Goal: Task Accomplishment & Management: Manage account settings

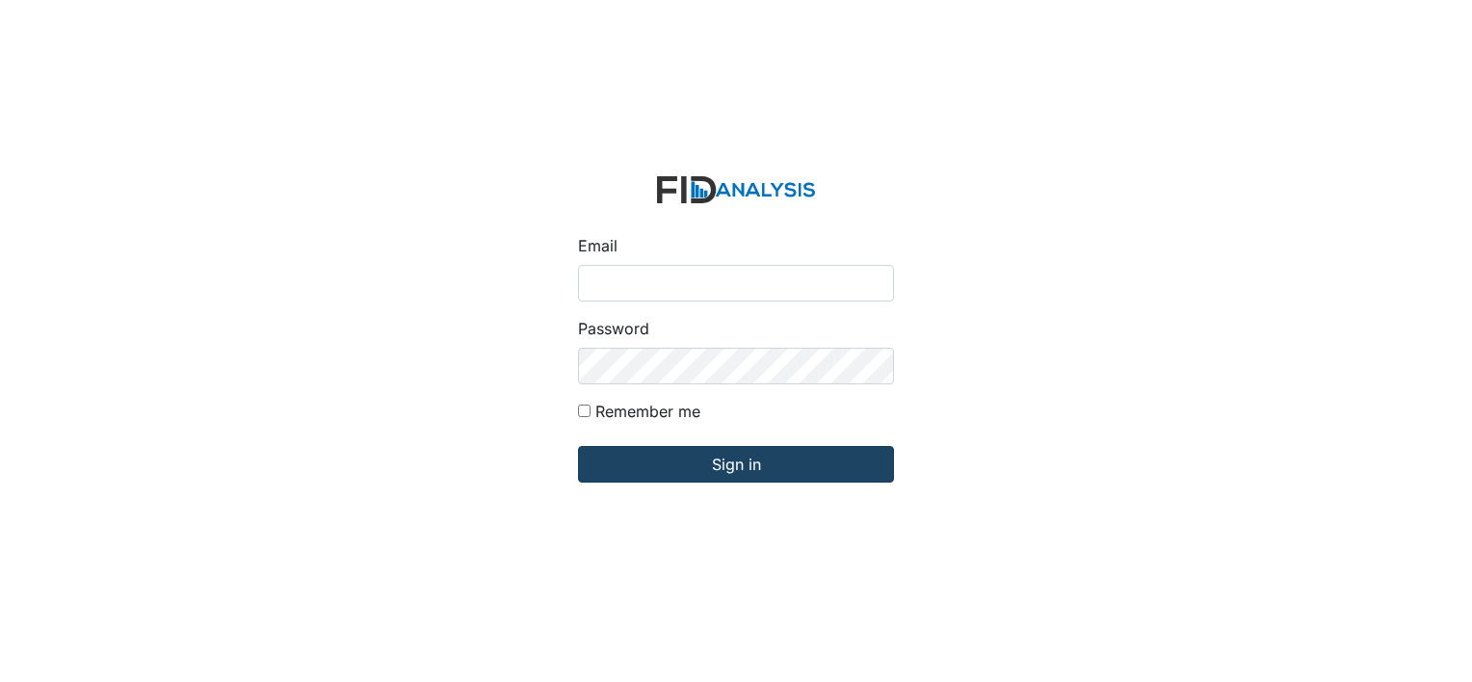
type input "[PERSON_NAME][EMAIL_ADDRESS][DOMAIN_NAME]"
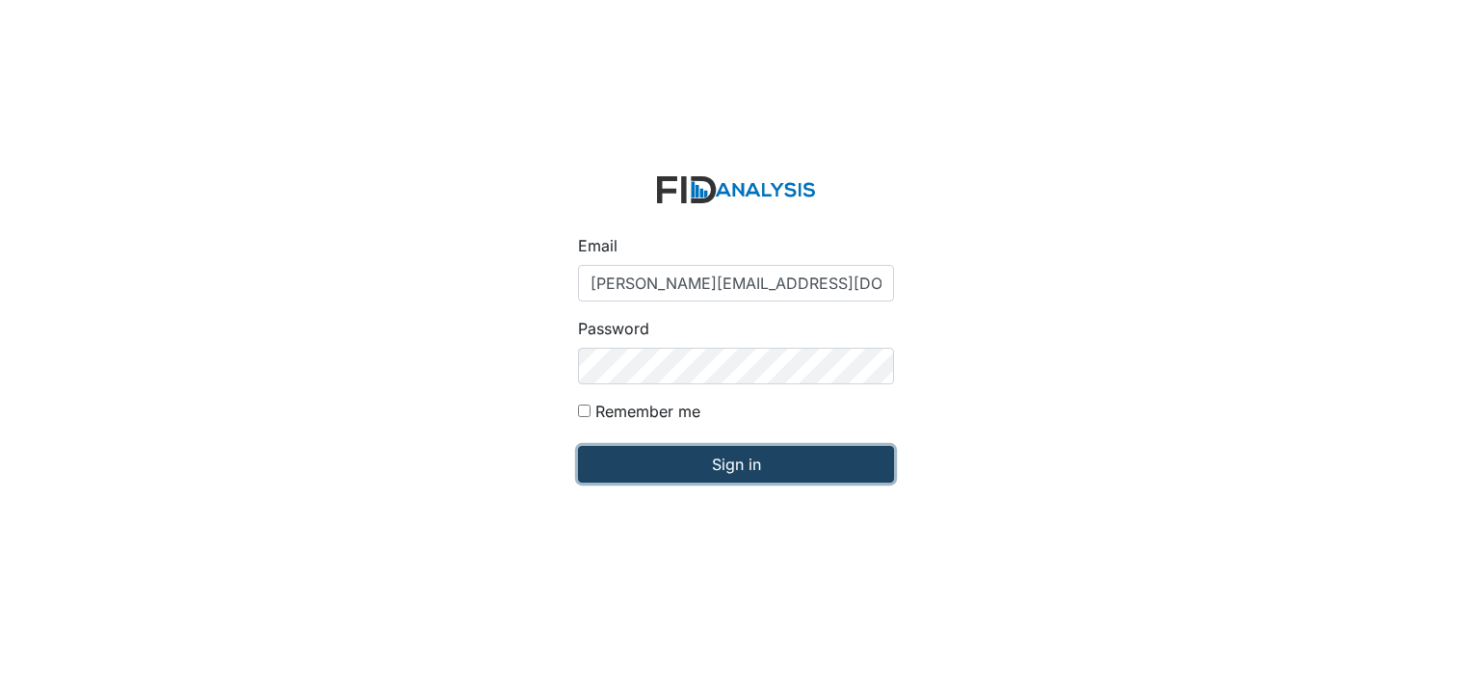
click at [672, 474] on input "Sign in" at bounding box center [736, 464] width 316 height 37
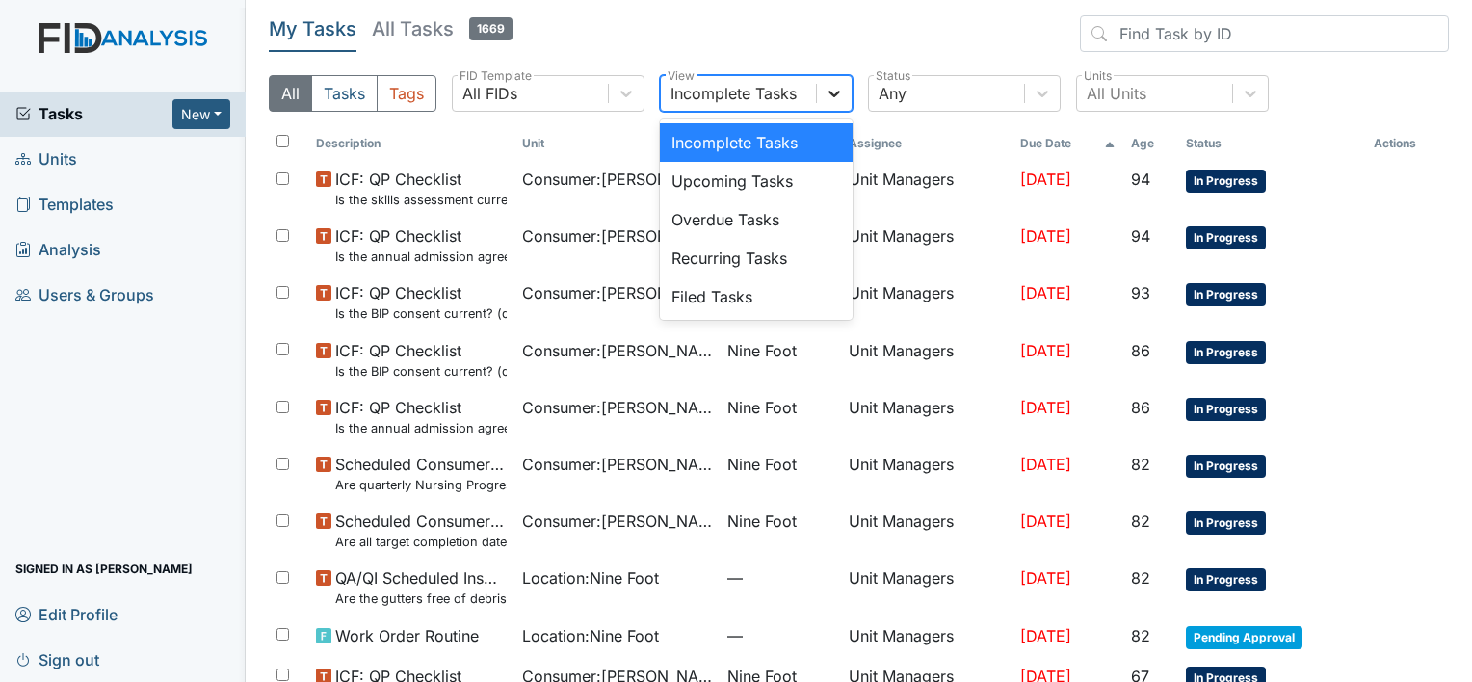
click at [836, 97] on icon at bounding box center [833, 93] width 19 height 19
click at [837, 306] on div "Filed Tasks" at bounding box center [756, 296] width 193 height 39
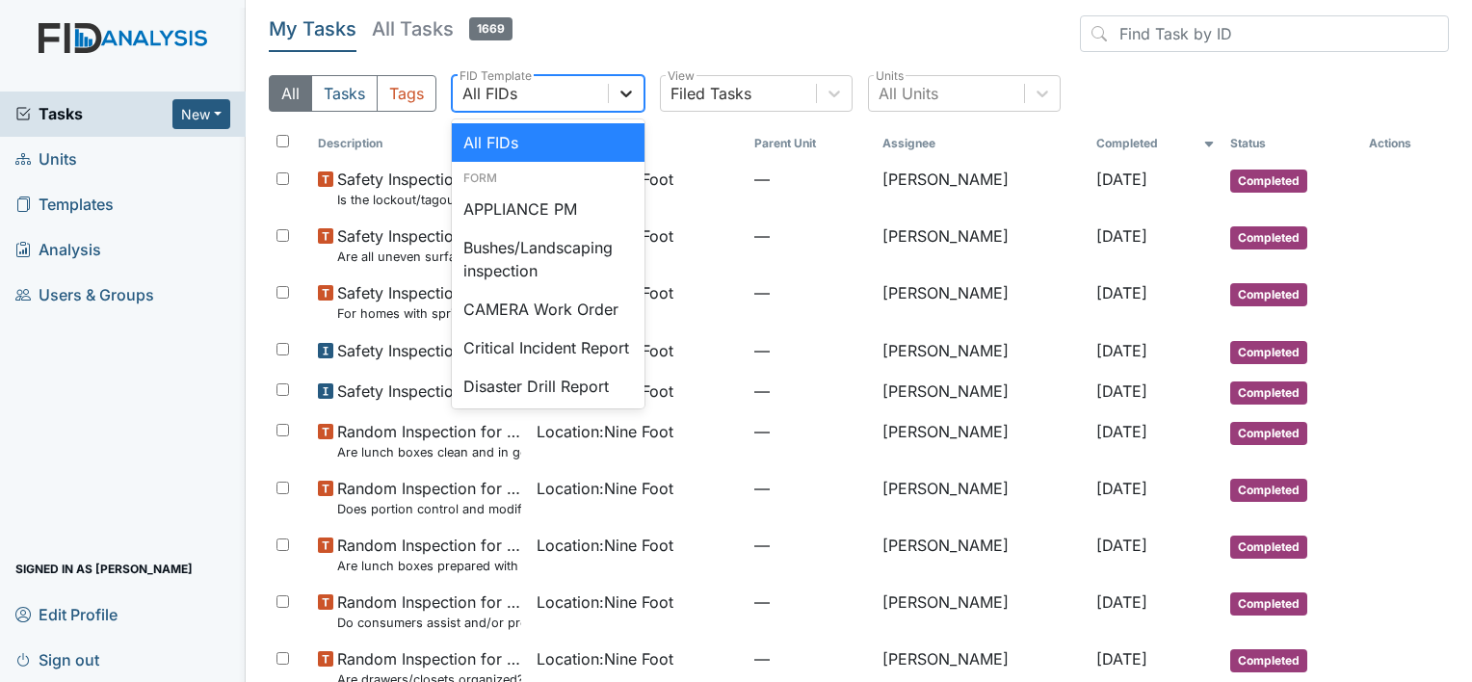
click at [620, 96] on icon at bounding box center [625, 93] width 19 height 19
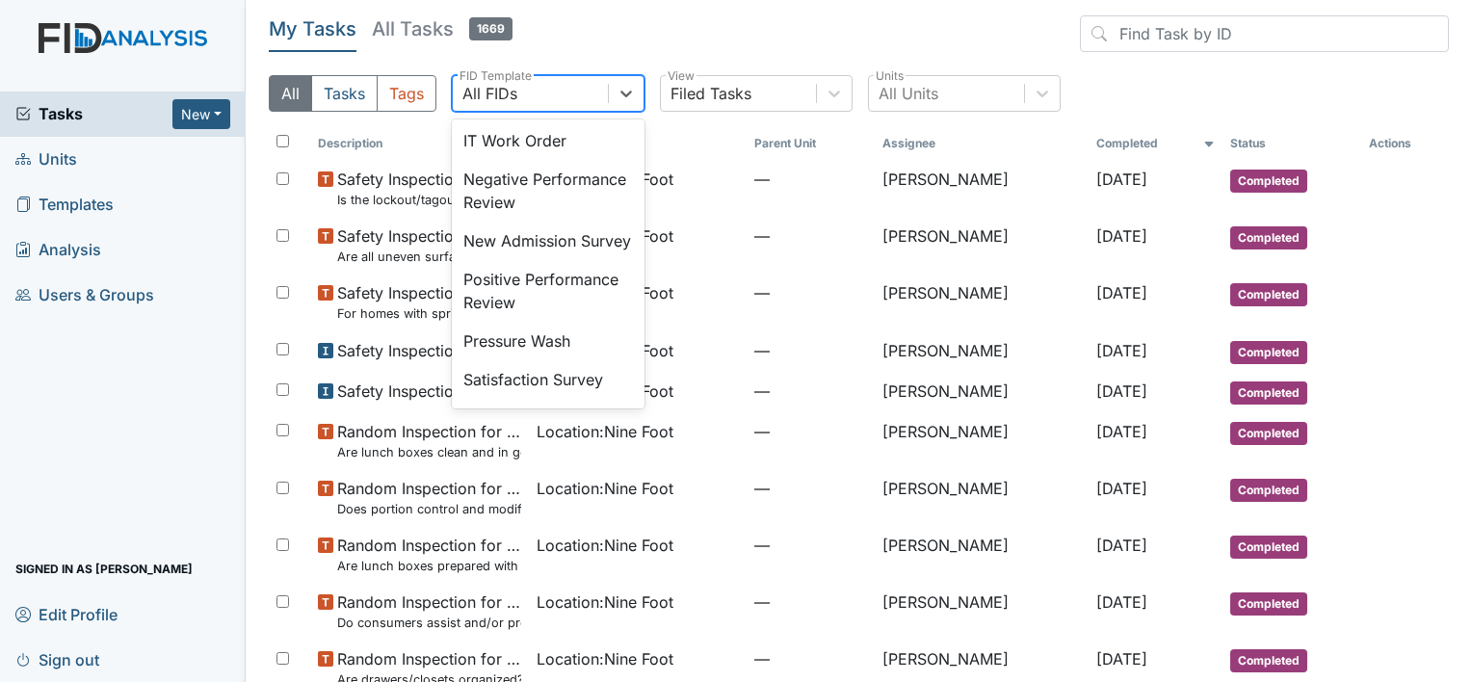
scroll to position [512, 0]
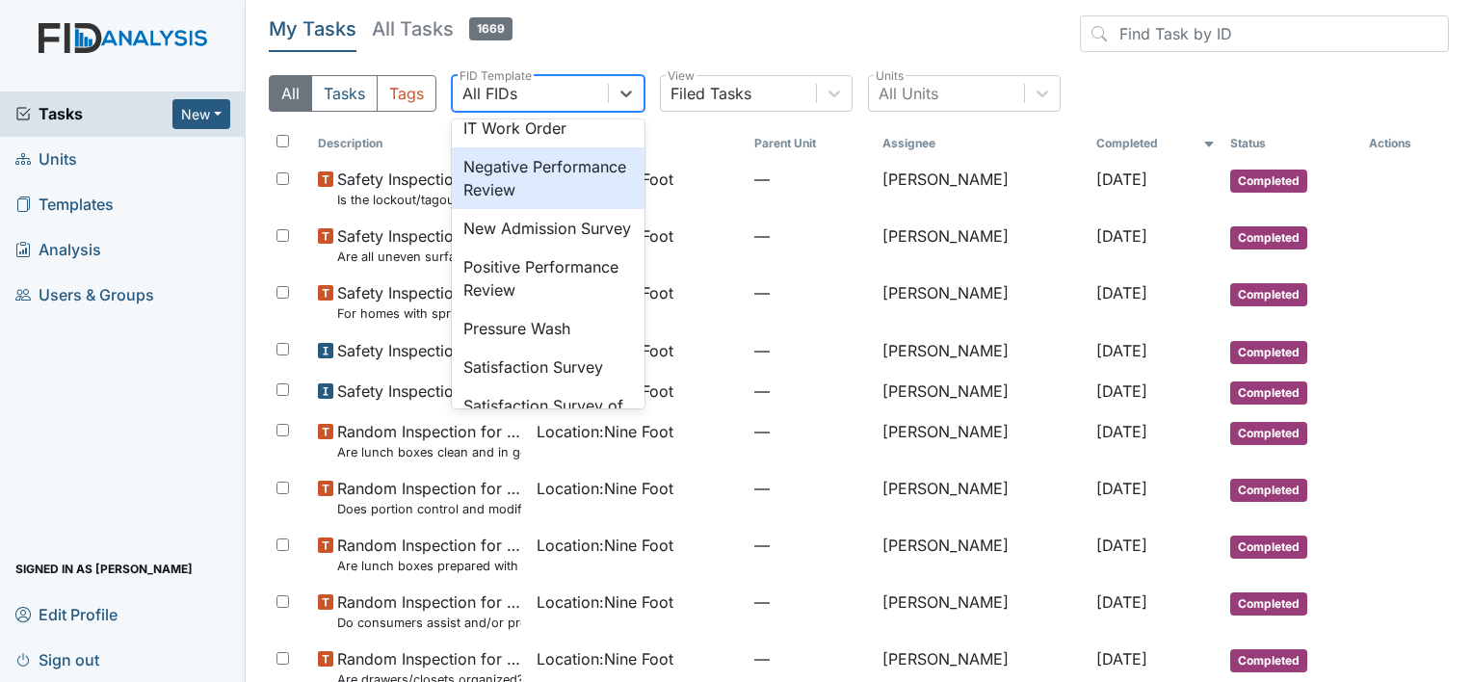
click at [576, 209] on div "Negative Performance Review" at bounding box center [548, 178] width 193 height 62
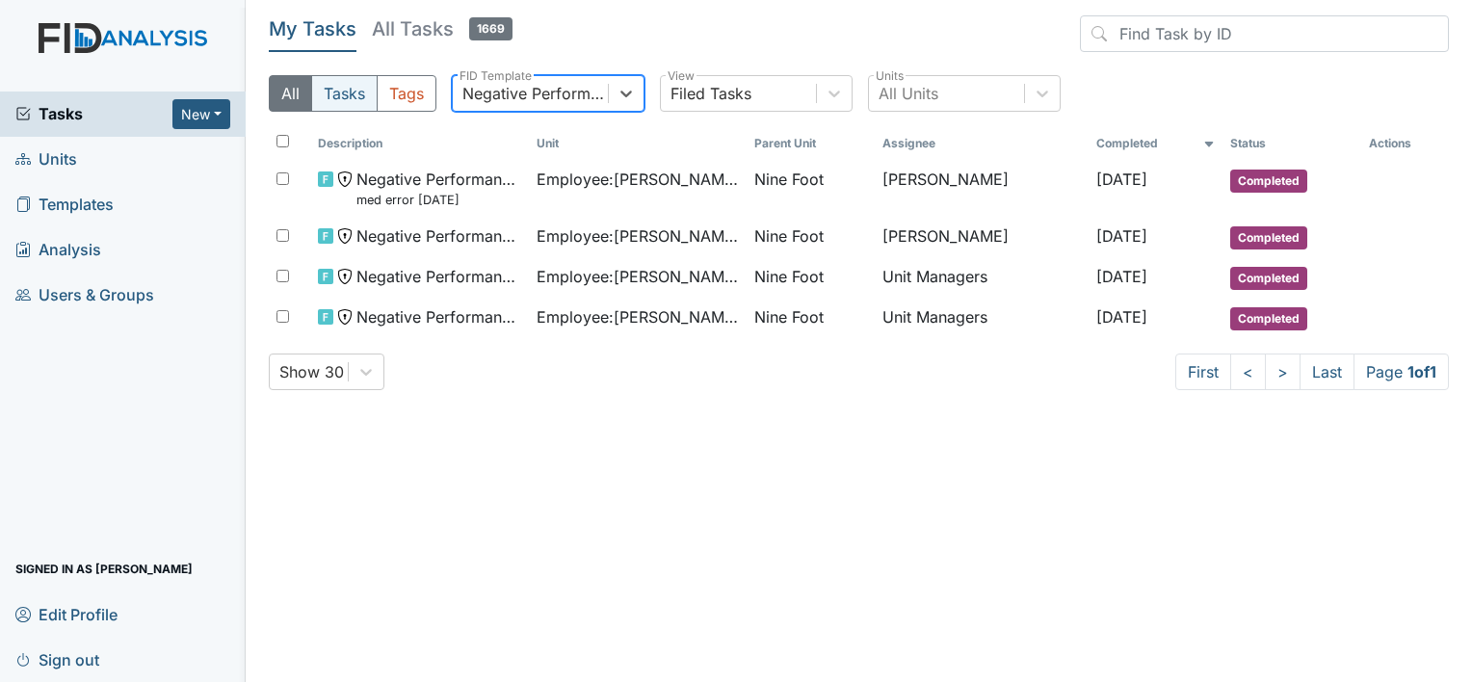
click at [346, 96] on button "Tasks" at bounding box center [344, 93] width 66 height 37
click at [62, 164] on span "Units" at bounding box center [46, 159] width 62 height 30
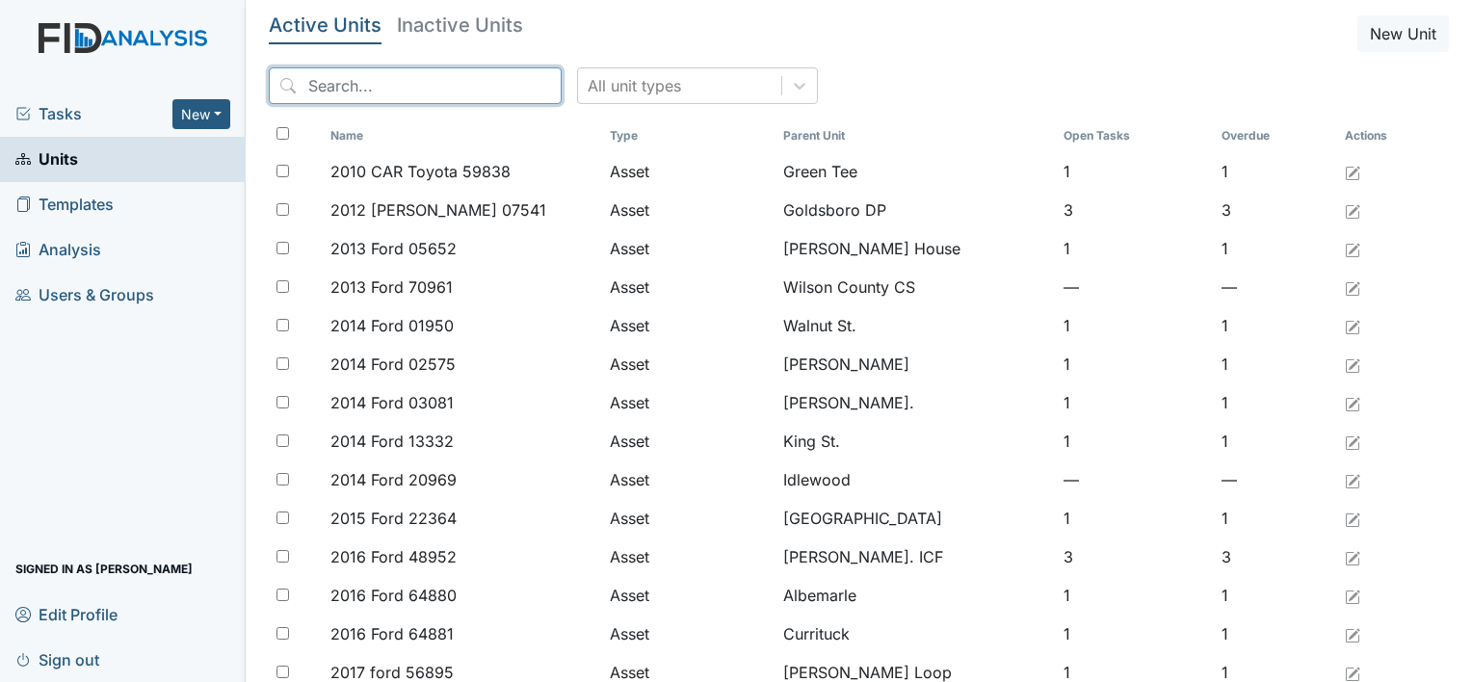
click at [316, 77] on input "search" at bounding box center [415, 85] width 293 height 37
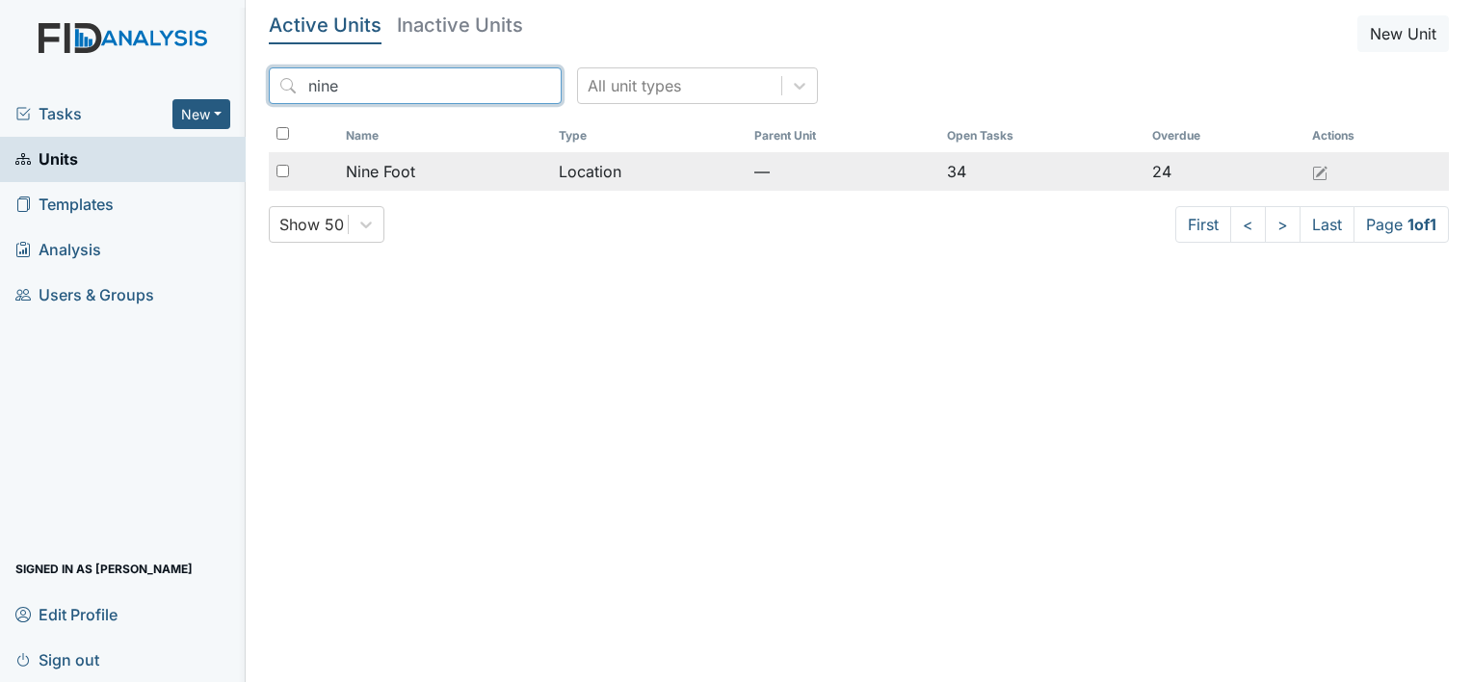
type input "nine"
click at [382, 169] on span "Nine Foot" at bounding box center [380, 171] width 69 height 23
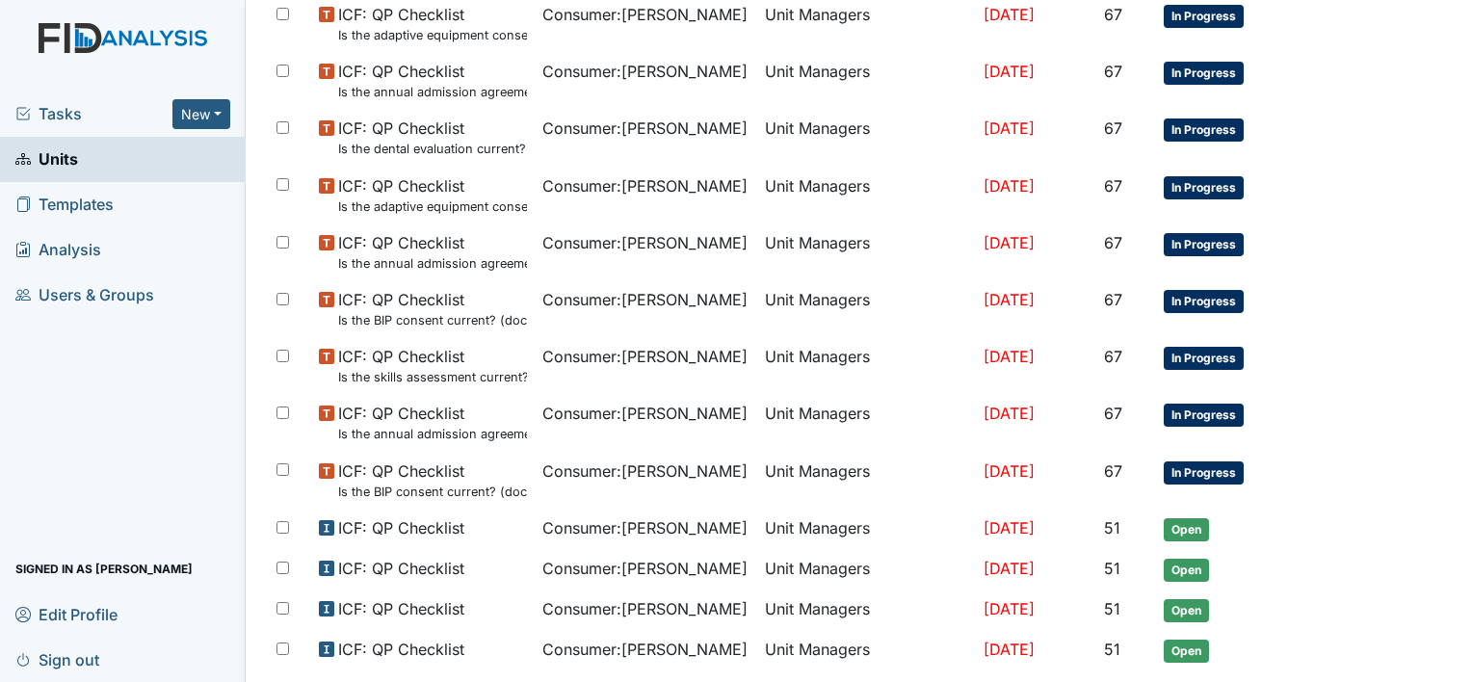
scroll to position [1207, 0]
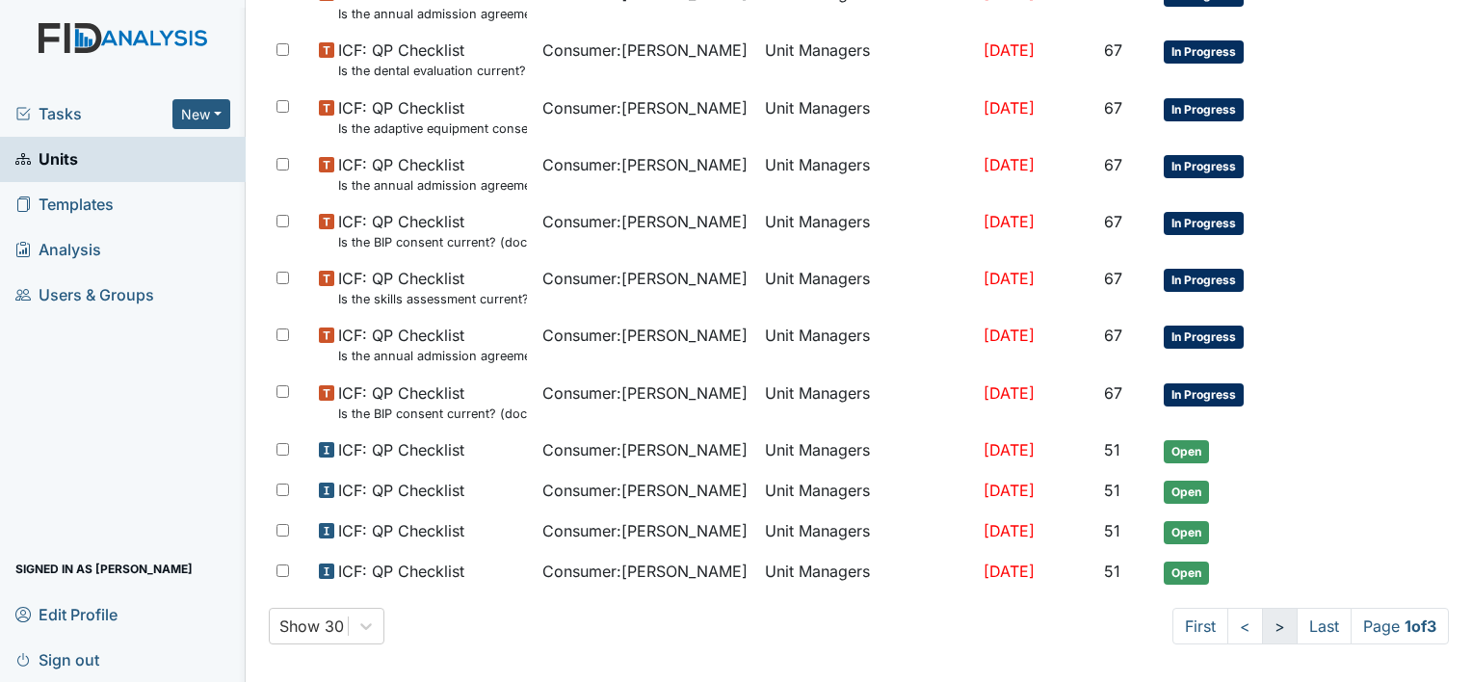
click at [1262, 616] on link ">" at bounding box center [1280, 626] width 36 height 37
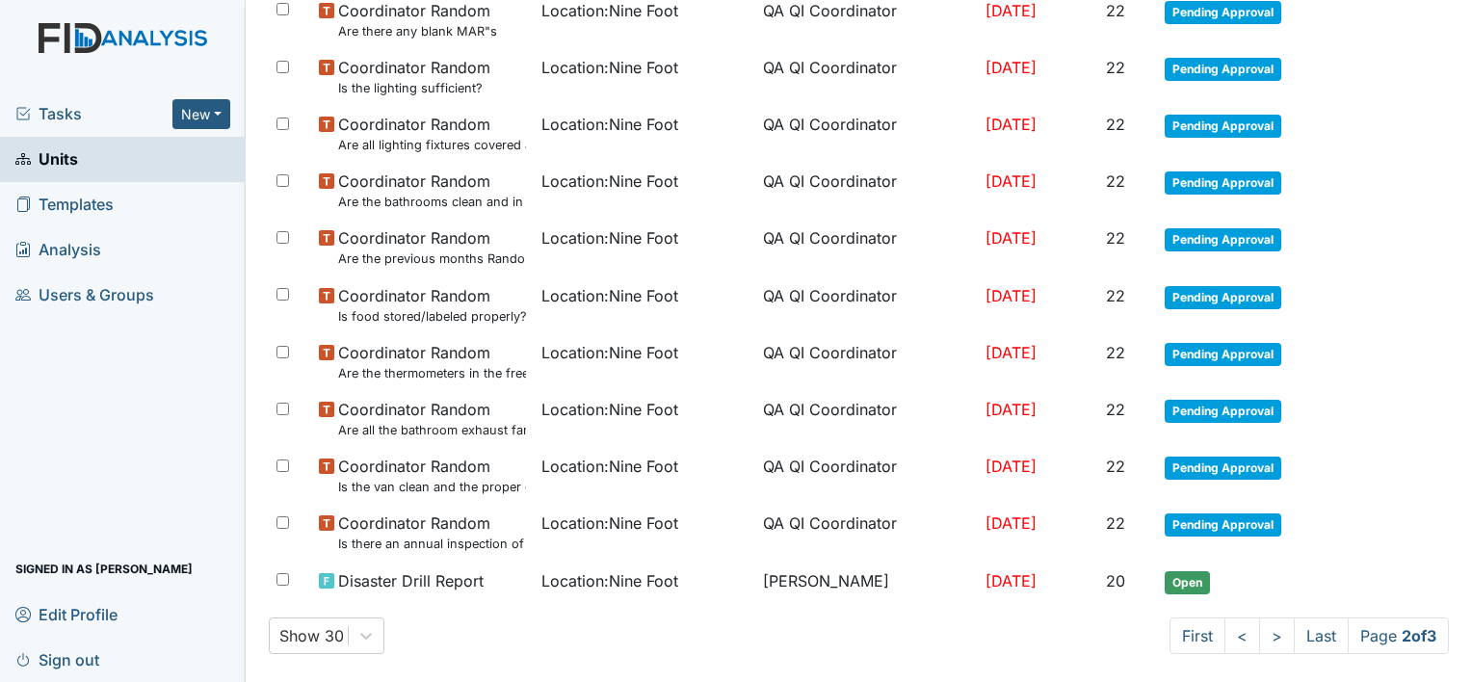
scroll to position [1276, 0]
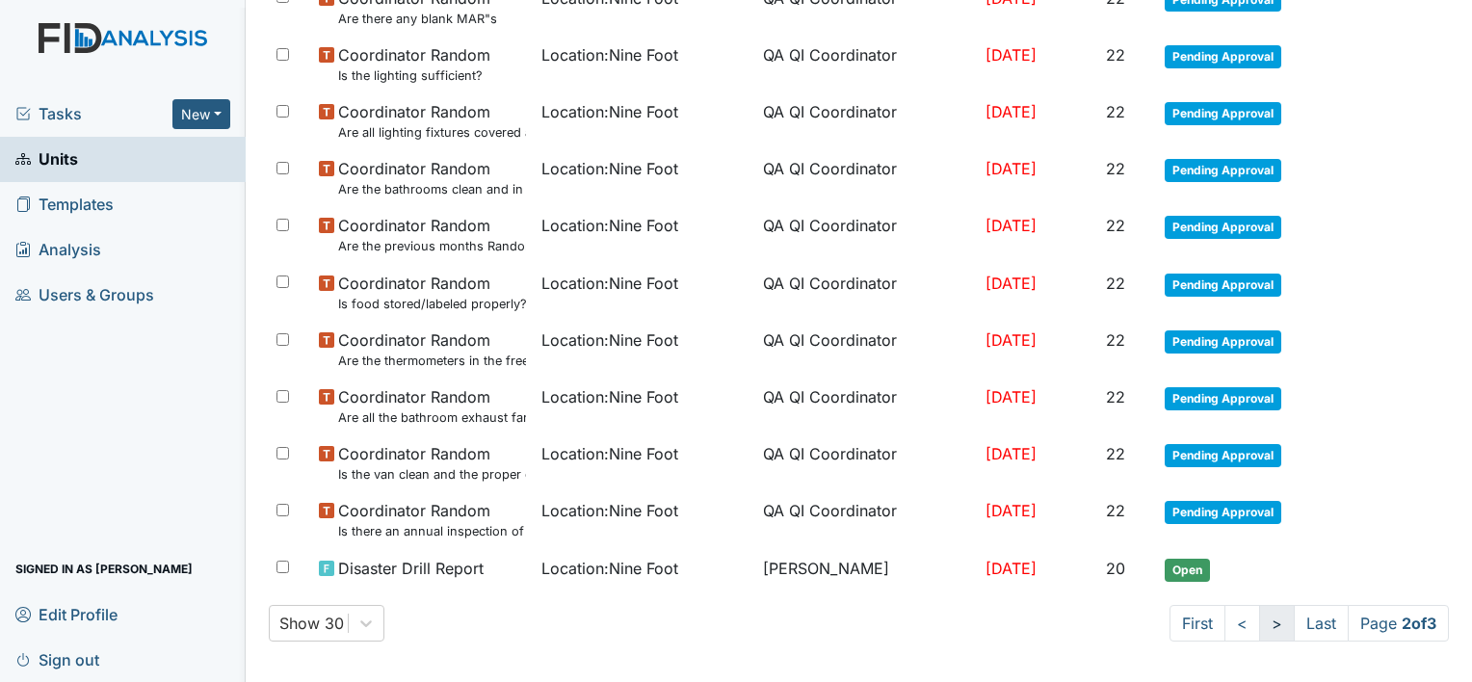
click at [1259, 617] on link ">" at bounding box center [1277, 623] width 36 height 37
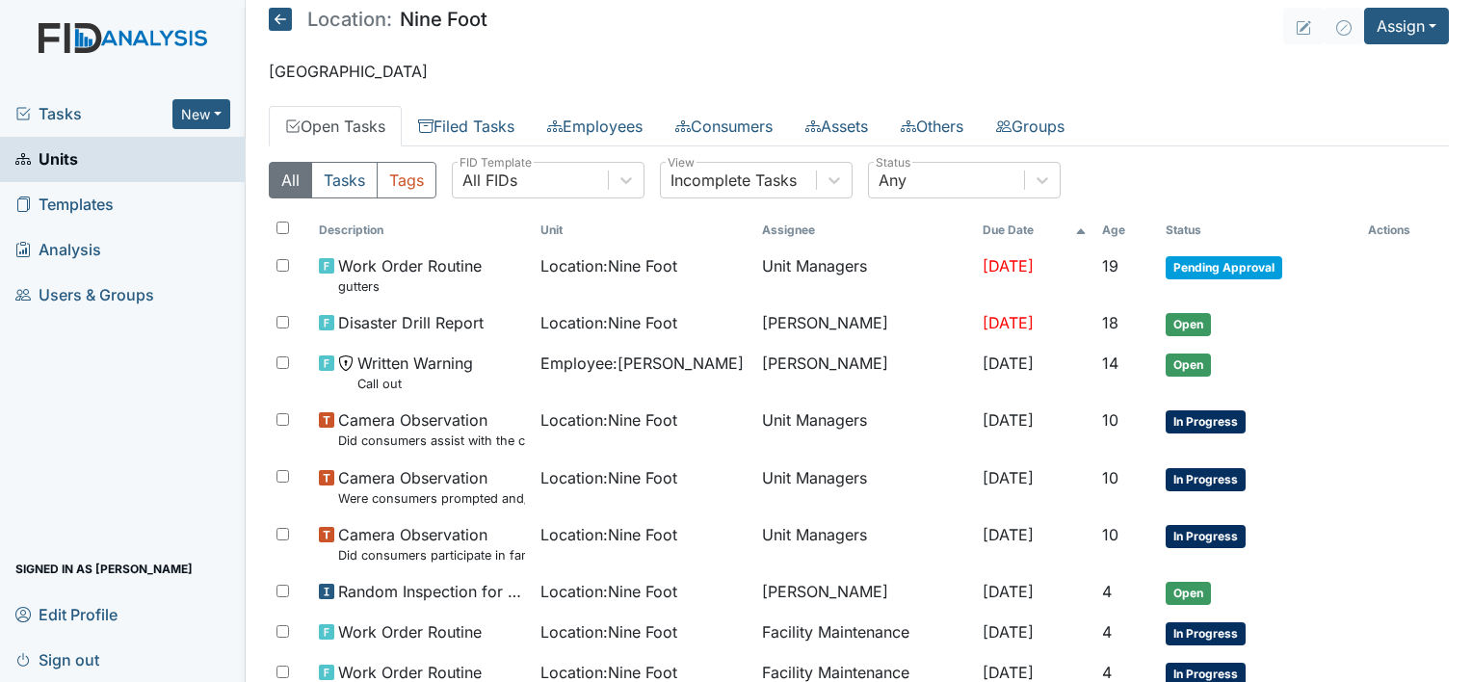
scroll to position [0, 0]
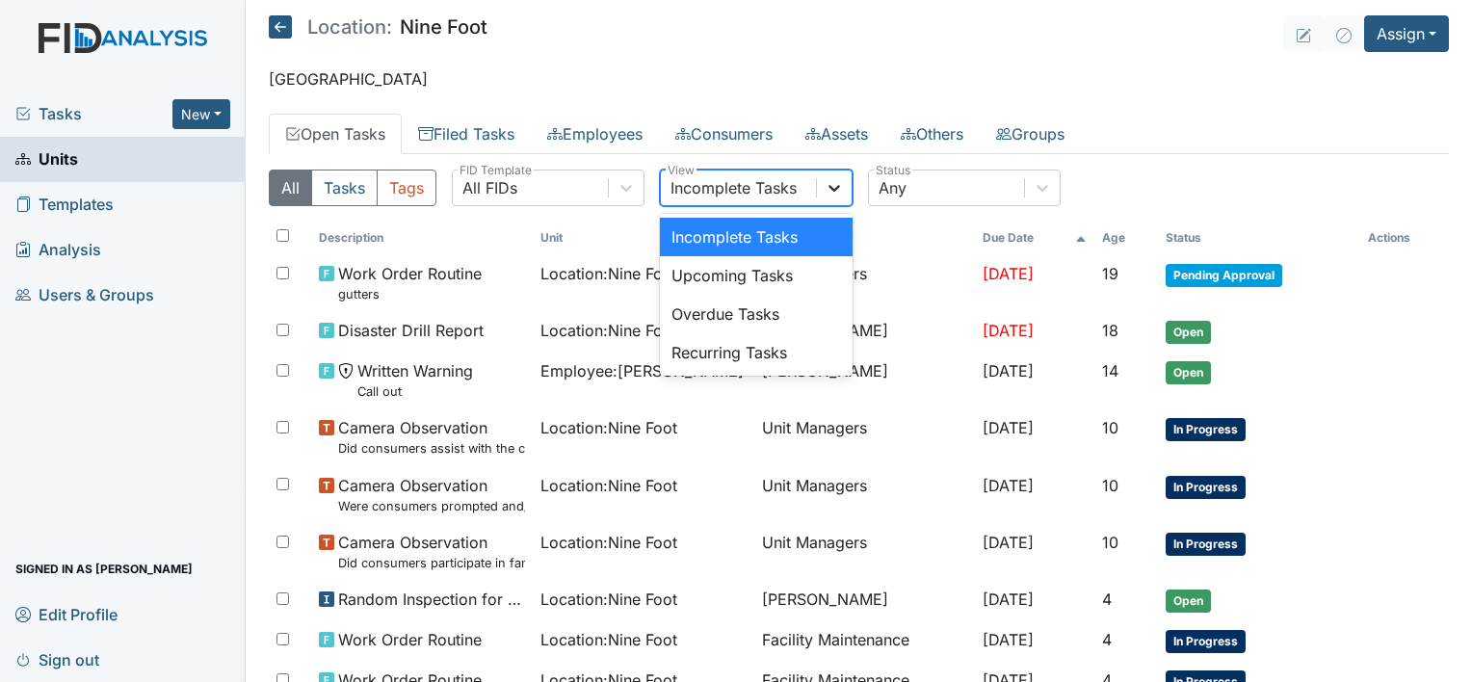
click at [837, 185] on icon at bounding box center [834, 188] width 12 height 7
click at [786, 353] on div "Recurring Tasks" at bounding box center [756, 352] width 193 height 39
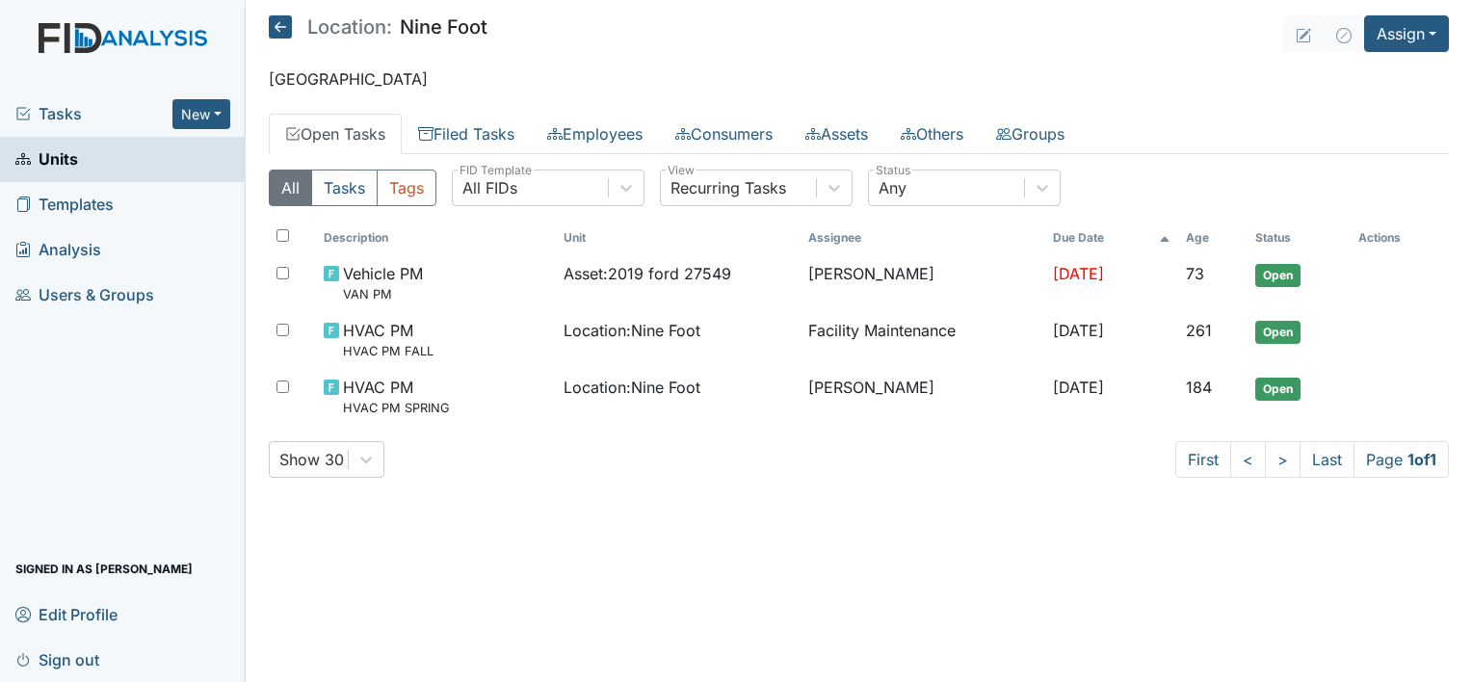
click at [59, 118] on span "Tasks" at bounding box center [93, 113] width 157 height 23
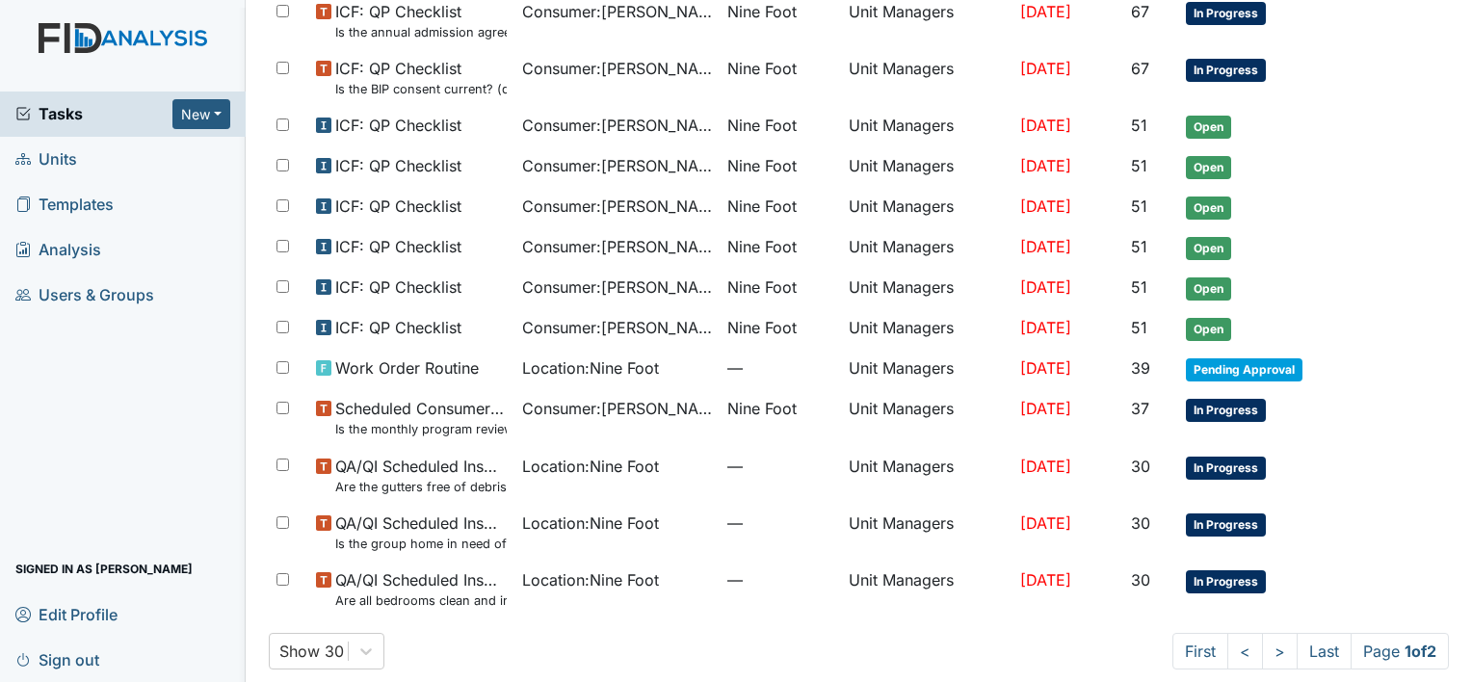
scroll to position [1133, 0]
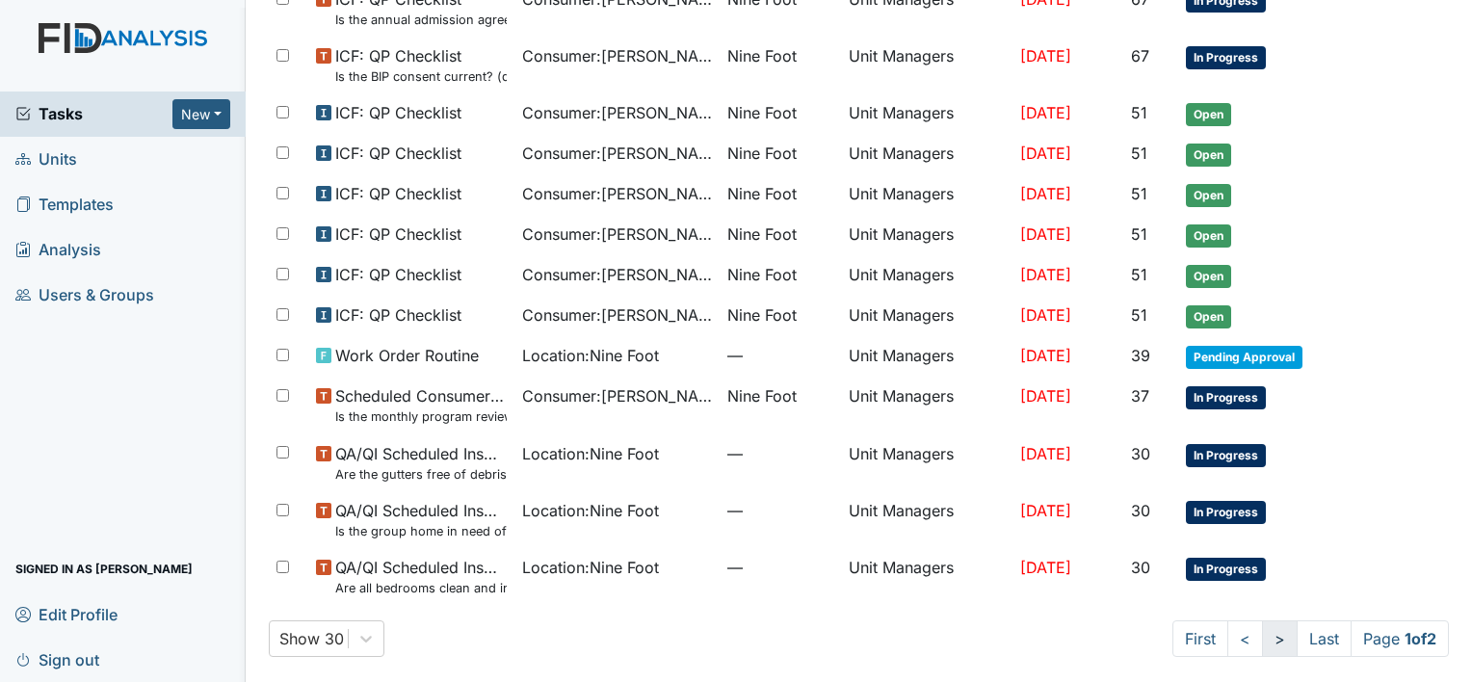
click at [1262, 635] on link ">" at bounding box center [1280, 638] width 36 height 37
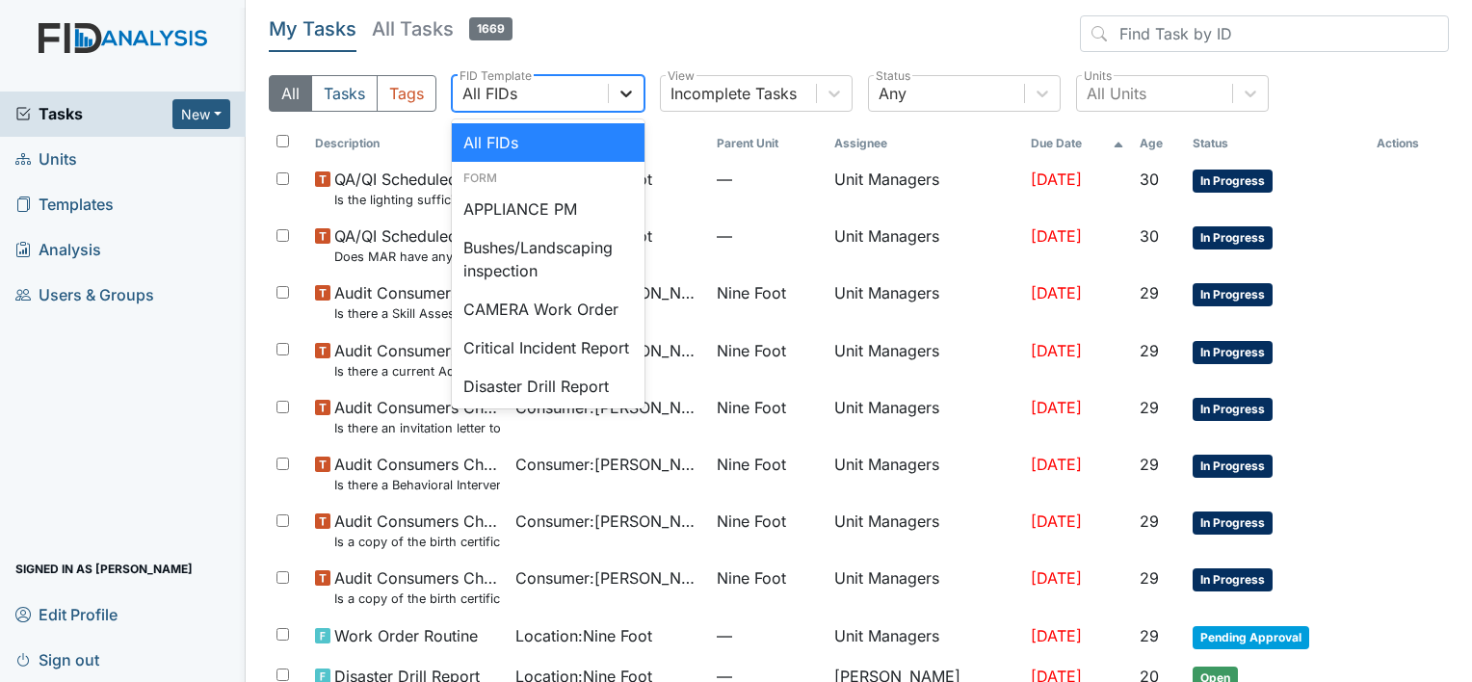
click at [632, 95] on icon at bounding box center [625, 93] width 19 height 19
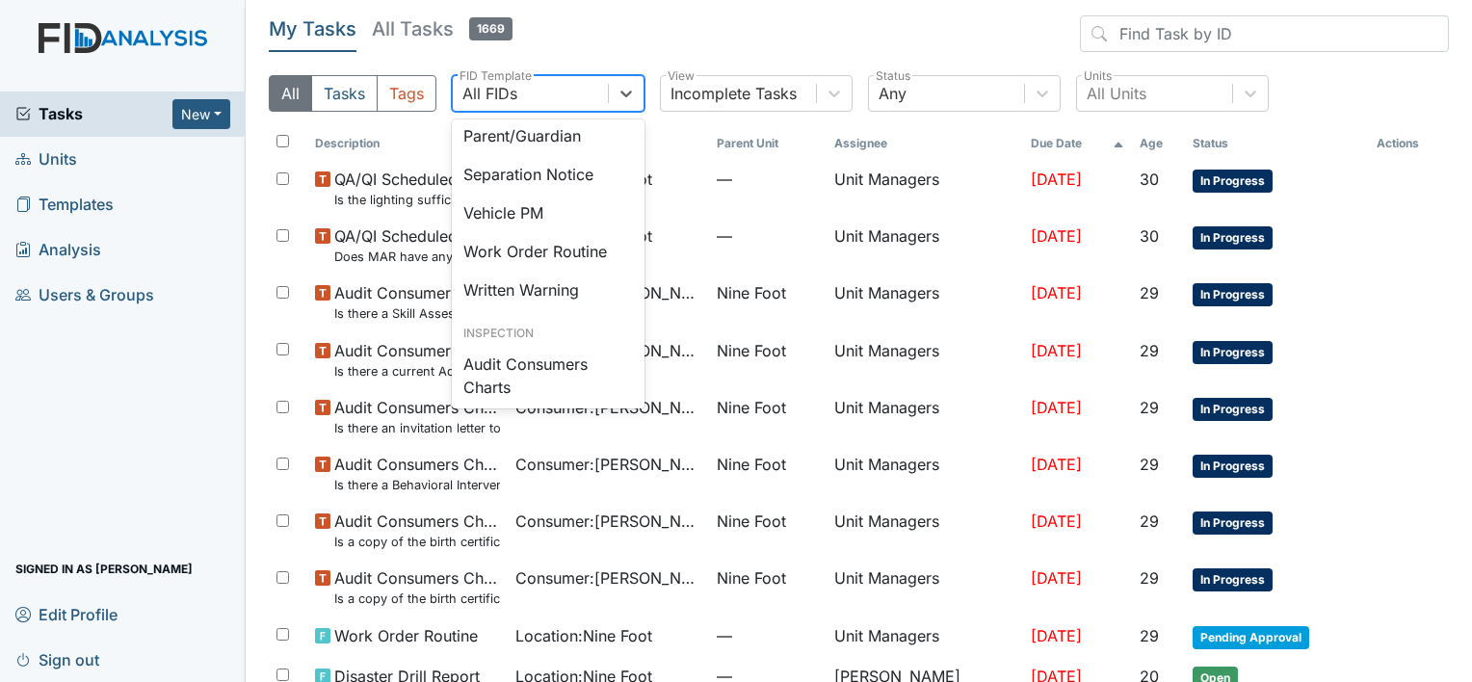
scroll to position [860, 0]
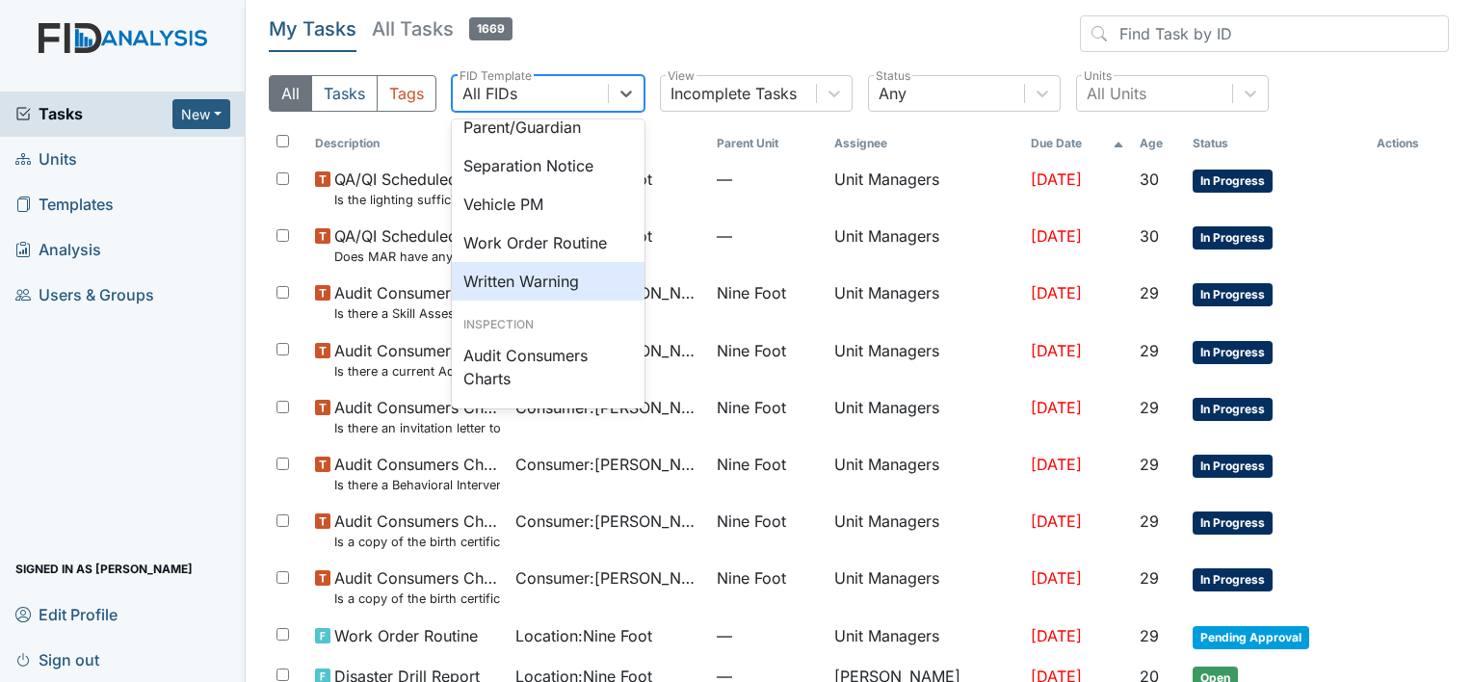
click at [536, 301] on div "Written Warning" at bounding box center [548, 281] width 193 height 39
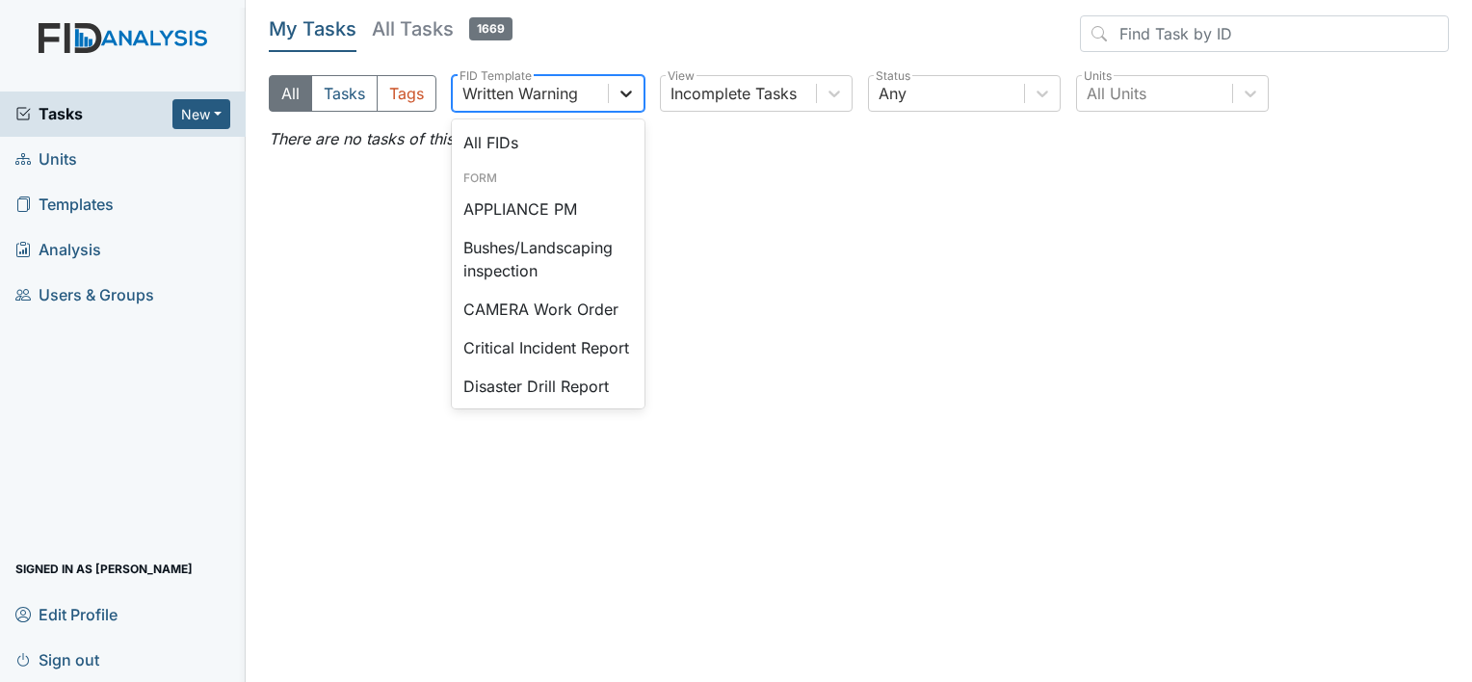
click at [623, 92] on icon at bounding box center [625, 93] width 19 height 19
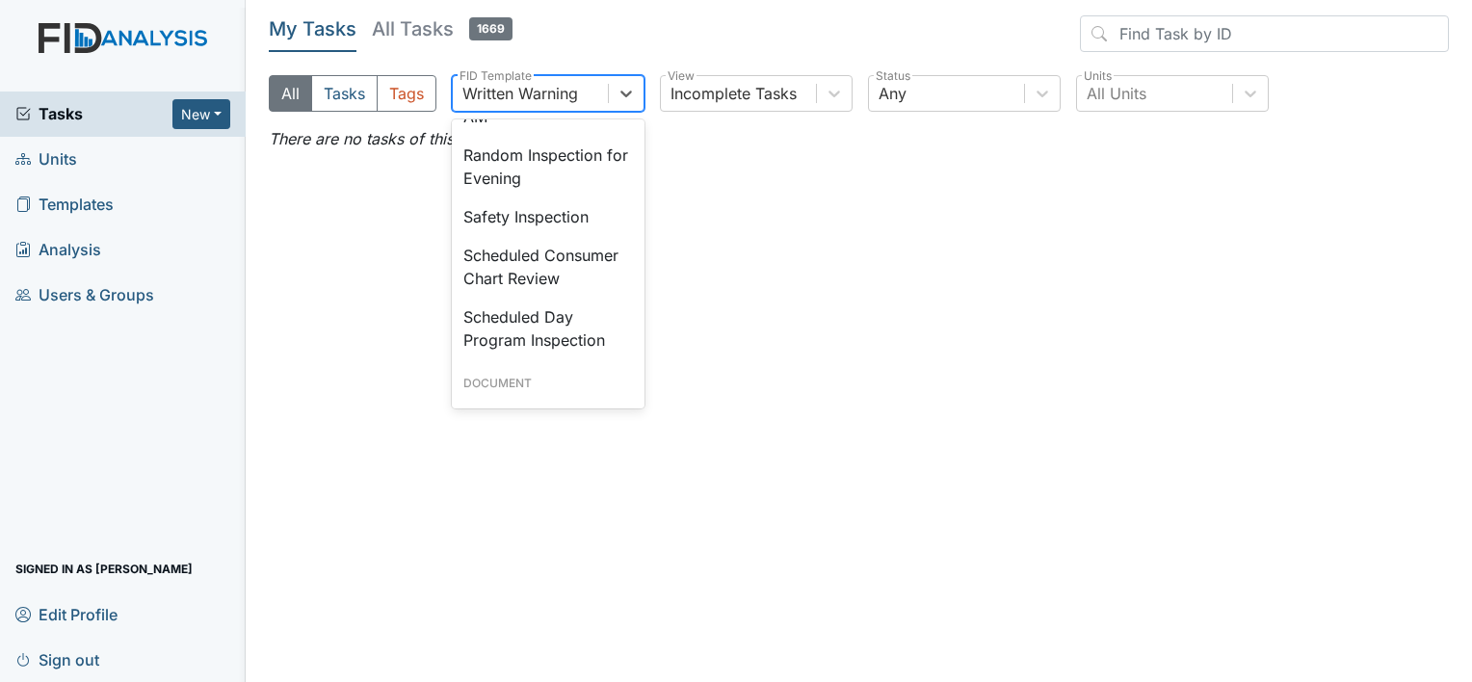
scroll to position [1823, 0]
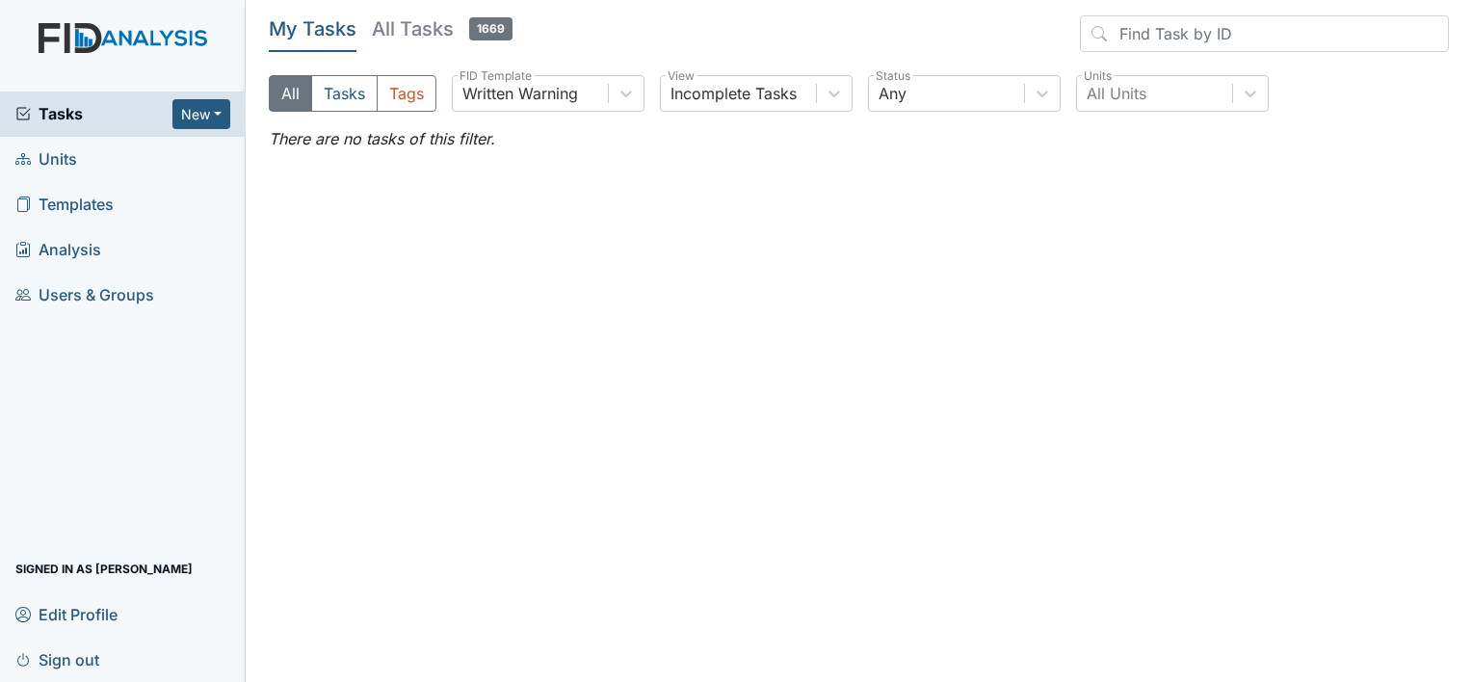
click at [66, 155] on span "Units" at bounding box center [46, 159] width 62 height 30
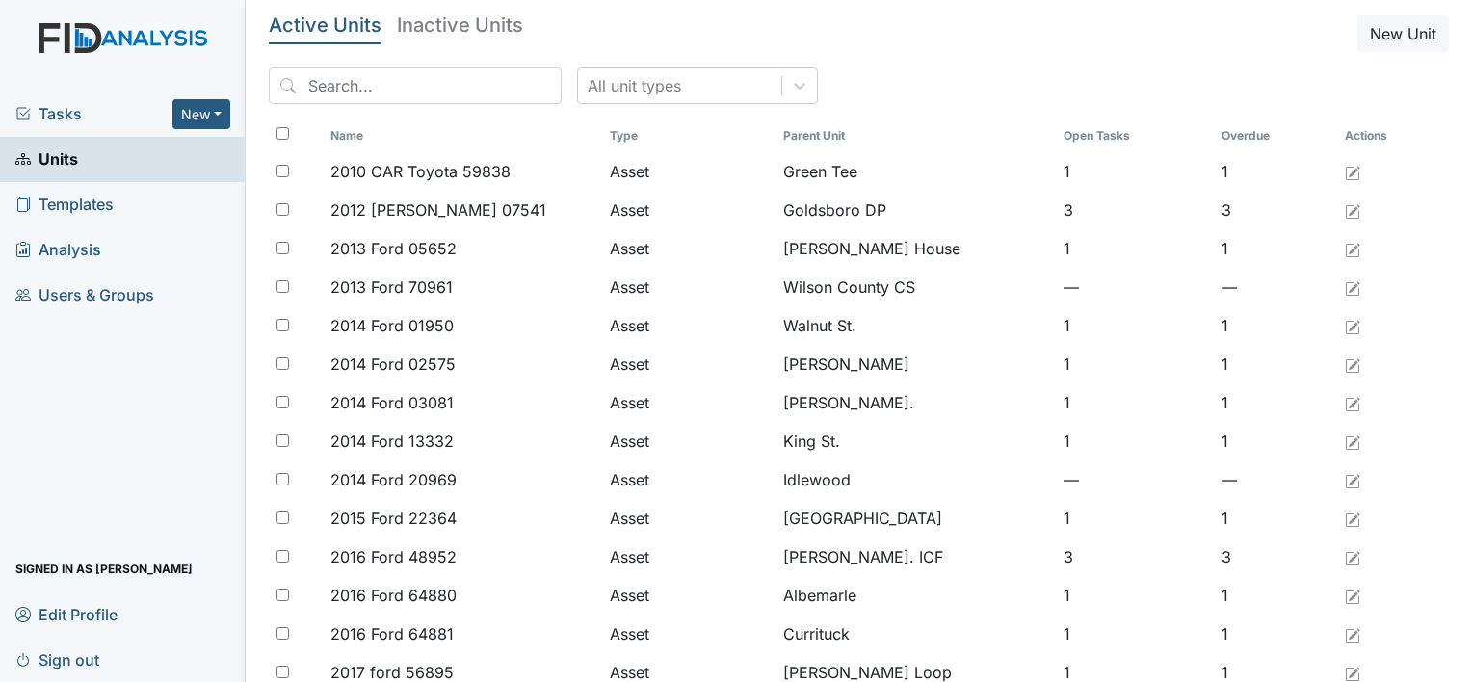
click at [67, 155] on span "Units" at bounding box center [46, 159] width 63 height 30
click at [58, 112] on span "Tasks" at bounding box center [93, 113] width 157 height 23
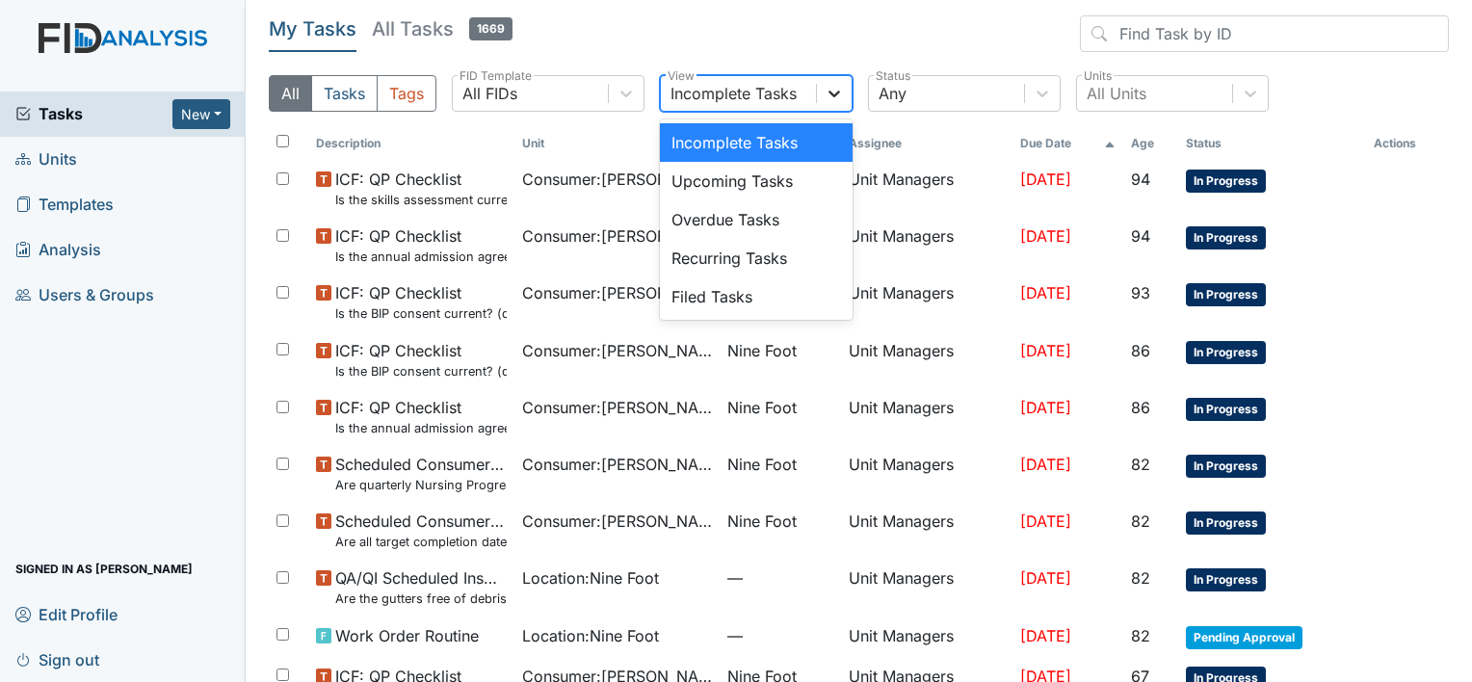
click at [834, 93] on icon at bounding box center [833, 93] width 19 height 19
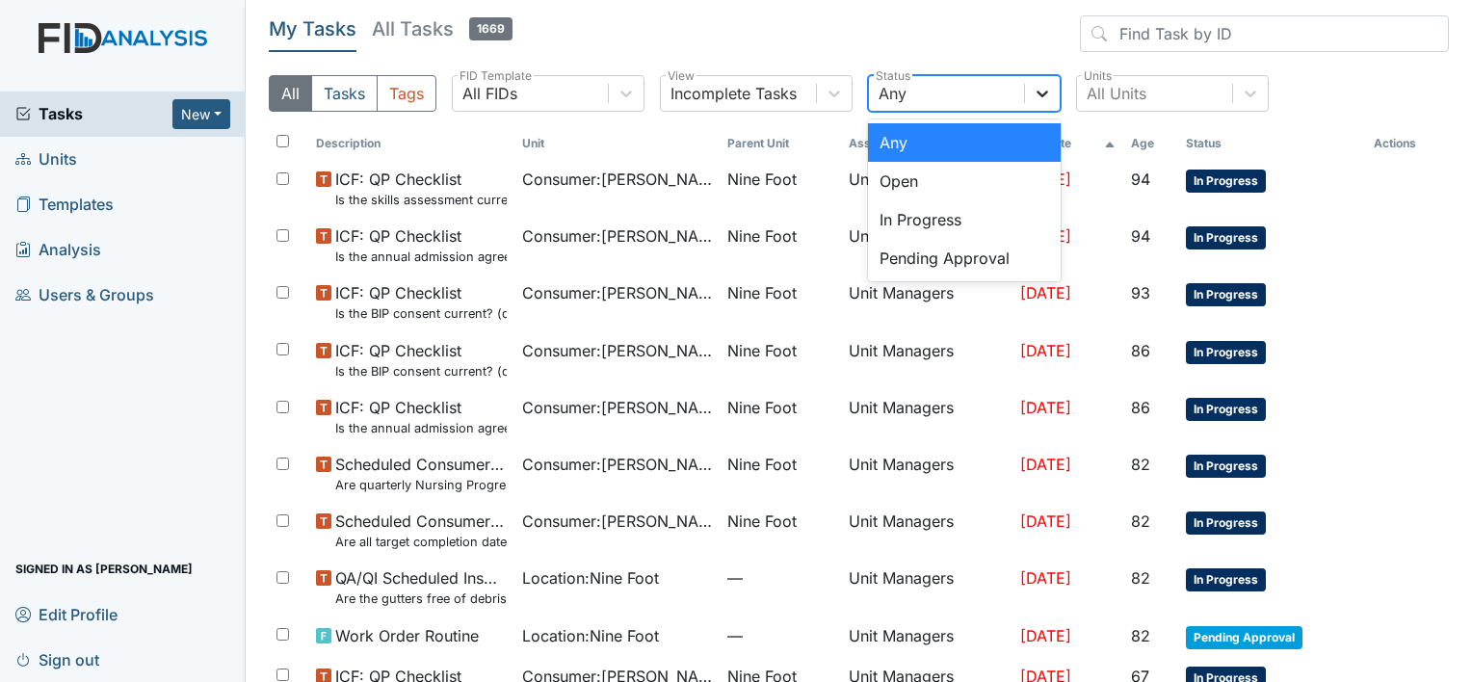
click at [1041, 97] on icon at bounding box center [1042, 93] width 19 height 19
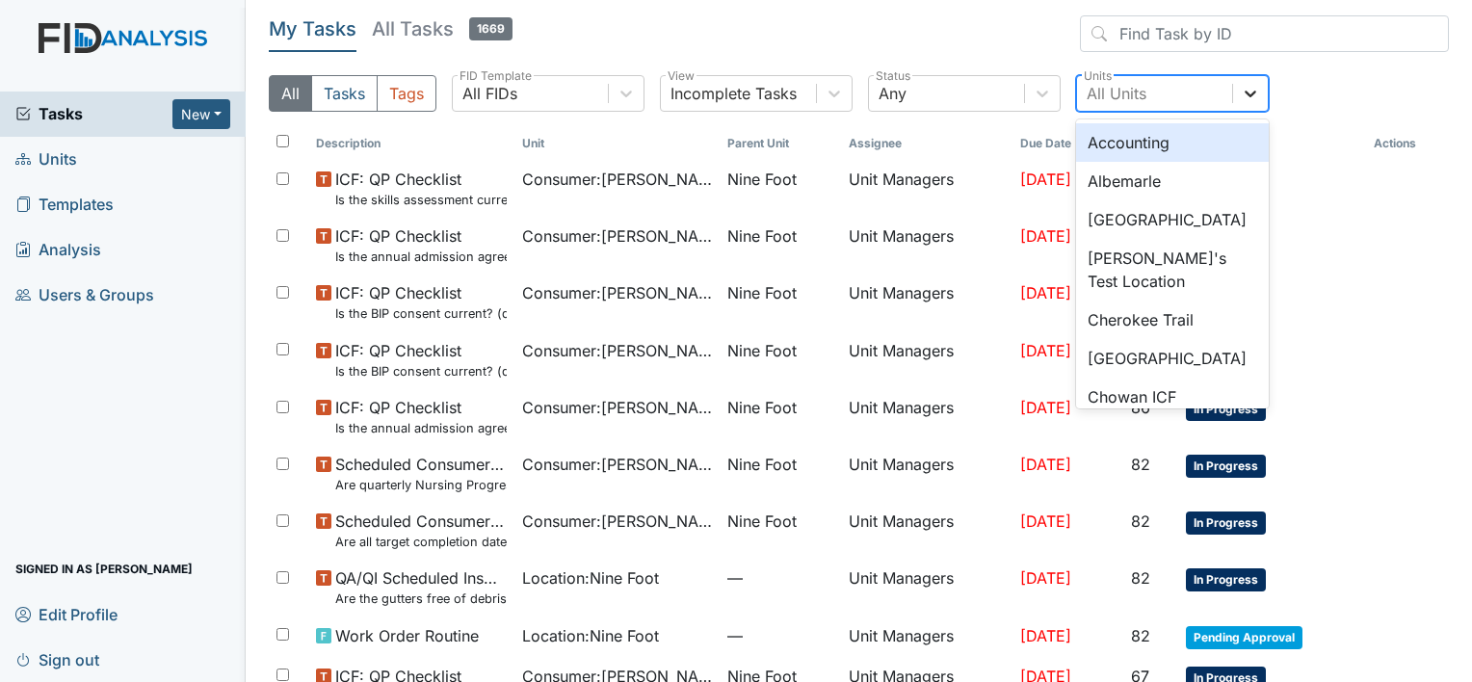
click at [1249, 92] on icon at bounding box center [1250, 93] width 19 height 19
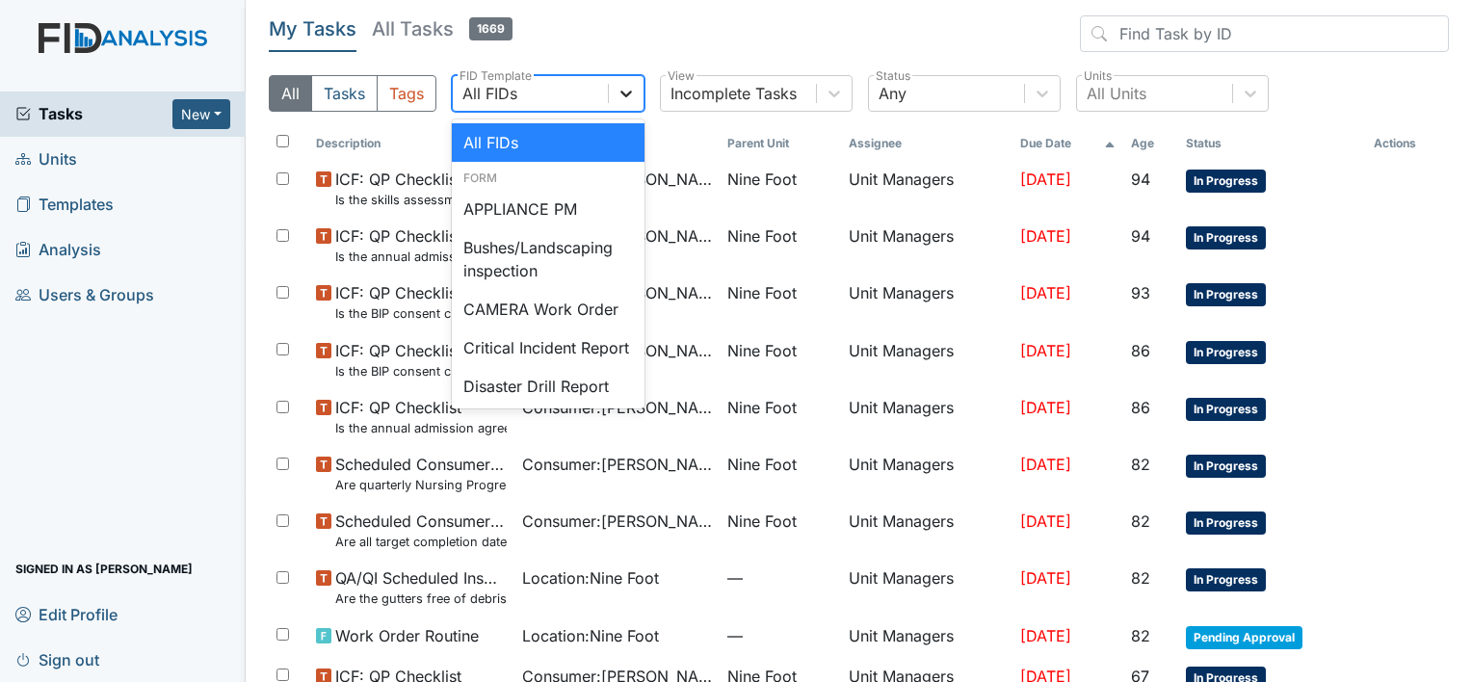
click at [619, 89] on icon at bounding box center [625, 93] width 19 height 19
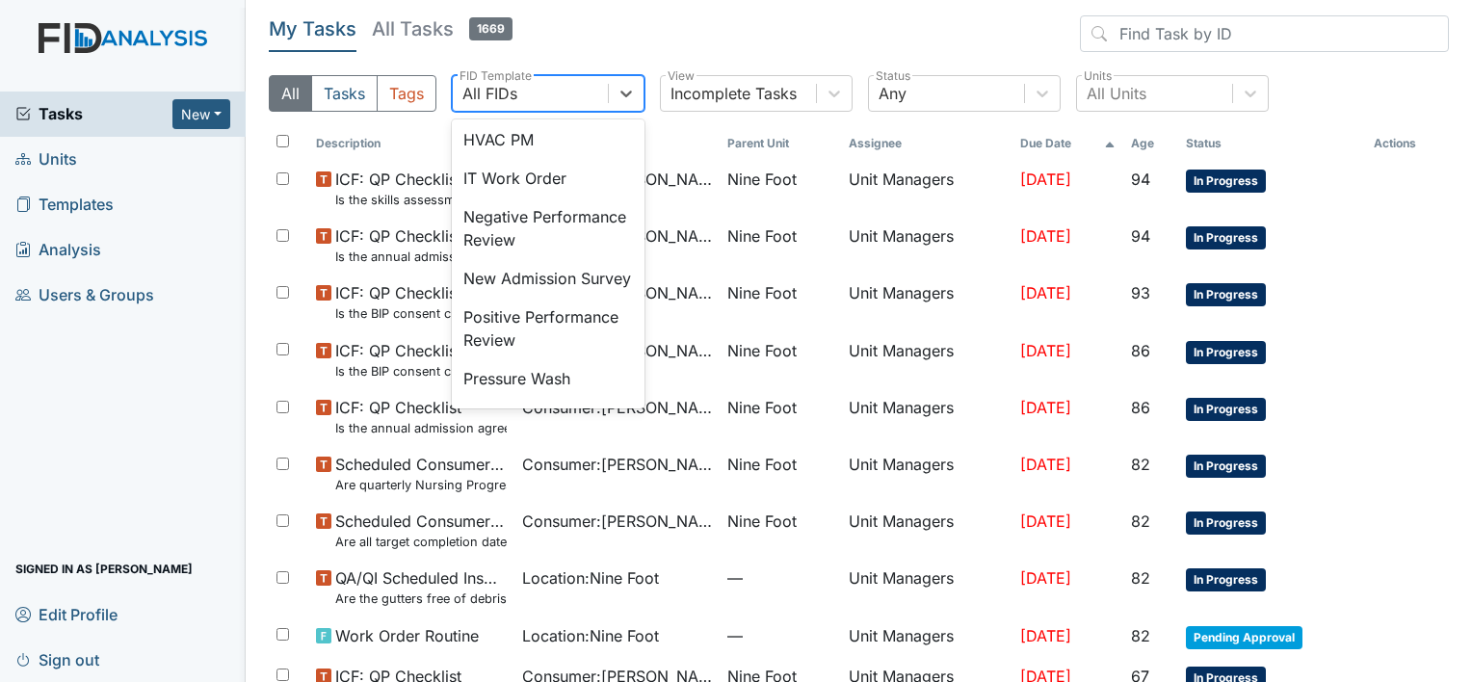
scroll to position [501, 0]
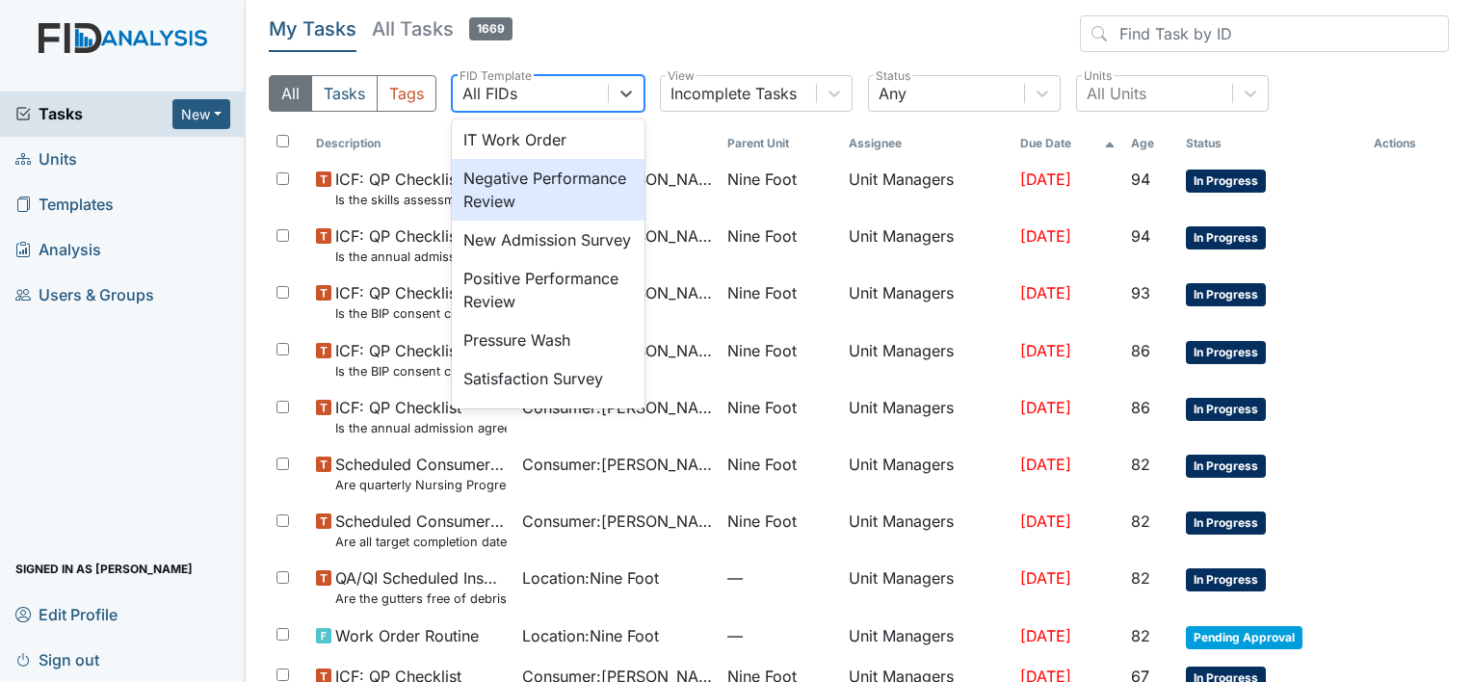
click at [532, 221] on div "Negative Performance Review" at bounding box center [548, 190] width 193 height 62
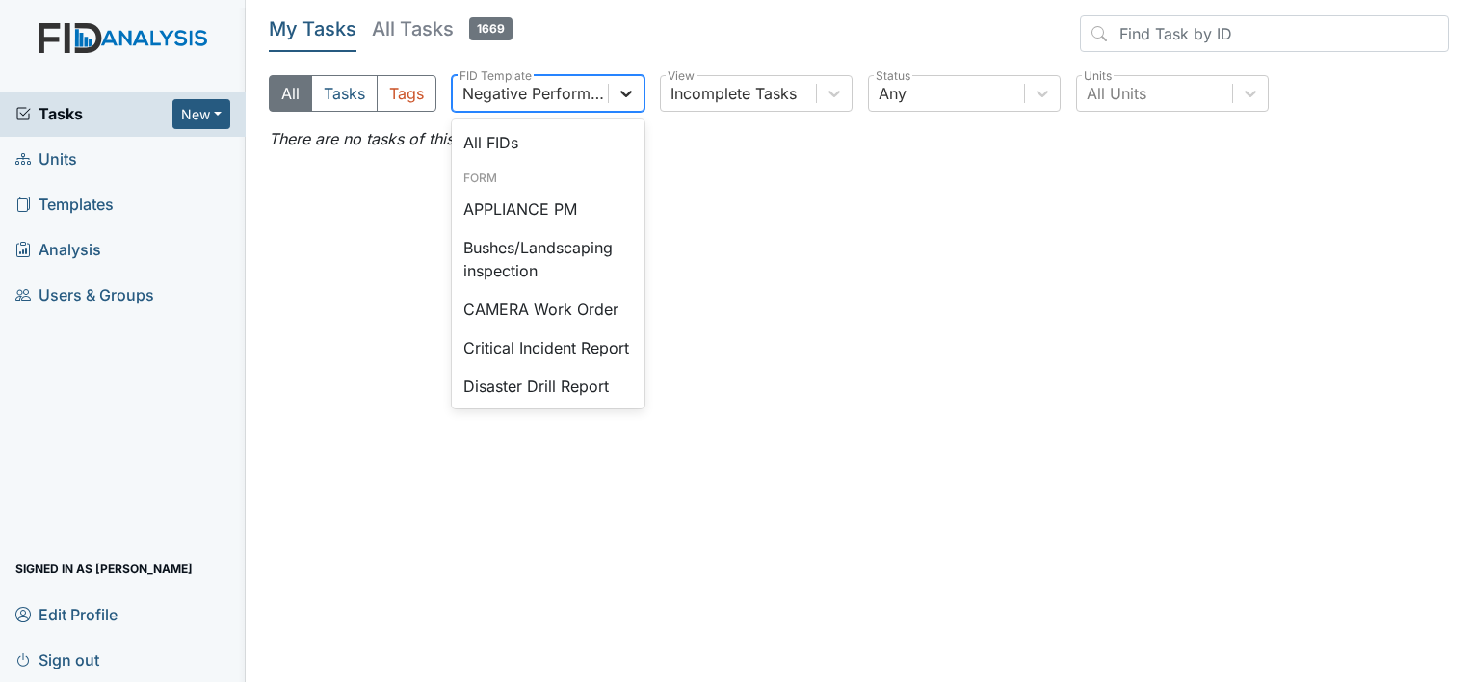
click at [628, 90] on icon at bounding box center [625, 93] width 19 height 19
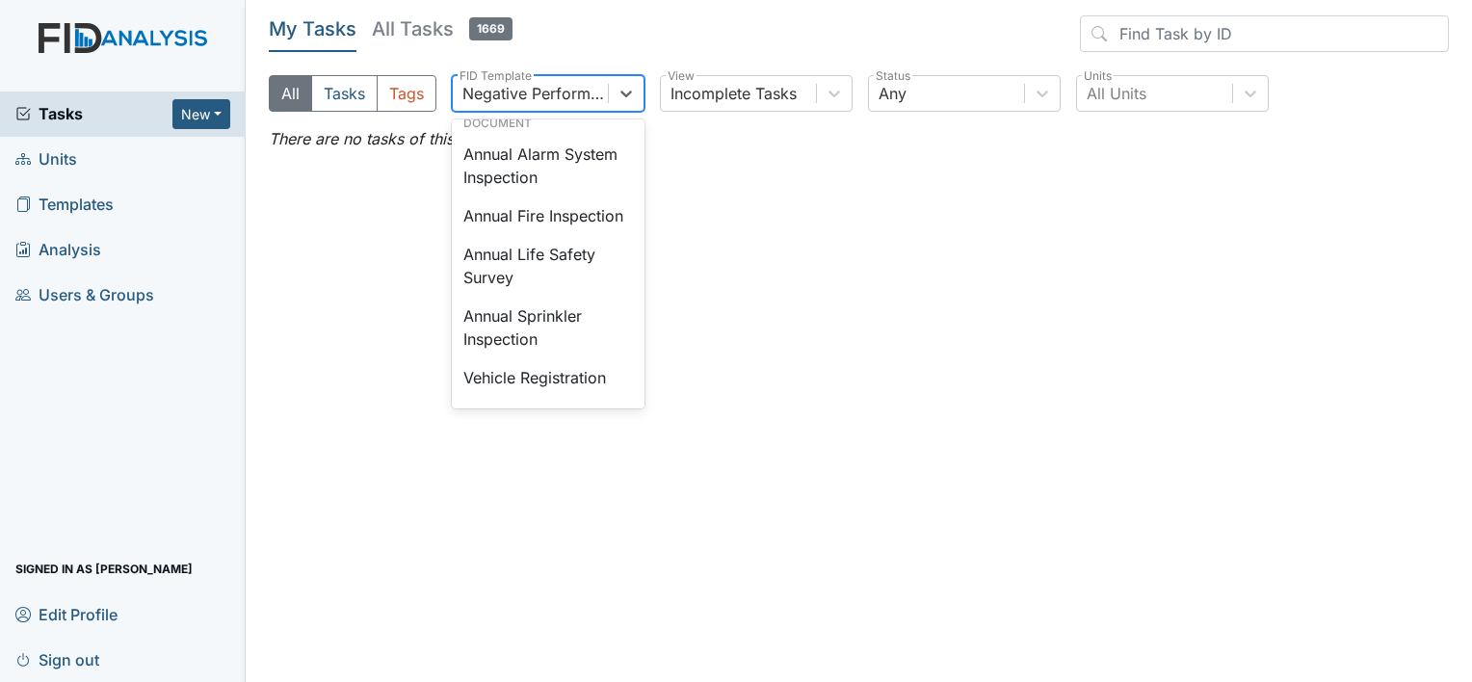
scroll to position [2261, 0]
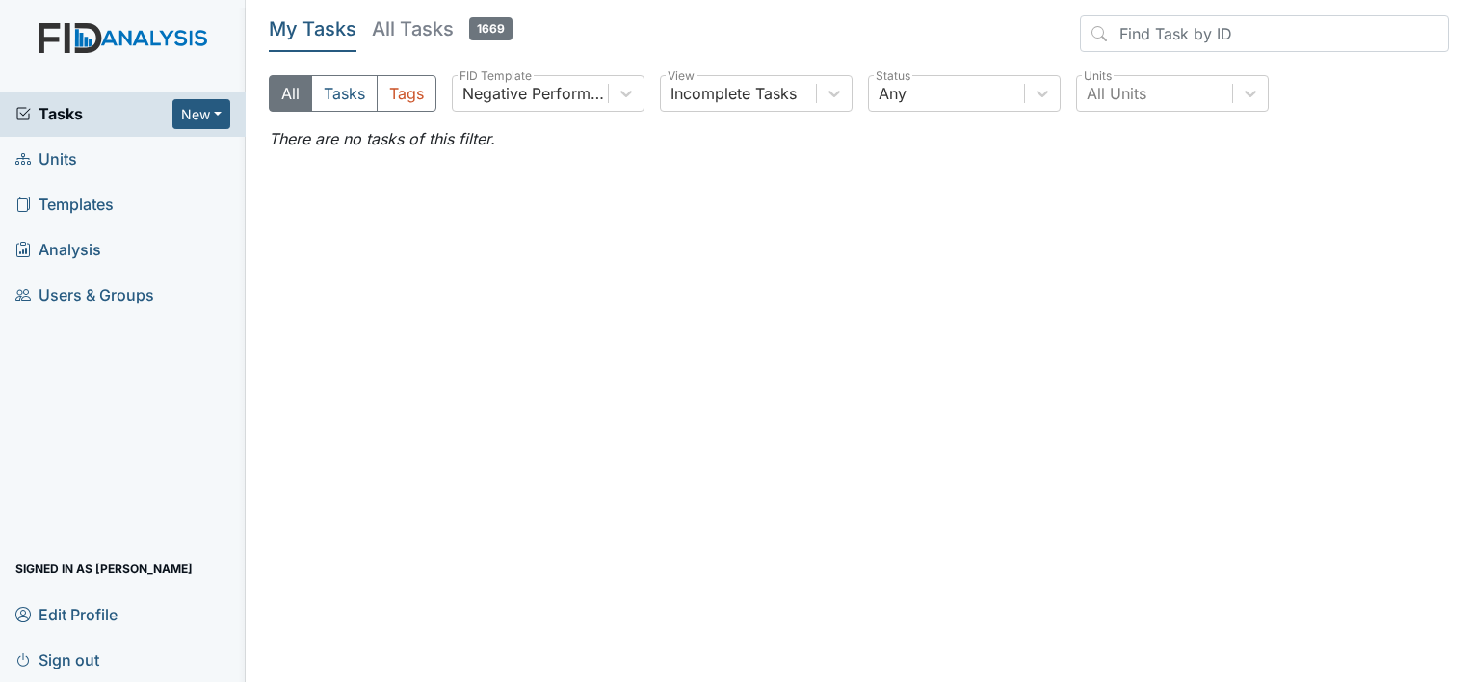
click at [69, 161] on span "Units" at bounding box center [46, 159] width 62 height 30
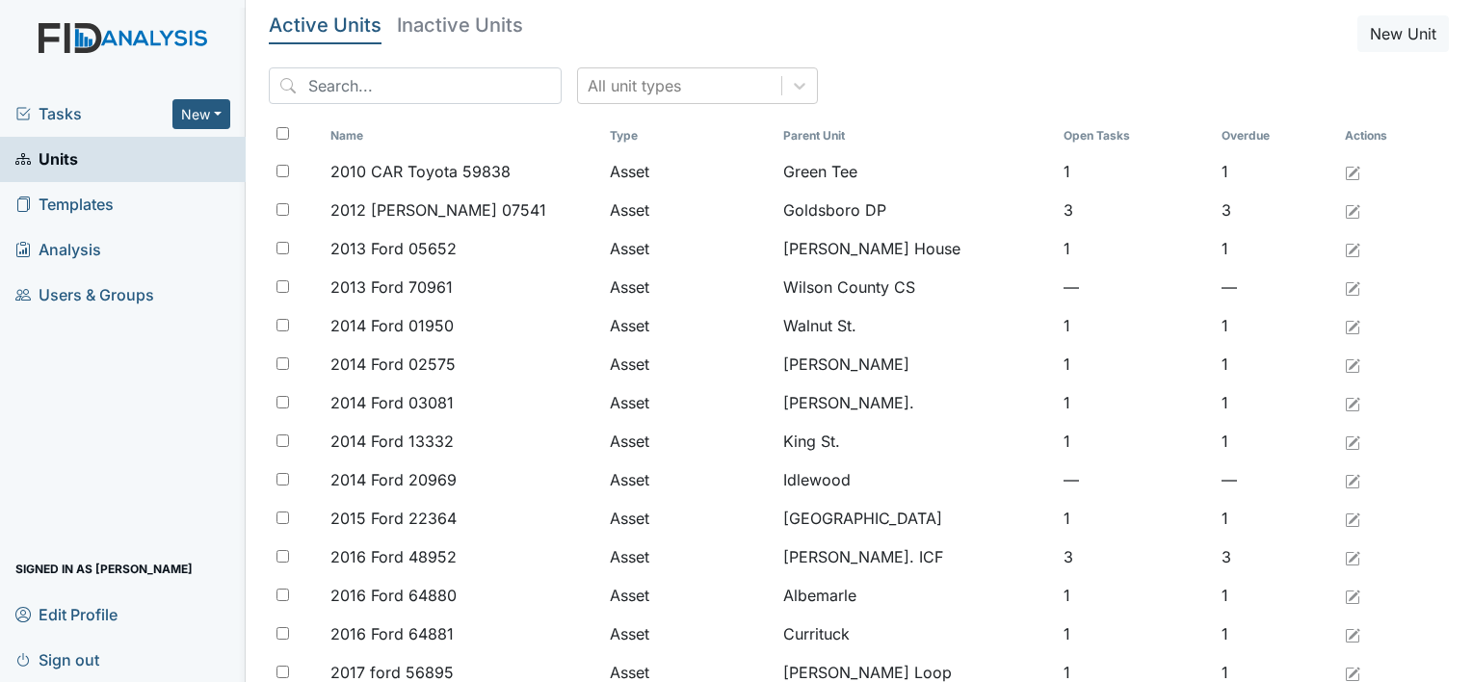
click at [60, 112] on span "Tasks" at bounding box center [93, 113] width 157 height 23
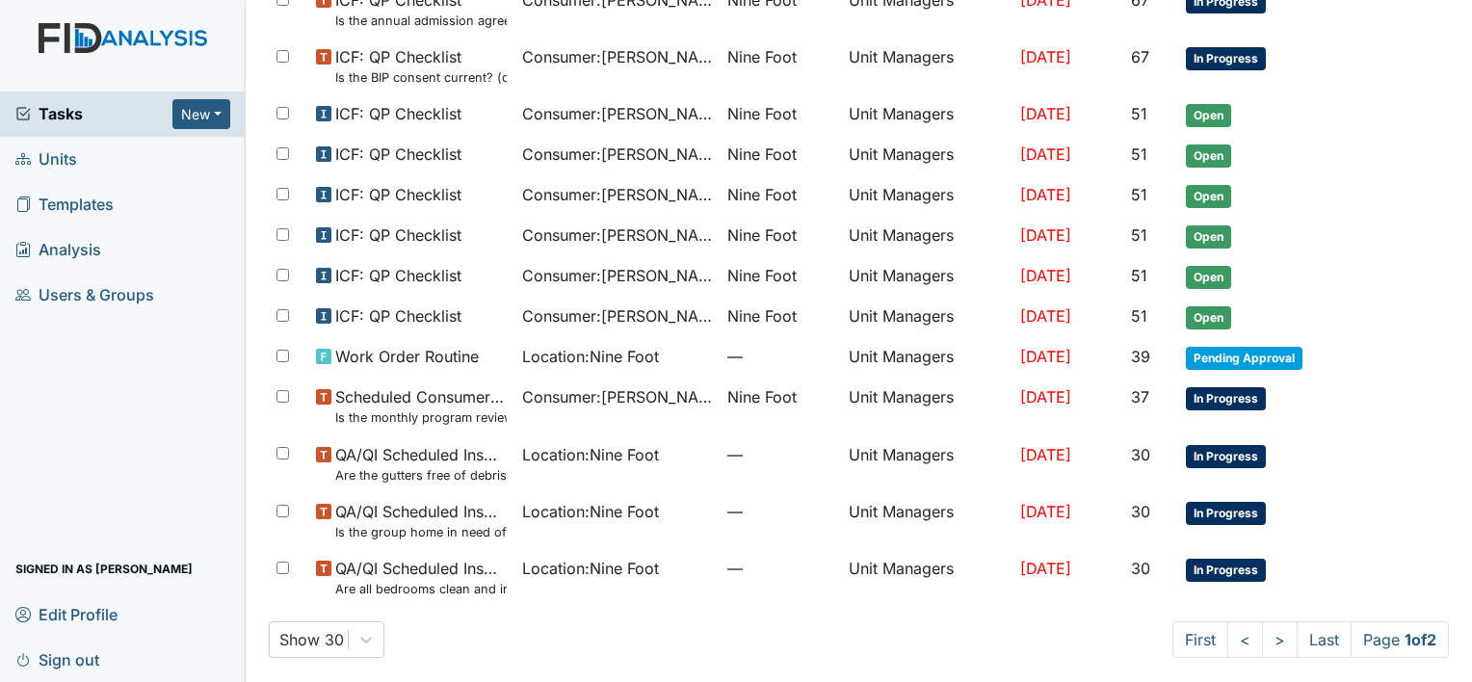
scroll to position [1133, 0]
click at [1262, 632] on link ">" at bounding box center [1280, 638] width 36 height 37
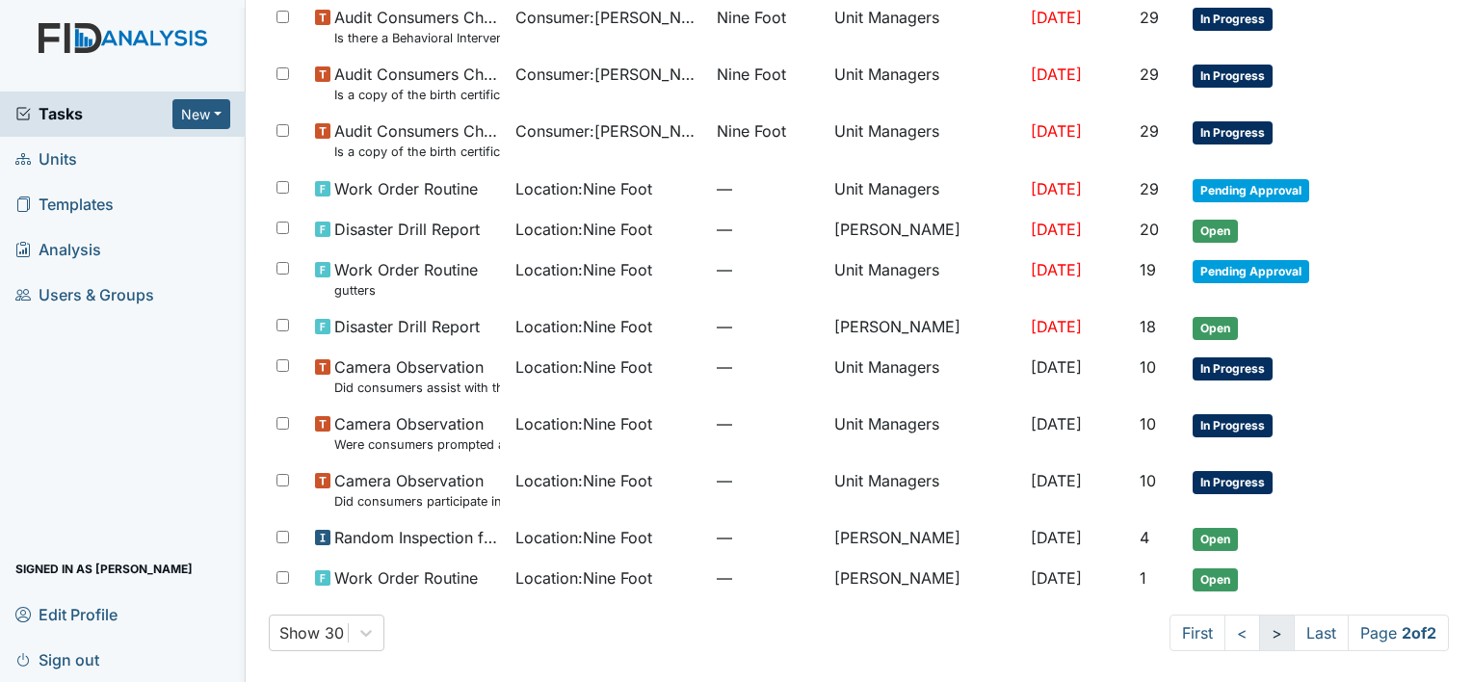
scroll to position [443, 0]
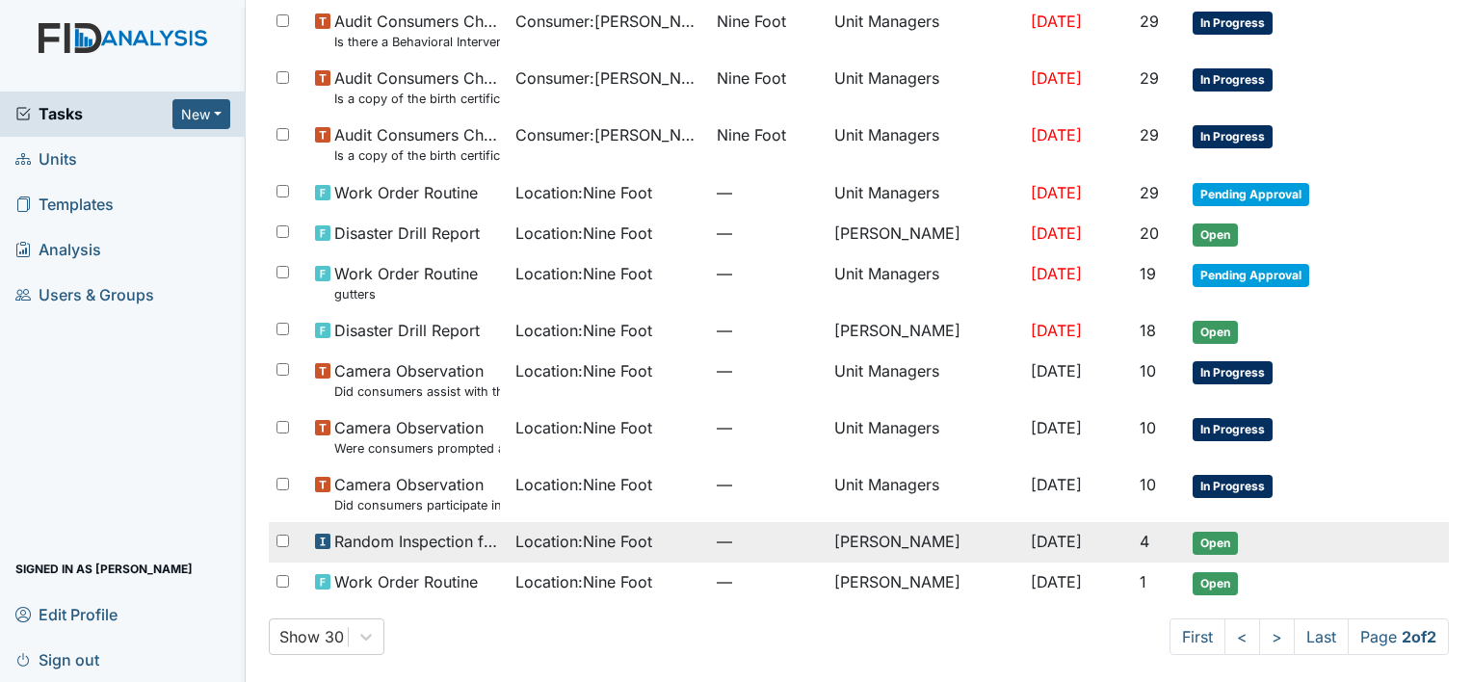
click at [885, 540] on td "[PERSON_NAME]" at bounding box center [924, 542] width 196 height 40
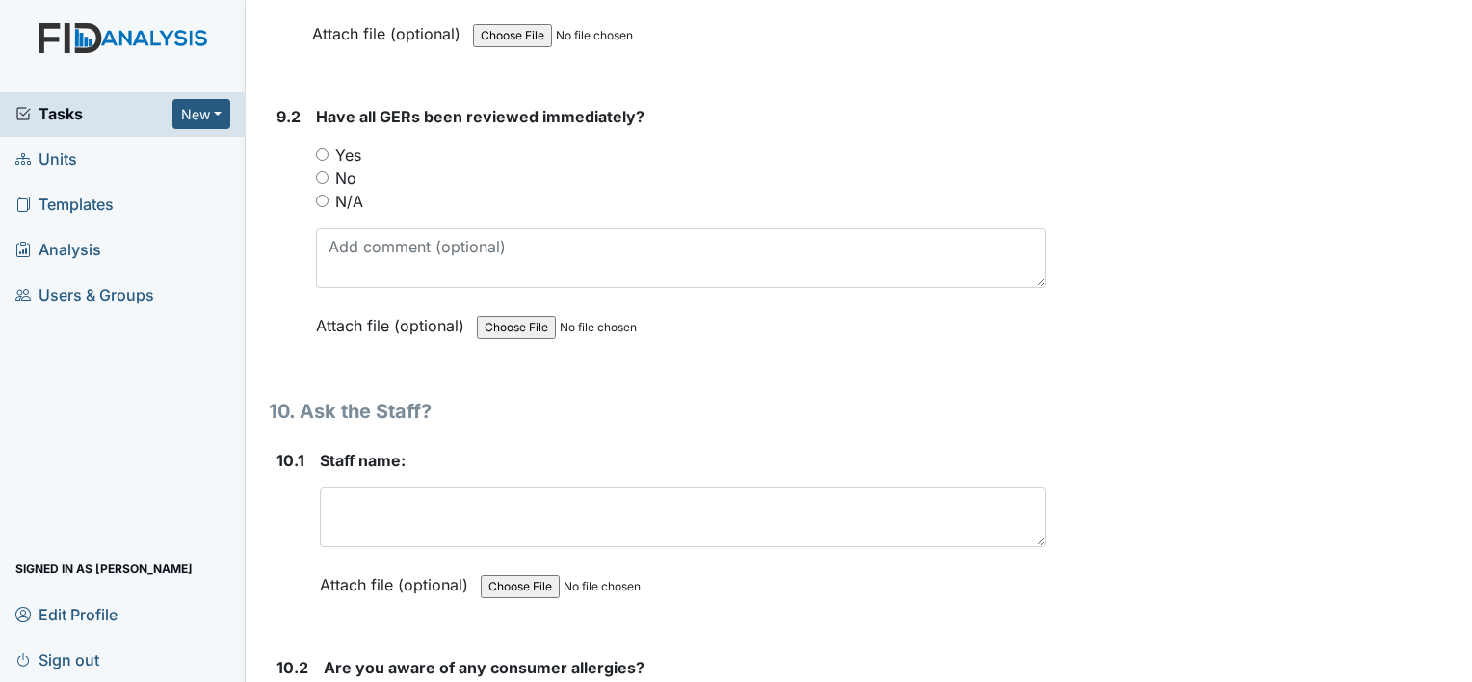
scroll to position [24023, 0]
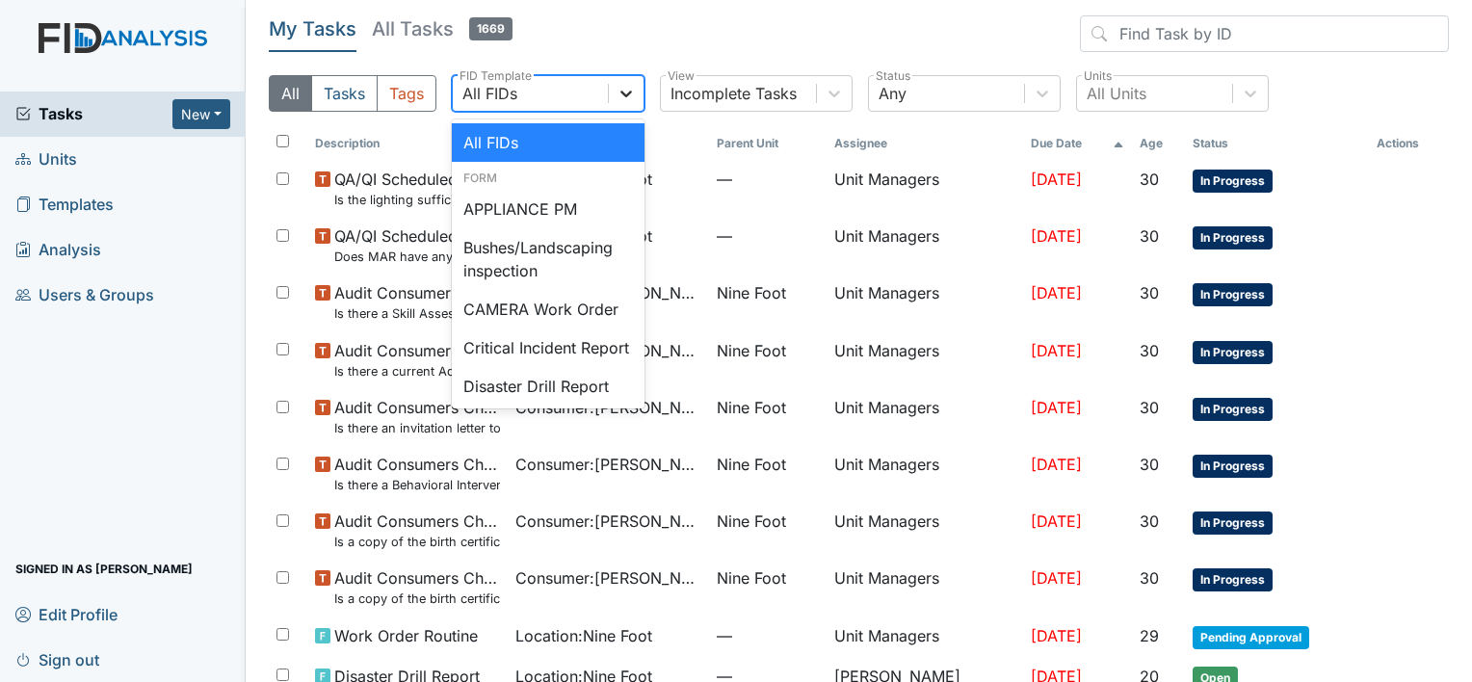
click at [626, 92] on icon at bounding box center [625, 93] width 19 height 19
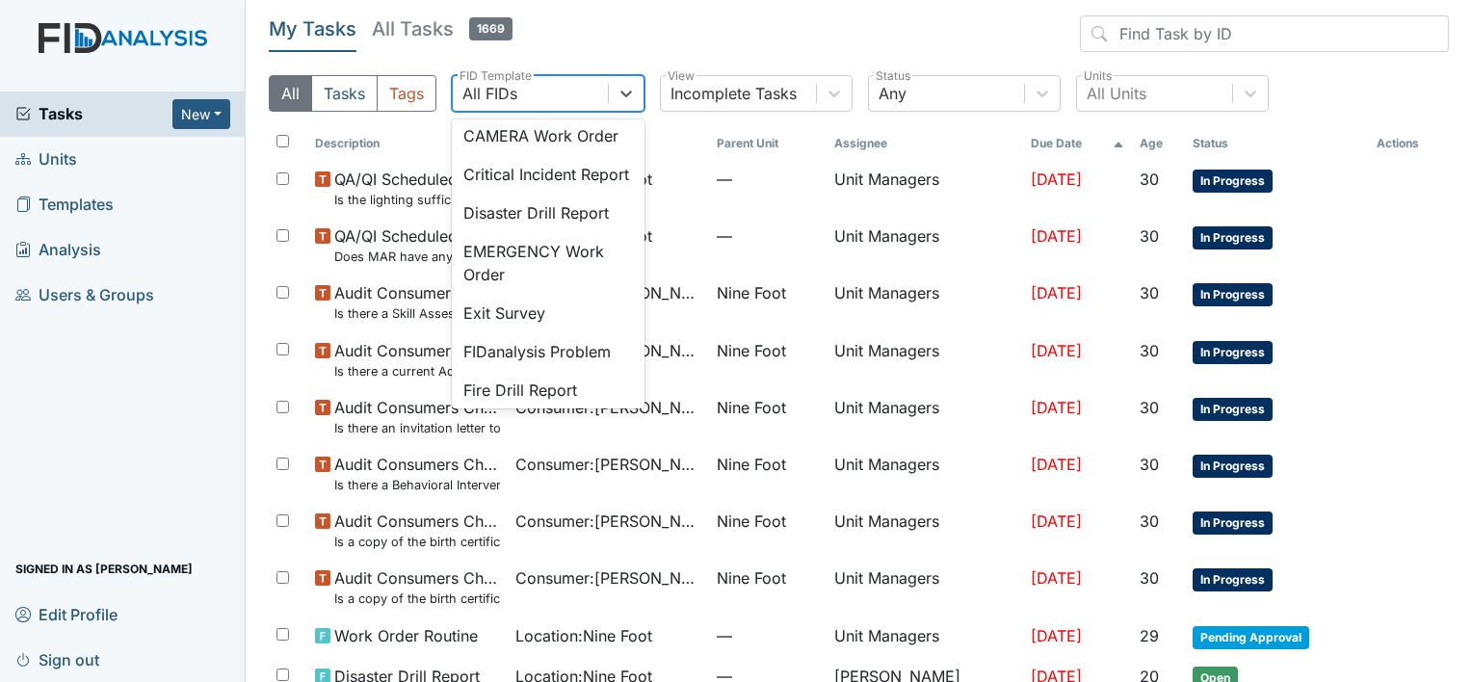
scroll to position [193, 0]
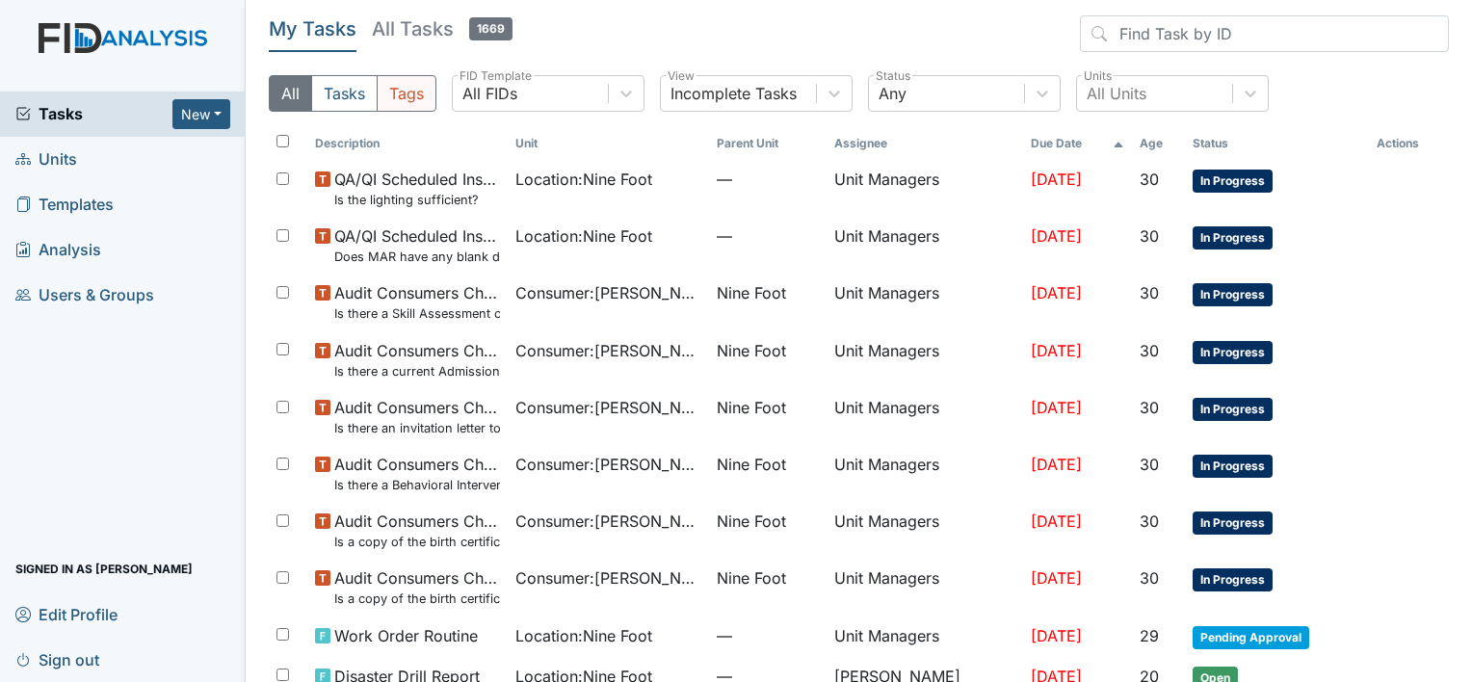
click at [411, 100] on button "Tags" at bounding box center [407, 93] width 60 height 37
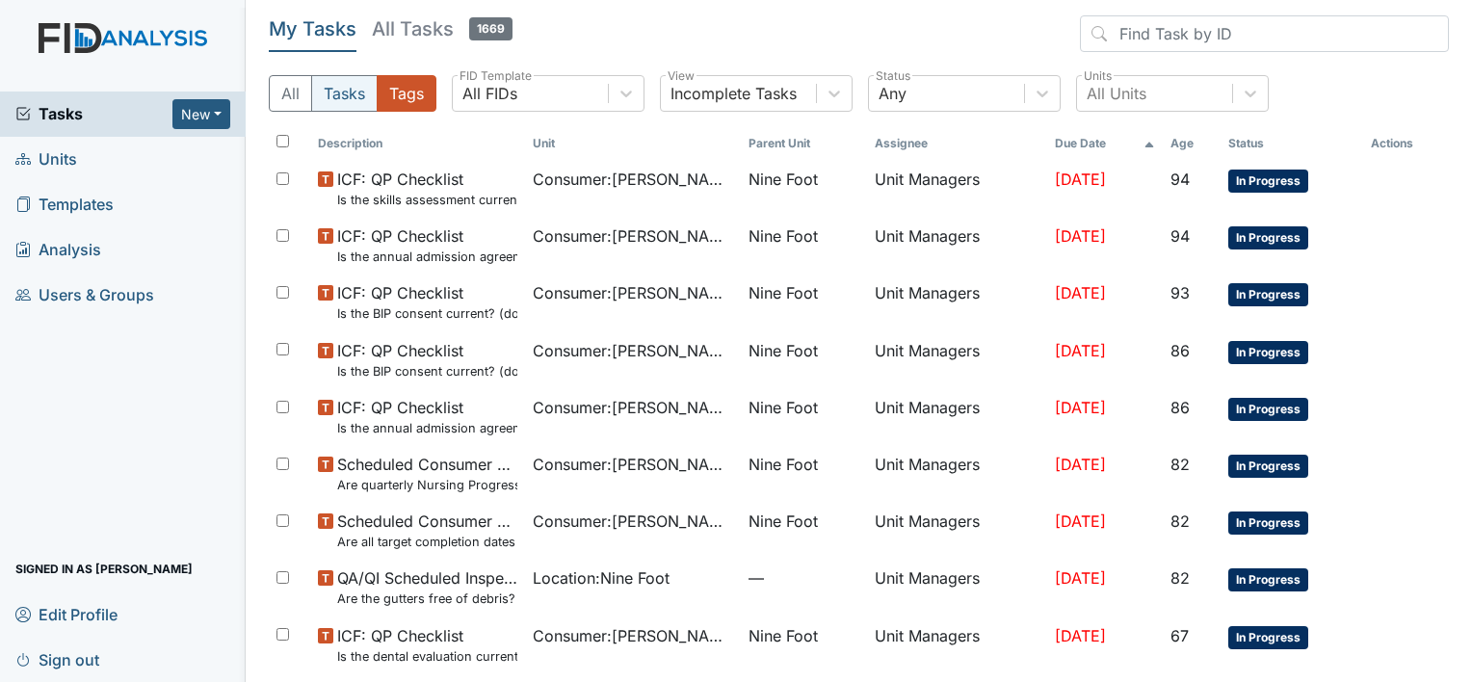
click at [352, 98] on button "Tasks" at bounding box center [344, 93] width 66 height 37
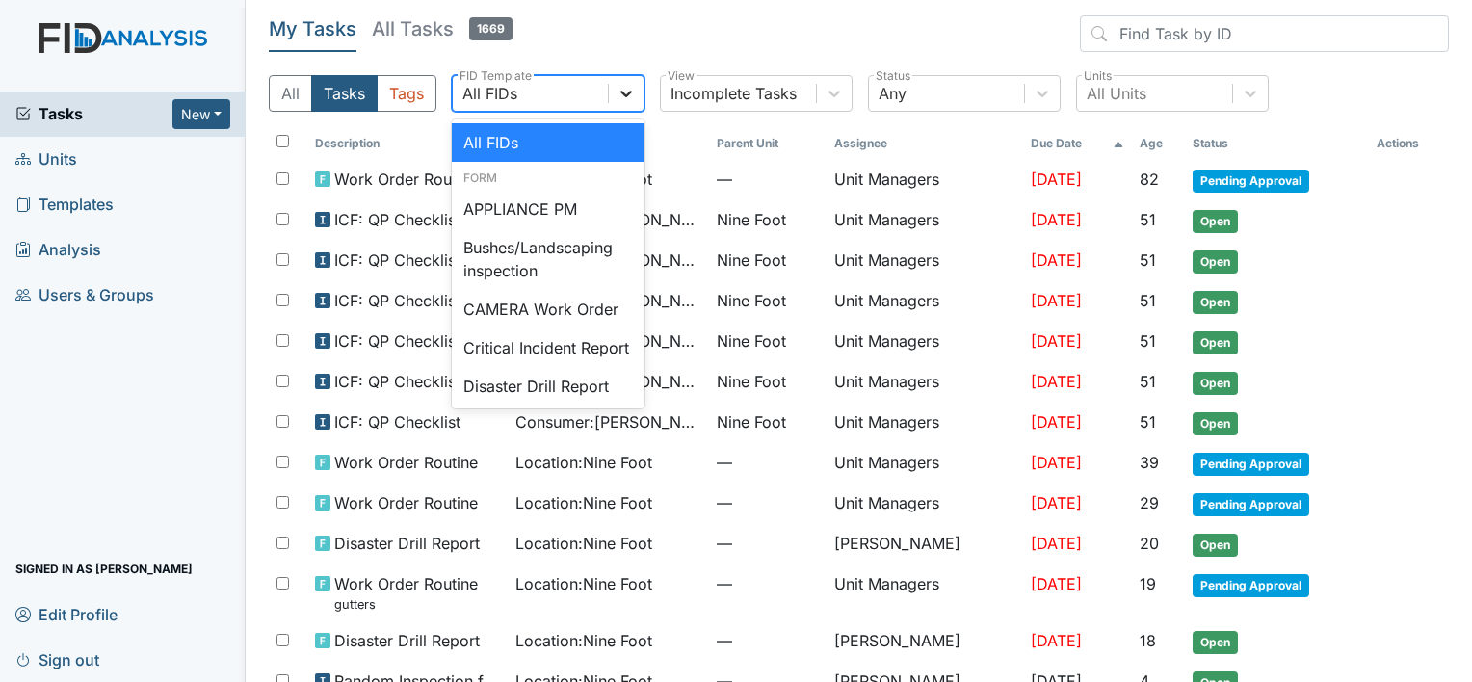
click at [626, 92] on icon at bounding box center [625, 93] width 19 height 19
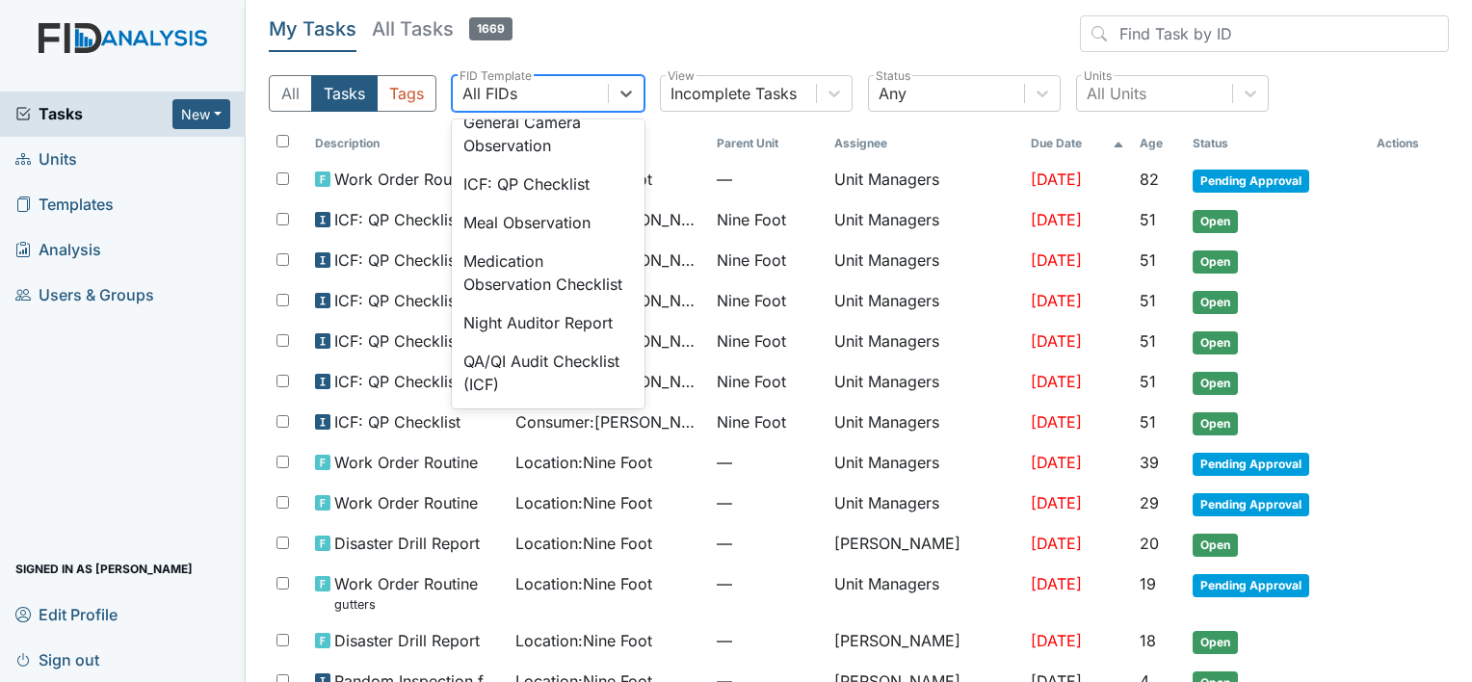
scroll to position [1386, 0]
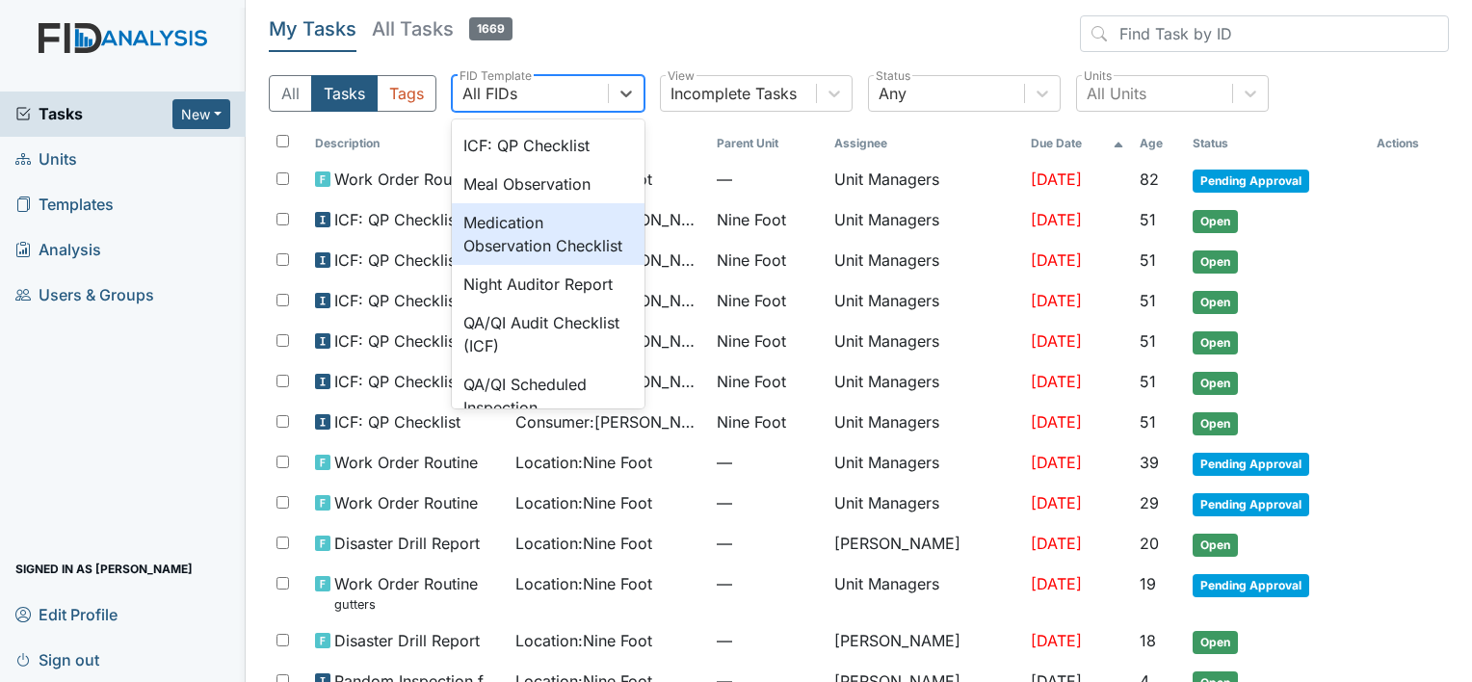
click at [524, 265] on div "Medication Observation Checklist" at bounding box center [548, 234] width 193 height 62
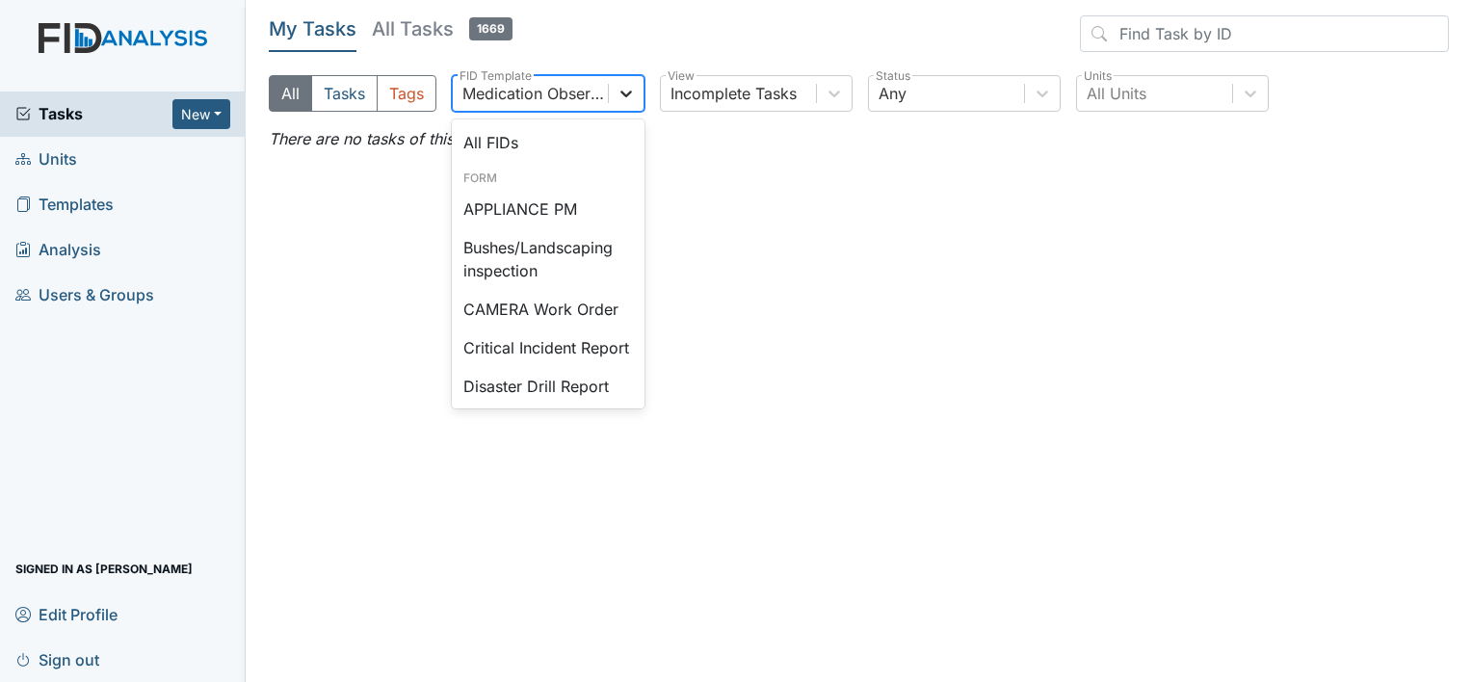
click at [622, 95] on icon at bounding box center [625, 93] width 19 height 19
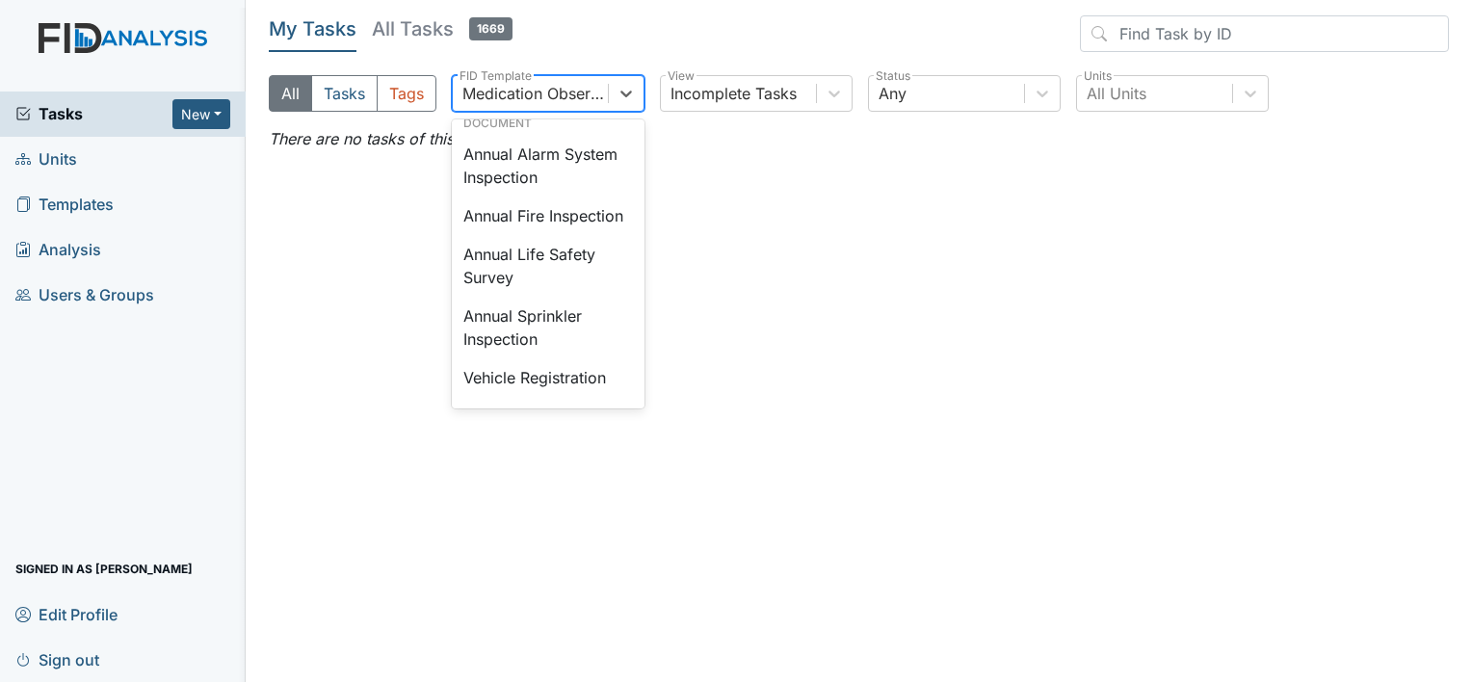
scroll to position [2261, 0]
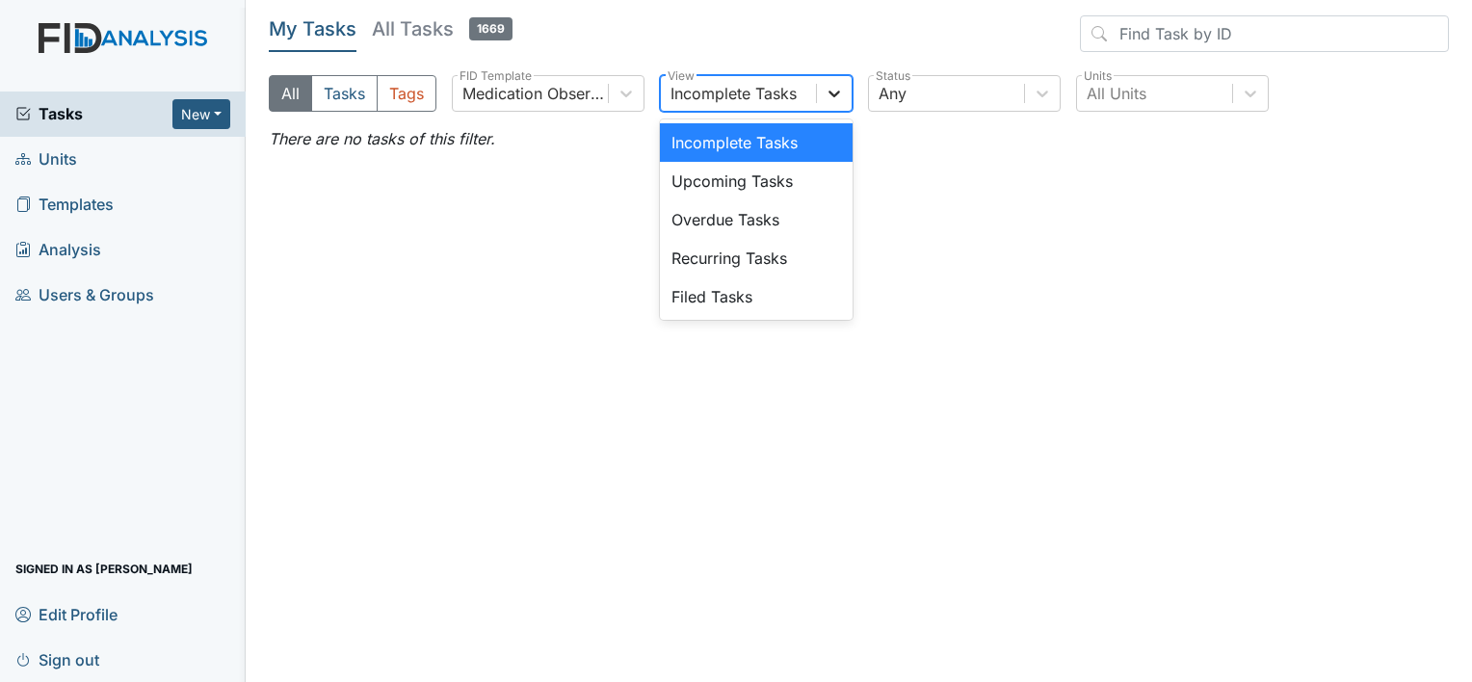
click at [832, 92] on icon at bounding box center [833, 93] width 19 height 19
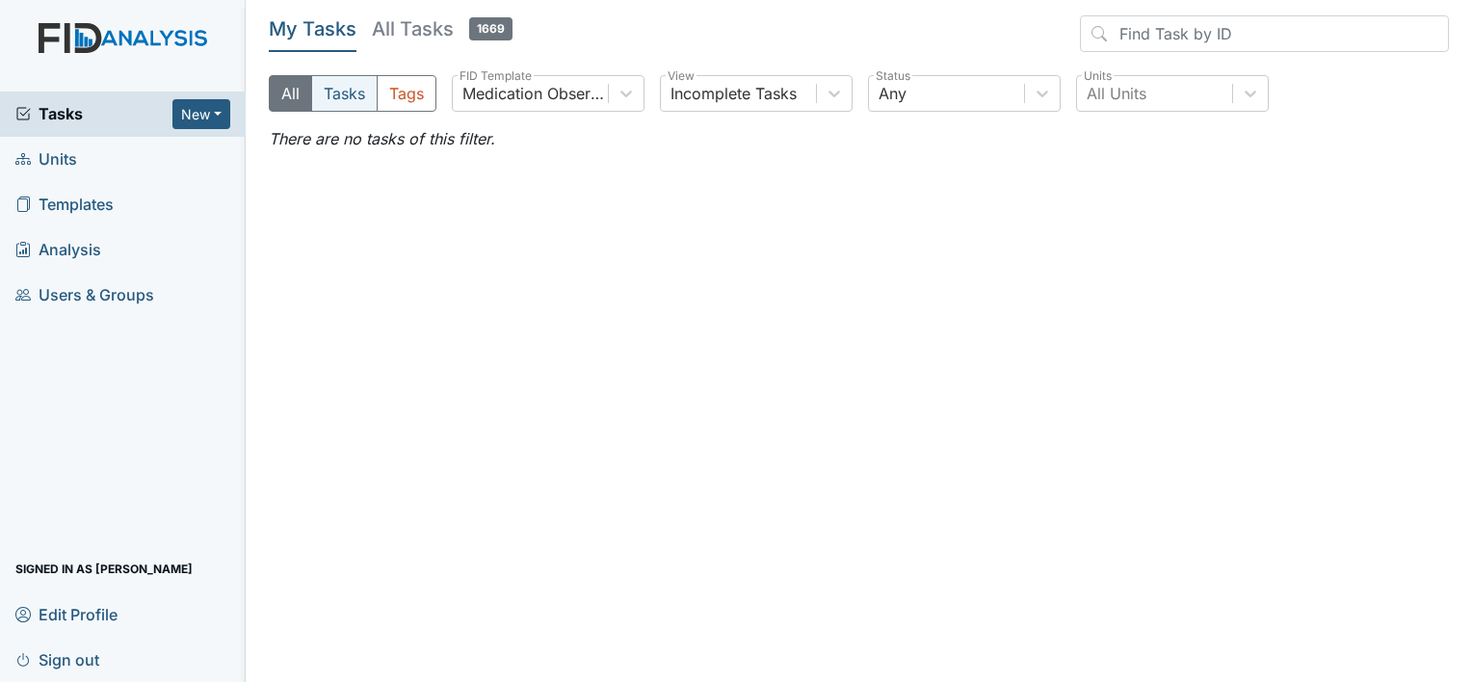
click at [348, 92] on button "Tasks" at bounding box center [344, 93] width 66 height 37
click at [59, 157] on span "Units" at bounding box center [46, 159] width 62 height 30
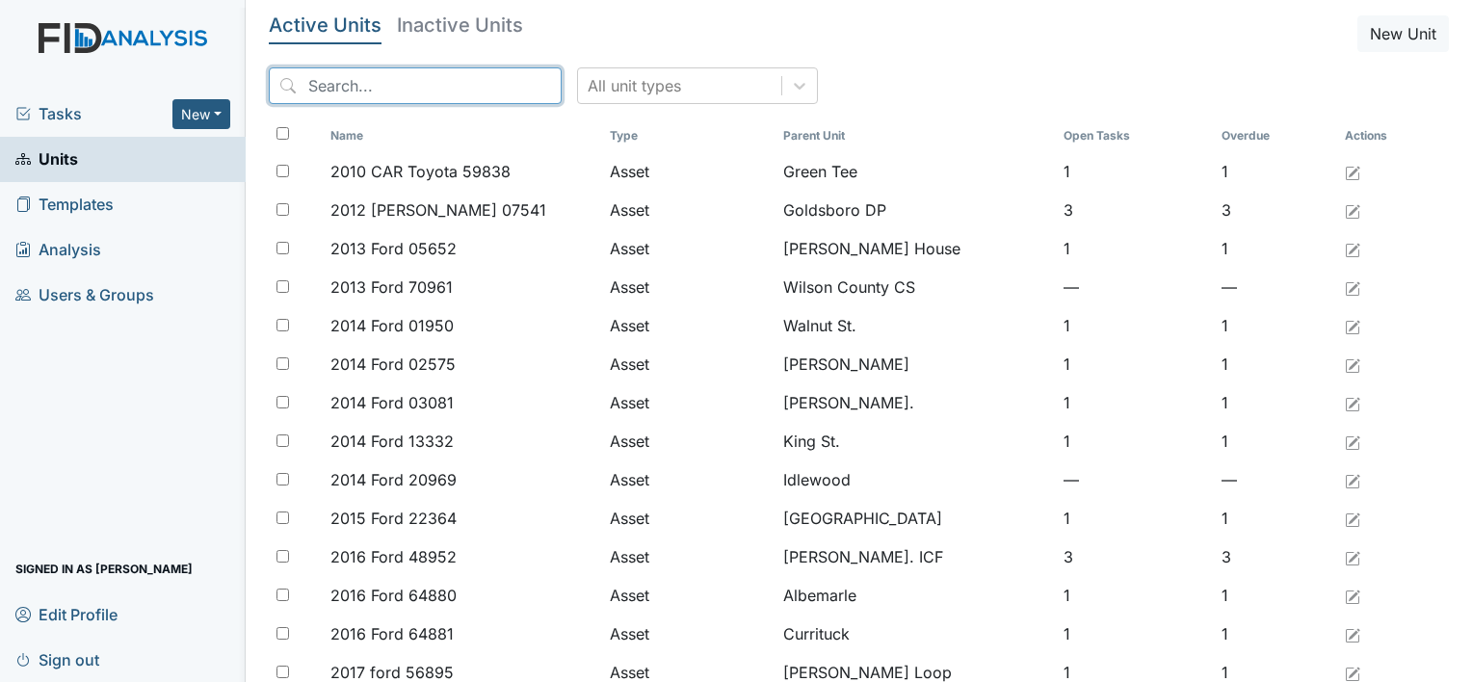
click at [315, 90] on input "search" at bounding box center [415, 85] width 293 height 37
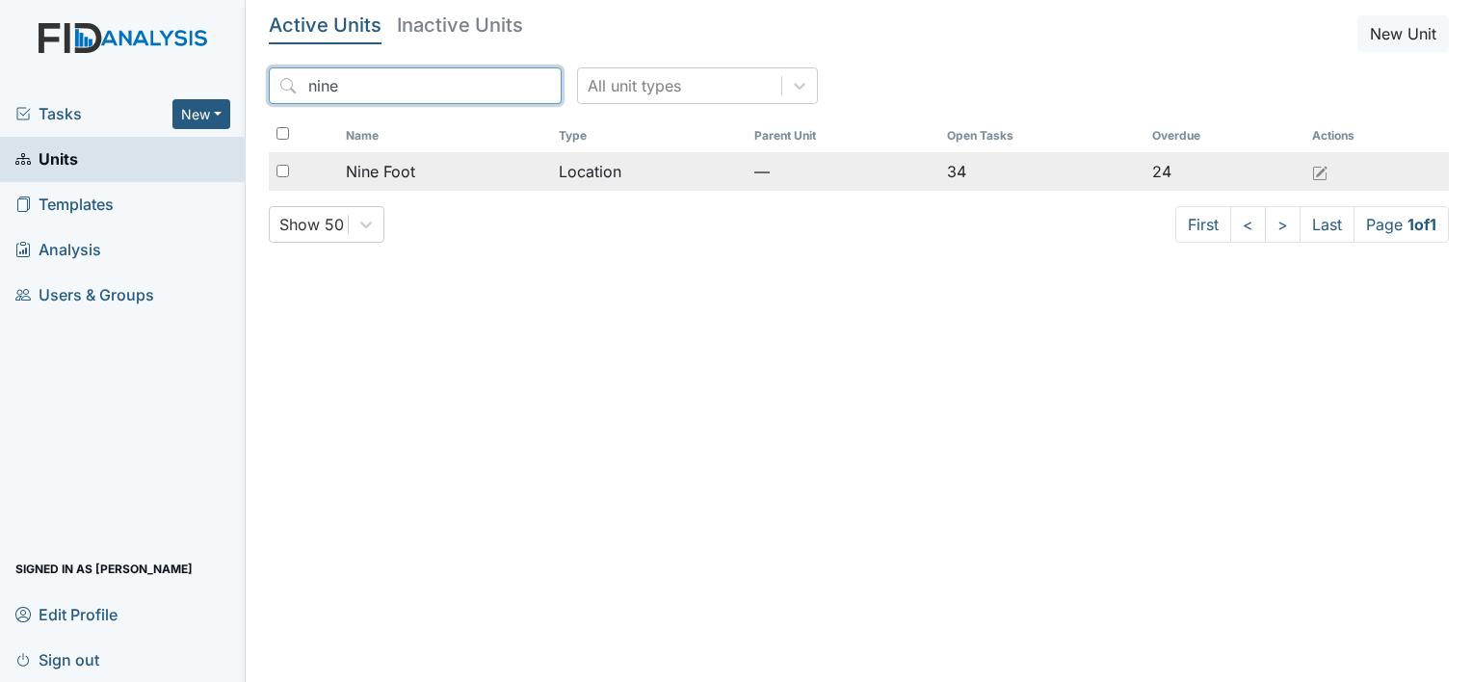
type input "nine"
click at [397, 170] on span "Nine Foot" at bounding box center [380, 171] width 69 height 23
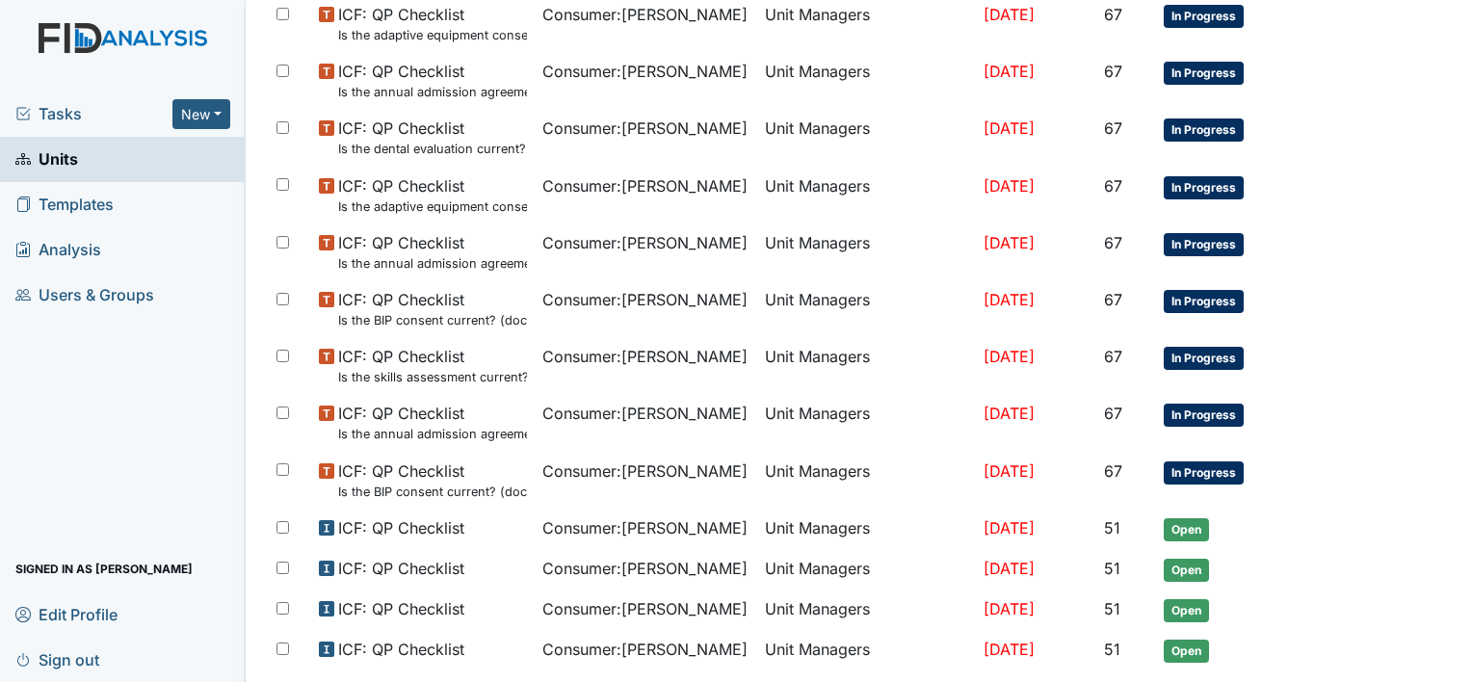
scroll to position [1207, 0]
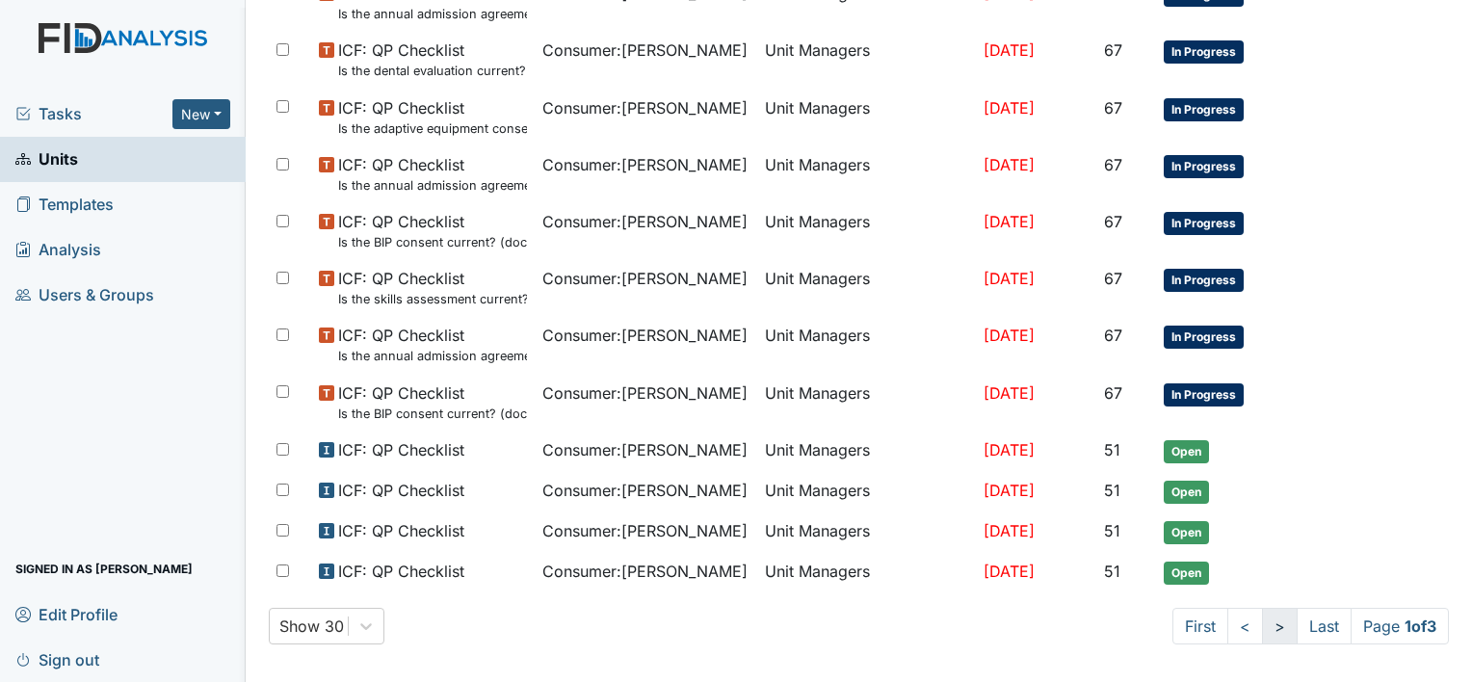
click at [1262, 615] on link ">" at bounding box center [1280, 626] width 36 height 37
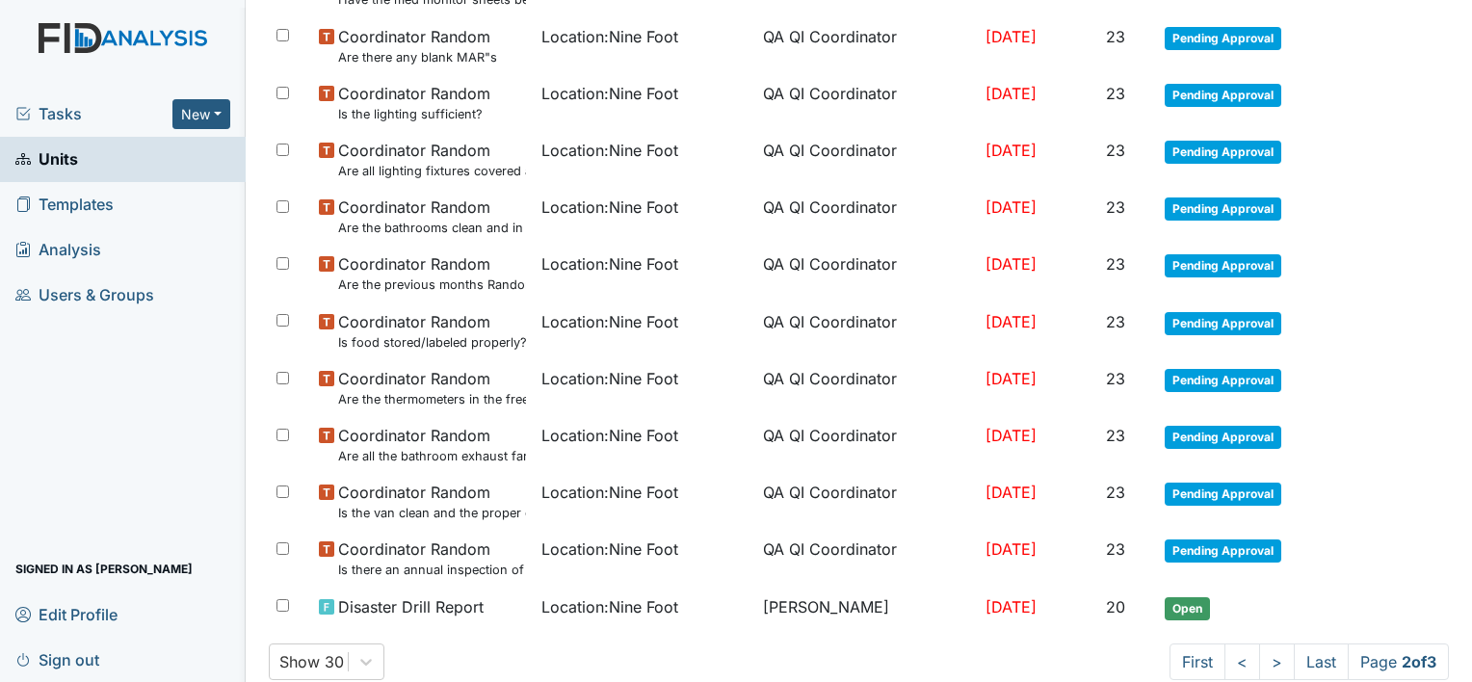
scroll to position [1276, 0]
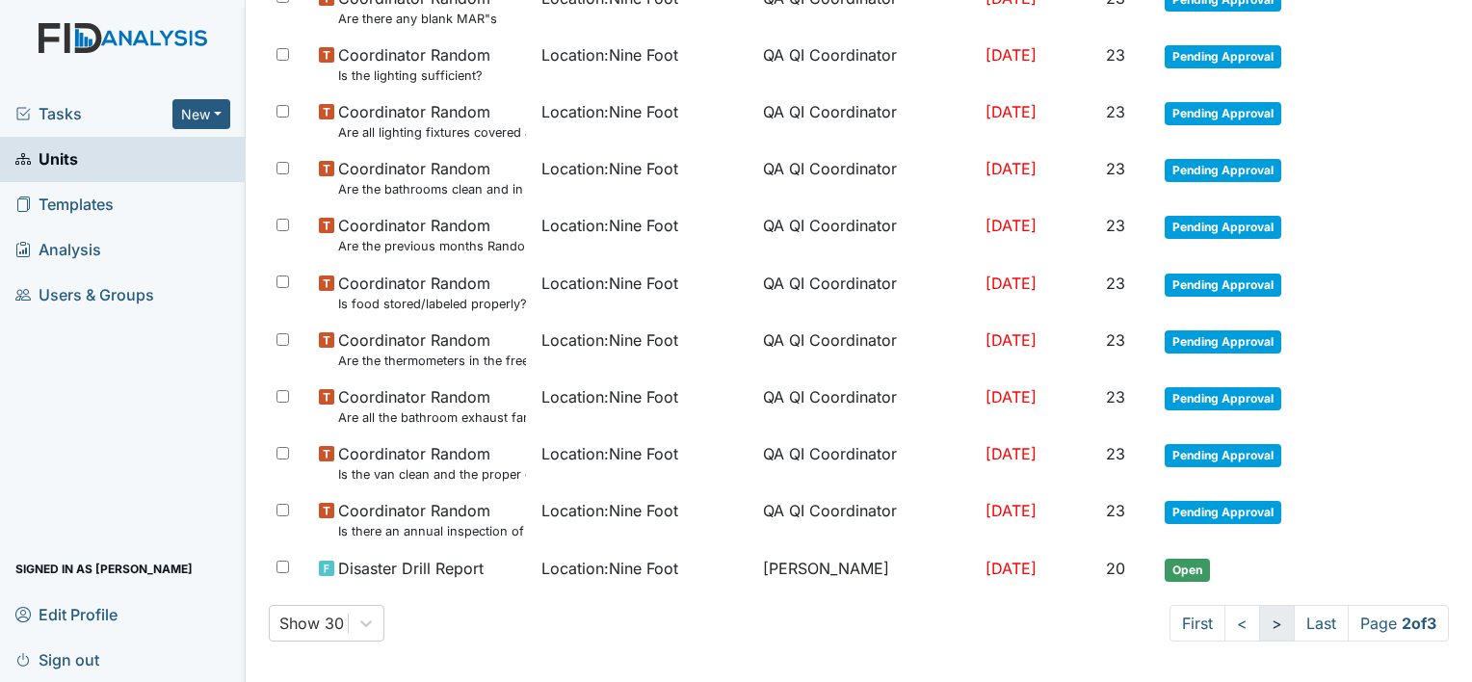
click at [1259, 616] on link ">" at bounding box center [1277, 623] width 36 height 37
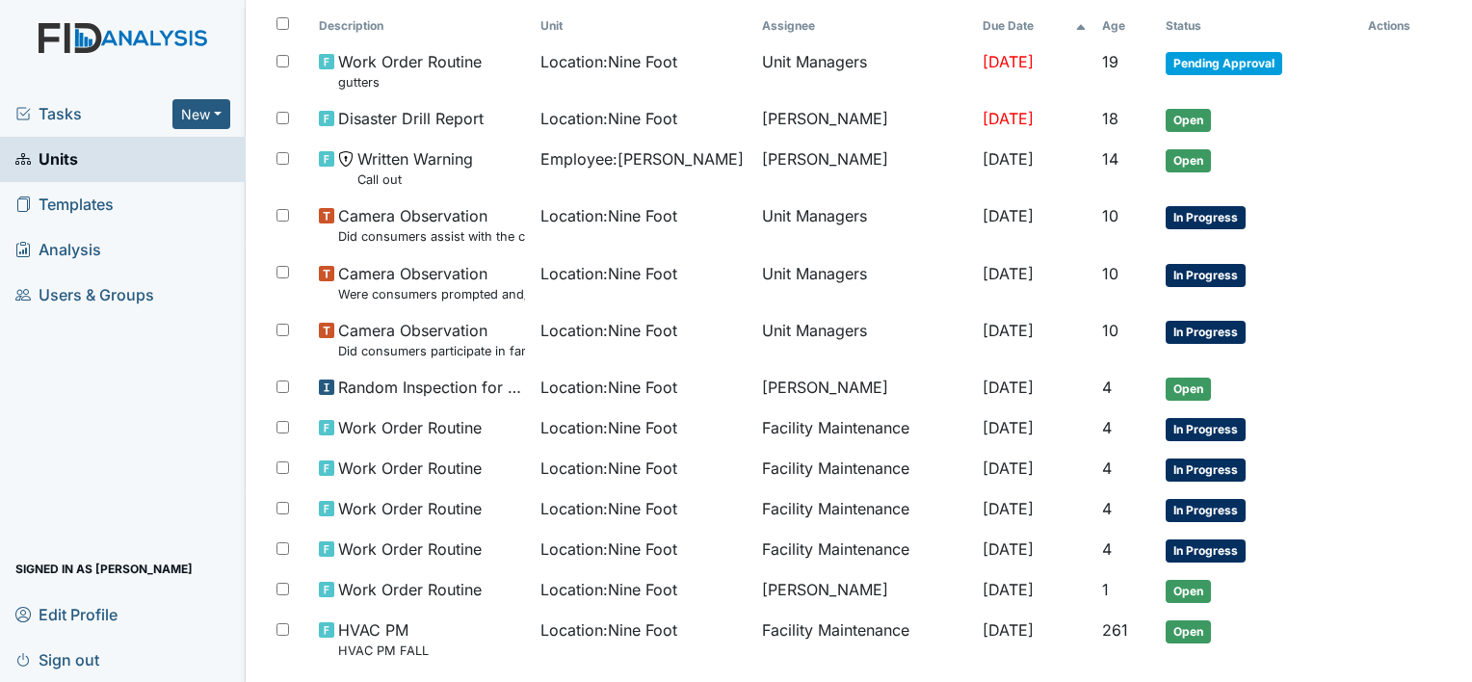
scroll to position [289, 0]
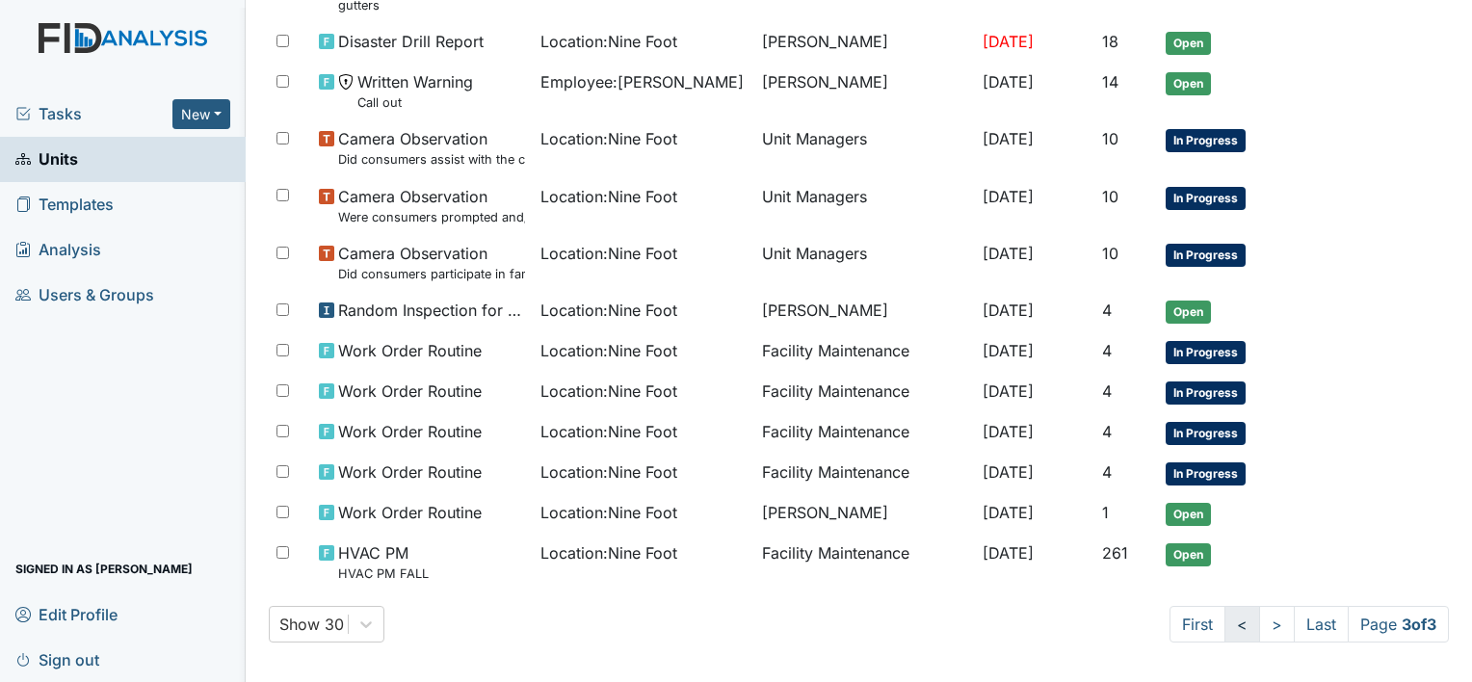
click at [1224, 616] on link "<" at bounding box center [1242, 624] width 36 height 37
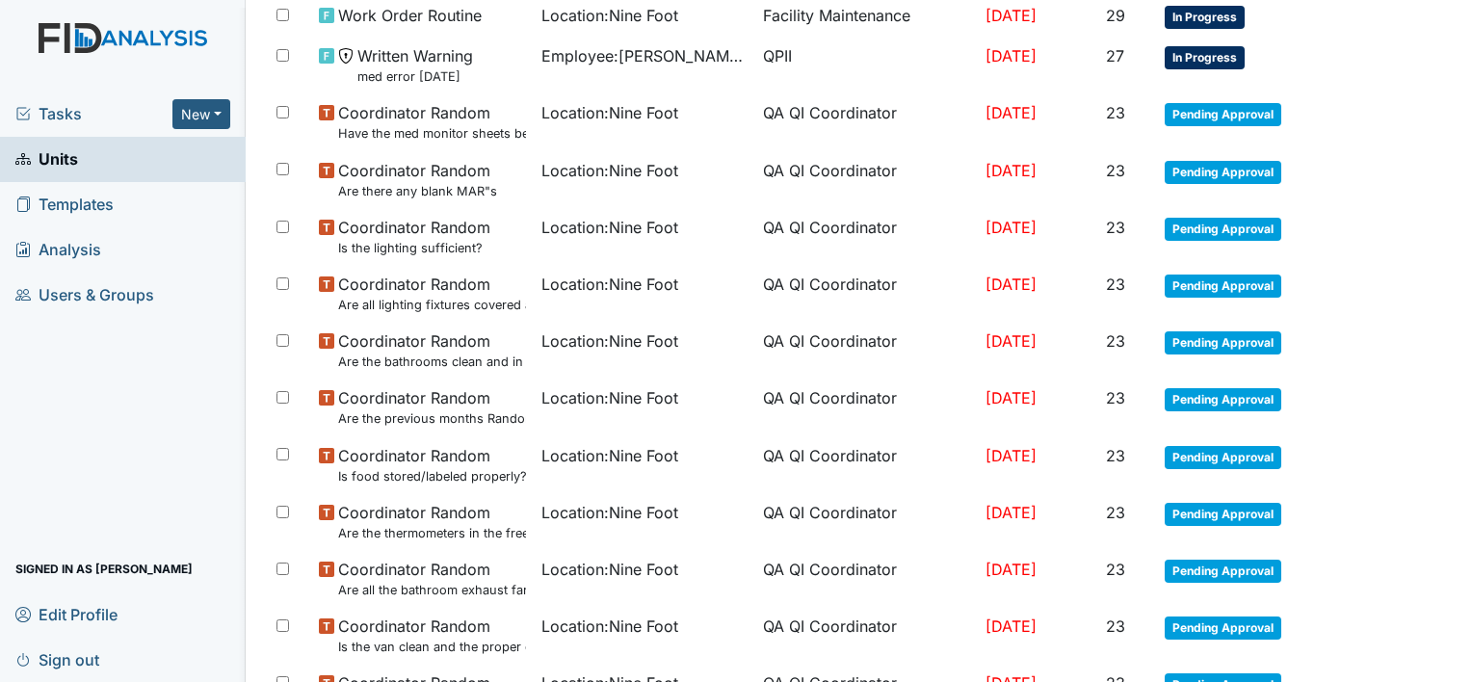
scroll to position [1276, 0]
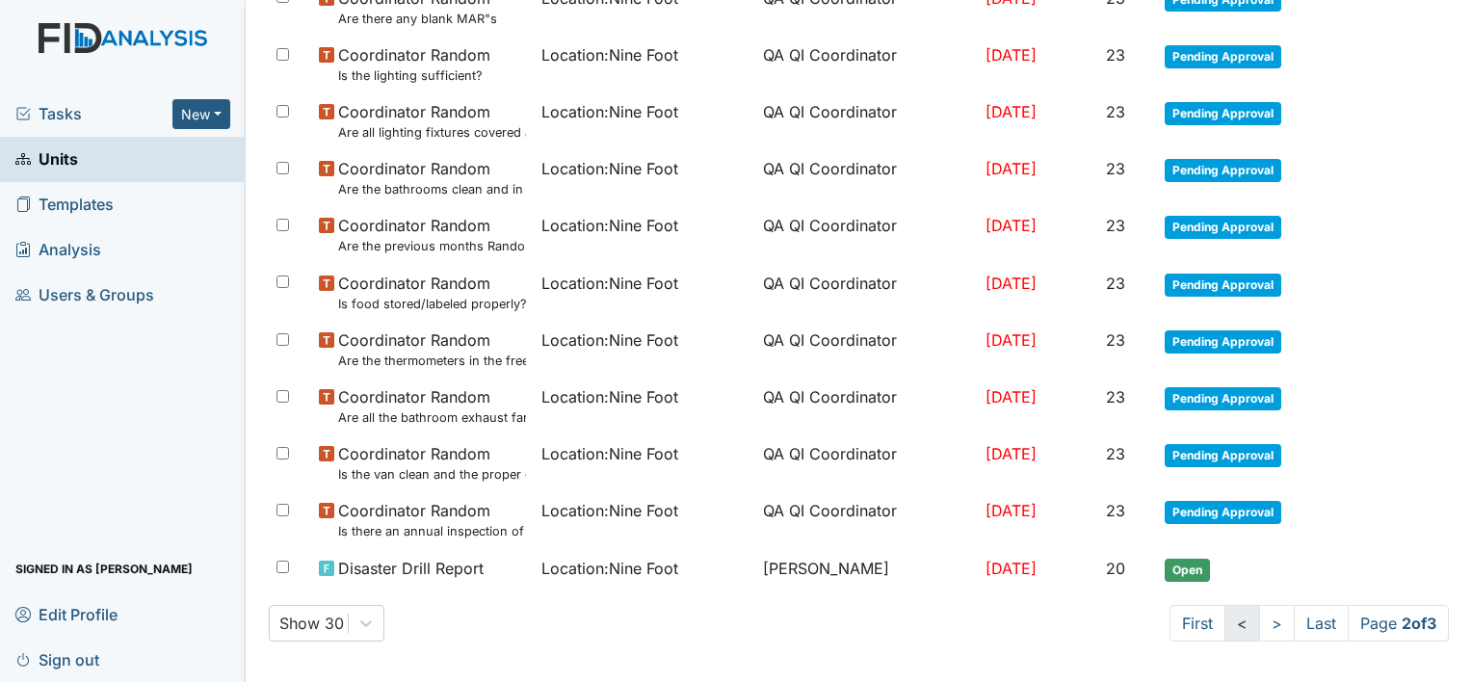
click at [1224, 617] on link "<" at bounding box center [1242, 623] width 36 height 37
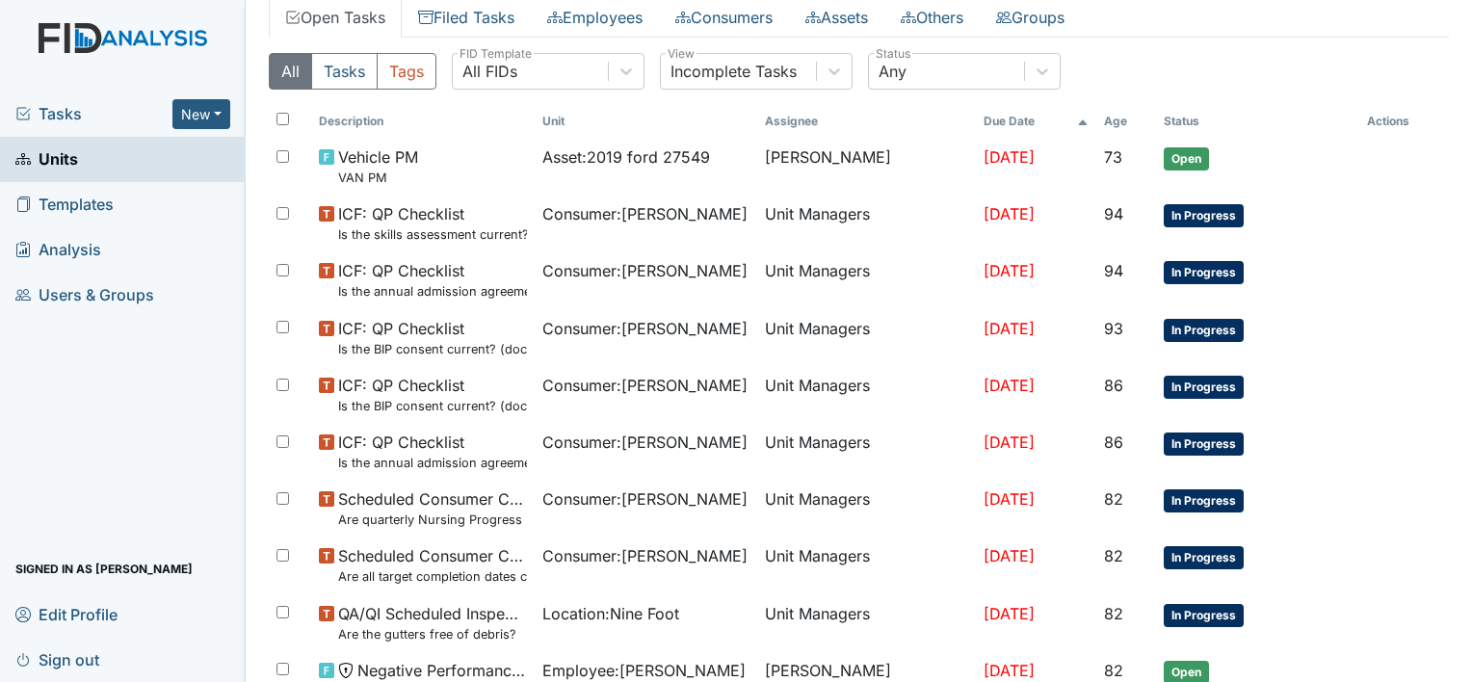
scroll to position [78, 0]
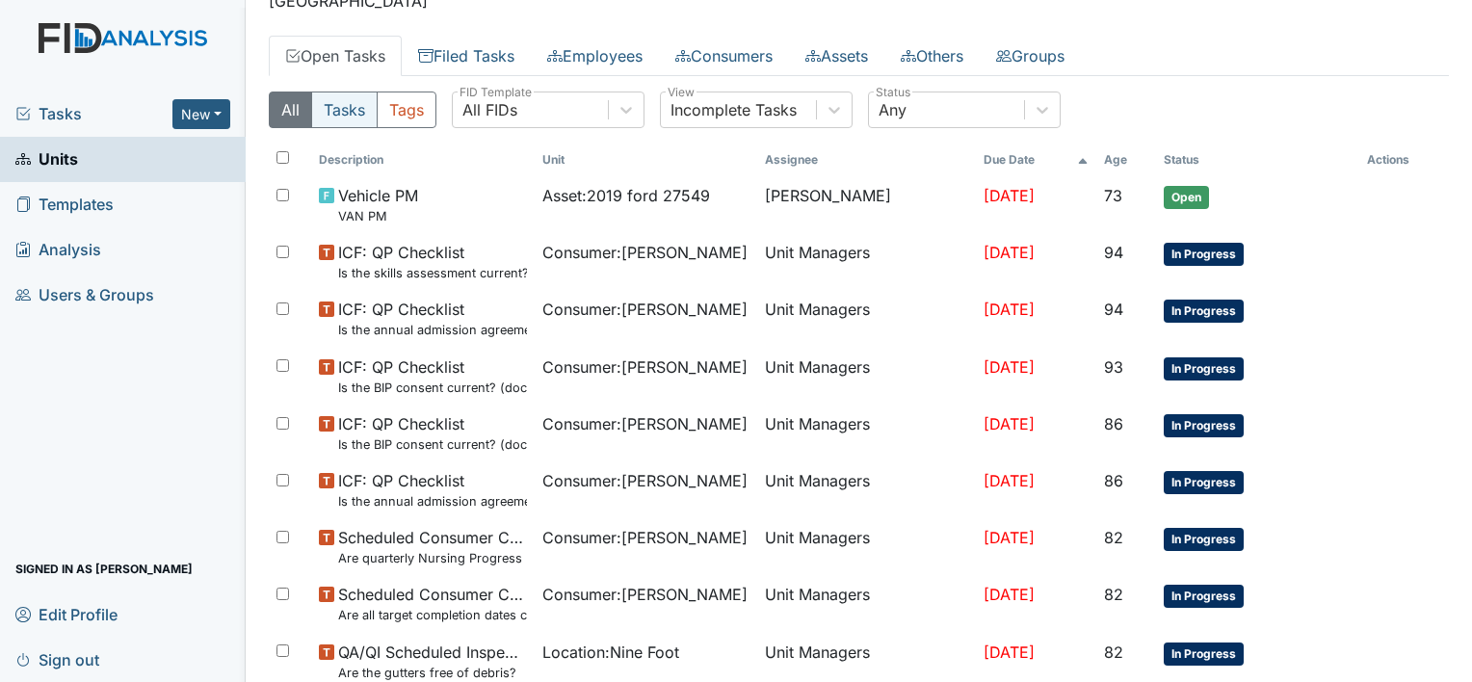
click at [353, 112] on button "Tasks" at bounding box center [344, 110] width 66 height 37
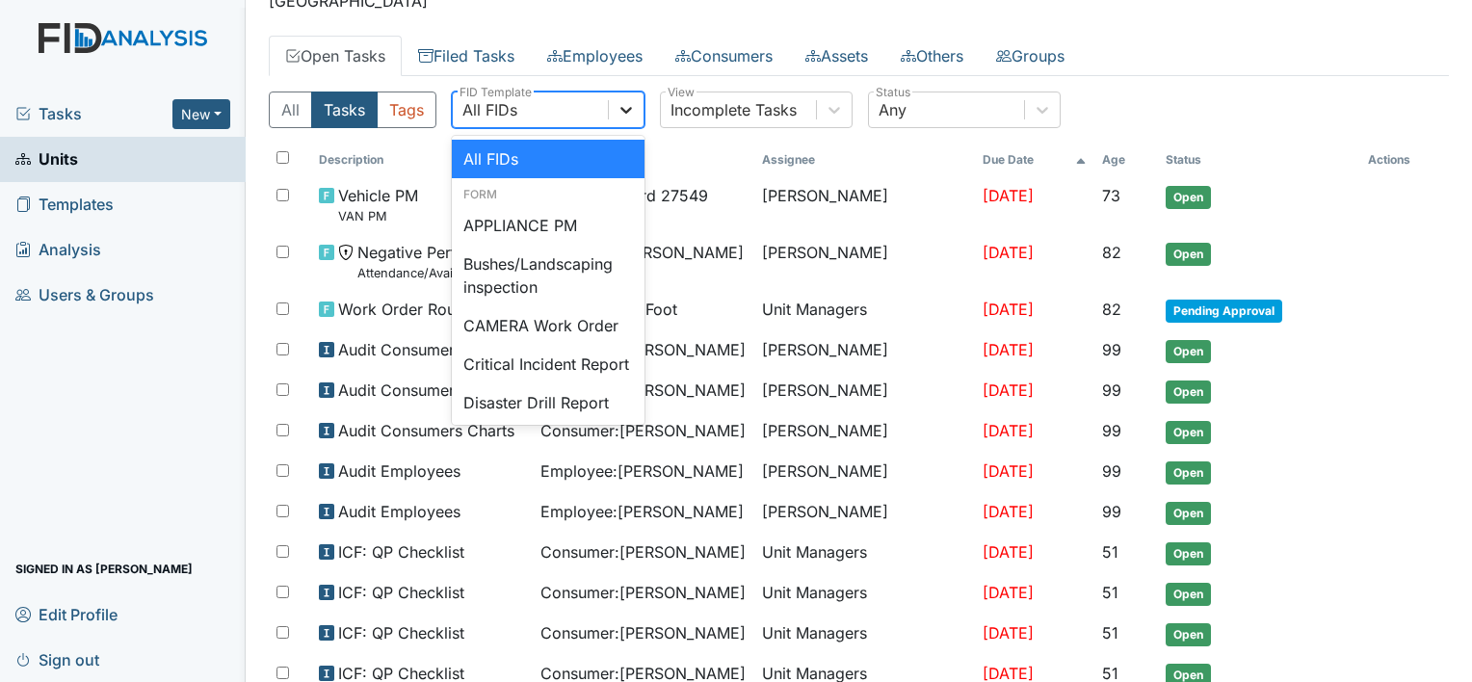
click at [628, 113] on icon at bounding box center [625, 109] width 19 height 19
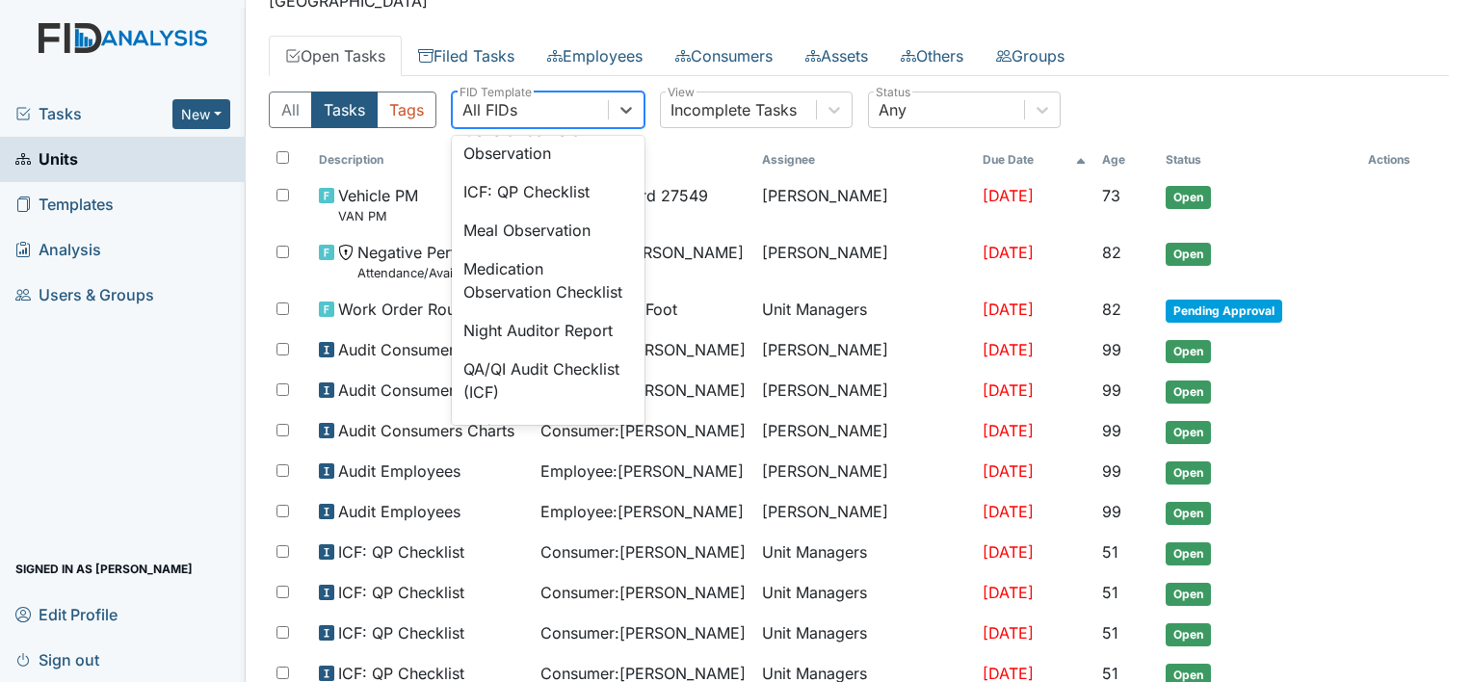
scroll to position [1373, 0]
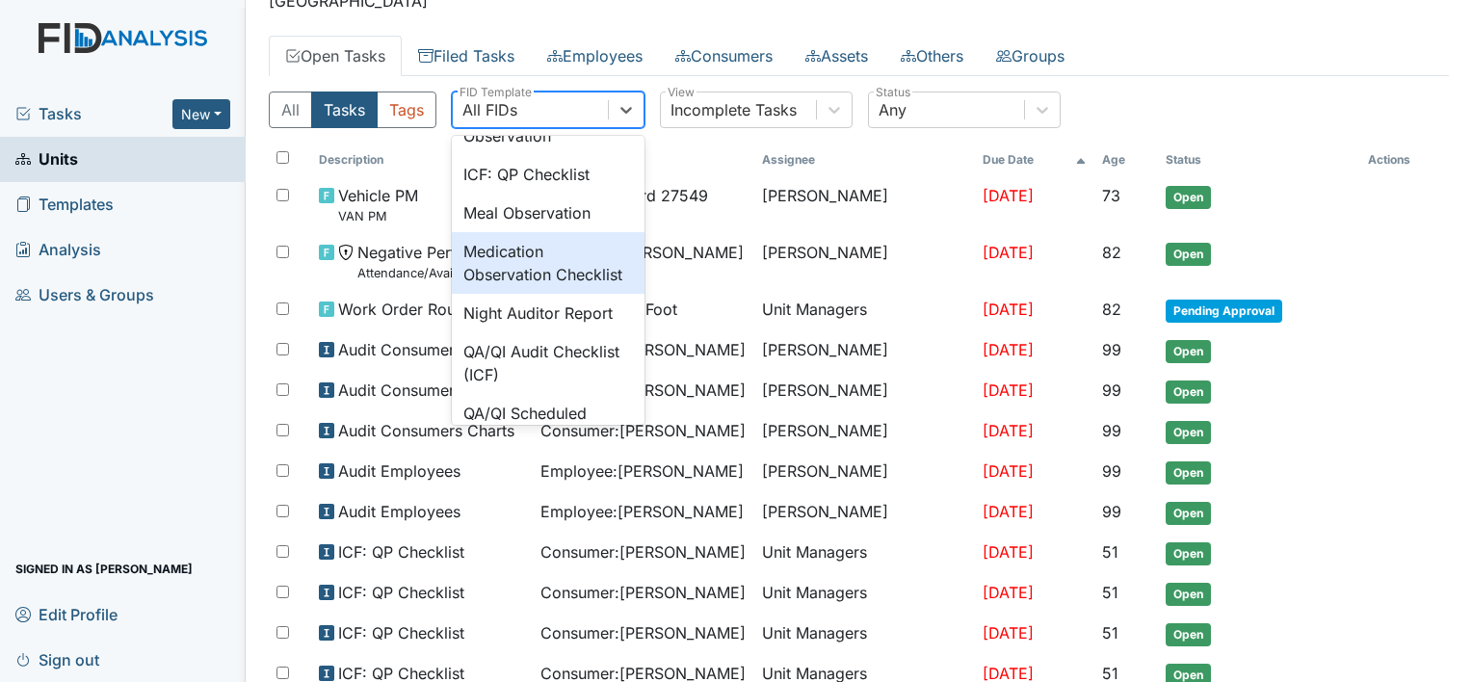
click at [522, 294] on div "Medication Observation Checklist" at bounding box center [548, 263] width 193 height 62
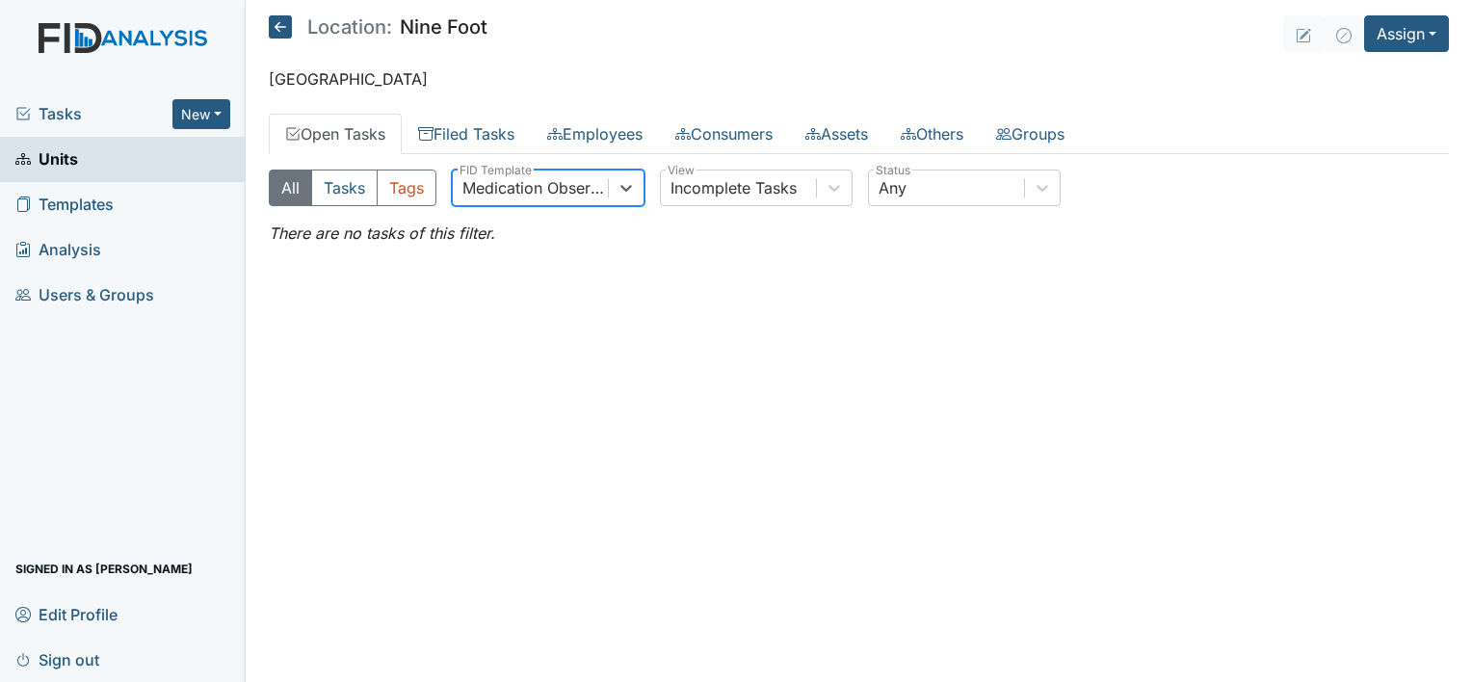
scroll to position [0, 0]
click at [335, 189] on button "Tasks" at bounding box center [344, 188] width 66 height 37
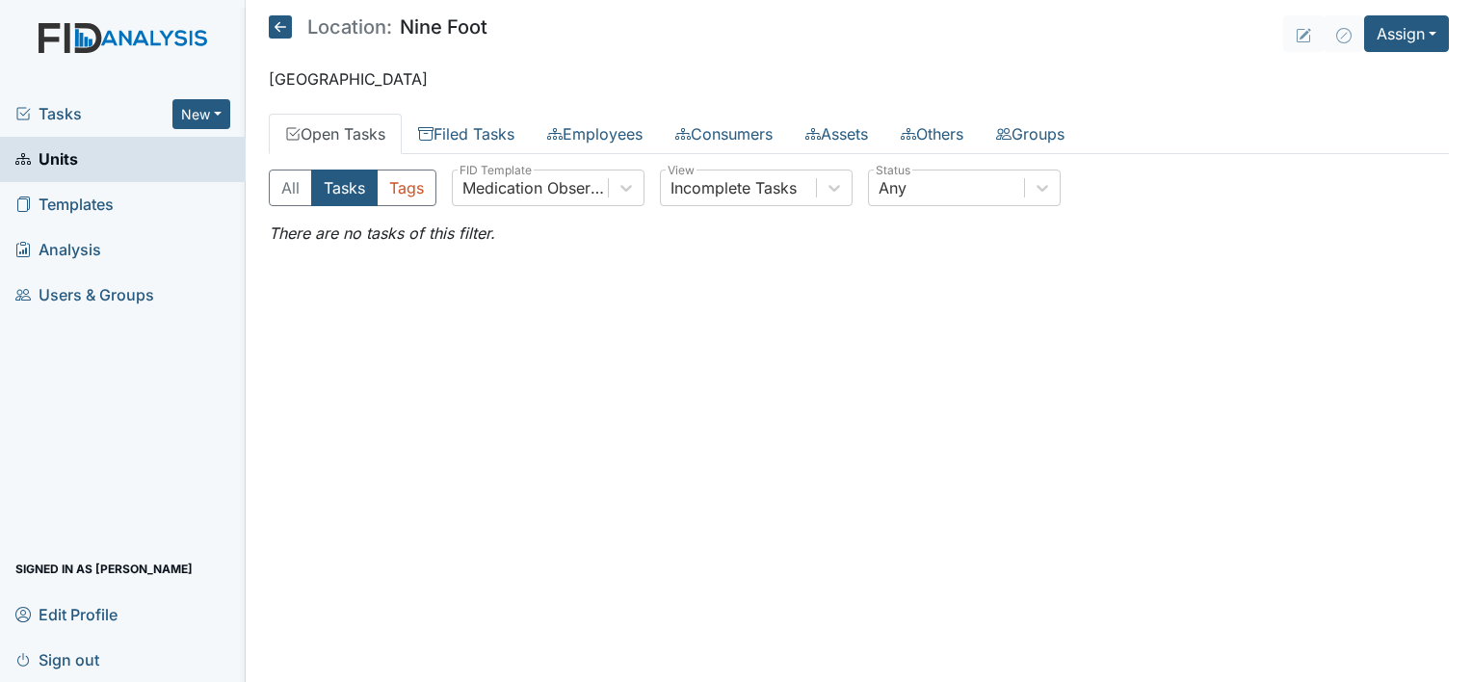
click at [335, 189] on button "Tasks" at bounding box center [344, 188] width 66 height 37
click at [350, 182] on button "Tasks" at bounding box center [344, 188] width 66 height 37
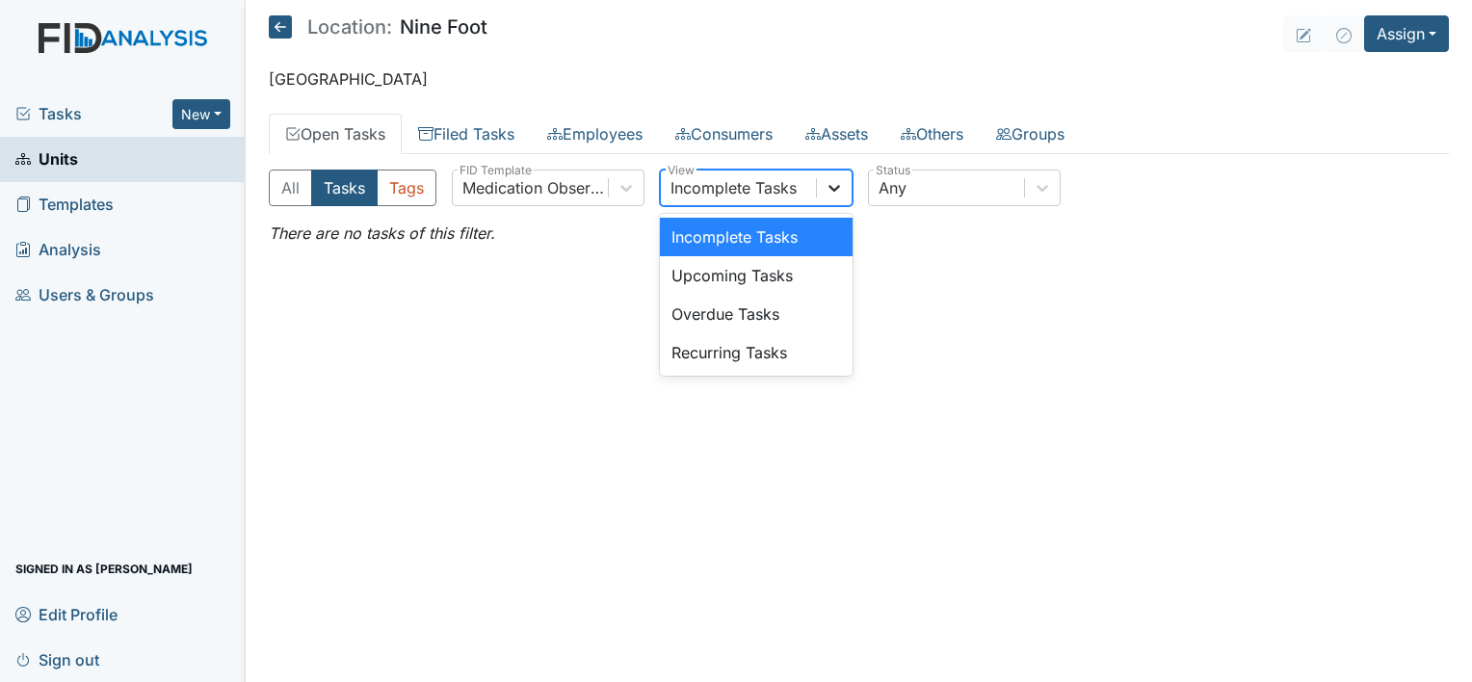
click at [840, 189] on icon at bounding box center [833, 187] width 19 height 19
click at [767, 272] on div "Upcoming Tasks" at bounding box center [756, 275] width 193 height 39
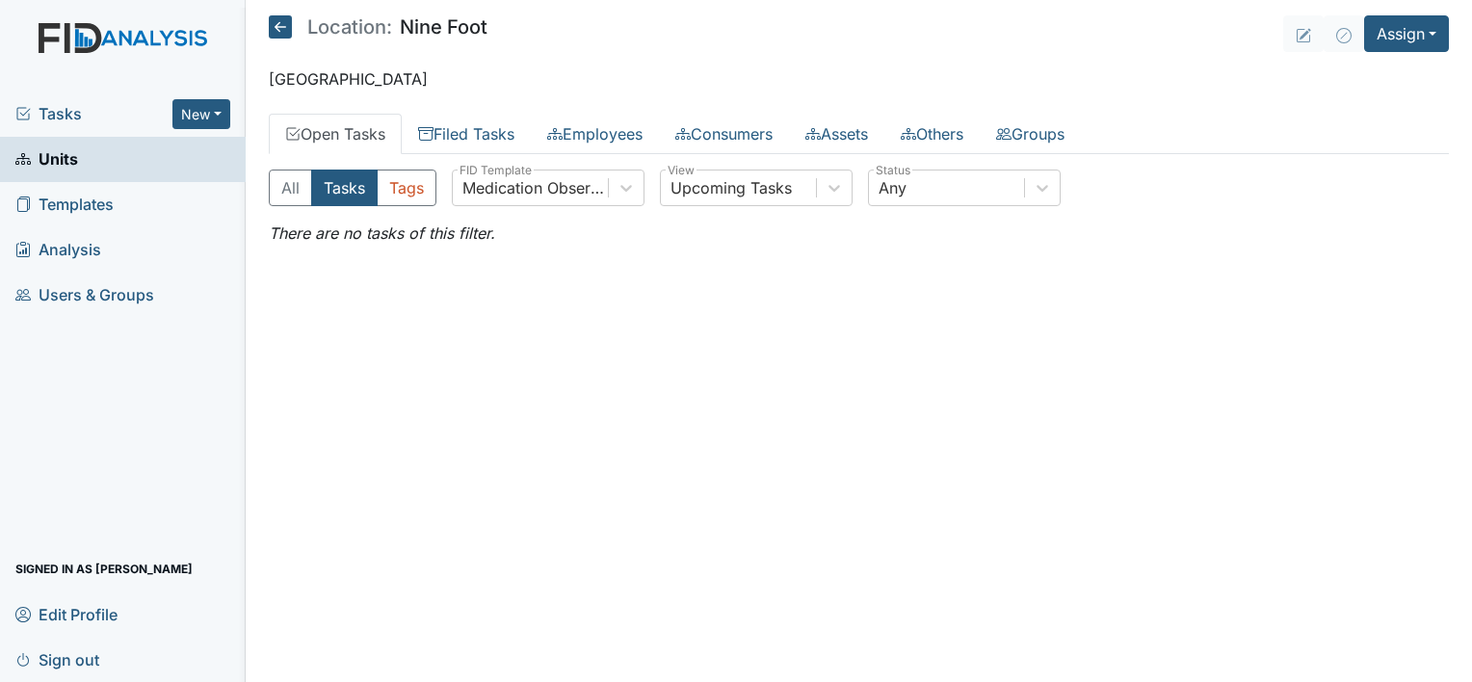
click at [50, 115] on span "Tasks" at bounding box center [93, 113] width 157 height 23
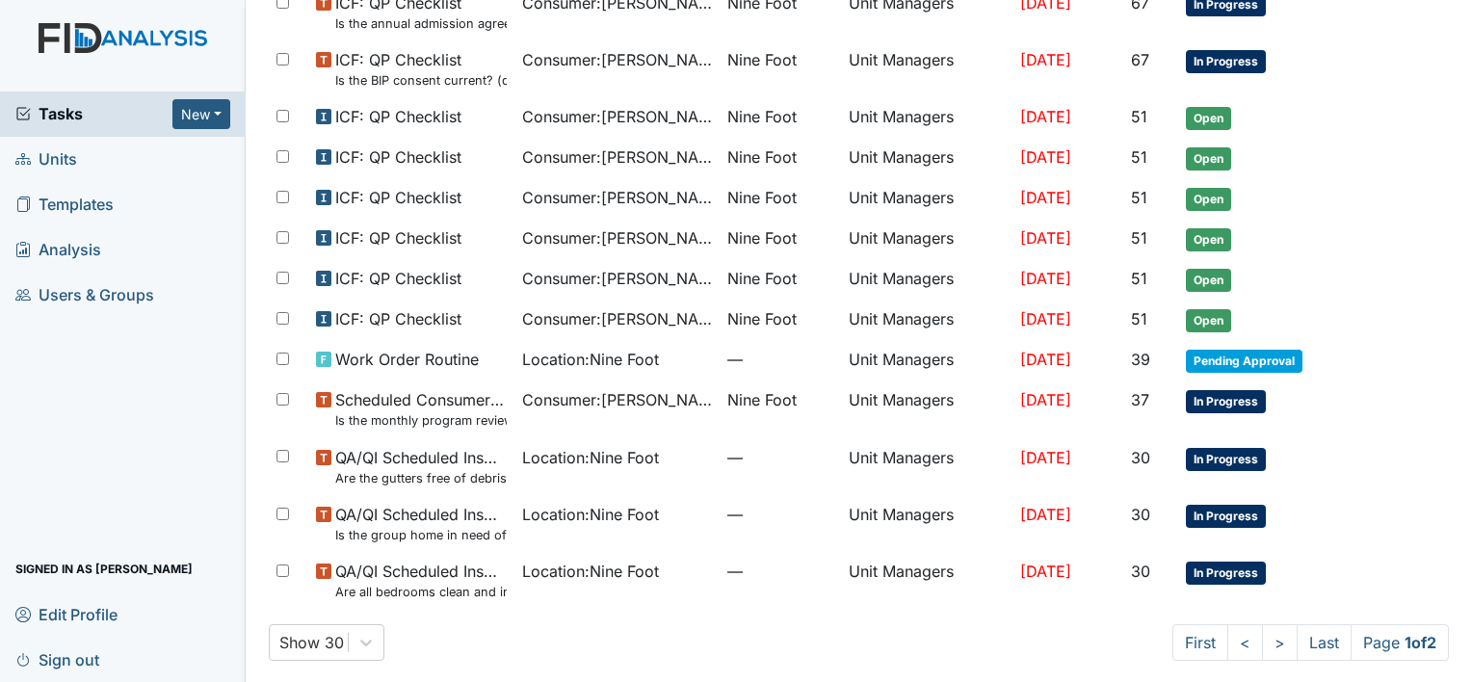
scroll to position [1133, 0]
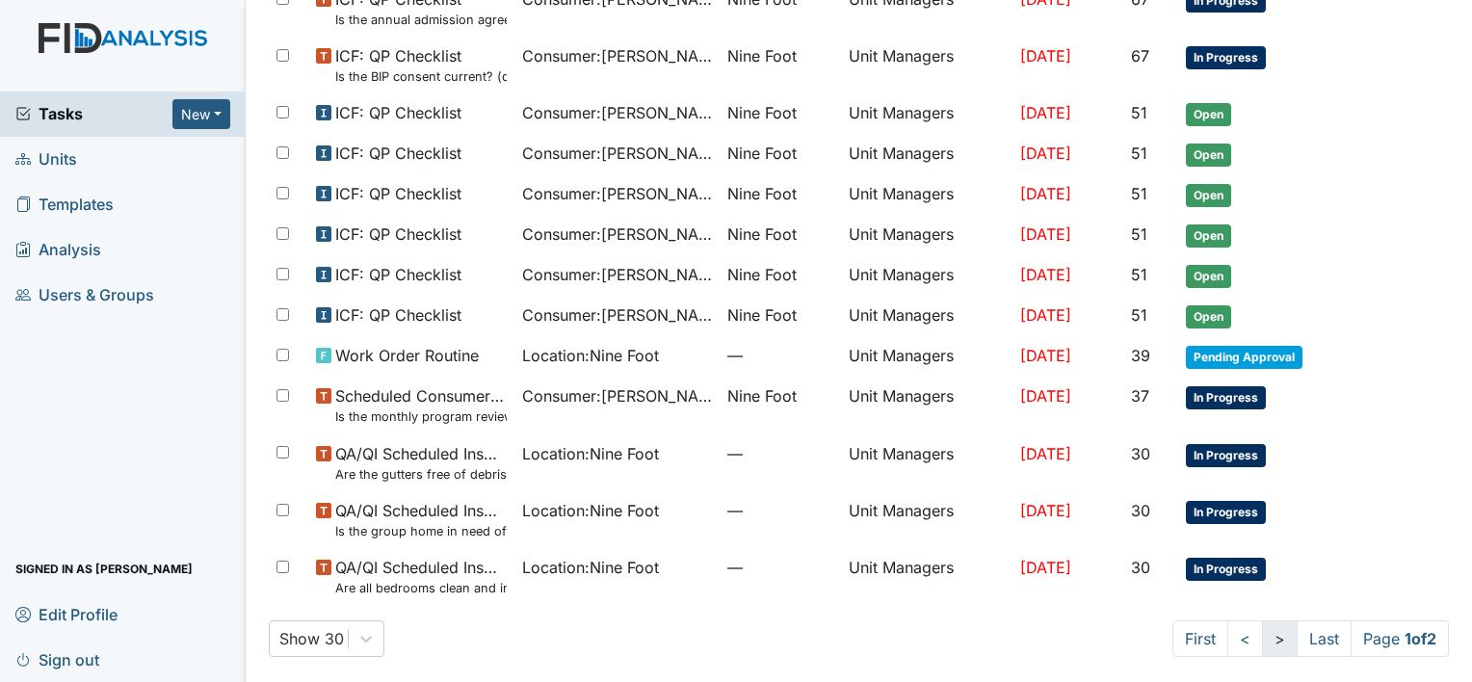
click at [1262, 630] on link ">" at bounding box center [1280, 638] width 36 height 37
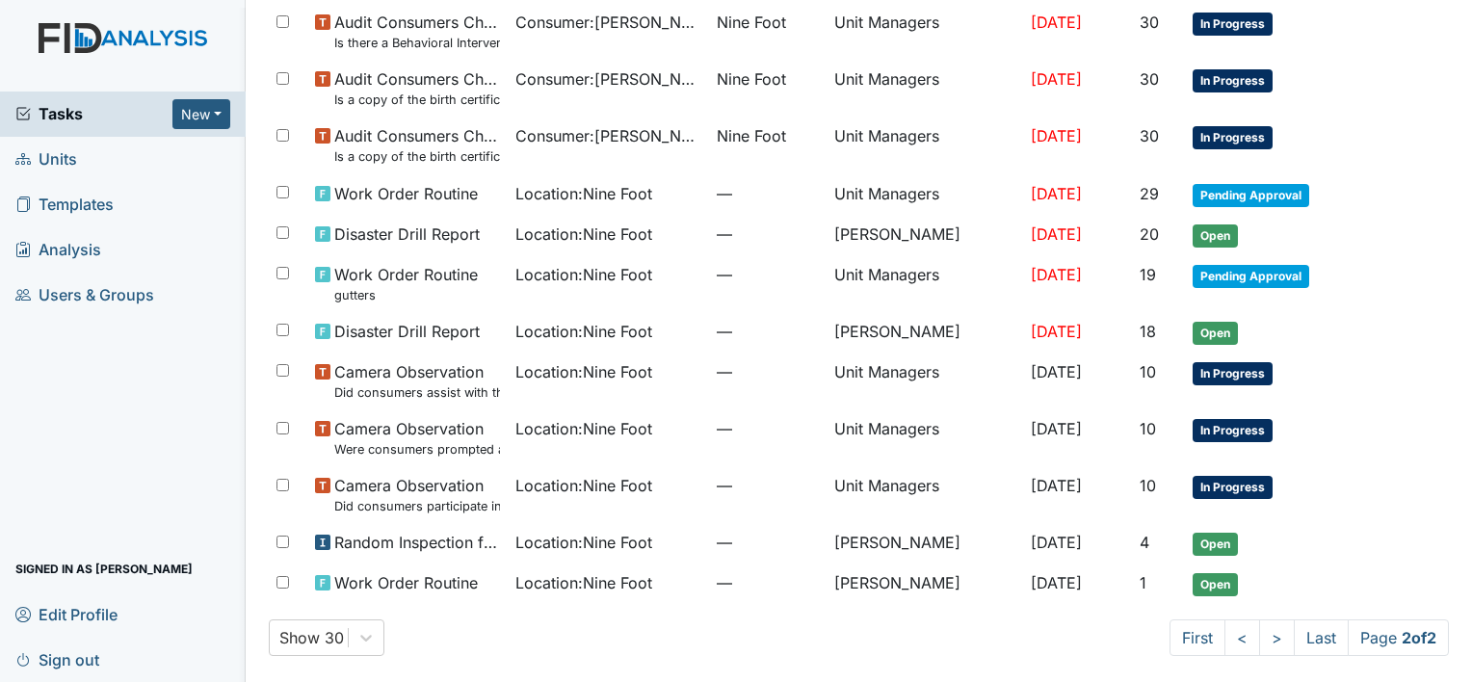
scroll to position [443, 0]
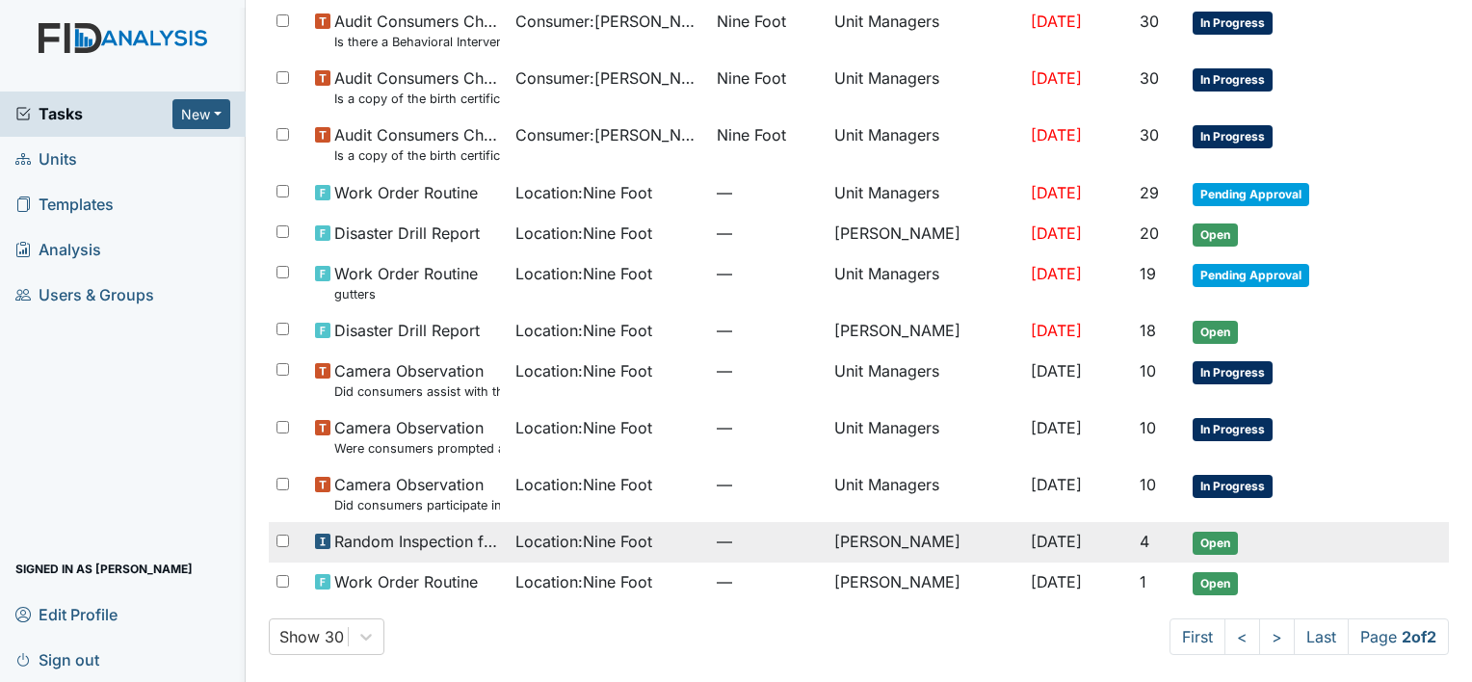
click at [604, 537] on span "Location : Nine Foot" at bounding box center [583, 541] width 137 height 23
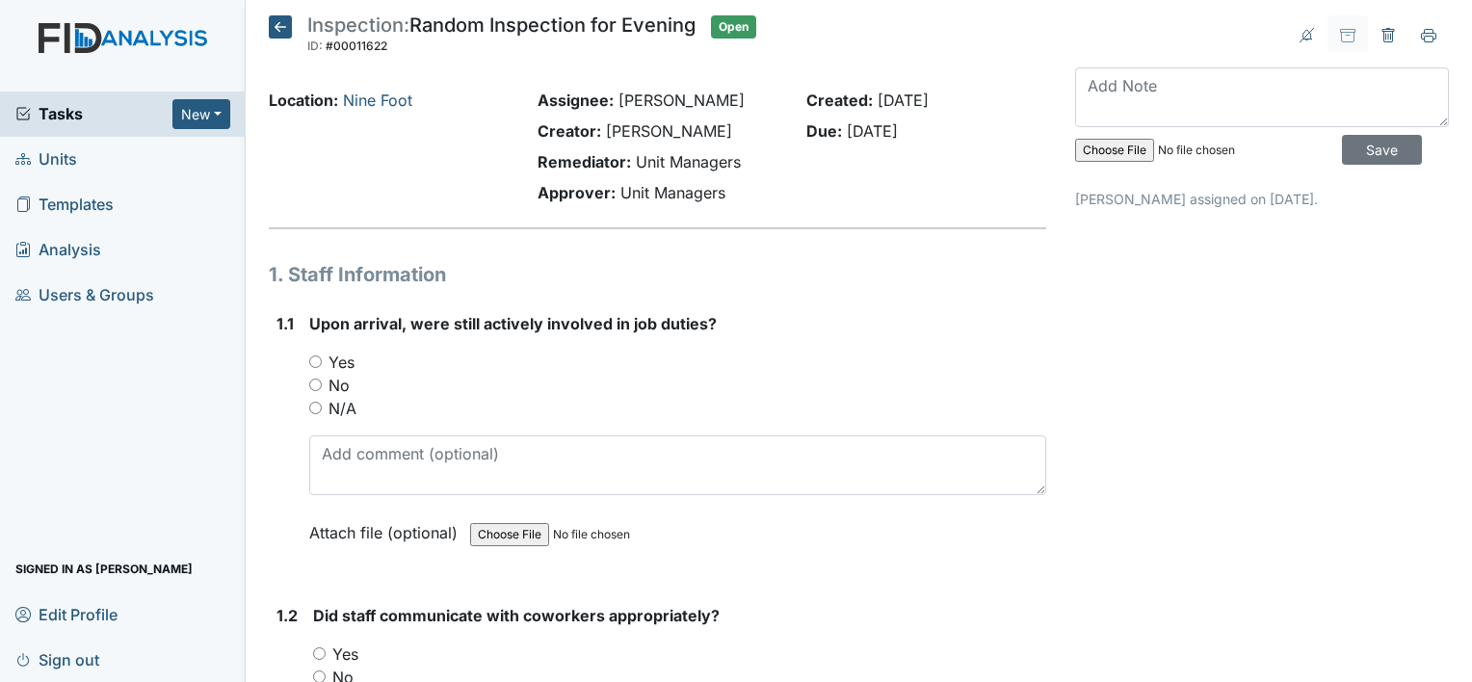
click at [278, 23] on icon at bounding box center [280, 26] width 23 height 23
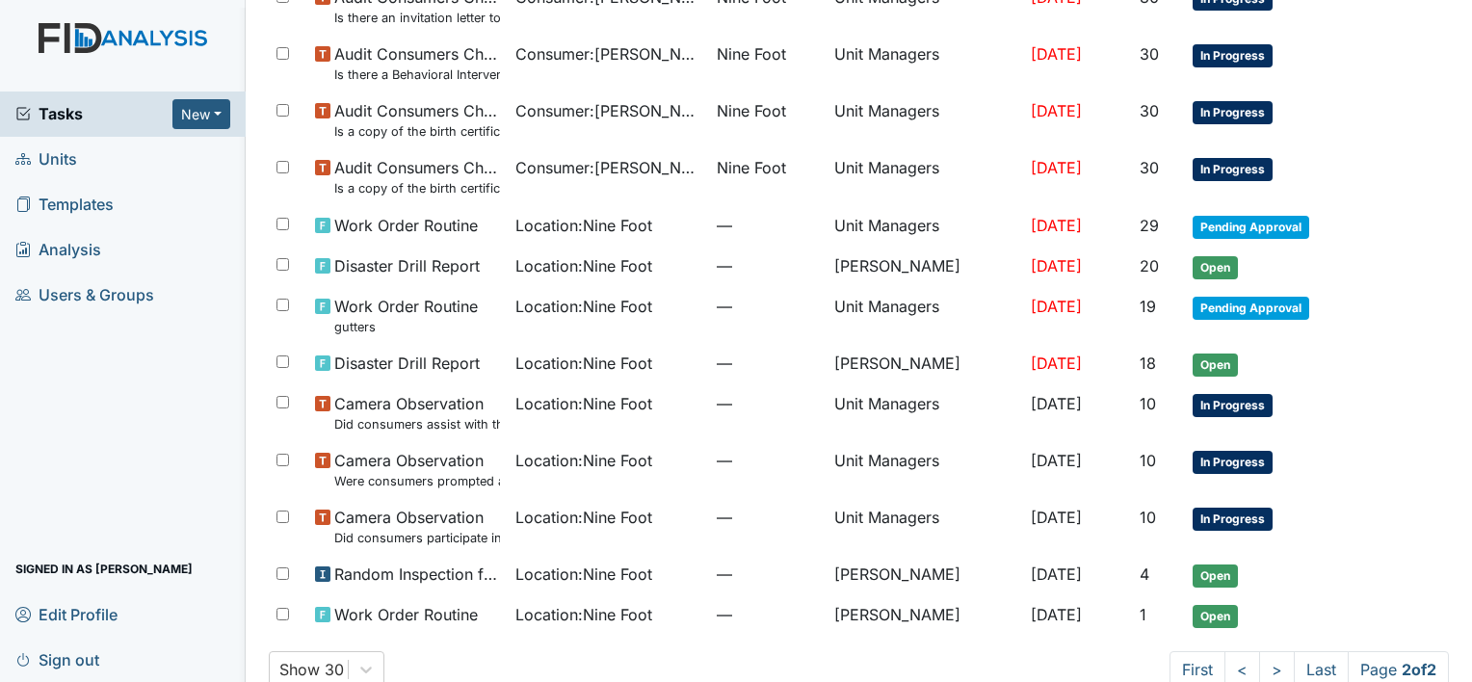
scroll to position [443, 0]
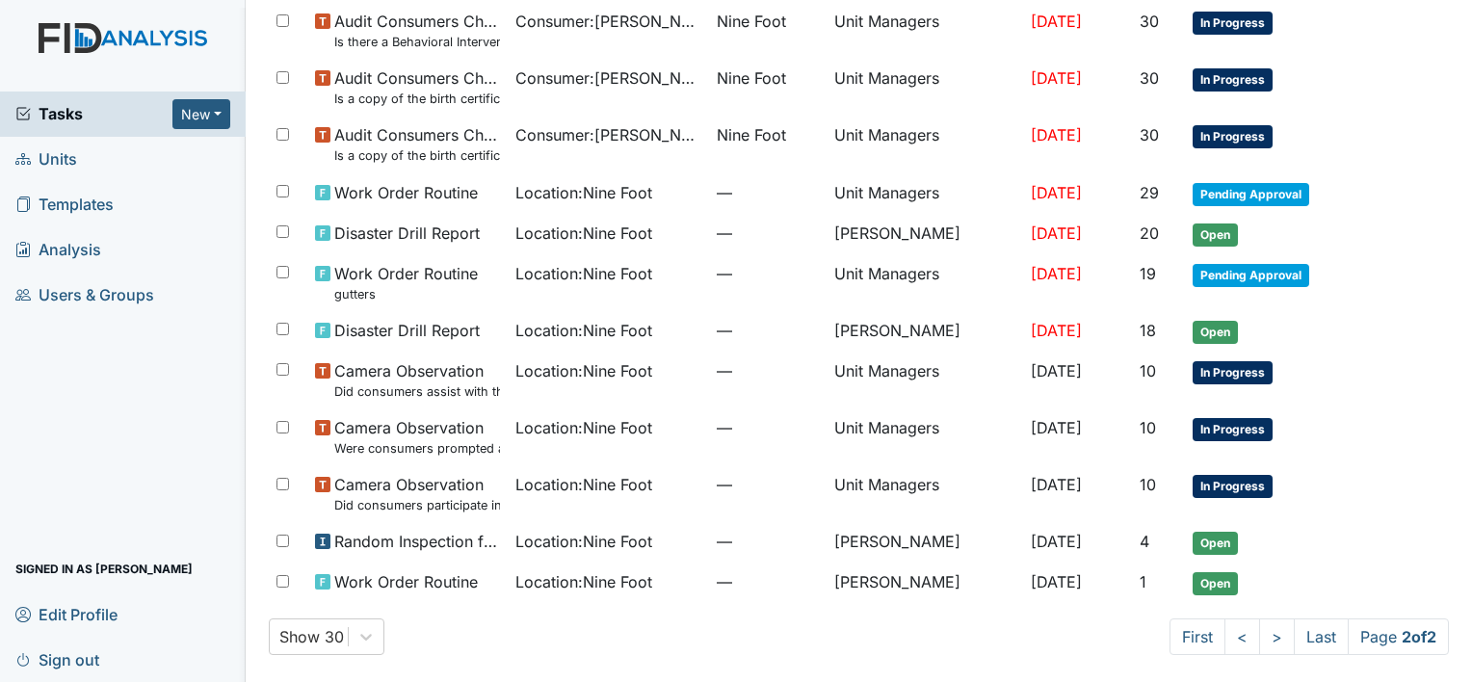
click at [63, 158] on span "Units" at bounding box center [46, 159] width 62 height 30
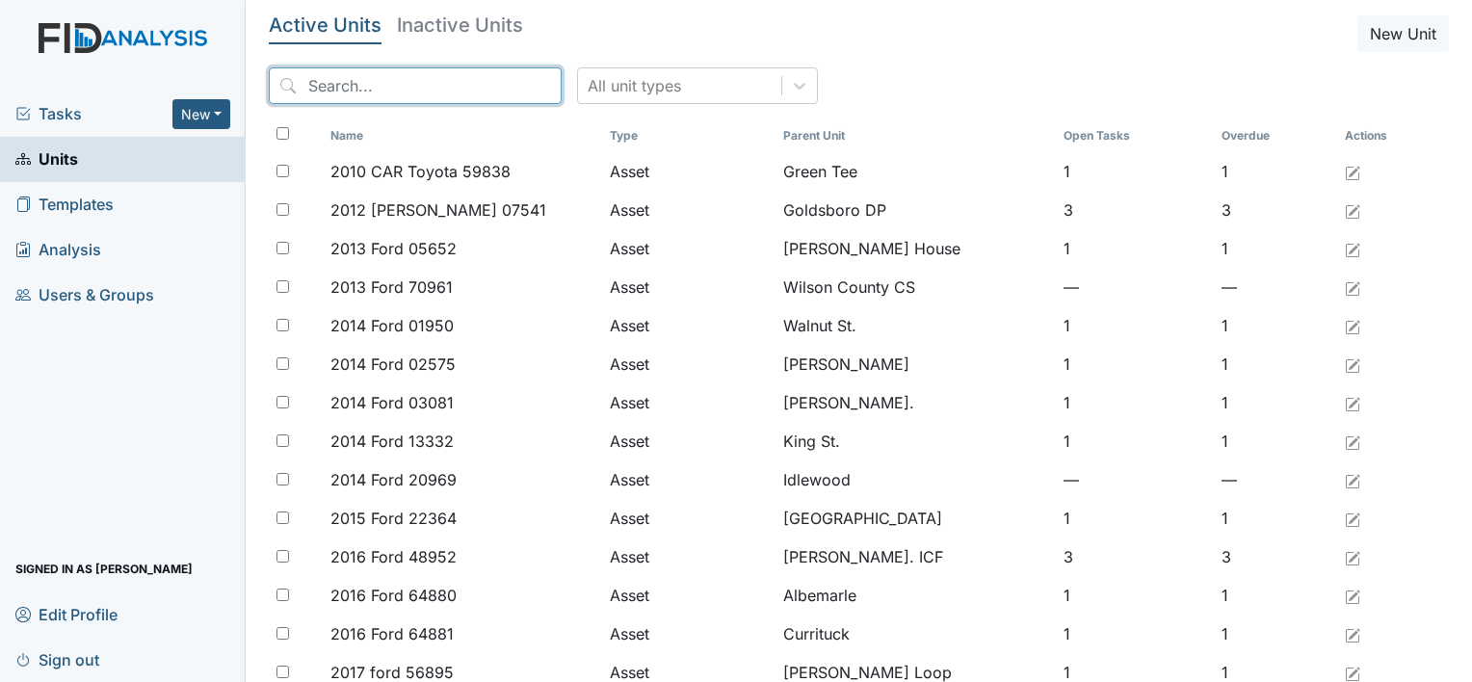
click at [311, 80] on input "search" at bounding box center [415, 85] width 293 height 37
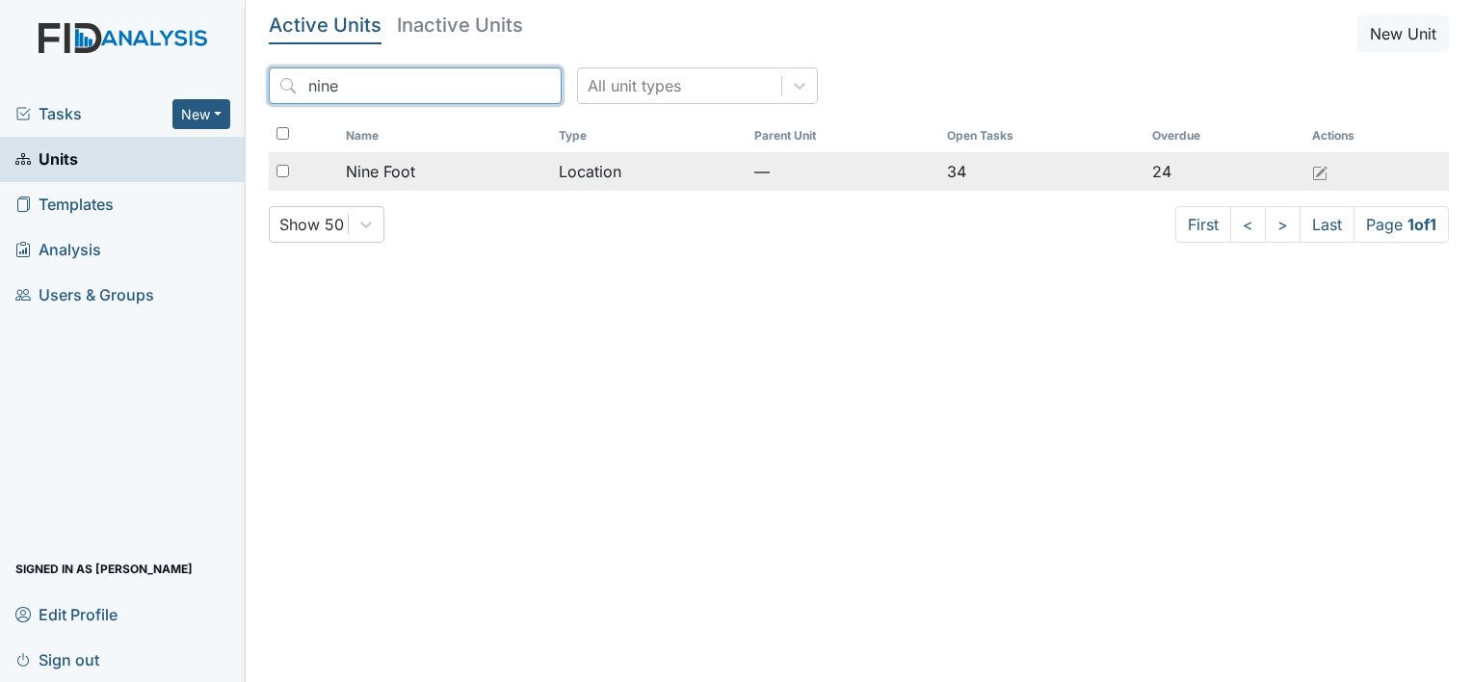
type input "nine"
click at [385, 170] on span "Nine Foot" at bounding box center [380, 171] width 69 height 23
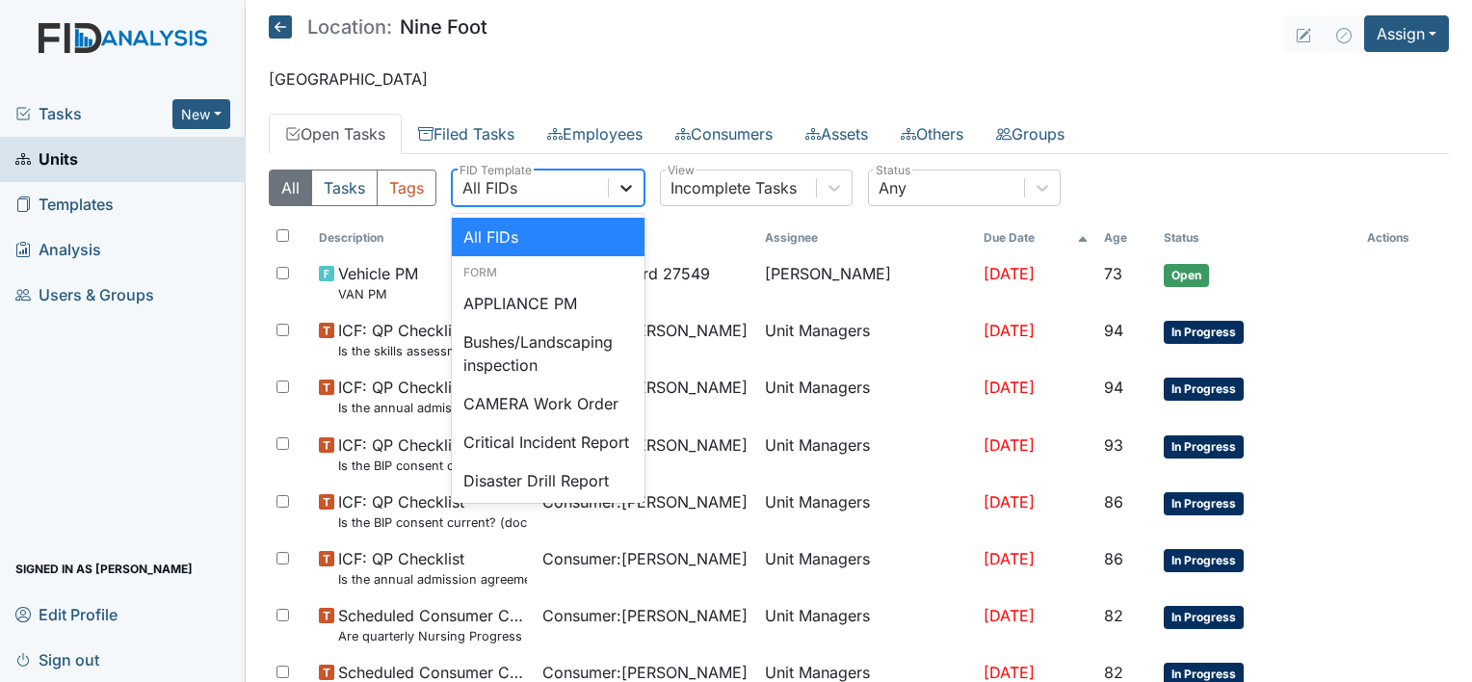
click at [625, 188] on icon at bounding box center [625, 187] width 19 height 19
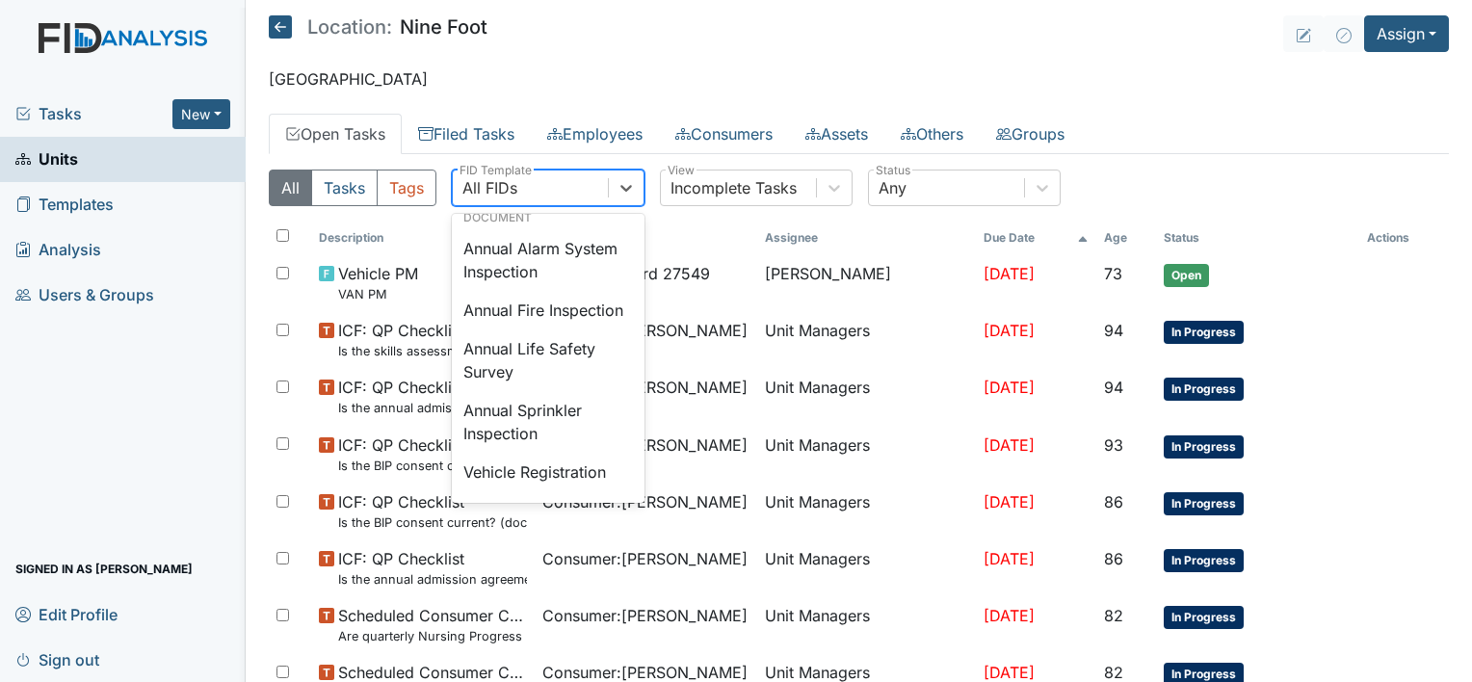
scroll to position [2261, 0]
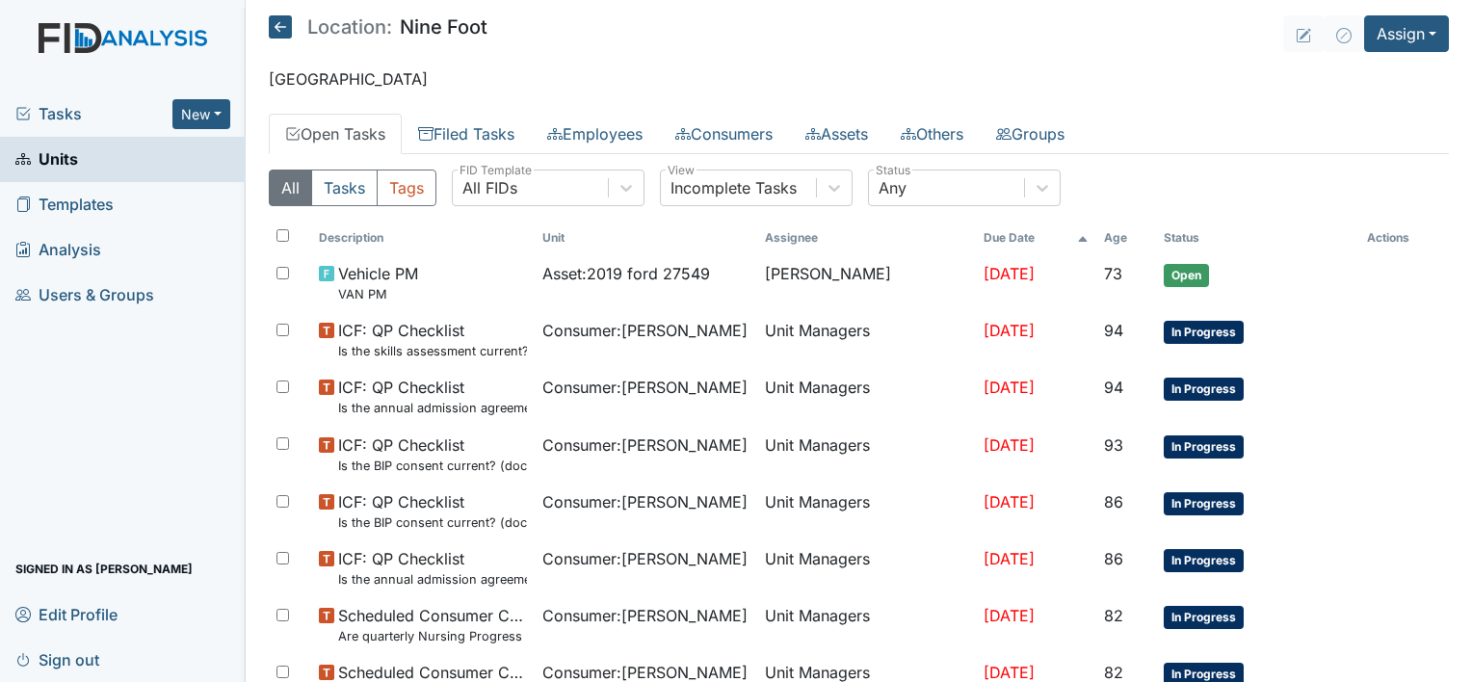
click at [923, 69] on p "New Bern" at bounding box center [859, 78] width 1180 height 23
click at [831, 186] on icon at bounding box center [834, 188] width 12 height 7
click at [772, 21] on header "Location: Nine Foot Assign Assign Form Assign Inspection Assign Document Assign…" at bounding box center [859, 33] width 1180 height 37
click at [56, 116] on span "Tasks" at bounding box center [93, 113] width 157 height 23
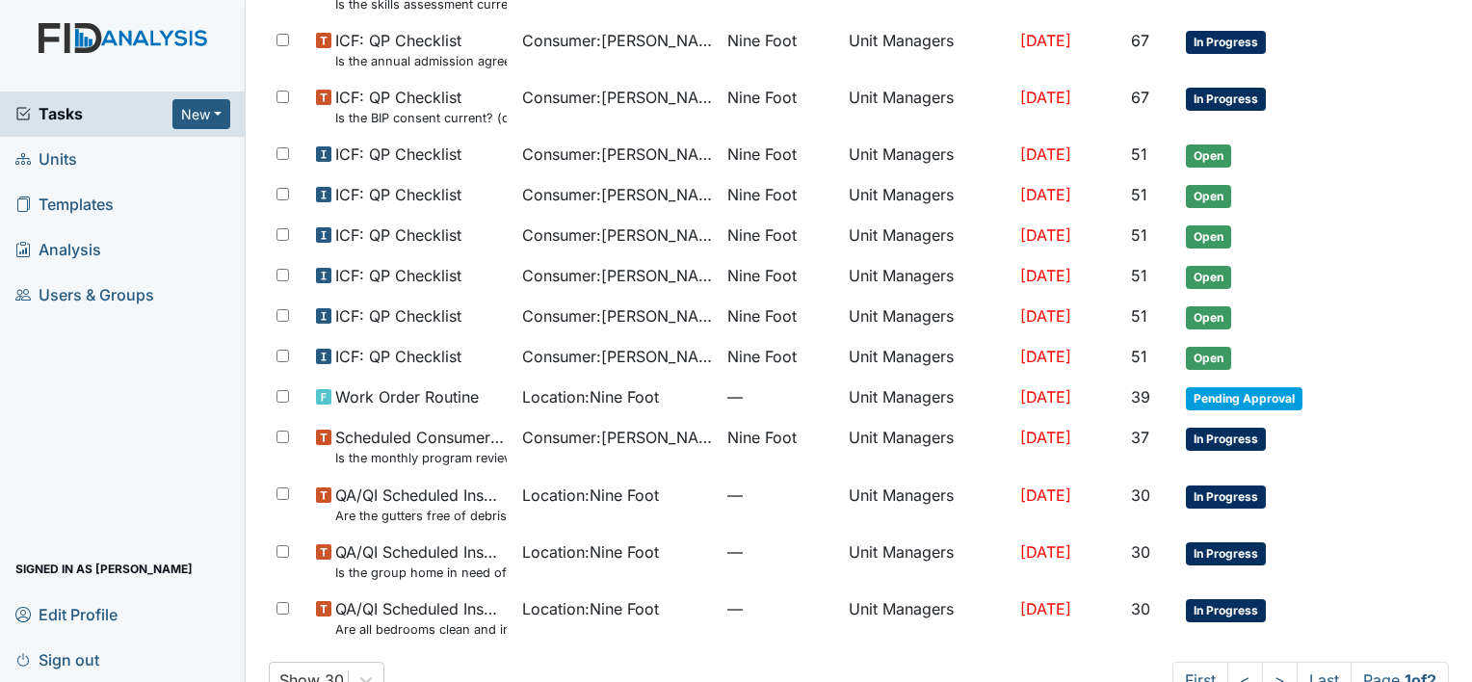
scroll to position [1133, 0]
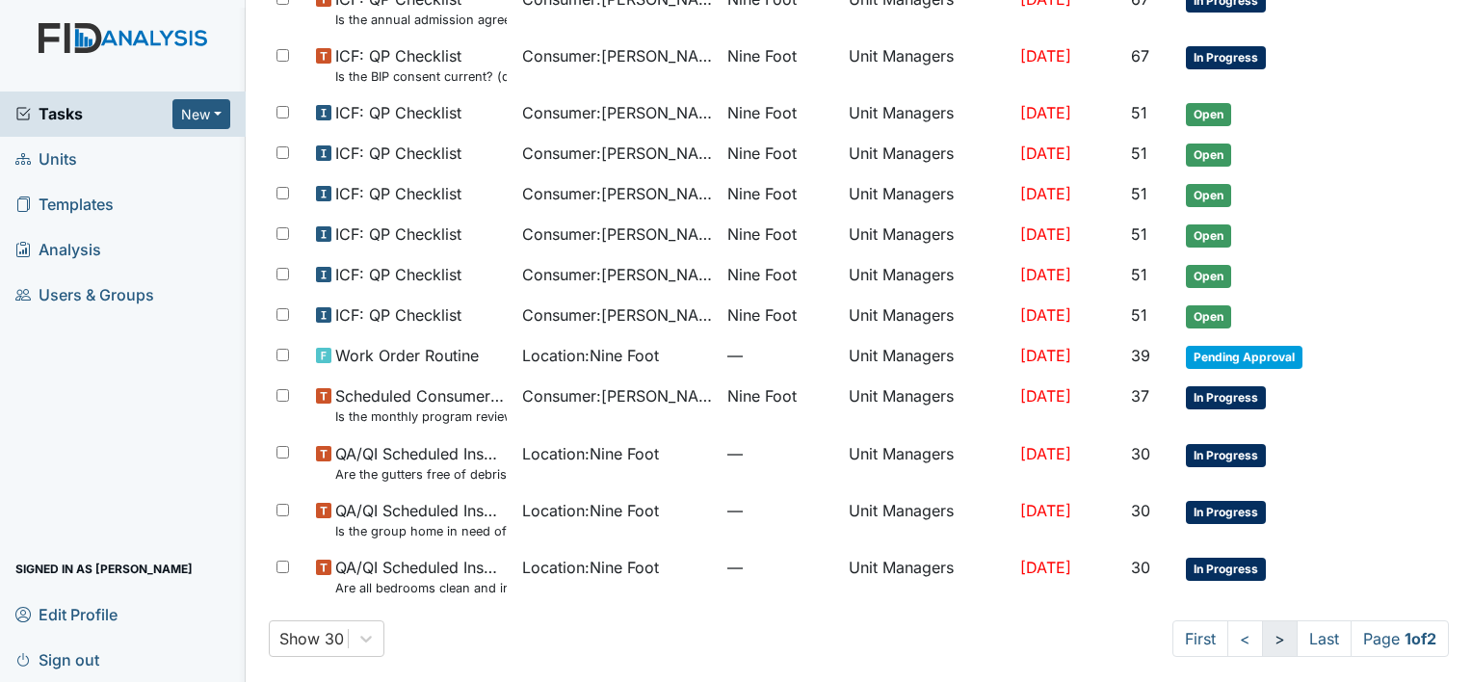
click at [1262, 634] on link ">" at bounding box center [1280, 638] width 36 height 37
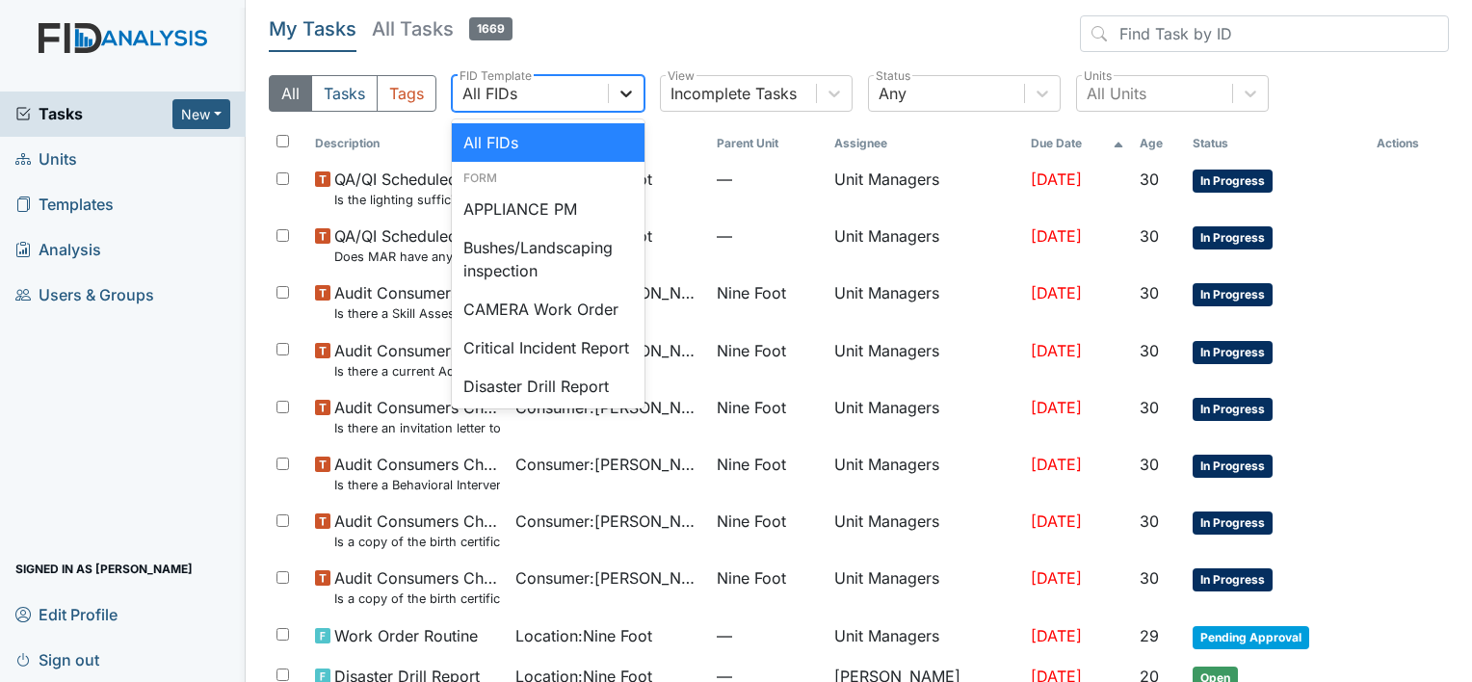
click at [623, 92] on icon at bounding box center [626, 94] width 12 height 7
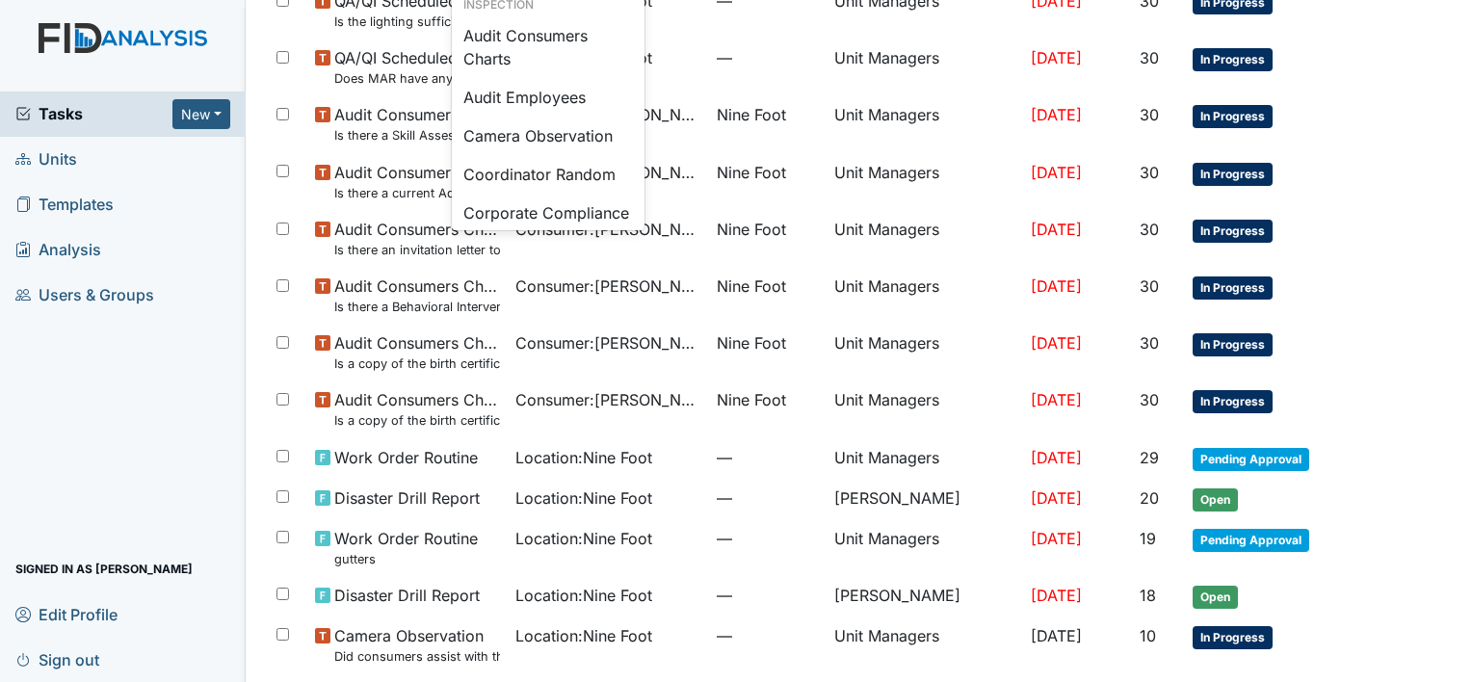
scroll to position [193, 0]
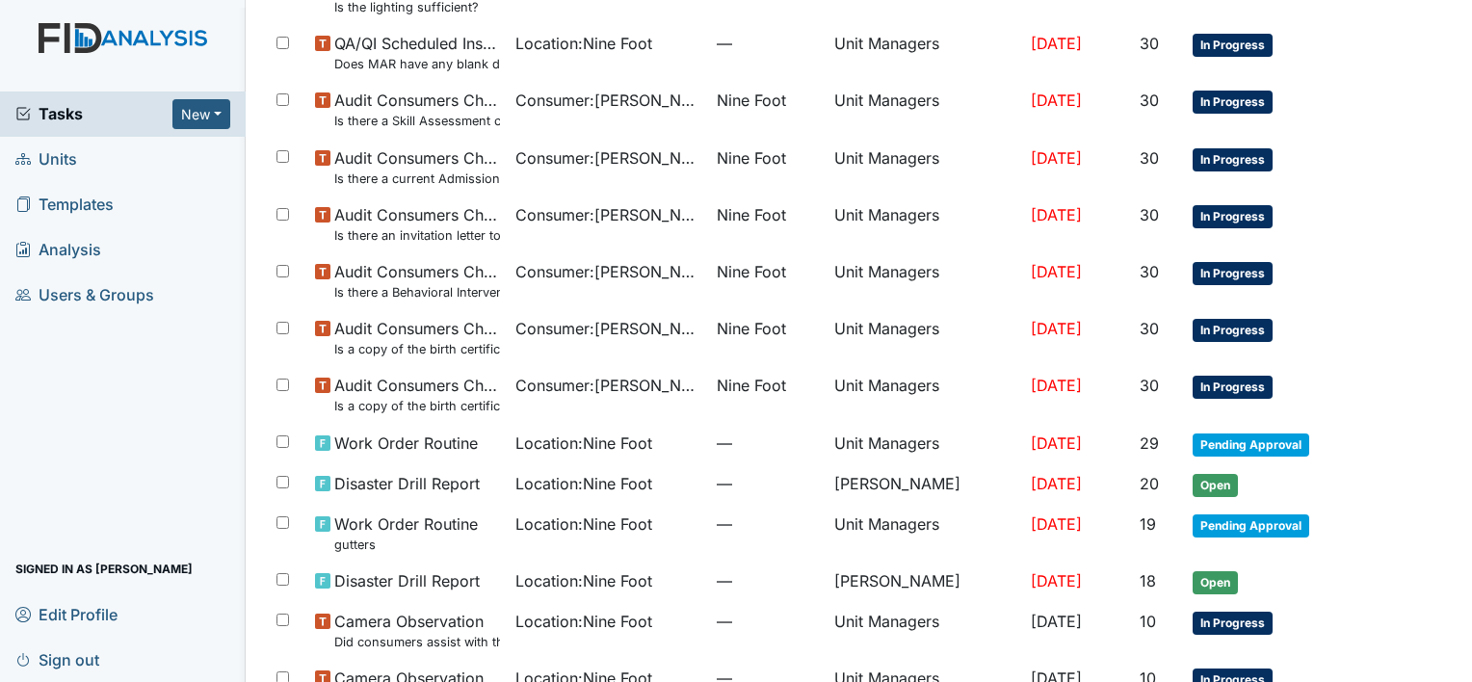
click at [1446, 605] on main "My Tasks All Tasks 1669 All Tasks Tags All FIDs FID Template Incomplete Tasks V…" at bounding box center [859, 341] width 1226 height 682
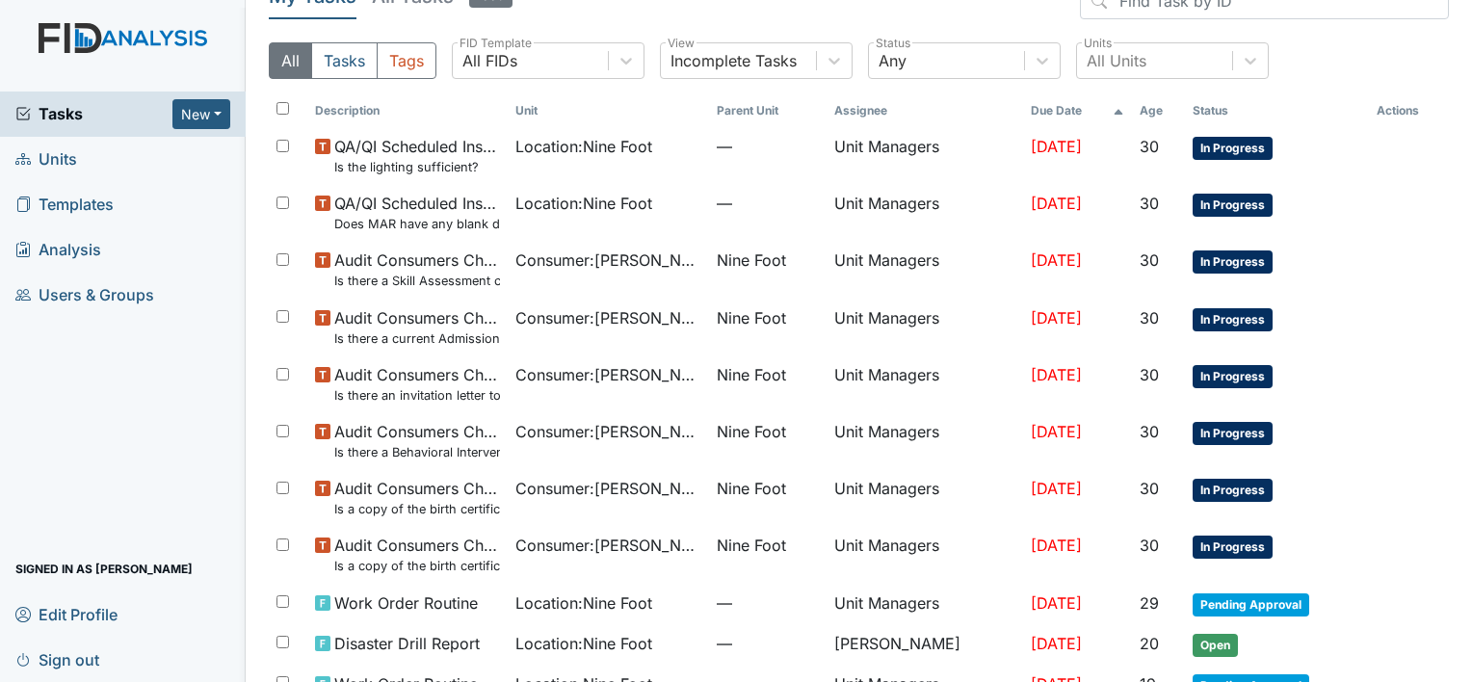
scroll to position [0, 0]
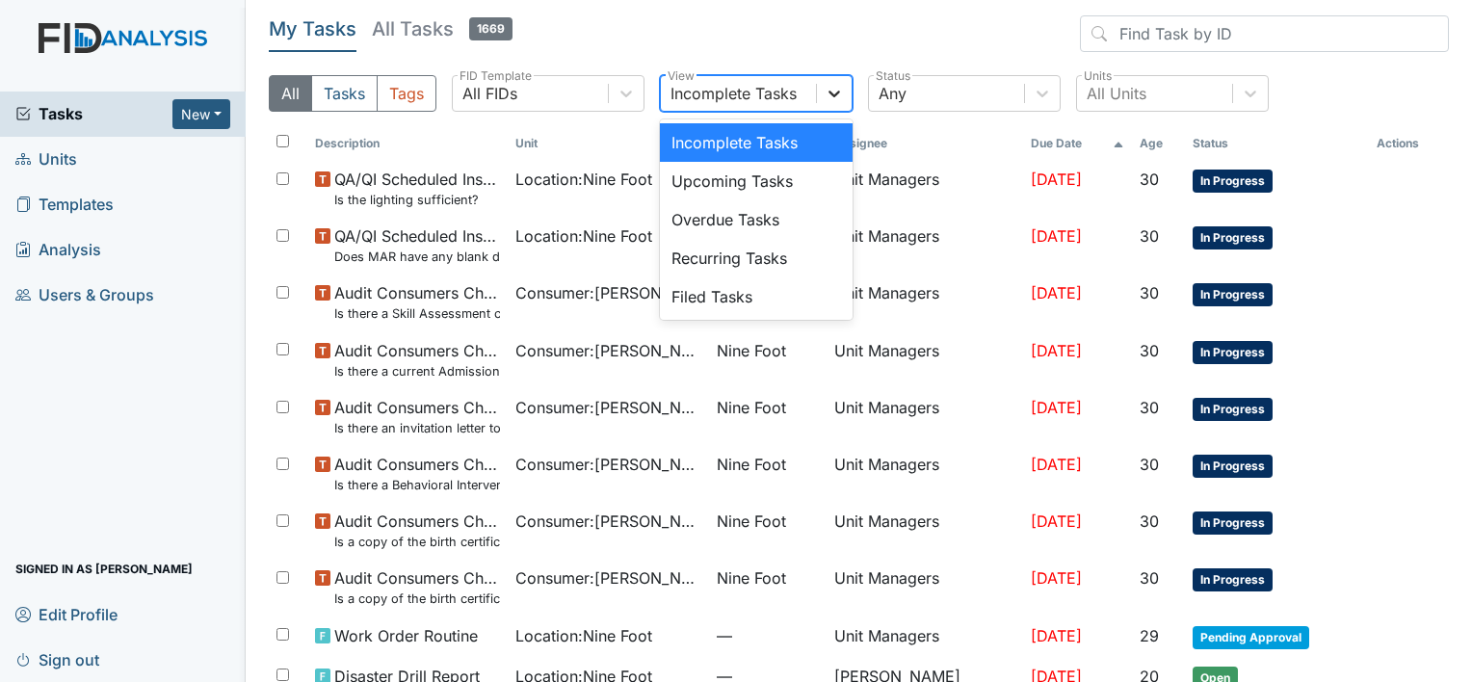
click at [832, 92] on icon at bounding box center [833, 93] width 19 height 19
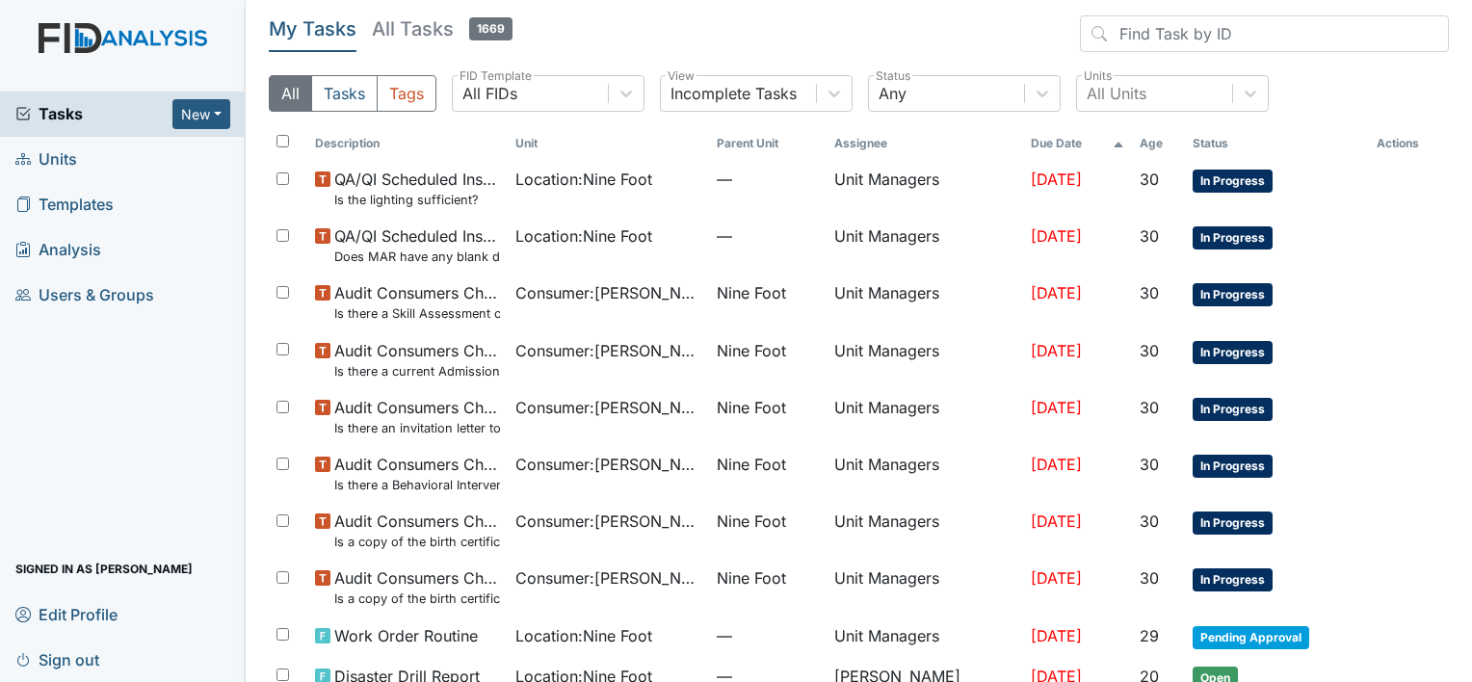
click at [57, 158] on span "Units" at bounding box center [46, 159] width 62 height 30
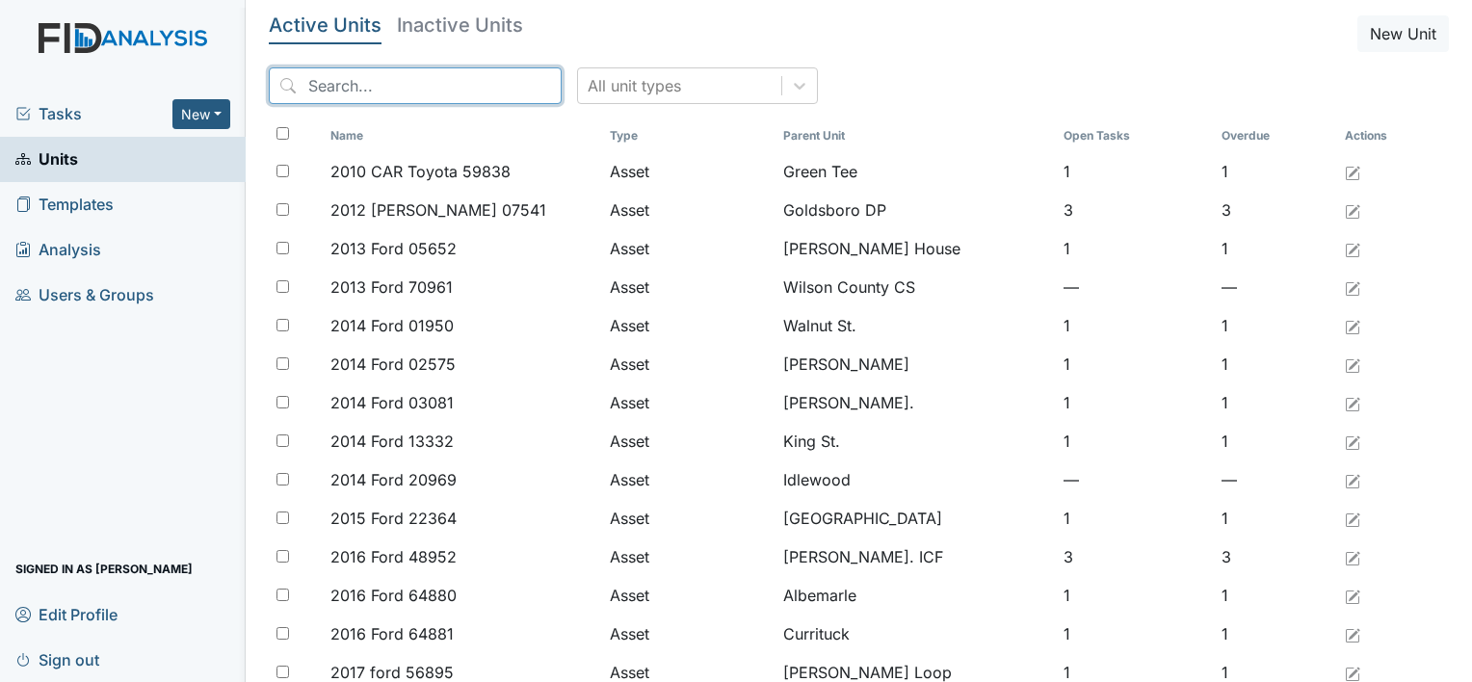
click at [328, 85] on input "search" at bounding box center [415, 85] width 293 height 37
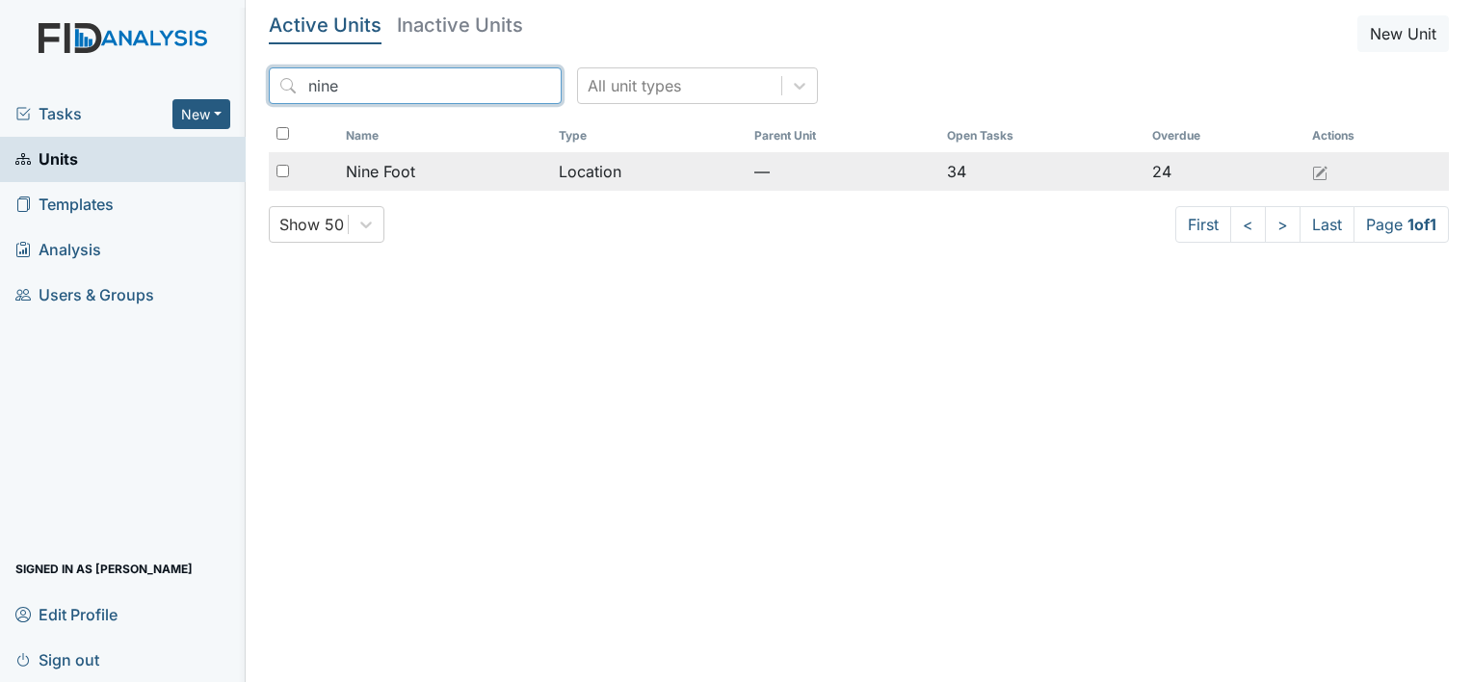
type input "nine"
click at [374, 170] on span "Nine Foot" at bounding box center [380, 171] width 69 height 23
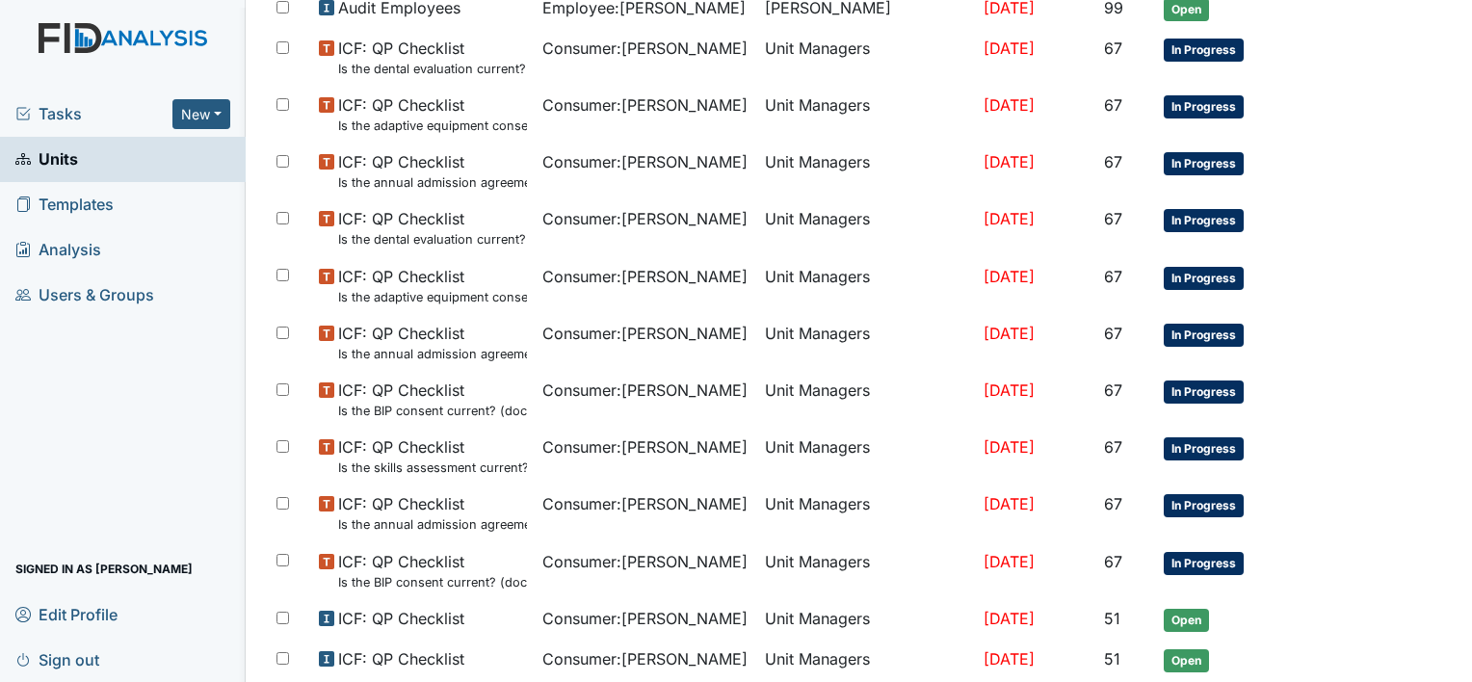
scroll to position [1207, 0]
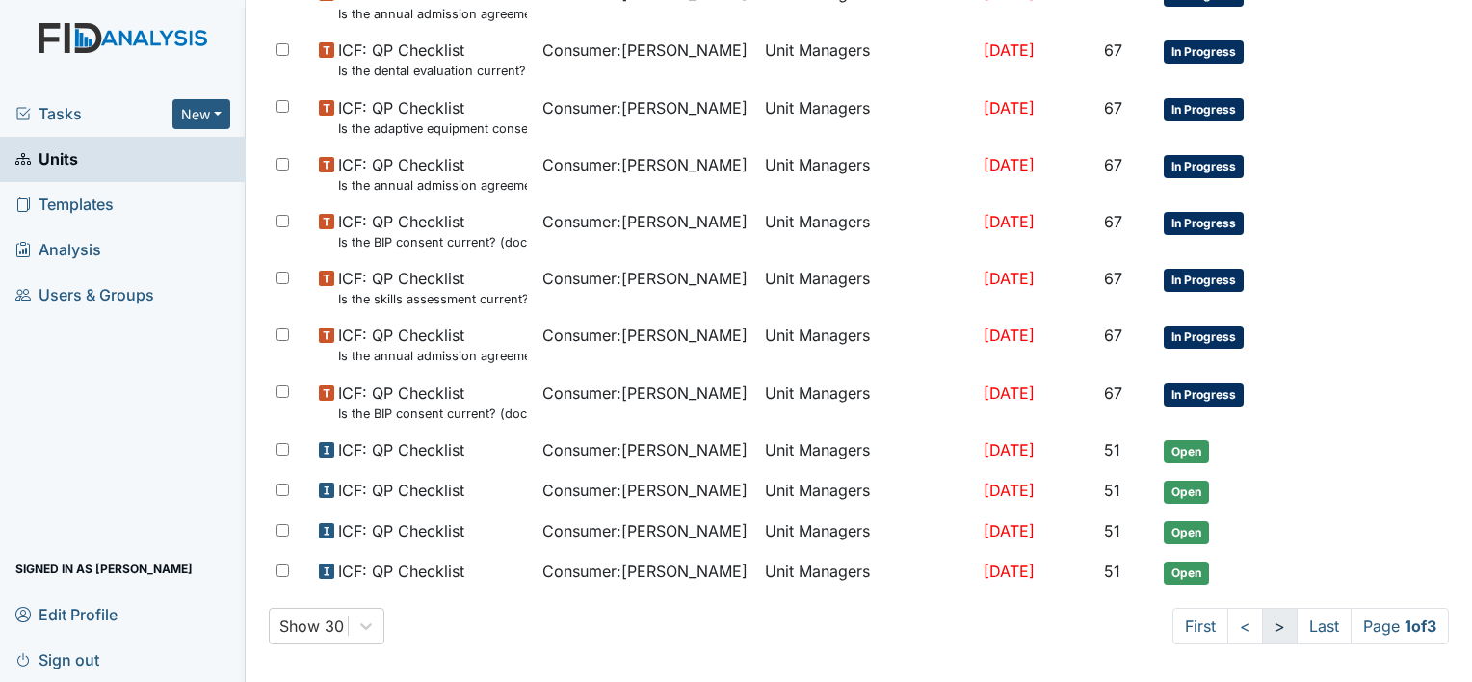
click at [1262, 615] on link ">" at bounding box center [1280, 626] width 36 height 37
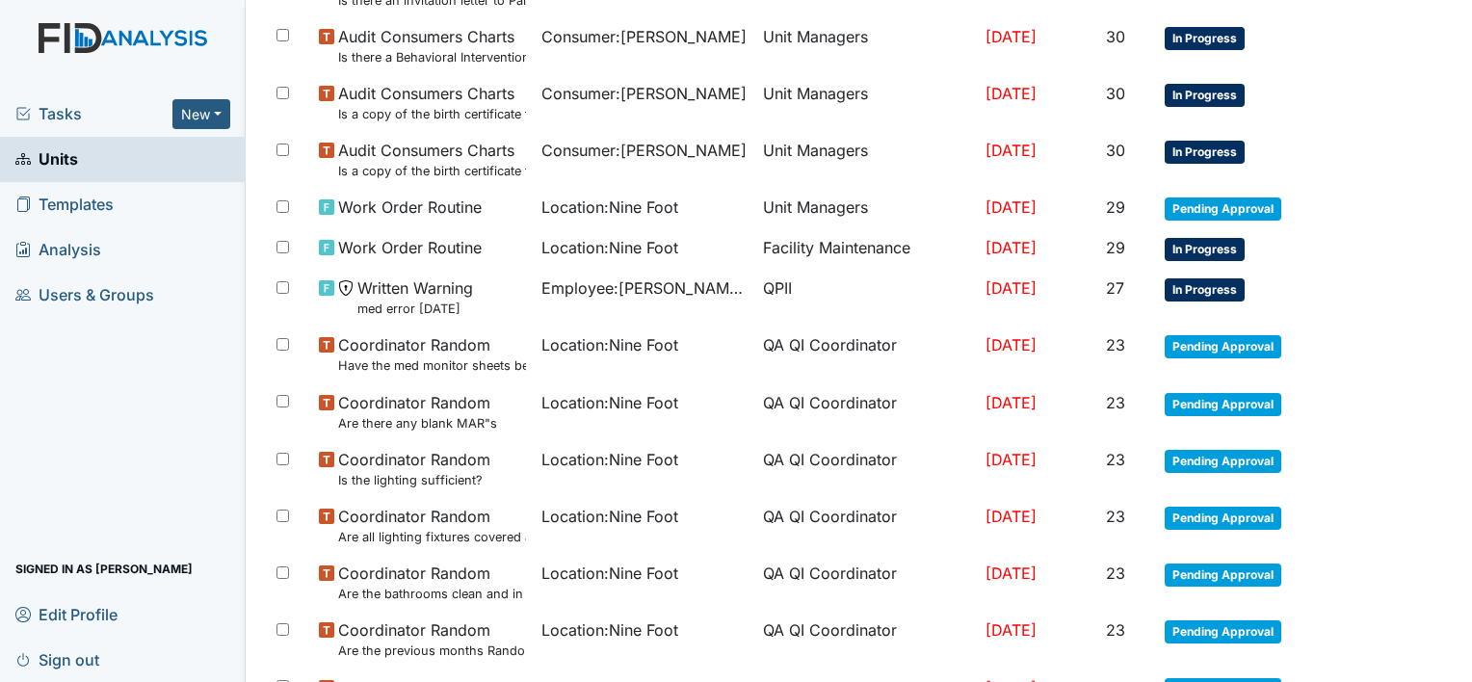
scroll to position [865, 0]
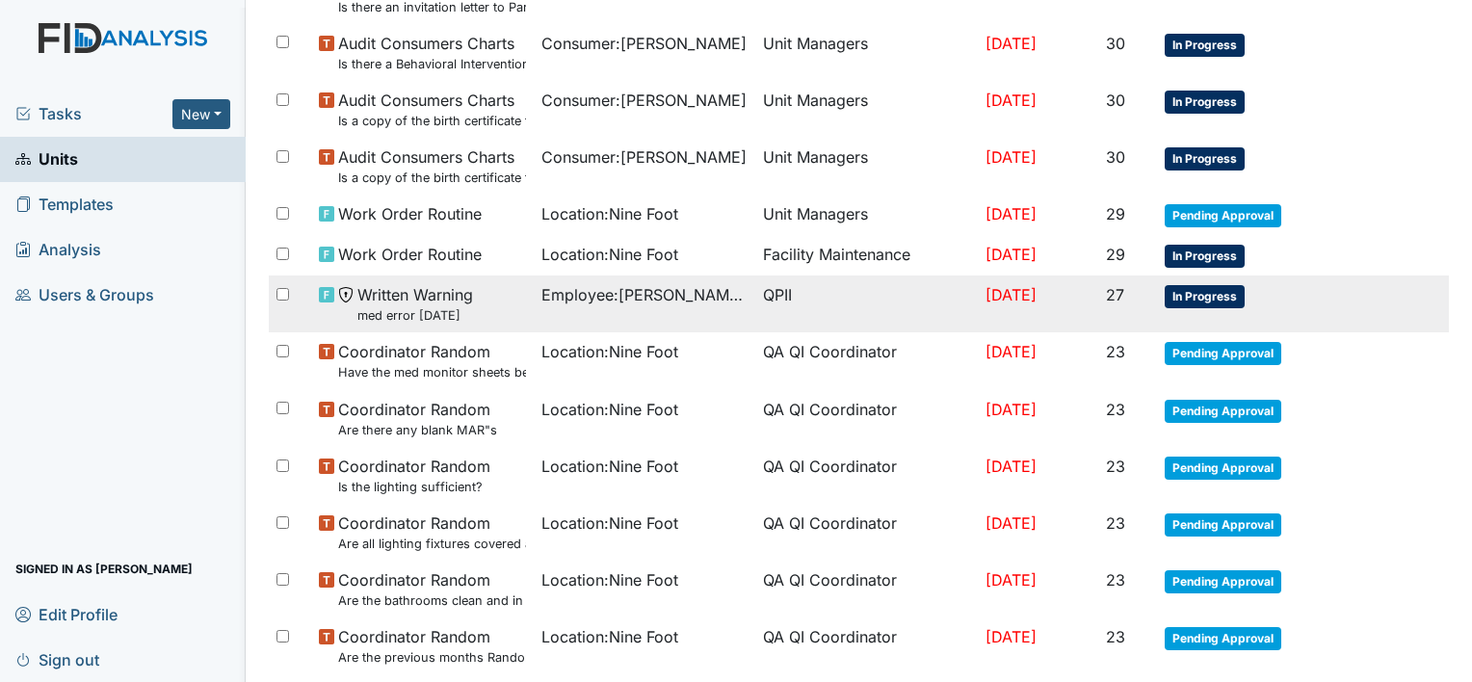
click at [601, 288] on span "Employee : Morefield, Abigale" at bounding box center [644, 294] width 207 height 23
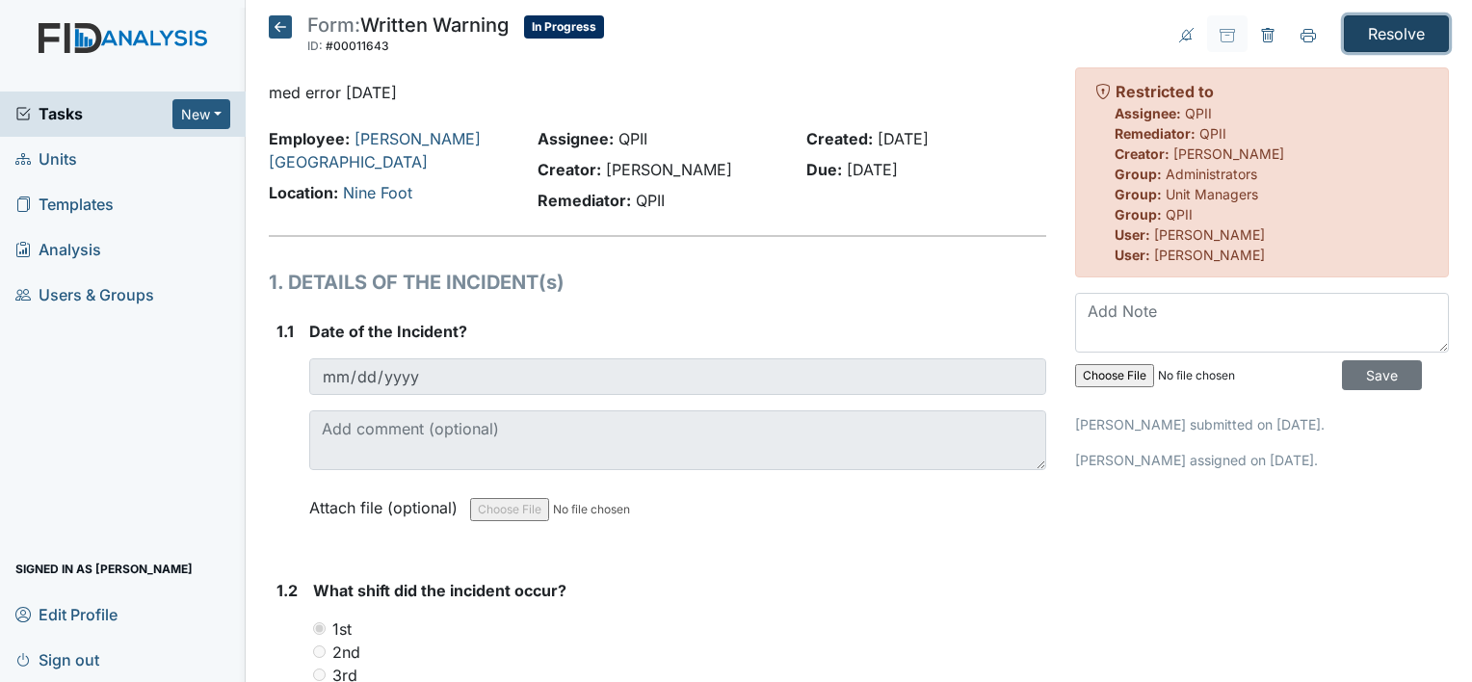
click at [1395, 29] on input "Resolve" at bounding box center [1396, 33] width 105 height 37
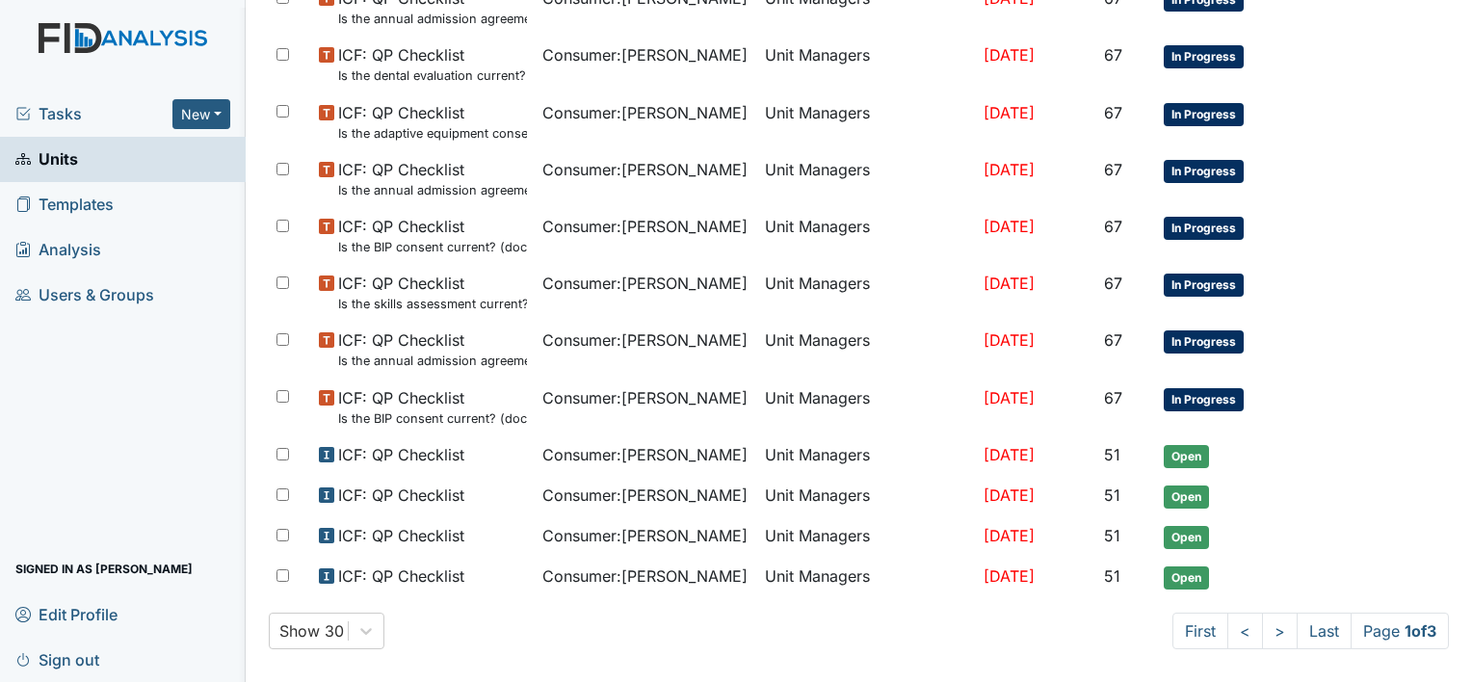
scroll to position [1270, 0]
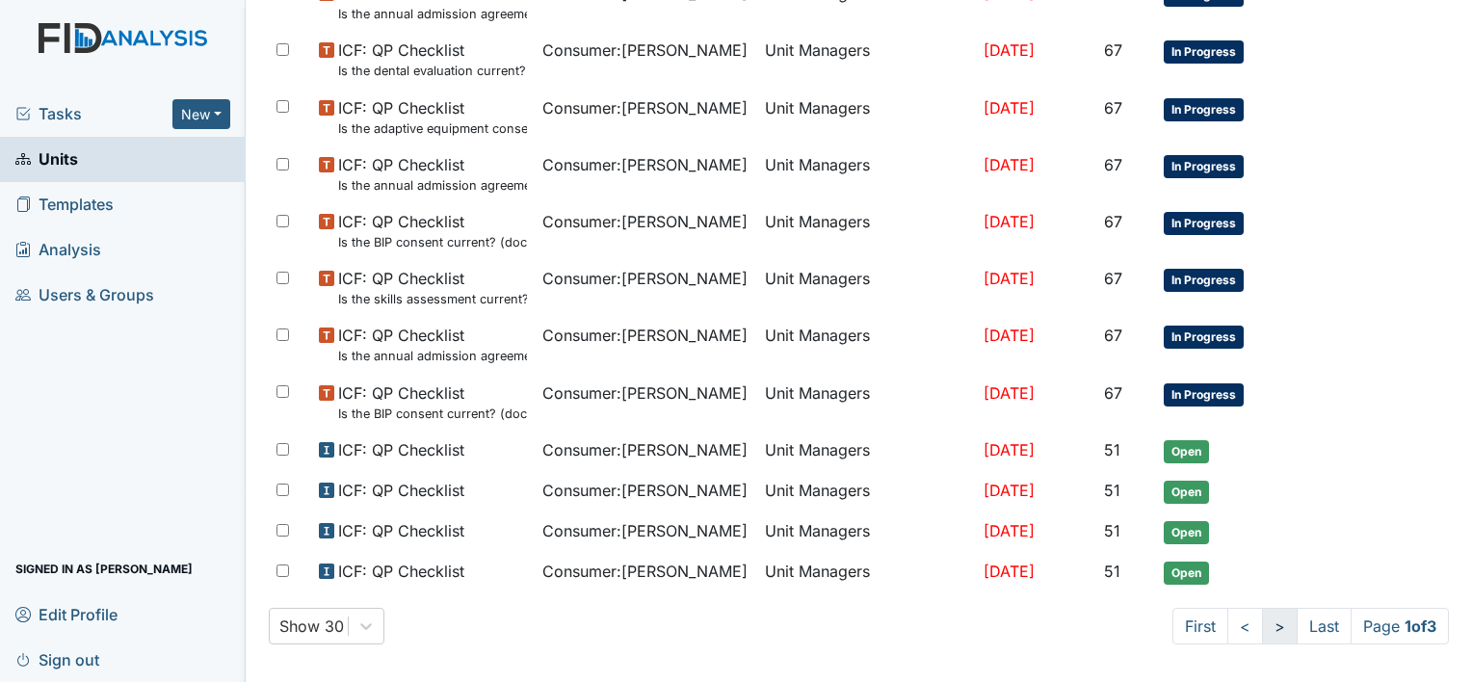
click at [1262, 618] on link ">" at bounding box center [1280, 626] width 36 height 37
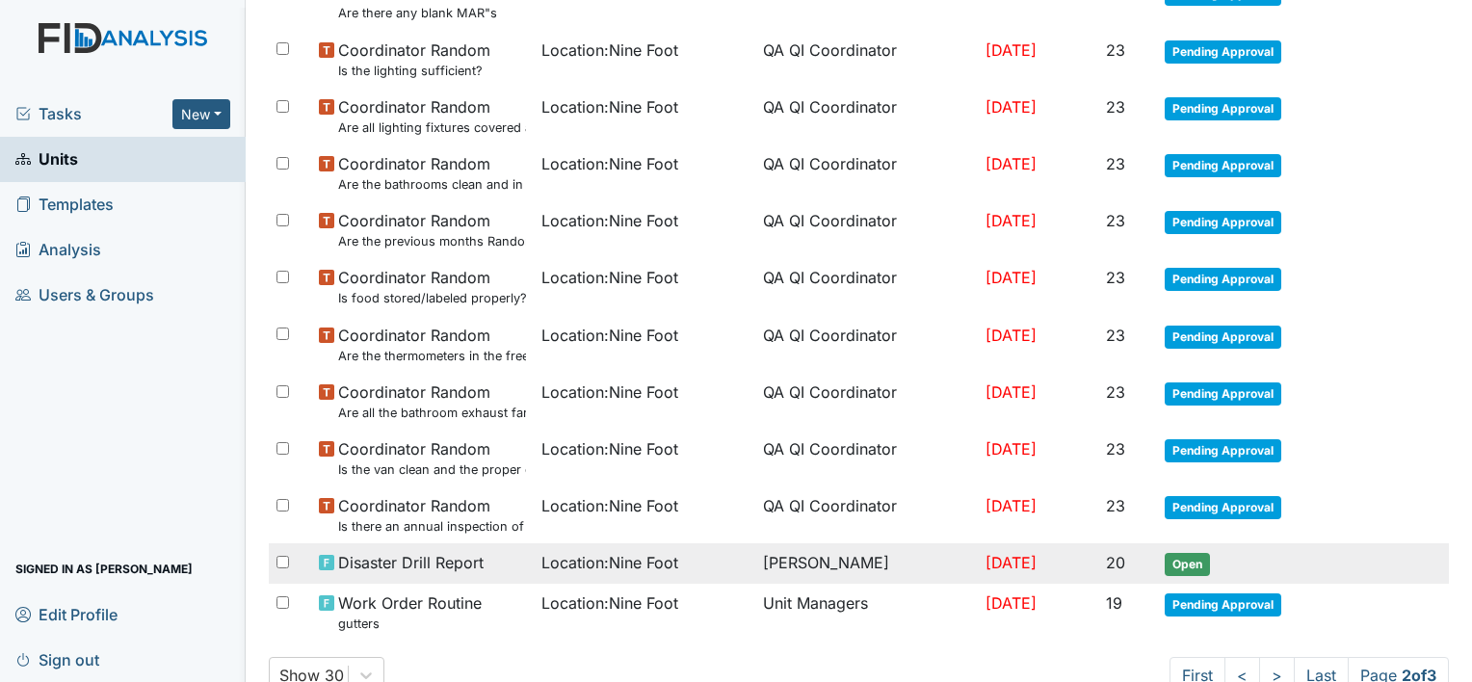
click at [642, 551] on span "Location : Nine Foot" at bounding box center [609, 562] width 137 height 23
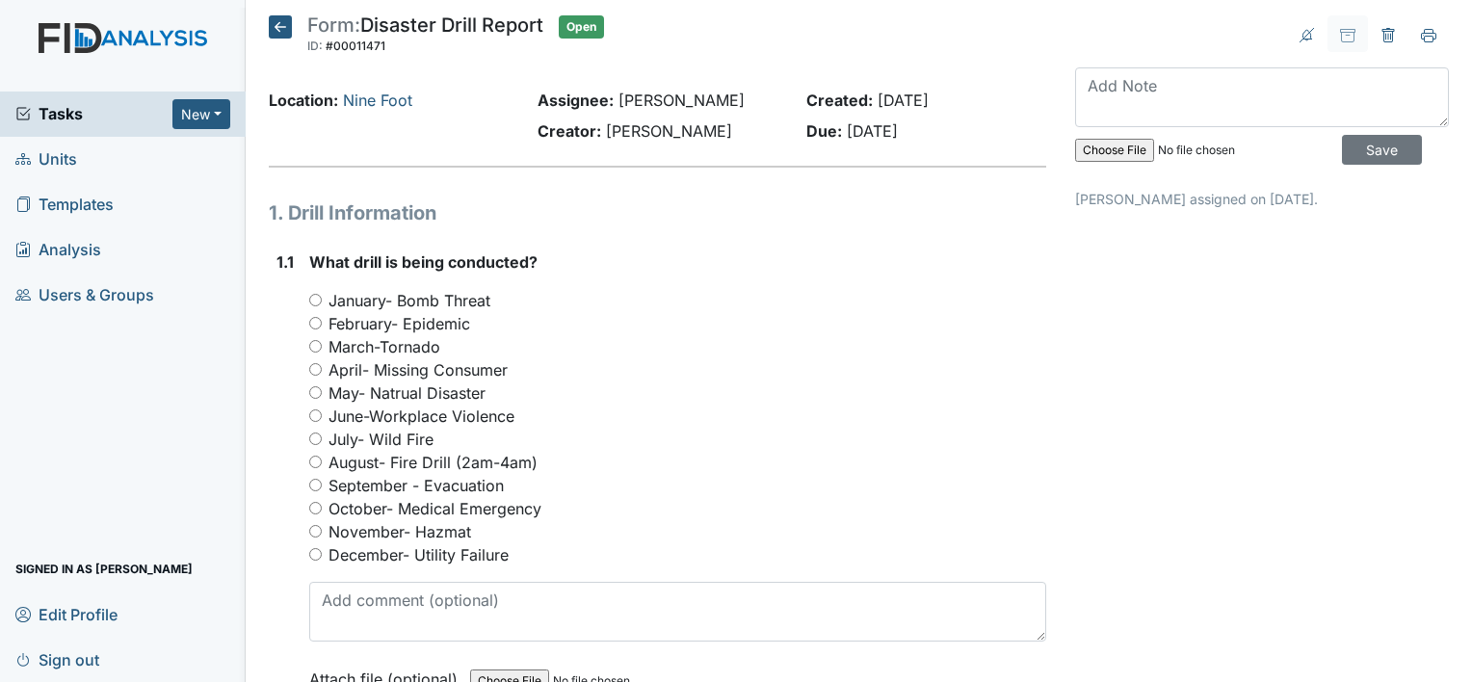
click at [276, 25] on icon at bounding box center [280, 26] width 23 height 23
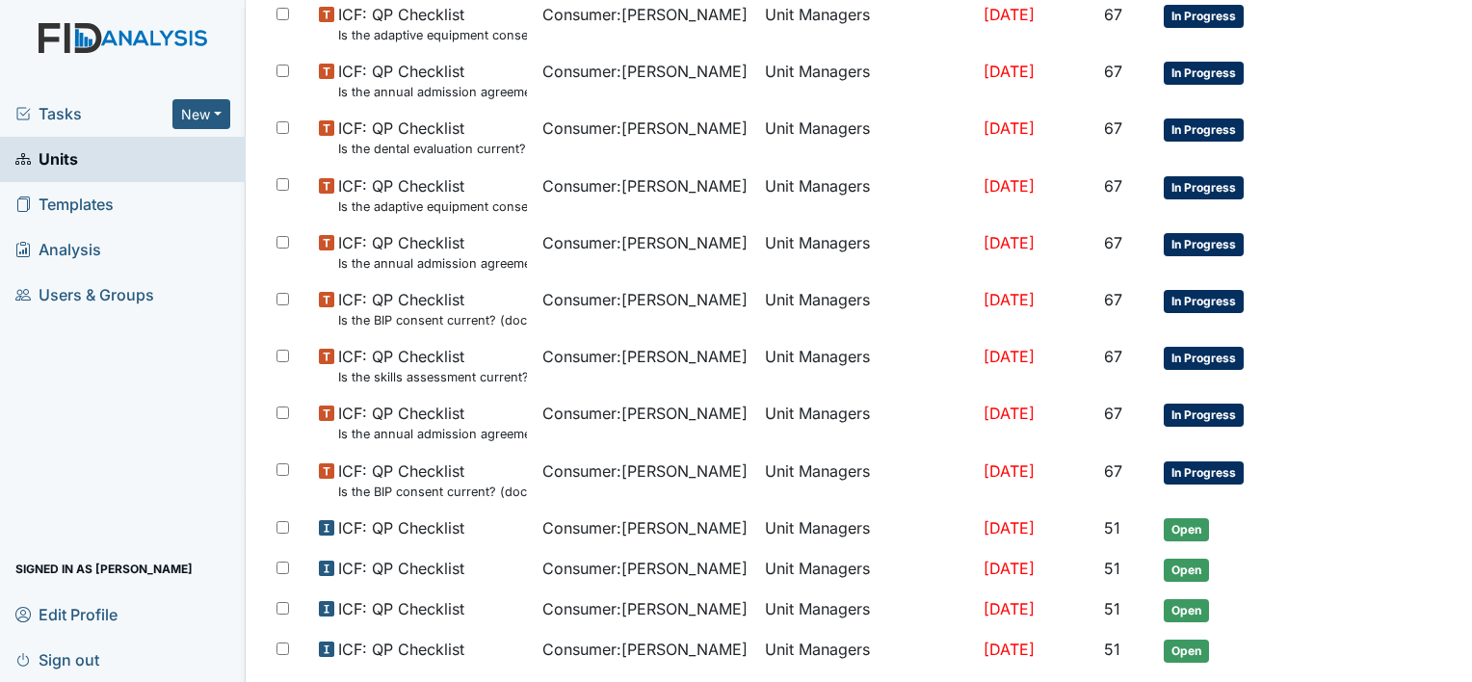
scroll to position [1207, 0]
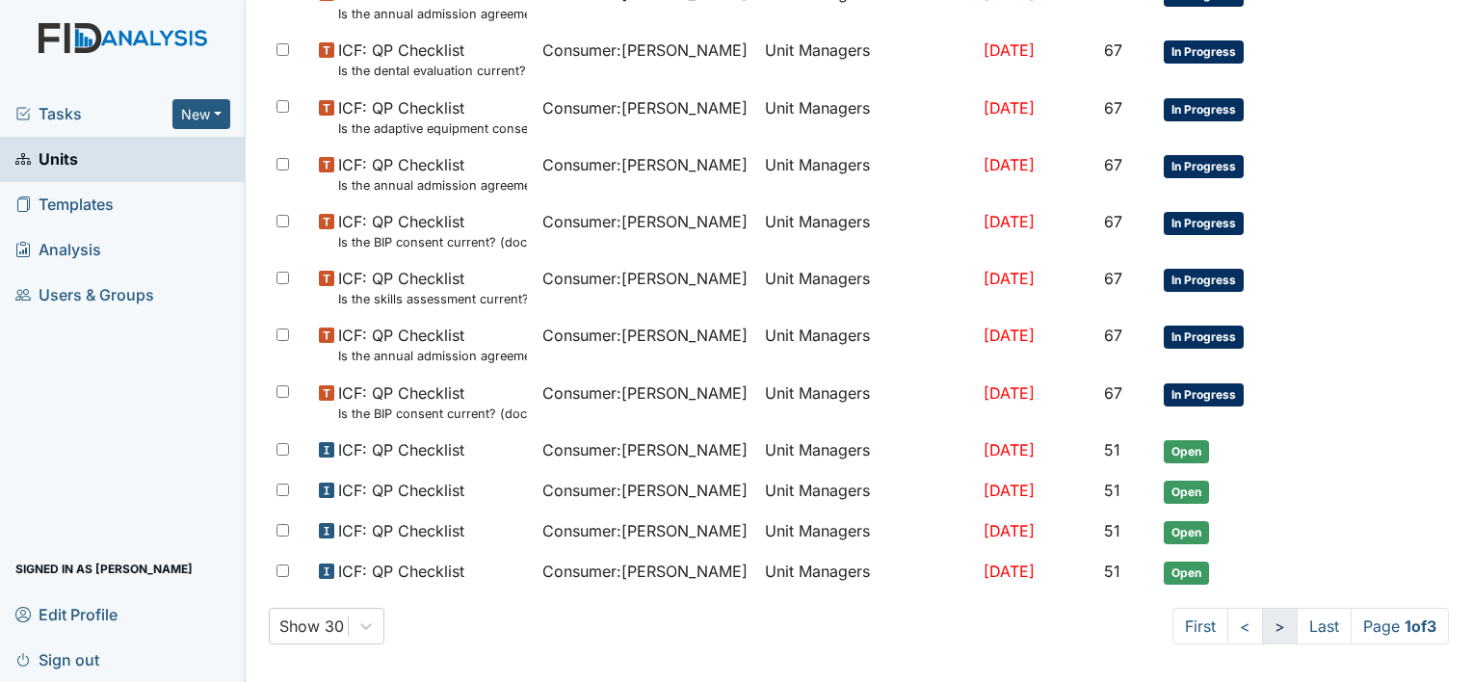
click at [1262, 620] on link ">" at bounding box center [1280, 626] width 36 height 37
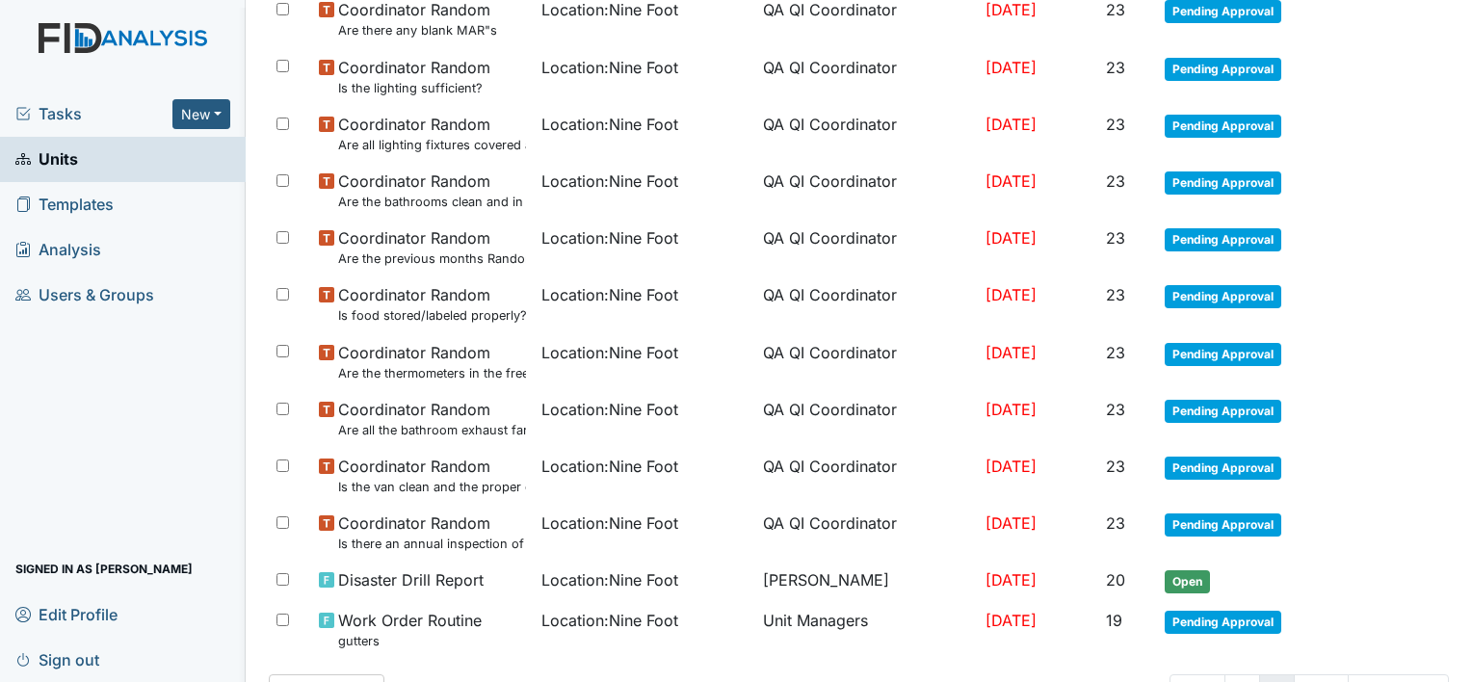
scroll to position [1225, 0]
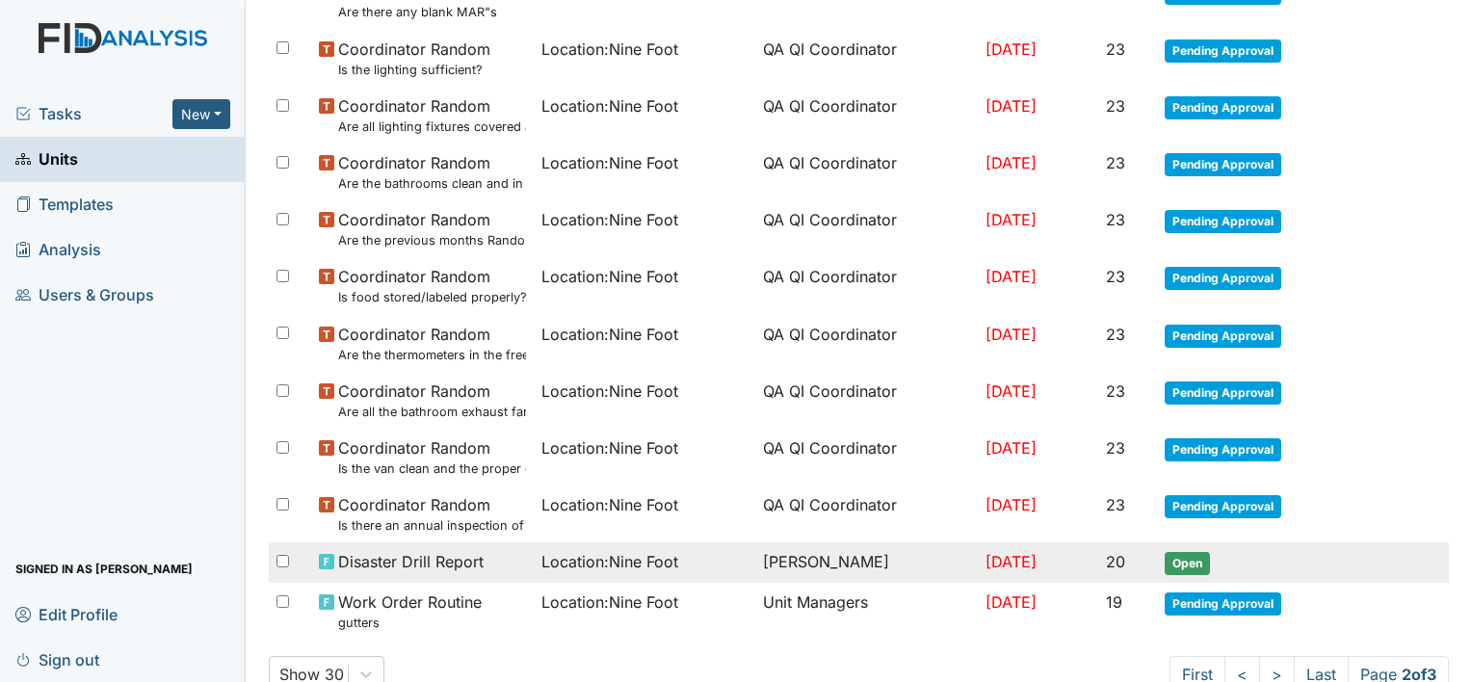
click at [809, 559] on td "[PERSON_NAME]" at bounding box center [866, 562] width 222 height 40
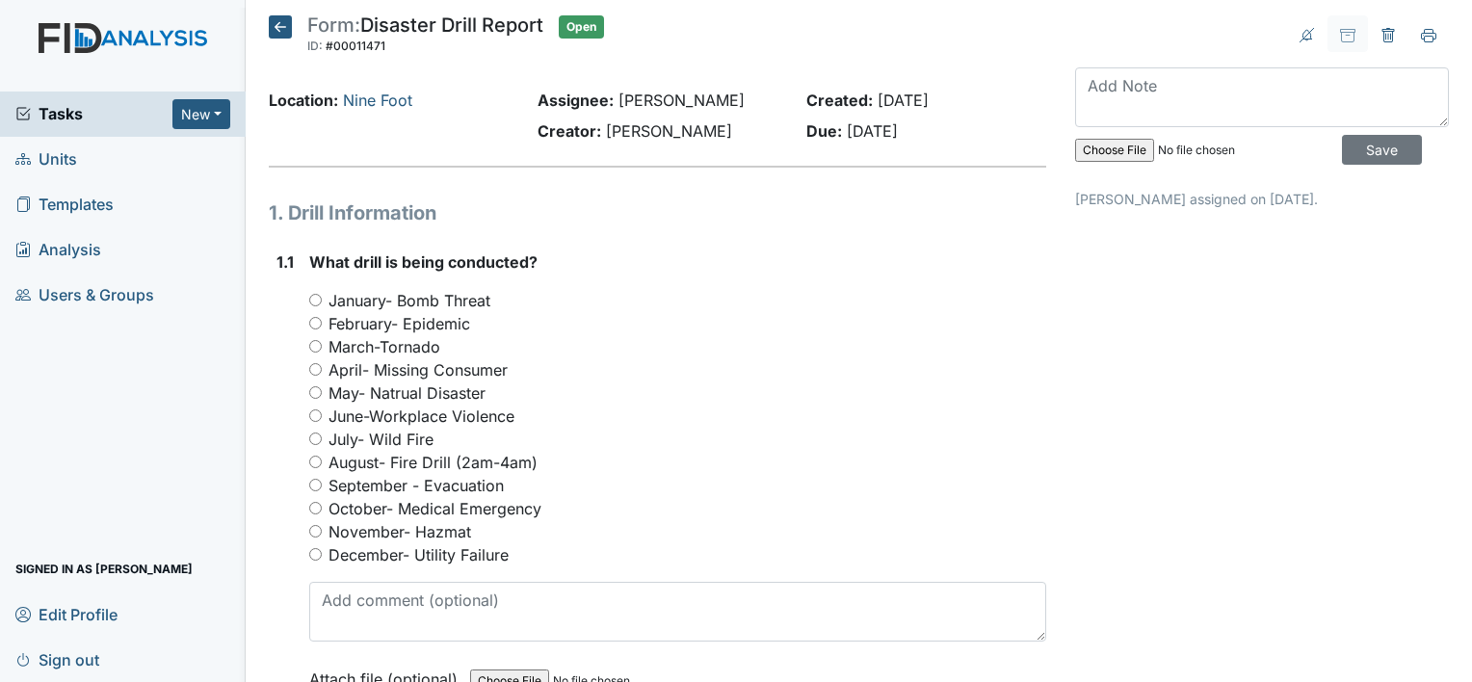
click at [313, 484] on input "September - Evacuation" at bounding box center [315, 485] width 13 height 13
radio input "true"
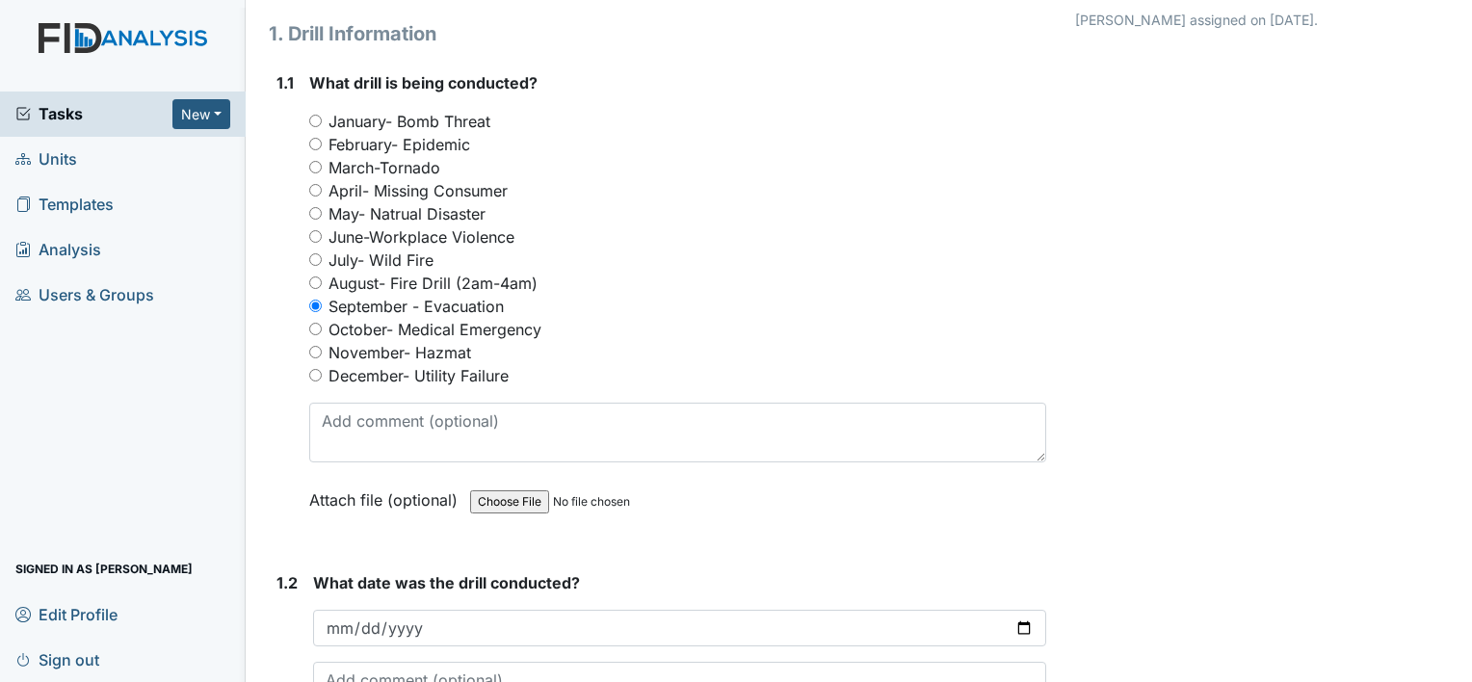
scroll to position [256, 0]
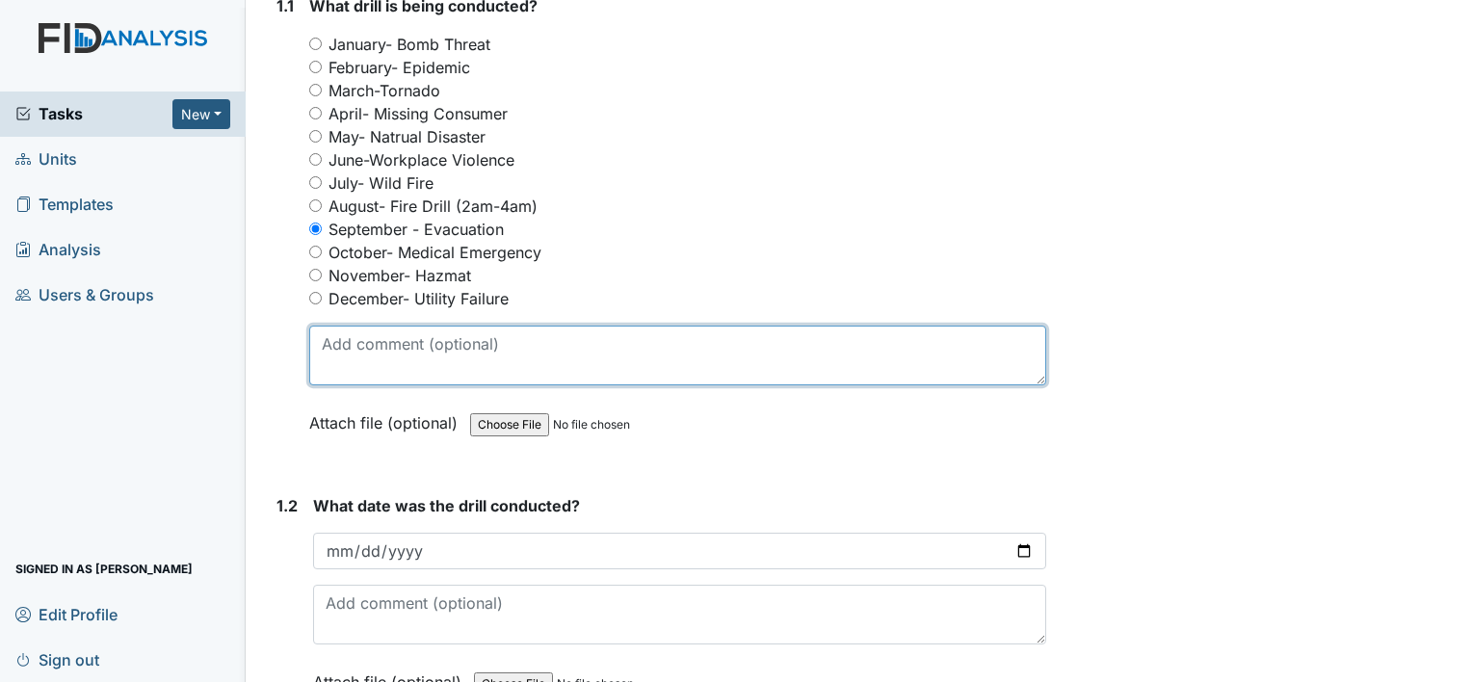
click at [327, 345] on textarea at bounding box center [677, 356] width 737 height 60
type textarea "H"
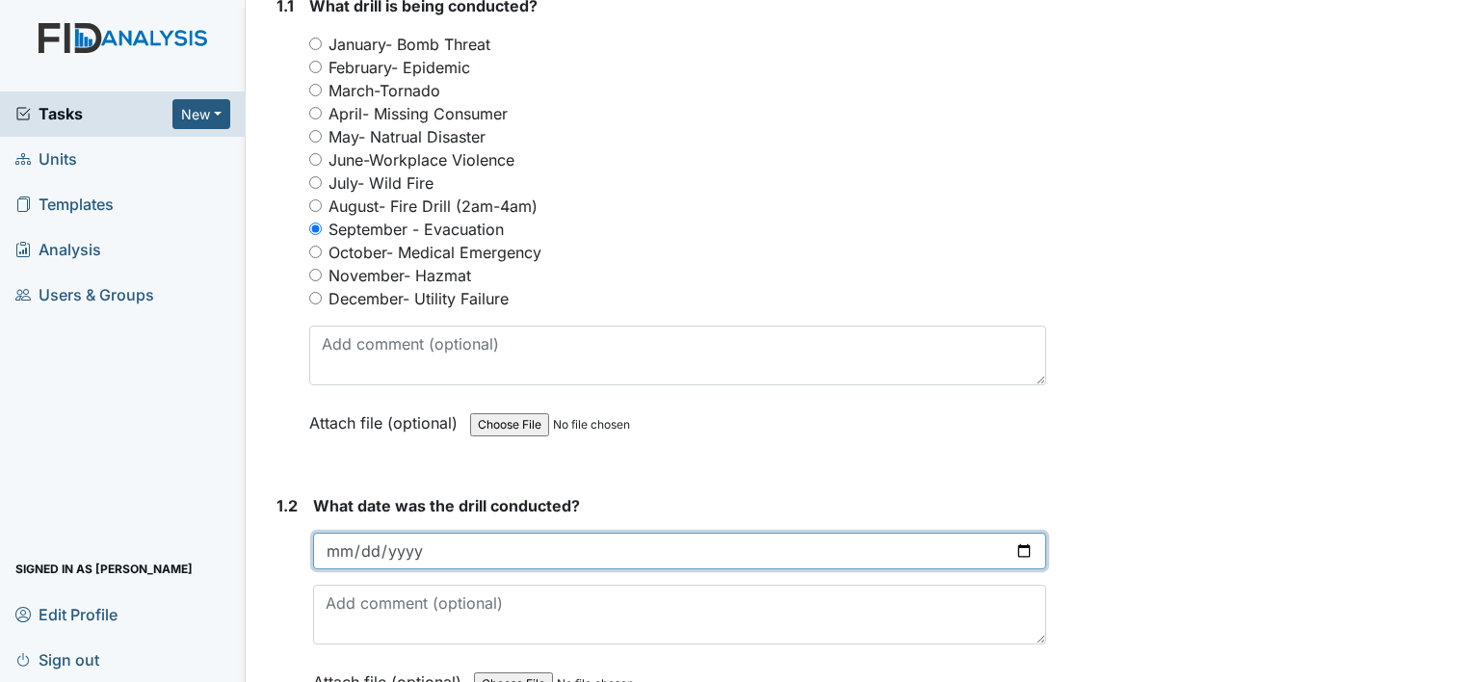
click at [333, 551] on input "date" at bounding box center [679, 551] width 733 height 37
type input "2025-07-27"
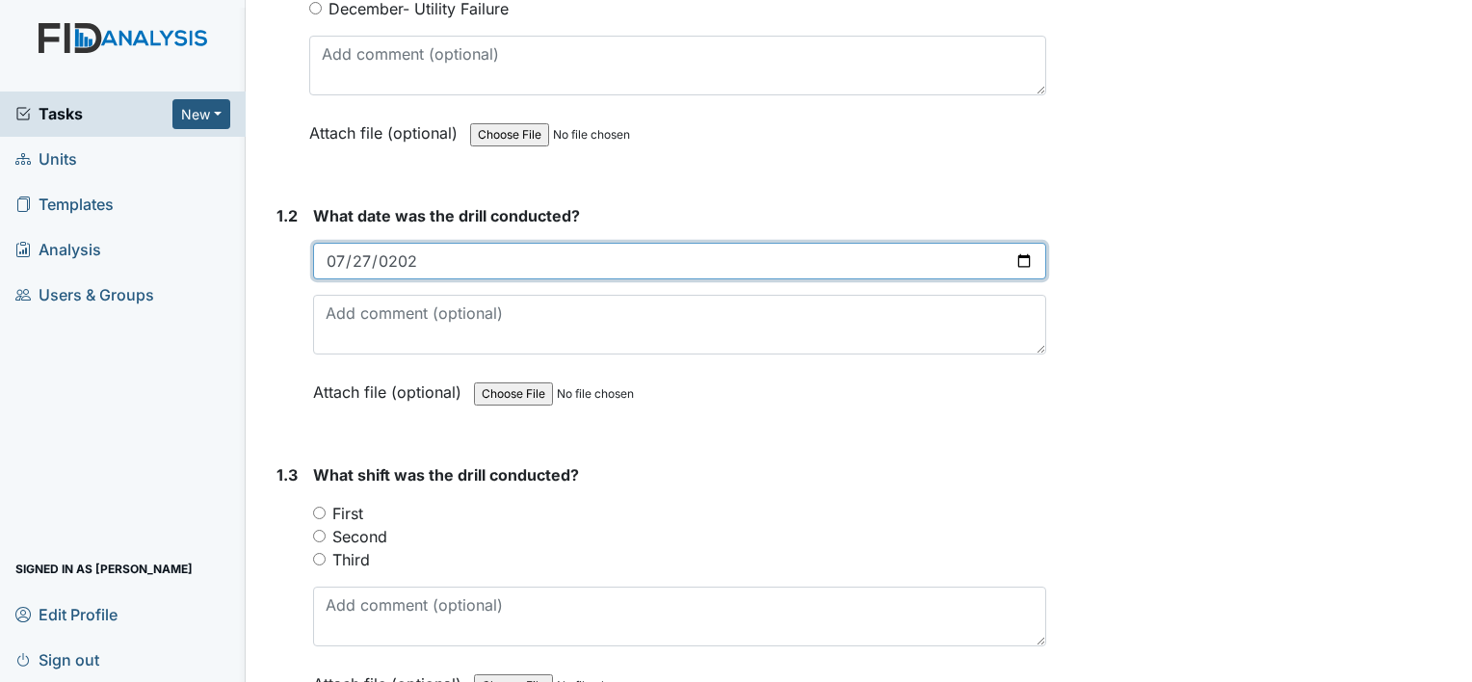
scroll to position [564, 0]
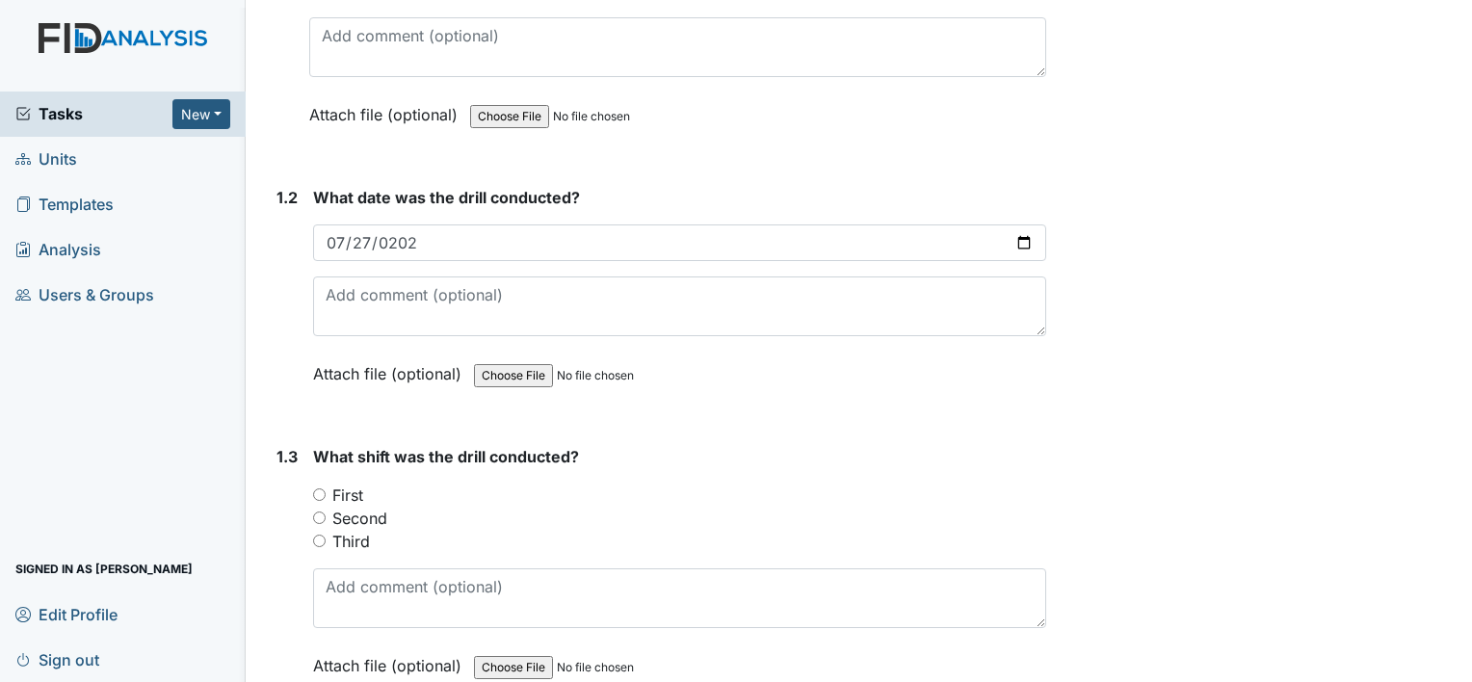
click at [320, 514] on input "Second" at bounding box center [319, 517] width 13 height 13
radio input "true"
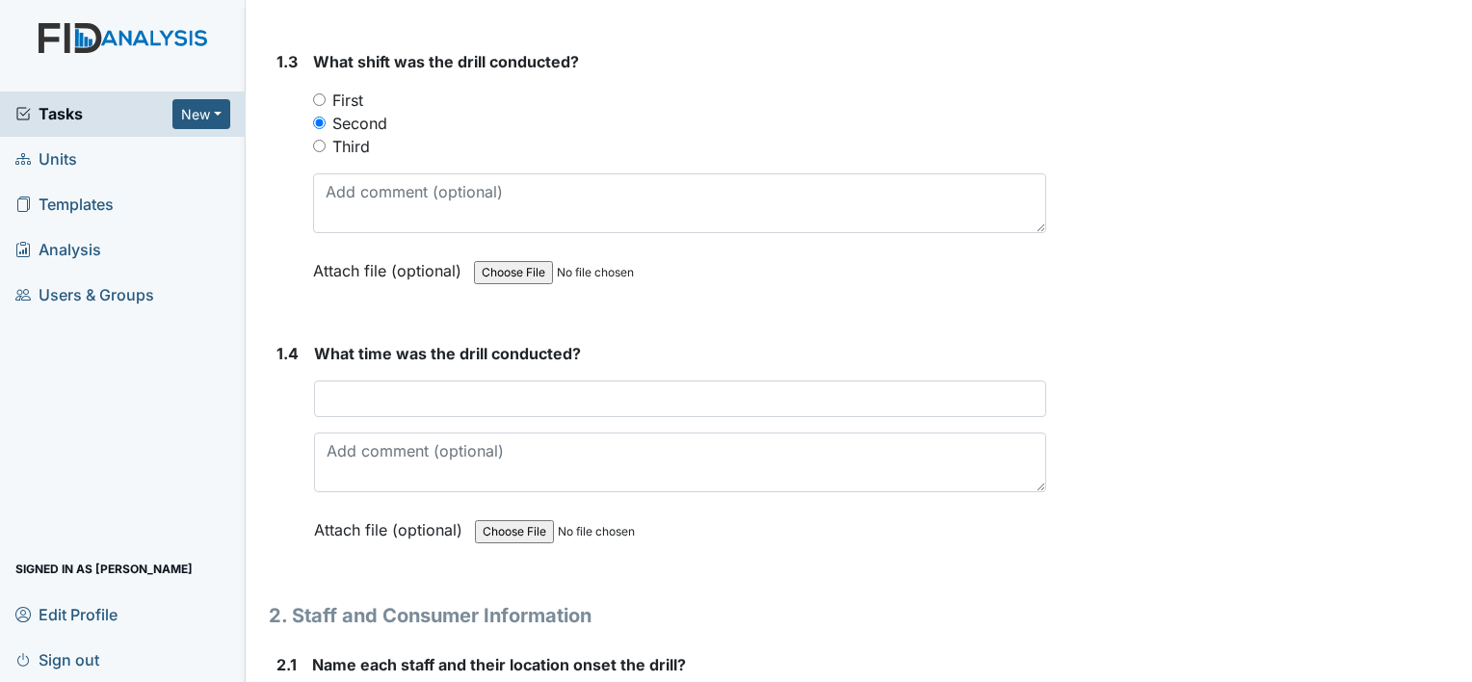
scroll to position [963, 0]
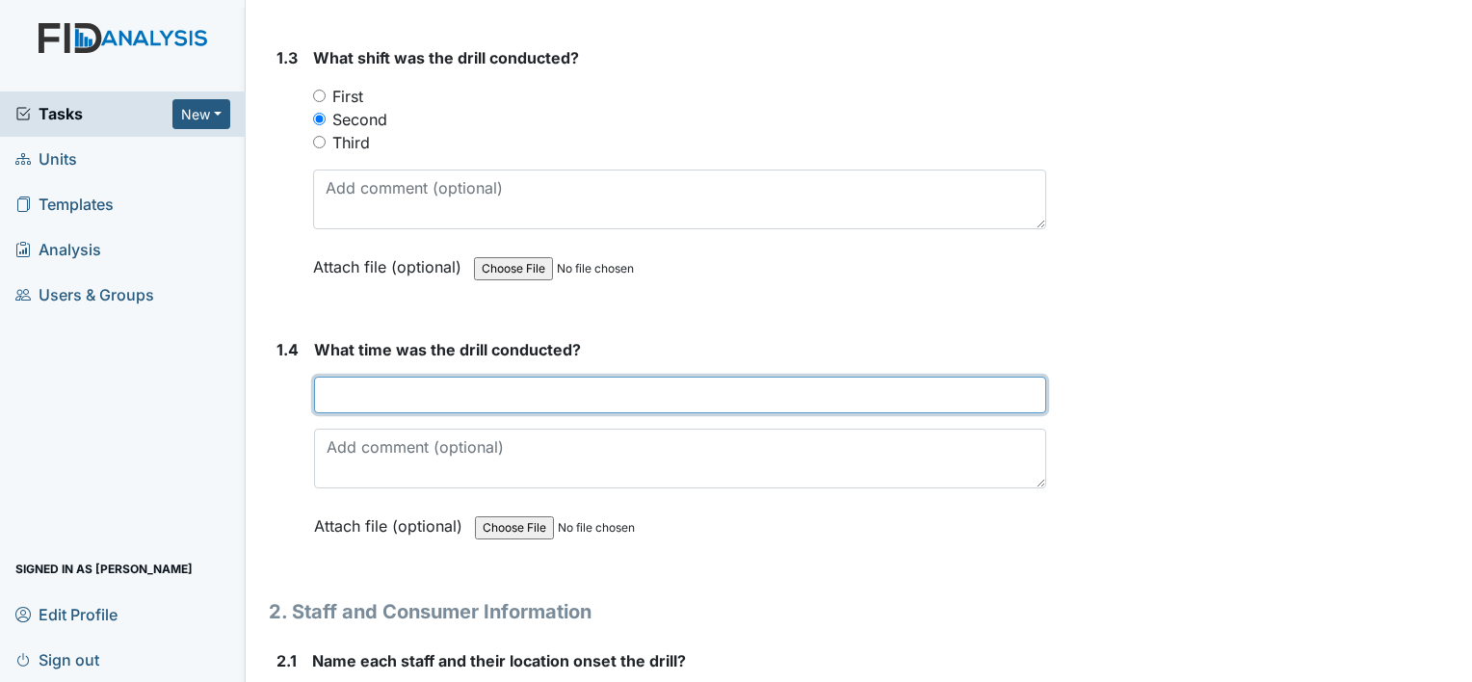
click at [327, 392] on input "text" at bounding box center [680, 395] width 732 height 37
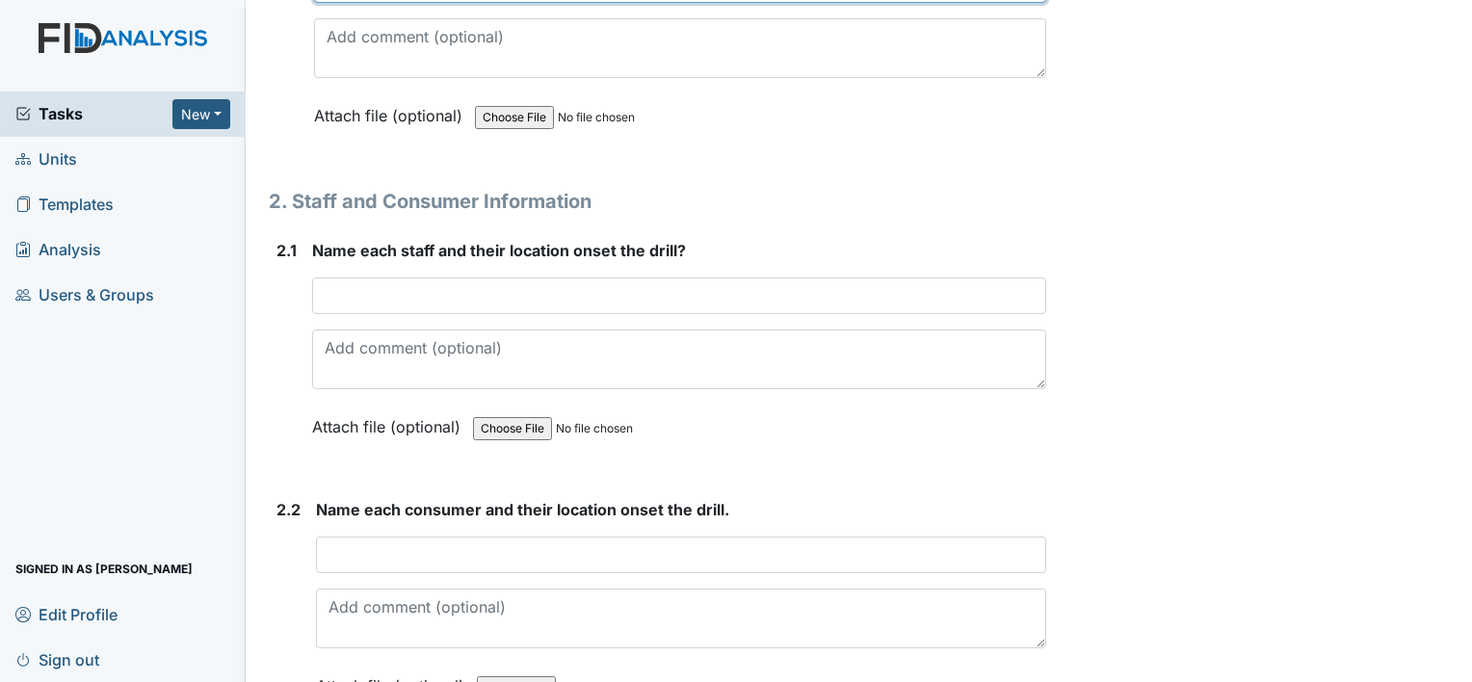
scroll to position [1412, 0]
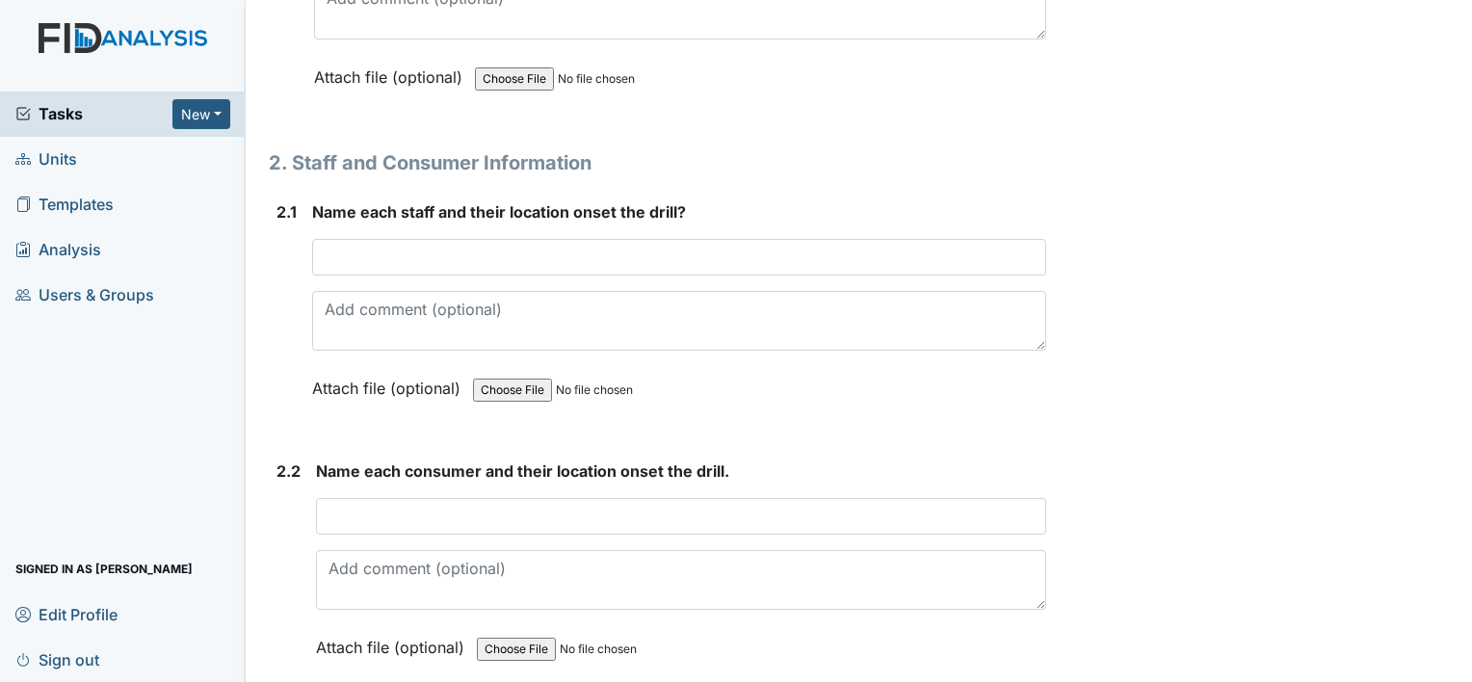
type input "4pm"
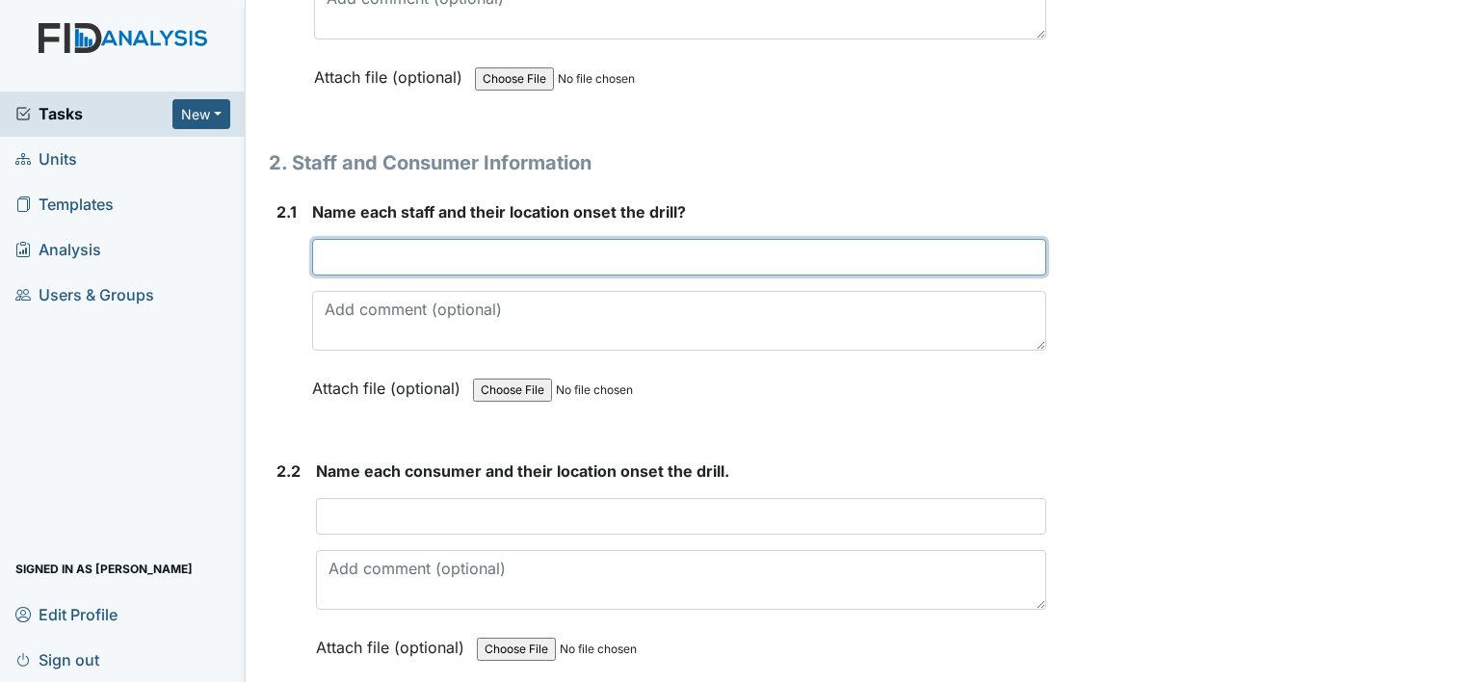
click at [324, 249] on input "text" at bounding box center [679, 257] width 734 height 37
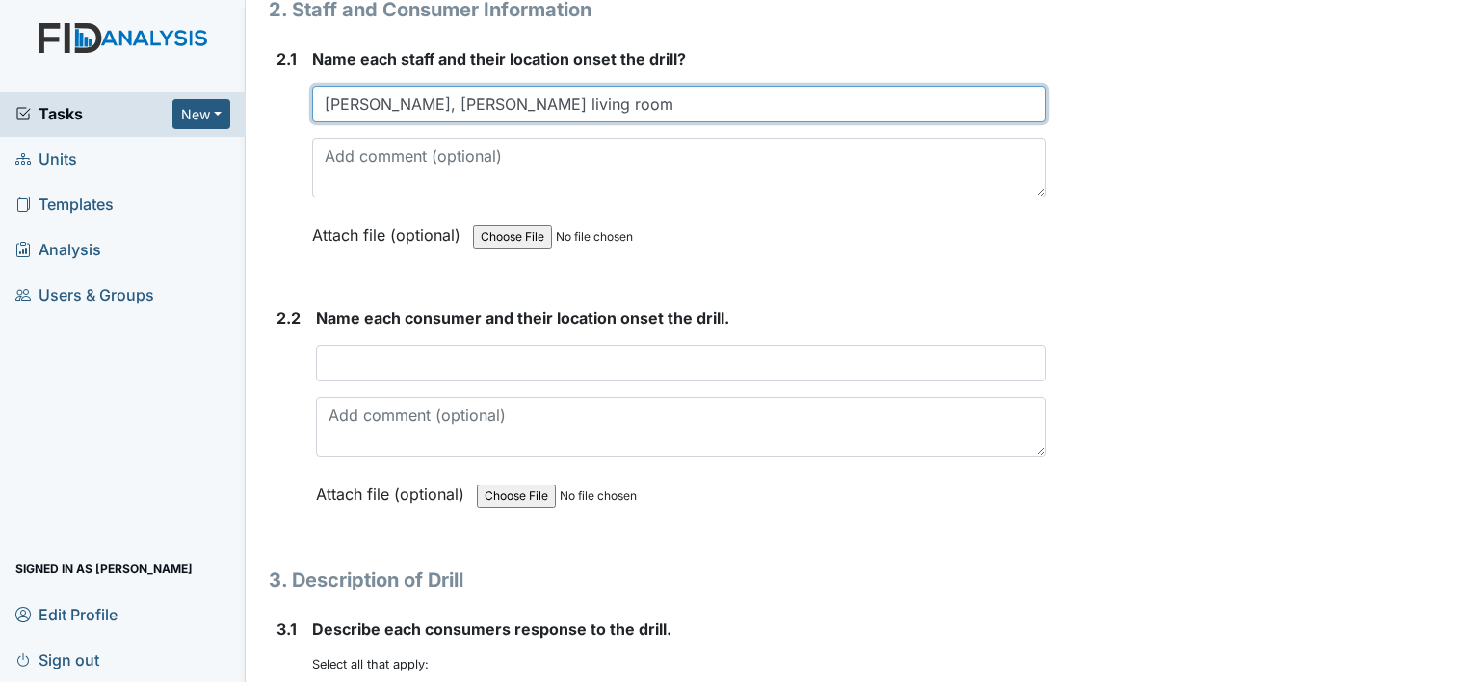
scroll to position [1655, 0]
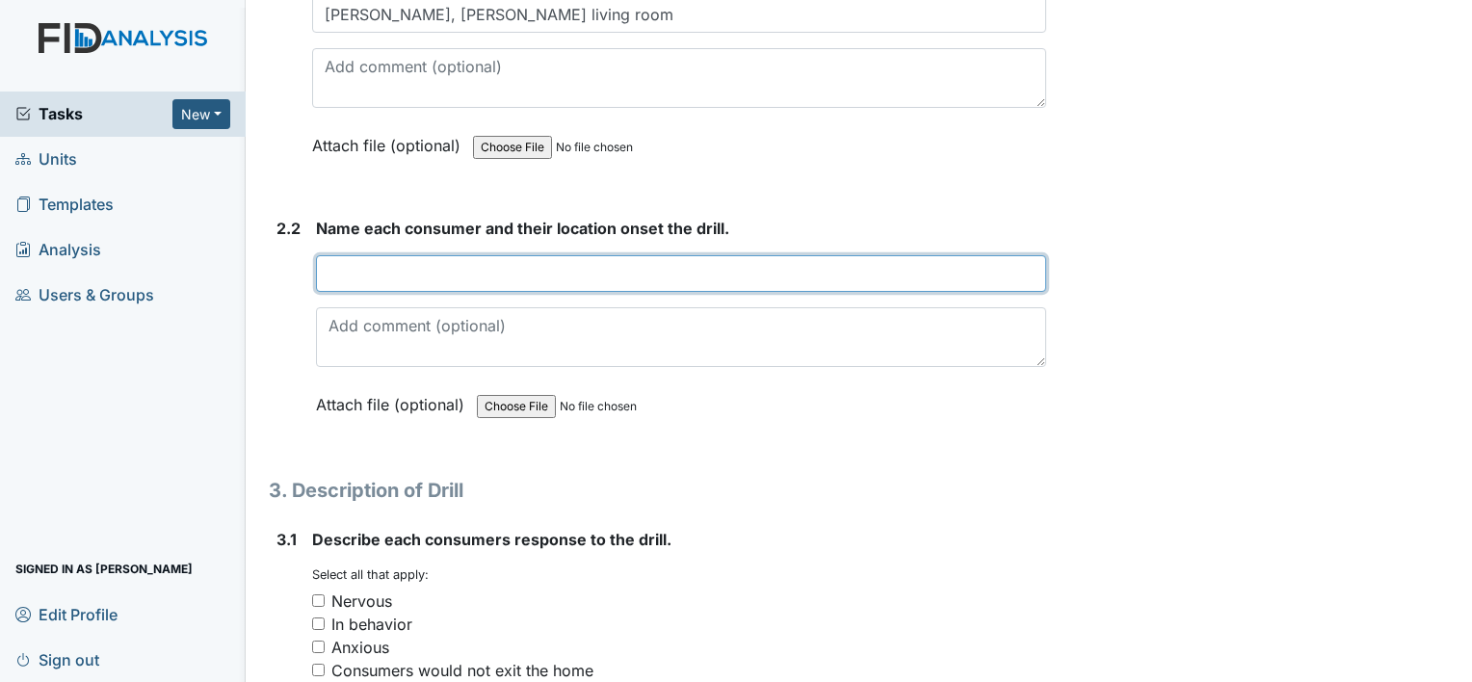
click at [335, 269] on input "text" at bounding box center [681, 273] width 730 height 37
click at [339, 268] on input "text" at bounding box center [681, 273] width 730 height 37
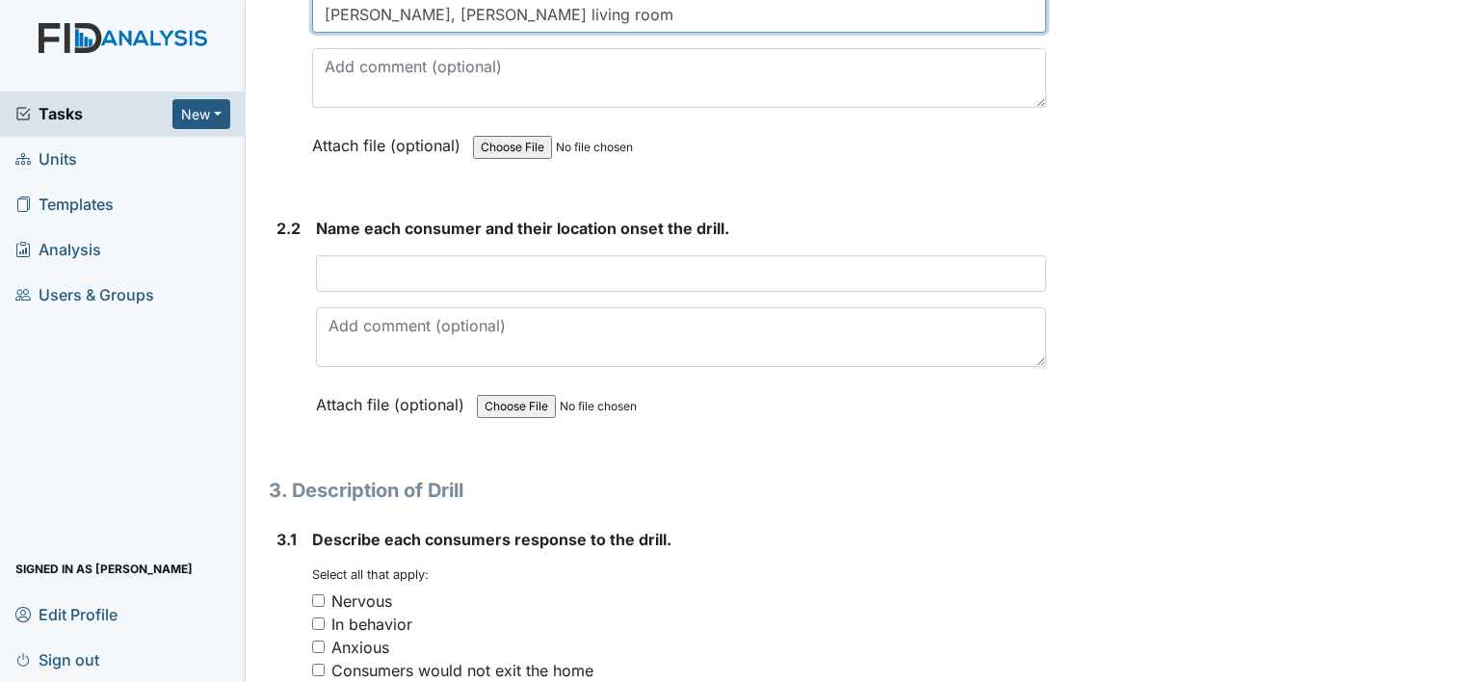
click at [442, 12] on input "Alayshy King, LoTonya Jones living room" at bounding box center [679, 14] width 734 height 37
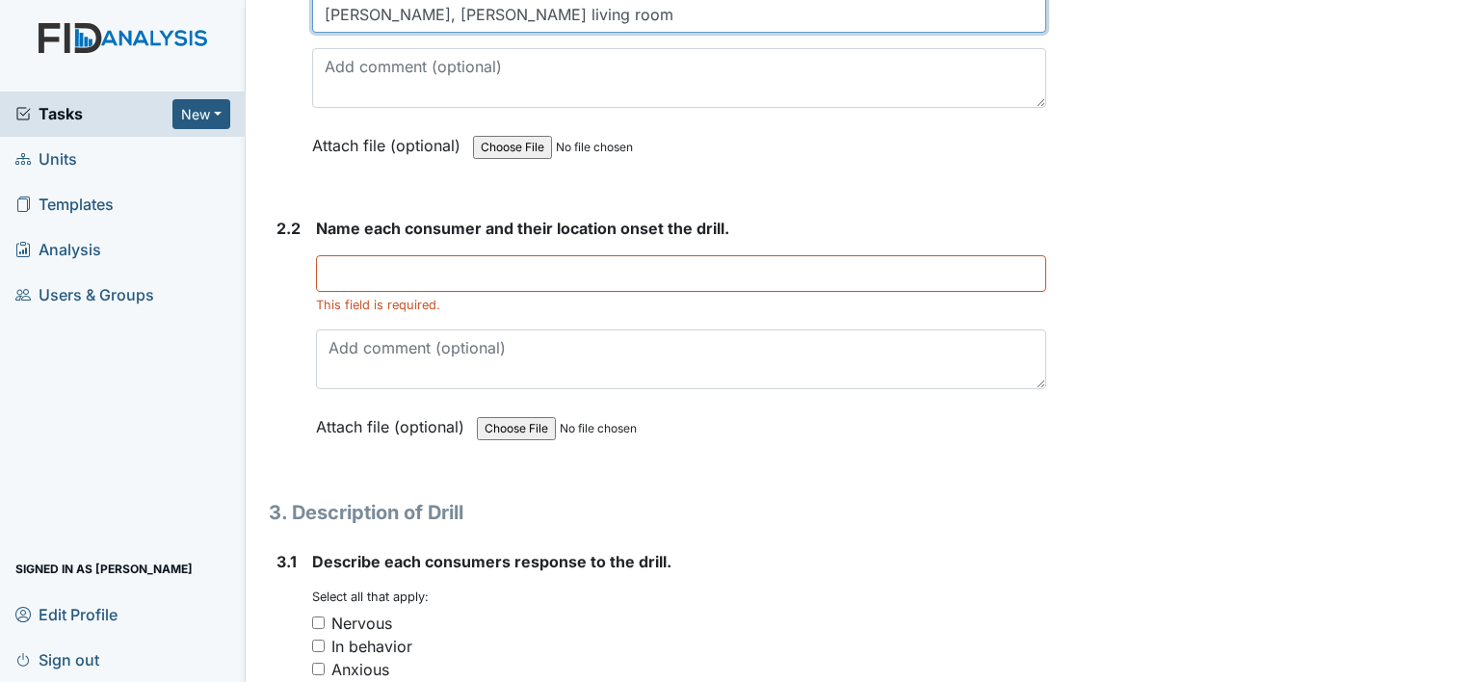
type input "Alayshy King, LaTonya Jones living room"
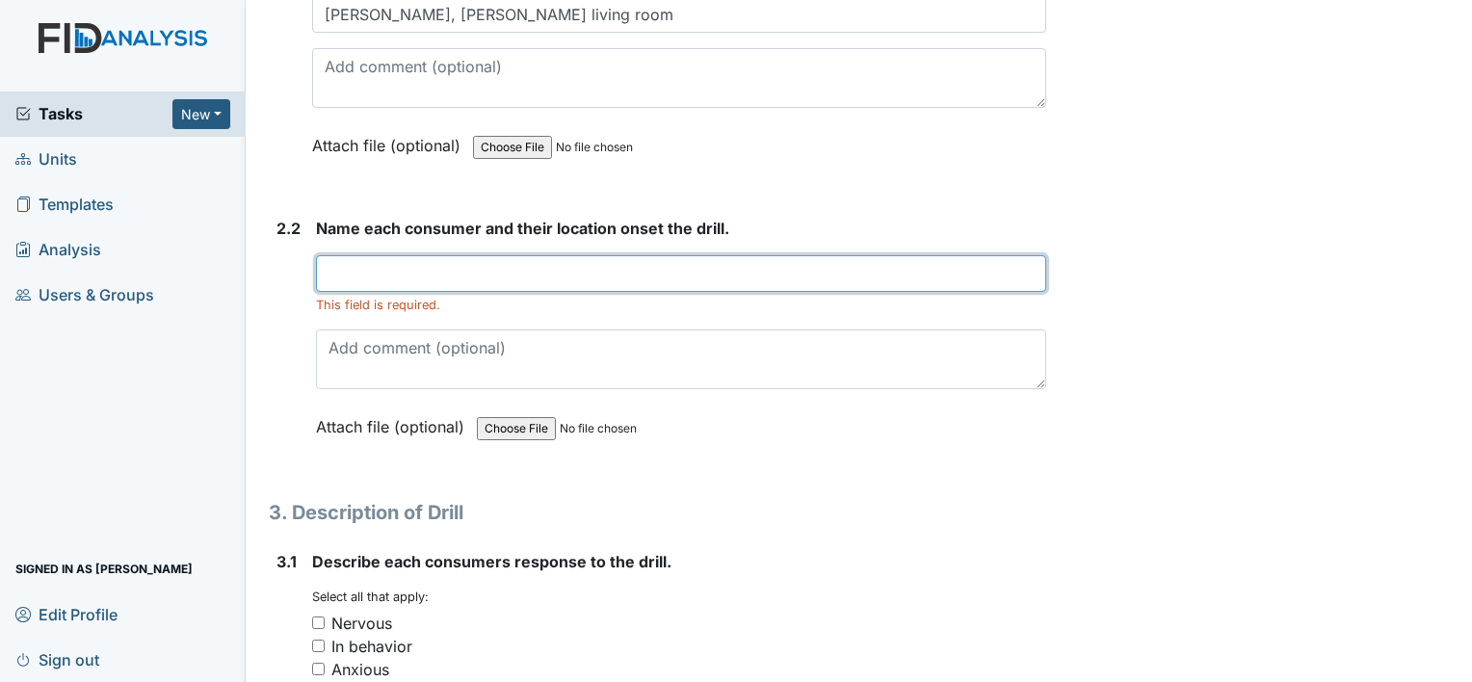
click at [346, 257] on input "text" at bounding box center [681, 273] width 730 height 37
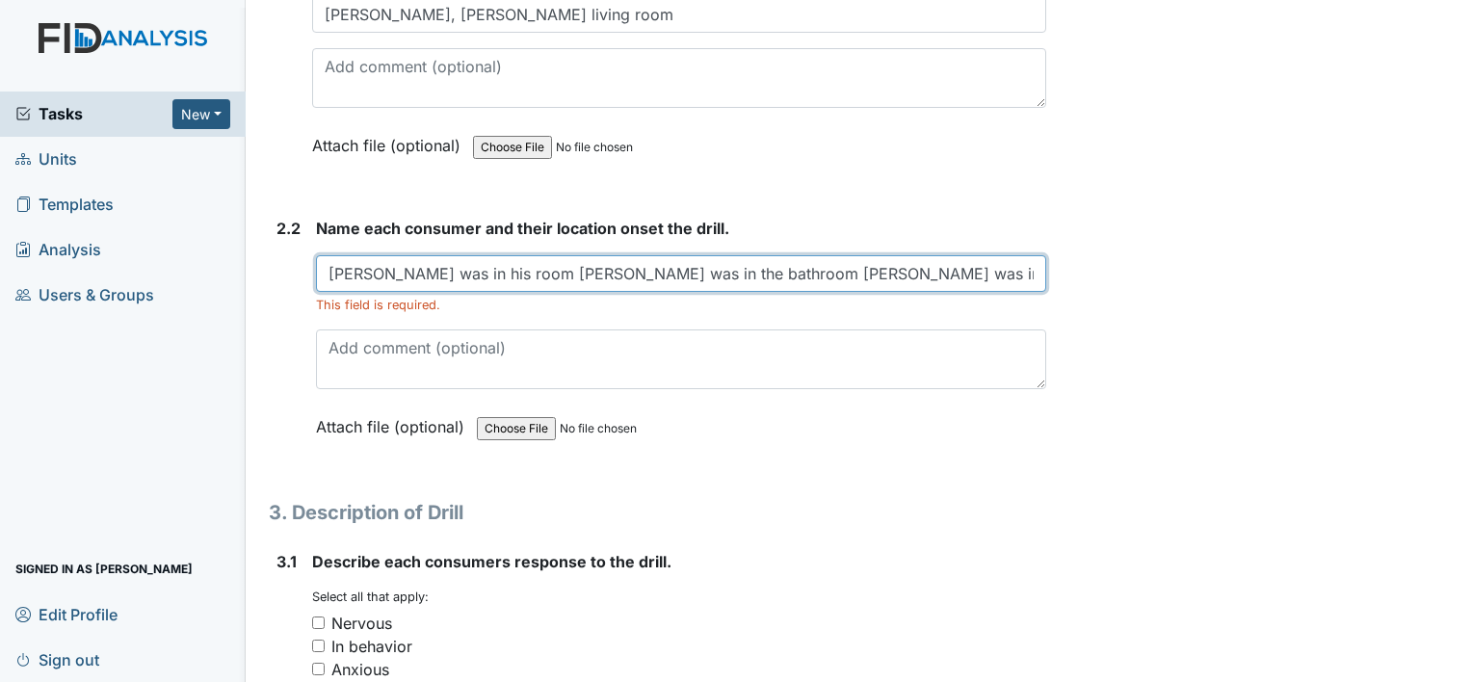
click at [718, 267] on input "John was in his room Helen was in the bathroom Tina was in the living room" at bounding box center [681, 273] width 730 height 37
click at [977, 260] on input "John was in his room Helen was in the bathroom Tina and Terry was in the living…" at bounding box center [681, 273] width 730 height 37
type input "John was in his room Helen was in the bathroom Tina and Terry was in the living…"
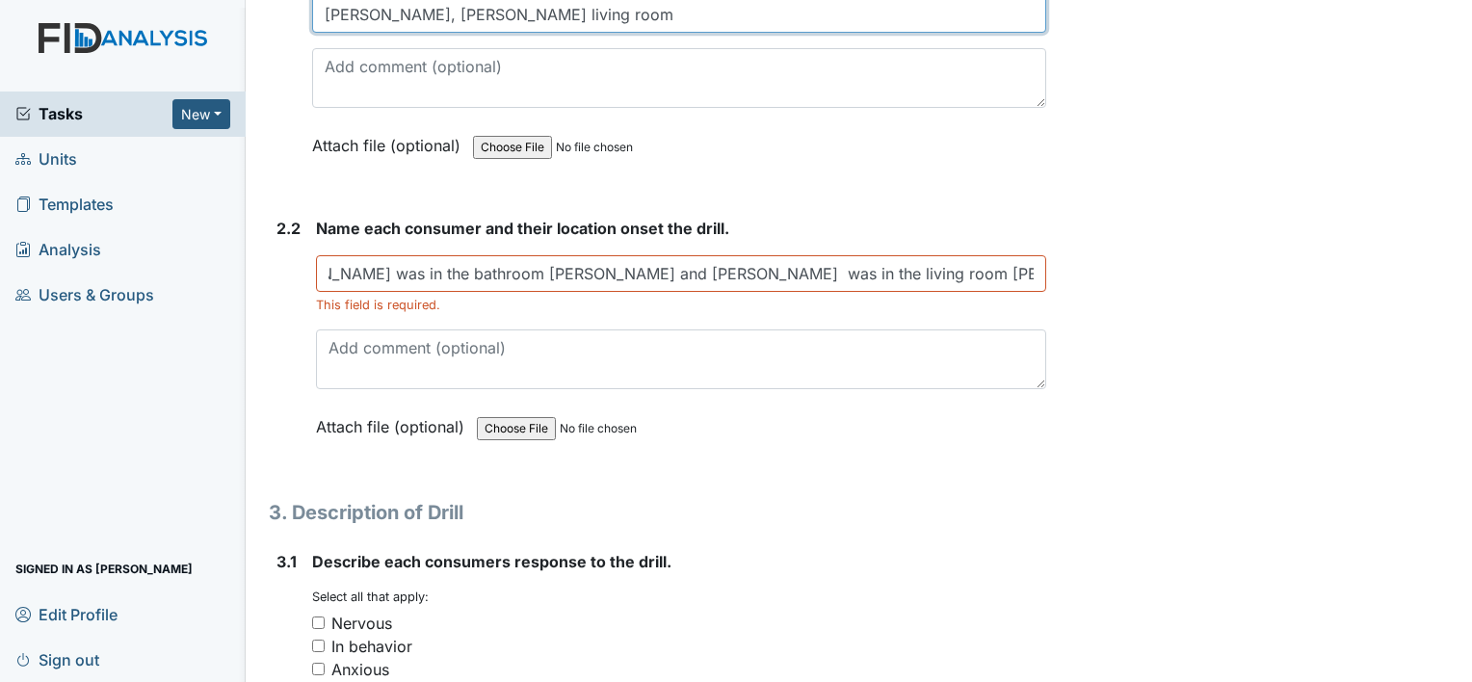
scroll to position [0, 0]
click at [643, 8] on input "Alayshy King, LaTonya Jones living room" at bounding box center [679, 14] width 734 height 37
click at [418, 12] on input "Alayshy King, LaTonya Jones" at bounding box center [679, 14] width 734 height 37
click at [618, 13] on input "Alayshy King bathroom, LaTonya Jones" at bounding box center [679, 14] width 734 height 37
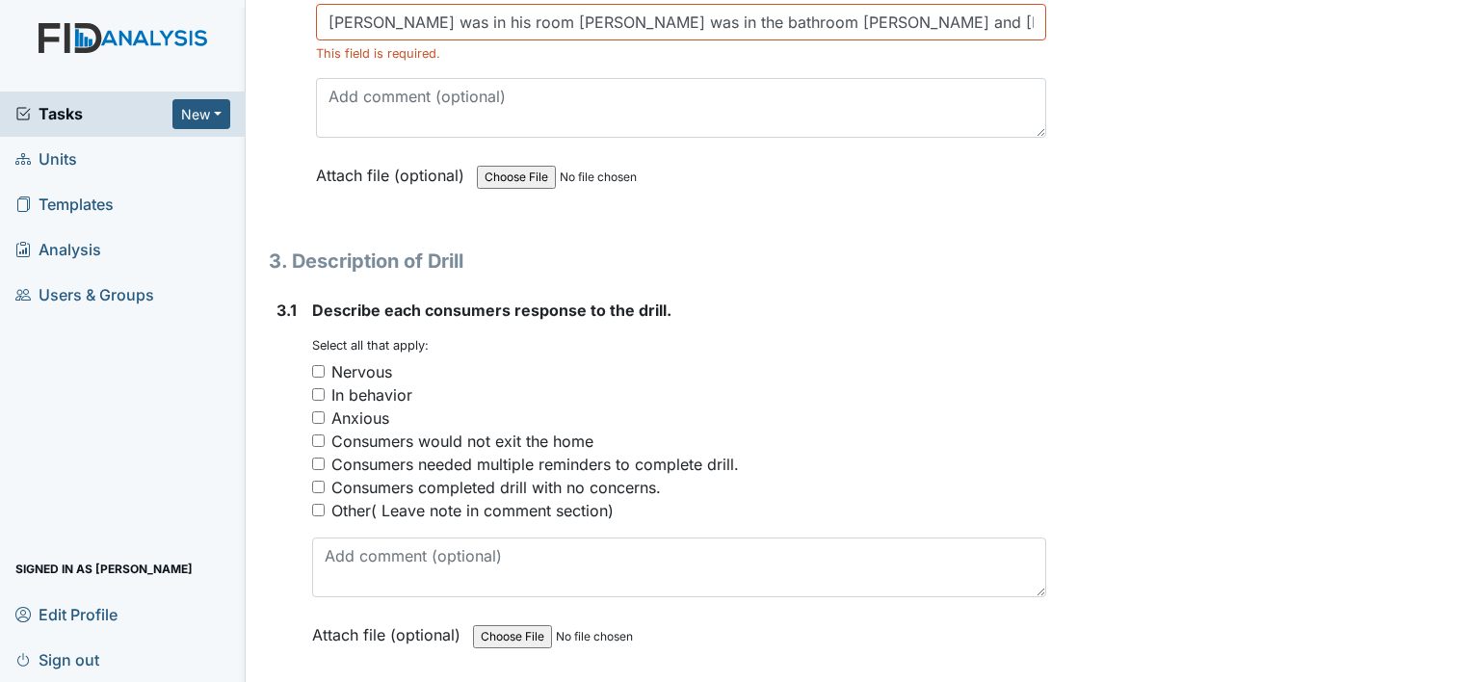
scroll to position [1924, 0]
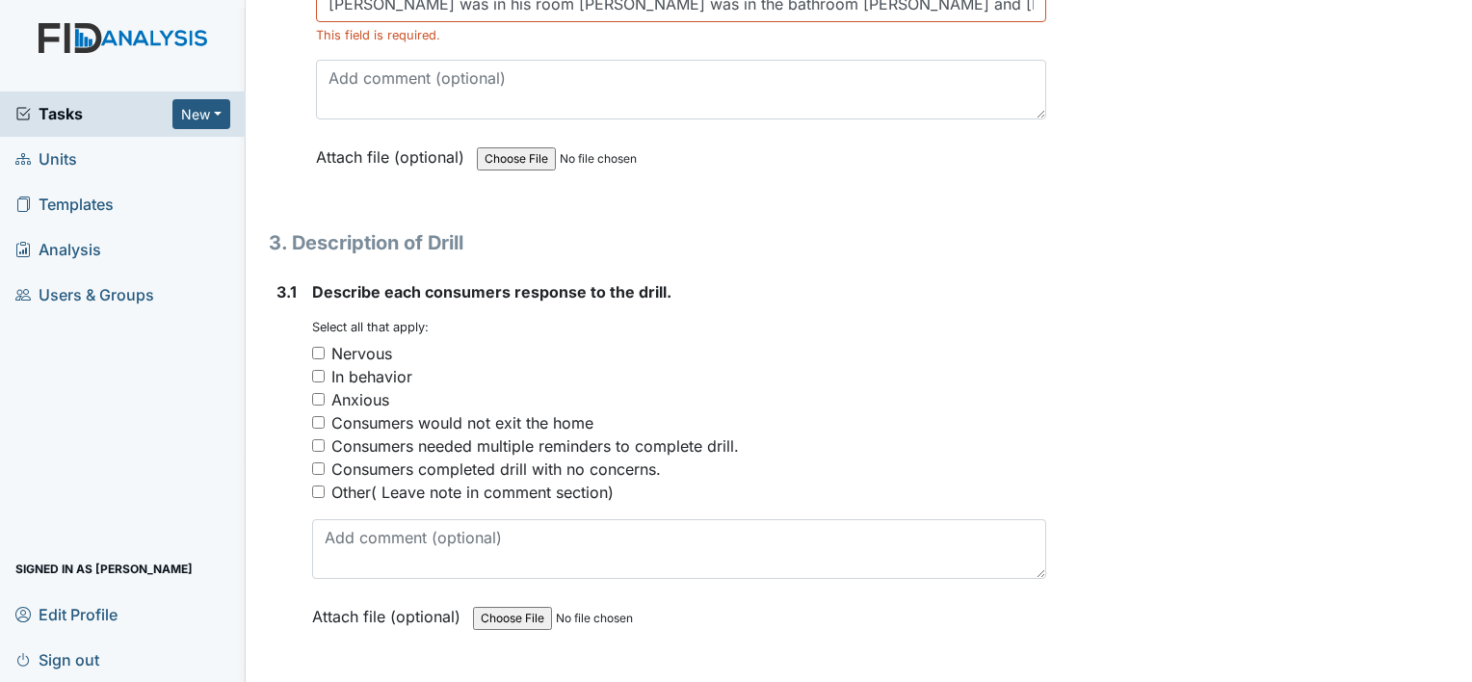
type input "Alayshy King bathroom, LaTonya Jones bathroom"
click at [320, 462] on input "Consumers completed drill with no concerns." at bounding box center [318, 468] width 13 height 13
checkbox input "true"
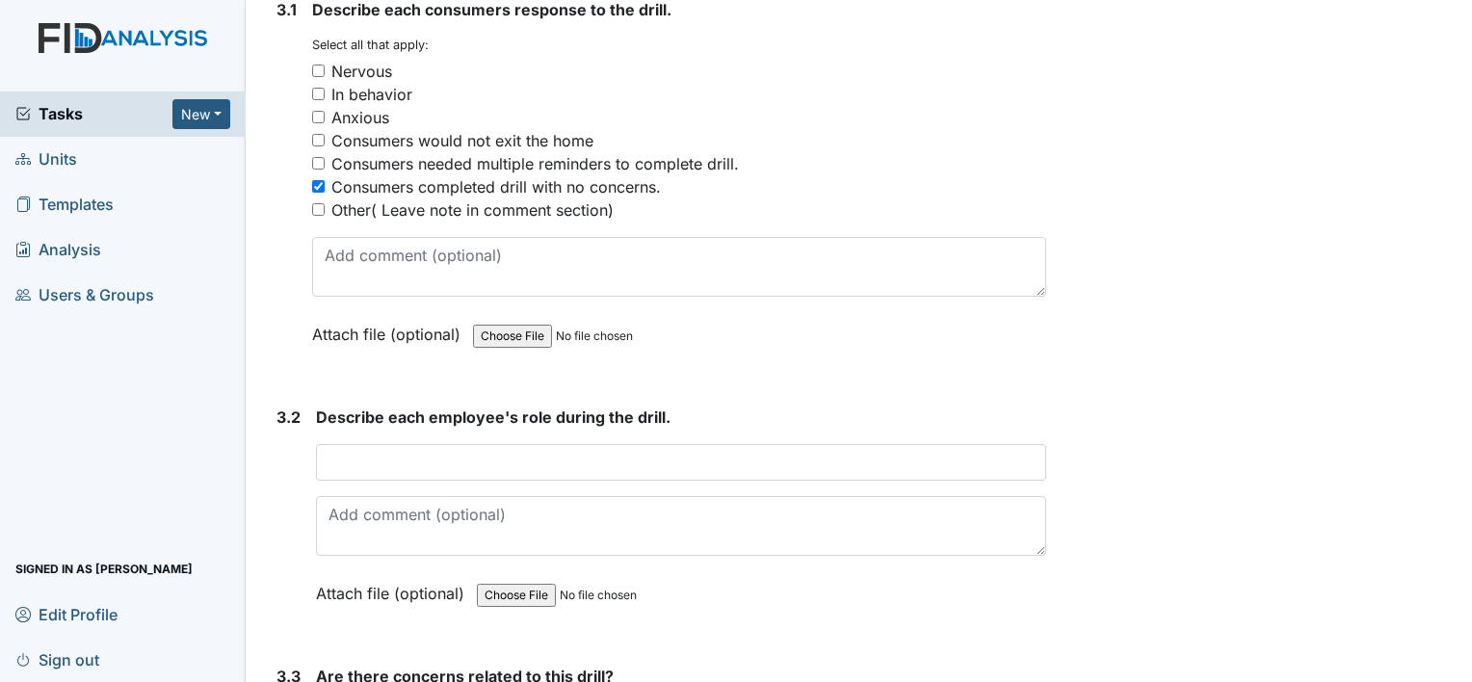
scroll to position [2219, 0]
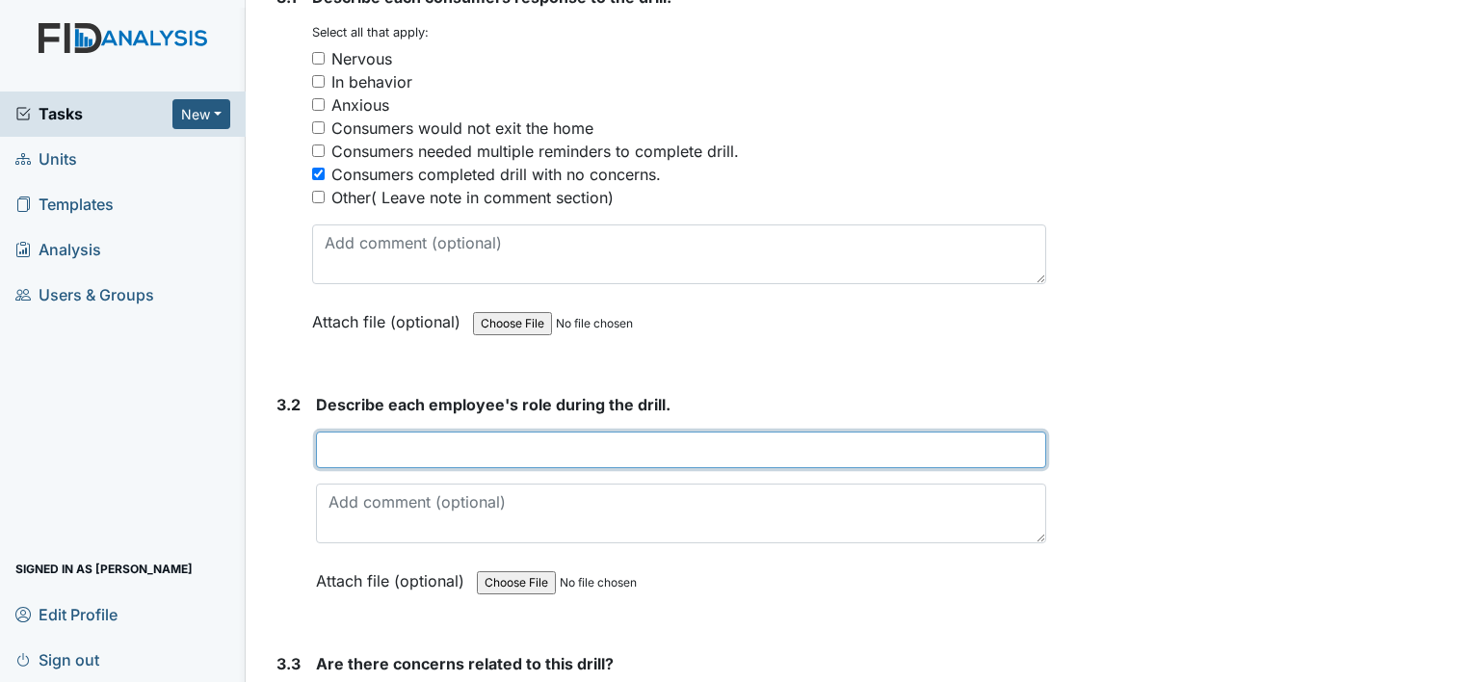
click at [330, 436] on input "text" at bounding box center [681, 449] width 730 height 37
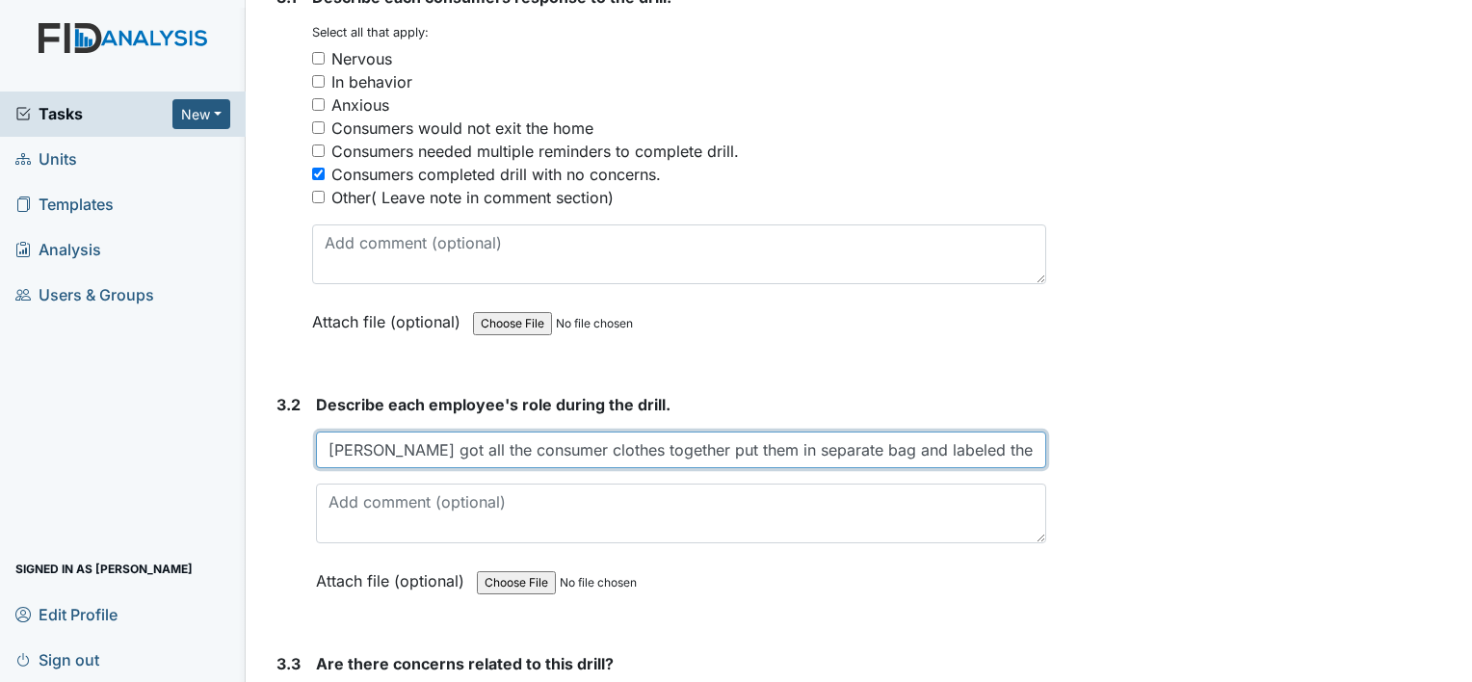
click at [400, 442] on input "Alayshay got all the consumer clothes together put them in separate bag and lab…" at bounding box center [681, 449] width 730 height 37
click at [431, 440] on input "Alayshay and got all the consumer clothes together put them in separate bag and…" at bounding box center [681, 449] width 730 height 37
click at [1028, 439] on input "Alayshay and Latonya got all the consumer clothes together put them in separate…" at bounding box center [681, 449] width 730 height 37
type input "Alayshay and Latonya got all the consumer clothes together put them in separate…"
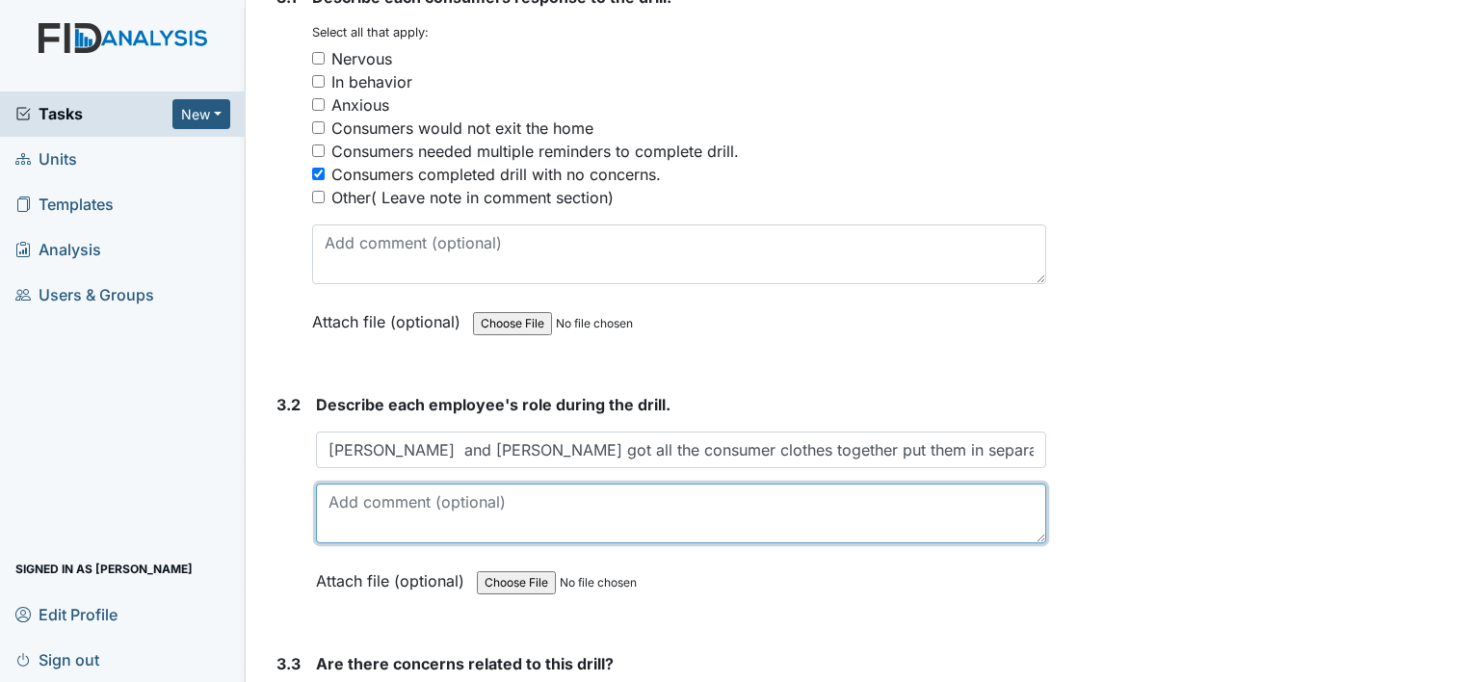
click at [337, 501] on textarea at bounding box center [681, 514] width 730 height 60
drag, startPoint x: 531, startPoint y: 497, endPoint x: 540, endPoint y: 496, distance: 9.7
click at [540, 496] on textarea "and the meds and put them in the container. Suppies and Transported them to NBWS" at bounding box center [681, 514] width 730 height 60
click at [992, 493] on textarea "and the meds and put them in the container. Suppies and Food Transorted them to…" at bounding box center [681, 514] width 730 height 60
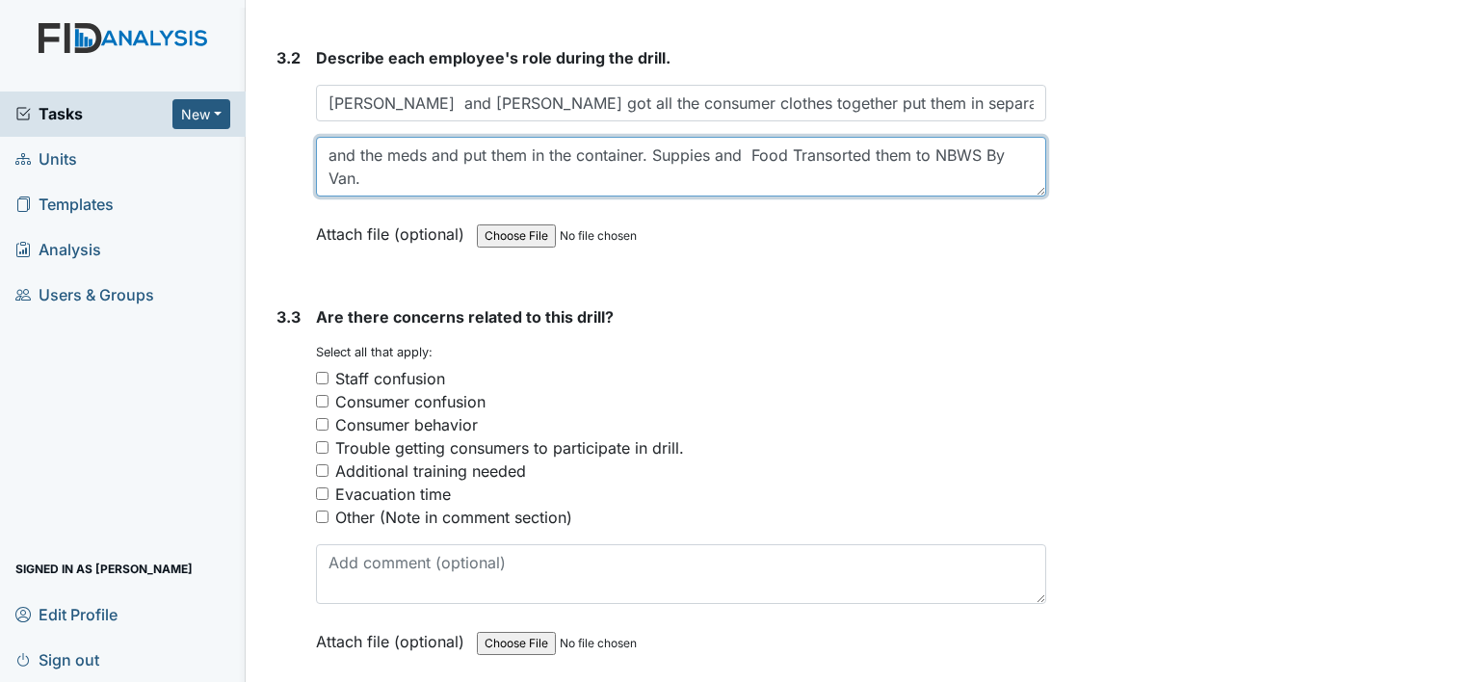
scroll to position [2604, 0]
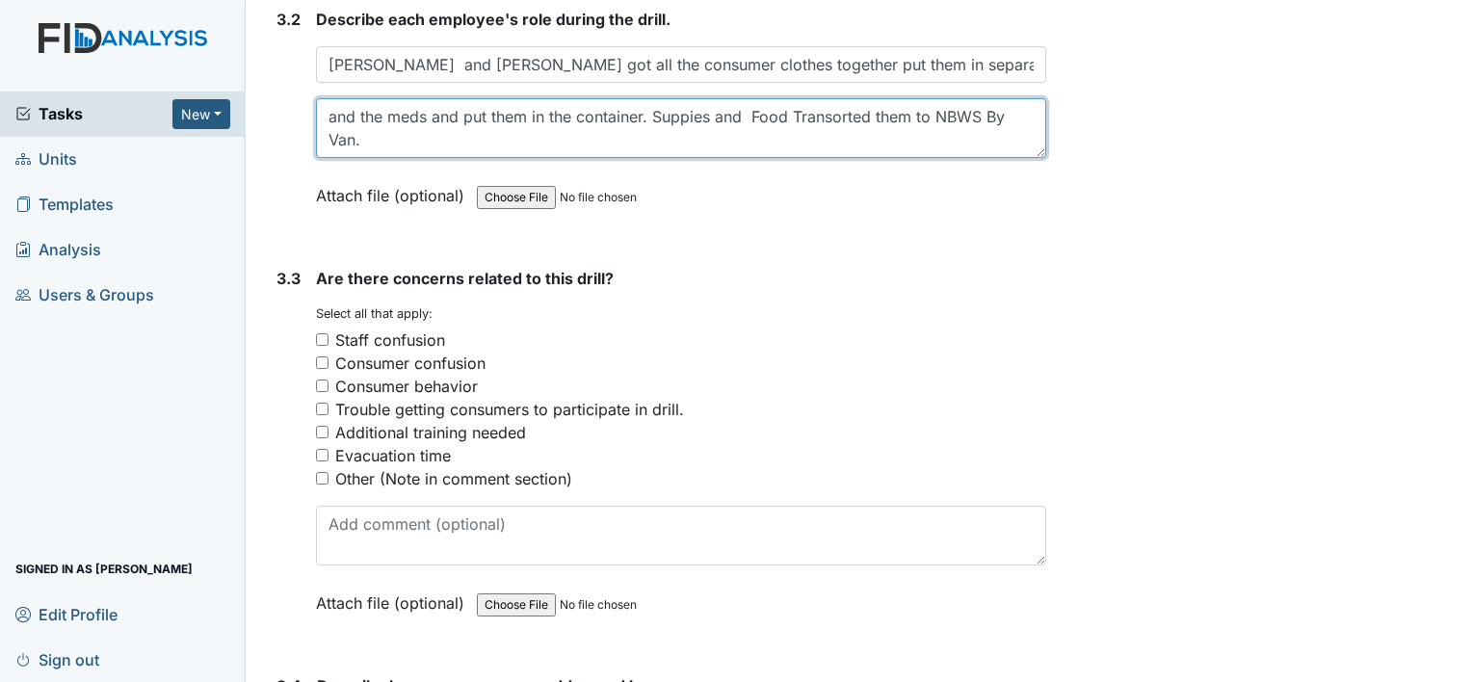
type textarea "and the meds and put them in the container. Suppies and Food Transorted them to…"
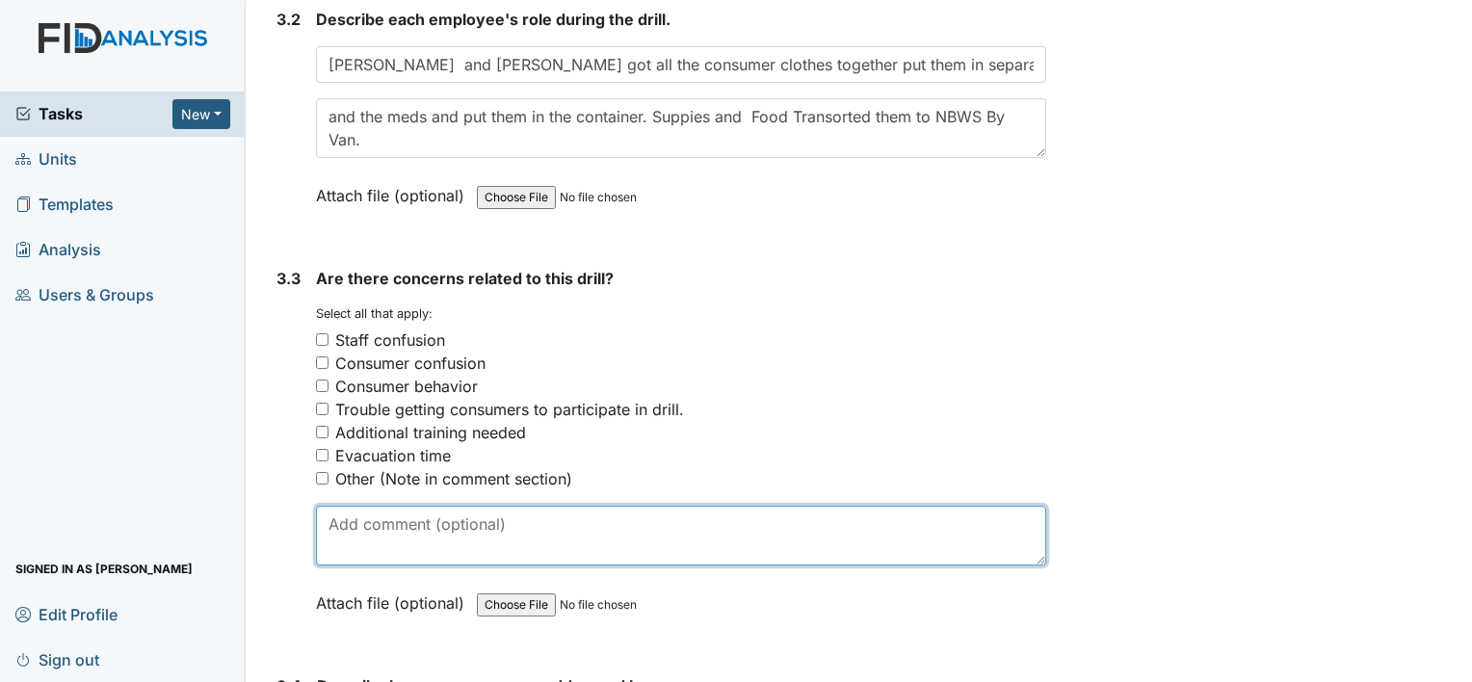
click at [366, 519] on textarea at bounding box center [681, 536] width 730 height 60
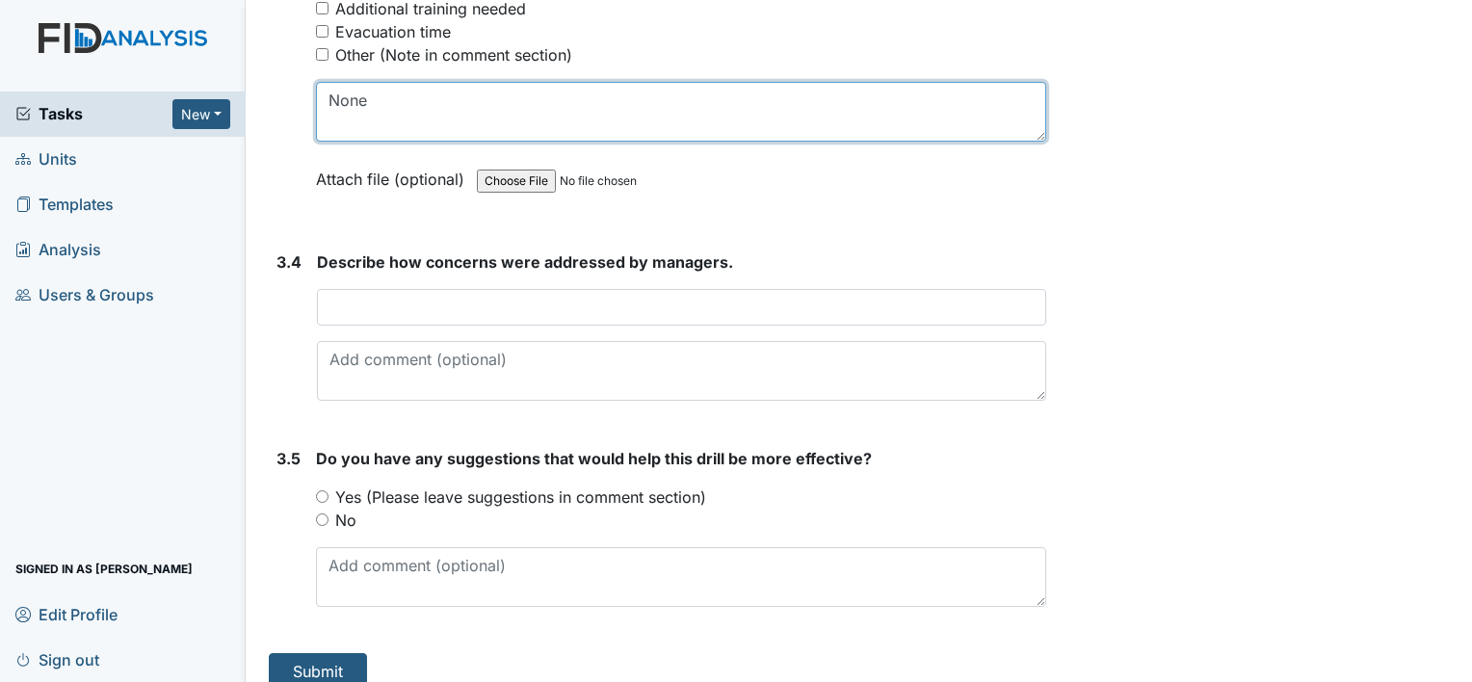
scroll to position [3041, 0]
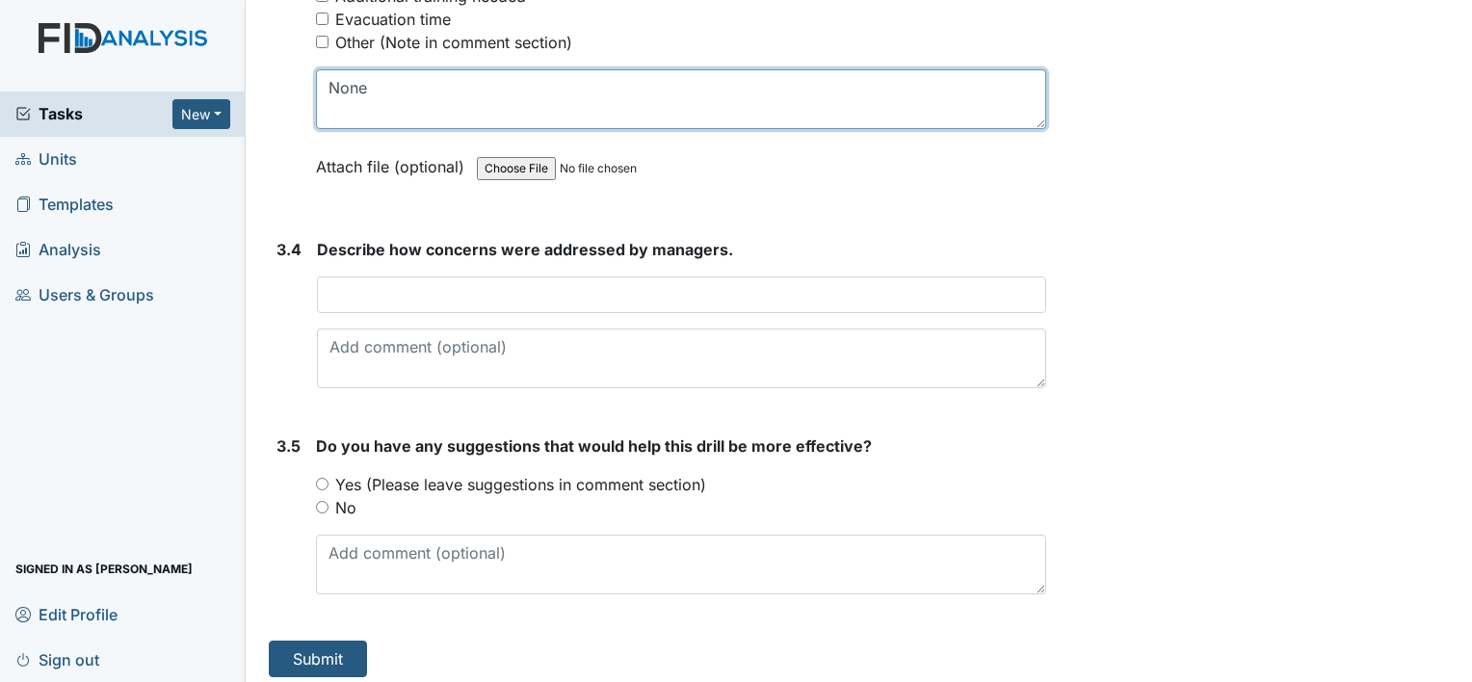
type textarea "None"
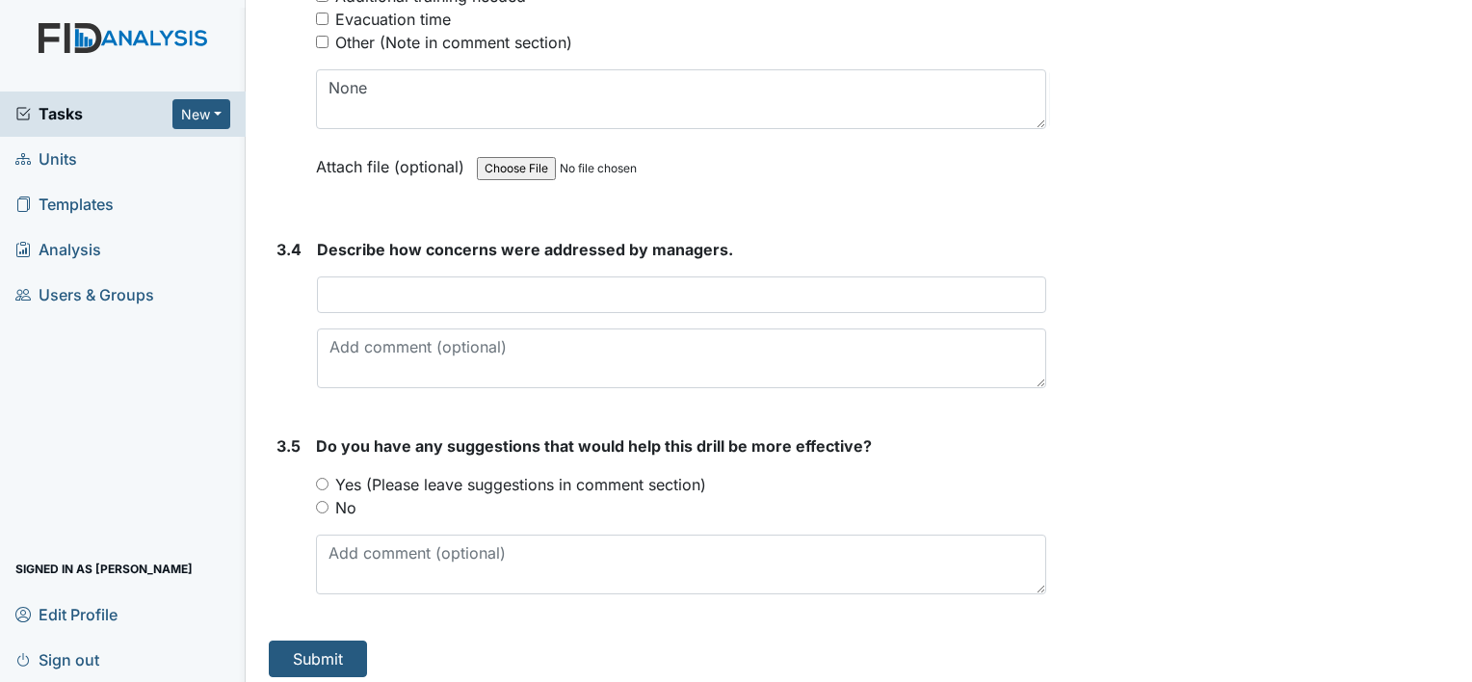
click at [324, 501] on input "No" at bounding box center [322, 507] width 13 height 13
radio input "true"
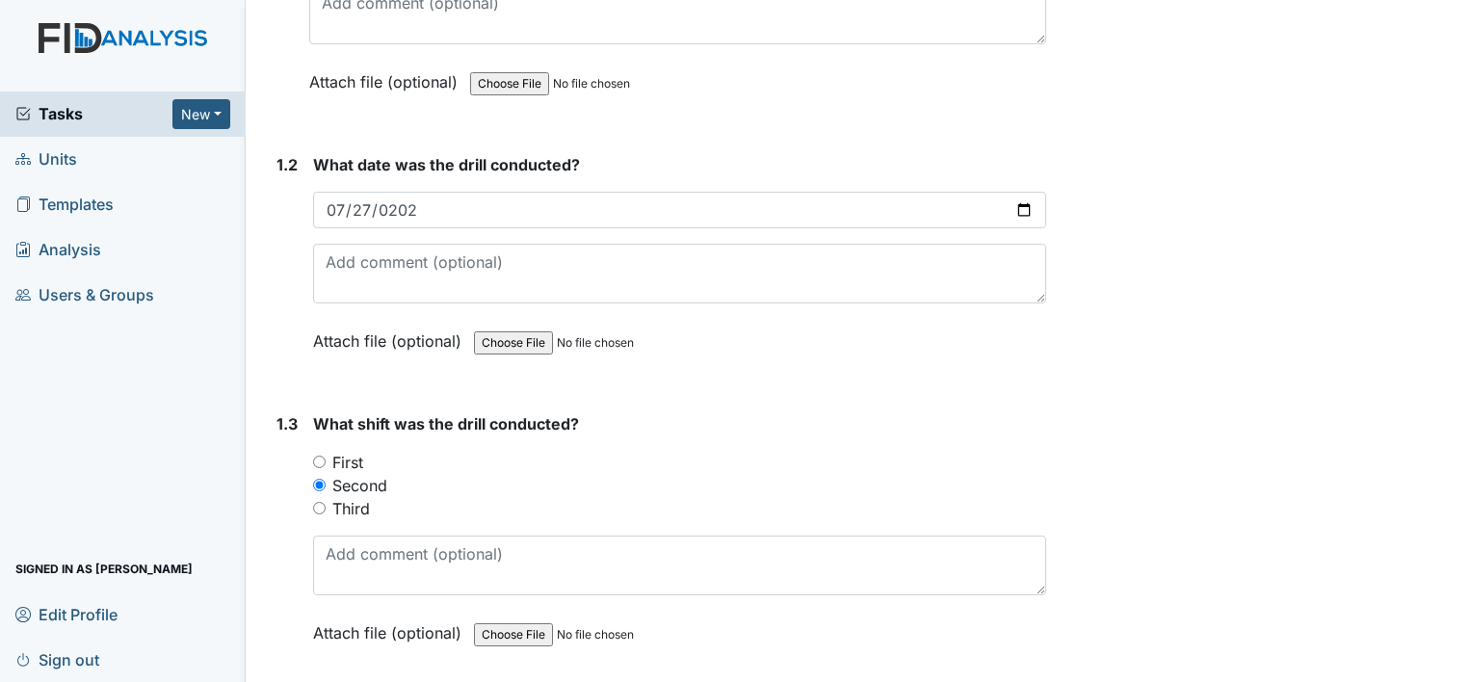
scroll to position [564, 0]
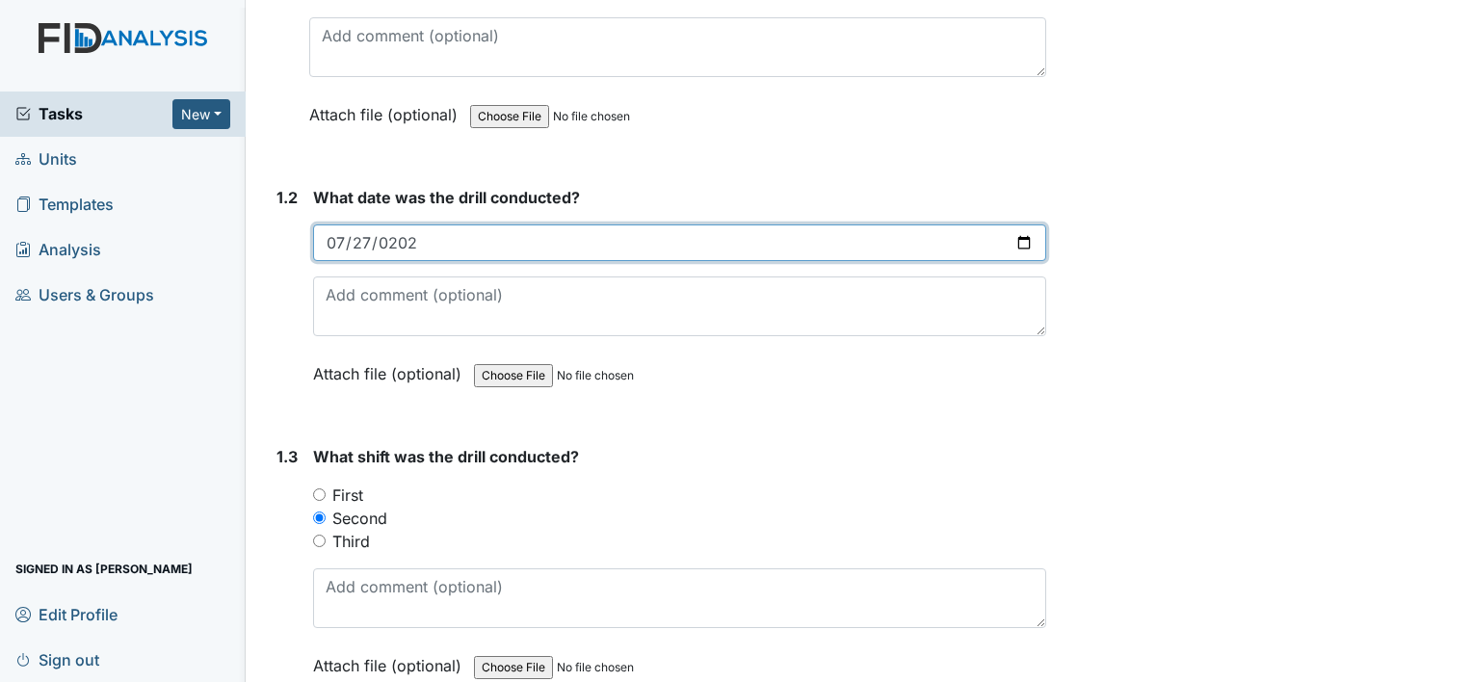
click at [462, 229] on input "2025-07-27" at bounding box center [679, 242] width 733 height 37
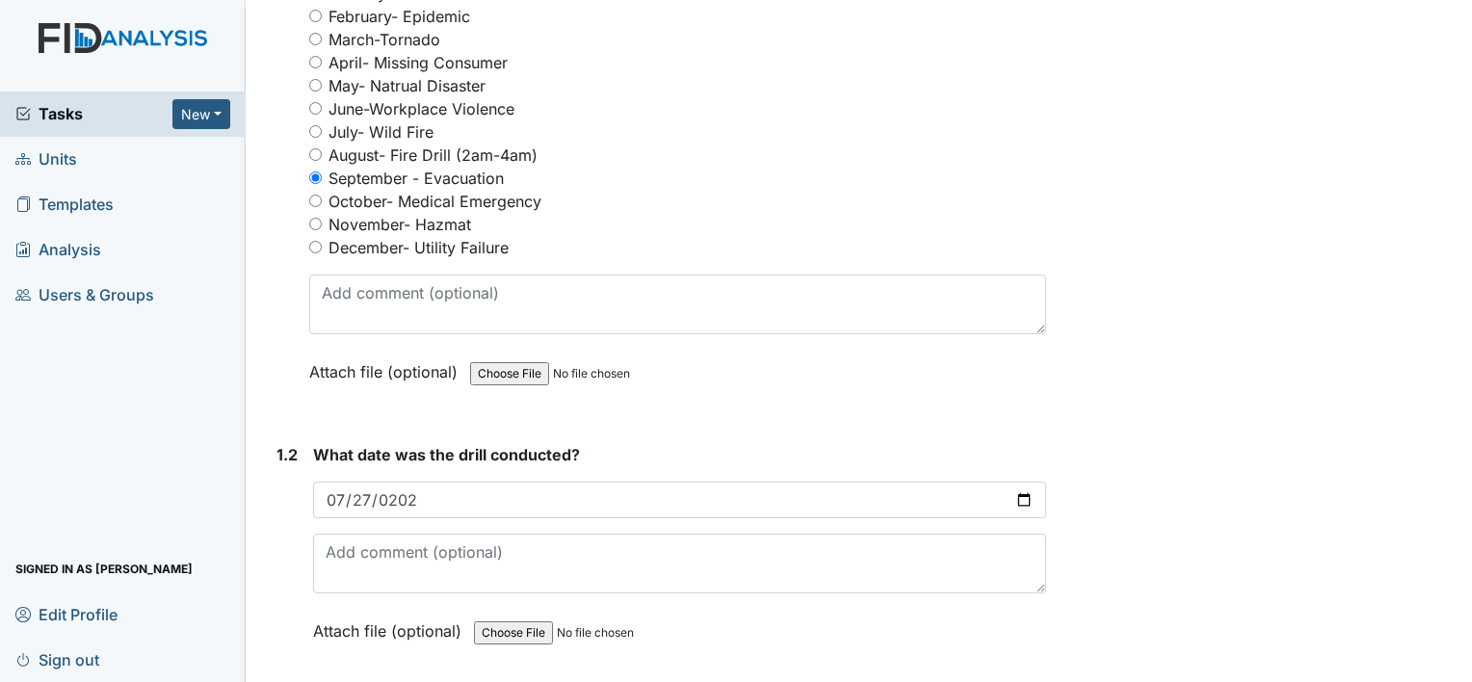
scroll to position [256, 0]
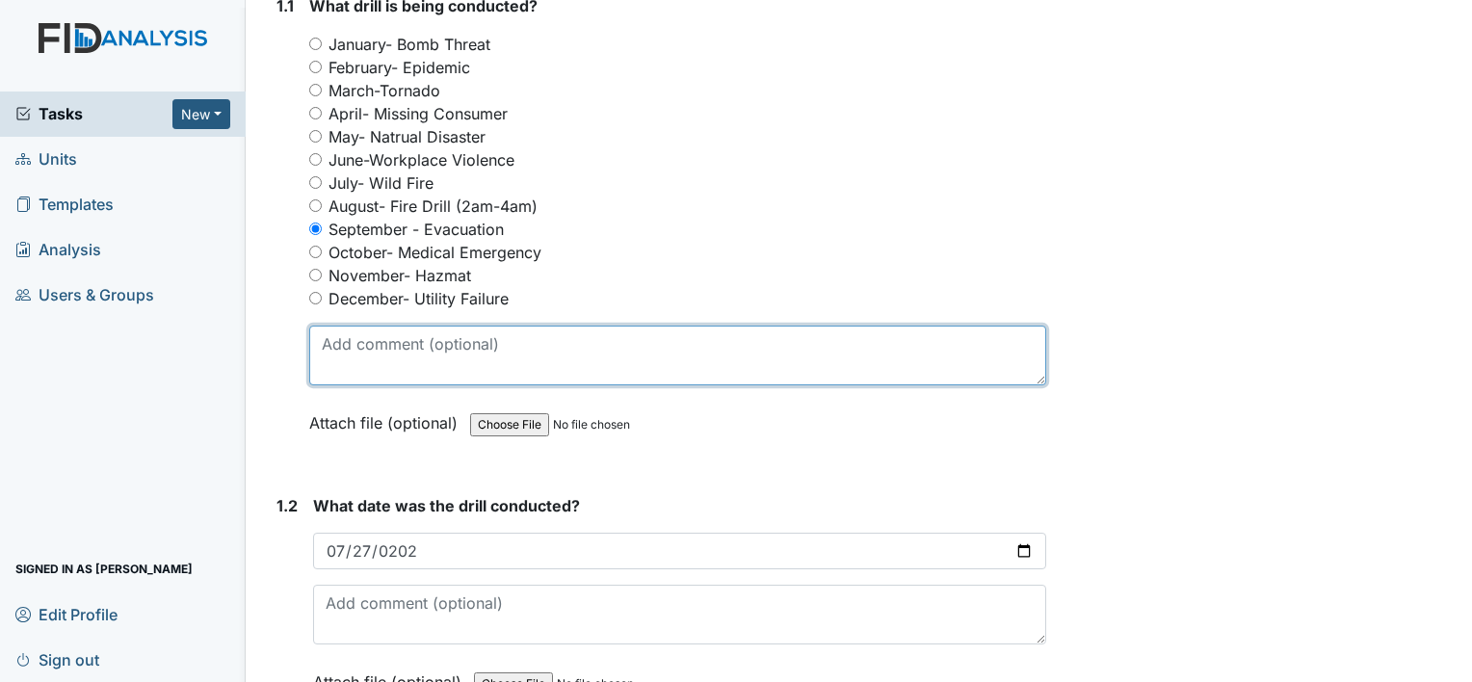
click at [336, 347] on textarea at bounding box center [677, 356] width 737 height 60
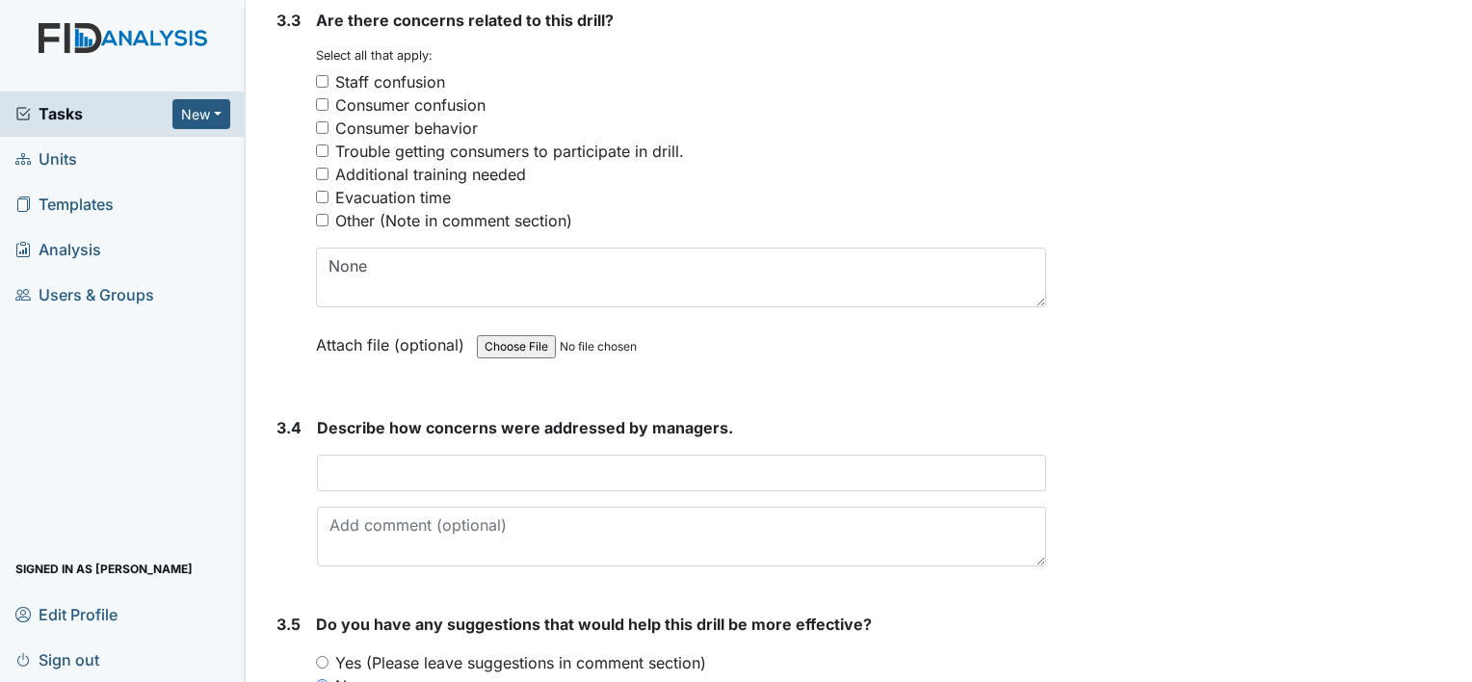
scroll to position [3041, 0]
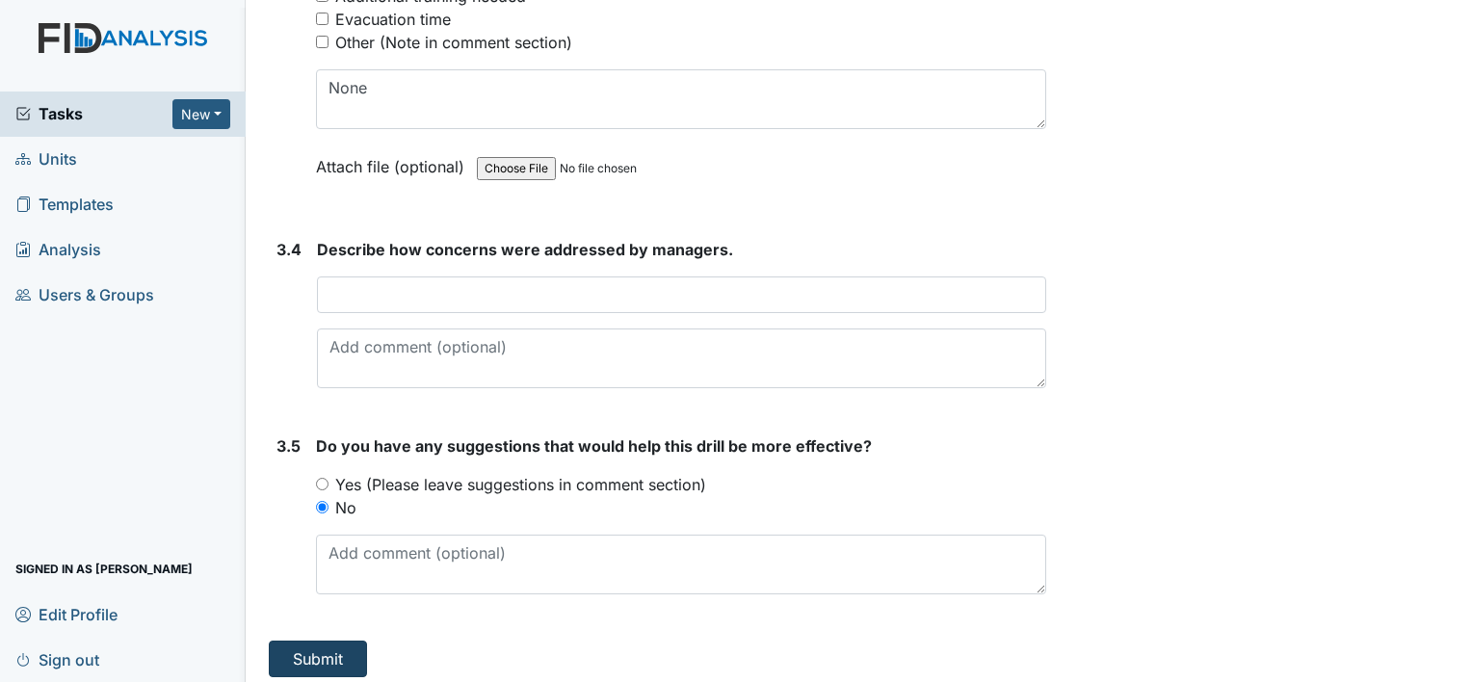
type textarea "Drill was conducted on 7/27,28 /2025"
click at [318, 647] on button "Submit" at bounding box center [318, 659] width 98 height 37
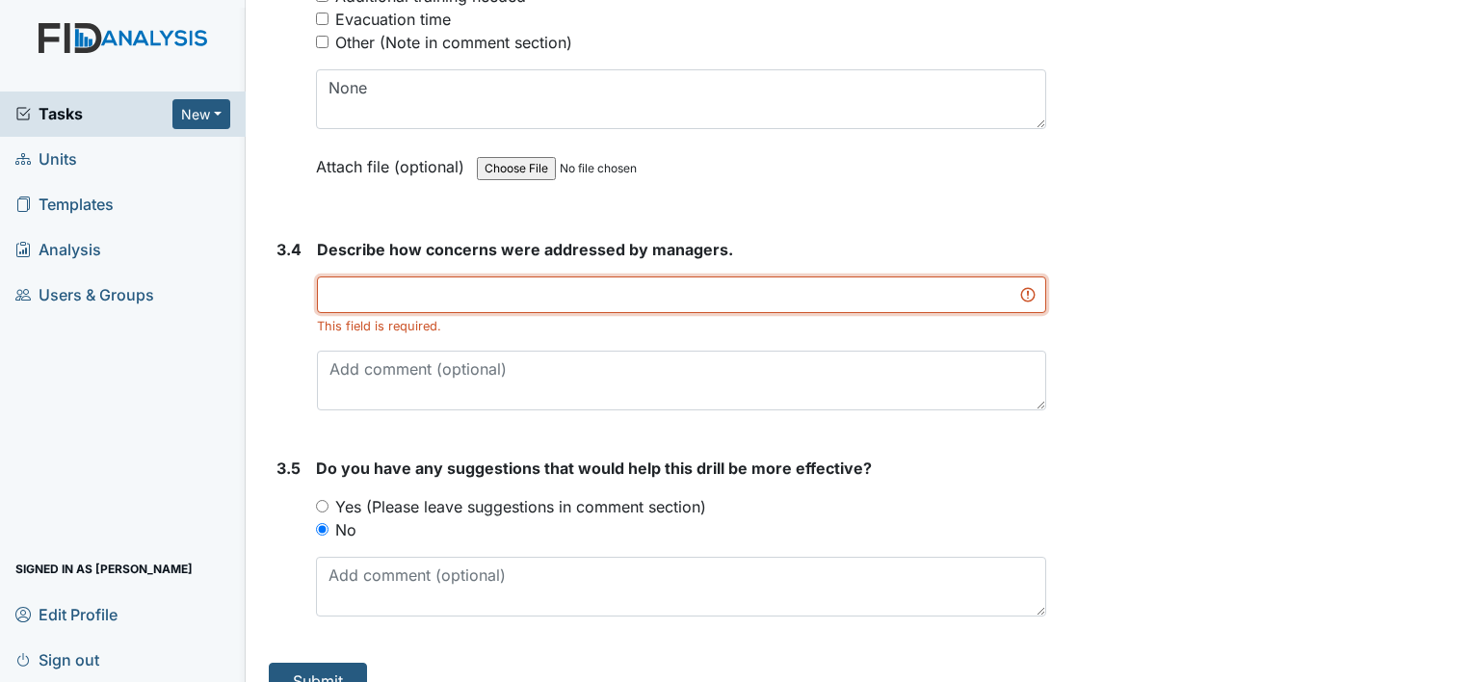
click at [331, 288] on input "text" at bounding box center [681, 294] width 729 height 37
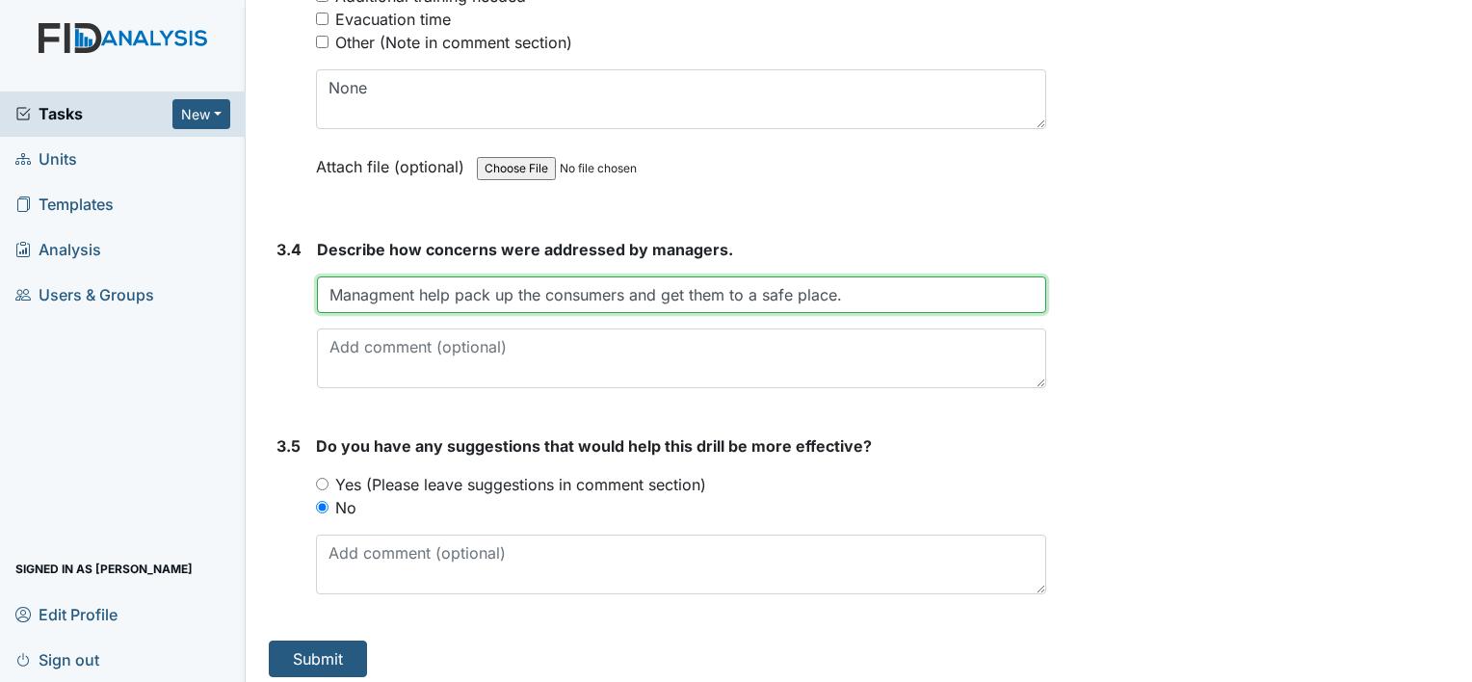
click at [414, 283] on input "Managment help pack up the consumers and get them to a safe place." at bounding box center [681, 294] width 729 height 37
type input "Managment help pack up the consumers and get them to a safe place."
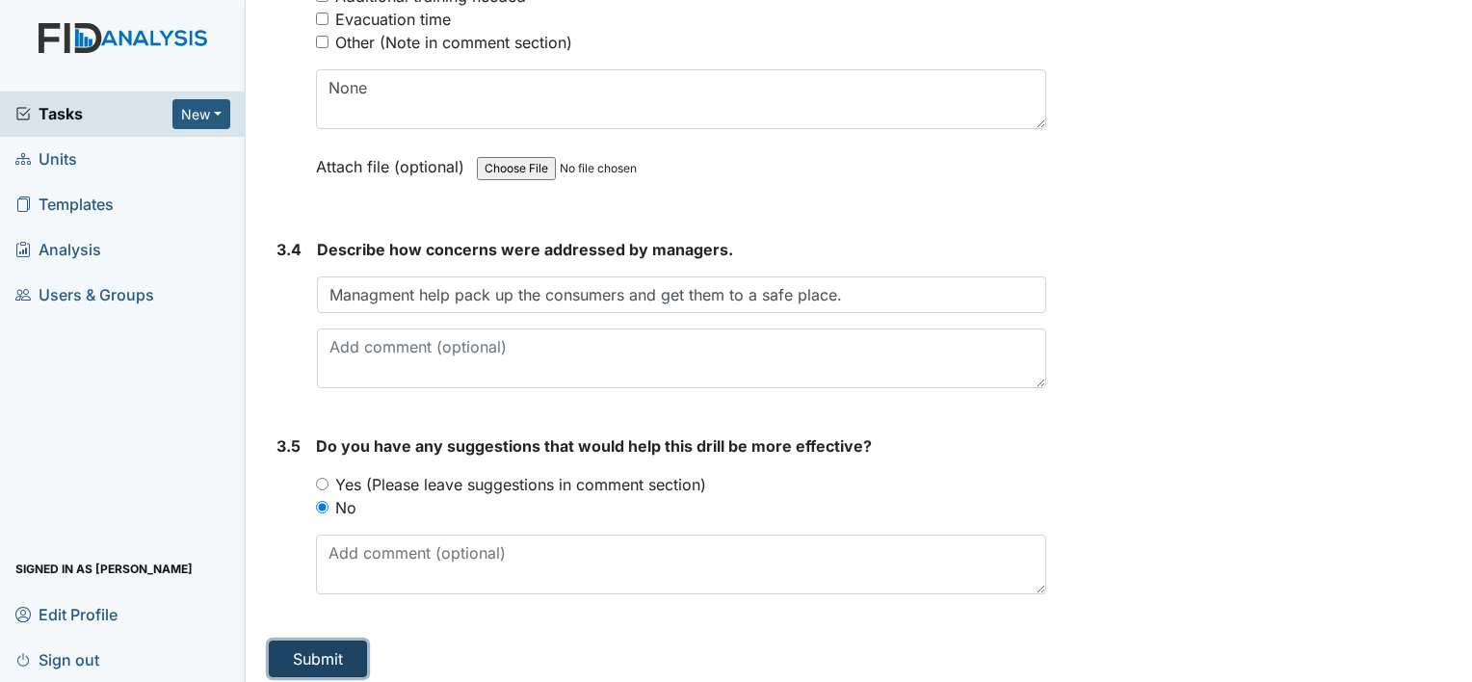
click at [343, 645] on button "Submit" at bounding box center [318, 659] width 98 height 37
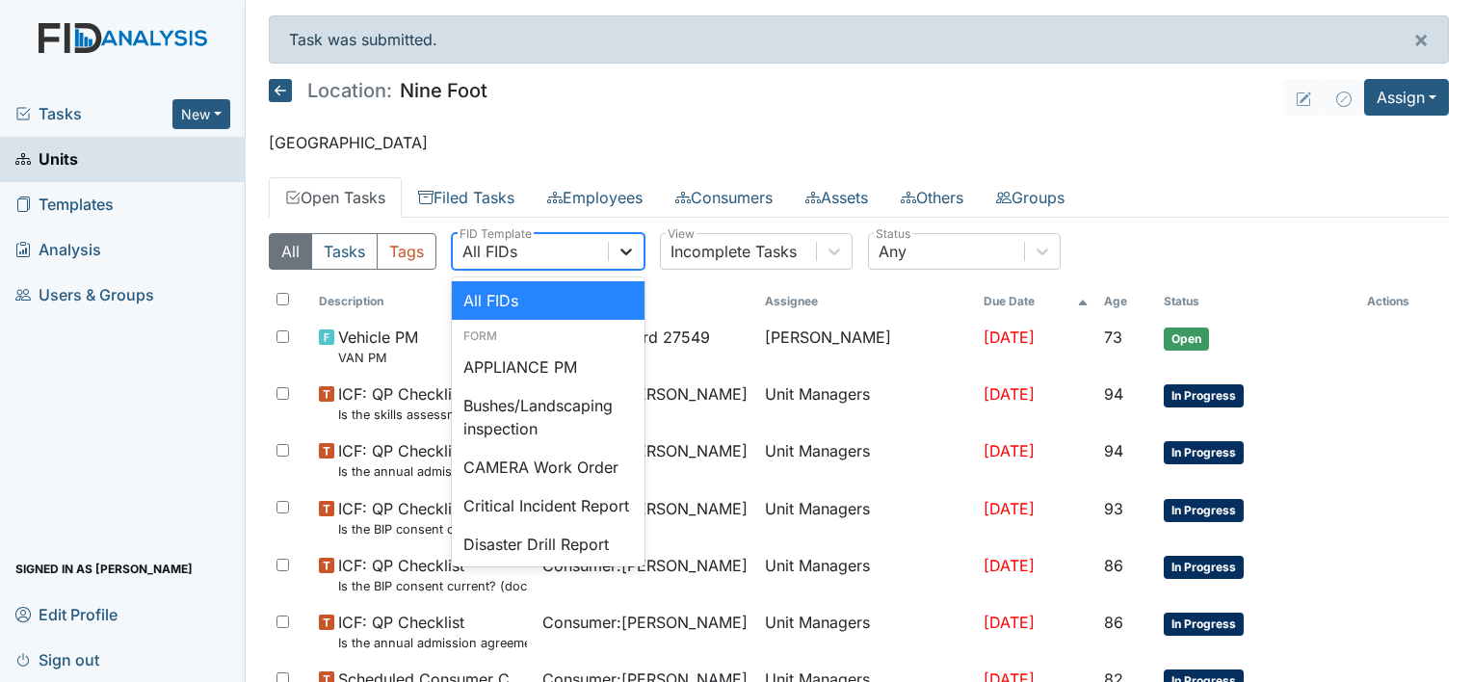
click at [624, 252] on icon at bounding box center [626, 251] width 12 height 7
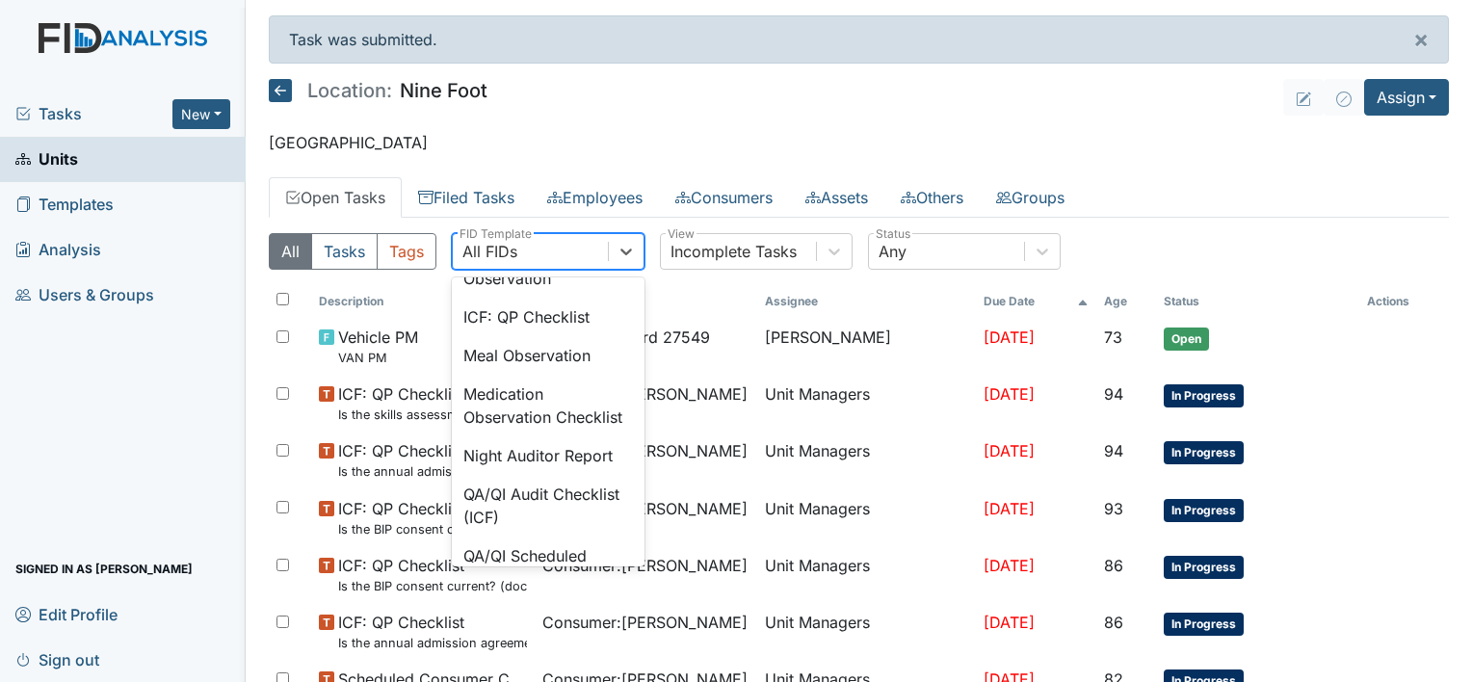
scroll to position [1411, 0]
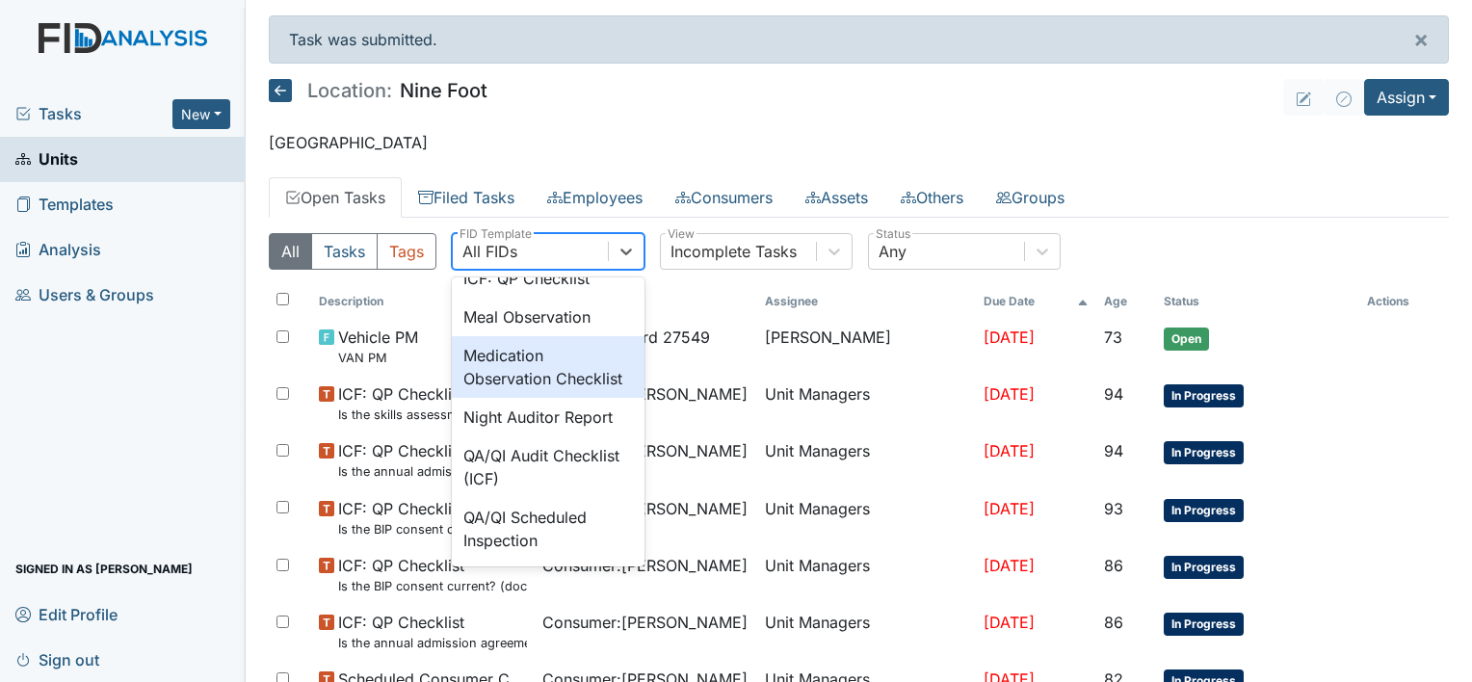
click at [522, 398] on div "Medication Observation Checklist" at bounding box center [548, 367] width 193 height 62
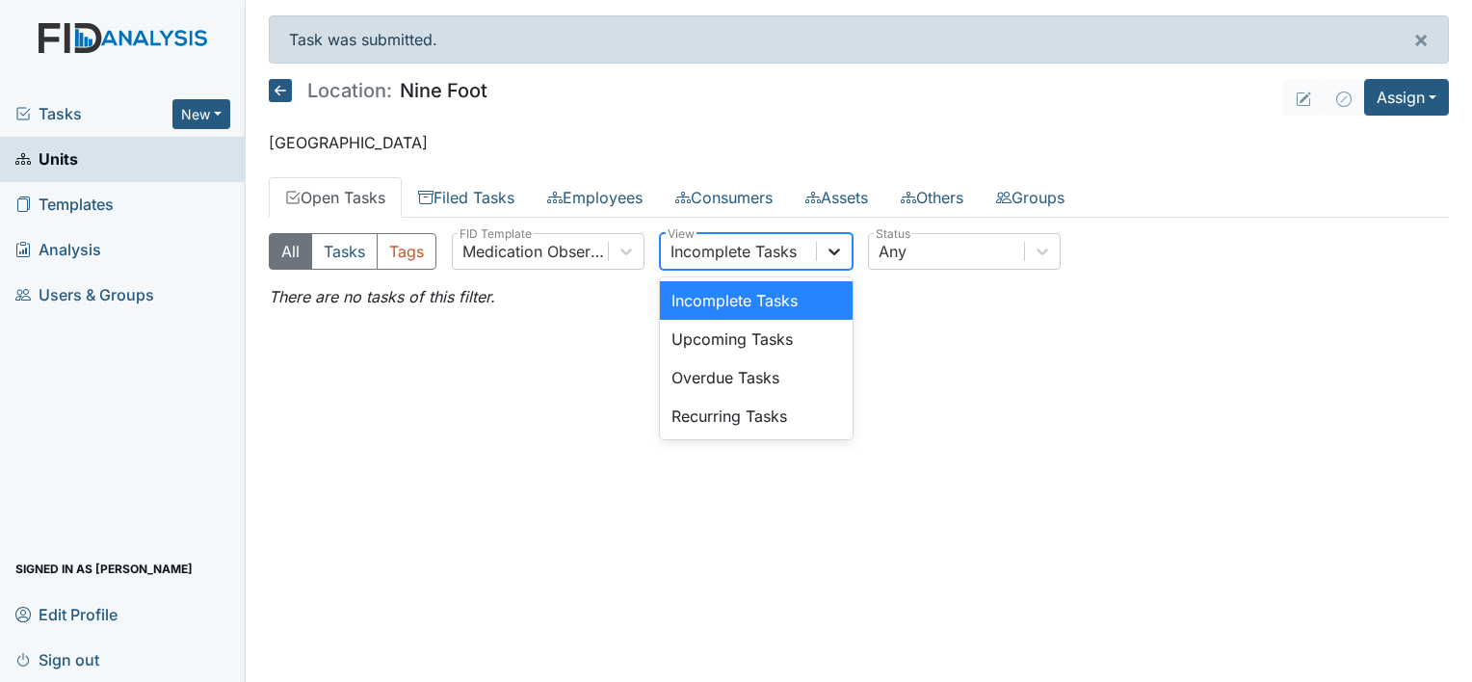
click at [828, 248] on icon at bounding box center [834, 251] width 12 height 7
click at [81, 155] on link "Units" at bounding box center [123, 159] width 246 height 45
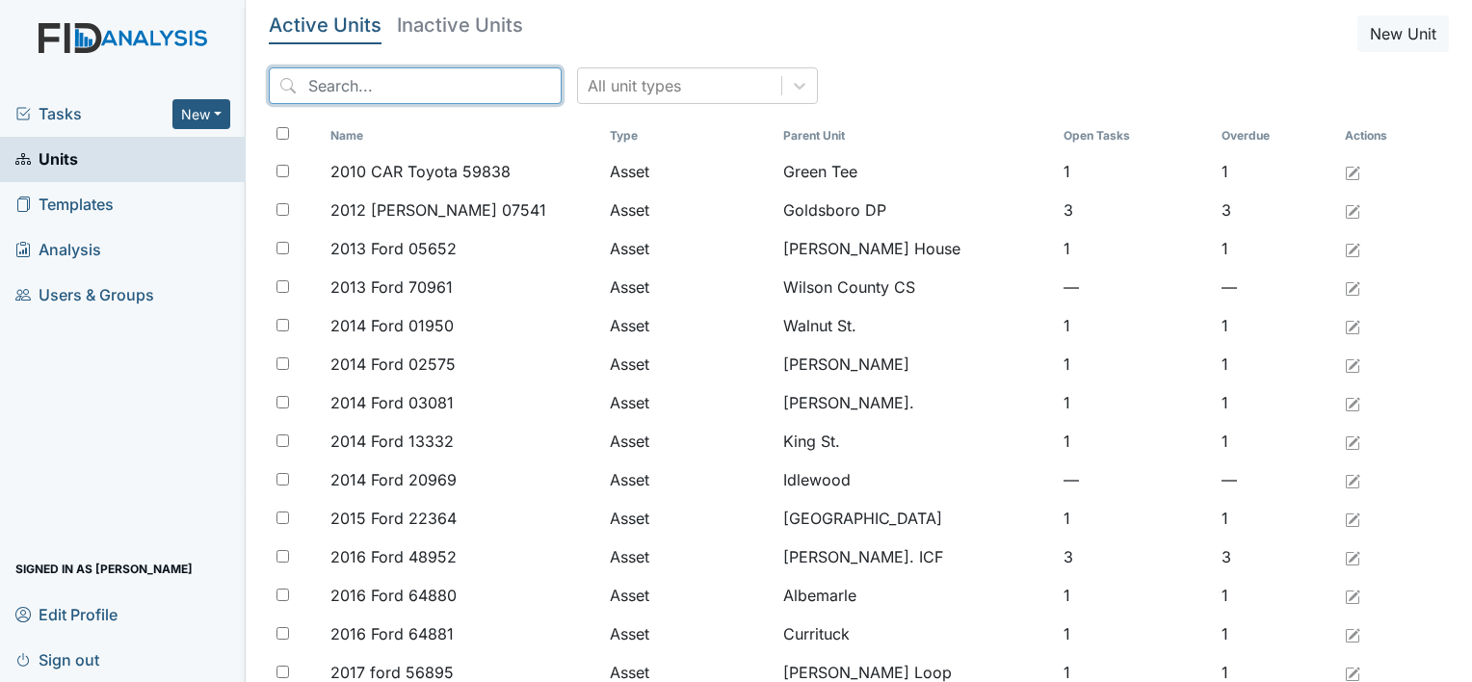
click at [301, 84] on input "search" at bounding box center [415, 85] width 293 height 37
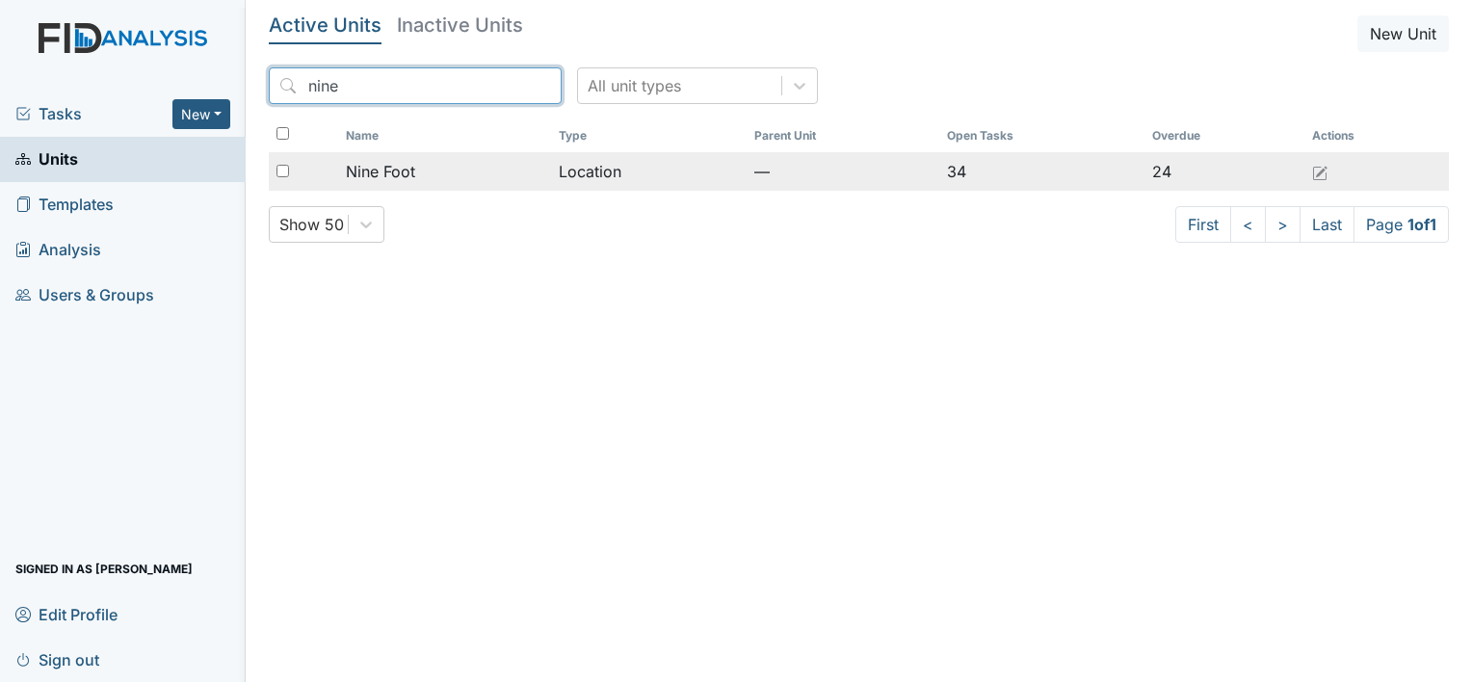
type input "nine"
click at [395, 170] on span "Nine Foot" at bounding box center [380, 171] width 69 height 23
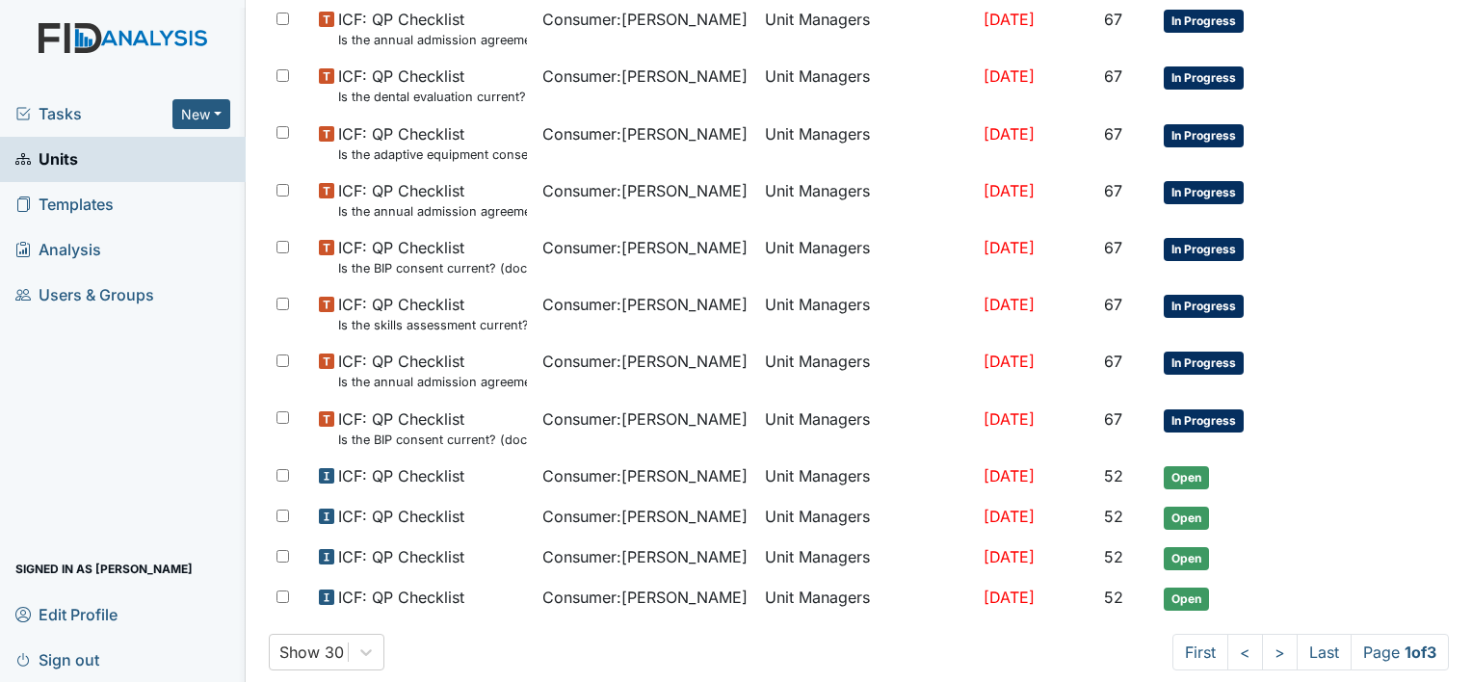
scroll to position [1207, 0]
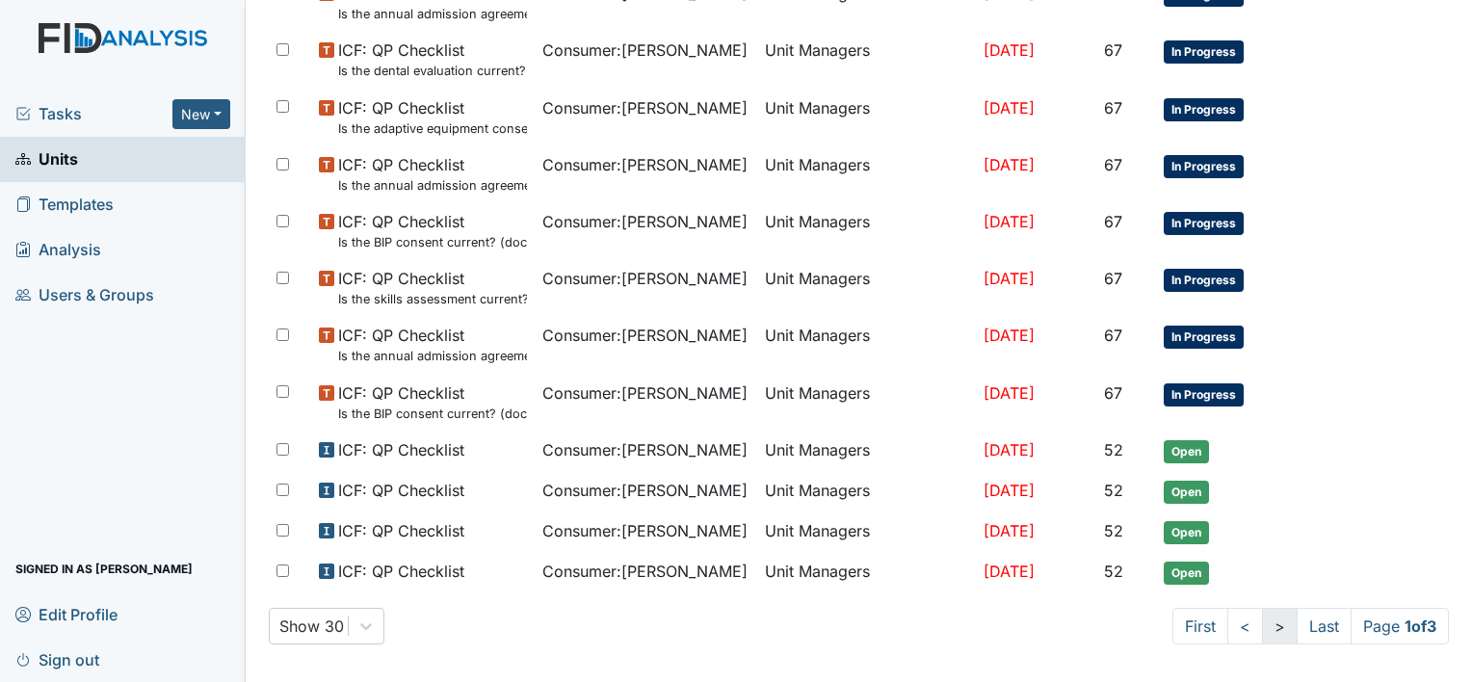
click at [1262, 610] on link ">" at bounding box center [1280, 626] width 36 height 37
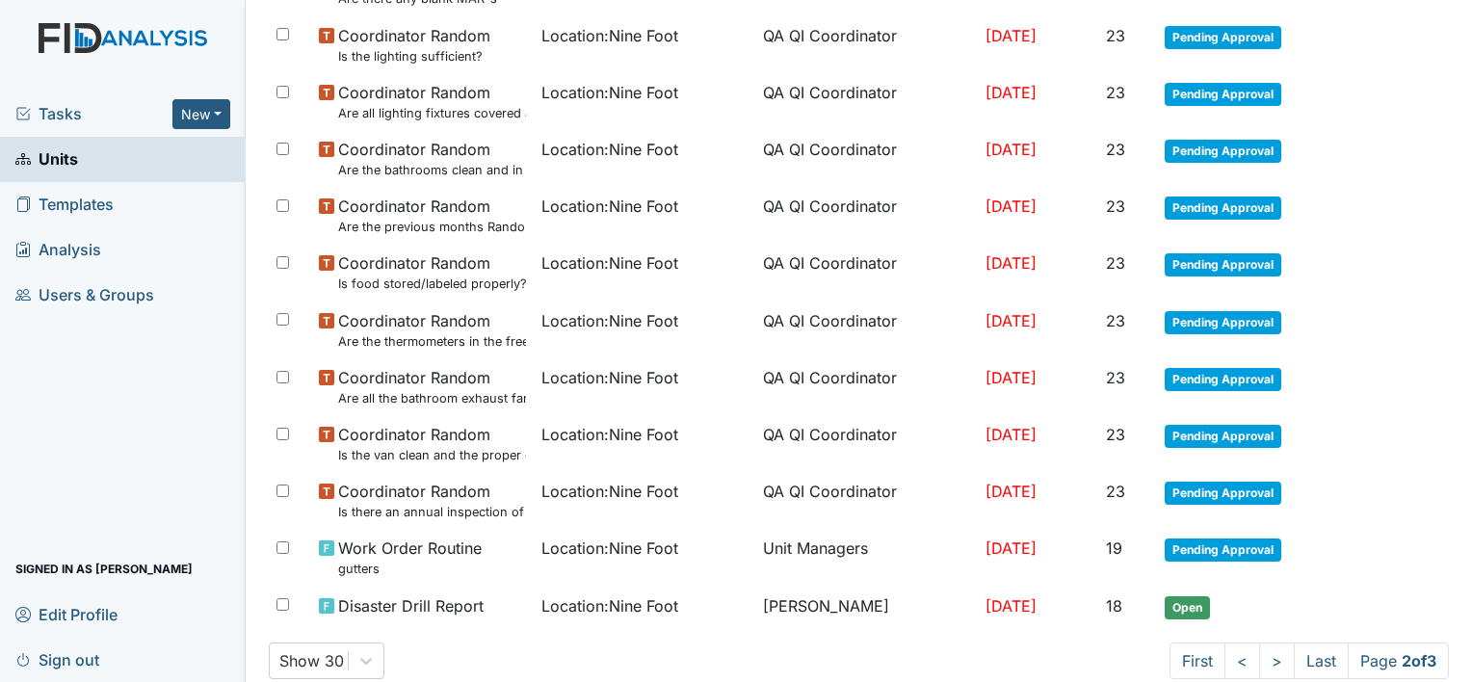
scroll to position [1276, 0]
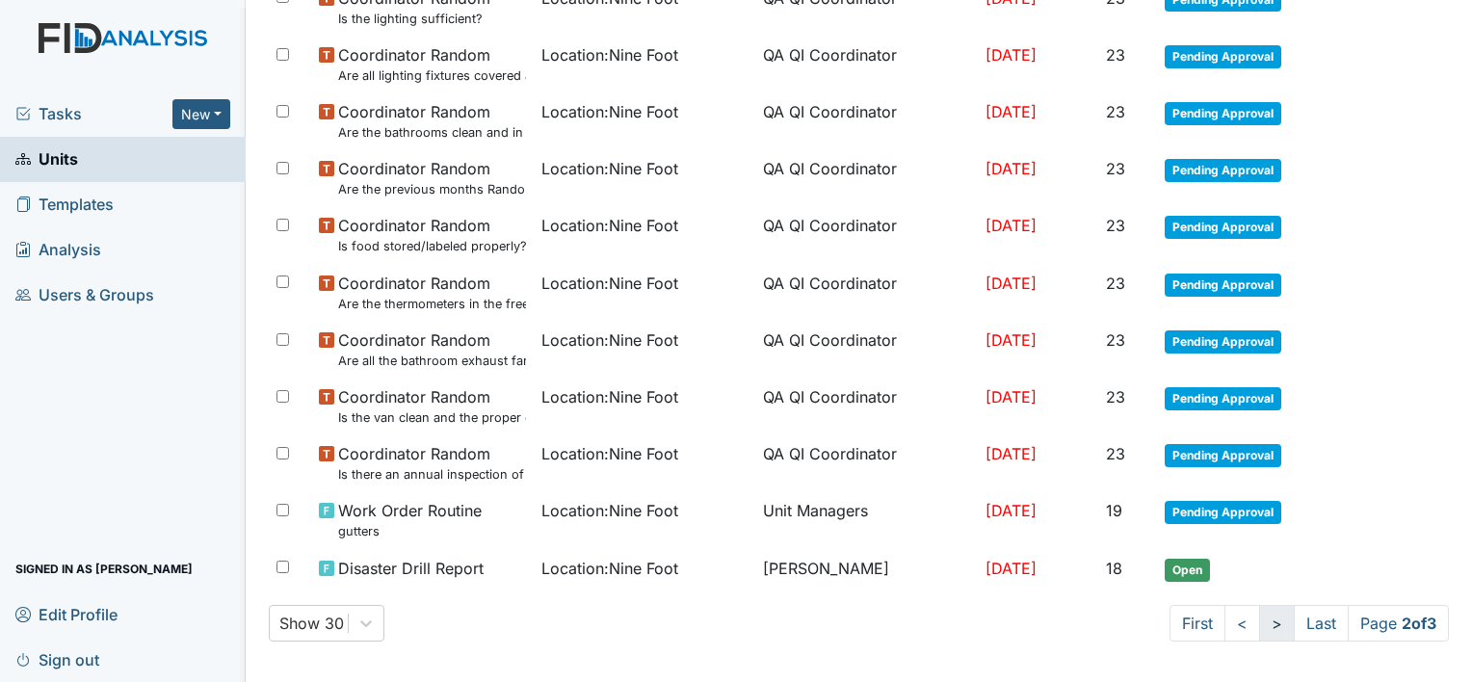
click at [1259, 616] on link ">" at bounding box center [1277, 623] width 36 height 37
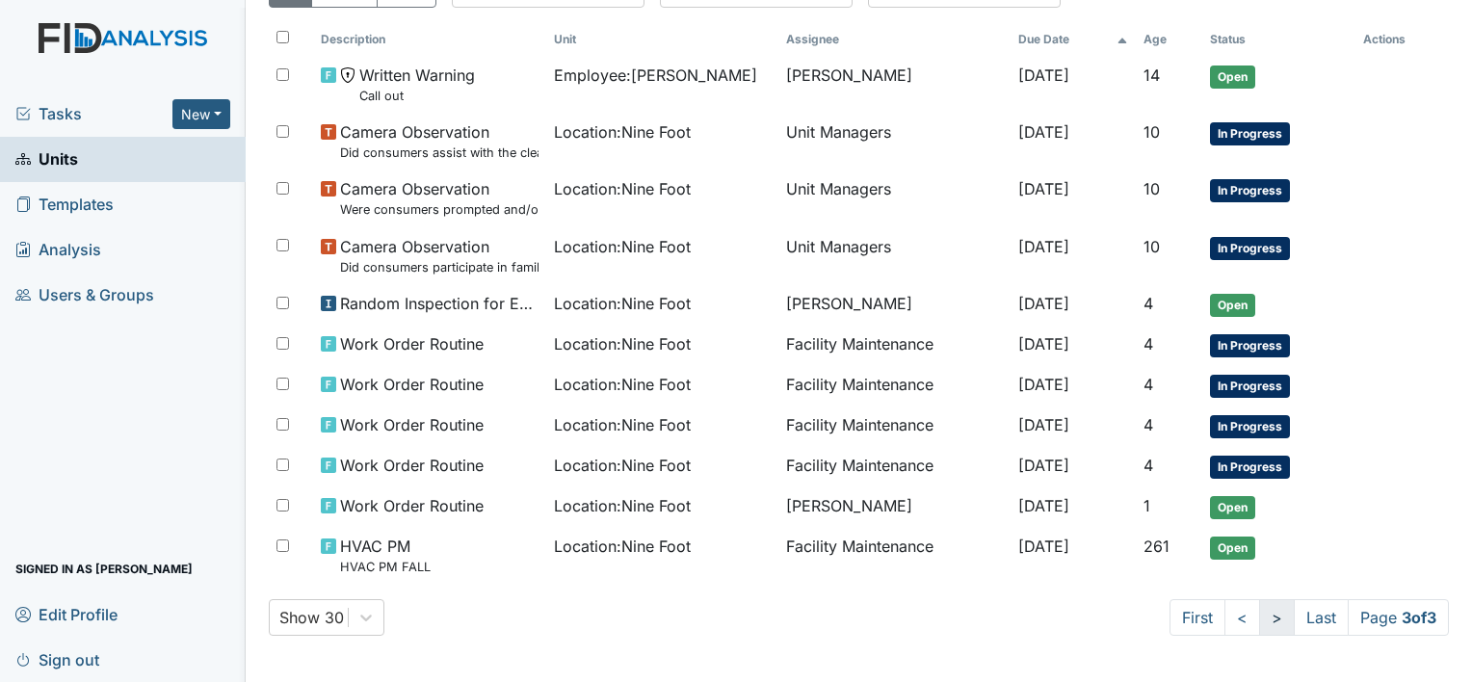
scroll to position [193, 0]
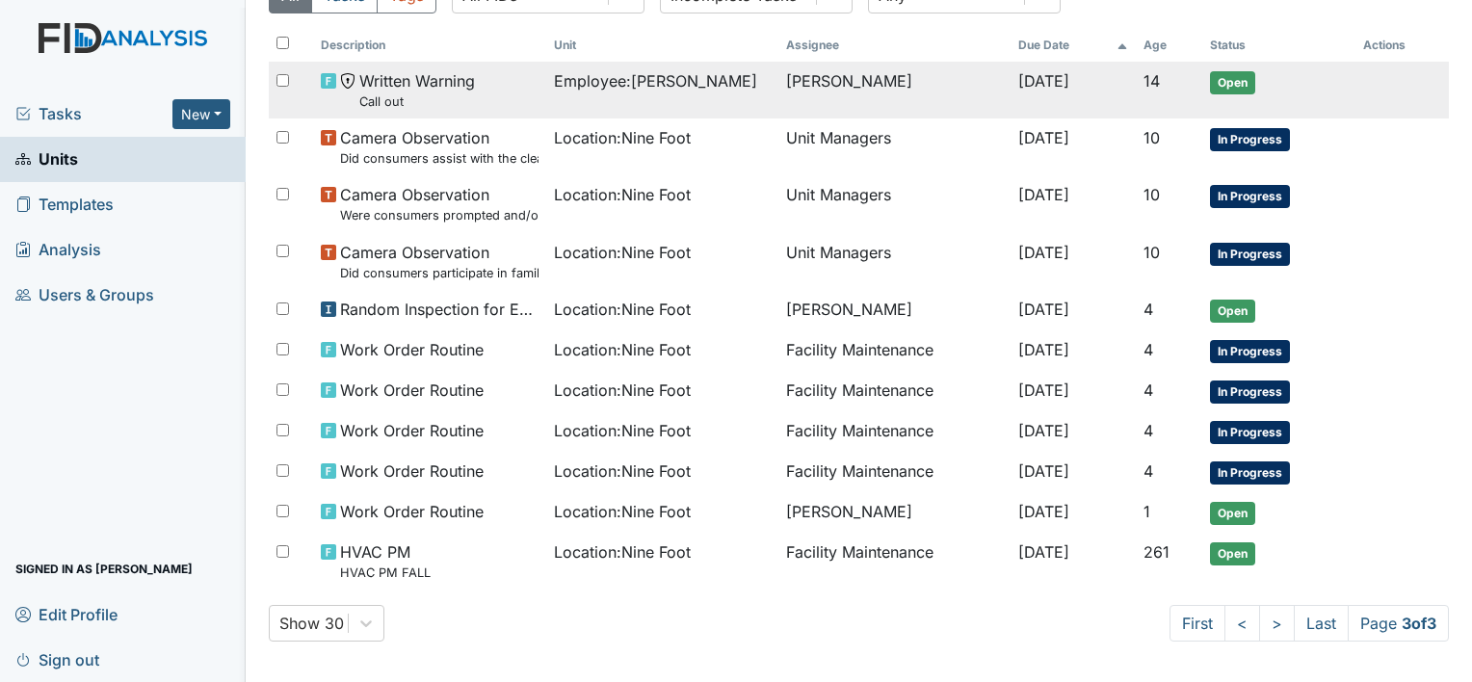
click at [655, 79] on span "Employee : [PERSON_NAME][GEOGRAPHIC_DATA]" at bounding box center [655, 80] width 203 height 23
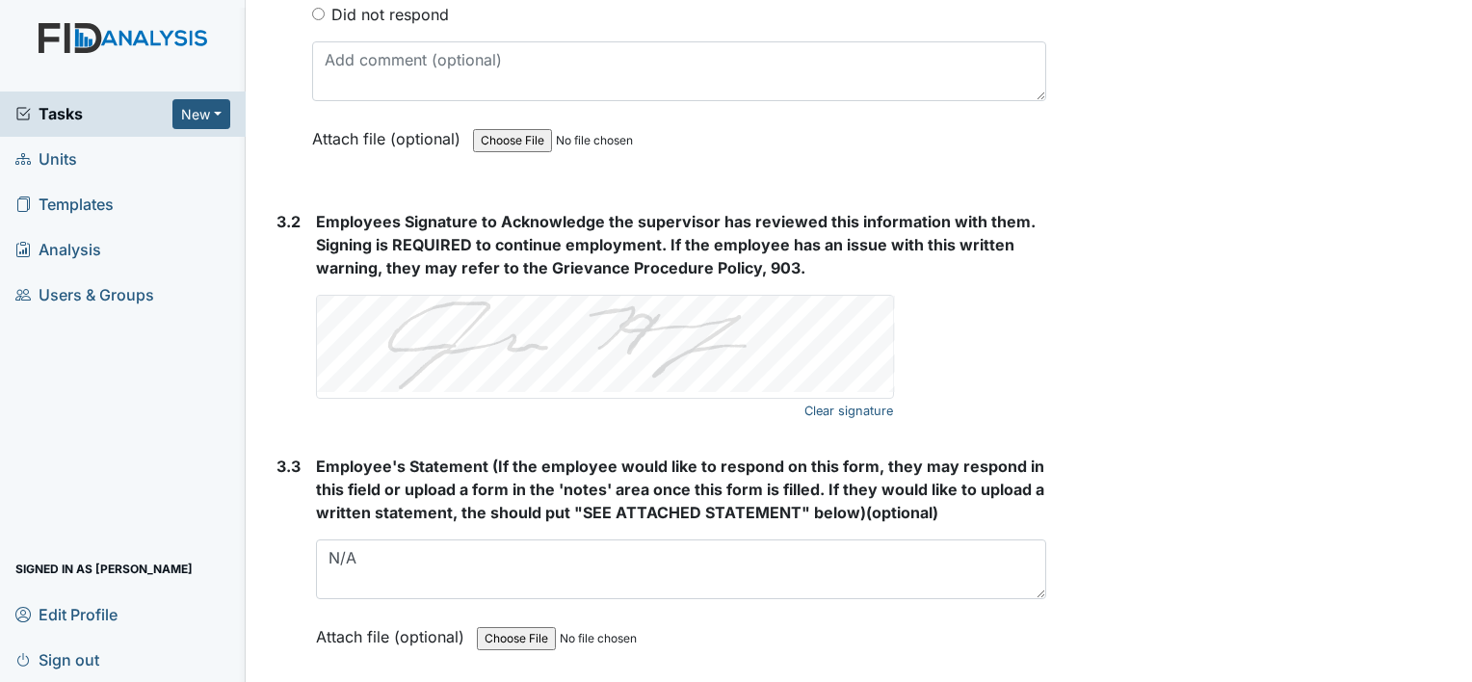
scroll to position [3379, 0]
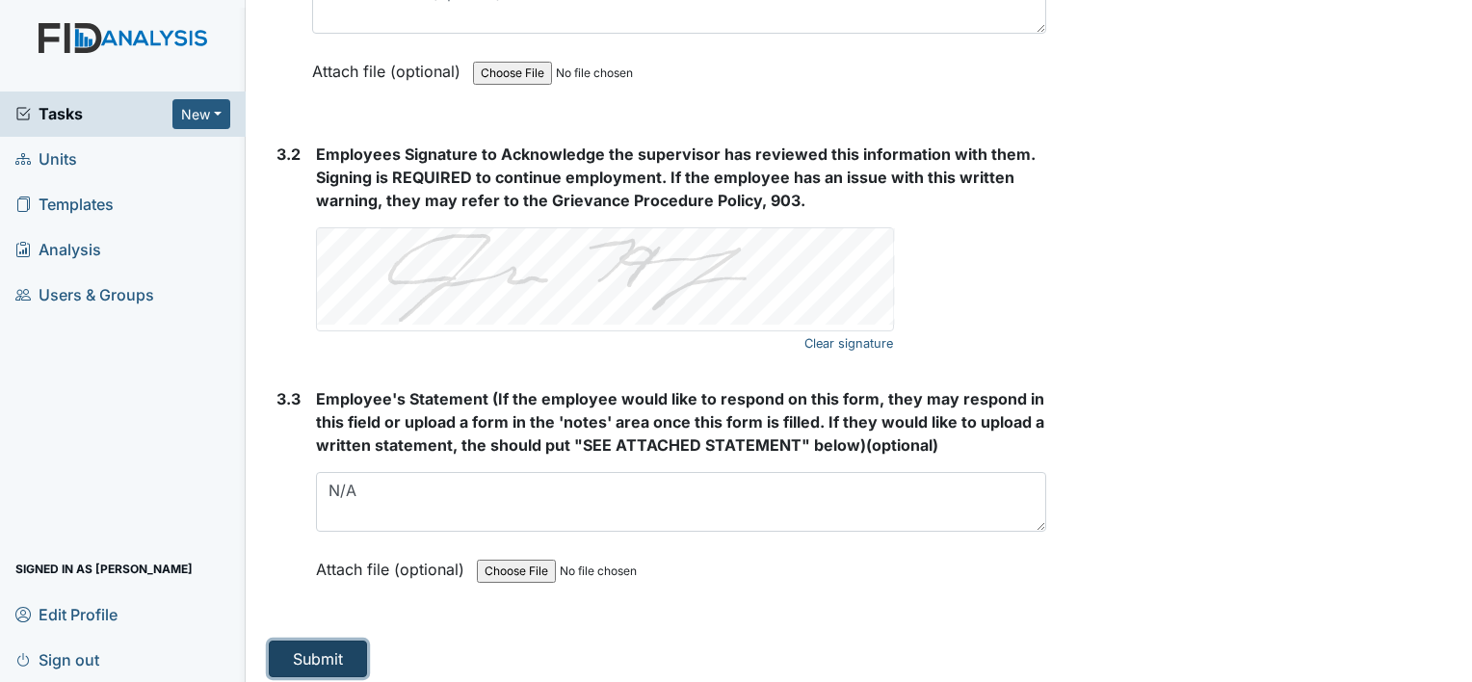
click at [314, 646] on button "Submit" at bounding box center [318, 659] width 98 height 37
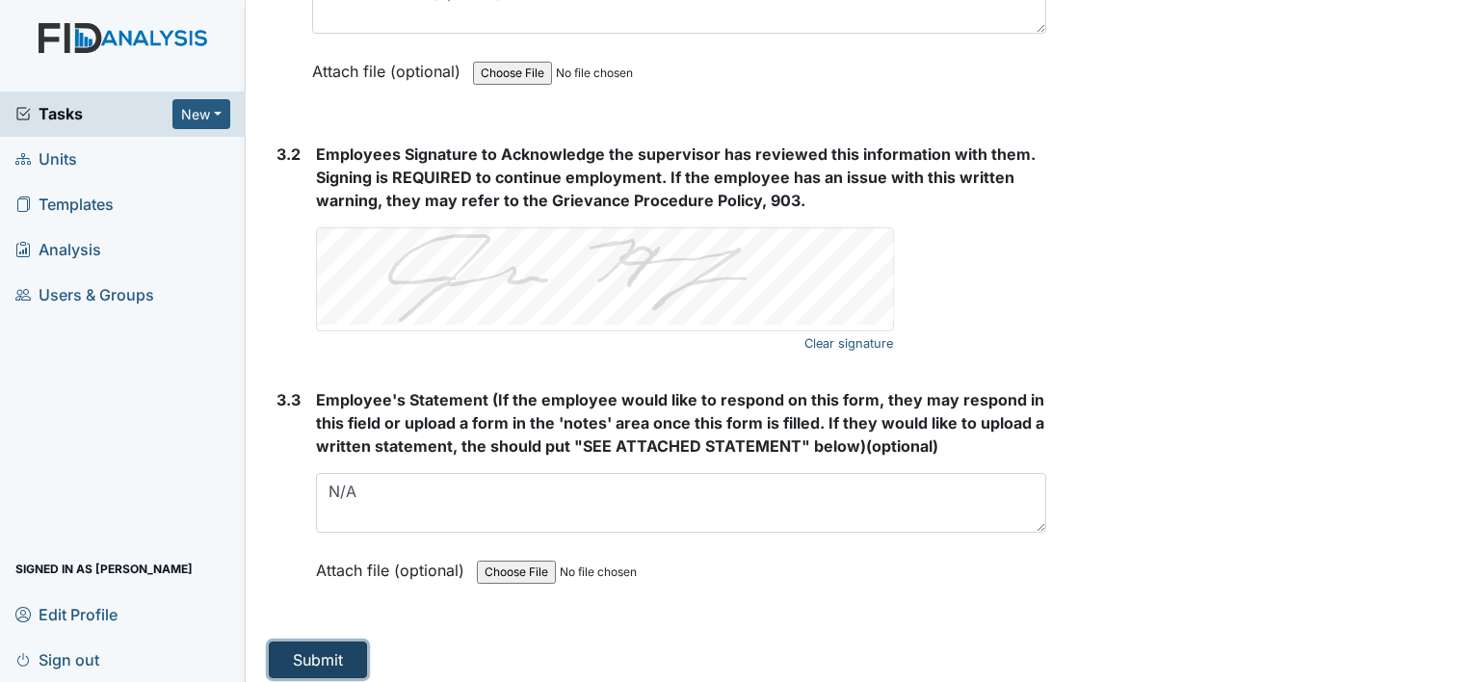
click at [314, 646] on button "Submit" at bounding box center [318, 659] width 98 height 37
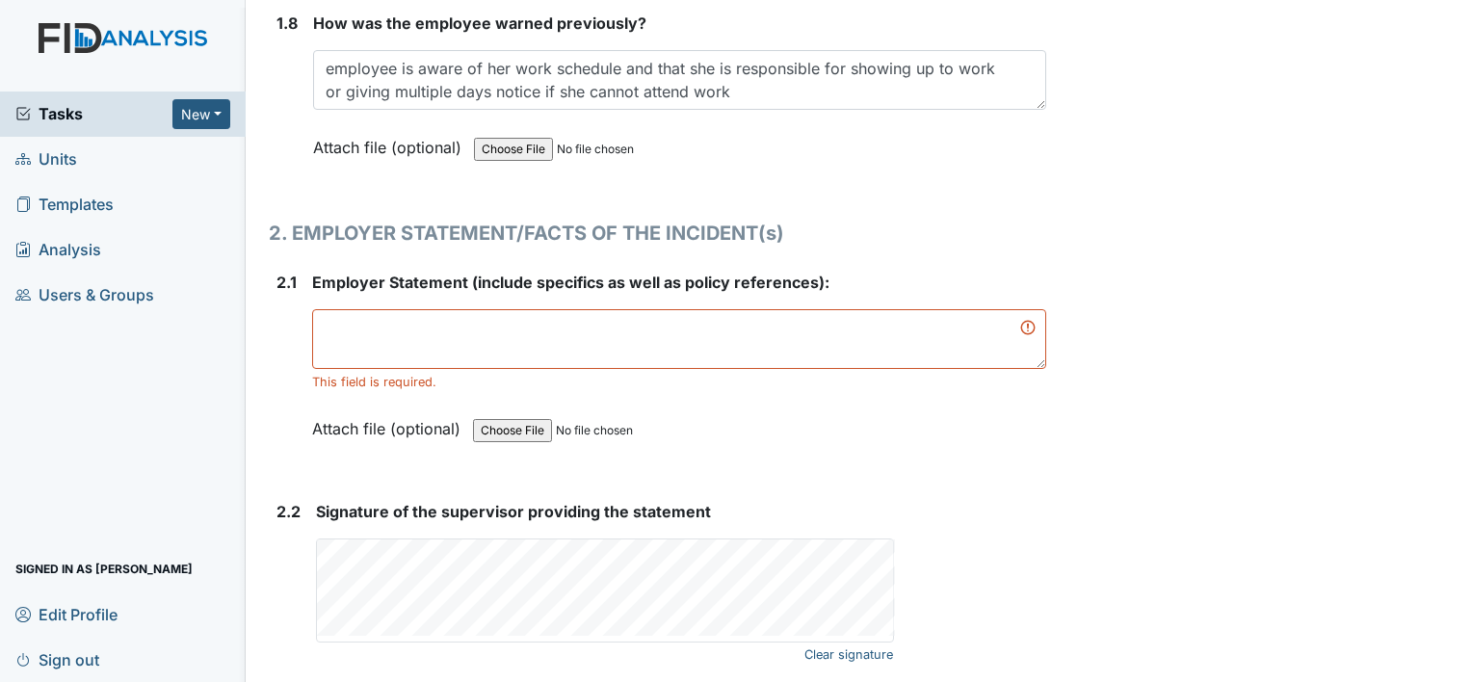
scroll to position [2348, 0]
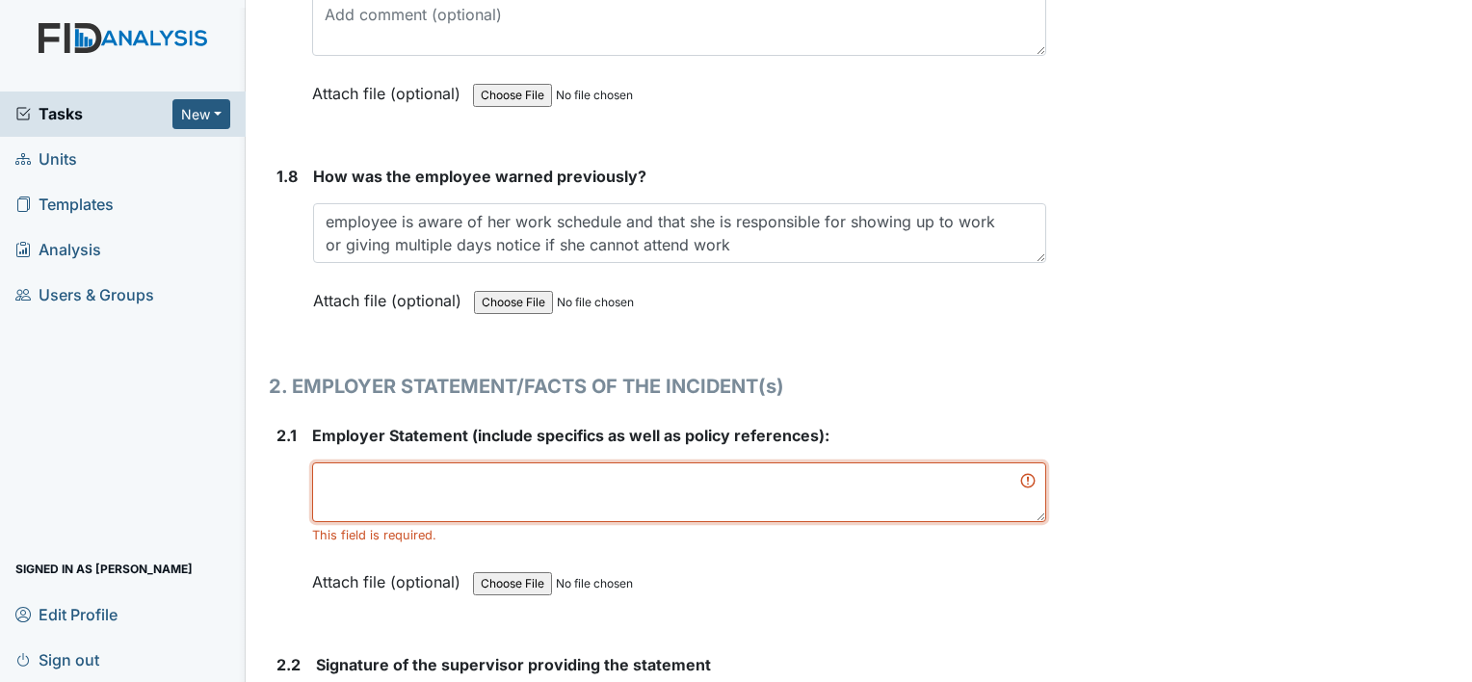
click at [374, 485] on textarea at bounding box center [679, 492] width 734 height 60
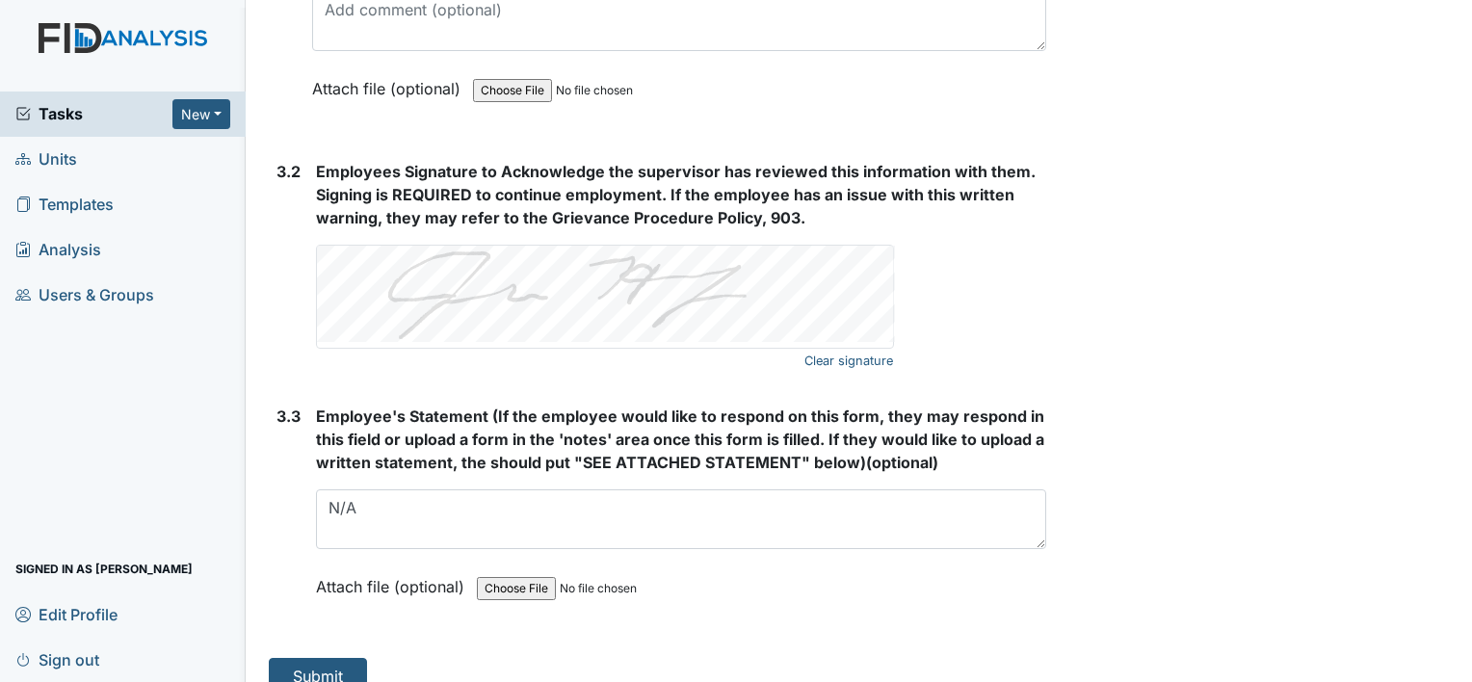
scroll to position [3379, 0]
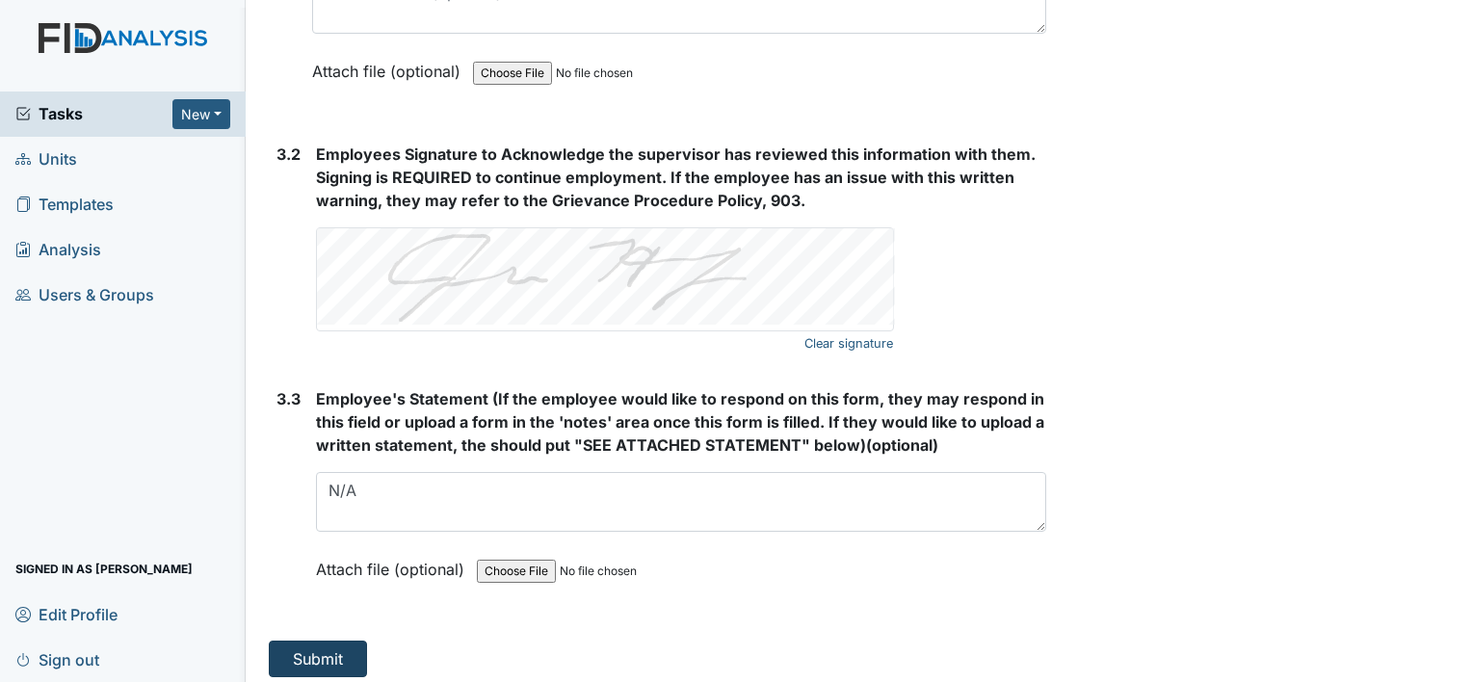
type textarea "N/A"
click at [335, 650] on button "Submit" at bounding box center [318, 659] width 98 height 37
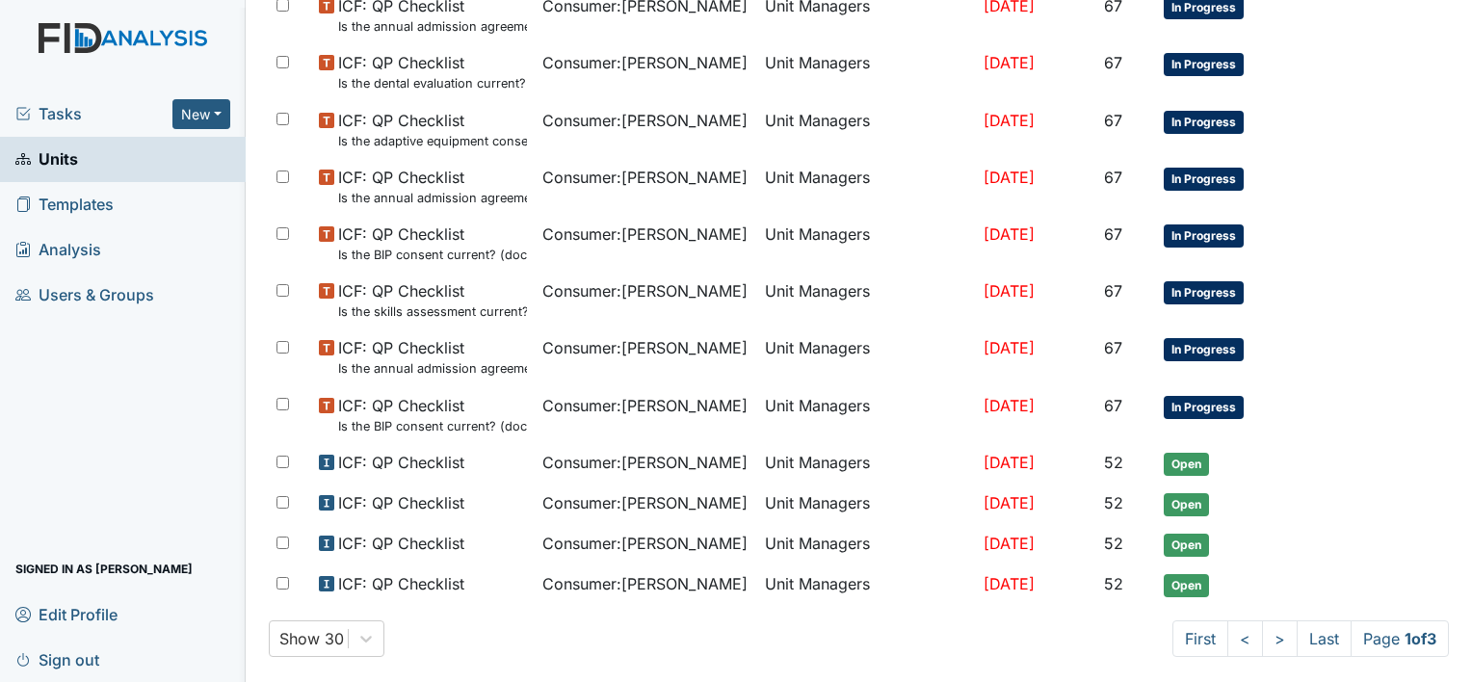
scroll to position [1270, 0]
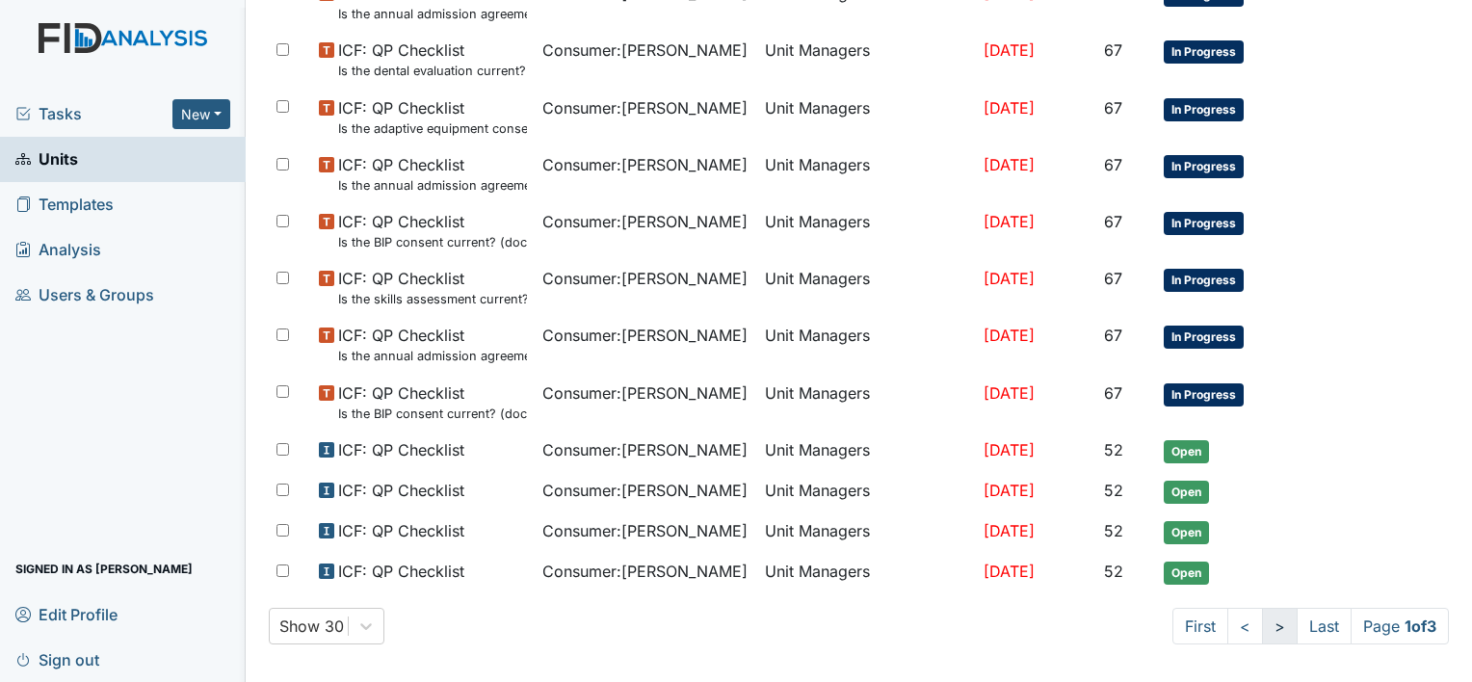
click at [1262, 616] on link ">" at bounding box center [1280, 626] width 36 height 37
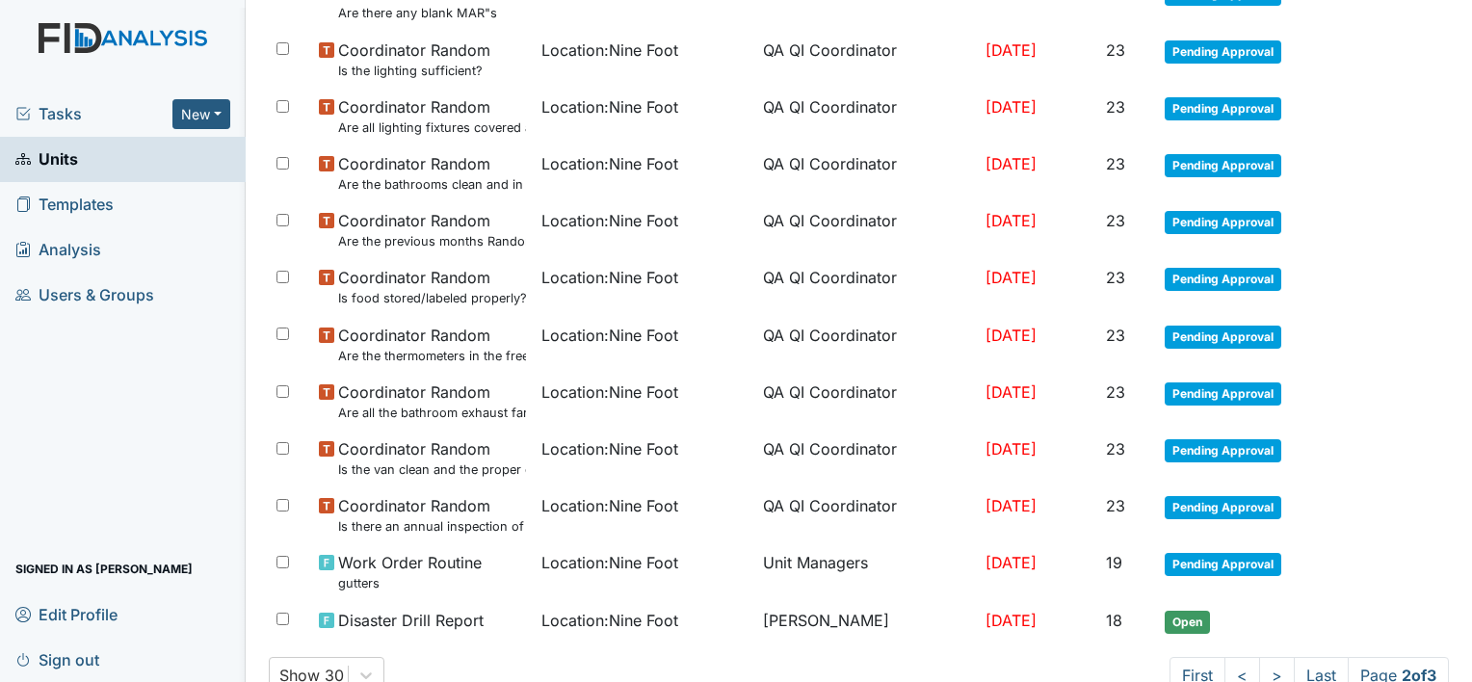
scroll to position [1340, 0]
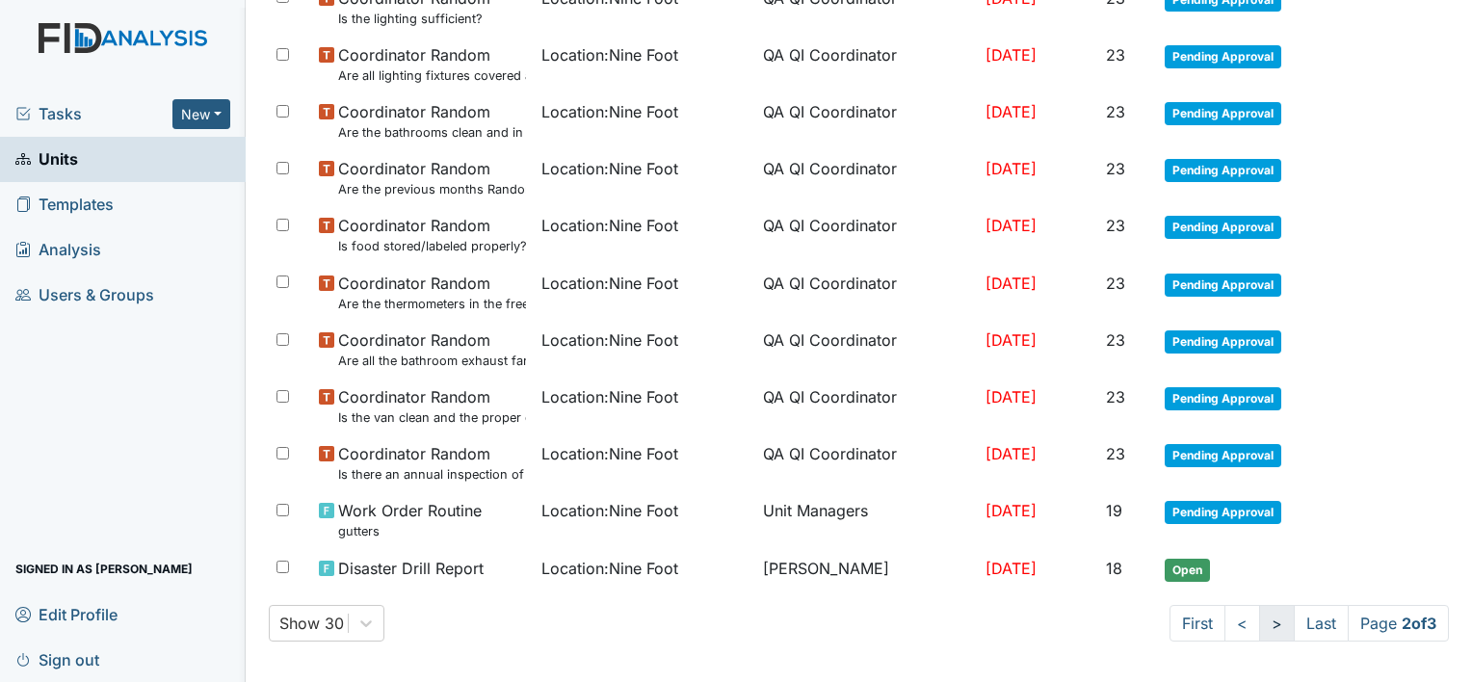
click at [1259, 616] on link ">" at bounding box center [1277, 623] width 36 height 37
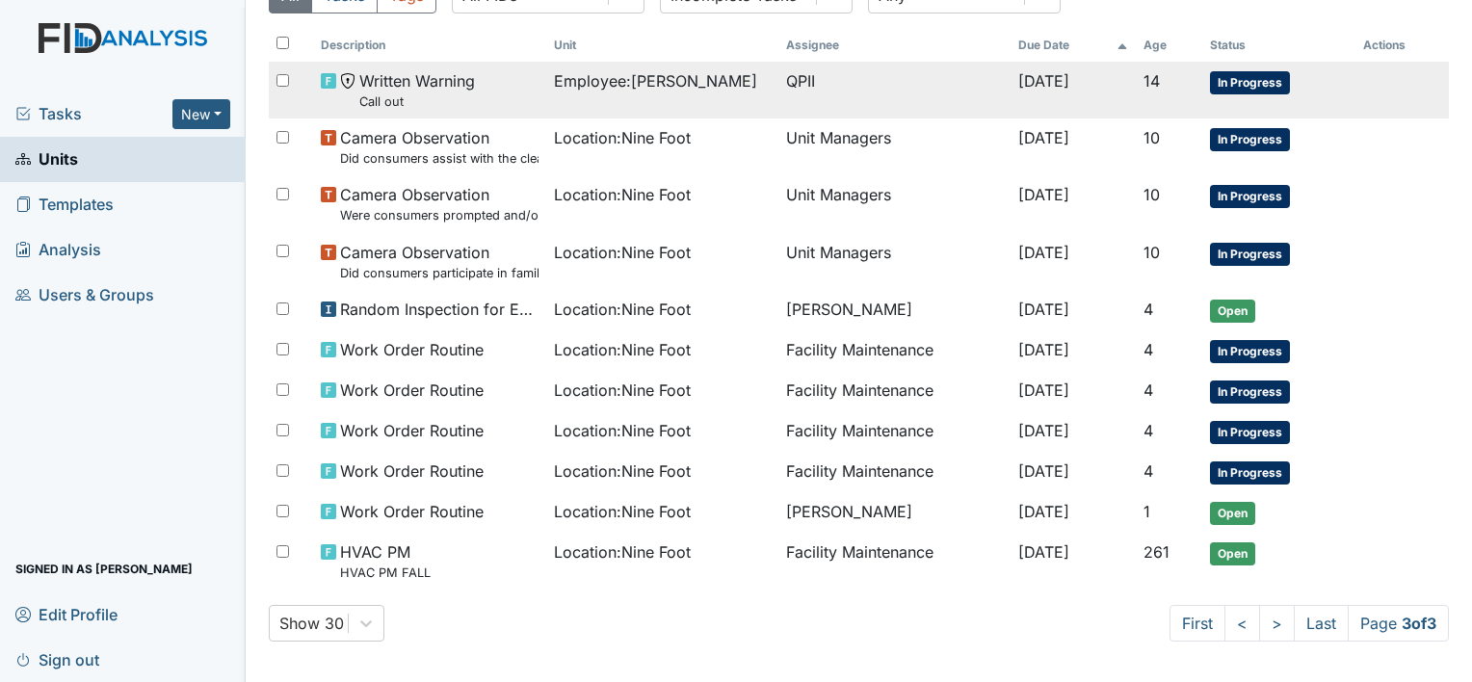
click at [689, 77] on span "Employee : Hopkins, Jashayla" at bounding box center [655, 80] width 203 height 23
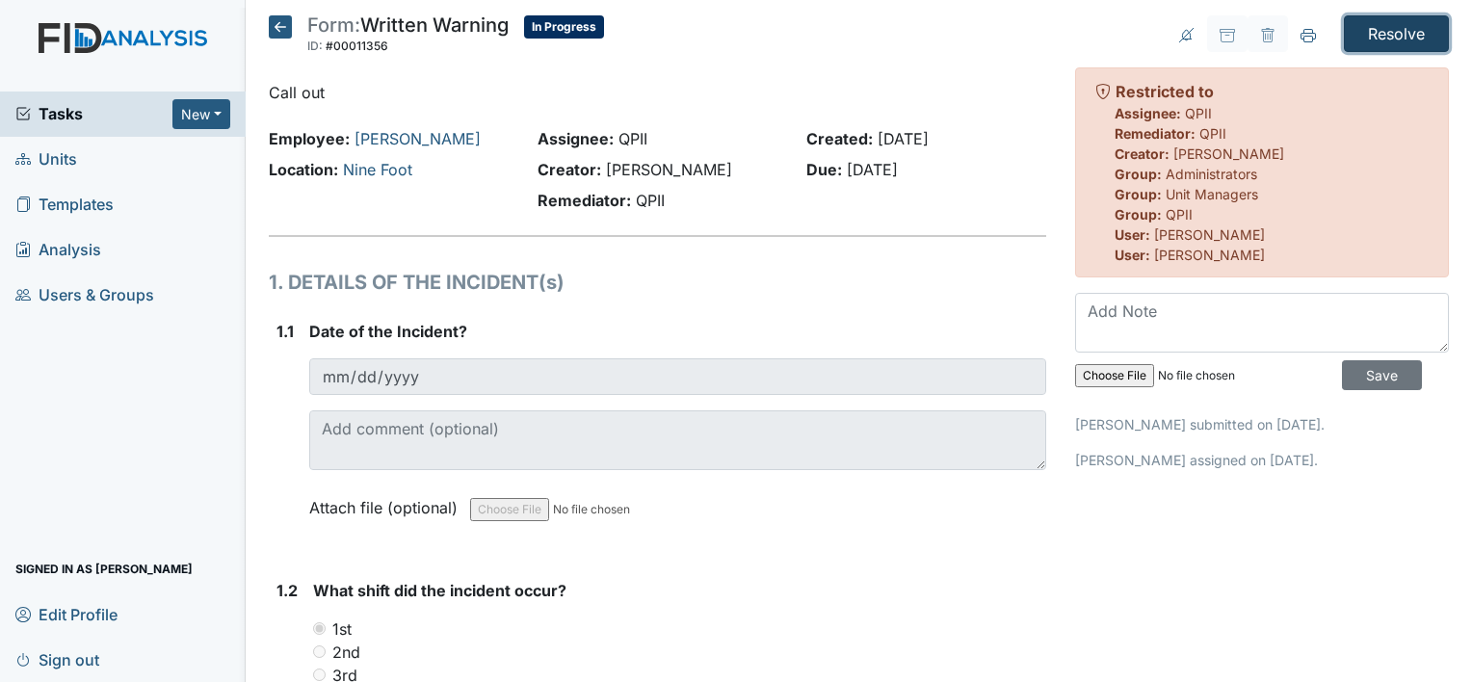
click at [1368, 28] on input "Resolve" at bounding box center [1396, 33] width 105 height 37
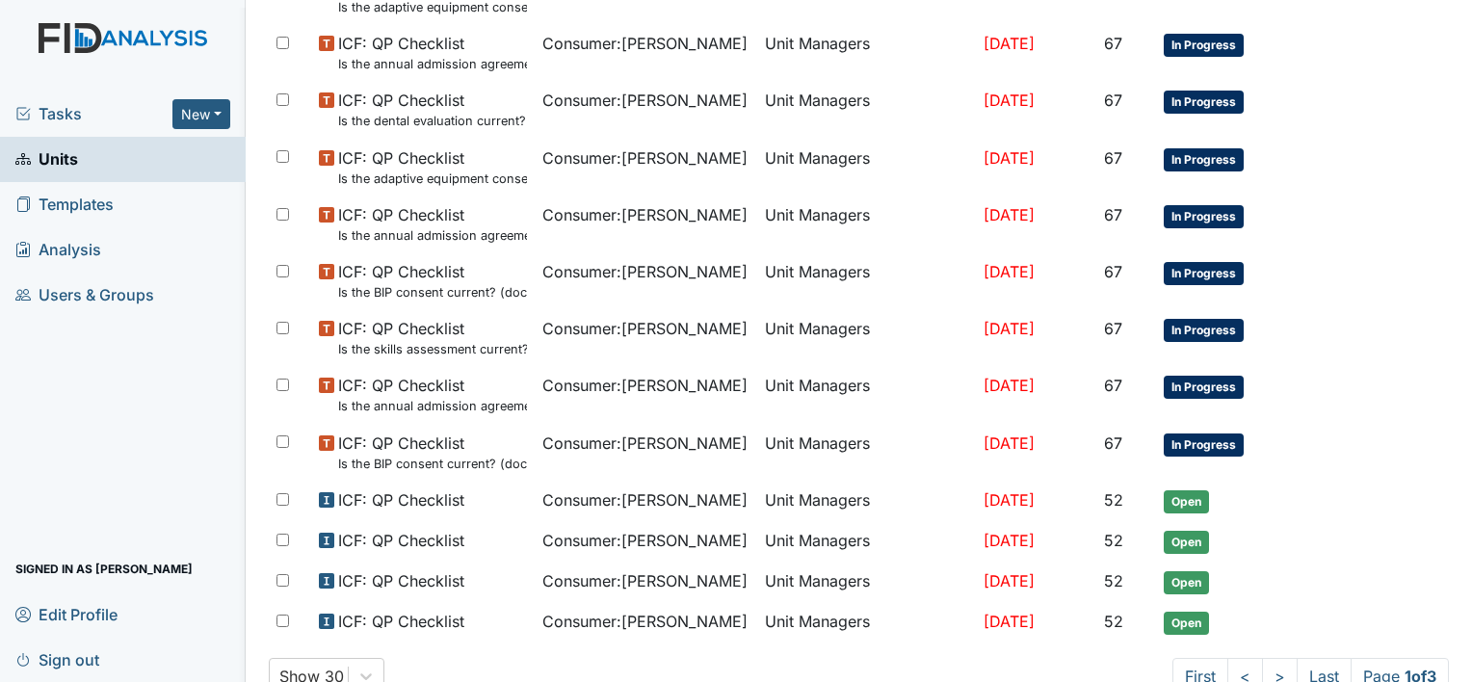
scroll to position [1270, 0]
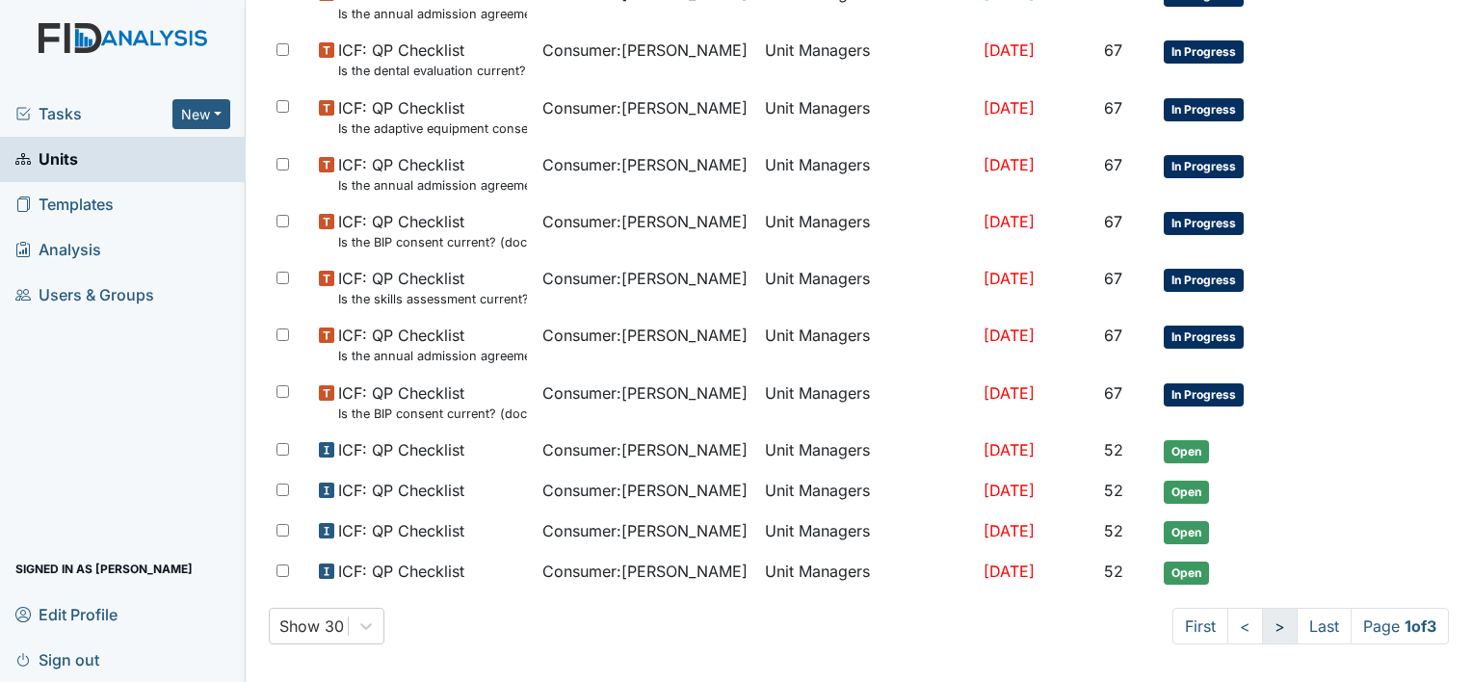
click at [1262, 615] on link ">" at bounding box center [1280, 626] width 36 height 37
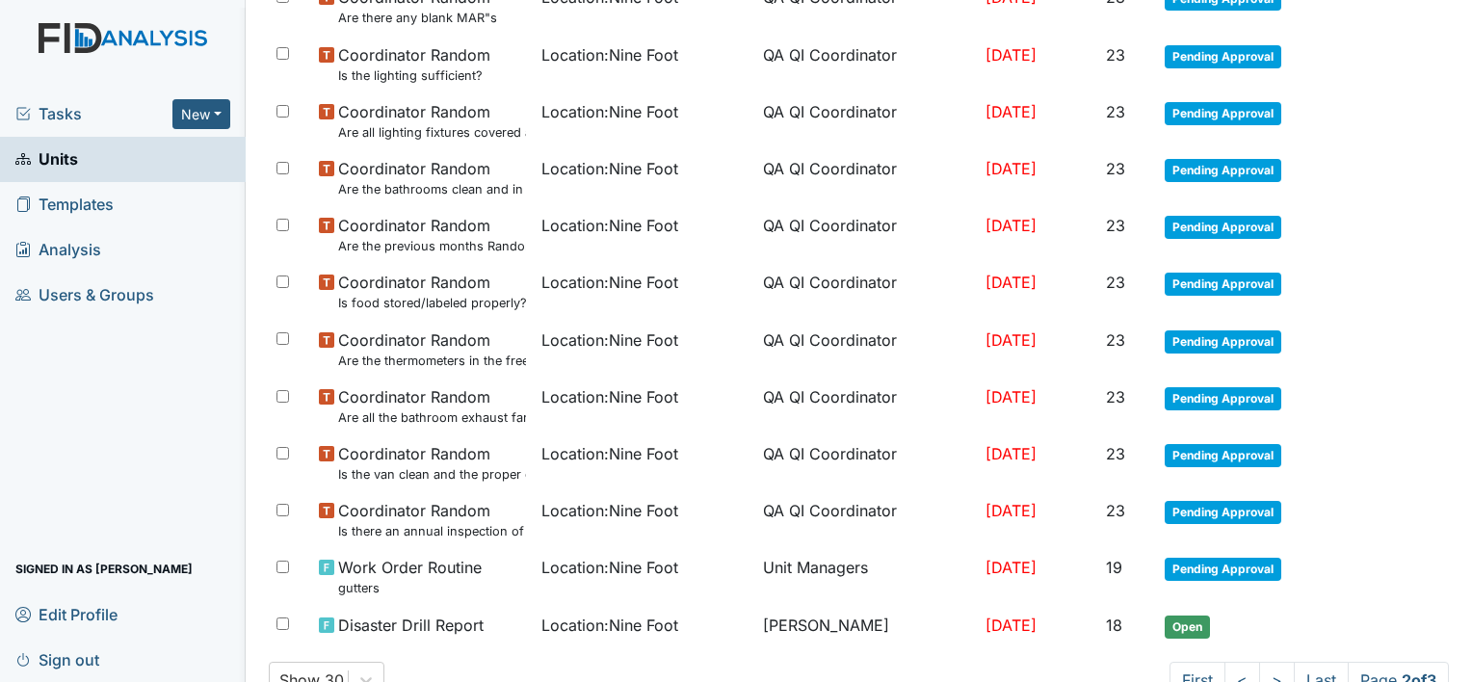
scroll to position [1340, 0]
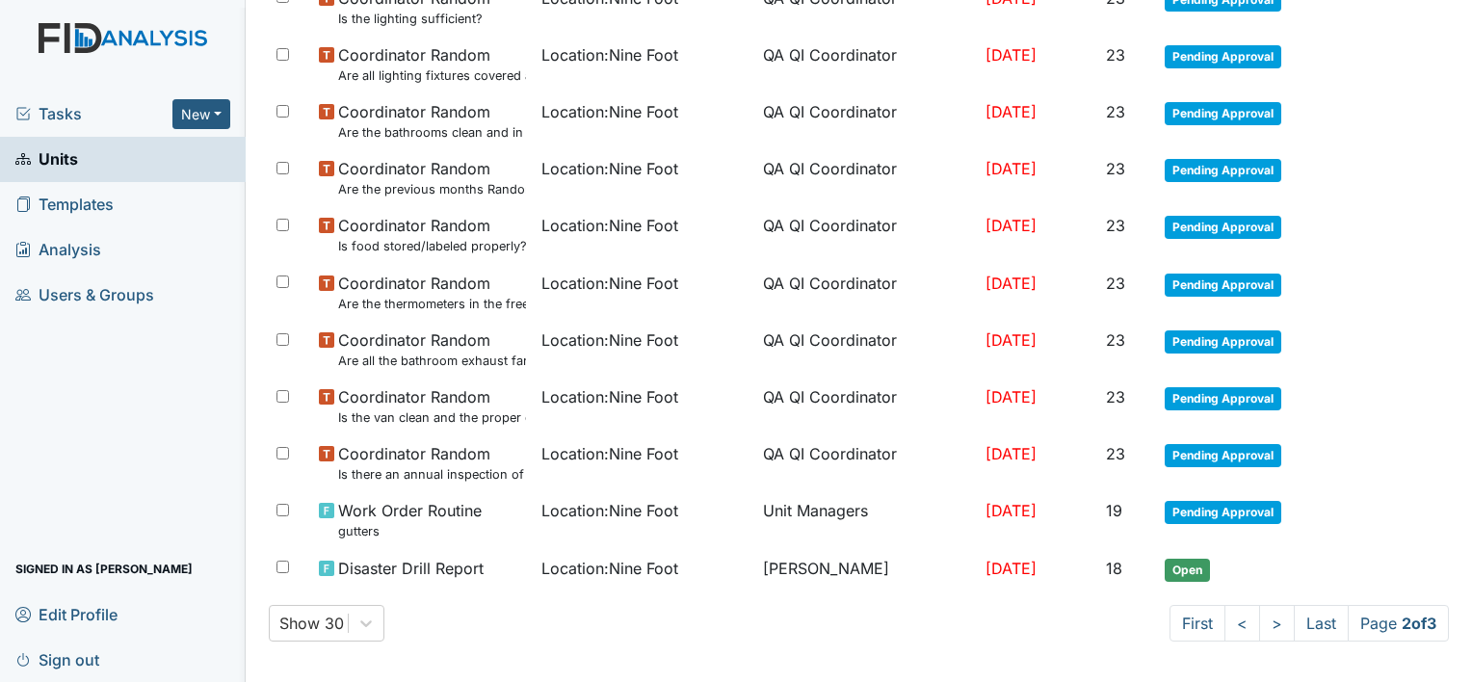
click at [81, 163] on link "Units" at bounding box center [123, 159] width 246 height 45
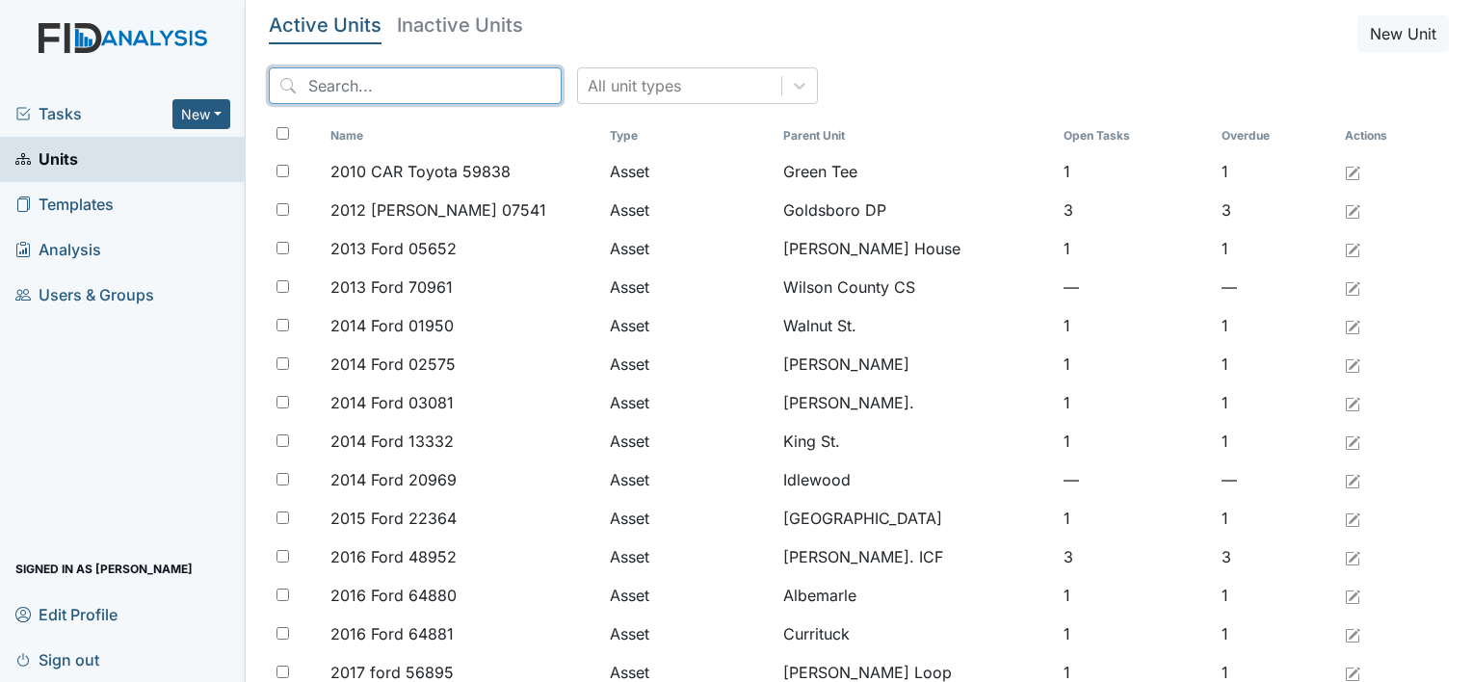
click at [326, 87] on input "search" at bounding box center [415, 85] width 293 height 37
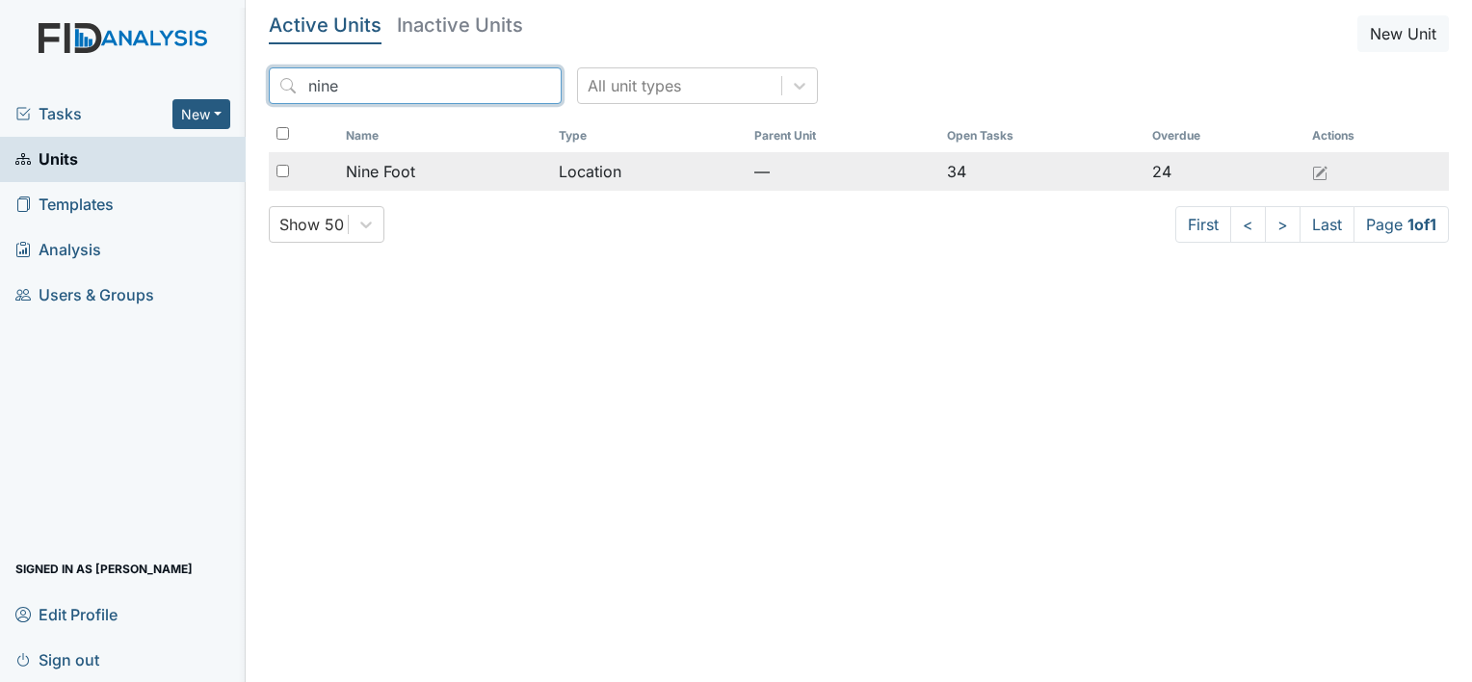
type input "nine"
click at [399, 161] on span "Nine Foot" at bounding box center [380, 171] width 69 height 23
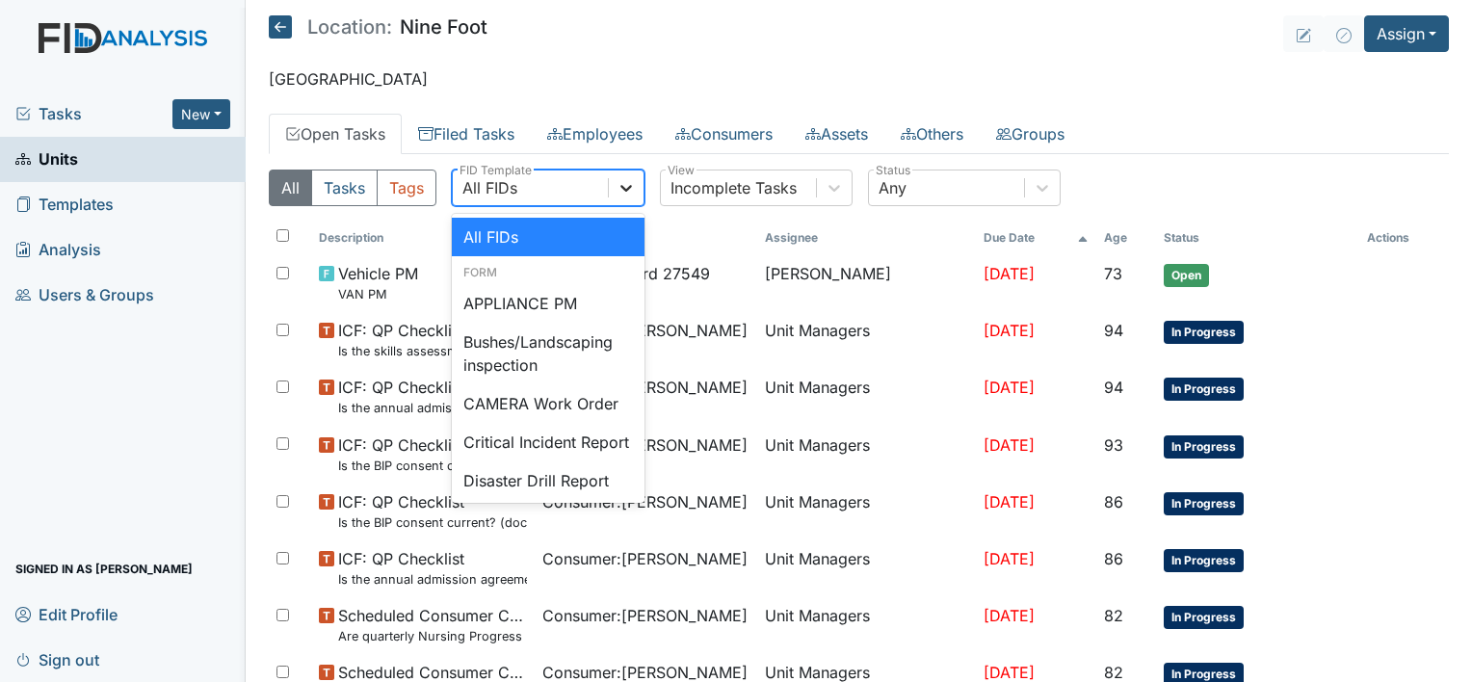
click at [619, 185] on icon at bounding box center [625, 187] width 19 height 19
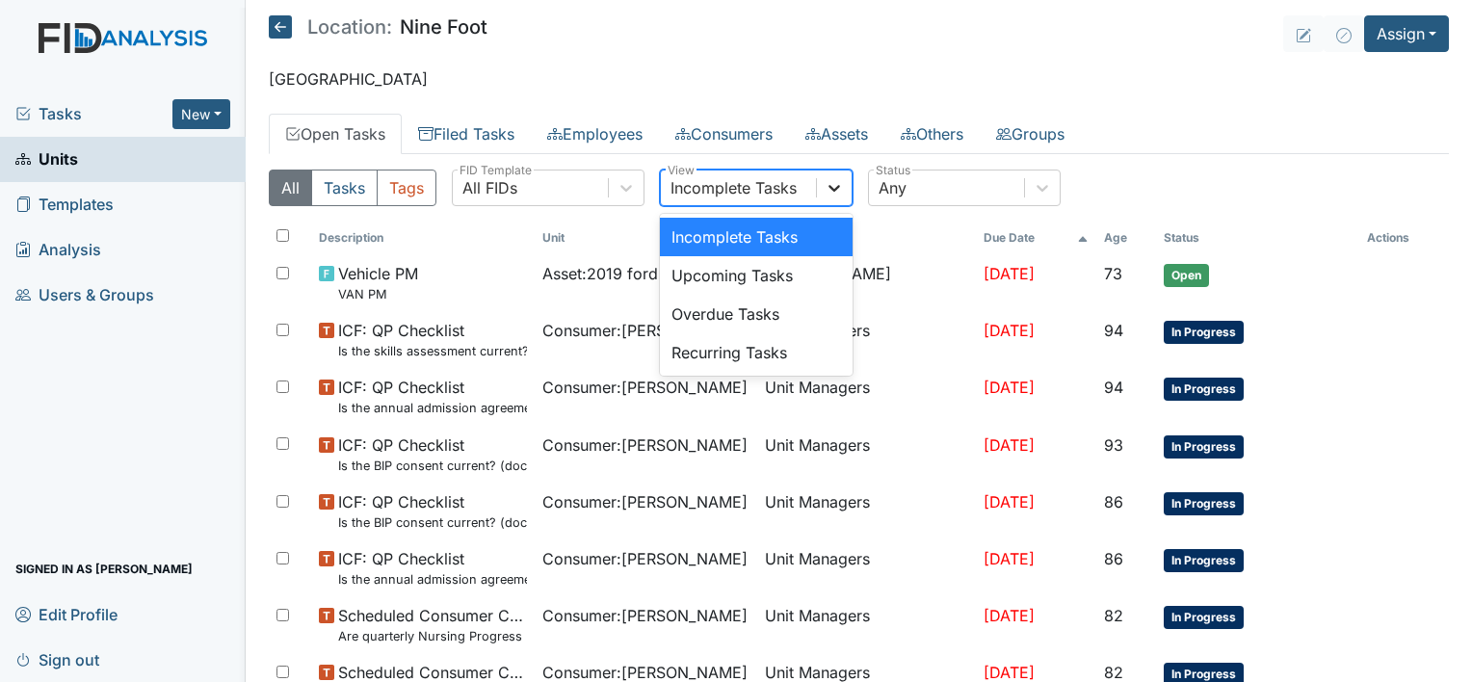
click at [831, 187] on icon at bounding box center [834, 188] width 12 height 7
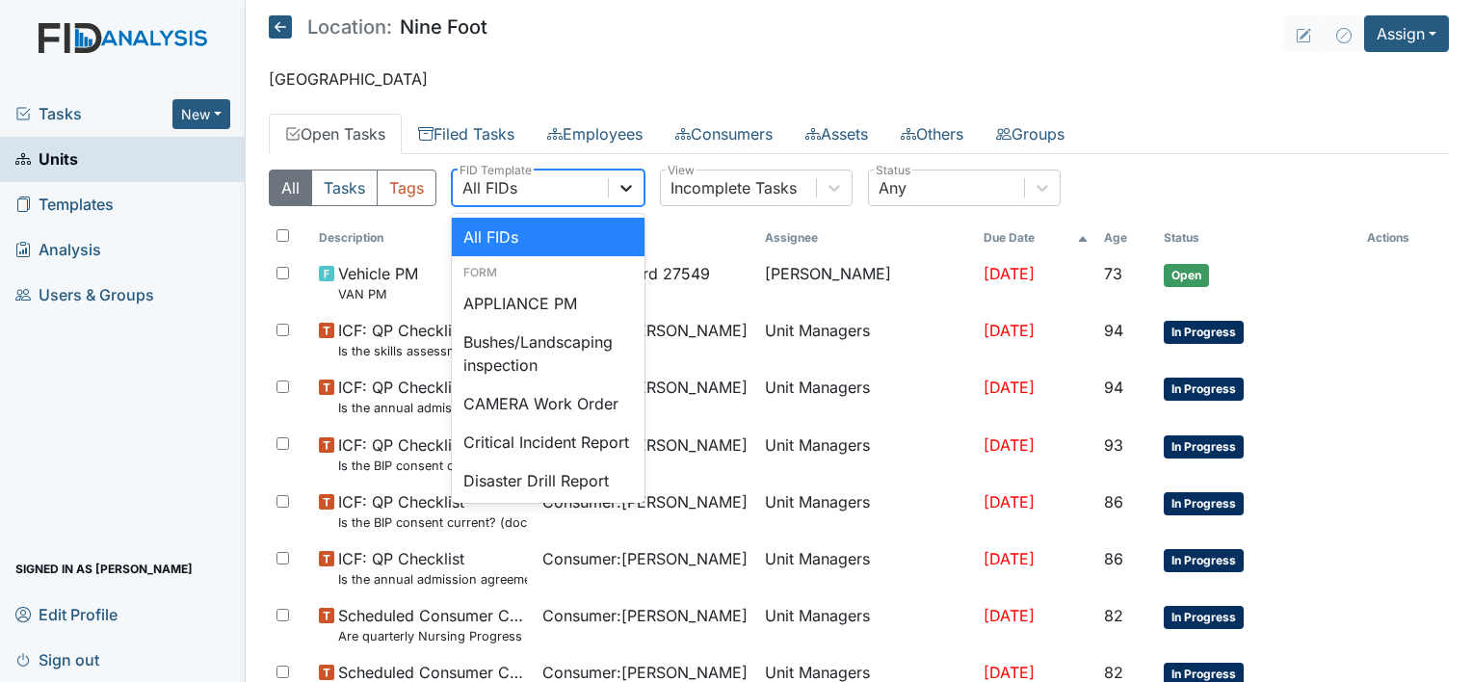
click at [625, 181] on icon at bounding box center [625, 187] width 19 height 19
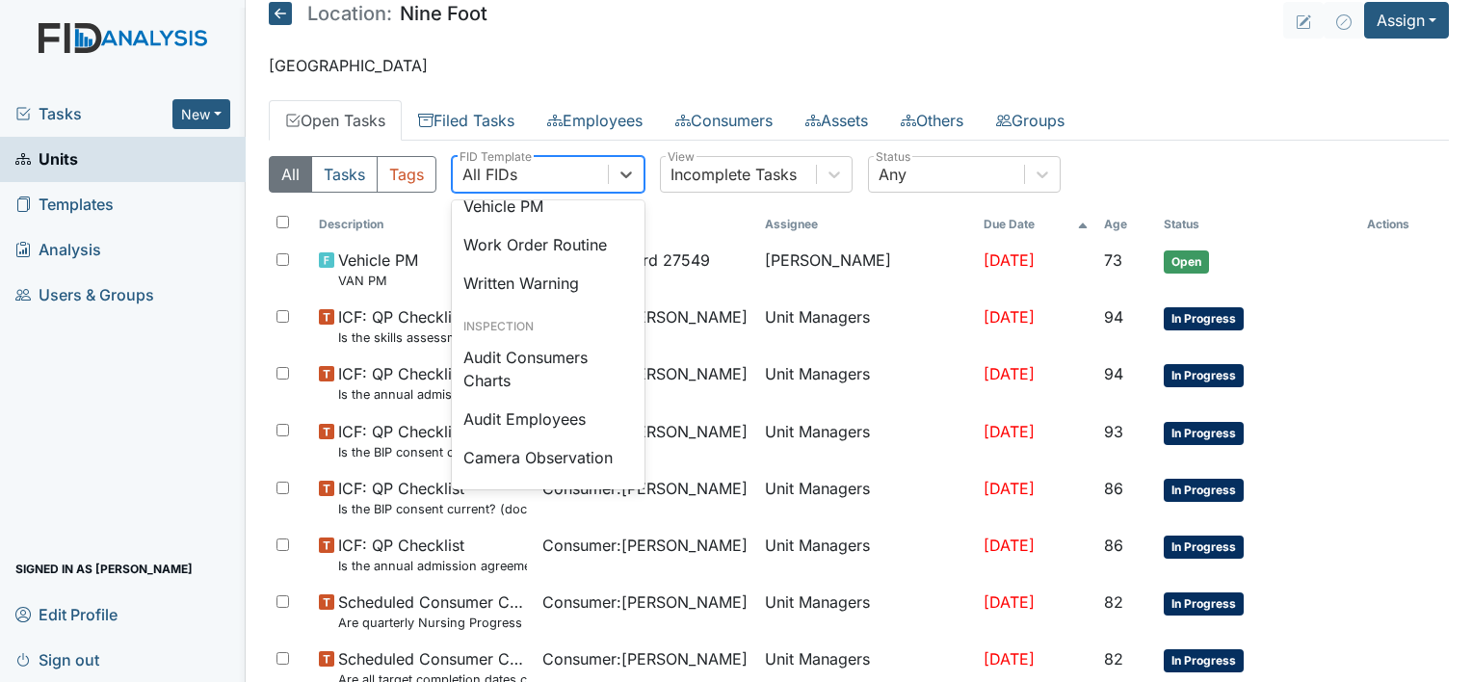
scroll to position [925, 0]
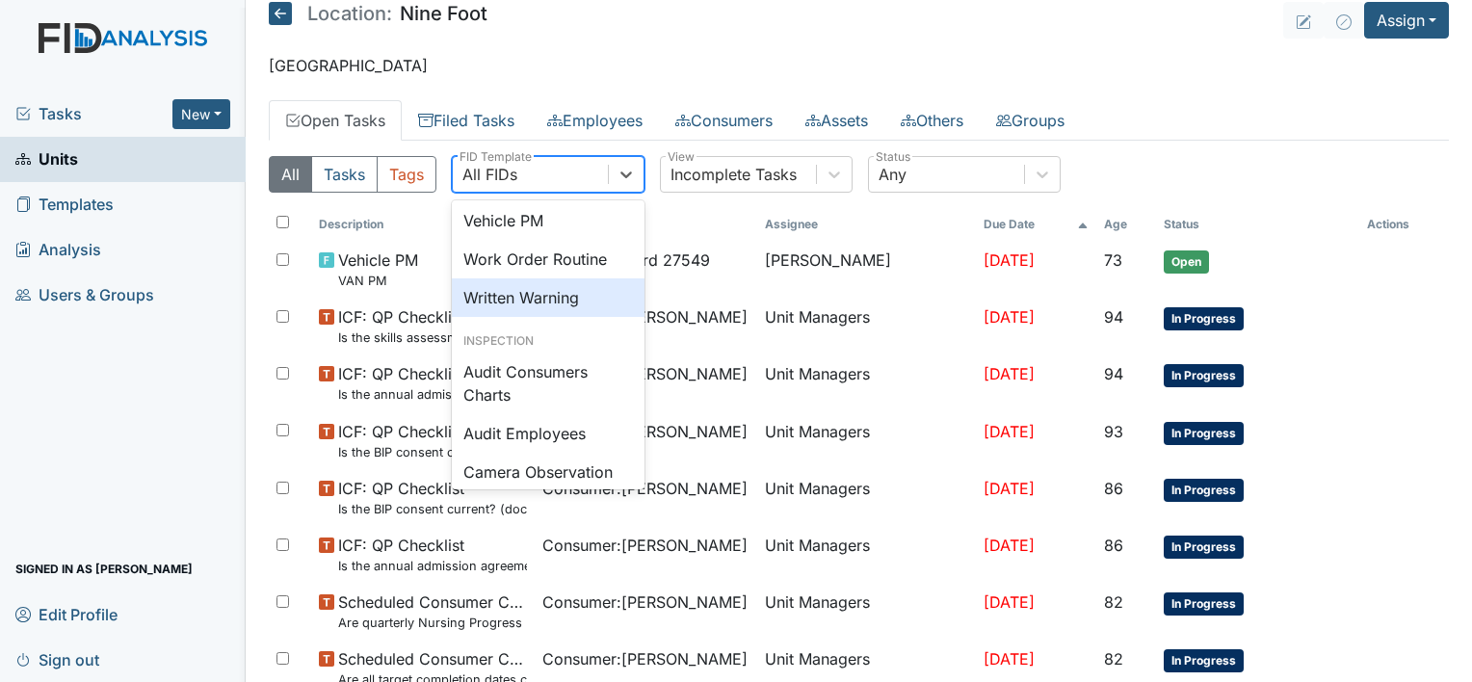
click at [566, 317] on div "Written Warning" at bounding box center [548, 297] width 193 height 39
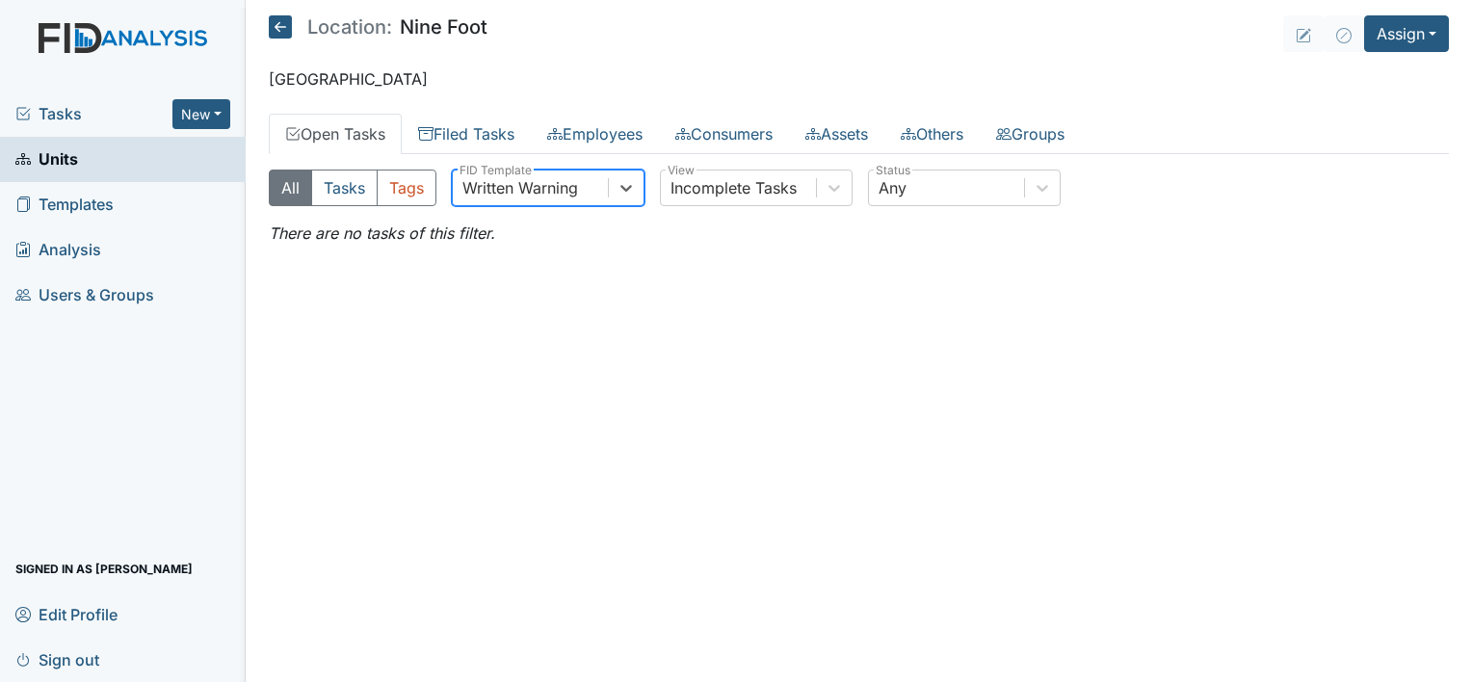
scroll to position [0, 0]
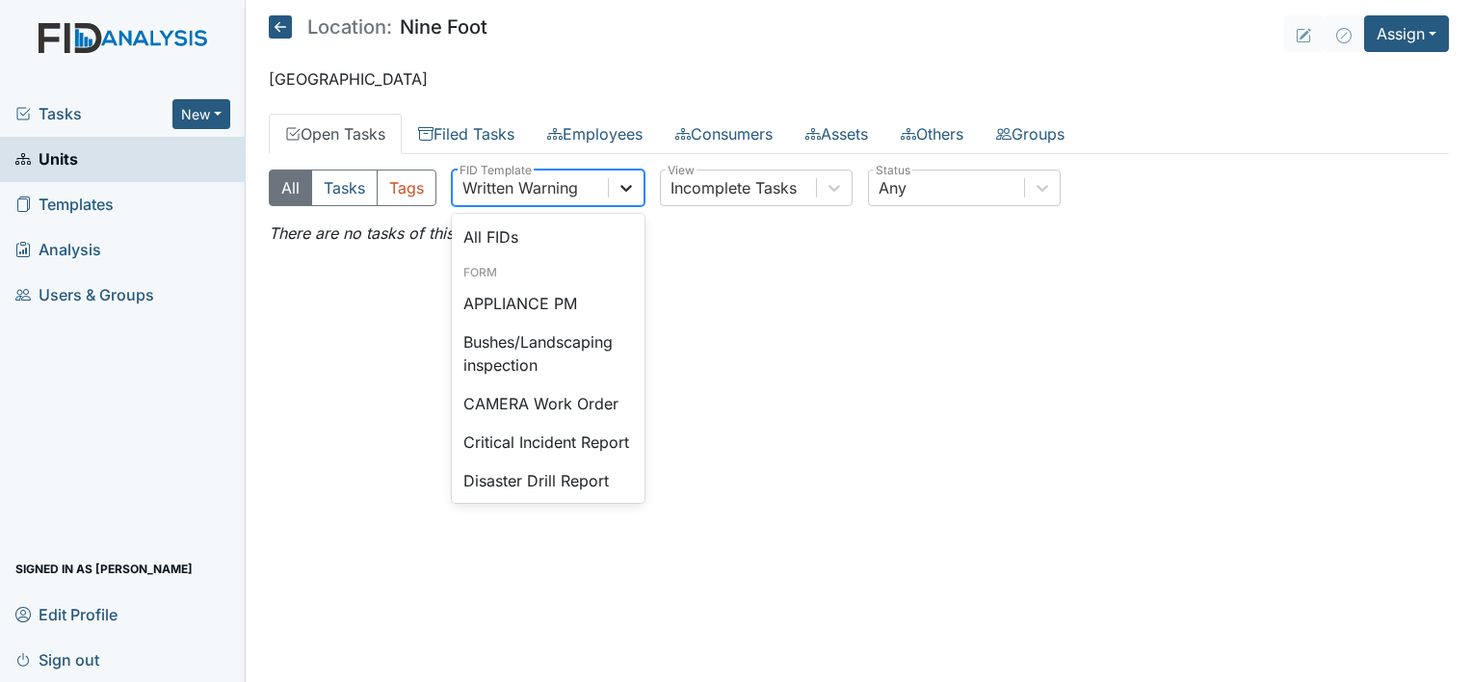
click at [624, 186] on icon at bounding box center [625, 187] width 19 height 19
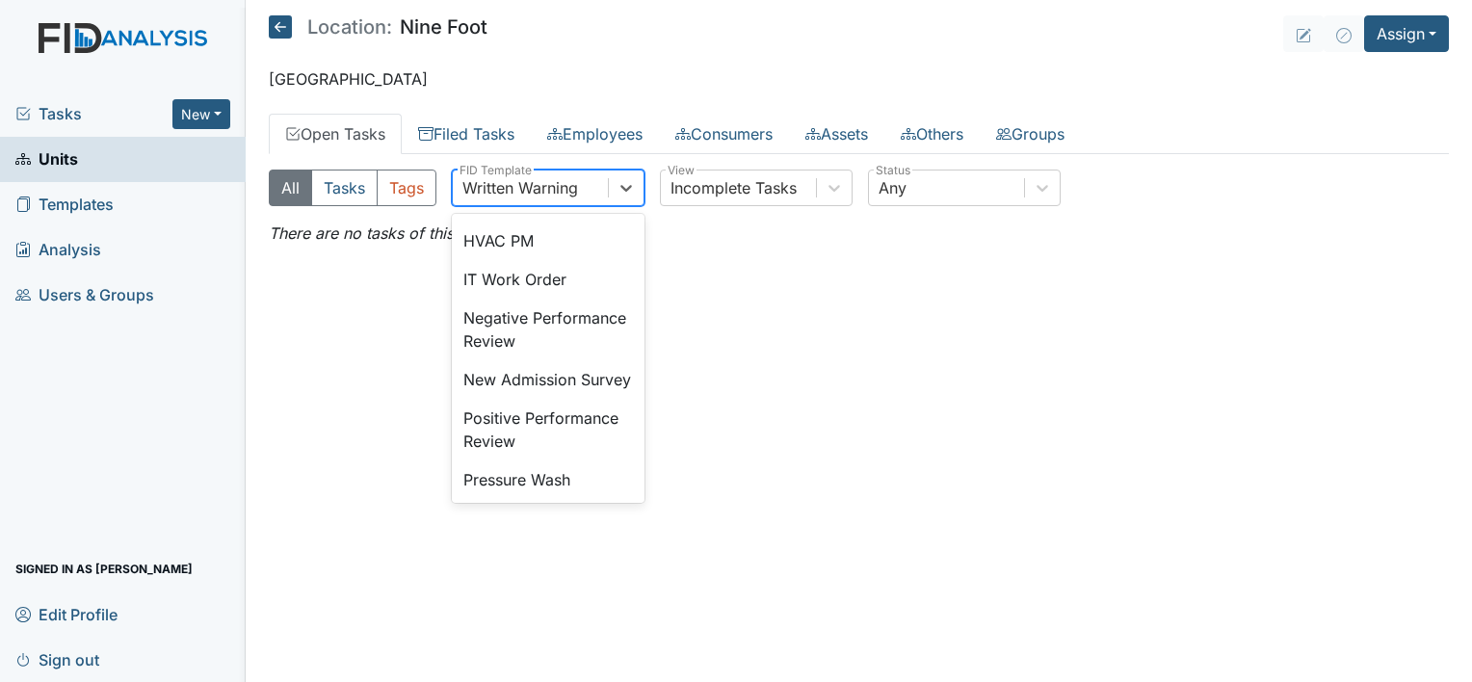
scroll to position [439, 0]
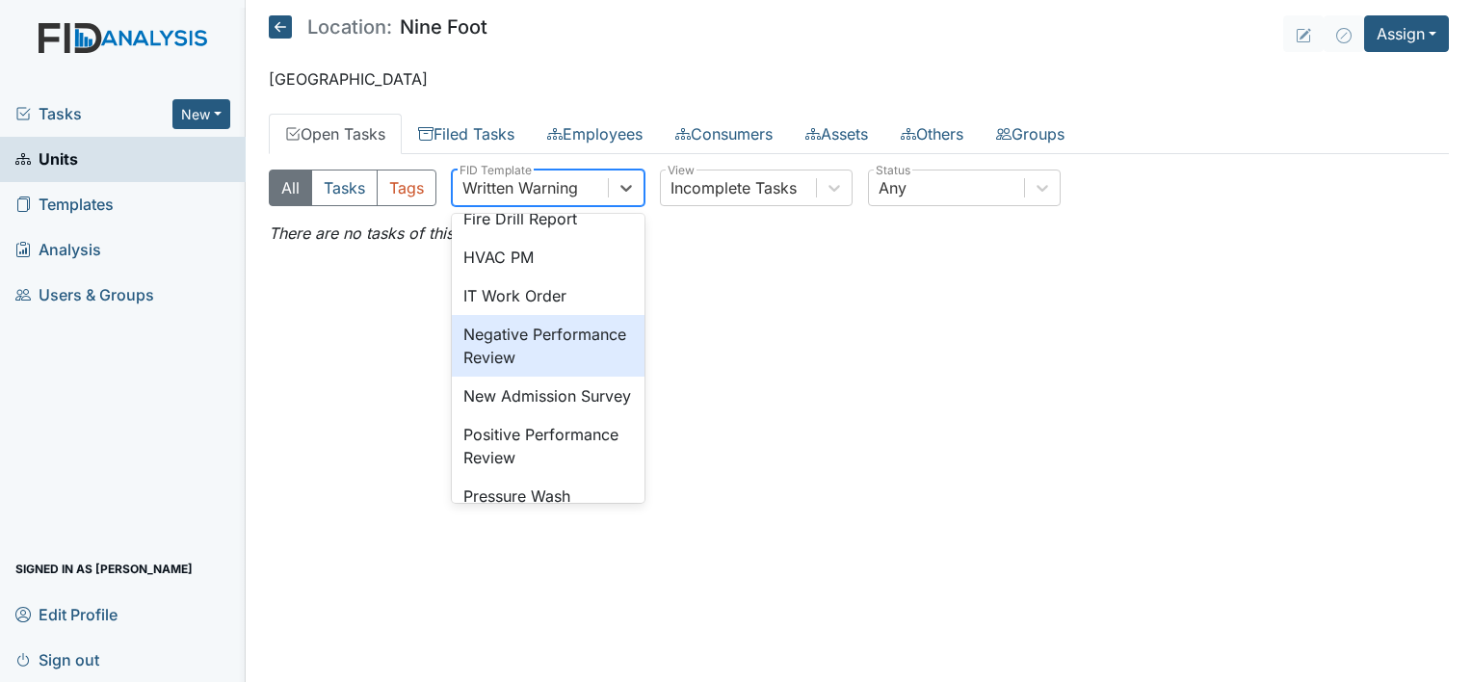
click at [559, 377] on div "Negative Performance Review" at bounding box center [548, 346] width 193 height 62
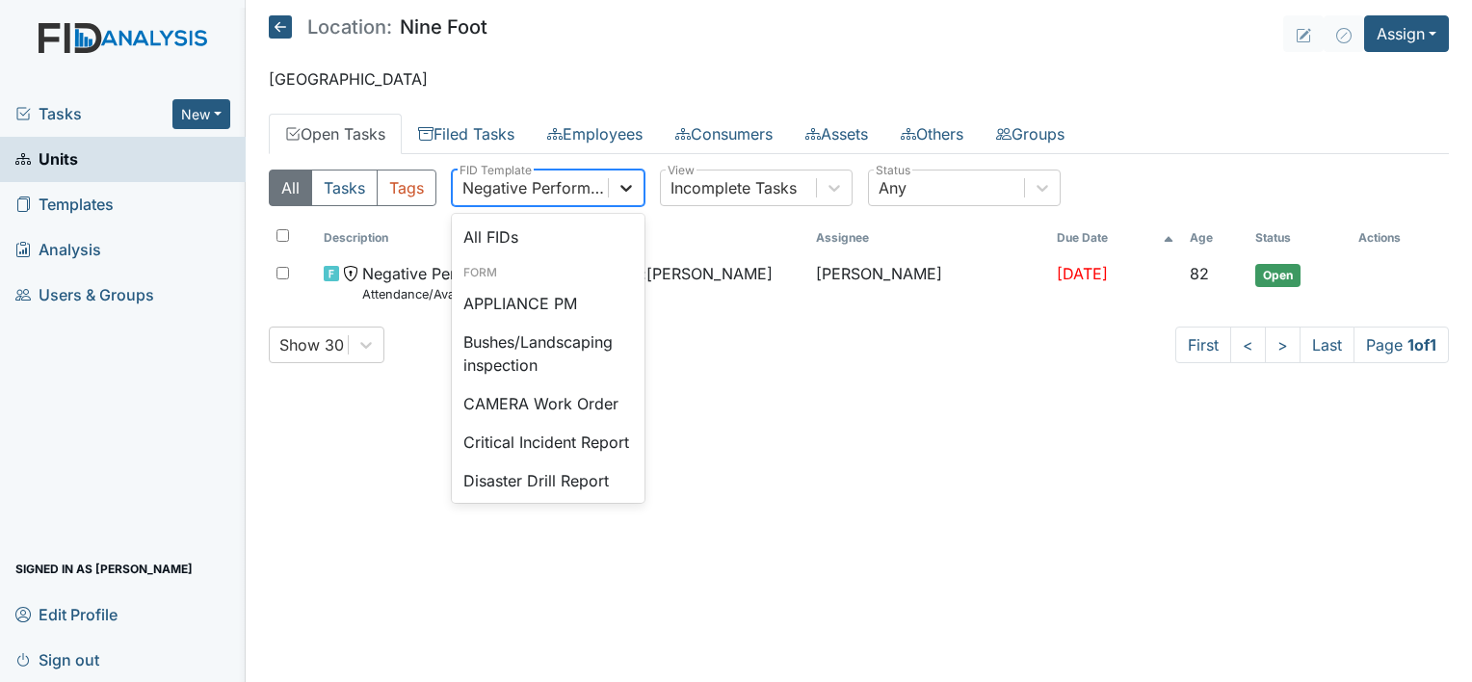
scroll to position [356, 0]
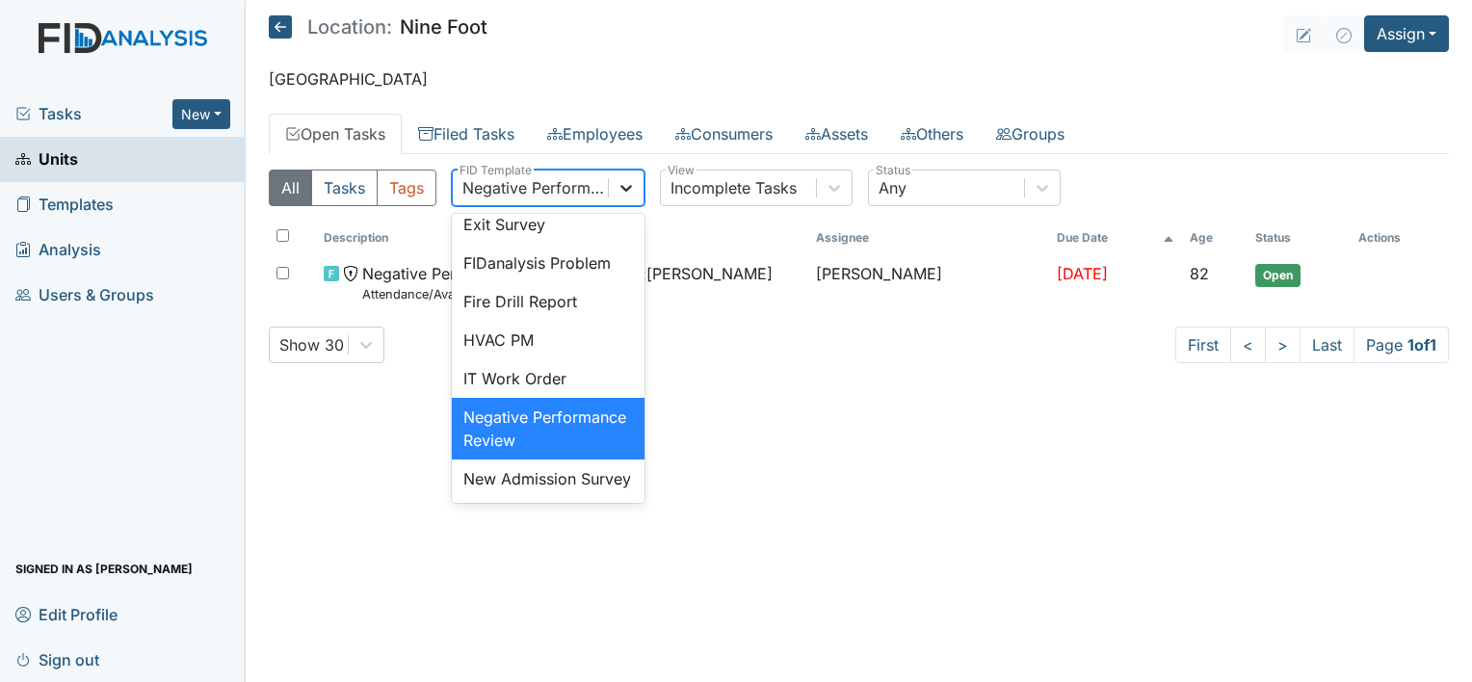
click at [626, 184] on icon at bounding box center [625, 187] width 19 height 19
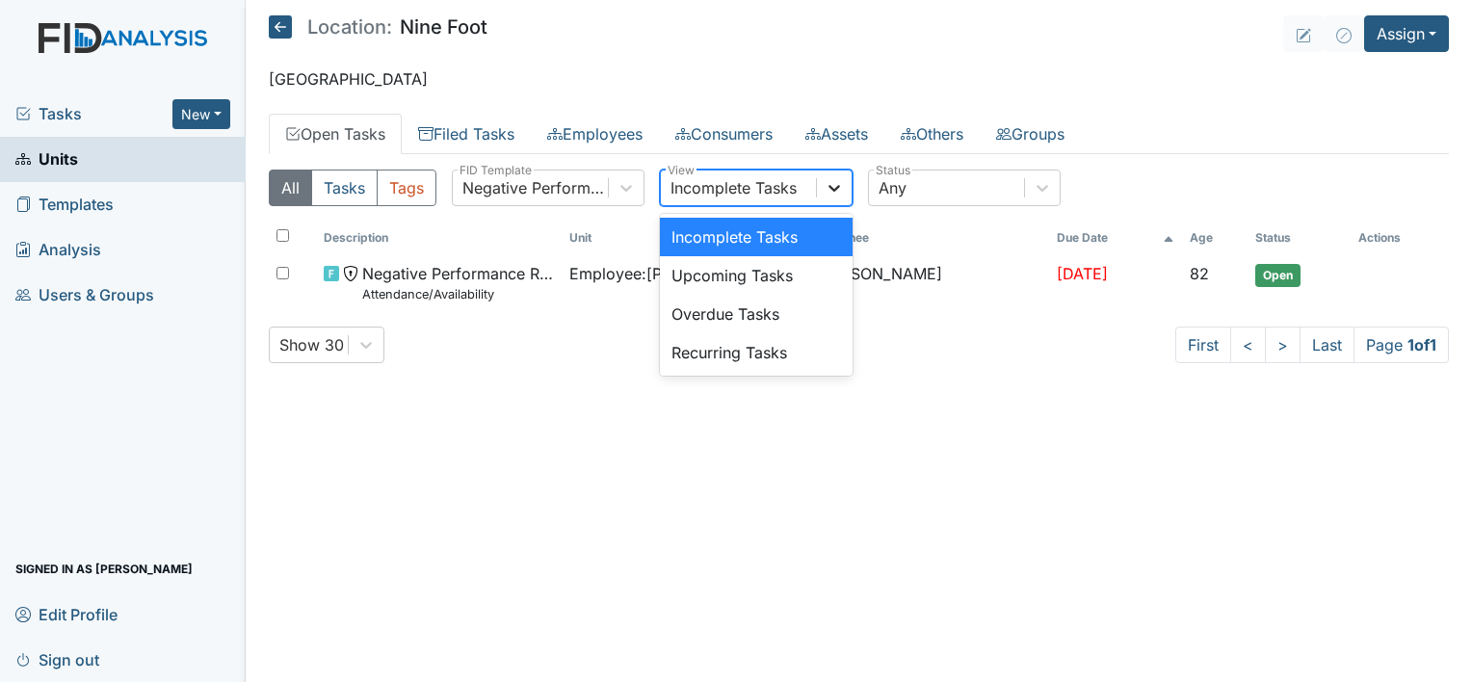
click at [834, 181] on icon at bounding box center [833, 187] width 19 height 19
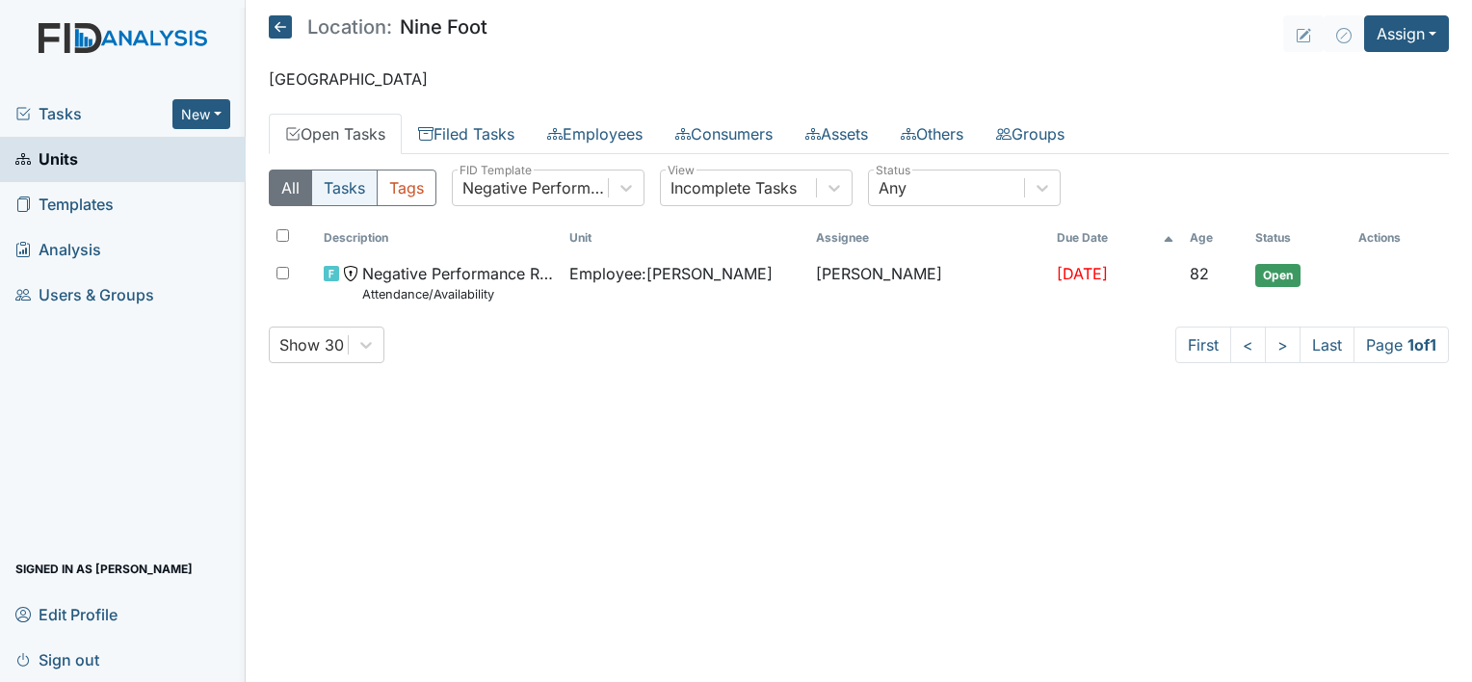
click at [343, 181] on button "Tasks" at bounding box center [344, 188] width 66 height 37
click at [89, 158] on link "Units" at bounding box center [123, 159] width 246 height 45
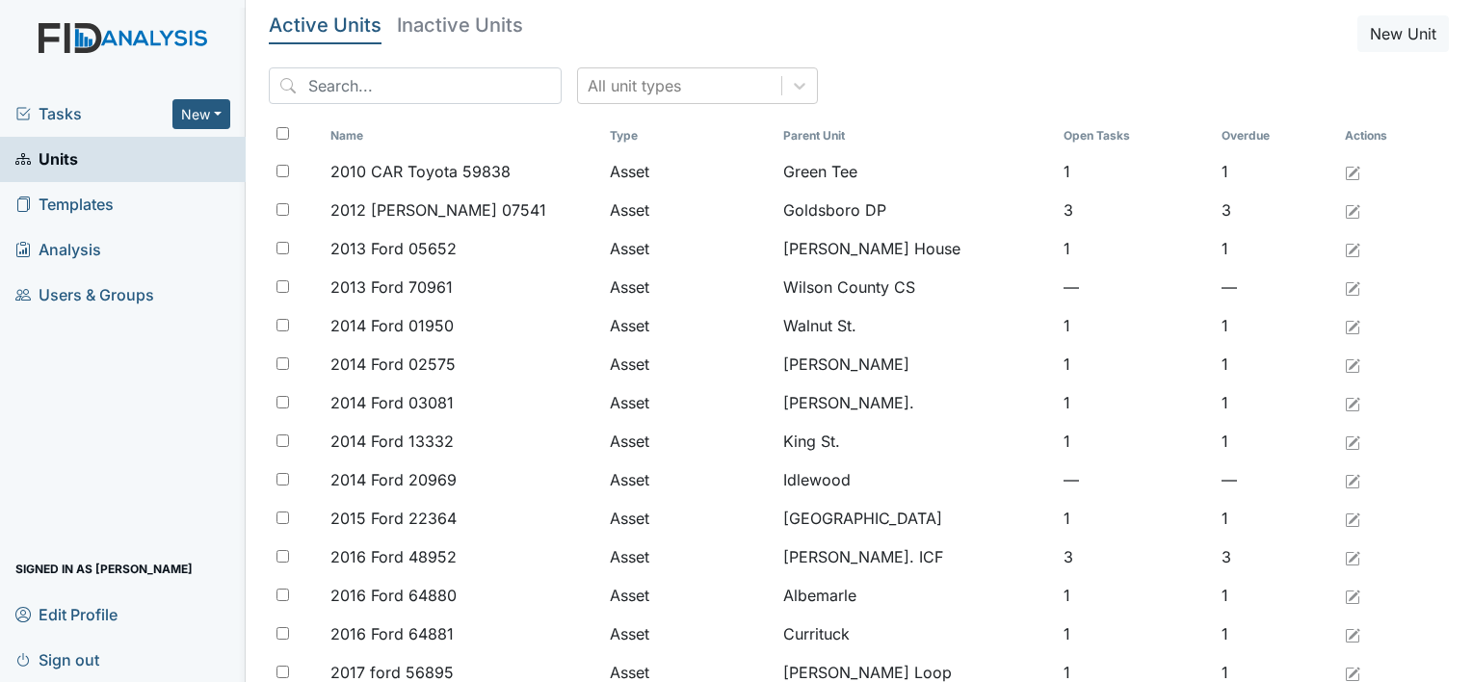
click at [116, 162] on link "Units" at bounding box center [123, 159] width 246 height 45
click at [315, 83] on input "search" at bounding box center [415, 85] width 293 height 37
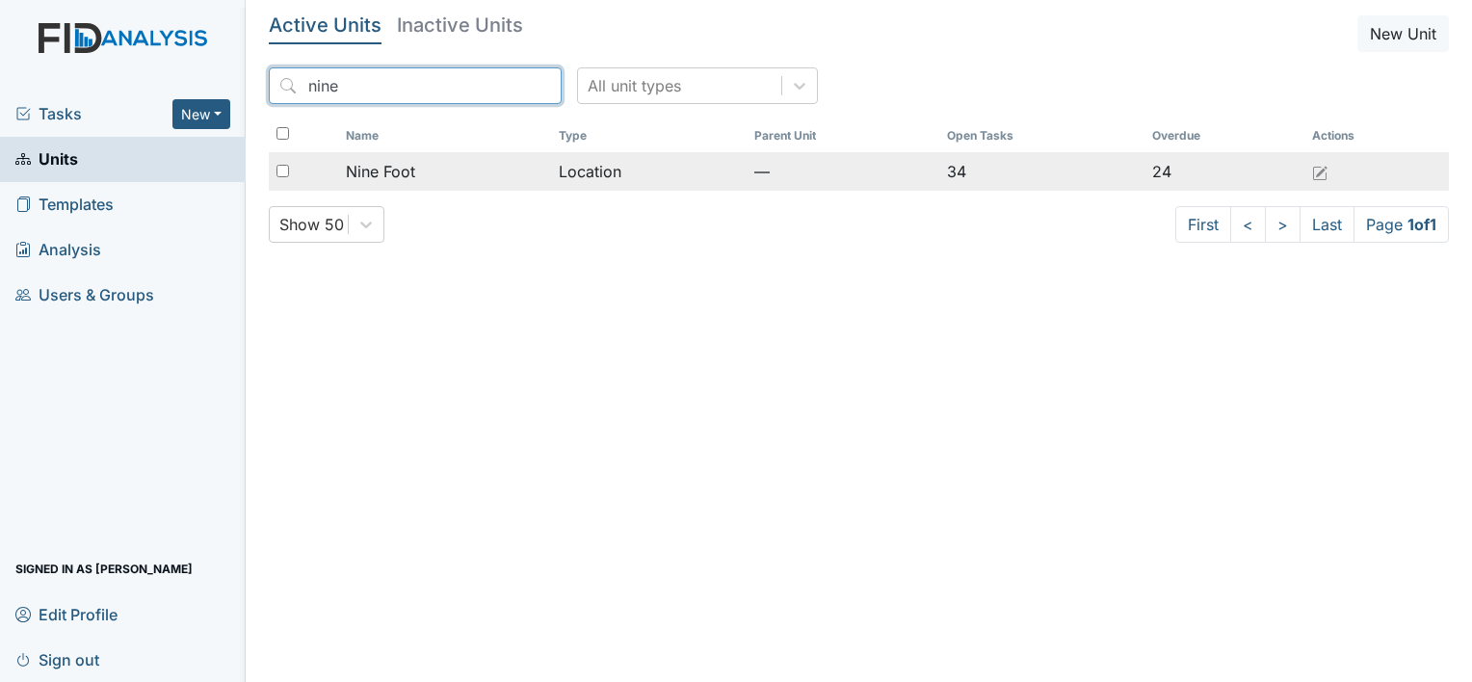
type input "nine"
click at [408, 172] on span "Nine Foot" at bounding box center [380, 171] width 69 height 23
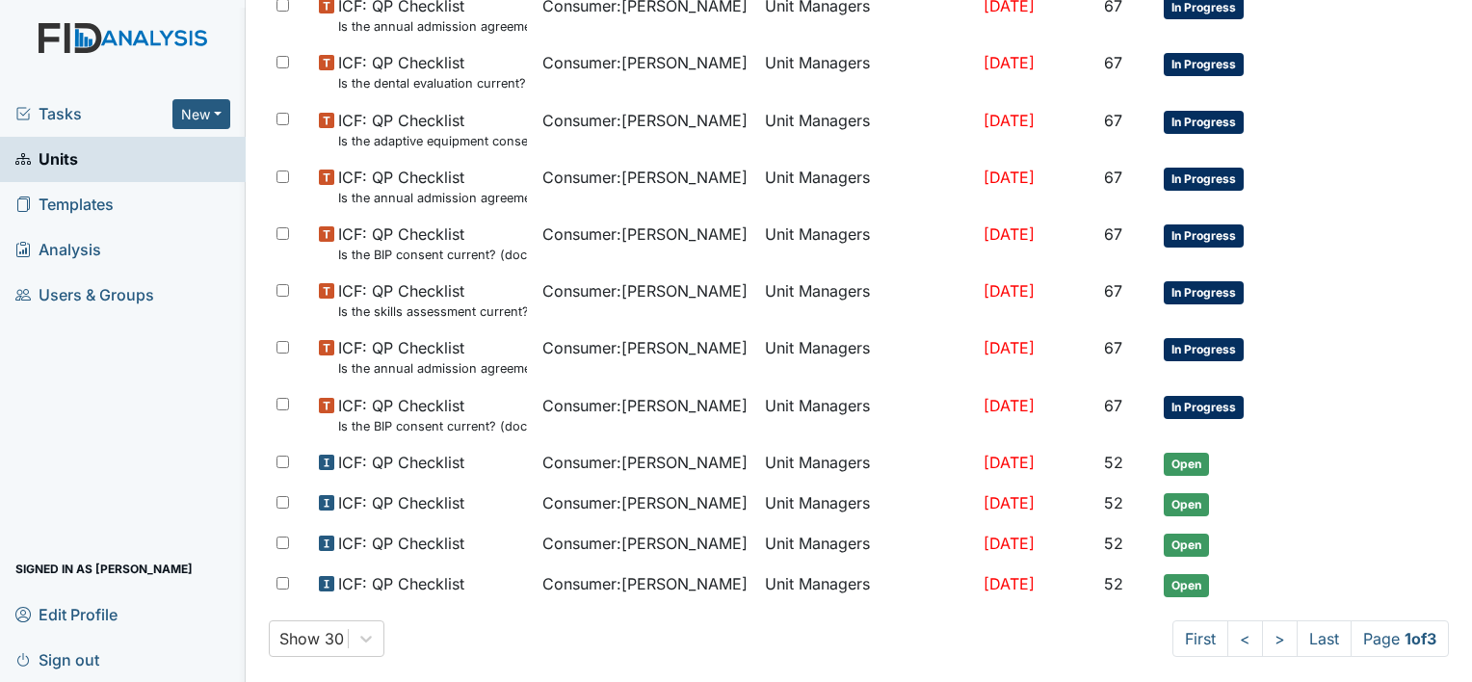
scroll to position [1207, 0]
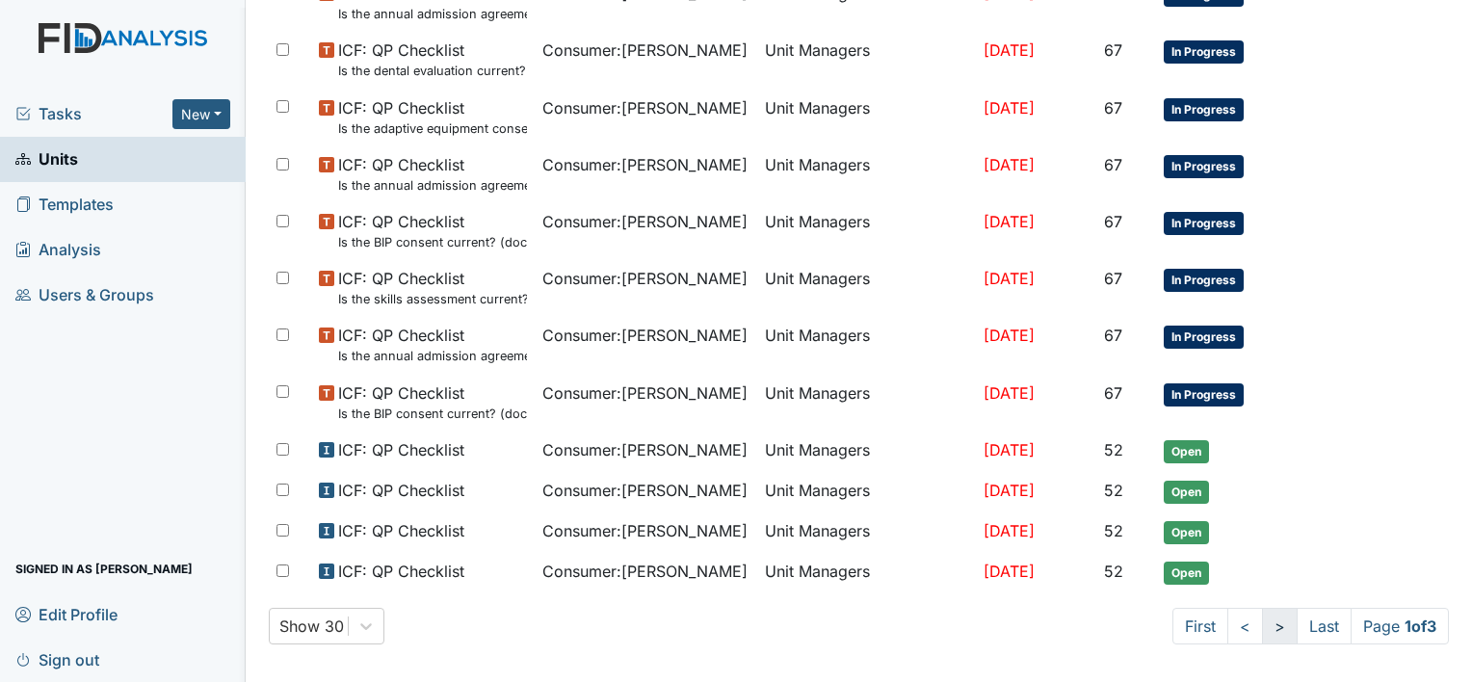
click at [1262, 619] on link ">" at bounding box center [1280, 626] width 36 height 37
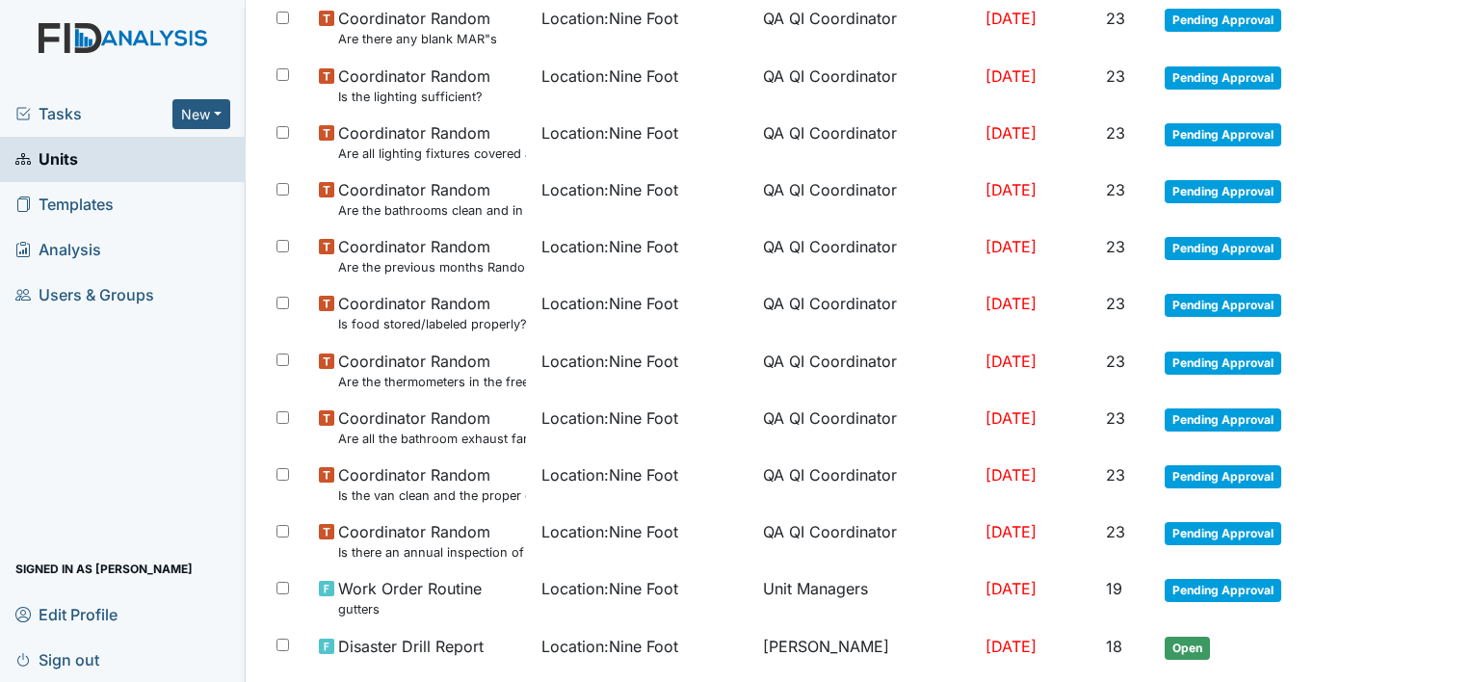
scroll to position [1249, 0]
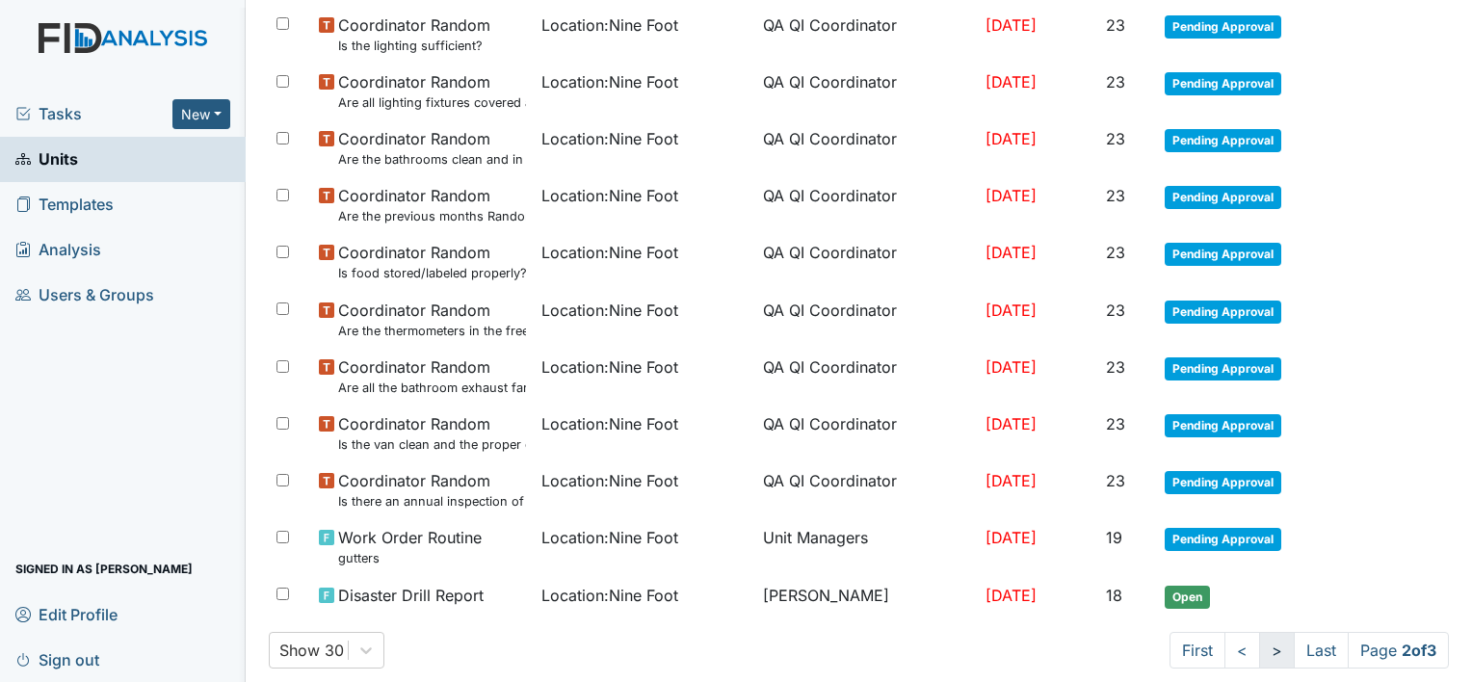
click at [1259, 643] on link ">" at bounding box center [1277, 650] width 36 height 37
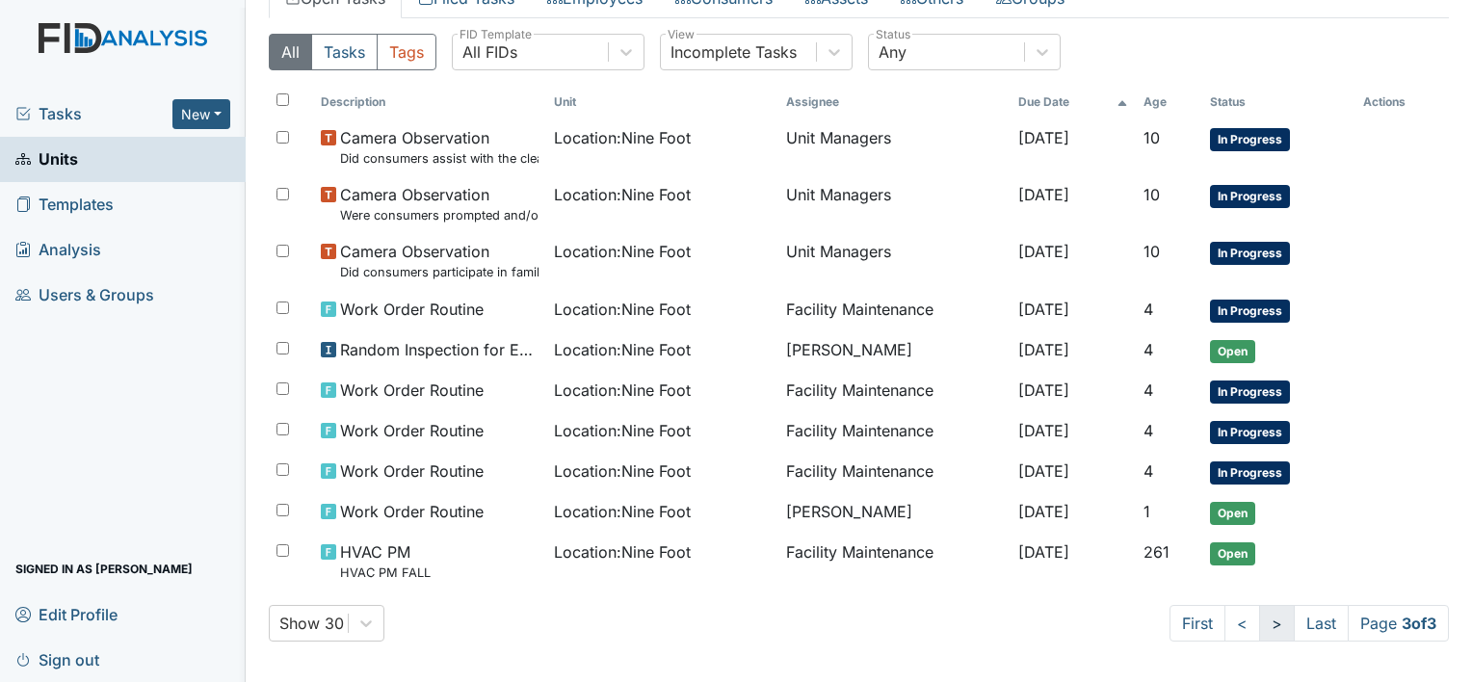
click at [1255, 643] on div "All Tasks Tags All FIDs FID Template Incomplete Tasks View Any Status Descripti…" at bounding box center [859, 345] width 1180 height 654
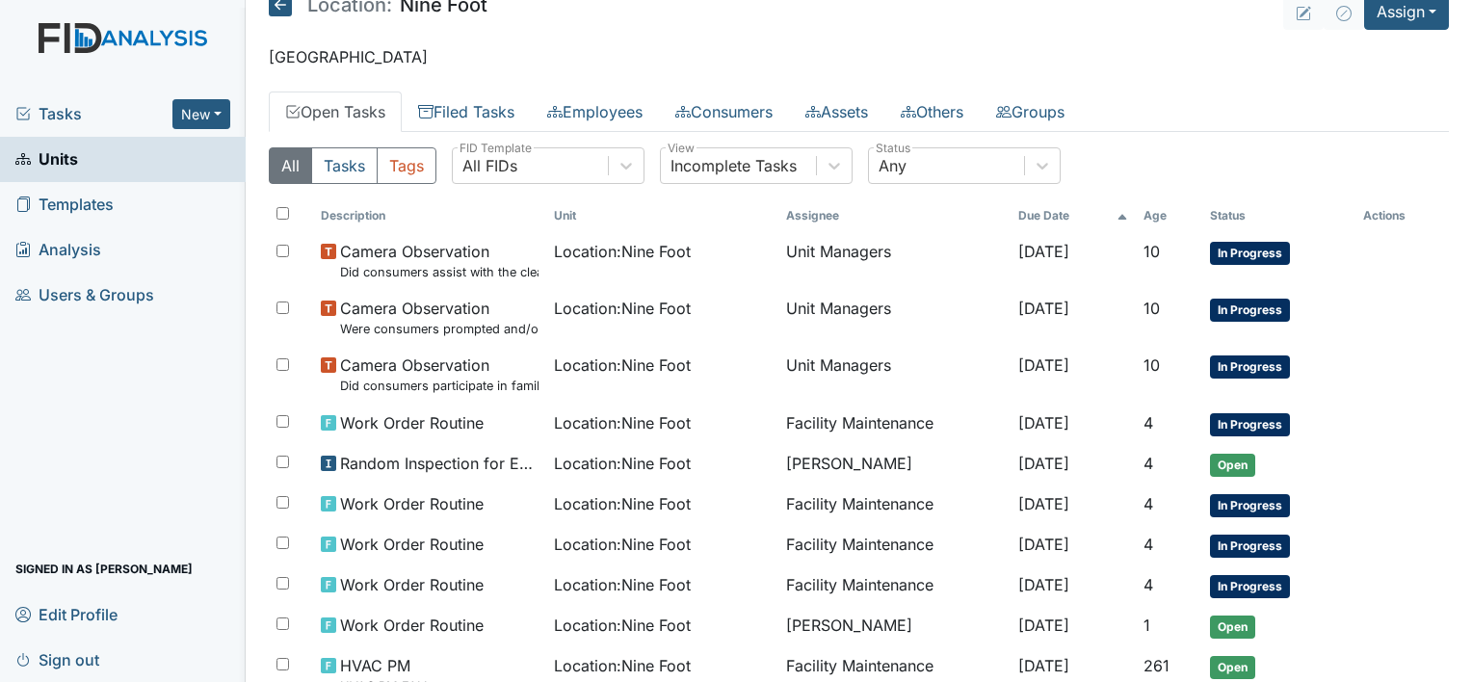
scroll to position [0, 0]
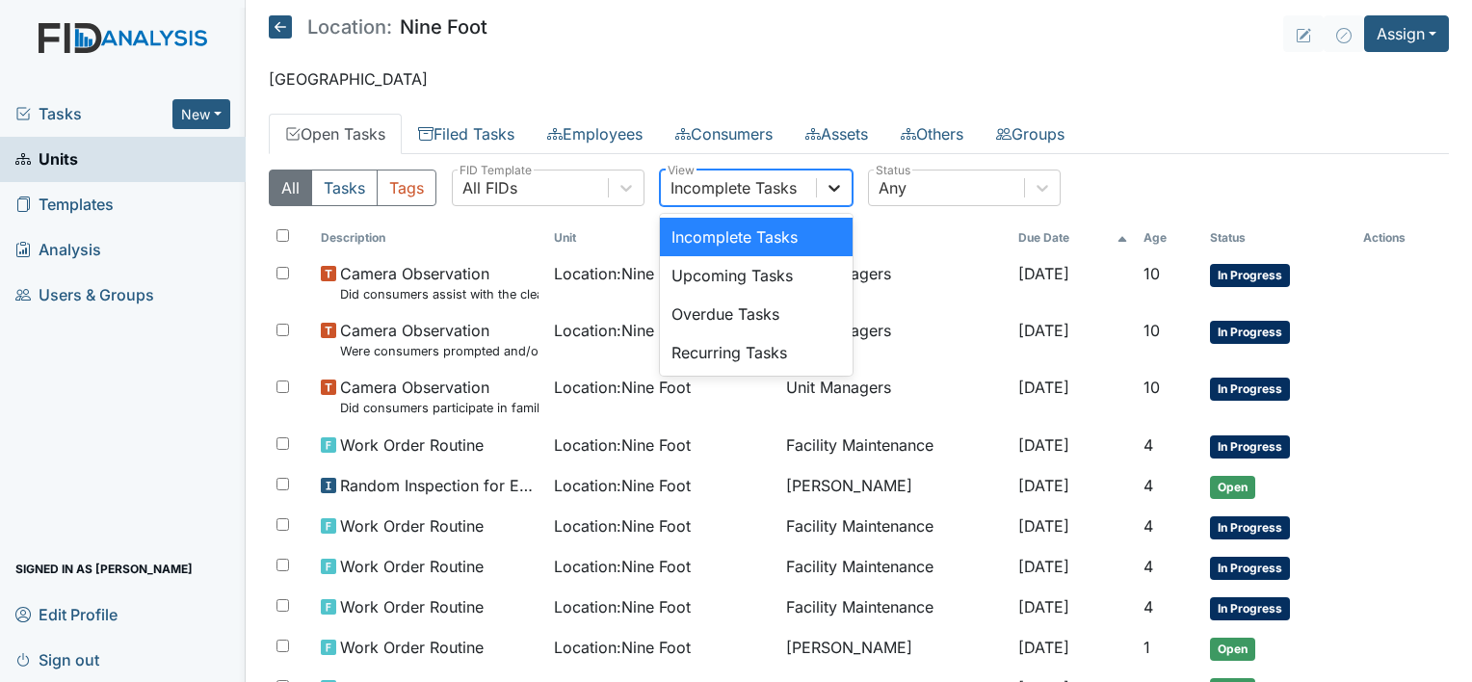
click at [836, 188] on icon at bounding box center [834, 188] width 12 height 7
click at [795, 231] on div "Incomplete Tasks" at bounding box center [756, 237] width 193 height 39
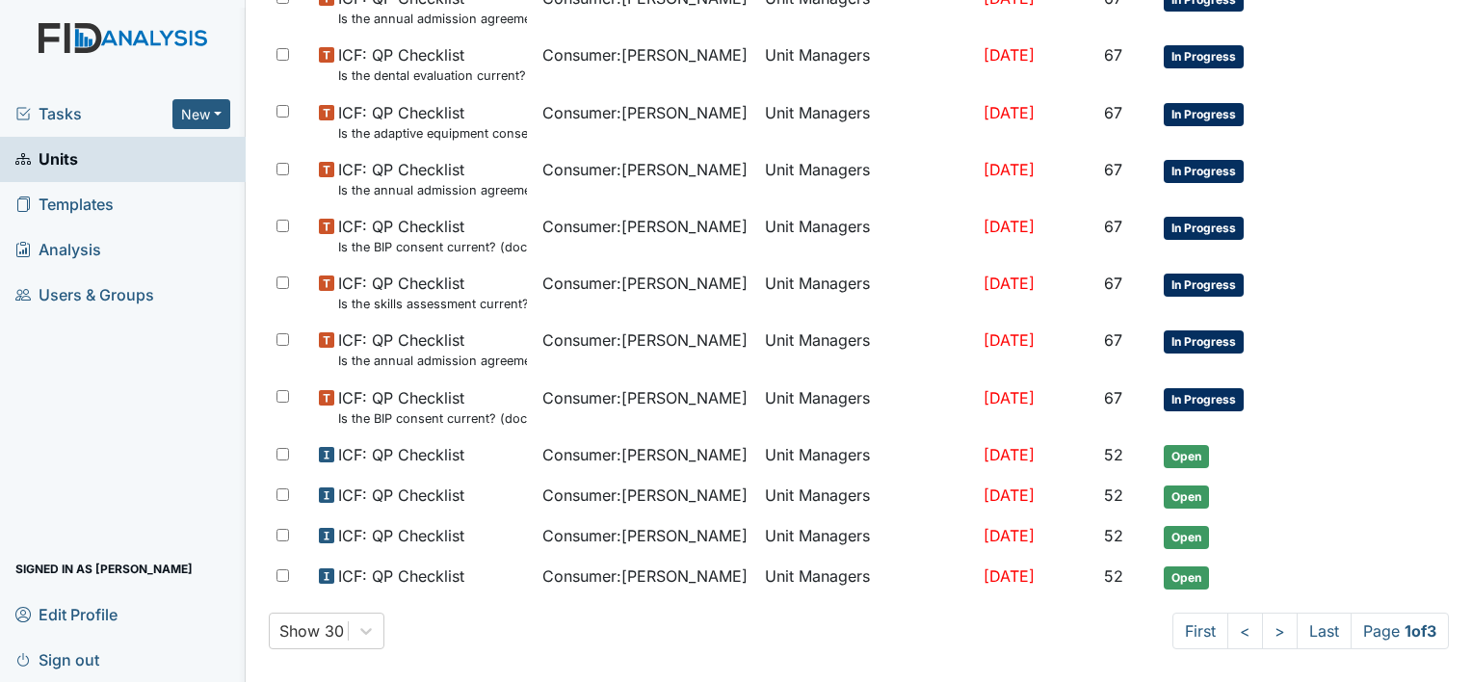
scroll to position [1207, 0]
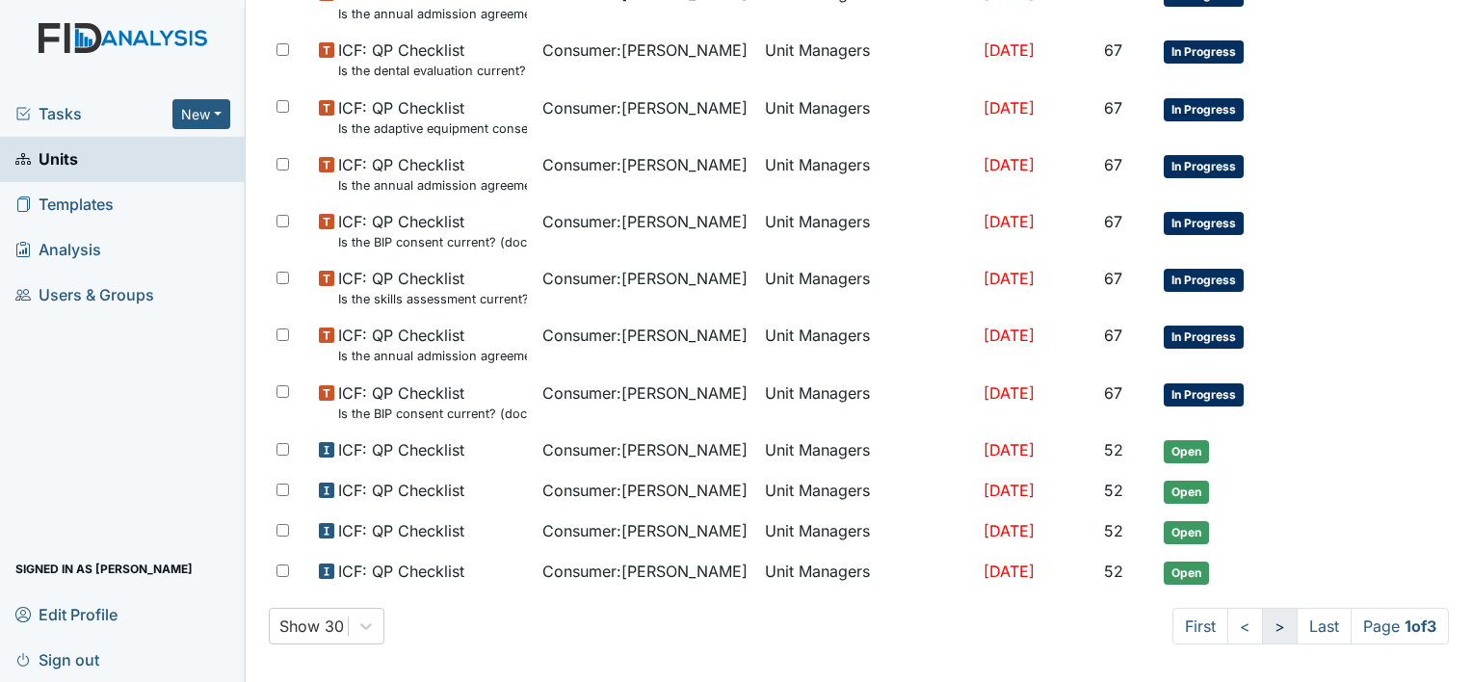
click at [1262, 613] on link ">" at bounding box center [1280, 626] width 36 height 37
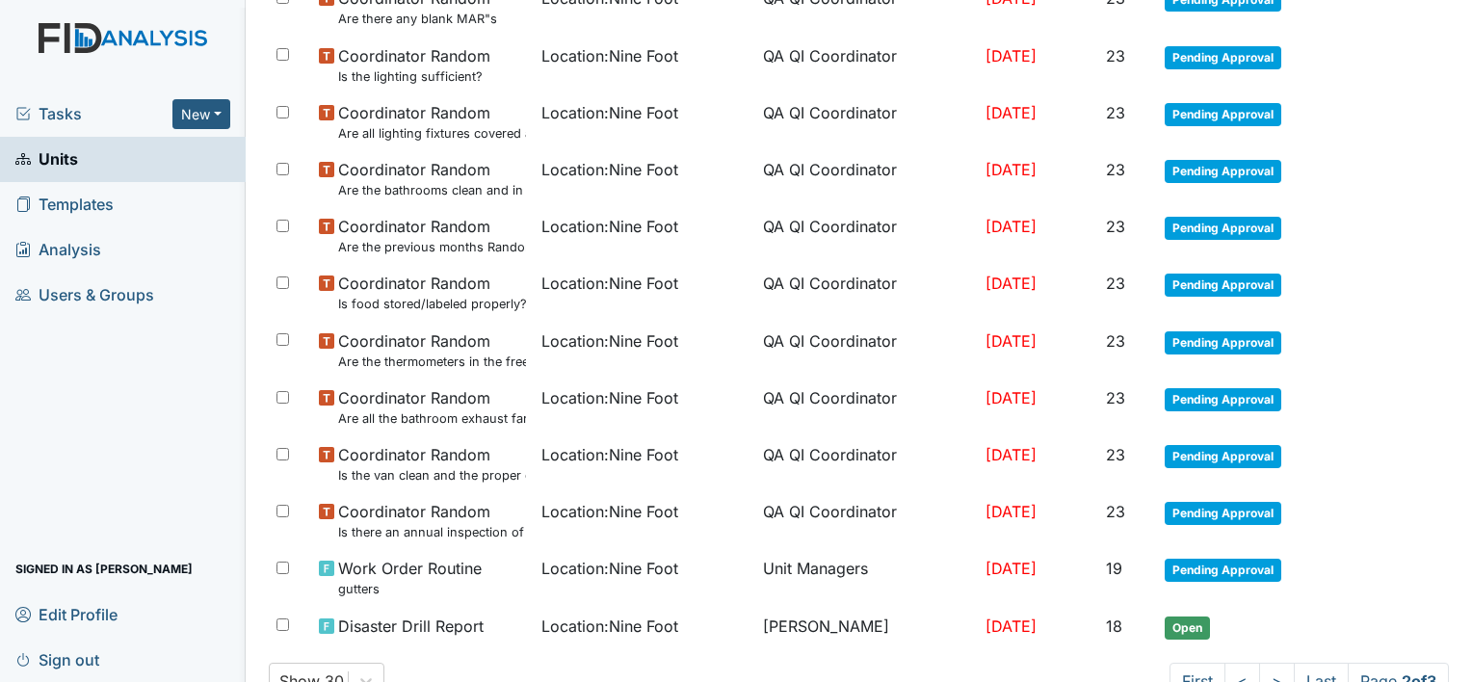
scroll to position [1276, 0]
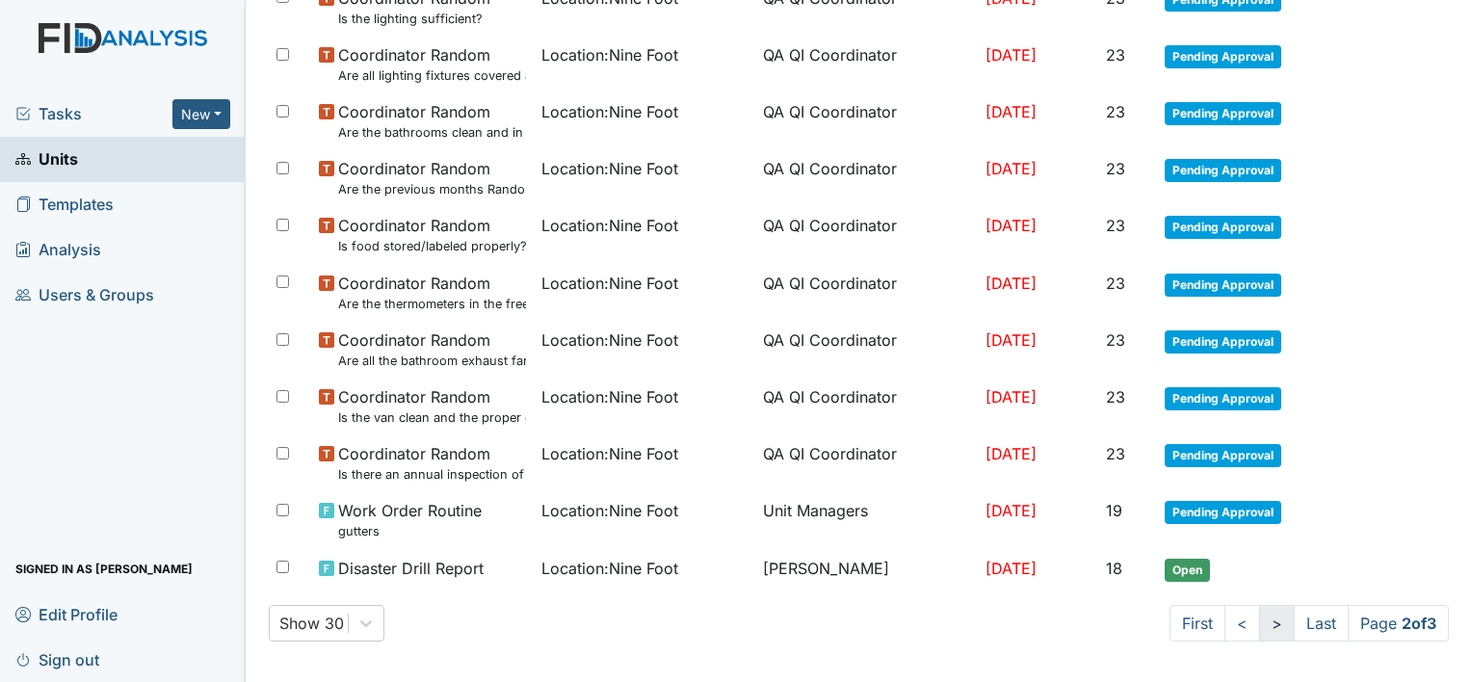
click at [1260, 619] on link ">" at bounding box center [1277, 623] width 36 height 37
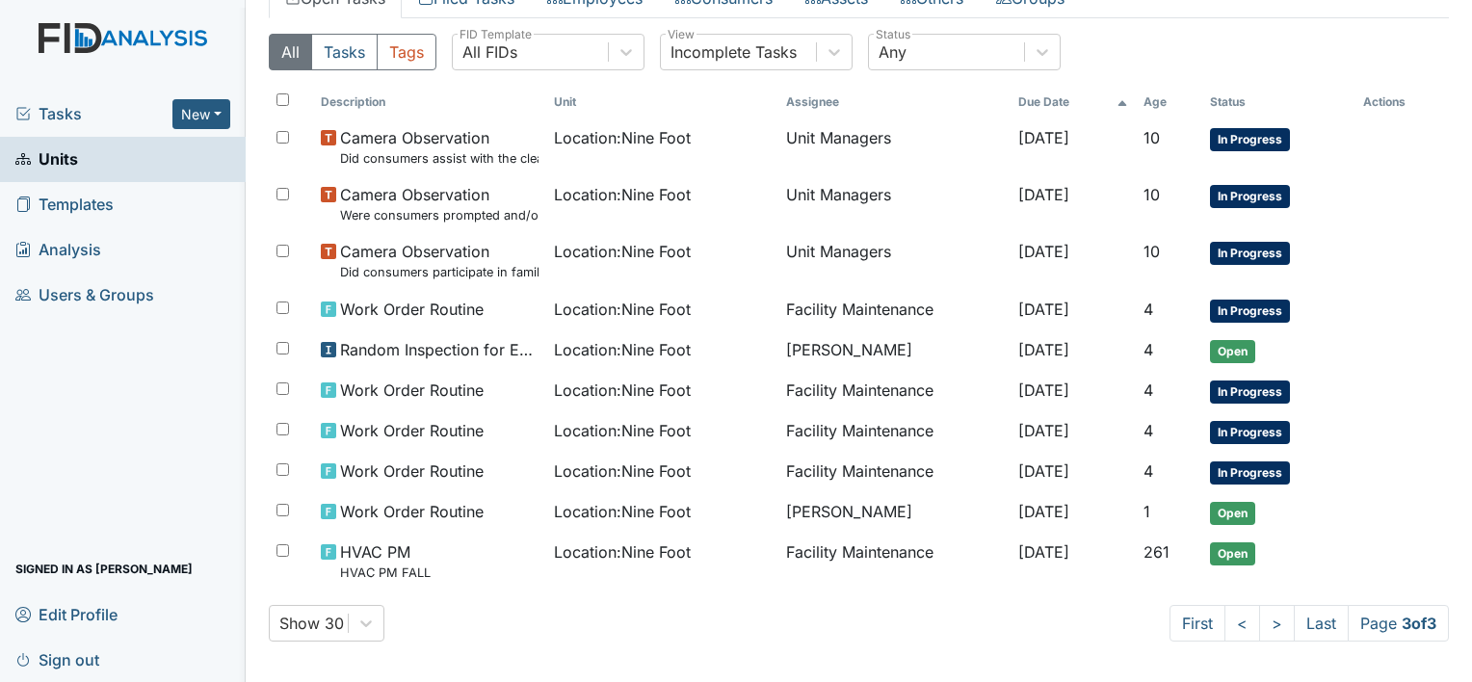
click at [1456, 17] on main "Location: Nine Foot Assign Assign Form Assign Inspection Assign Document Assign…" at bounding box center [859, 341] width 1226 height 682
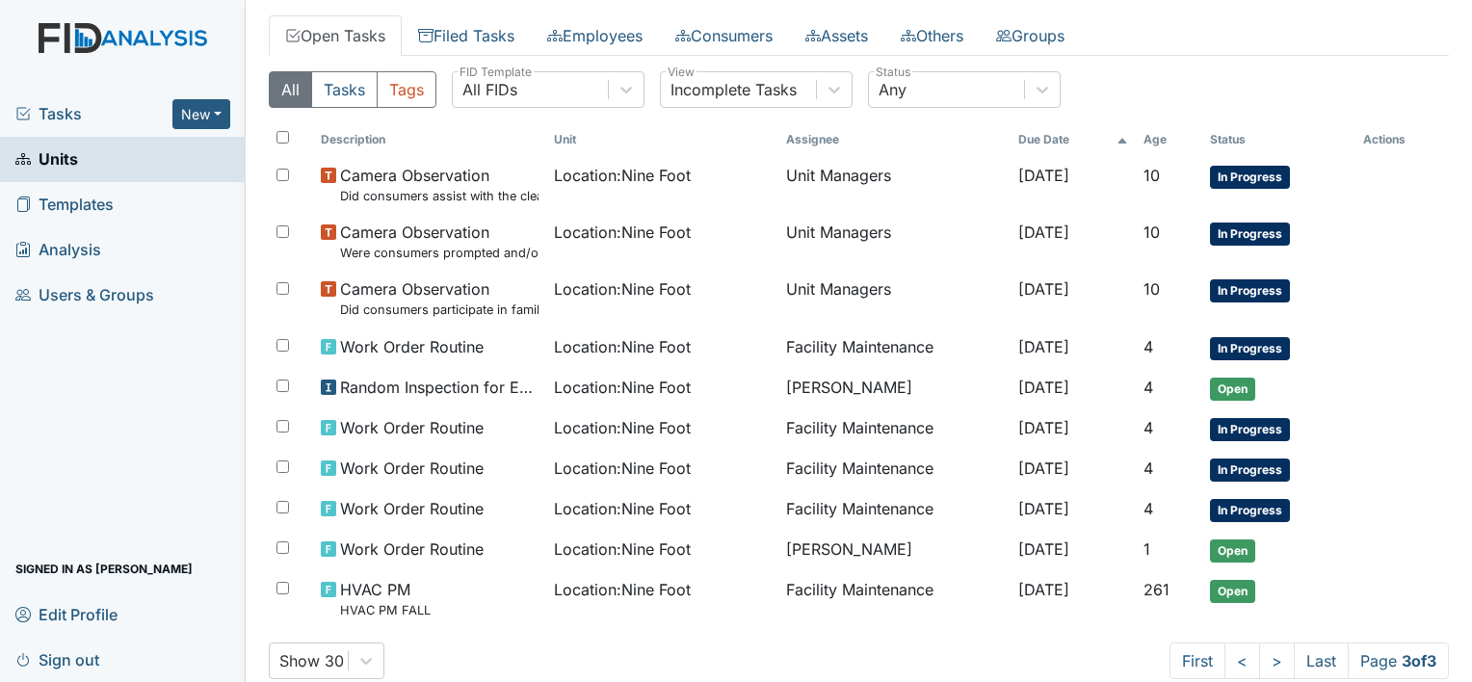
scroll to position [0, 0]
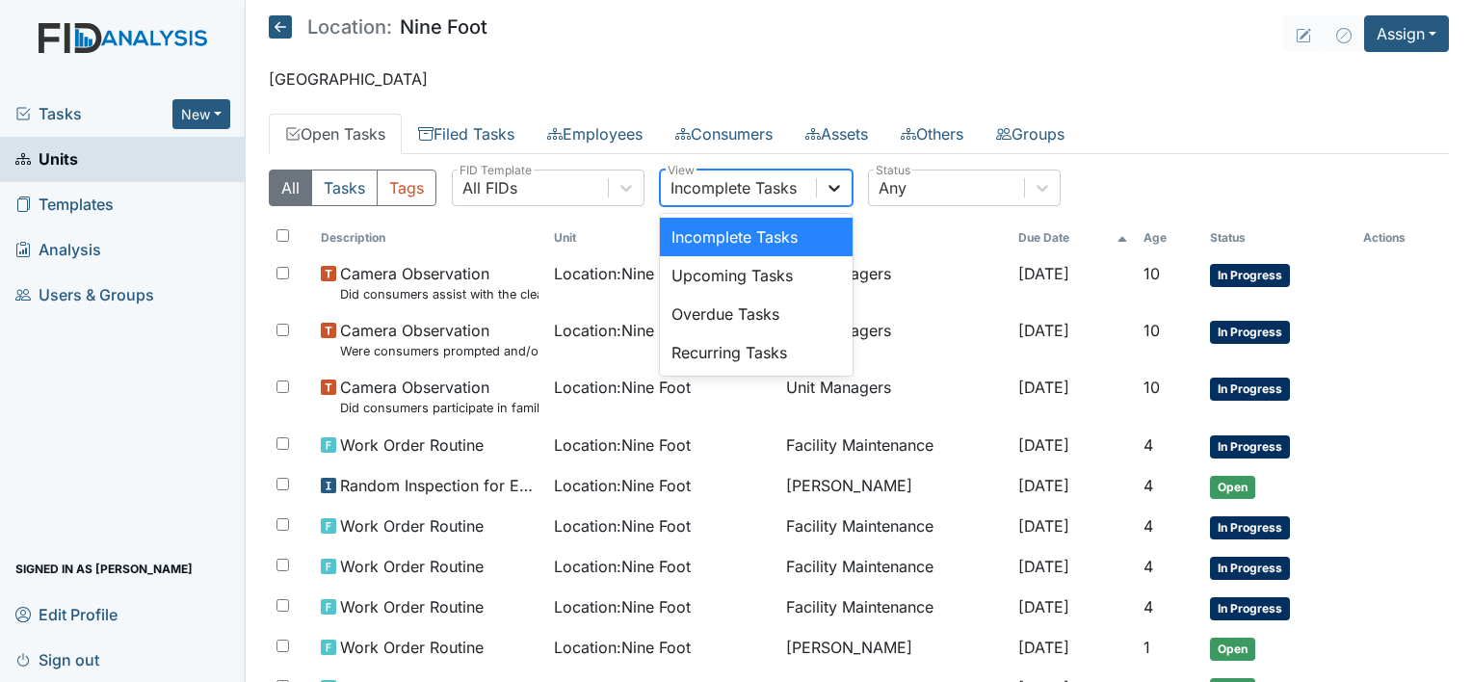
click at [831, 185] on icon at bounding box center [833, 187] width 19 height 19
click at [813, 272] on div "Upcoming Tasks" at bounding box center [756, 275] width 193 height 39
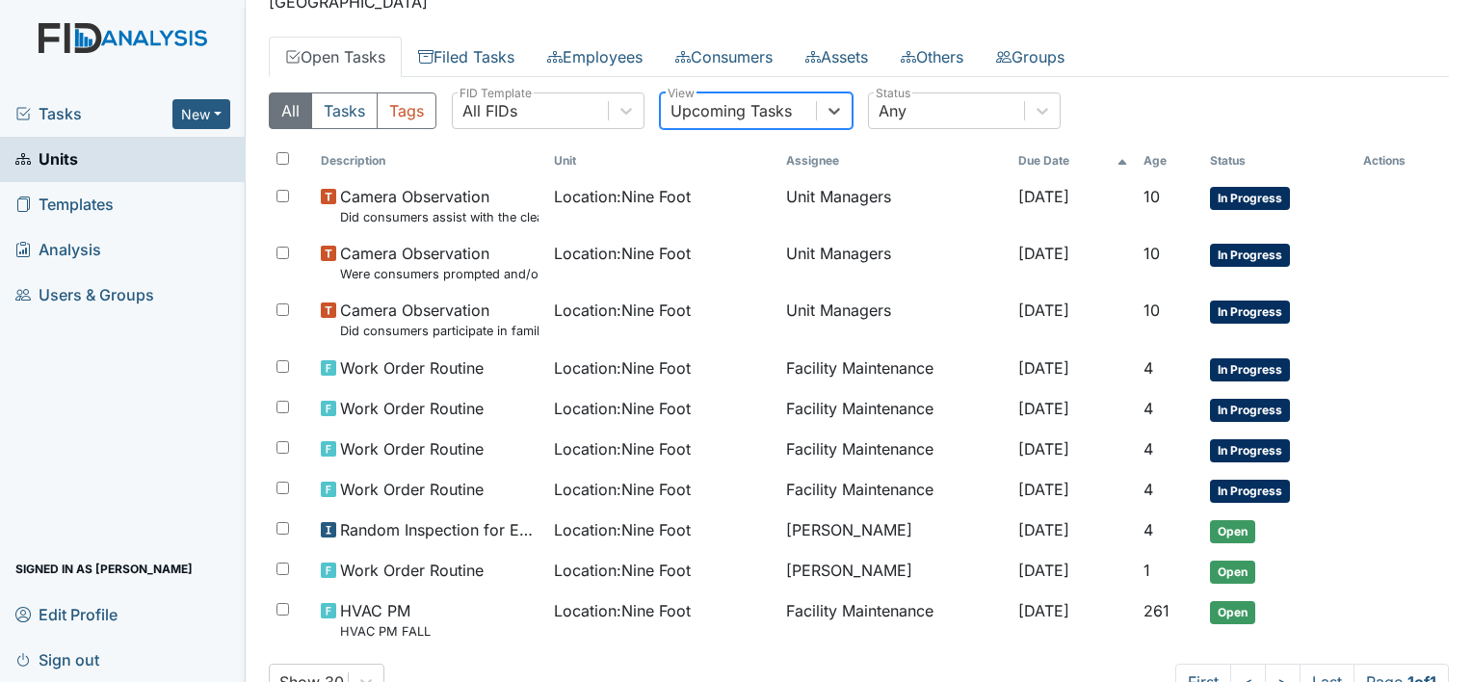
scroll to position [136, 0]
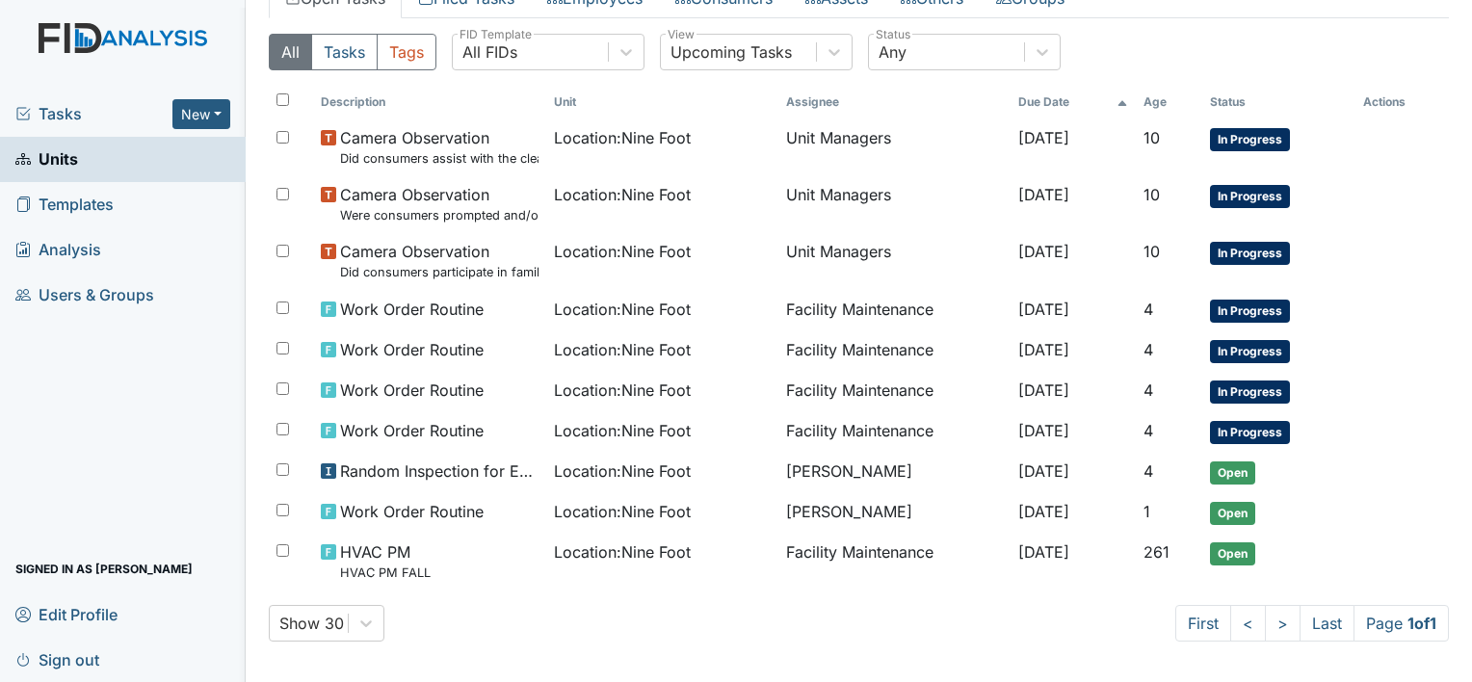
click at [1456, 12] on main "Location: Nine Foot Assign Assign Form Assign Inspection Assign Document Assign…" at bounding box center [859, 341] width 1226 height 682
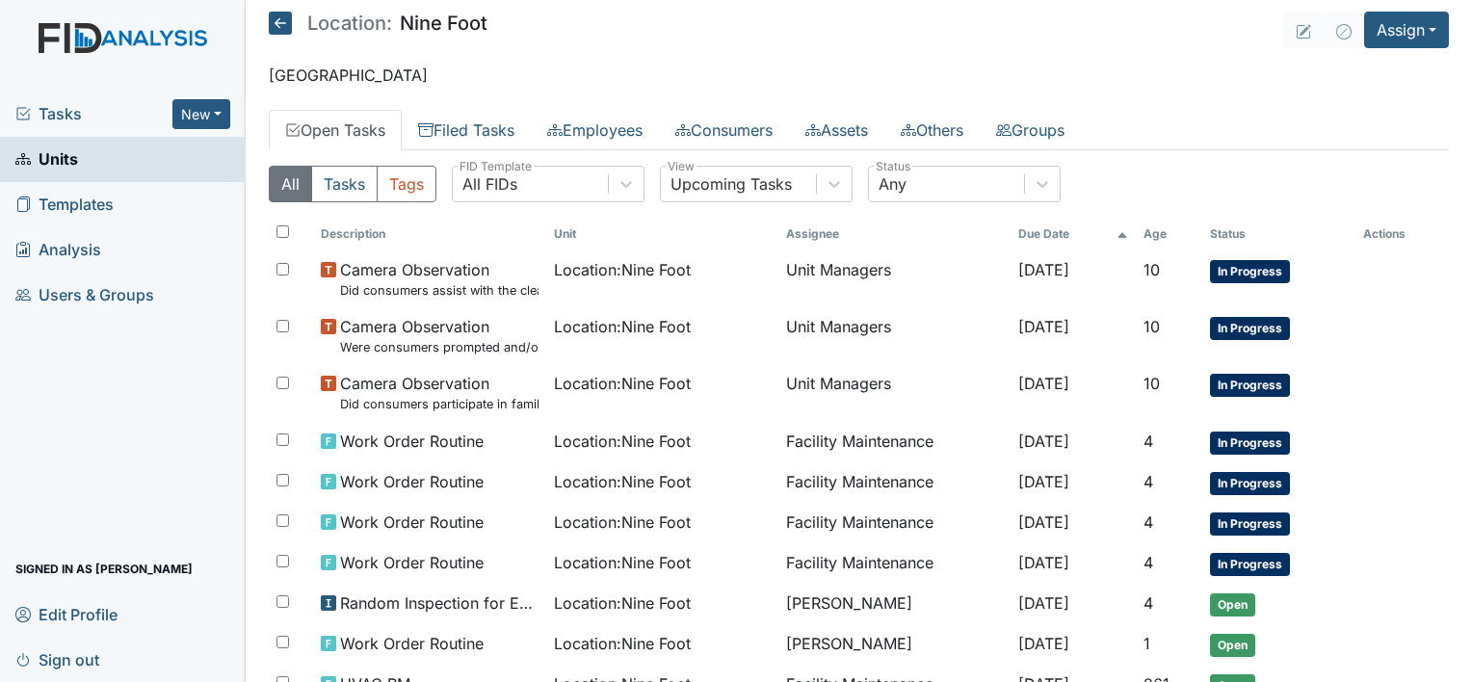
scroll to position [0, 0]
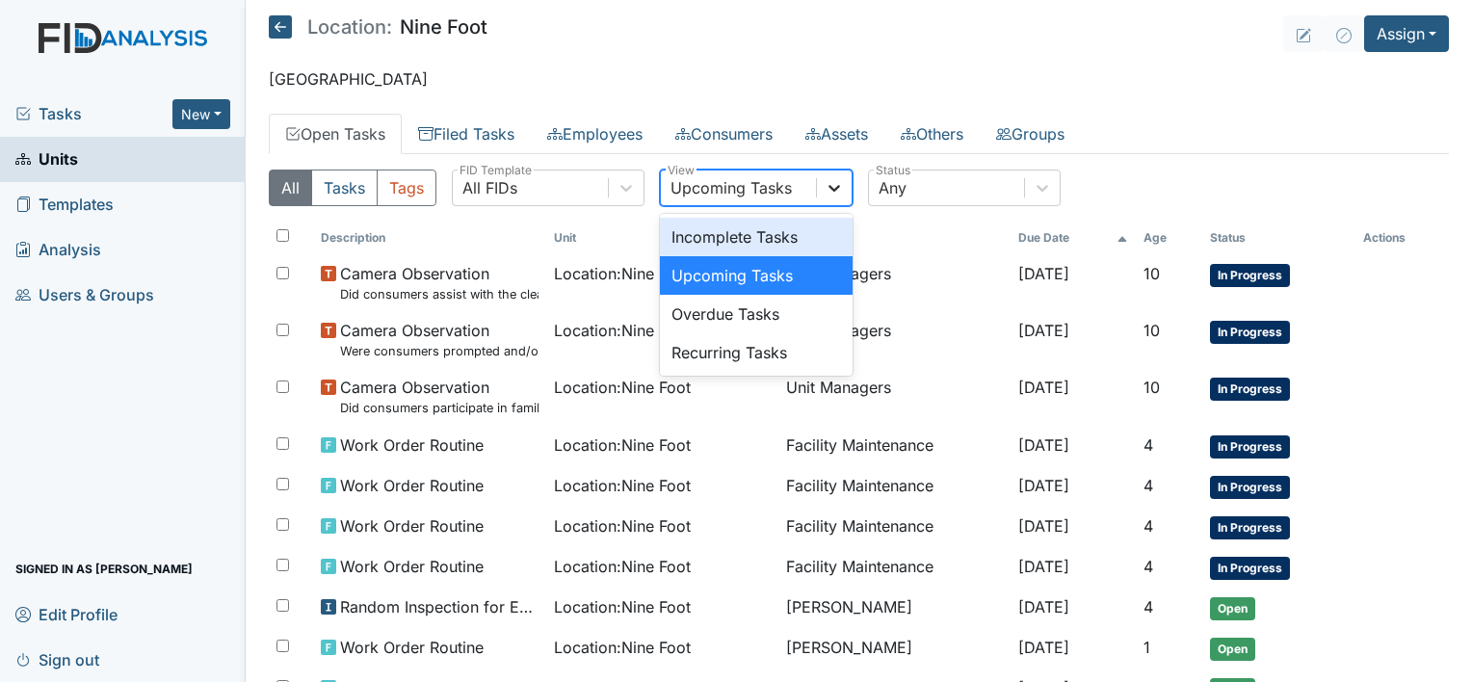
click at [834, 185] on icon at bounding box center [833, 187] width 19 height 19
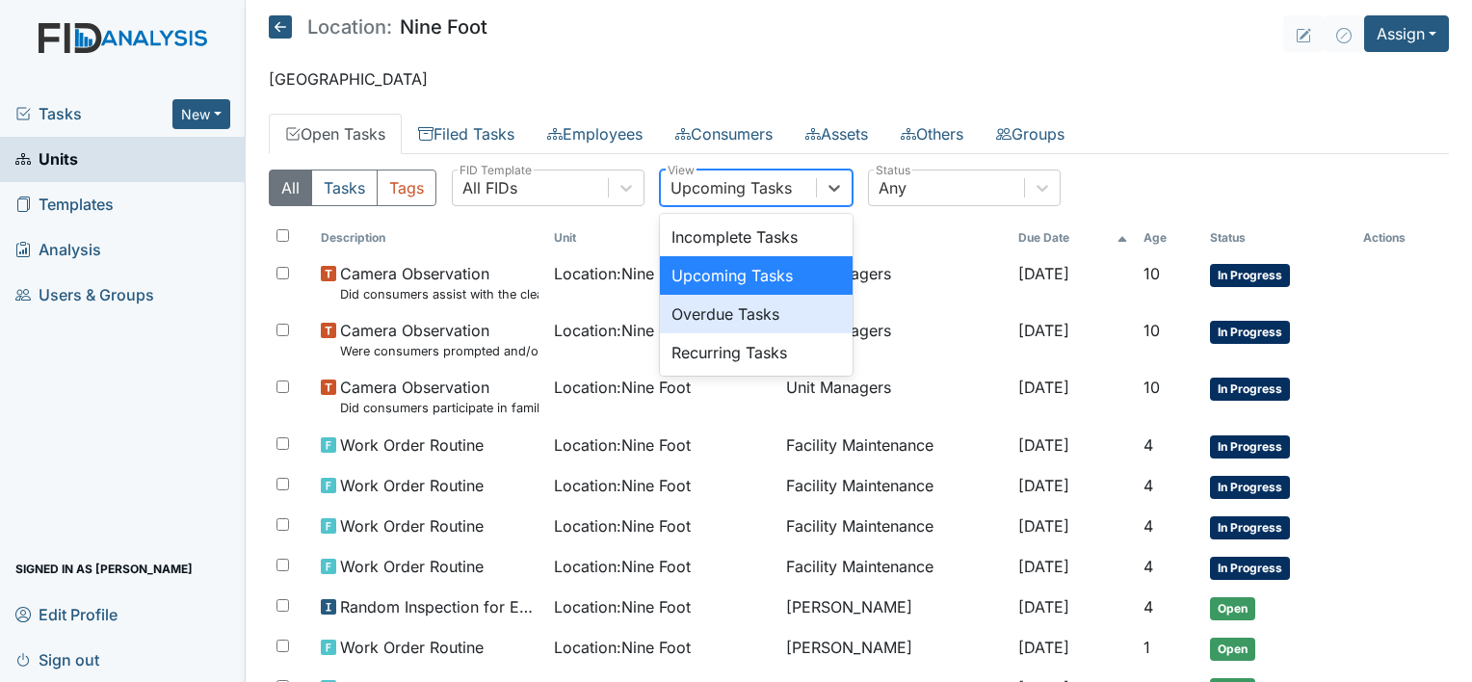
click at [817, 308] on div "Overdue Tasks" at bounding box center [756, 314] width 193 height 39
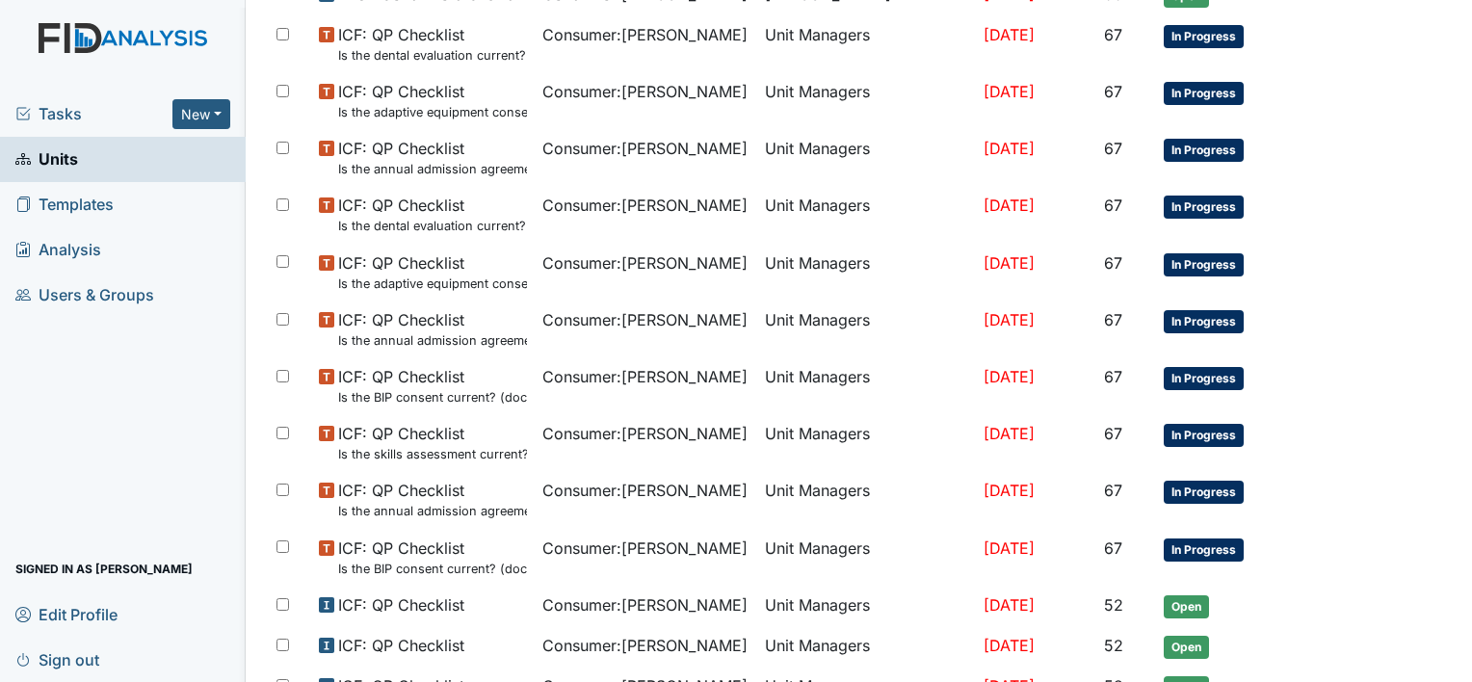
scroll to position [1207, 0]
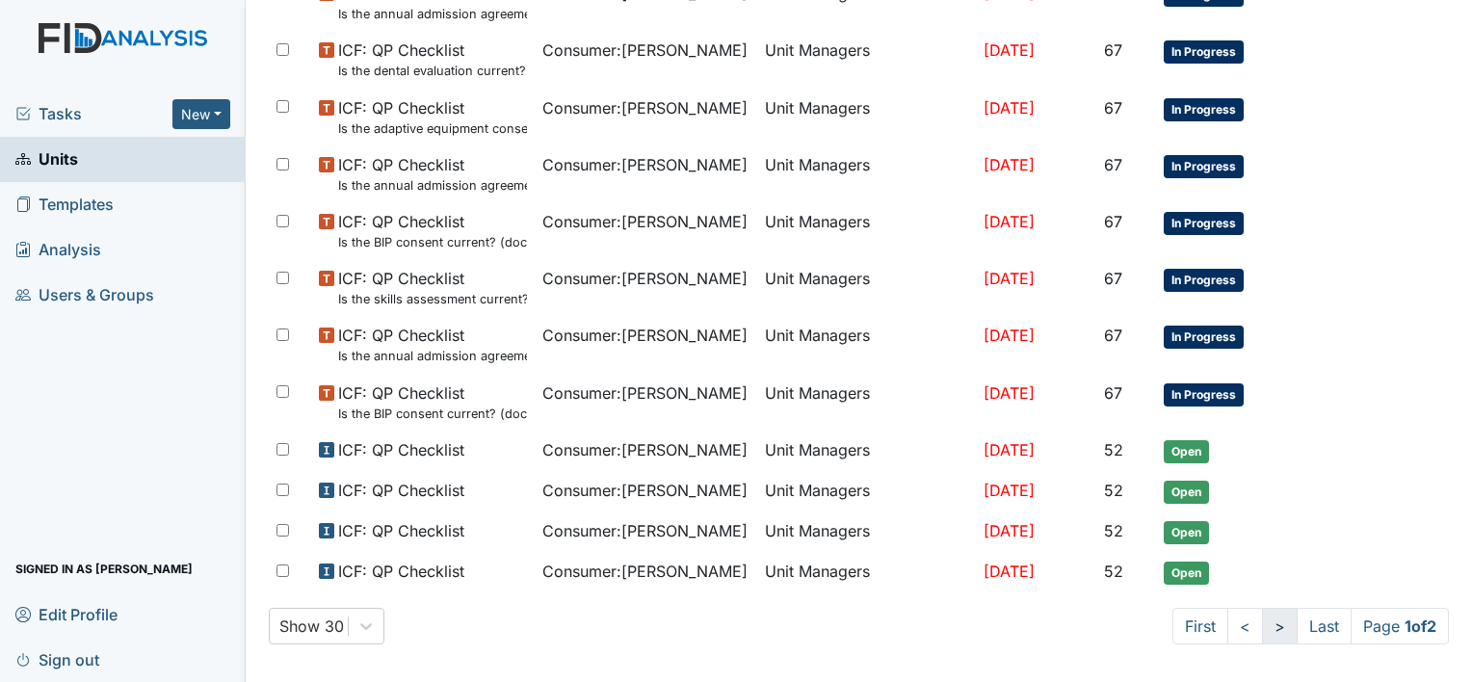
click at [1262, 616] on link ">" at bounding box center [1280, 626] width 36 height 37
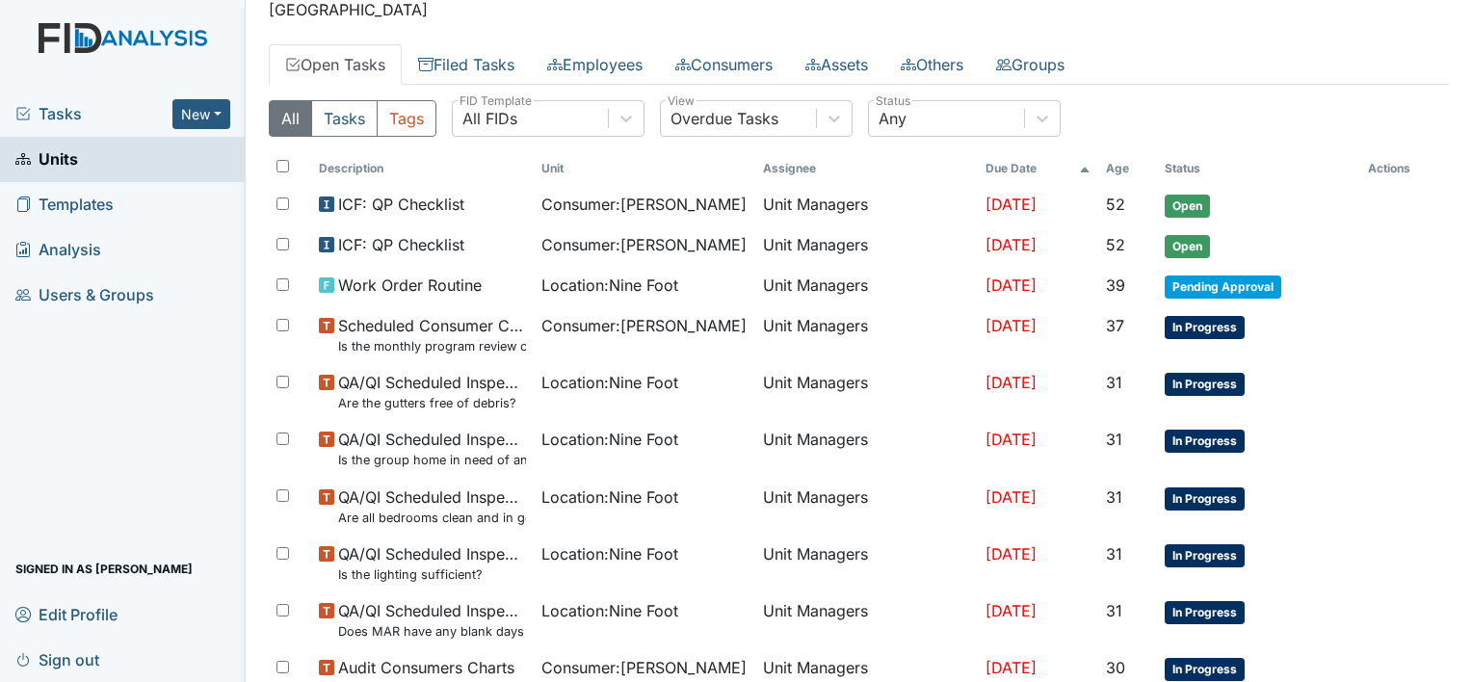
scroll to position [0, 0]
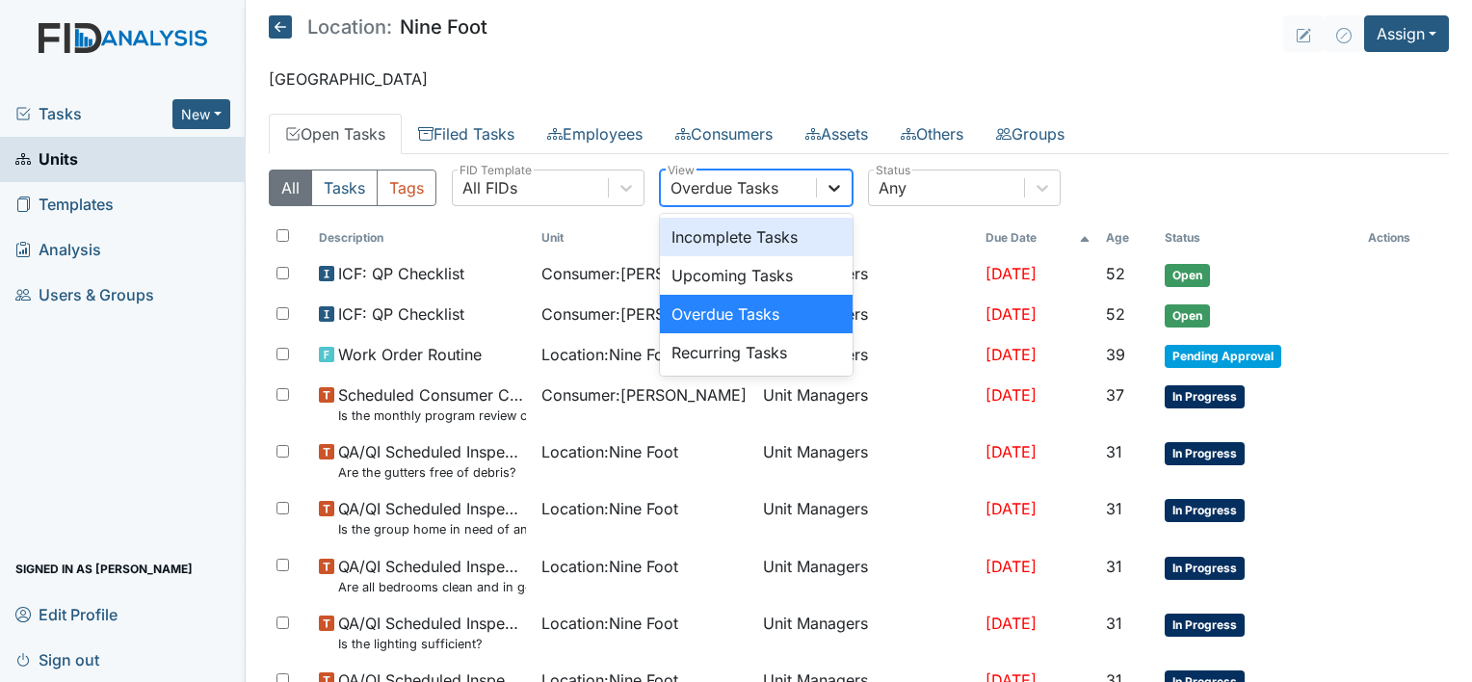
click at [829, 185] on icon at bounding box center [834, 188] width 12 height 7
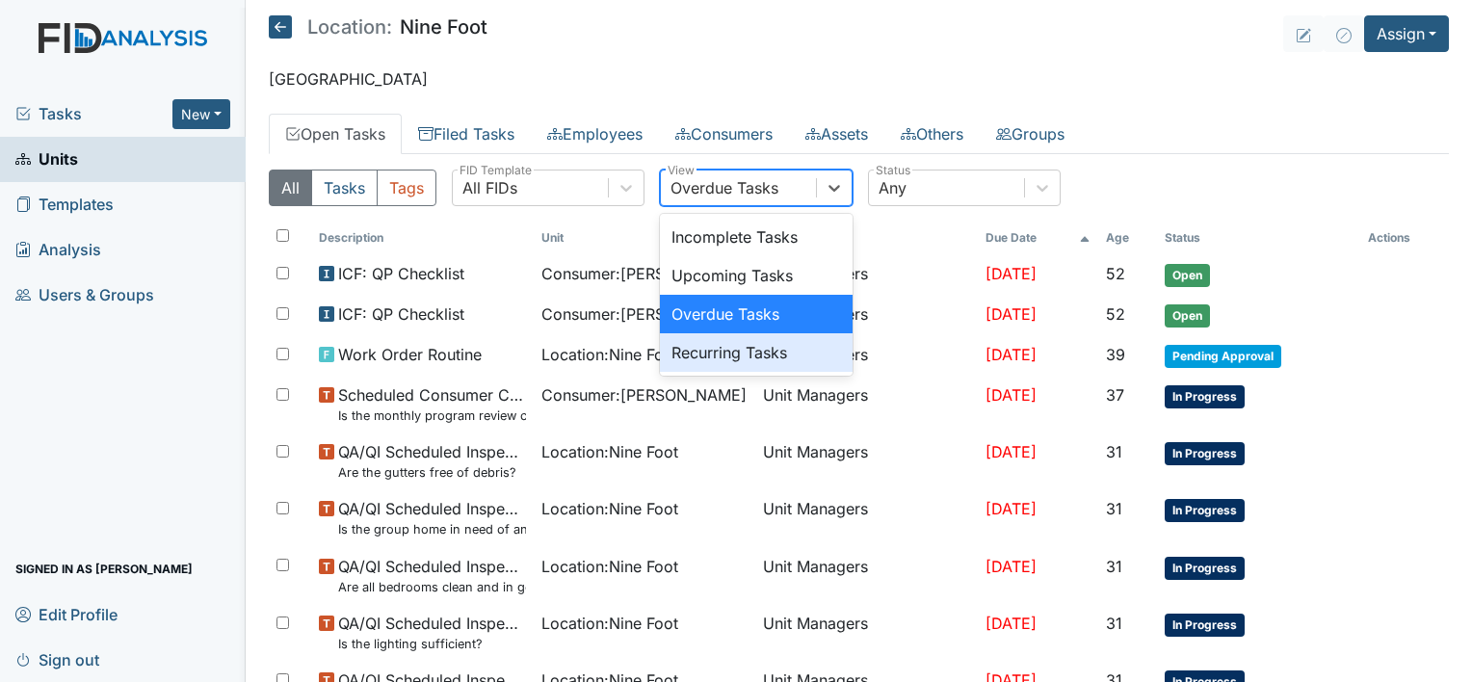
click at [824, 351] on div "Recurring Tasks" at bounding box center [756, 352] width 193 height 39
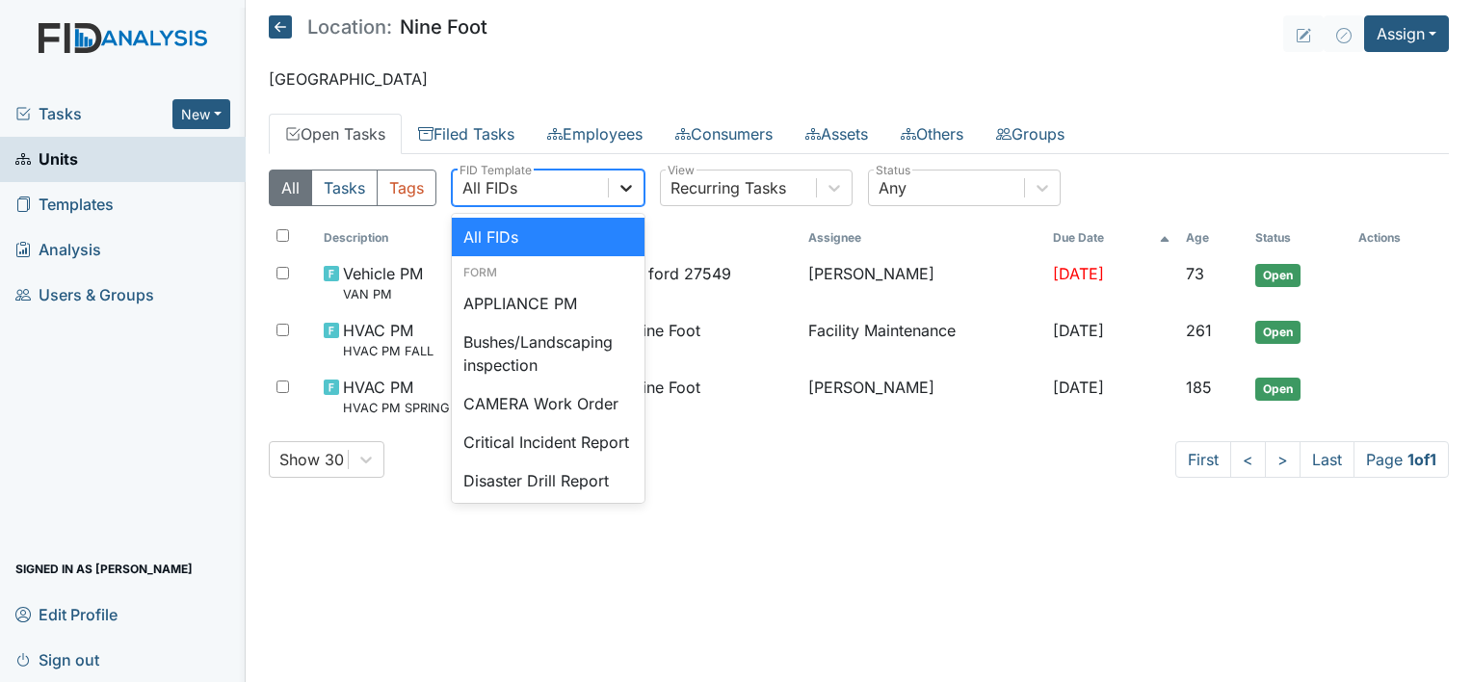
click at [616, 183] on icon at bounding box center [625, 187] width 19 height 19
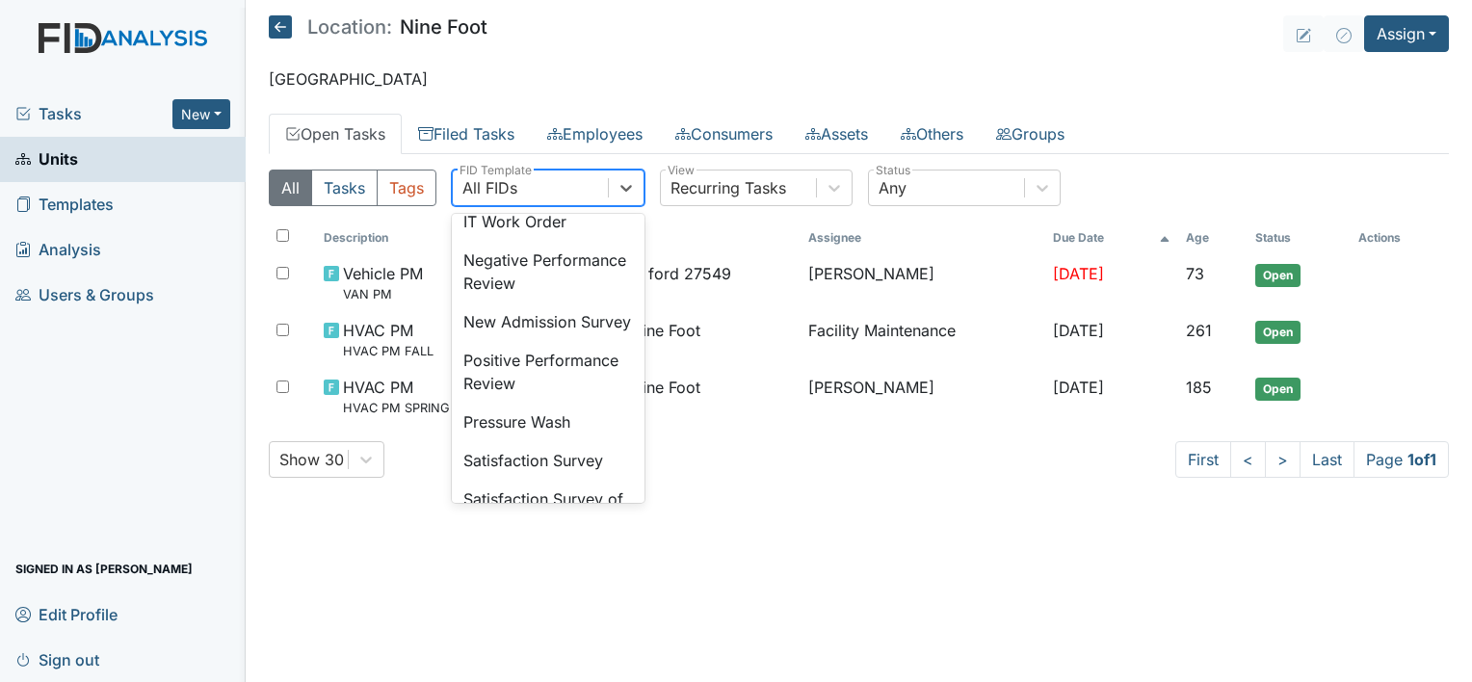
scroll to position [552, 0]
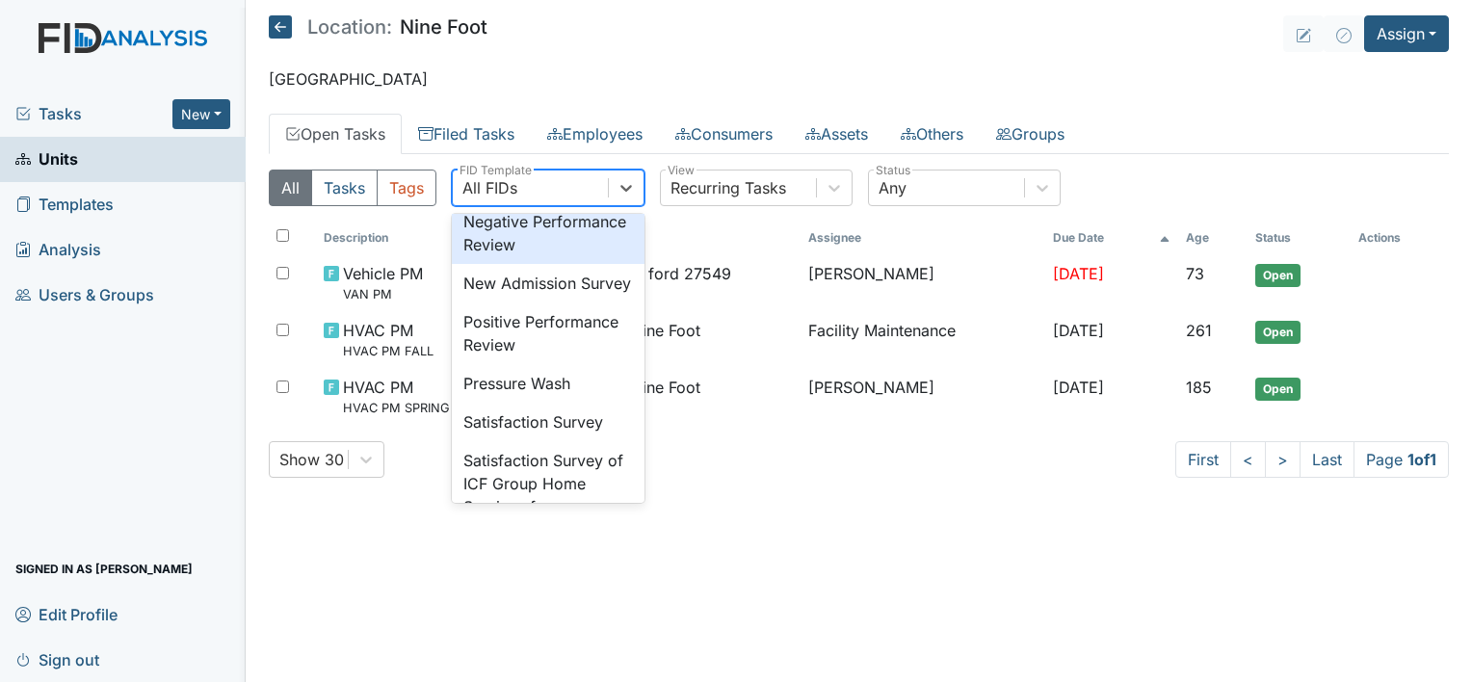
click at [541, 264] on div "Negative Performance Review" at bounding box center [548, 233] width 193 height 62
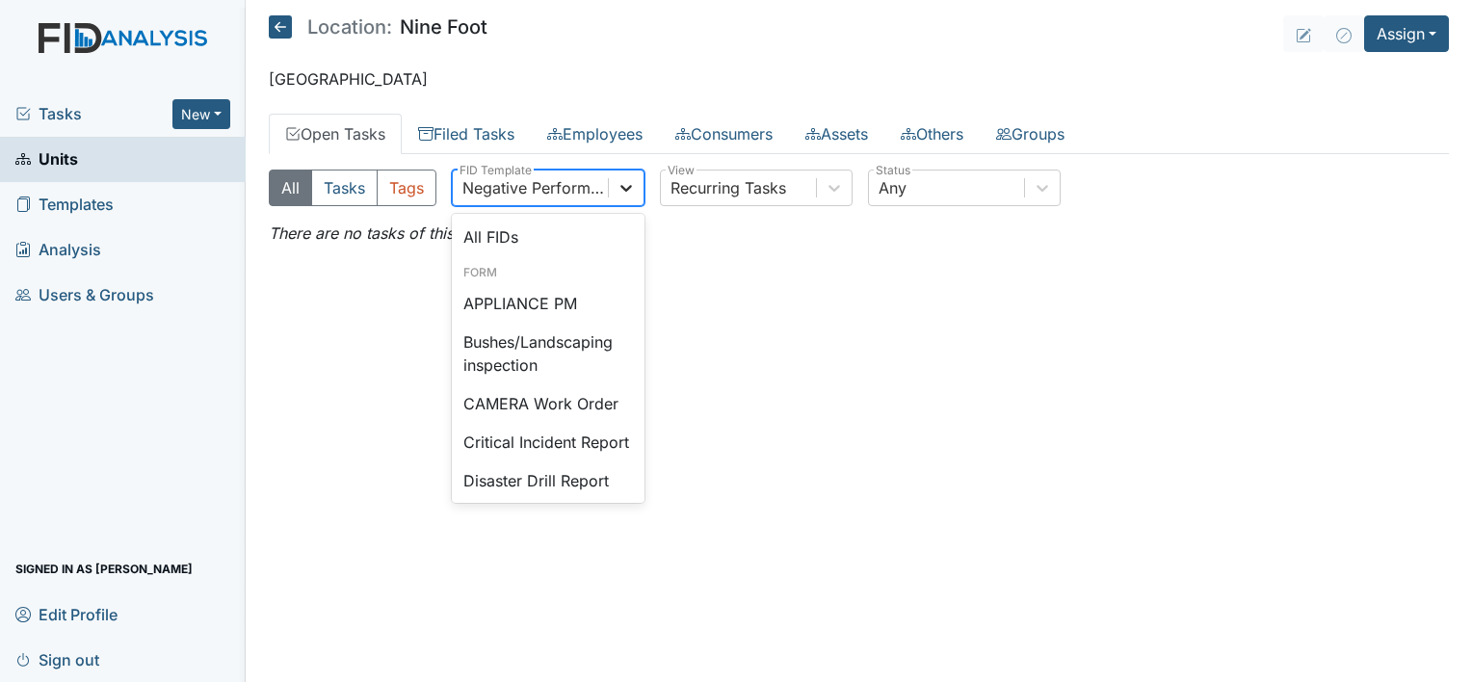
click at [623, 184] on icon at bounding box center [625, 187] width 19 height 19
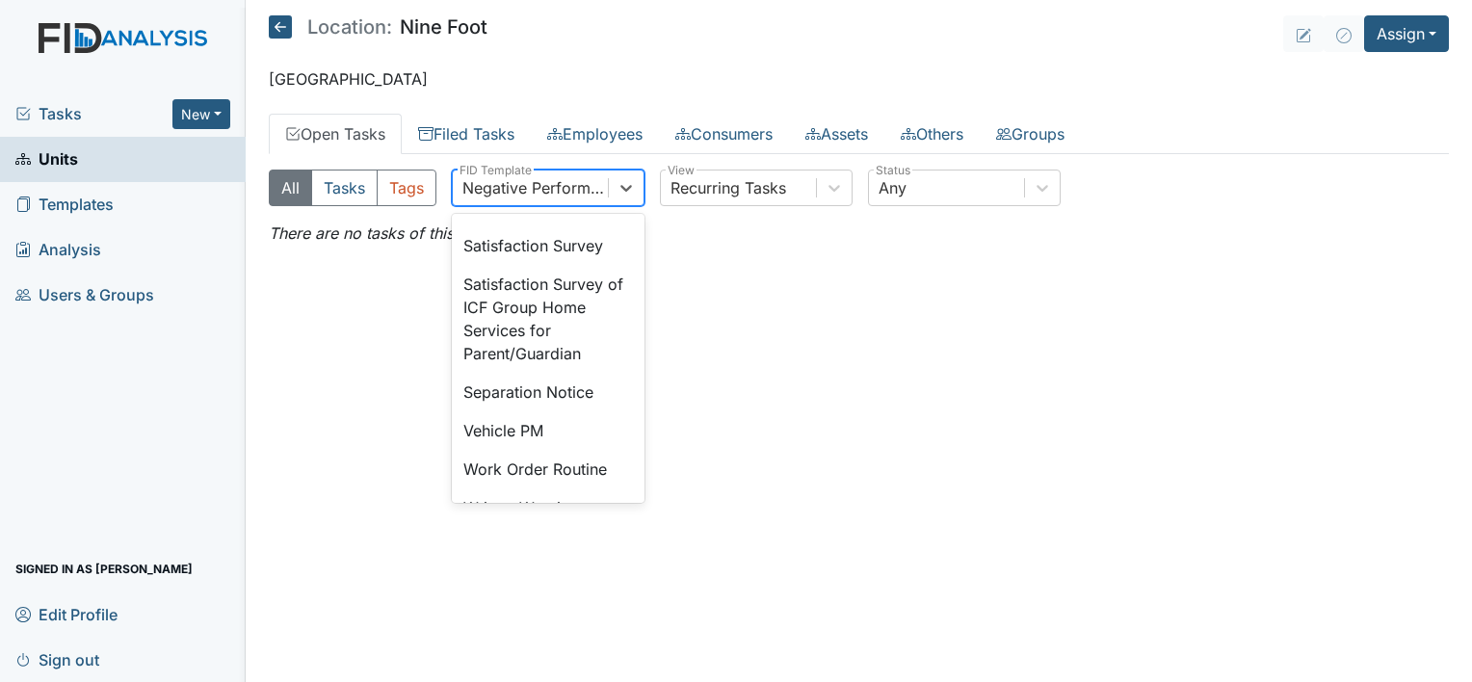
scroll to position [819, 0]
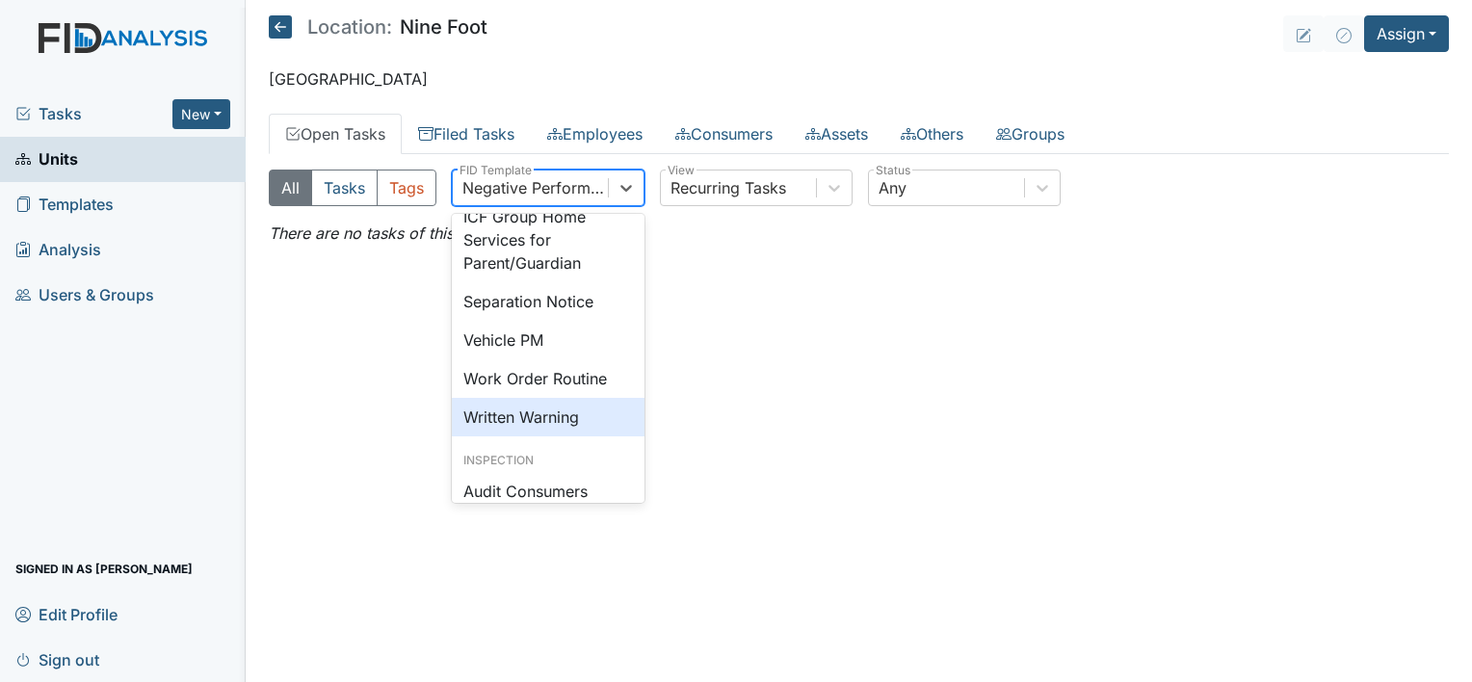
click at [628, 436] on div "Written Warning" at bounding box center [548, 417] width 193 height 39
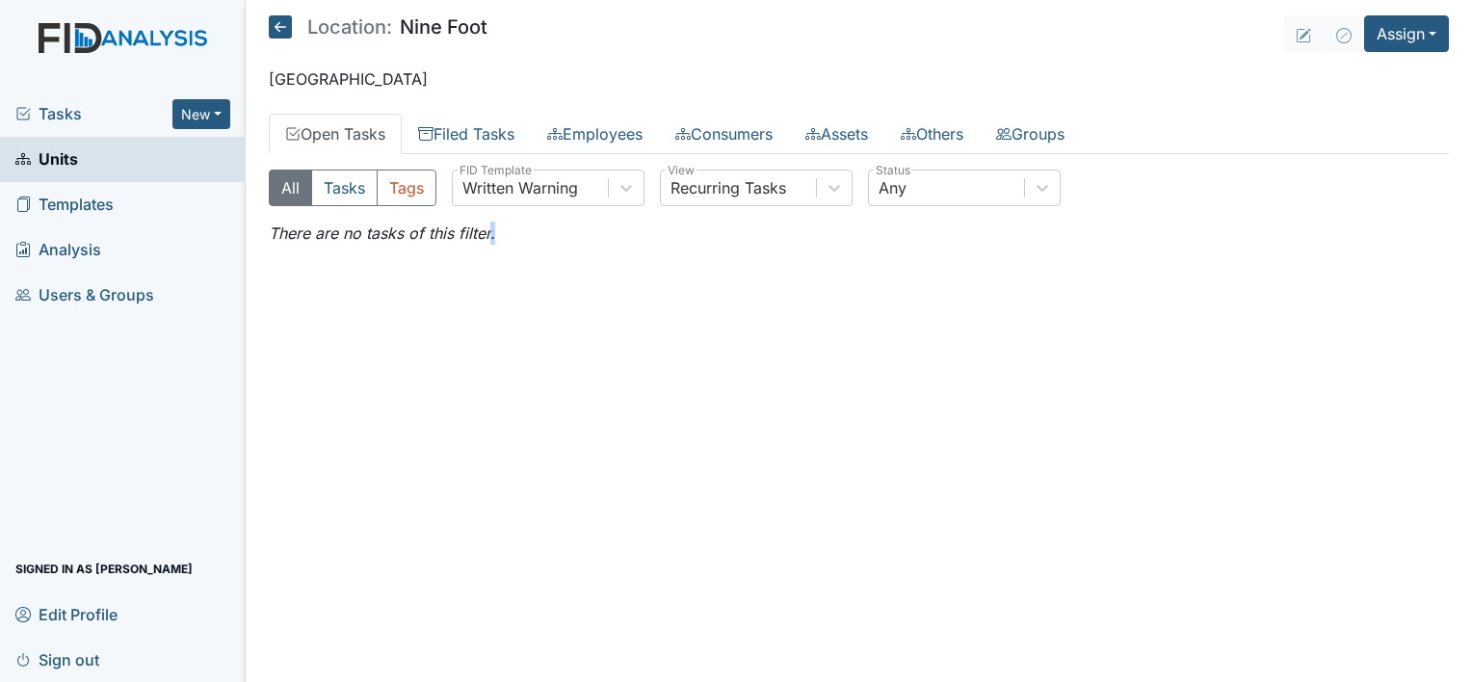
click at [628, 467] on main "Location: Nine Foot Assign Assign Form Assign Inspection Assign Document Assign…" at bounding box center [859, 341] width 1226 height 682
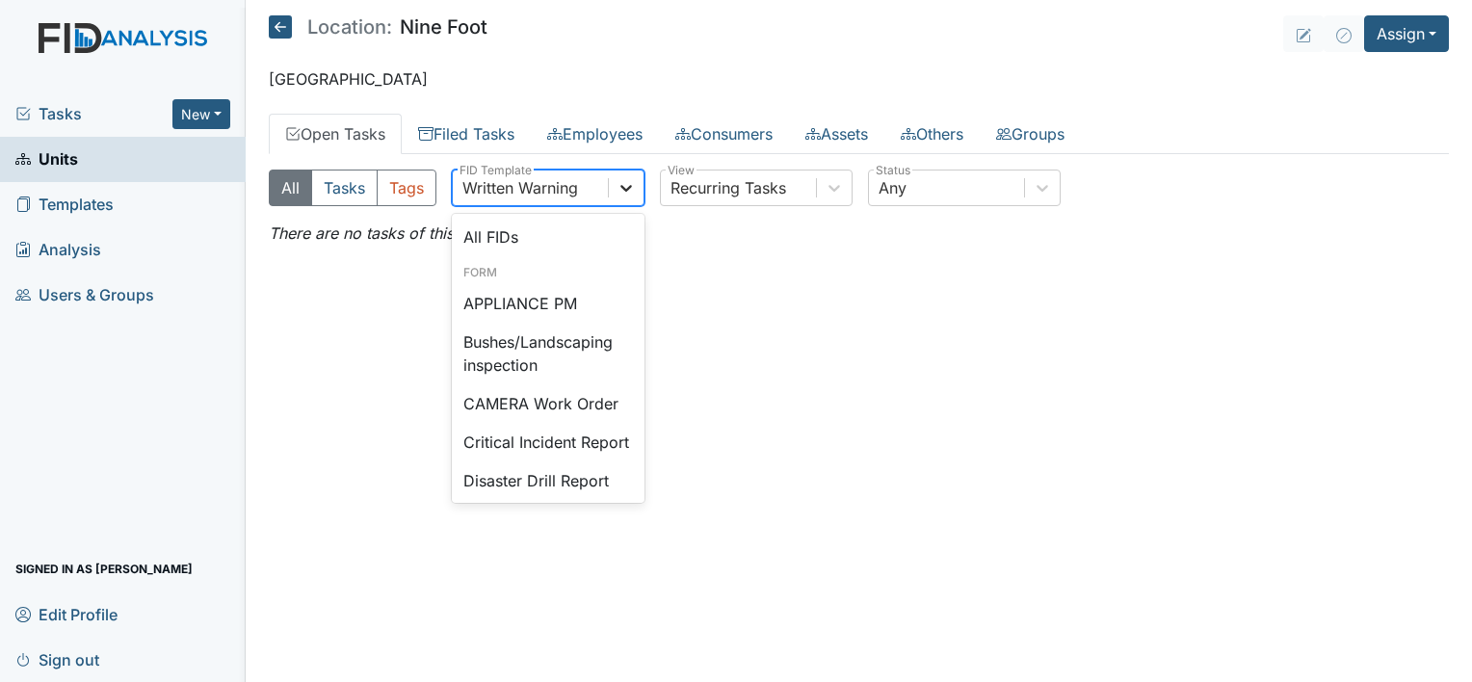
scroll to position [811, 0]
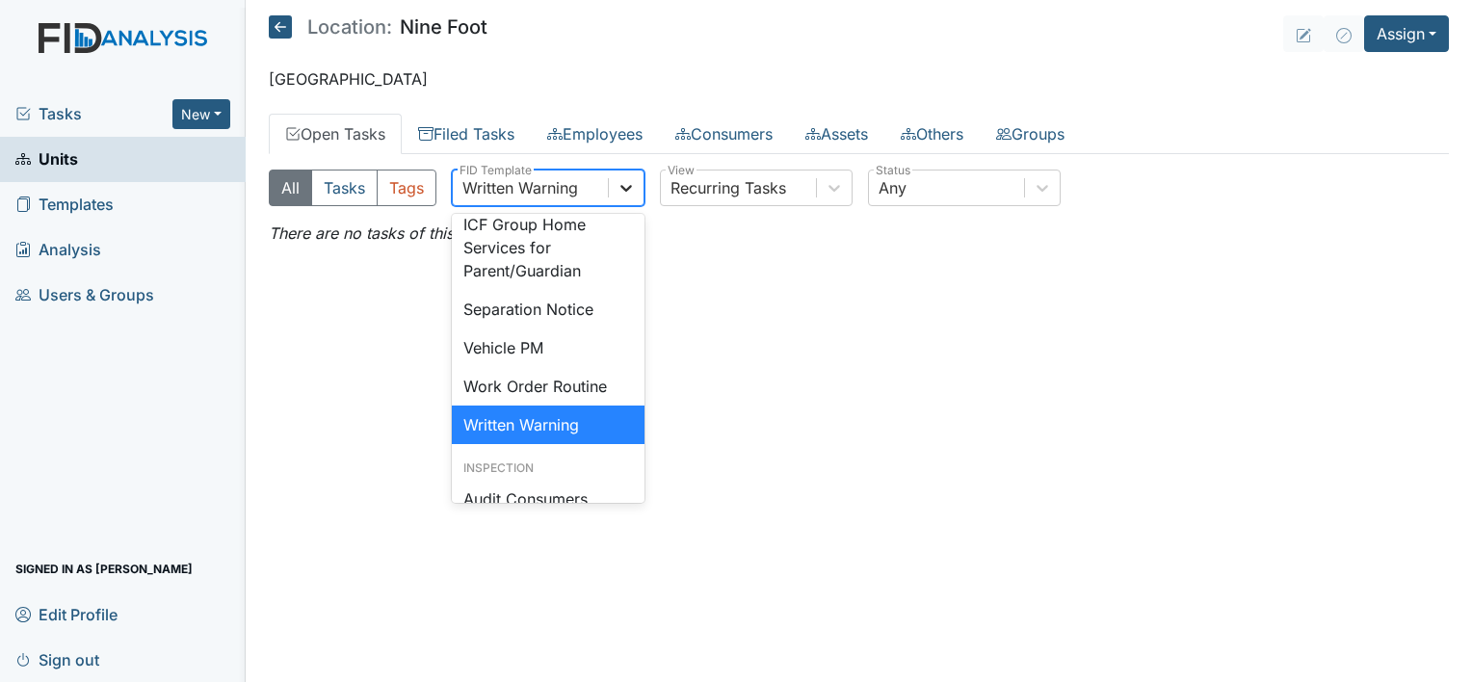
drag, startPoint x: 628, startPoint y: 467, endPoint x: 624, endPoint y: 188, distance: 279.3
click at [624, 188] on icon at bounding box center [626, 188] width 12 height 7
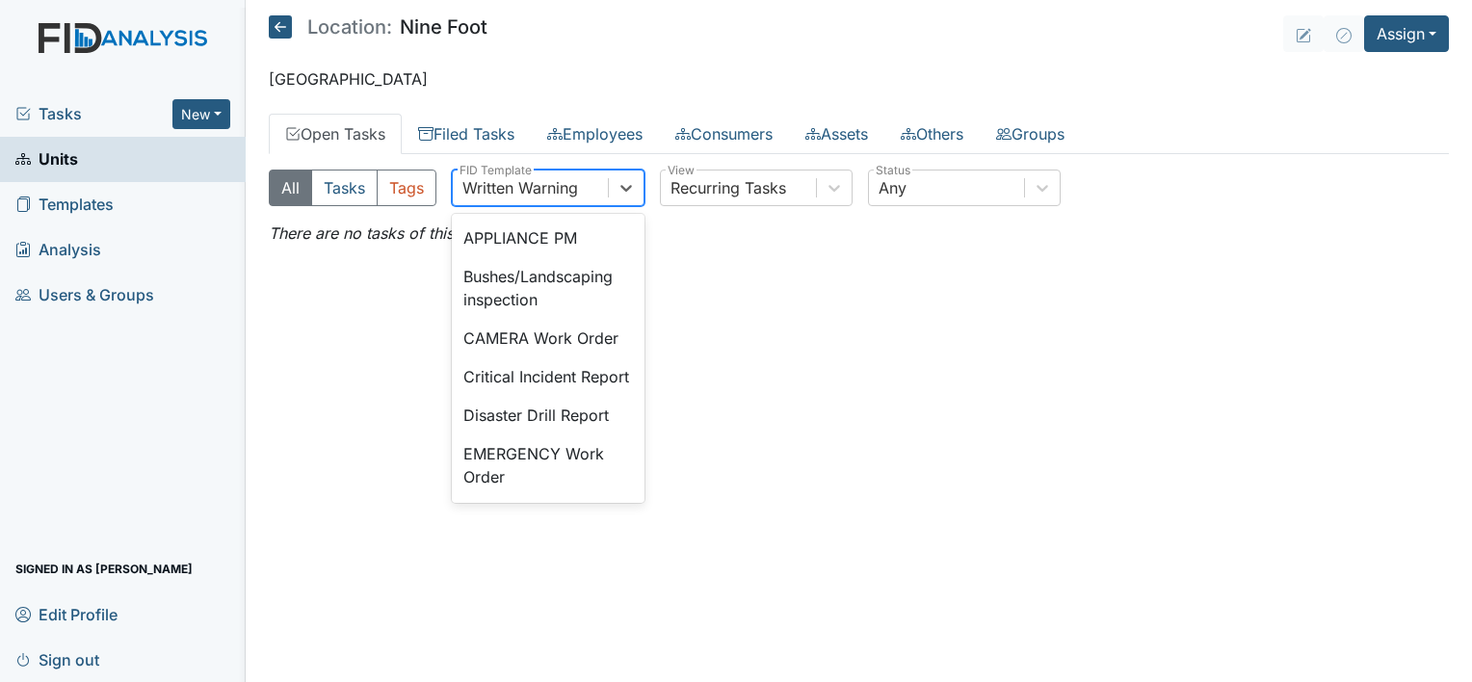
scroll to position [0, 0]
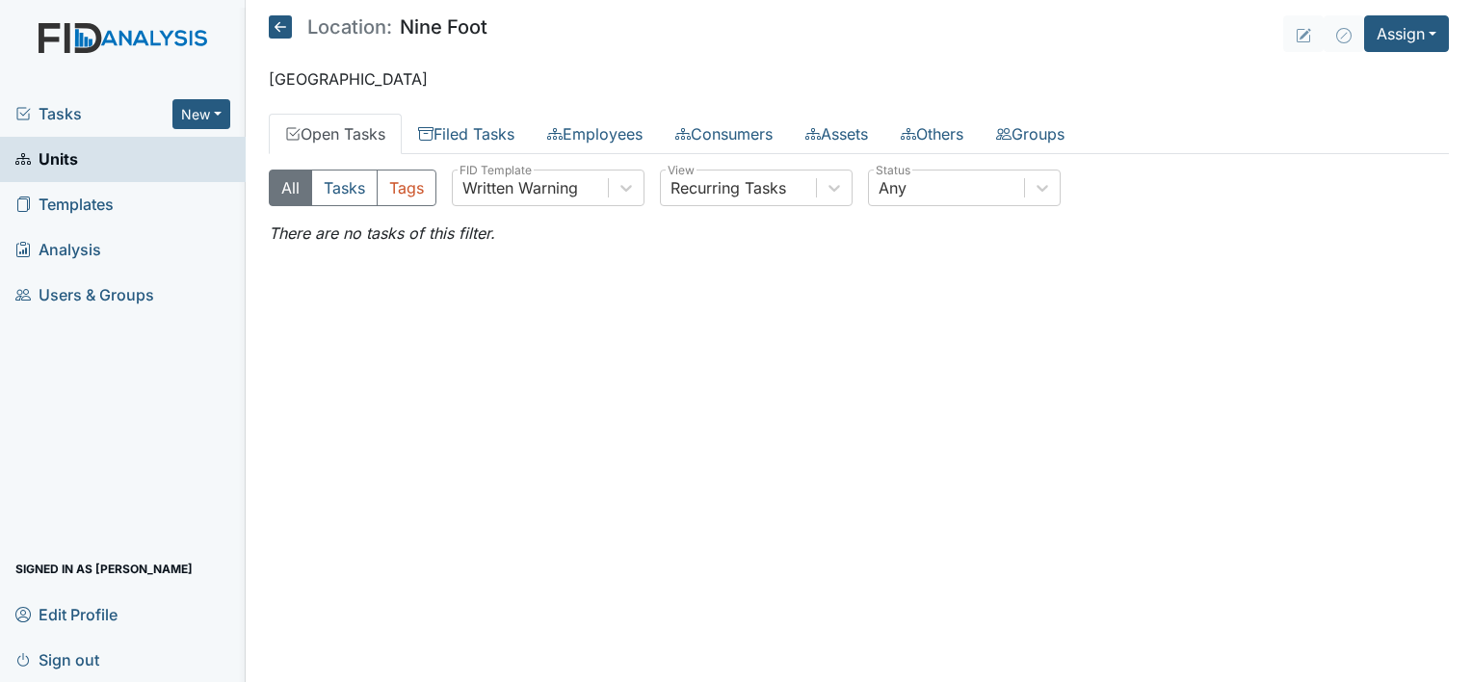
click at [77, 161] on link "Units" at bounding box center [123, 159] width 246 height 45
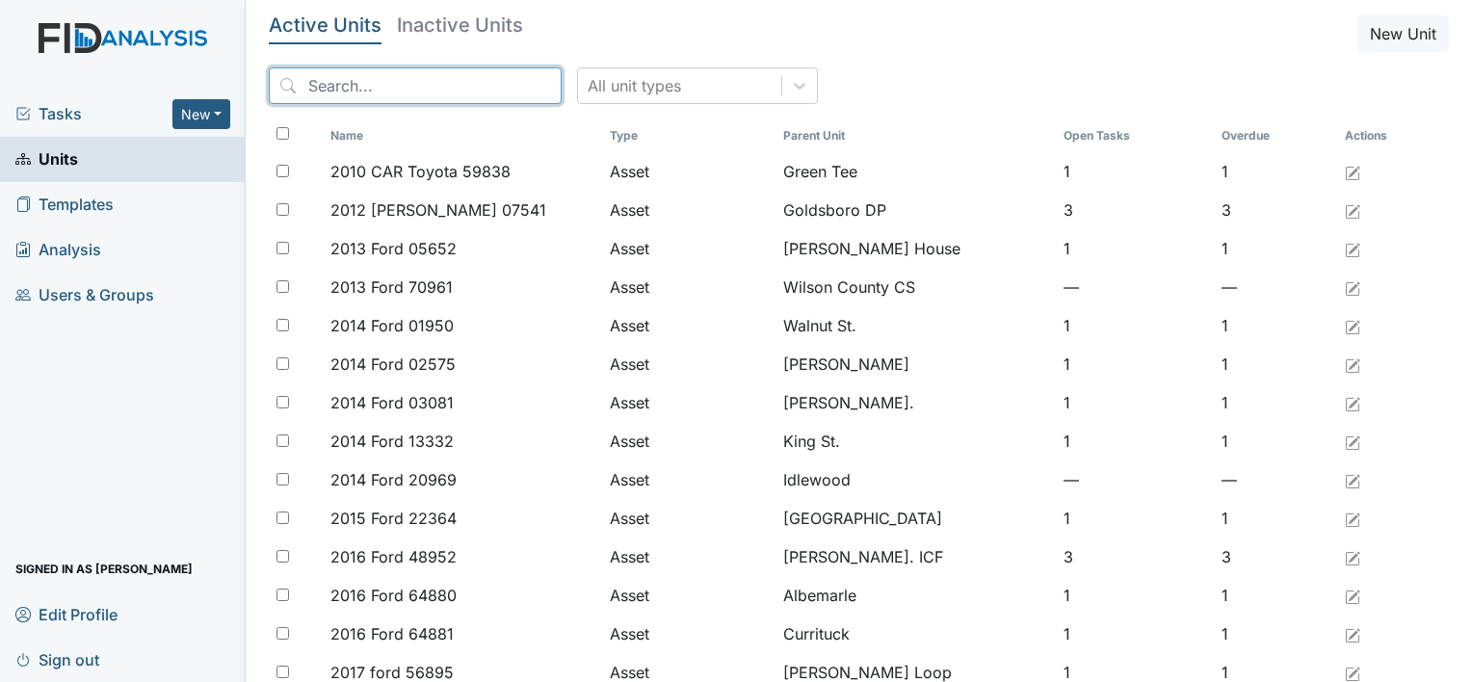
click at [309, 81] on input "search" at bounding box center [415, 85] width 293 height 37
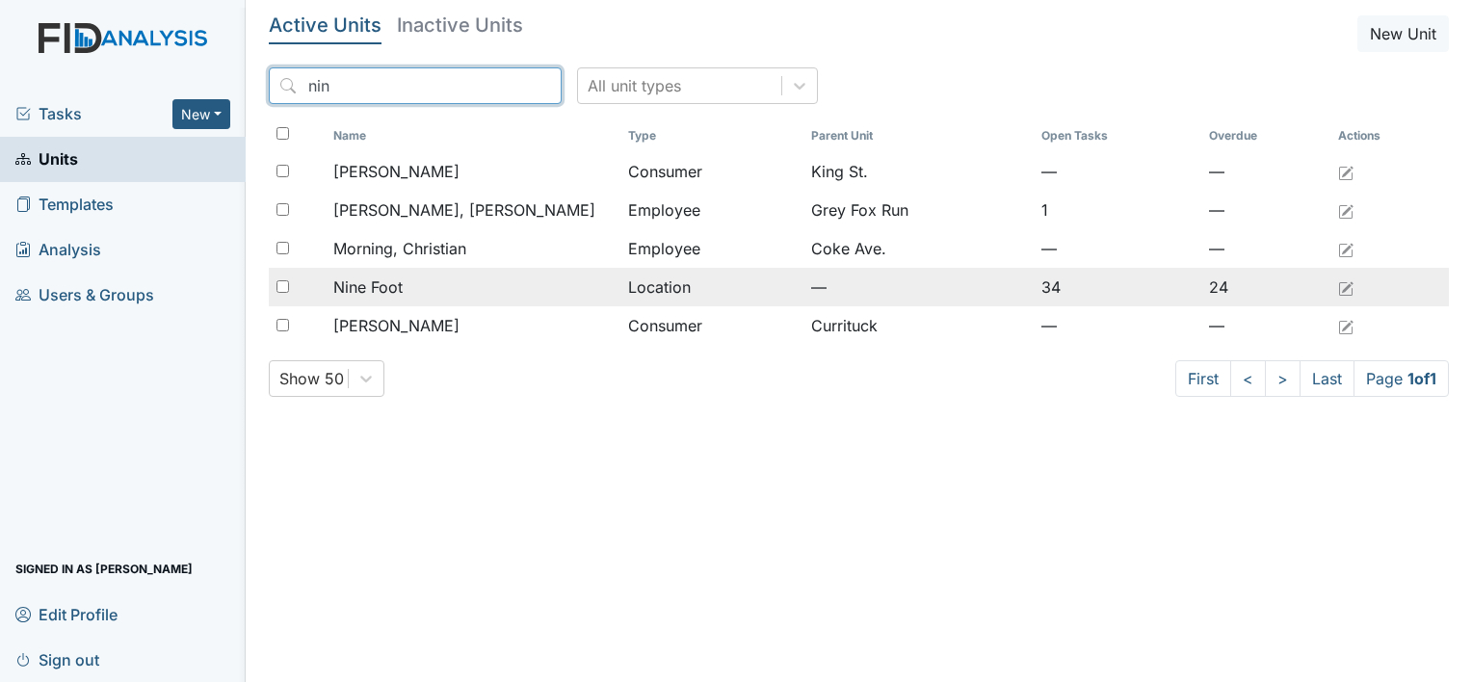
type input "nin"
click at [382, 284] on span "Nine Foot" at bounding box center [367, 286] width 69 height 23
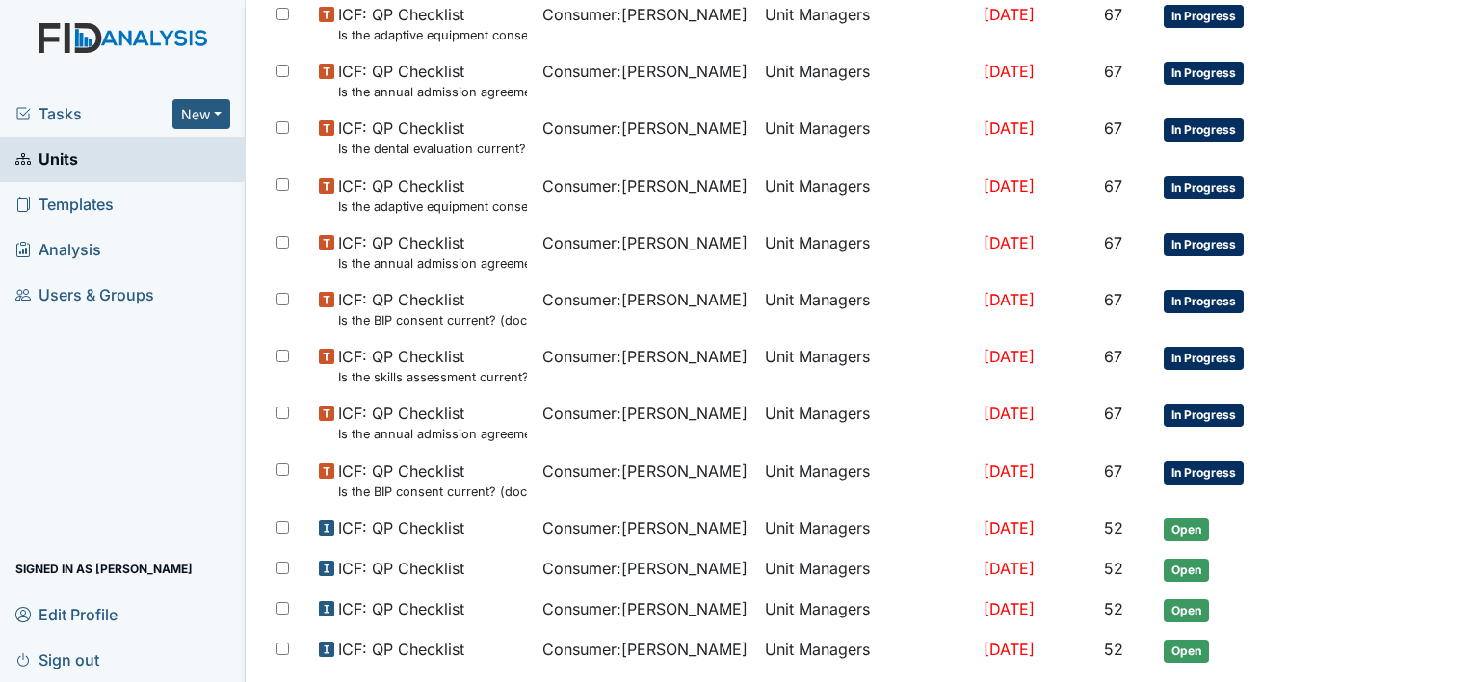
scroll to position [1207, 0]
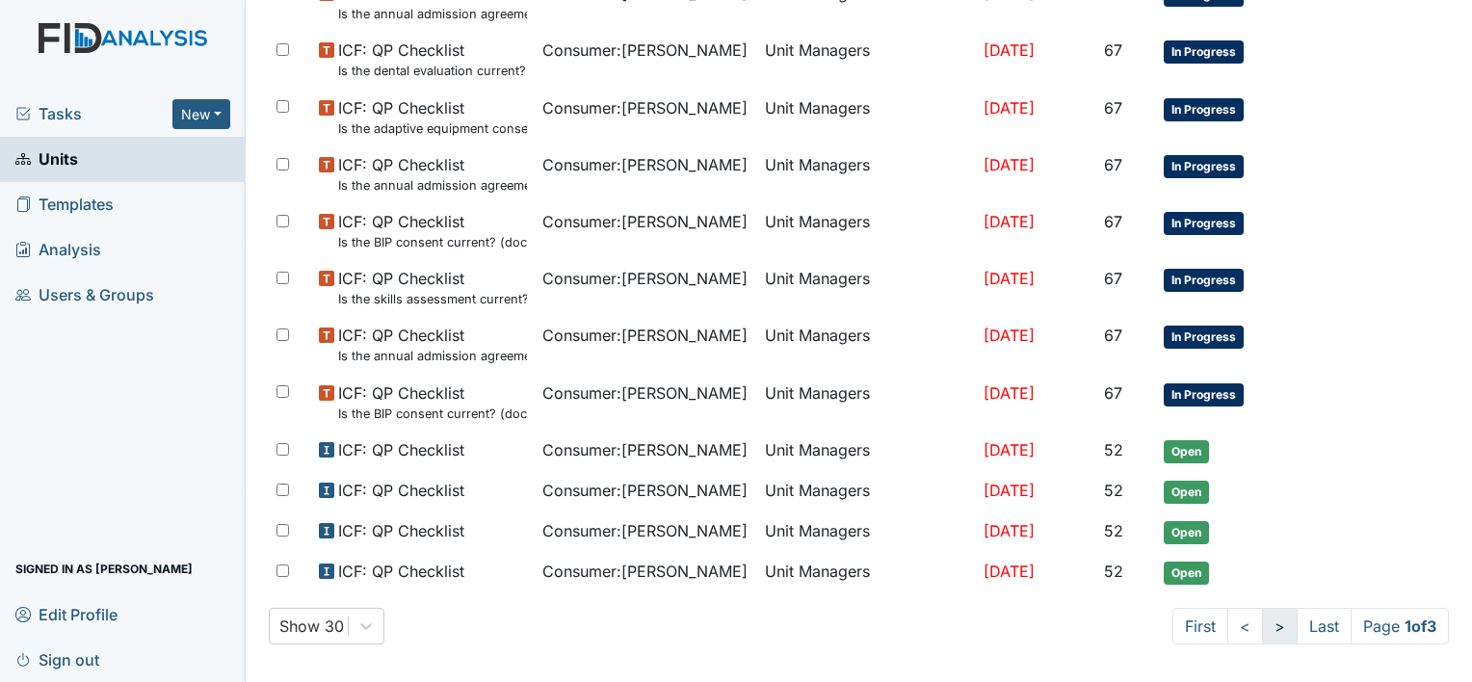
click at [1262, 616] on link ">" at bounding box center [1280, 626] width 36 height 37
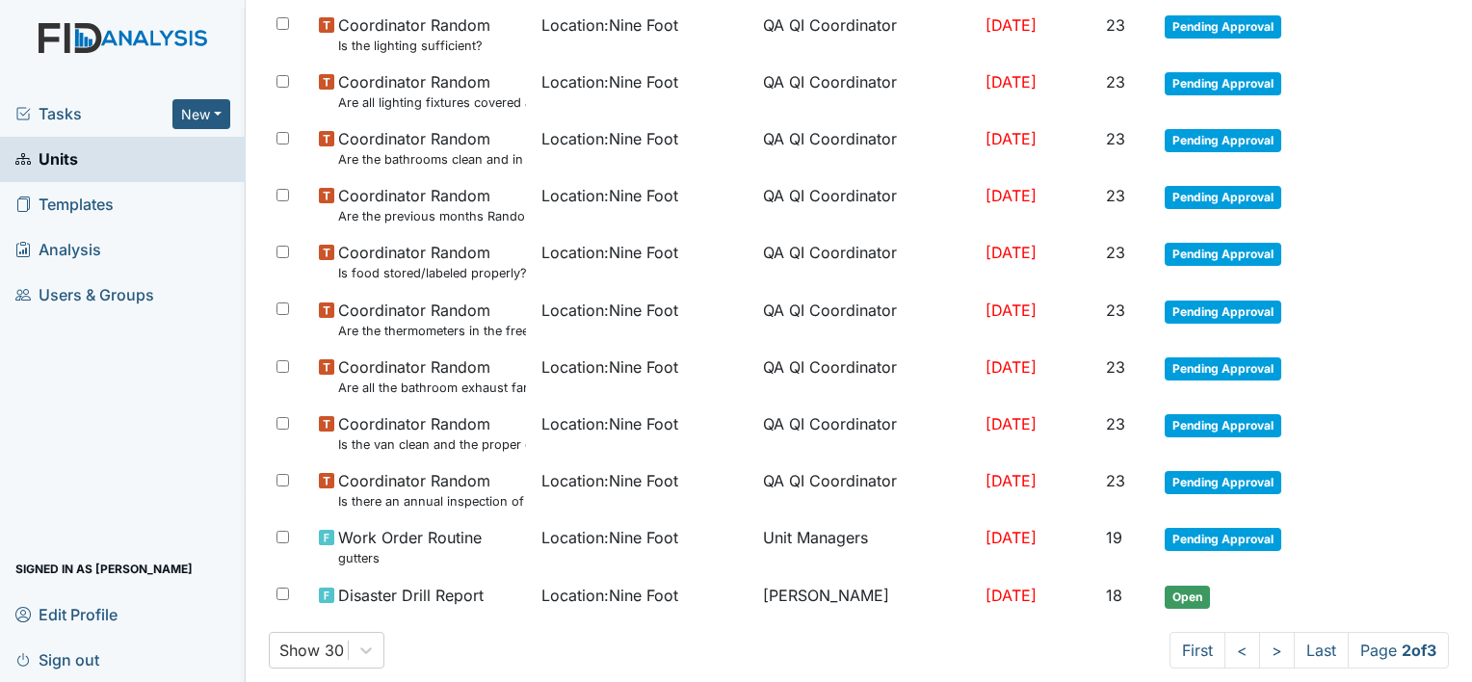
scroll to position [1276, 0]
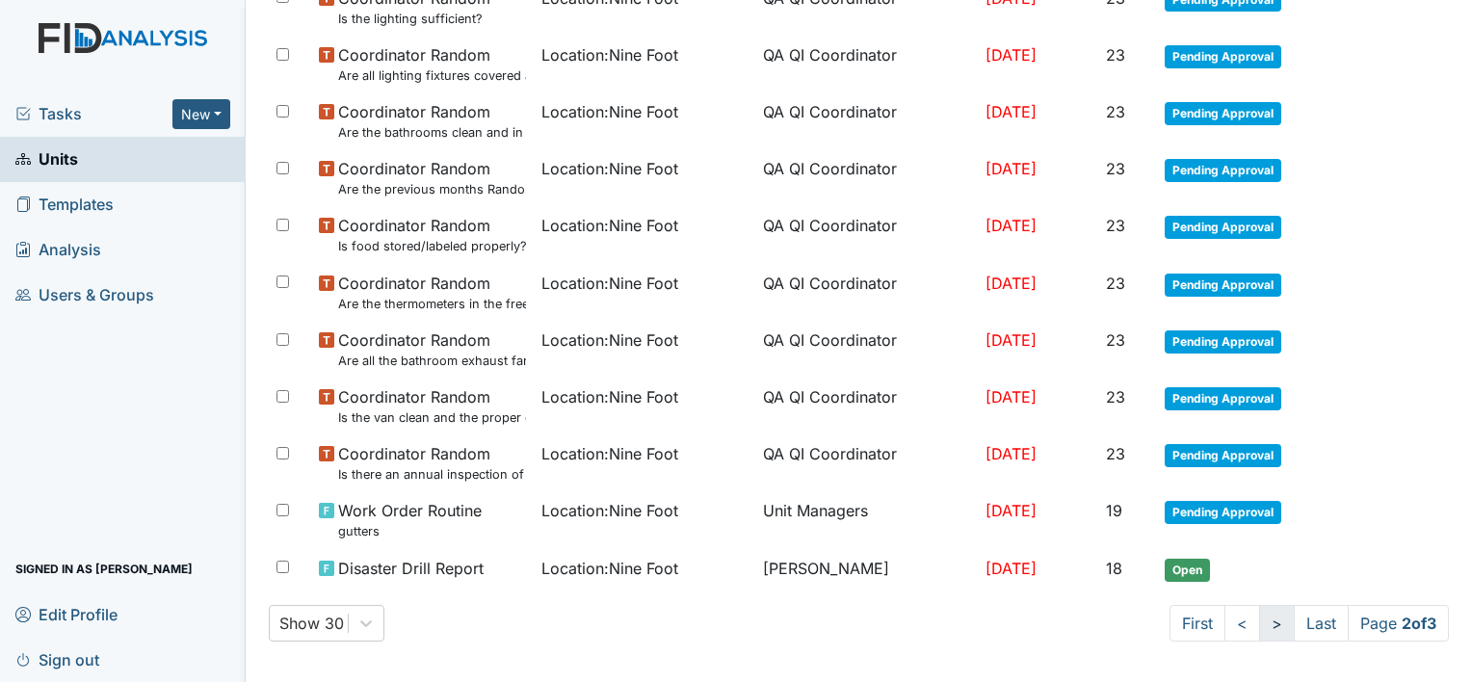
click at [1259, 616] on link ">" at bounding box center [1277, 623] width 36 height 37
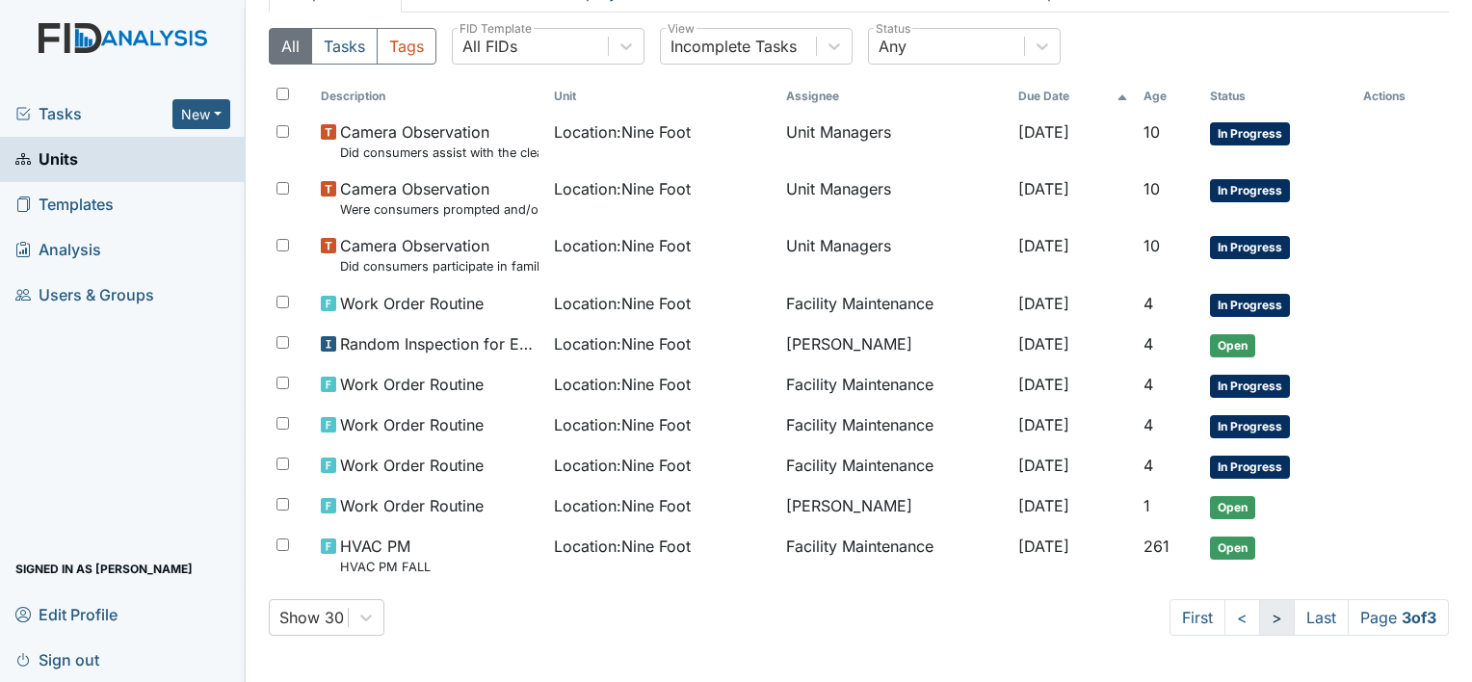
scroll to position [136, 0]
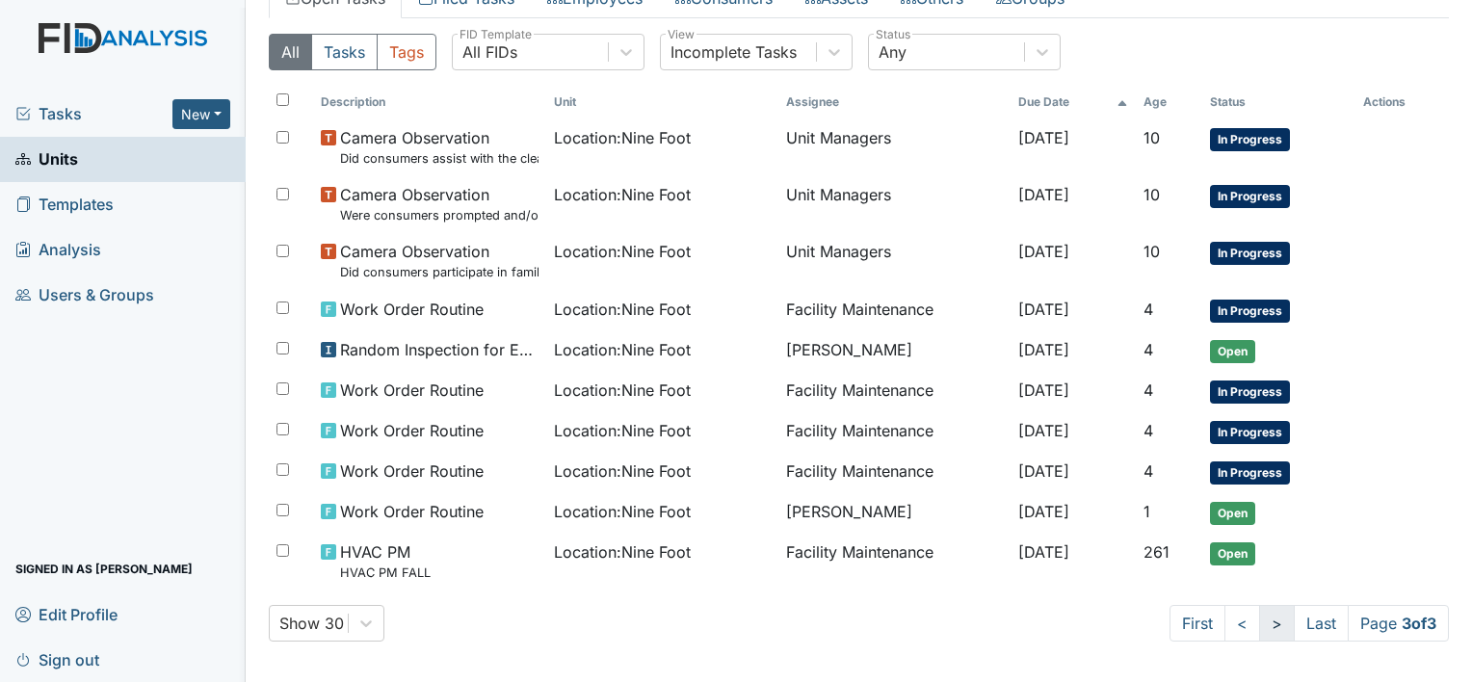
click at [1259, 614] on link ">" at bounding box center [1277, 623] width 36 height 37
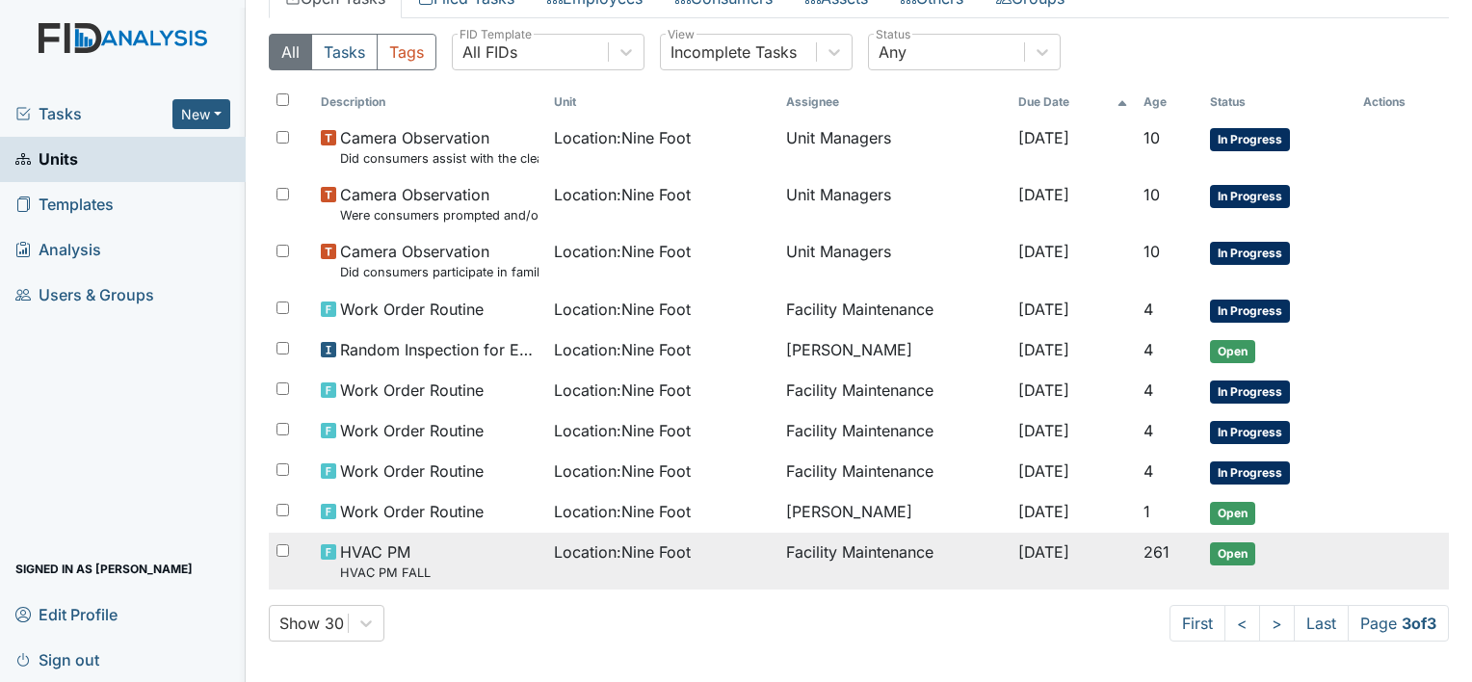
click at [709, 582] on td "Location : Nine Foot" at bounding box center [662, 561] width 232 height 57
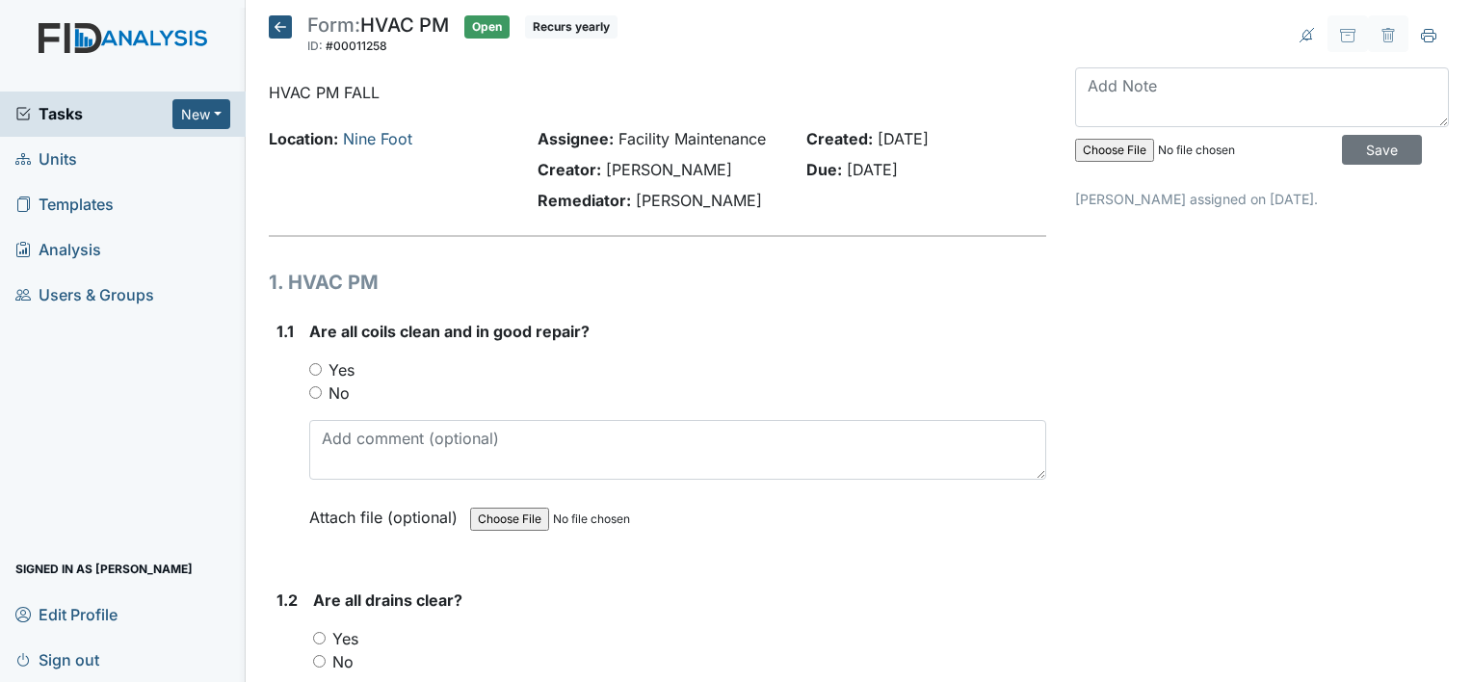
click at [278, 26] on icon at bounding box center [280, 26] width 23 height 23
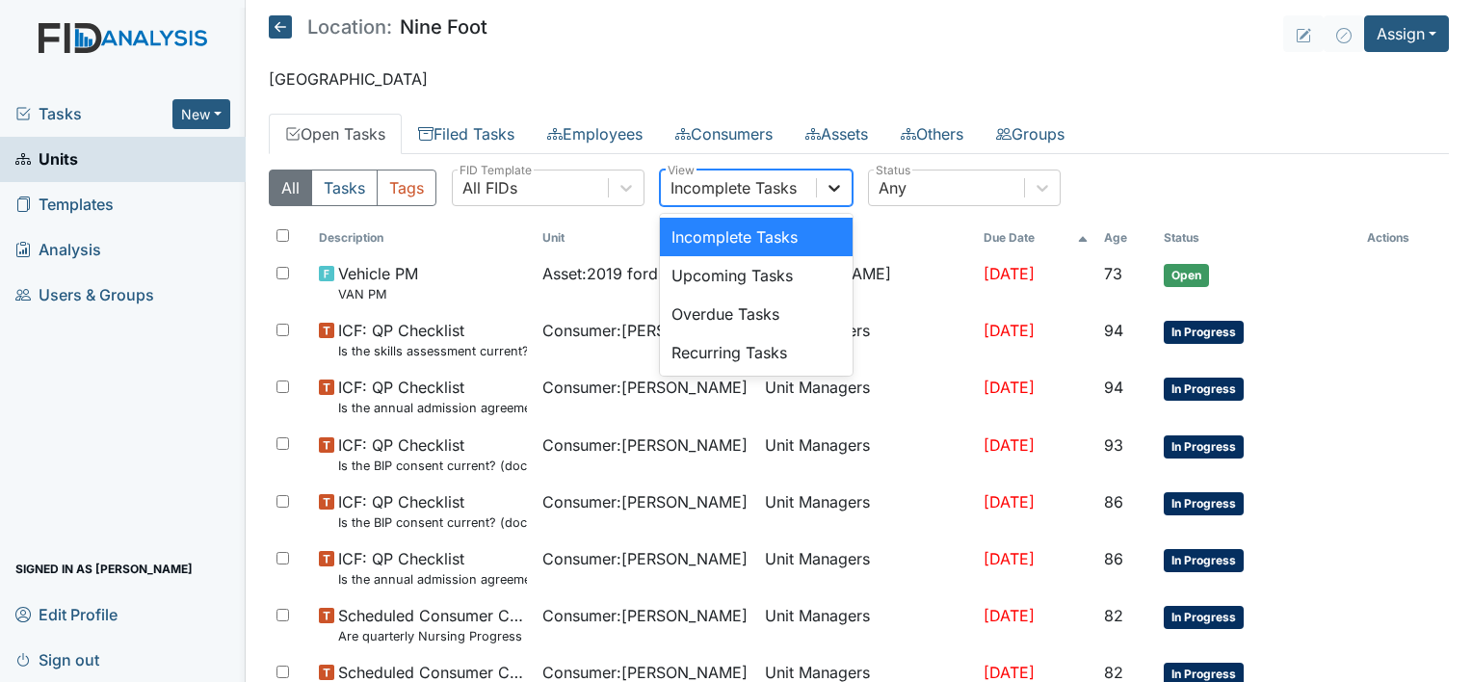
click at [830, 184] on icon at bounding box center [833, 187] width 19 height 19
click at [825, 227] on div "Incomplete Tasks" at bounding box center [756, 237] width 193 height 39
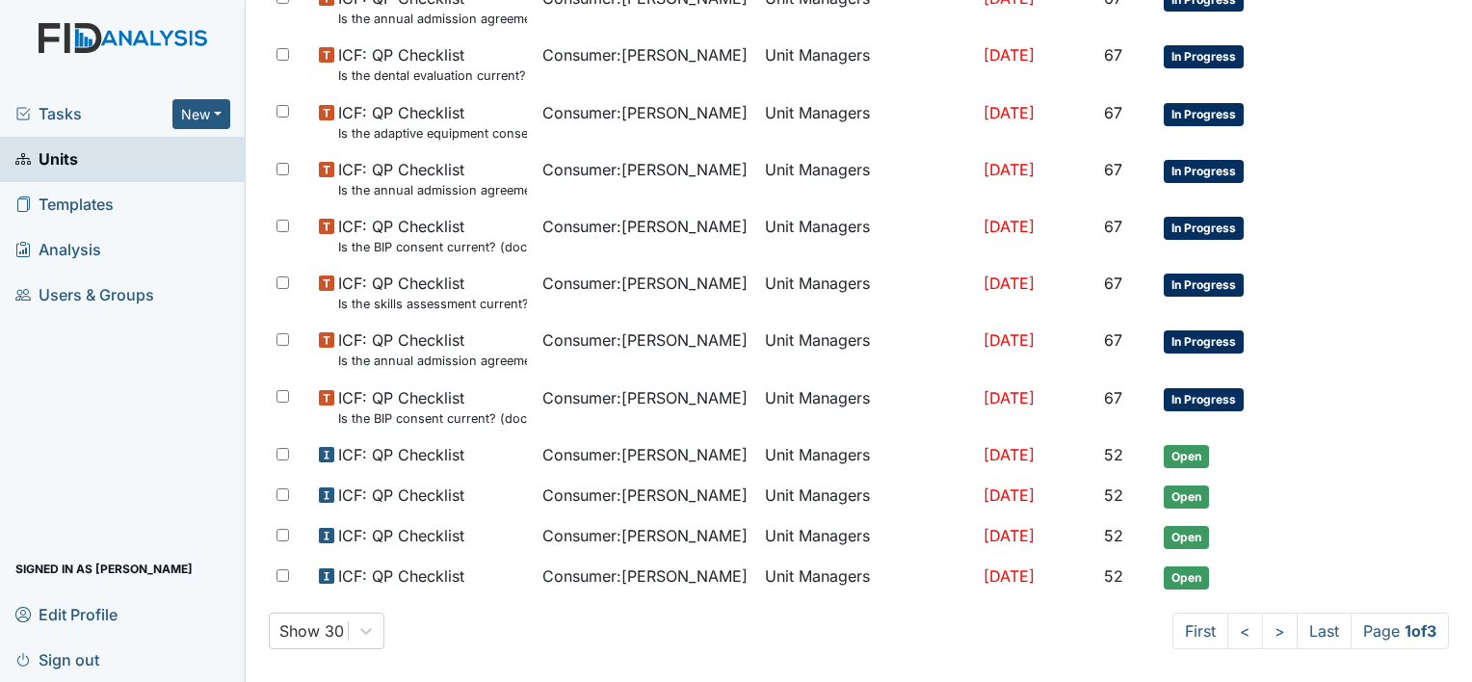
scroll to position [1207, 0]
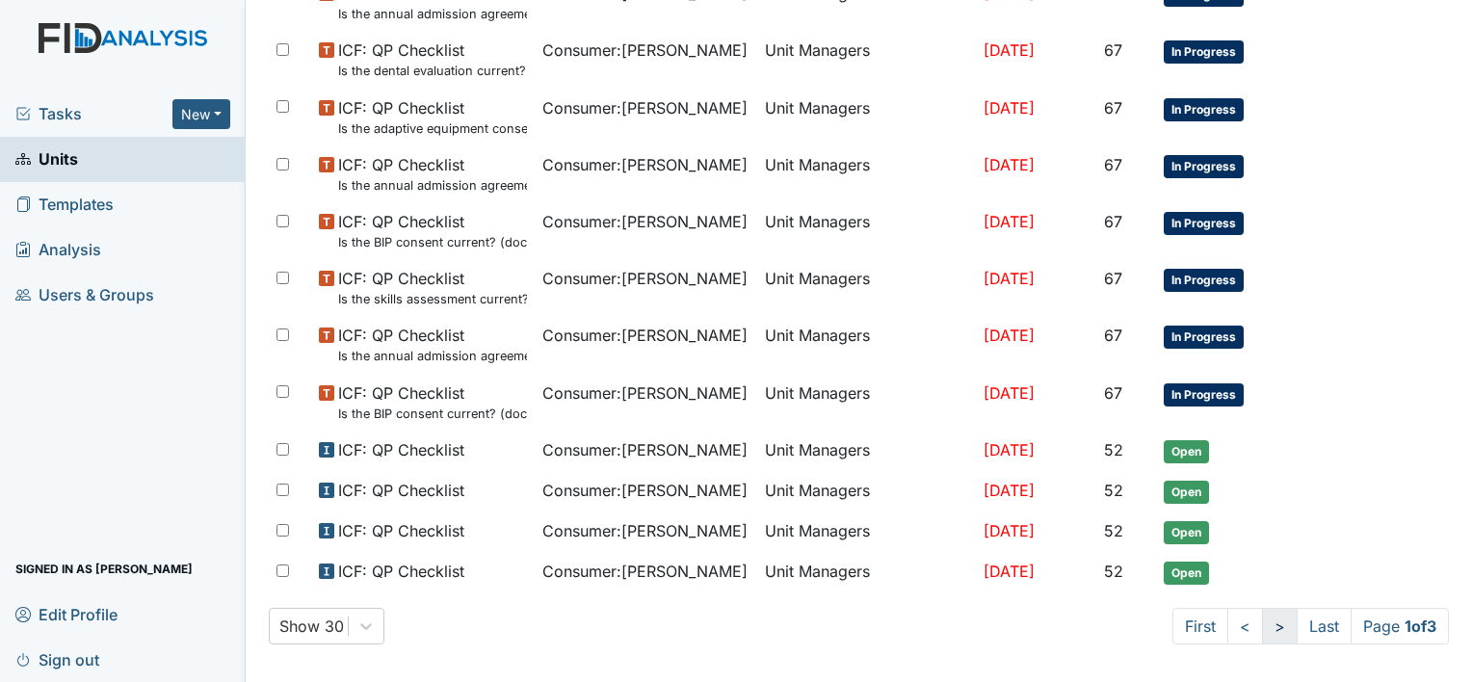
click at [1262, 620] on link ">" at bounding box center [1280, 626] width 36 height 37
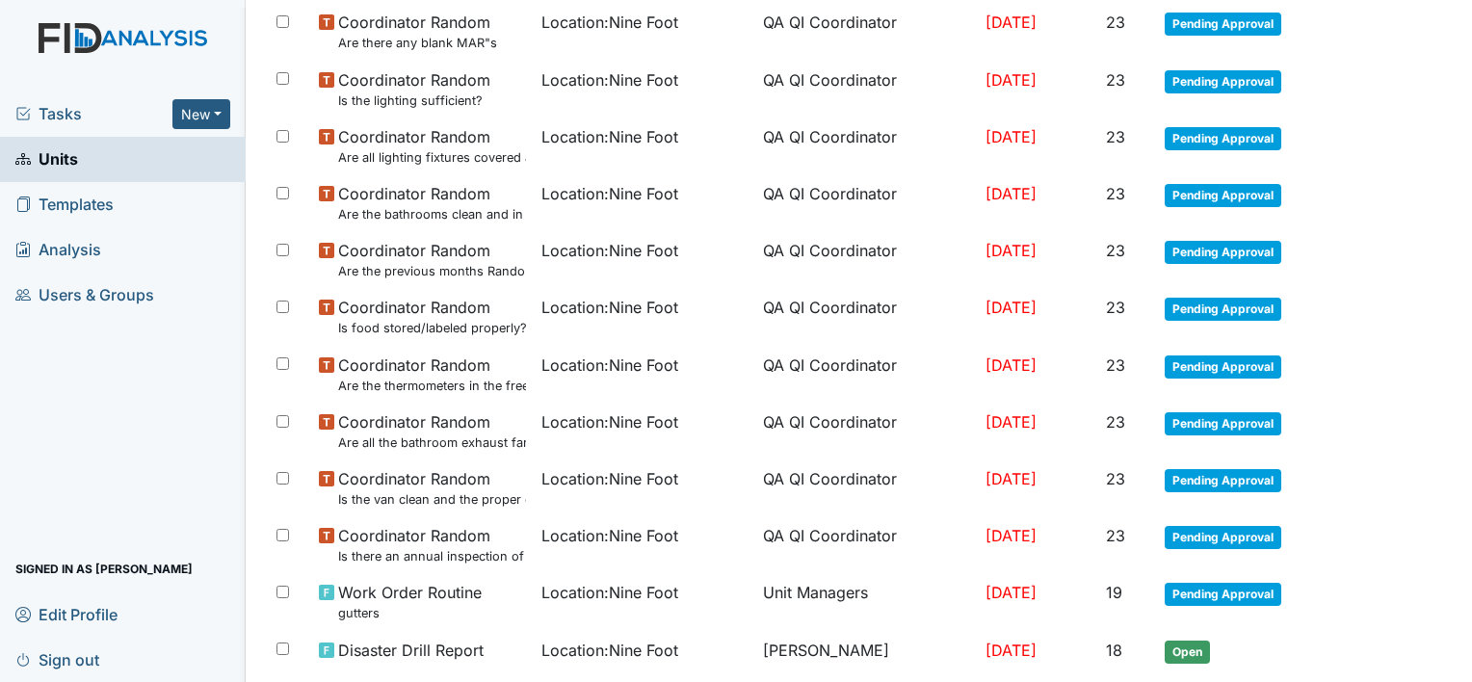
scroll to position [1276, 0]
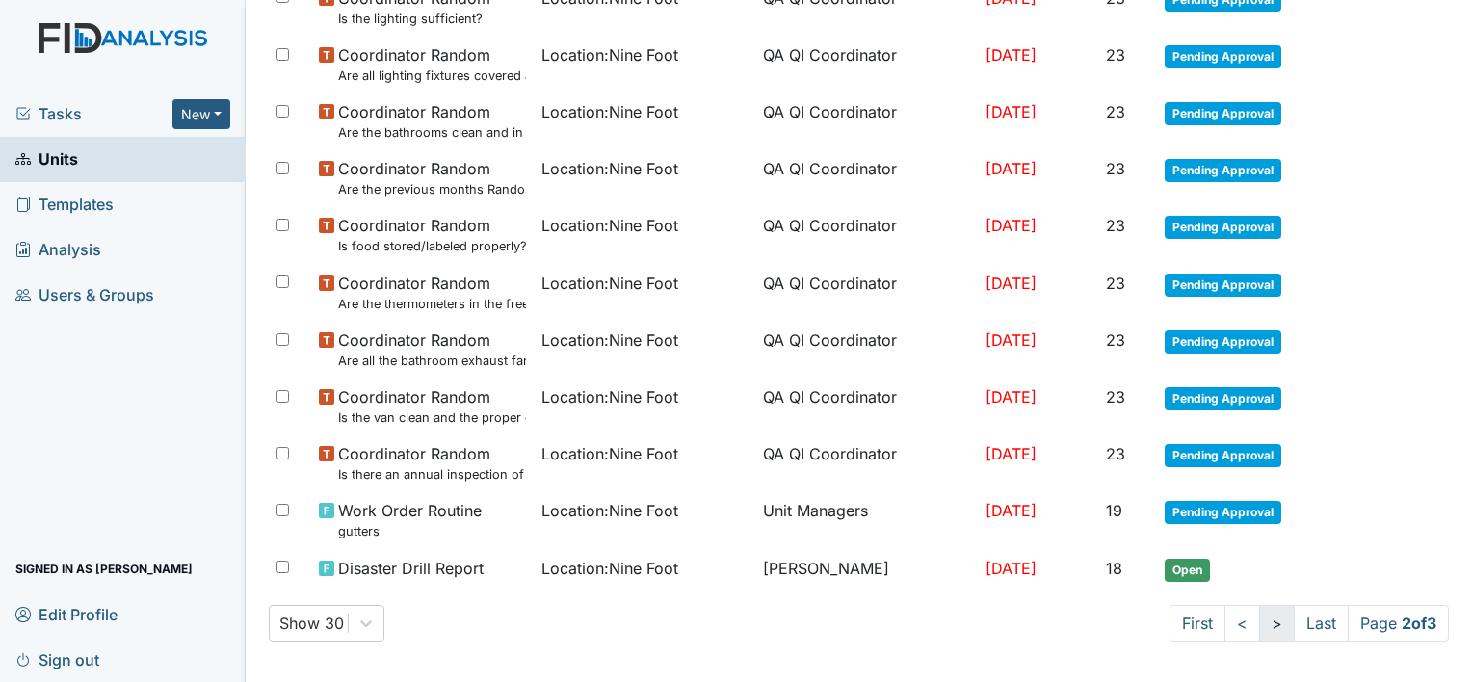
click at [1259, 615] on link ">" at bounding box center [1277, 623] width 36 height 37
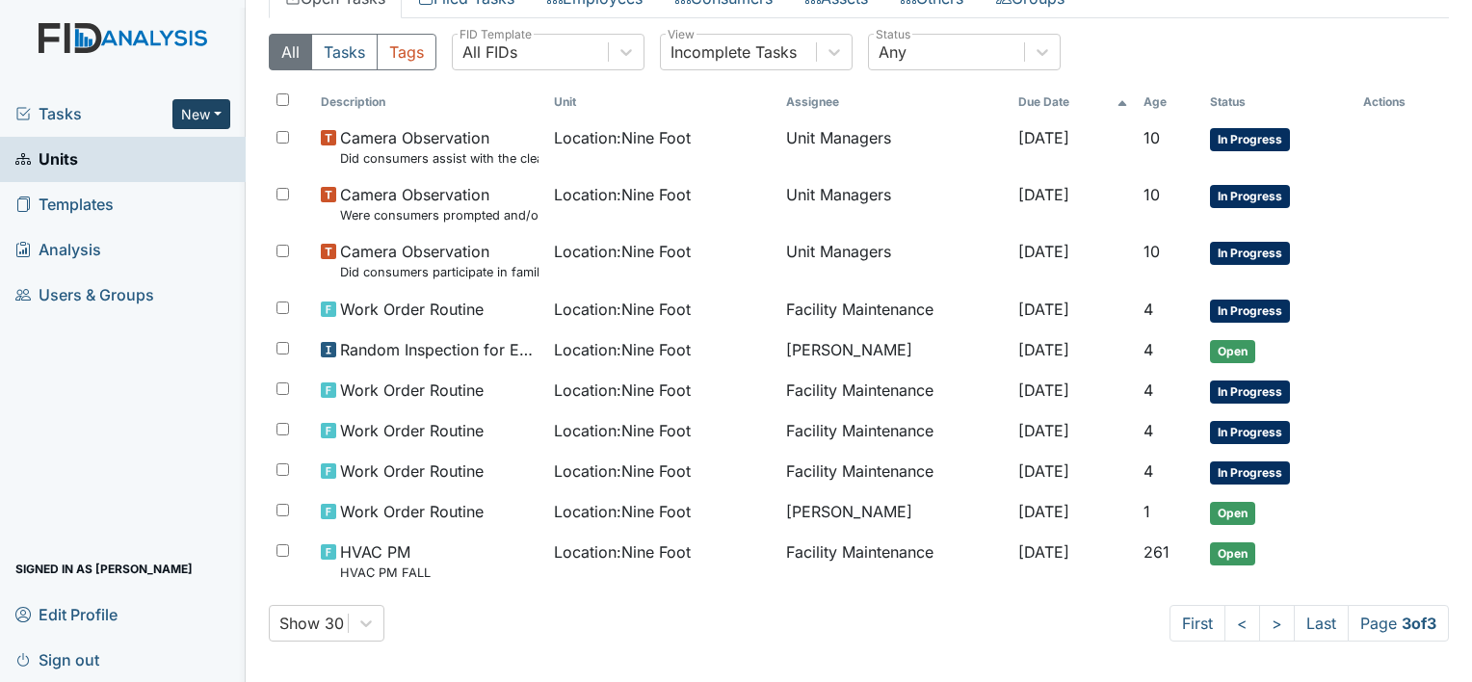
click at [199, 108] on button "New" at bounding box center [201, 114] width 58 height 30
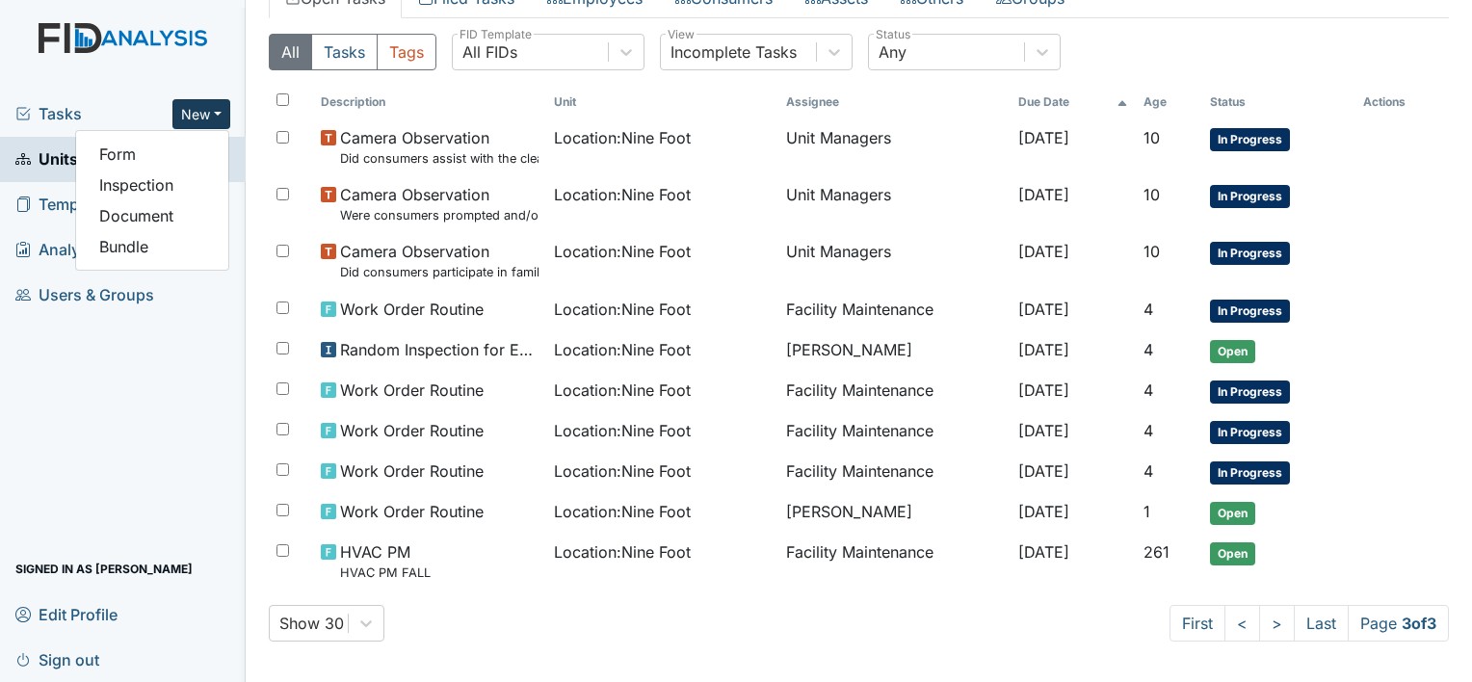
click at [222, 351] on div "Tasks New Form Inspection Document Bundle Units Templates Analysis Users & Grou…" at bounding box center [123, 387] width 246 height 590
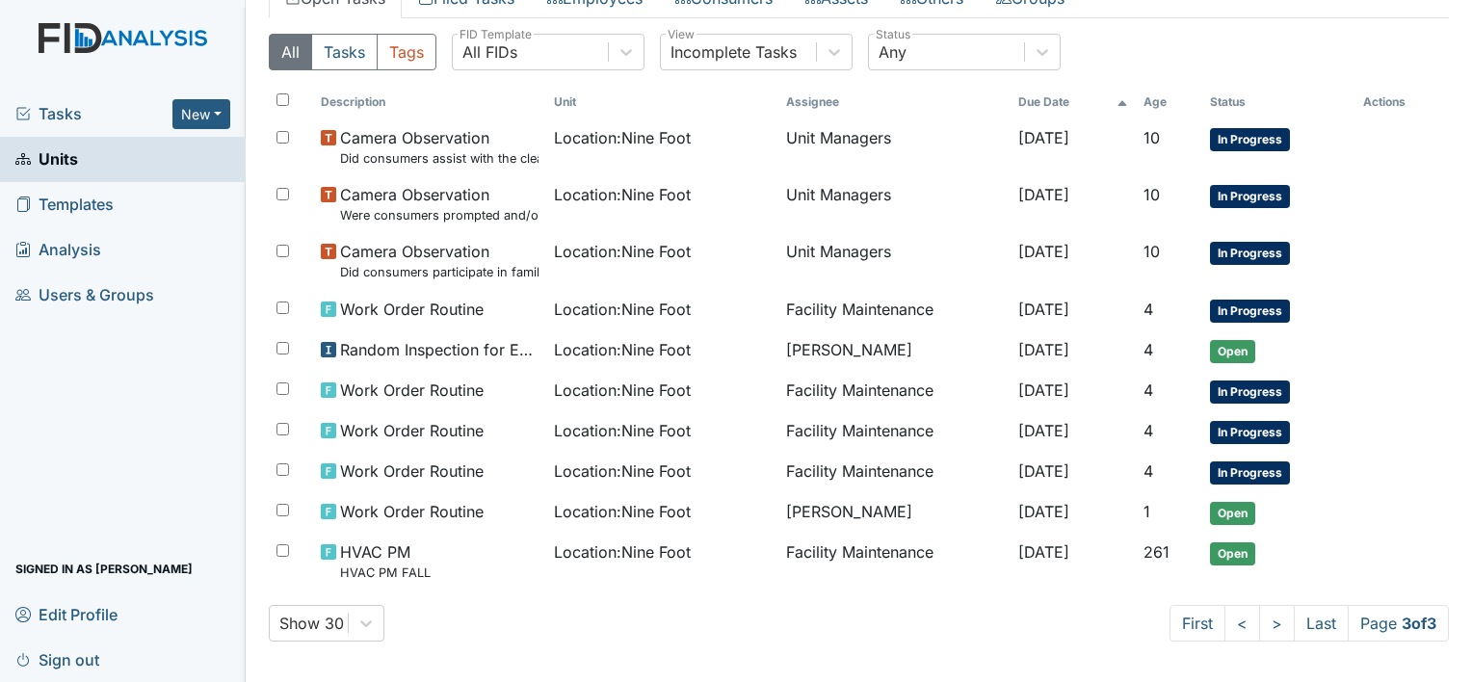
click at [176, 163] on link "Units" at bounding box center [123, 159] width 246 height 45
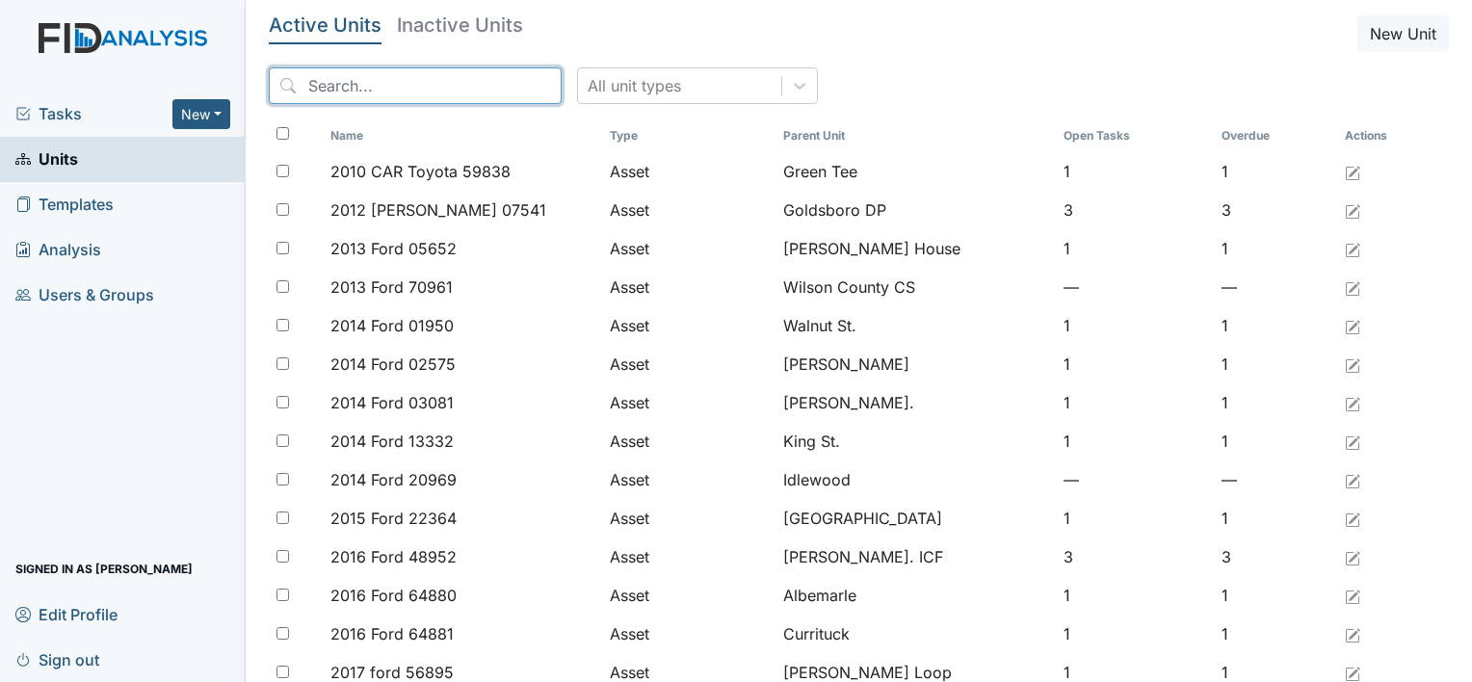
click at [320, 81] on input "search" at bounding box center [415, 85] width 293 height 37
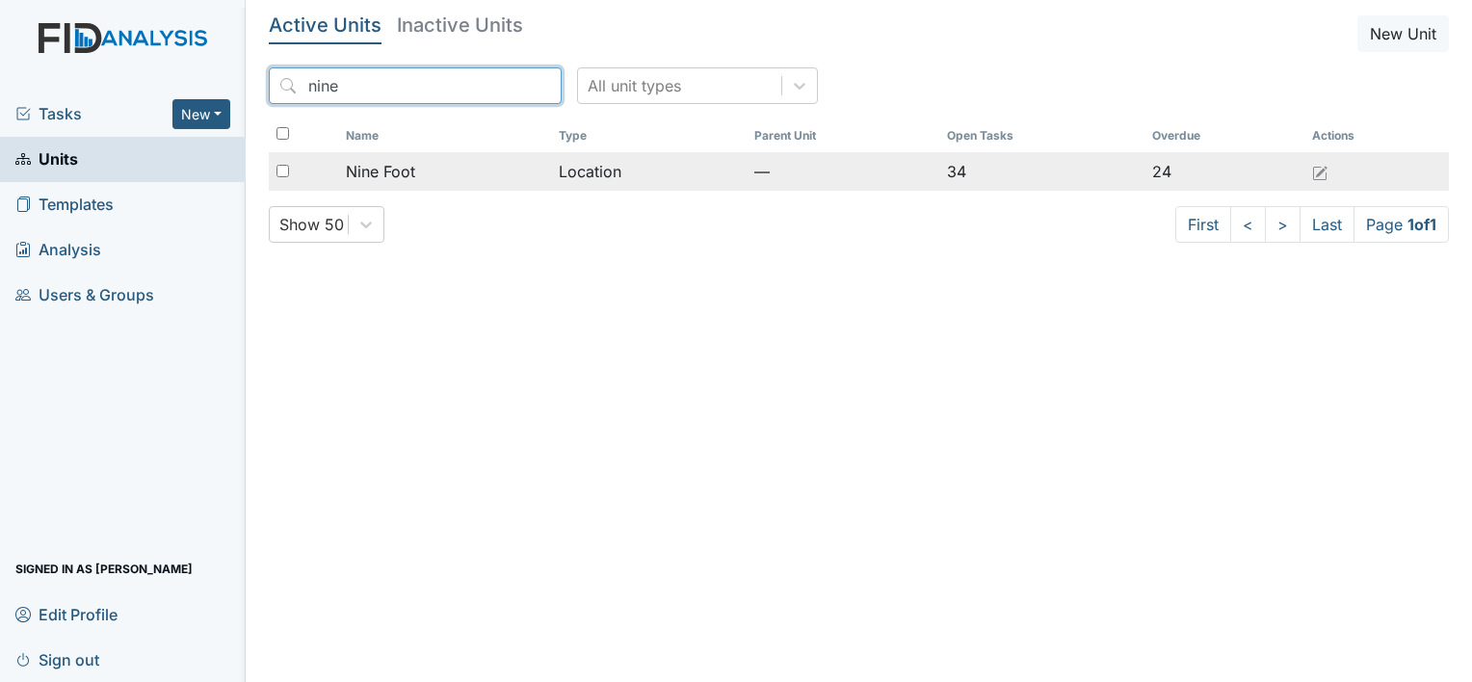
type input "nine"
click at [401, 173] on span "Nine Foot" at bounding box center [380, 171] width 69 height 23
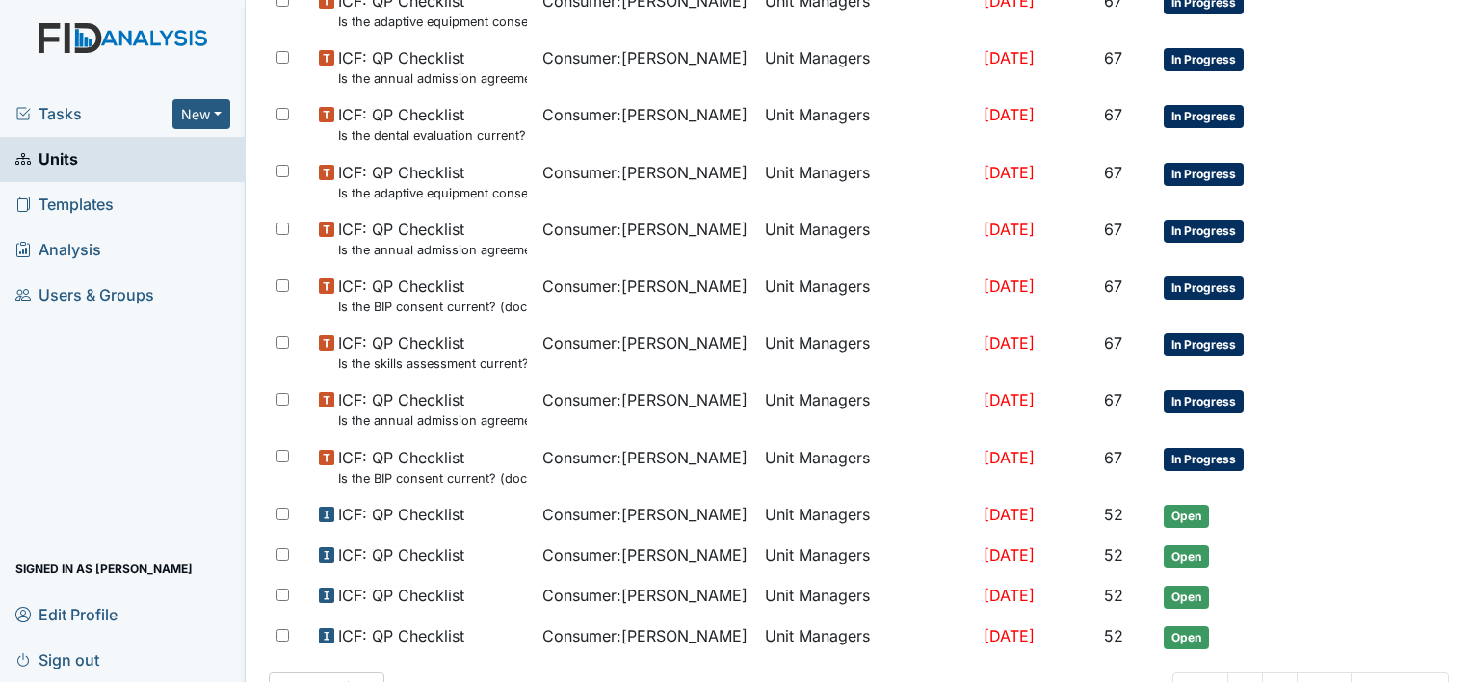
scroll to position [1207, 0]
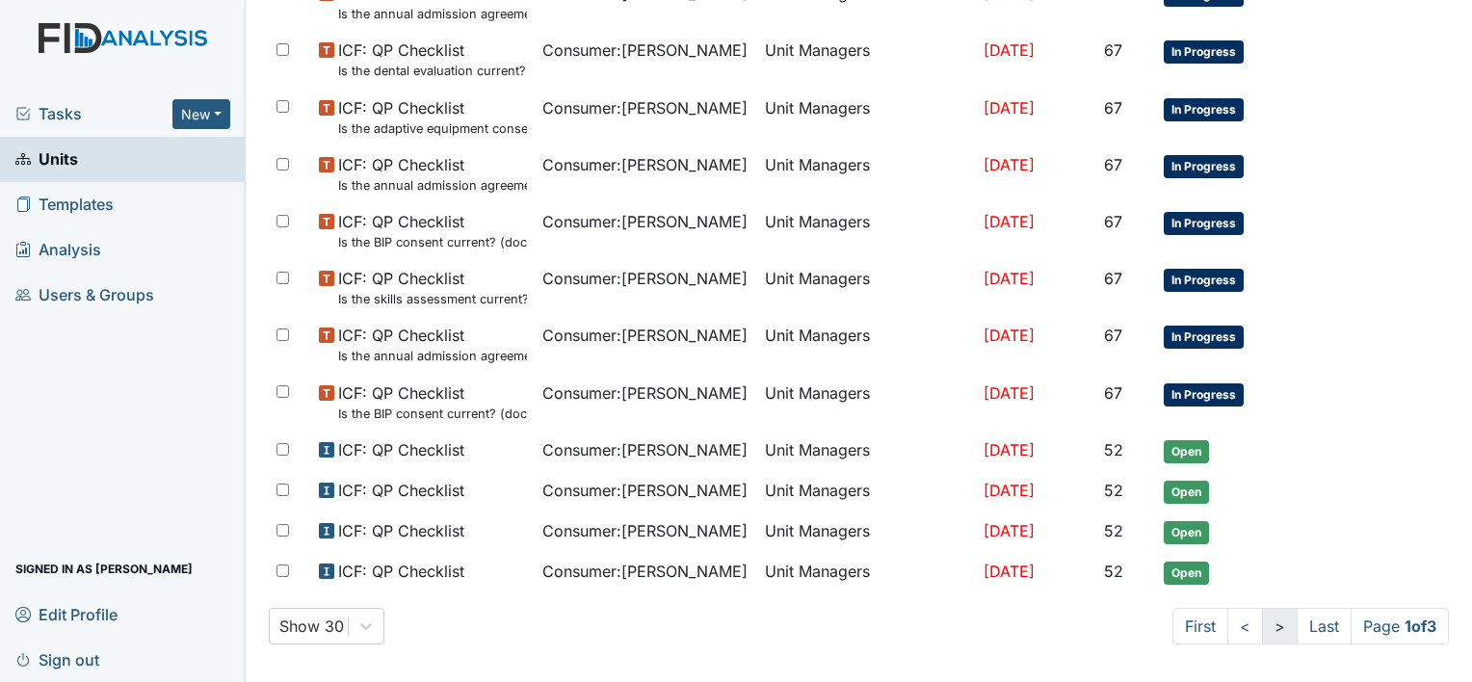
click at [1262, 619] on link ">" at bounding box center [1280, 626] width 36 height 37
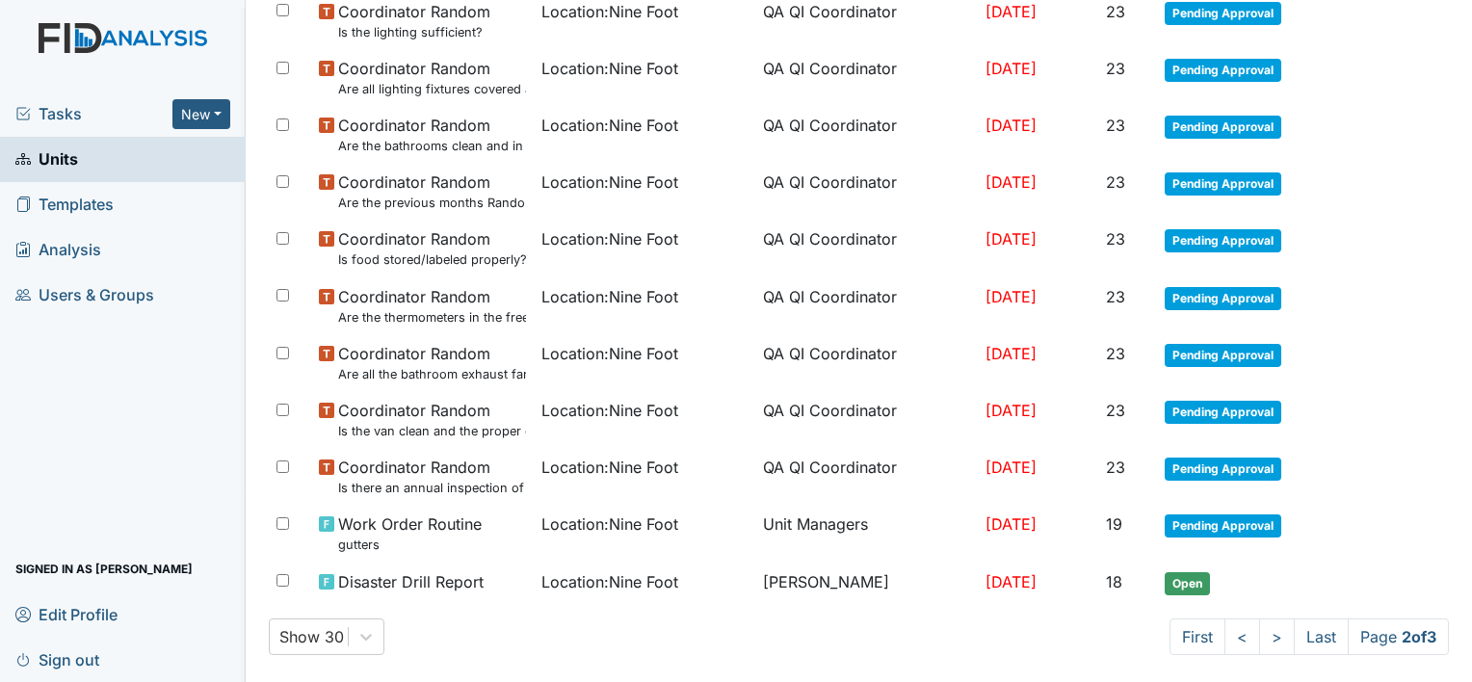
scroll to position [1276, 0]
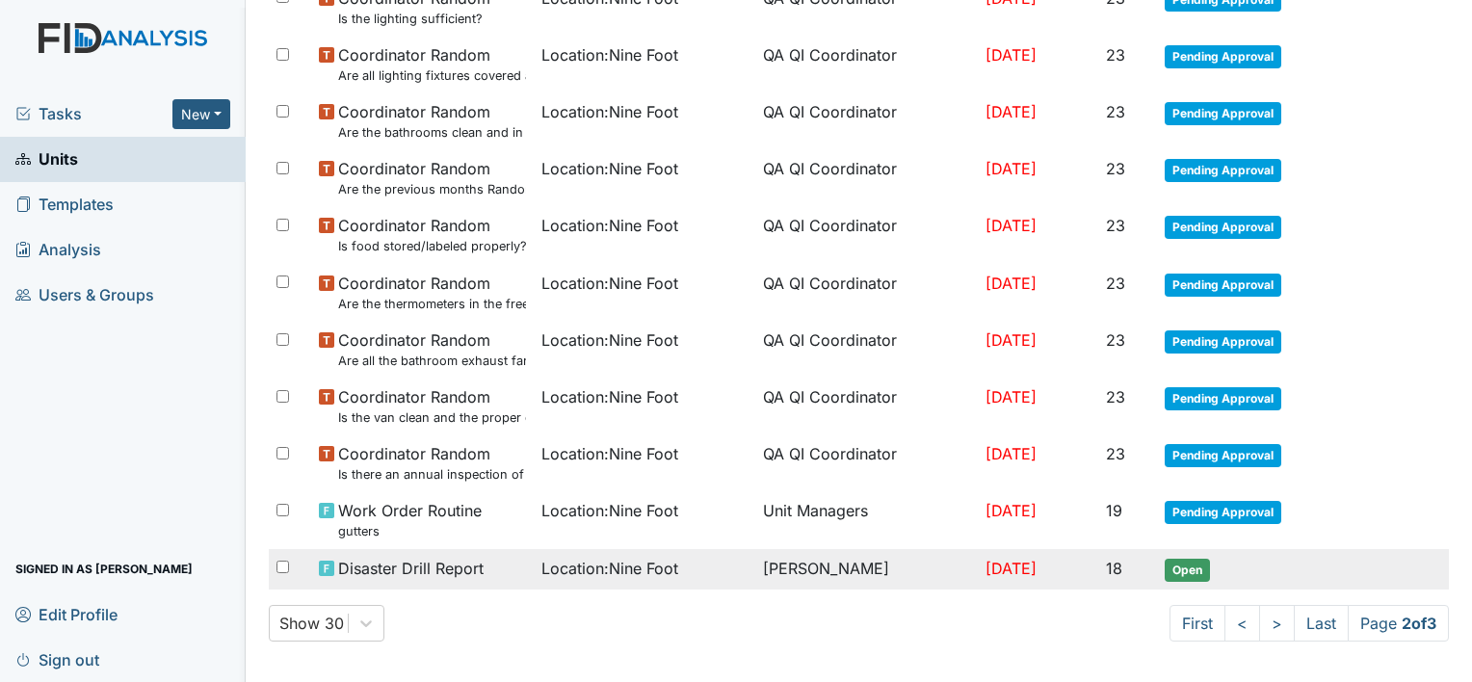
click at [798, 566] on td "[PERSON_NAME]" at bounding box center [866, 569] width 222 height 40
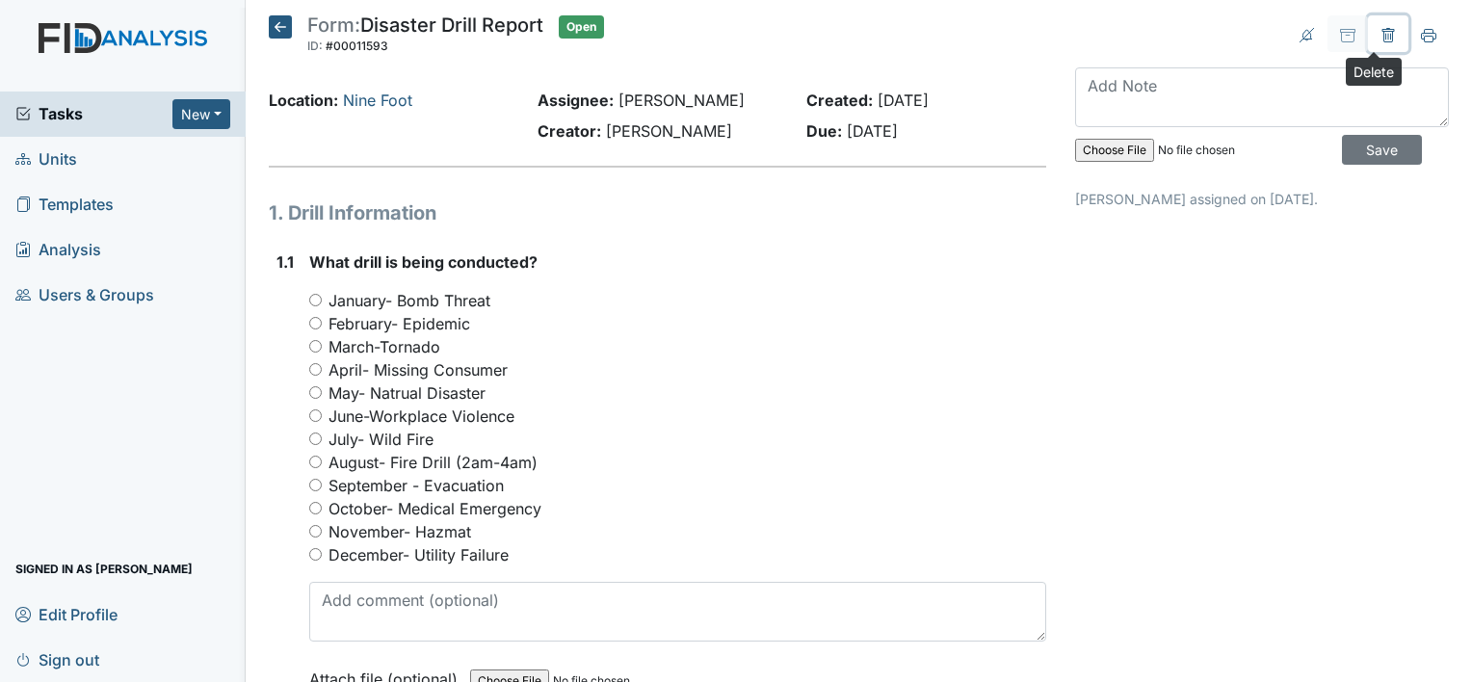
click at [1385, 36] on icon at bounding box center [1388, 36] width 6 height 7
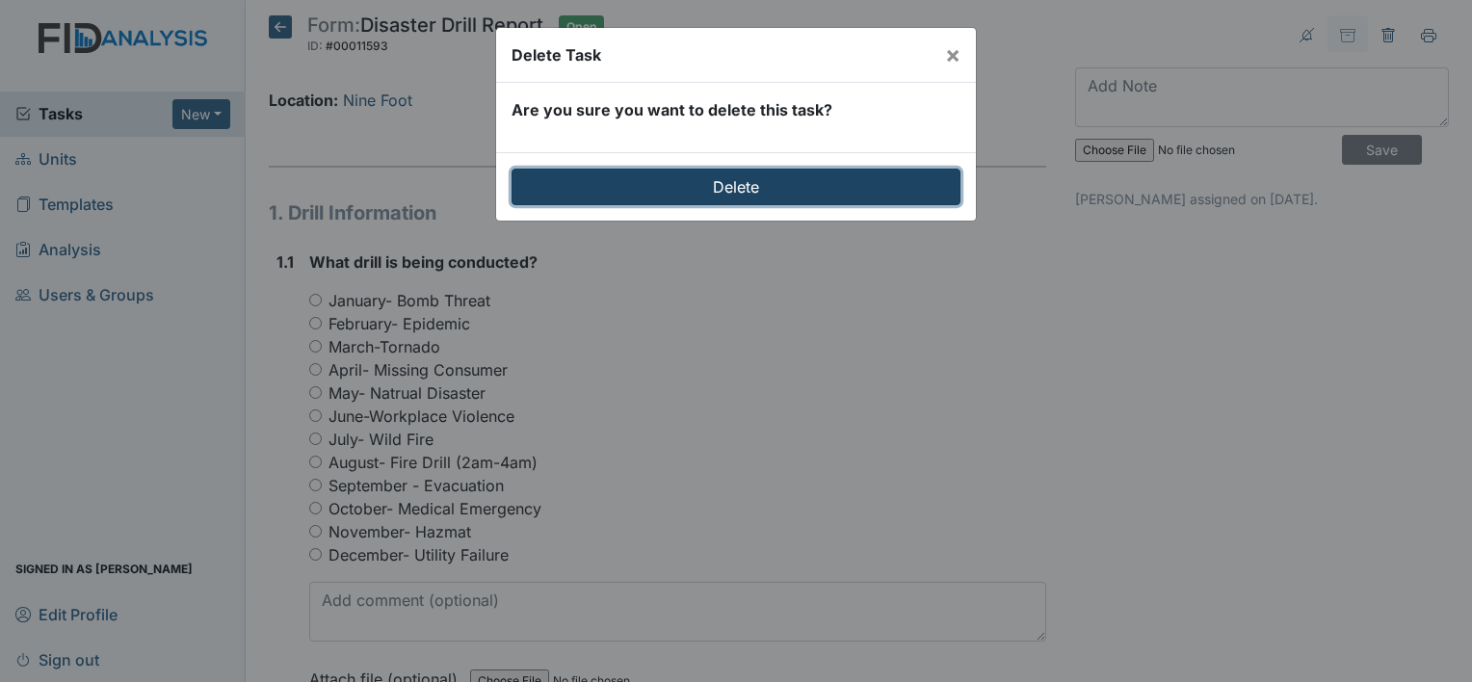
click at [895, 193] on input "Delete" at bounding box center [735, 187] width 449 height 37
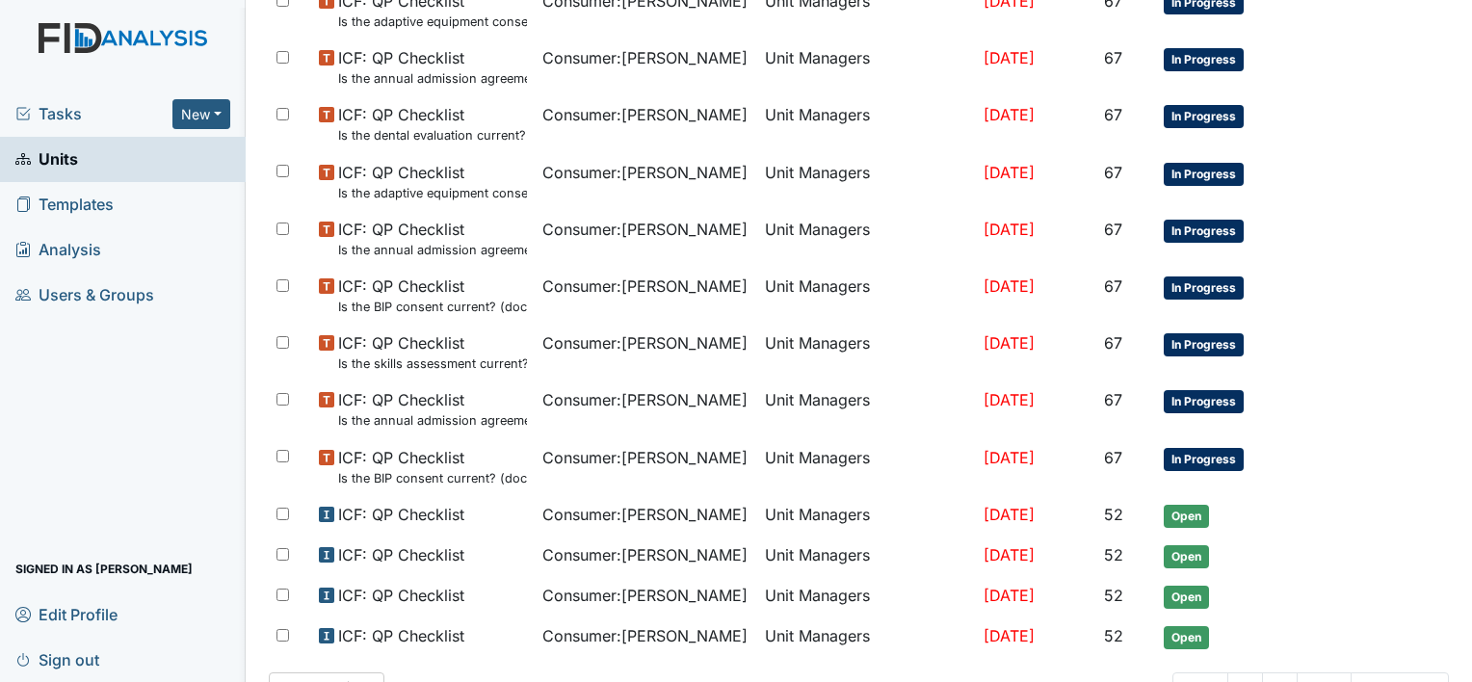
scroll to position [1270, 0]
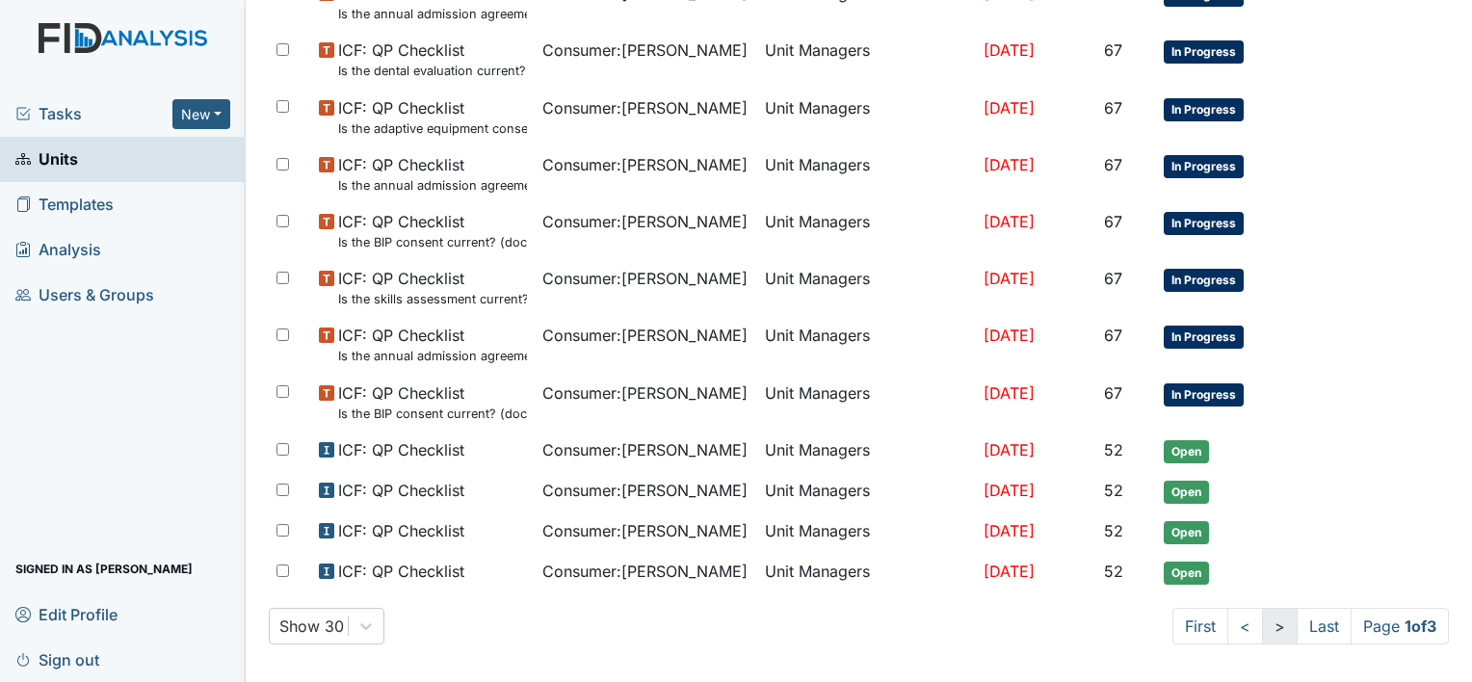
click at [1262, 614] on link ">" at bounding box center [1280, 626] width 36 height 37
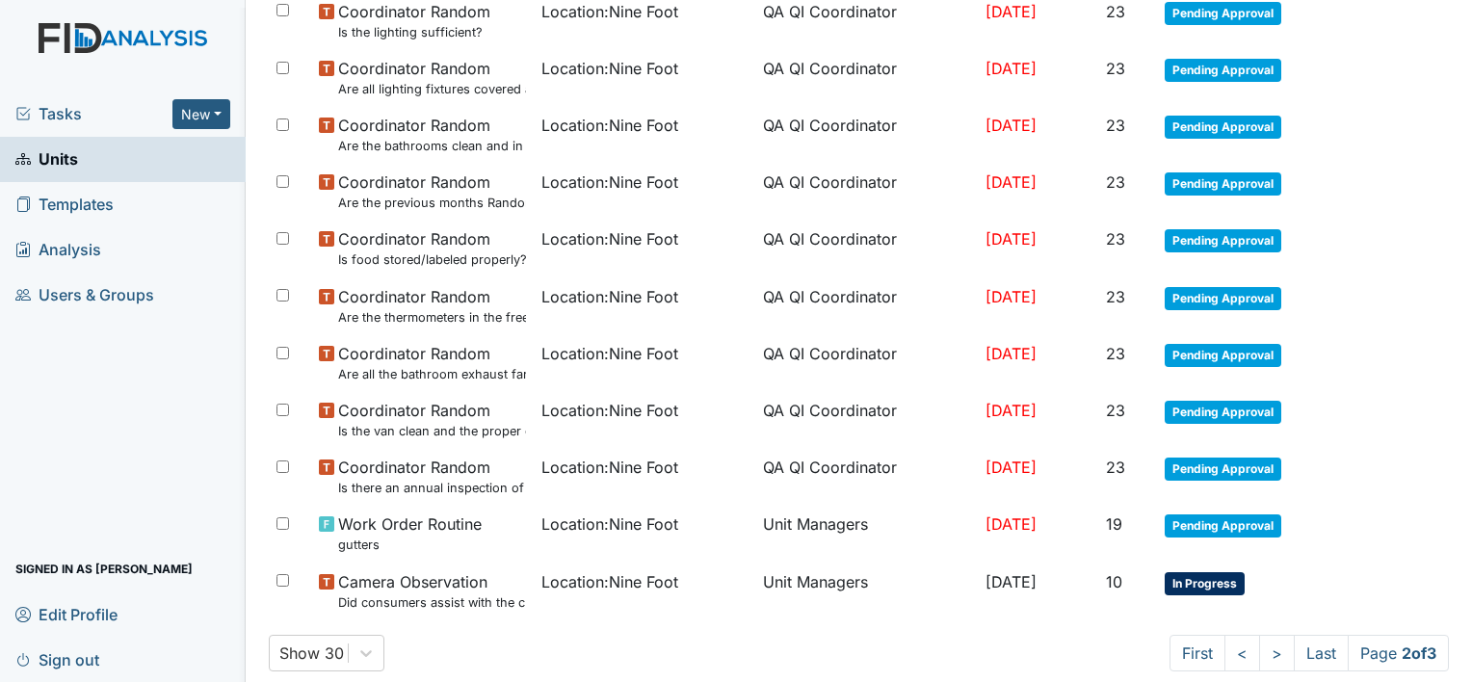
scroll to position [1356, 0]
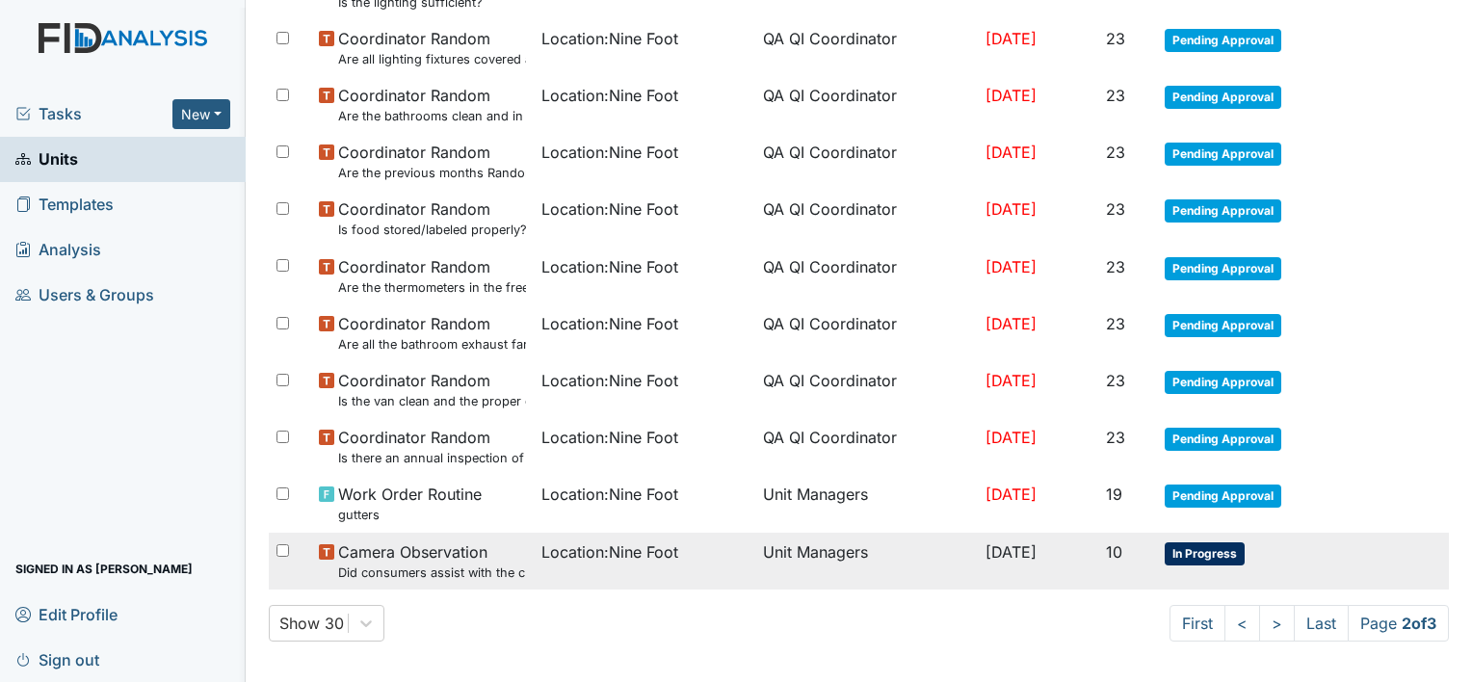
click at [630, 543] on span "Location : Nine Foot" at bounding box center [609, 551] width 137 height 23
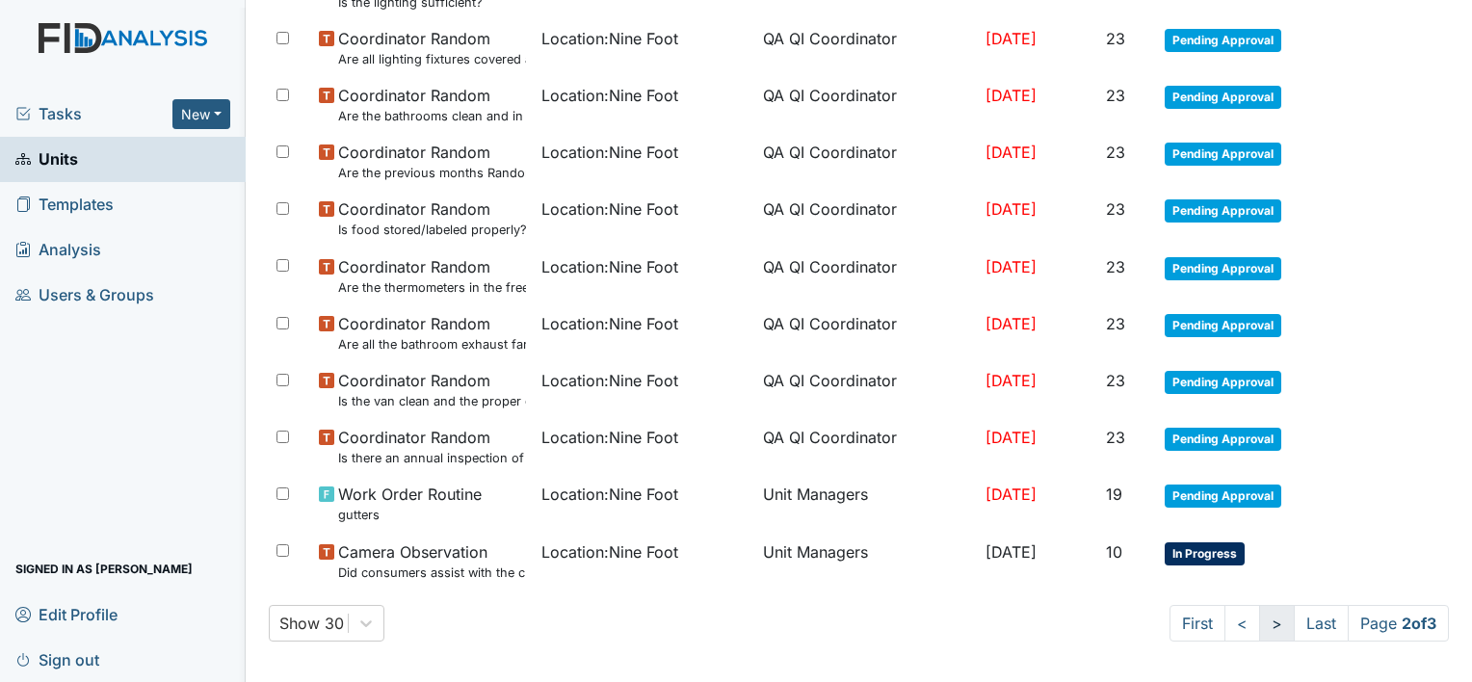
click at [1259, 614] on link ">" at bounding box center [1277, 623] width 36 height 37
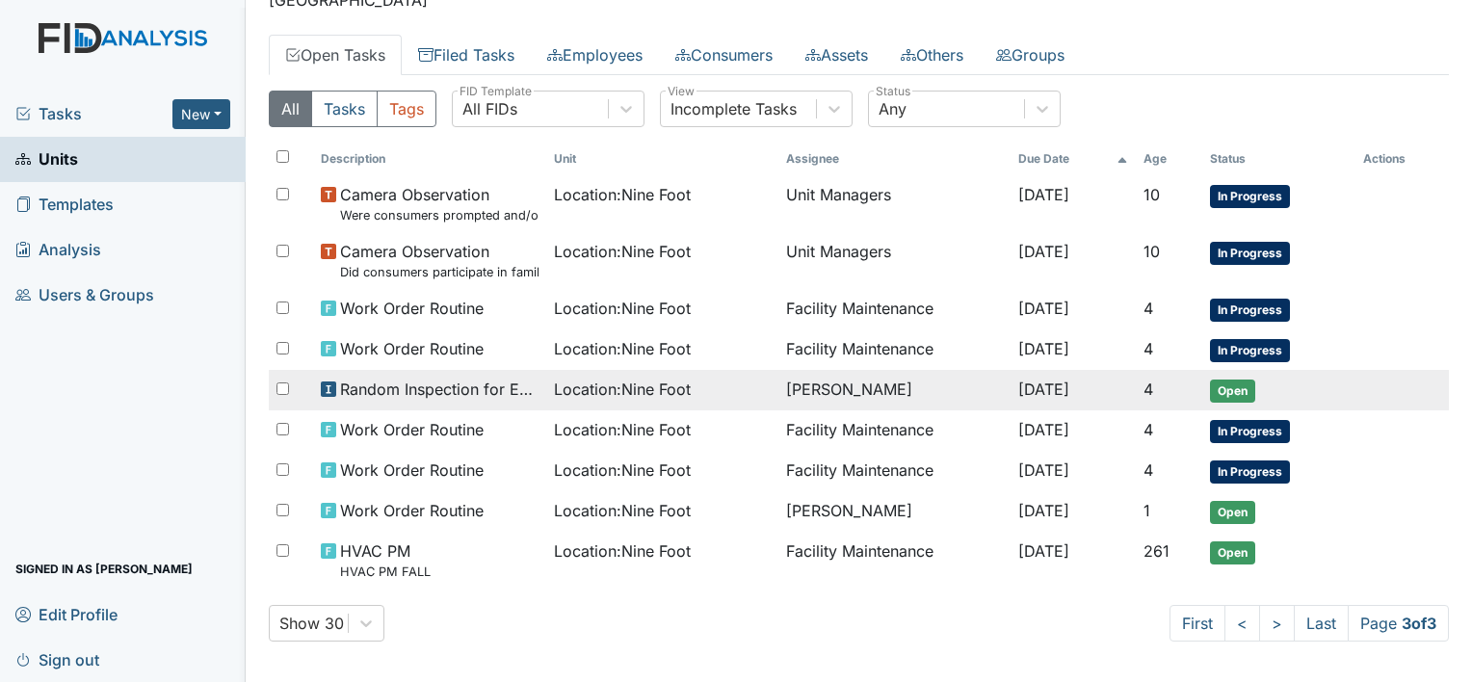
click at [628, 384] on span "Location : Nine Foot" at bounding box center [622, 389] width 137 height 23
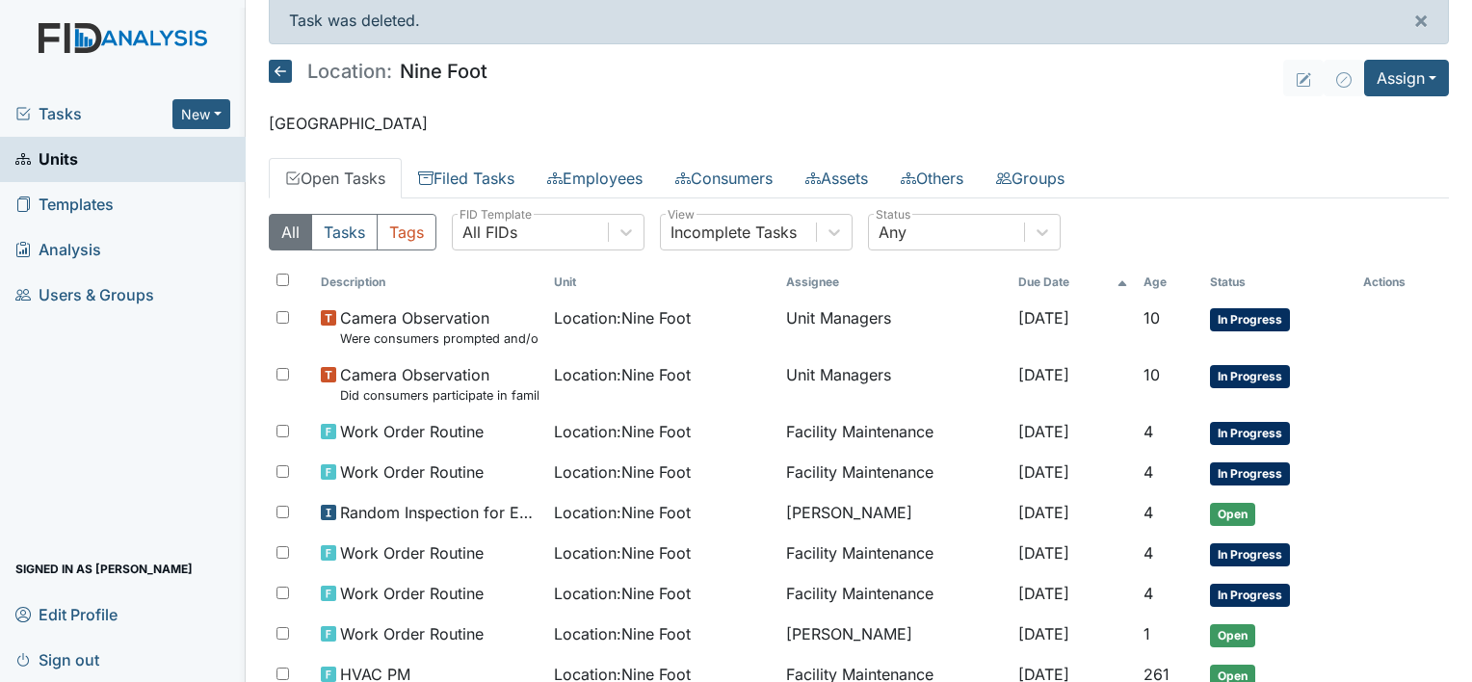
scroll to position [0, 0]
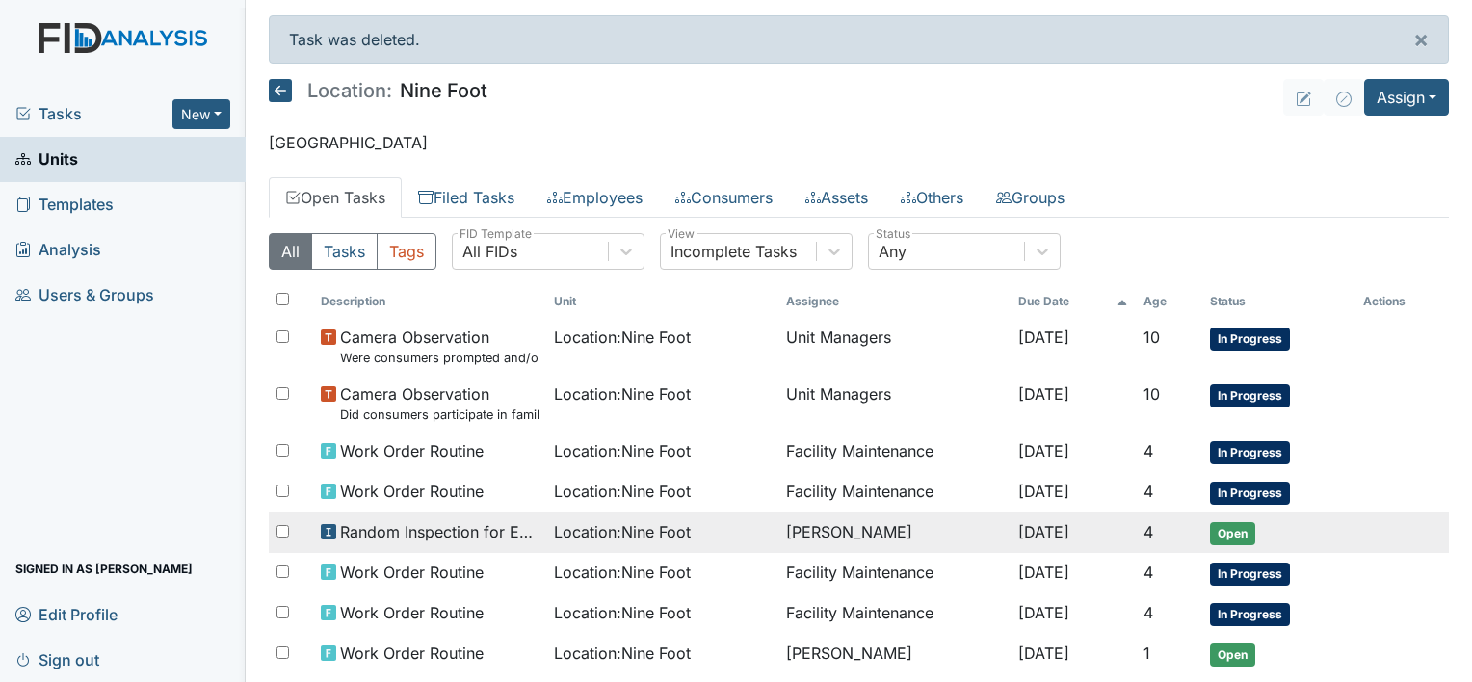
click at [834, 528] on td "[PERSON_NAME]" at bounding box center [894, 532] width 232 height 40
click at [822, 526] on td "[PERSON_NAME]" at bounding box center [894, 532] width 232 height 40
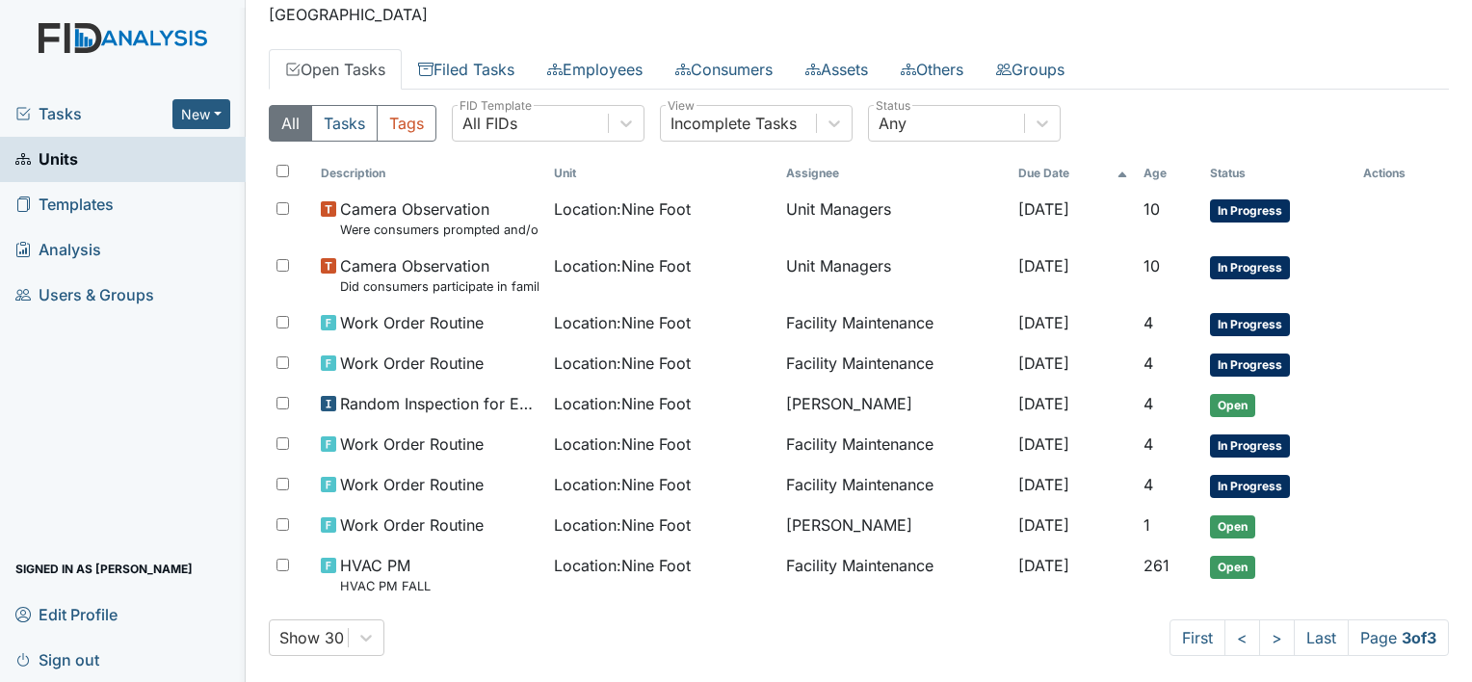
scroll to position [143, 0]
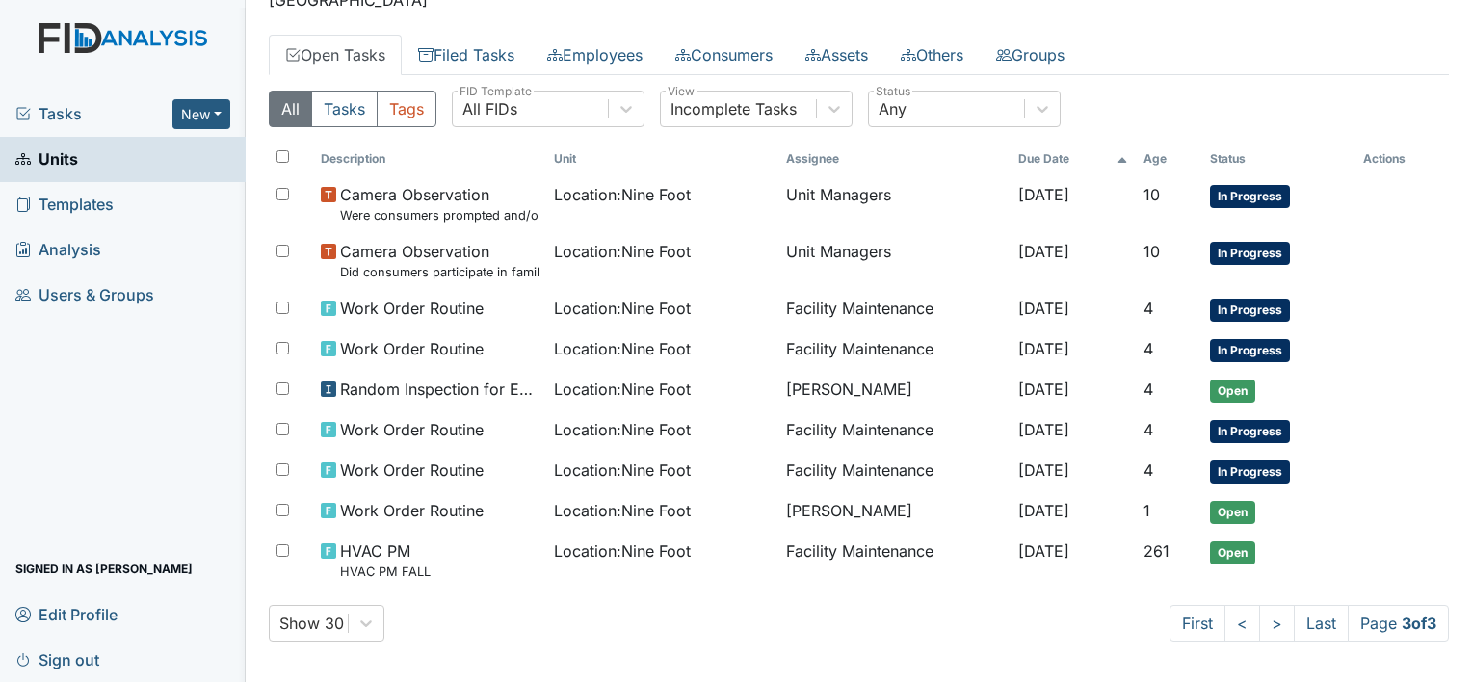
click at [170, 163] on link "Units" at bounding box center [123, 159] width 246 height 45
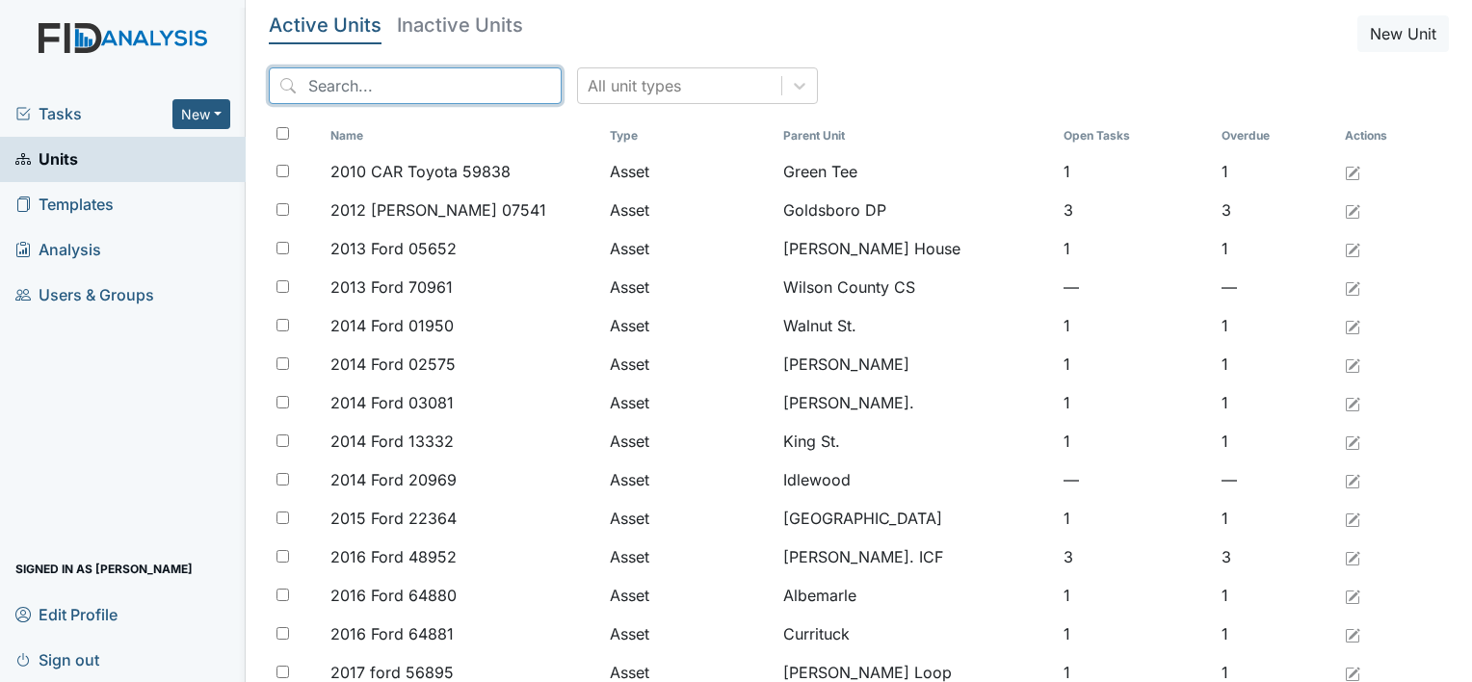
click at [312, 84] on input "search" at bounding box center [415, 85] width 293 height 37
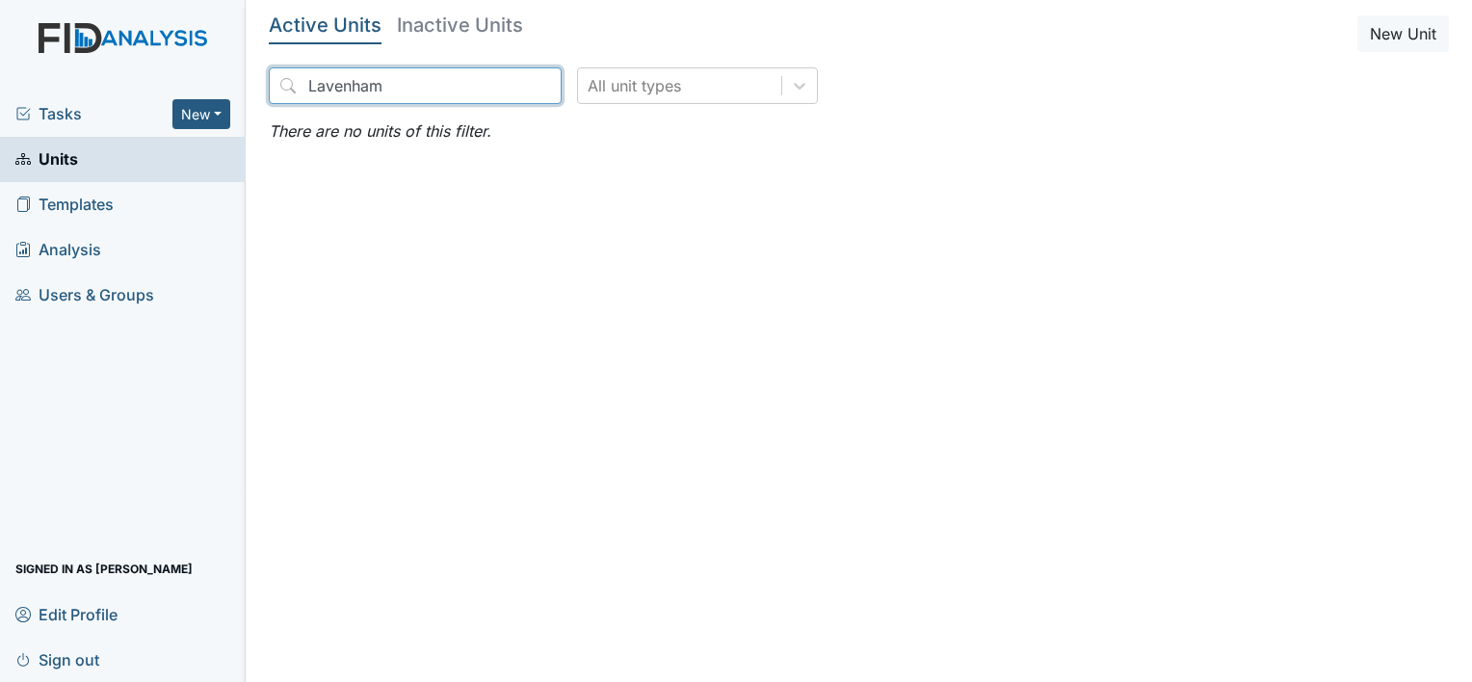
type input "Lavenham"
click at [159, 164] on link "Units" at bounding box center [123, 159] width 246 height 45
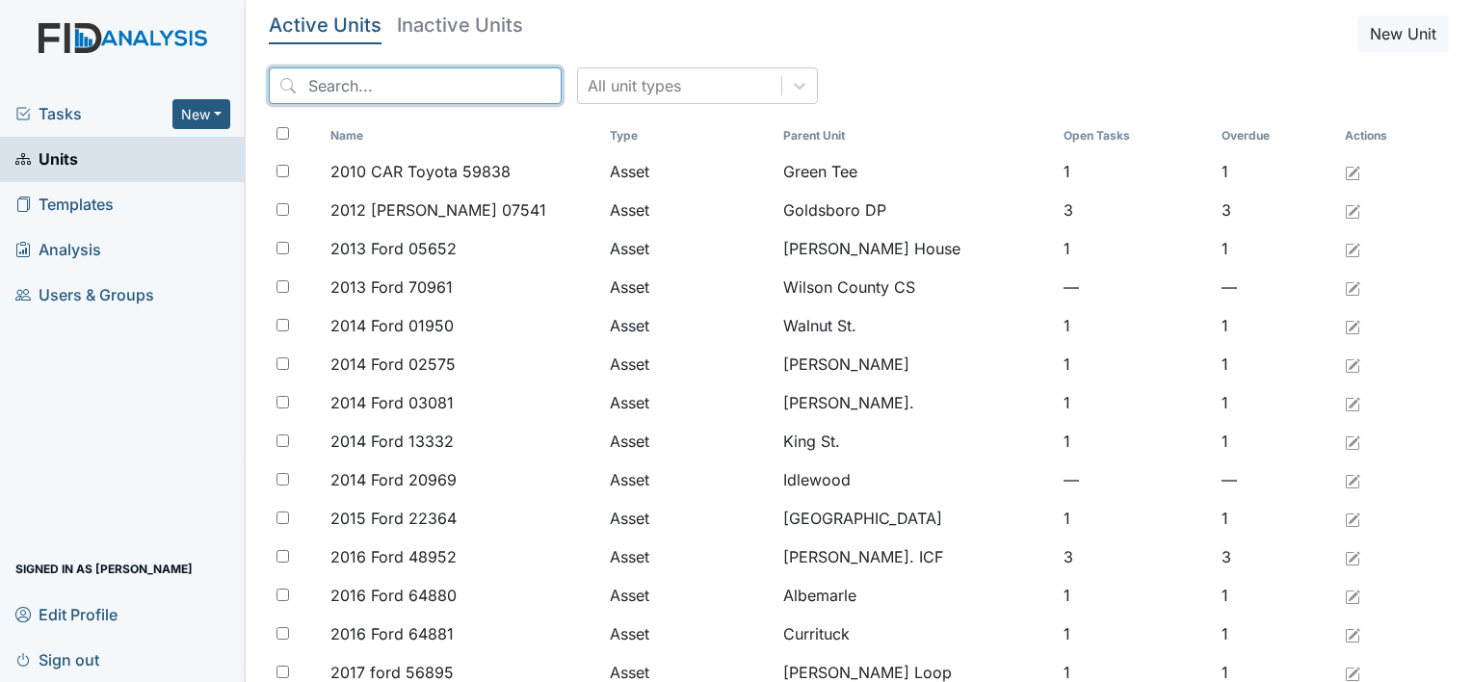
click at [312, 85] on input "search" at bounding box center [415, 85] width 293 height 37
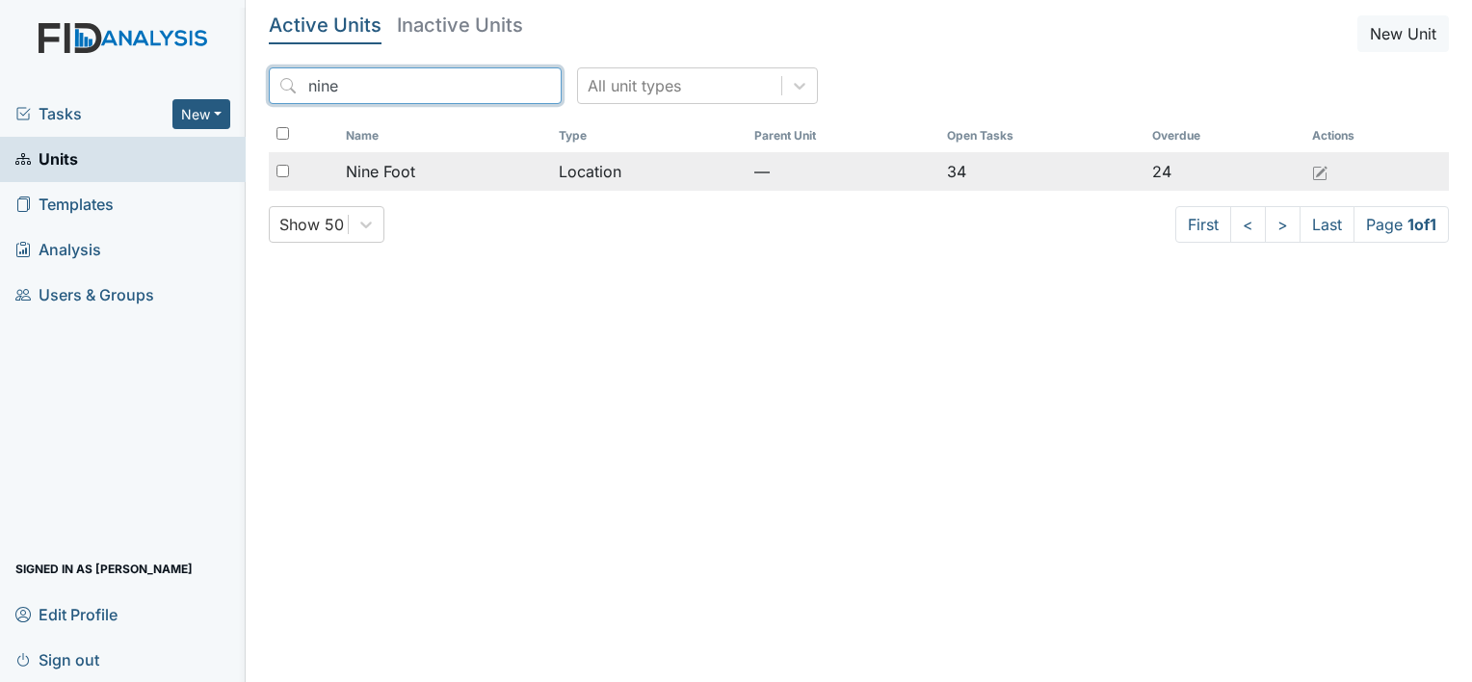
type input "nine"
click at [407, 176] on span "Nine Foot" at bounding box center [380, 171] width 69 height 23
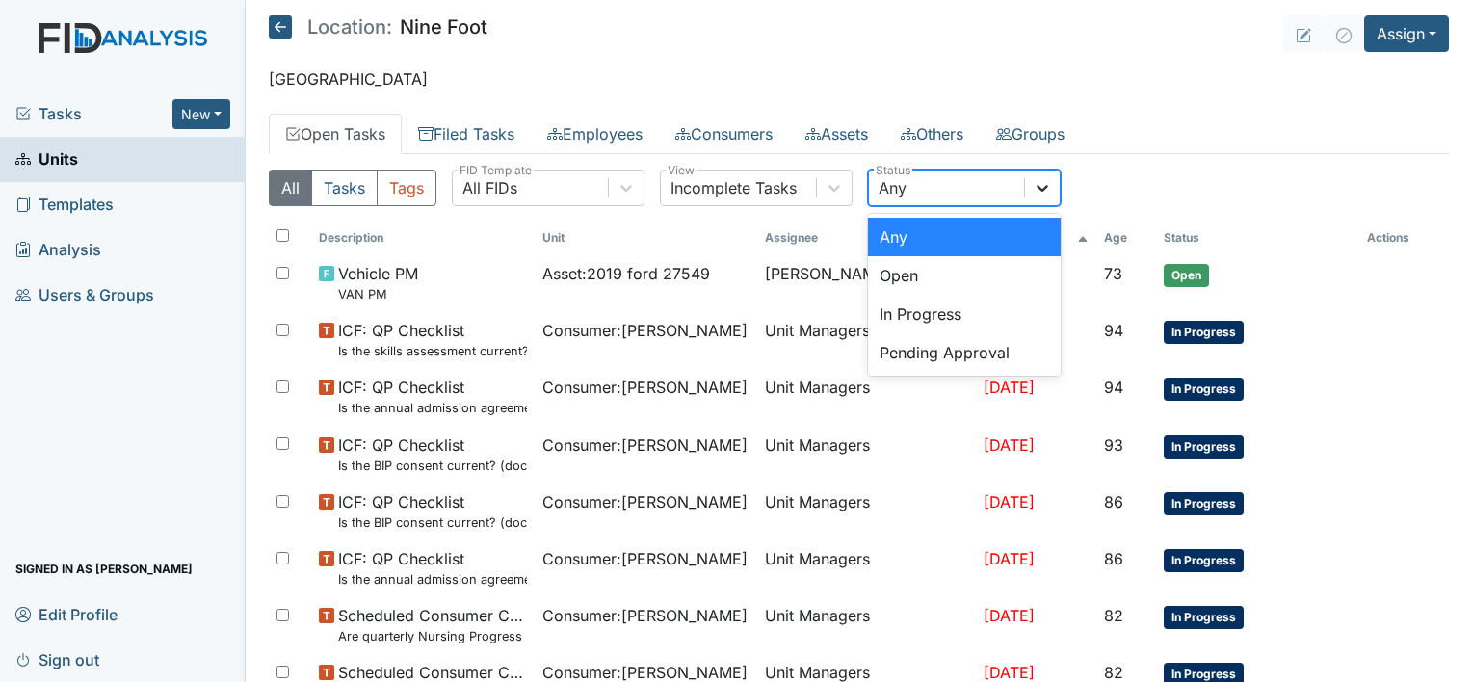
click at [1048, 185] on icon at bounding box center [1042, 187] width 19 height 19
click at [1048, 269] on div "Open" at bounding box center [964, 275] width 193 height 39
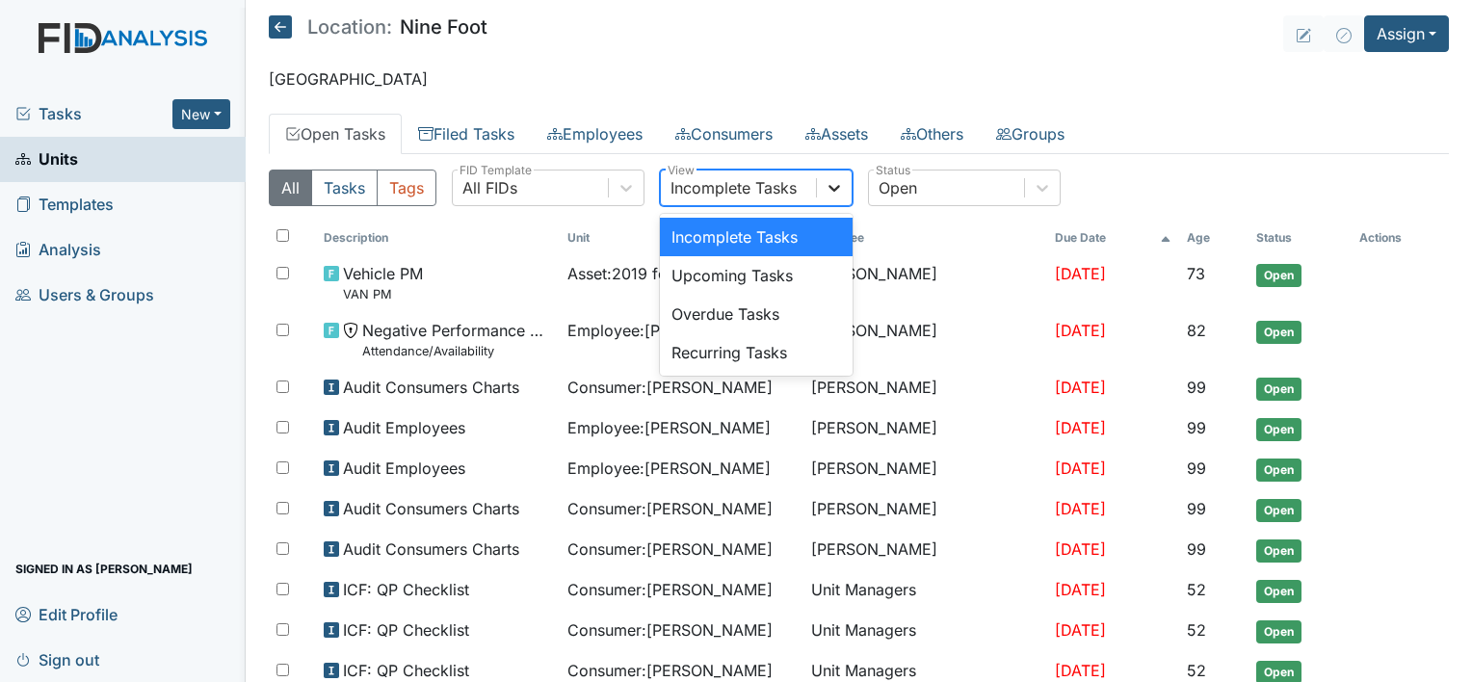
click at [827, 182] on icon at bounding box center [833, 187] width 19 height 19
click at [834, 362] on div "Recurring Tasks" at bounding box center [756, 352] width 193 height 39
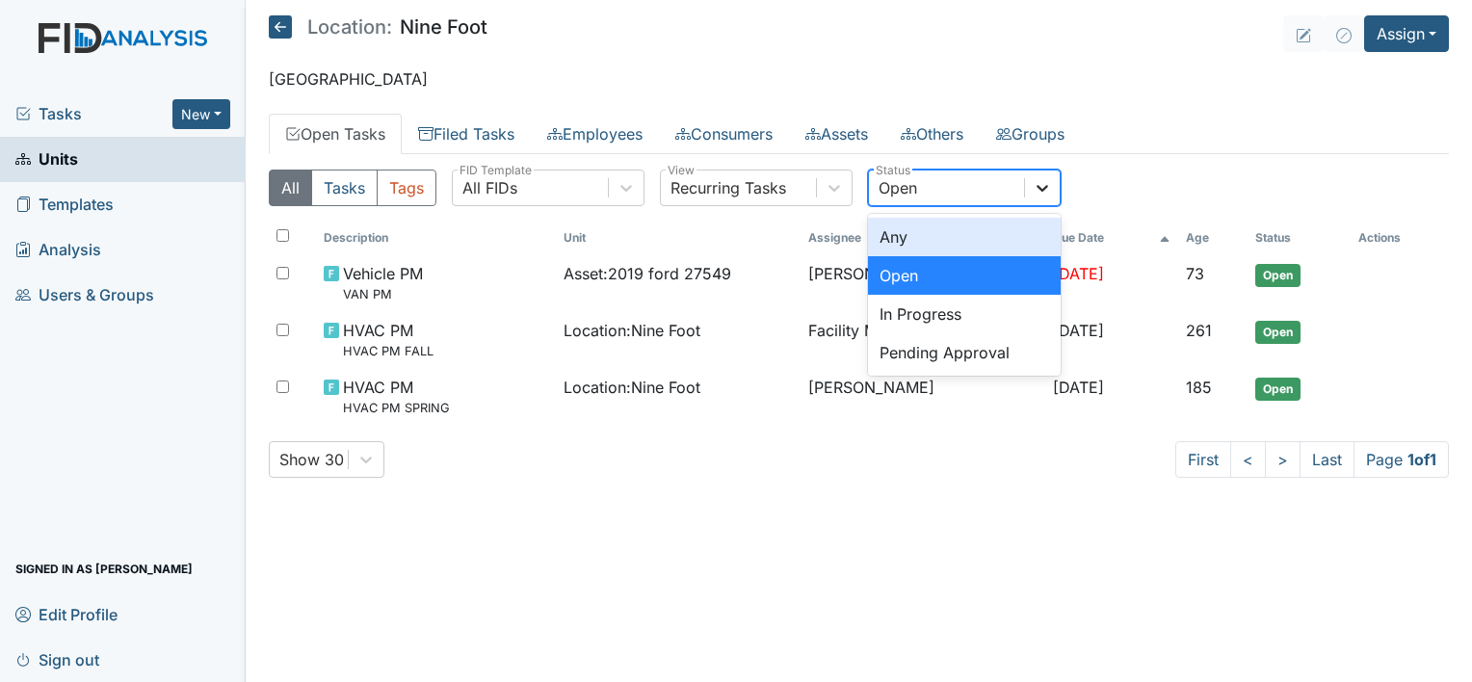
click at [1050, 194] on icon at bounding box center [1042, 187] width 19 height 19
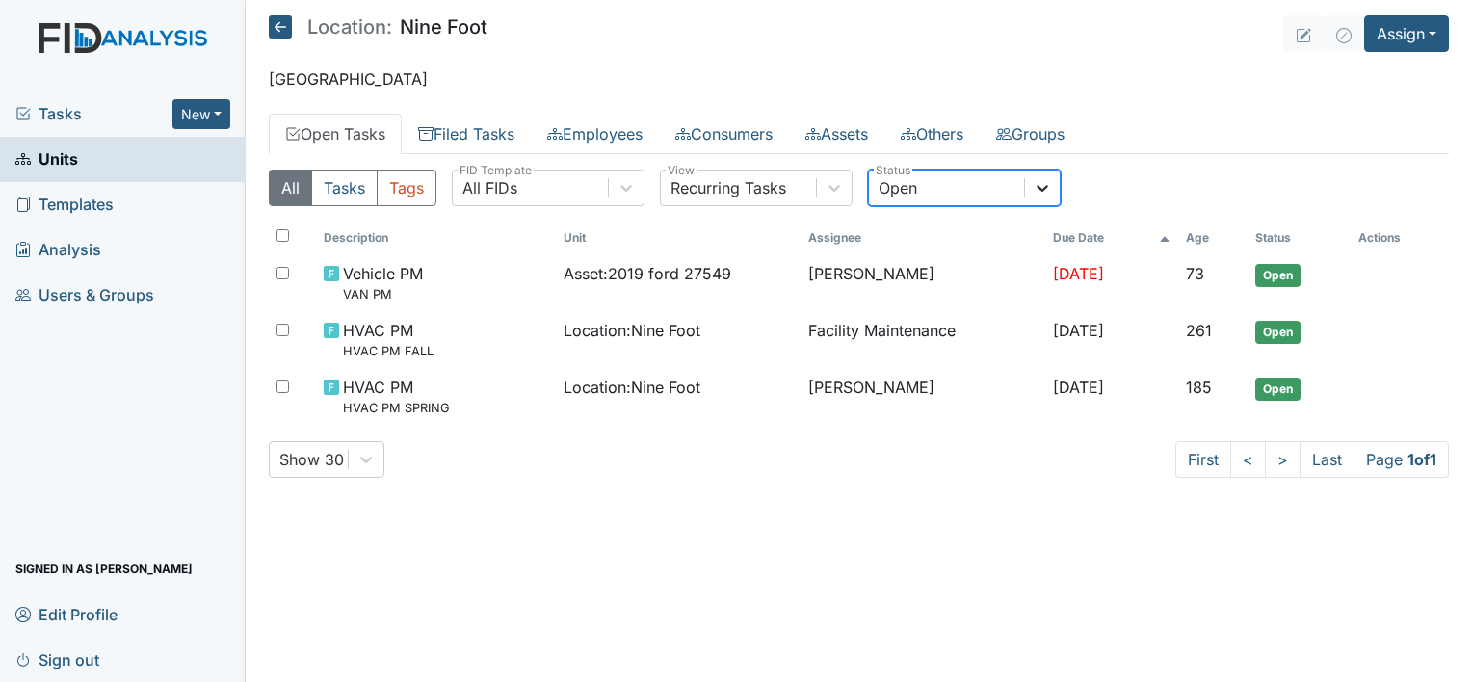
click at [1050, 194] on icon at bounding box center [1042, 187] width 19 height 19
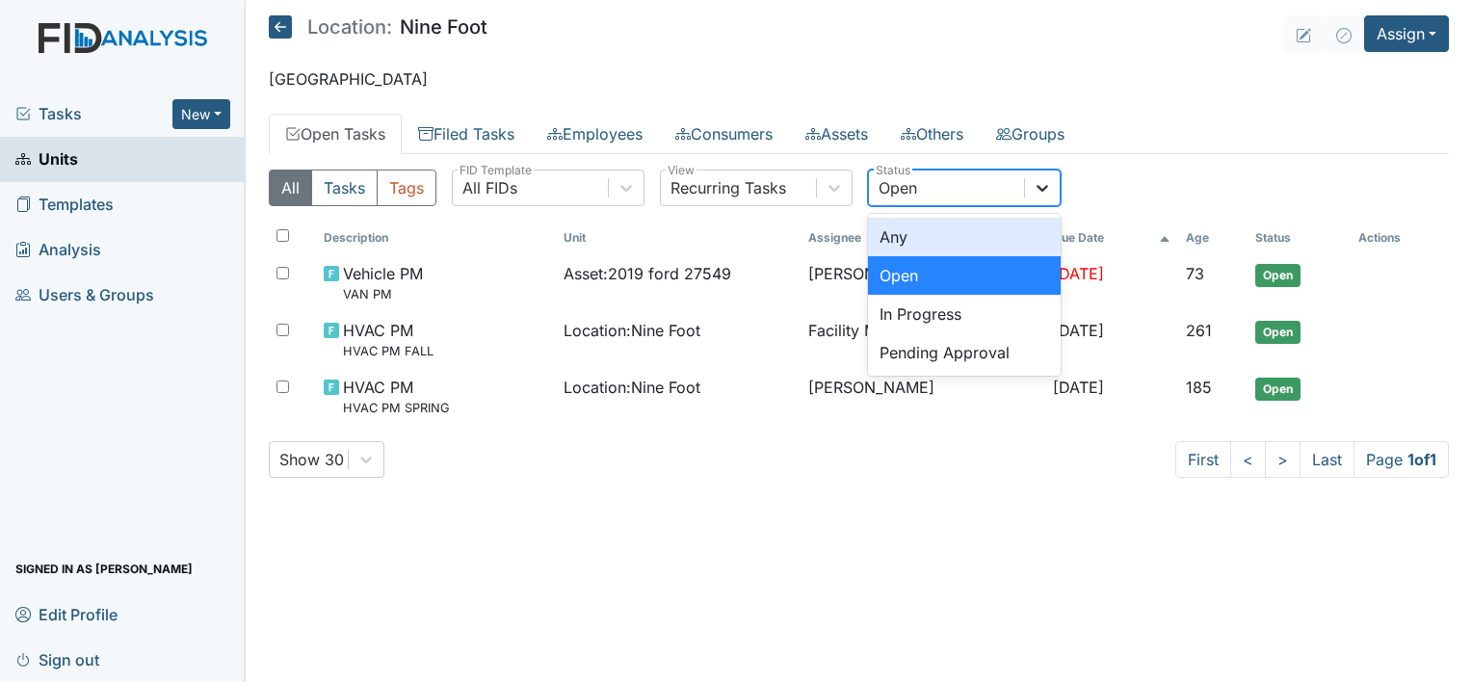
click at [1050, 194] on icon at bounding box center [1042, 187] width 19 height 19
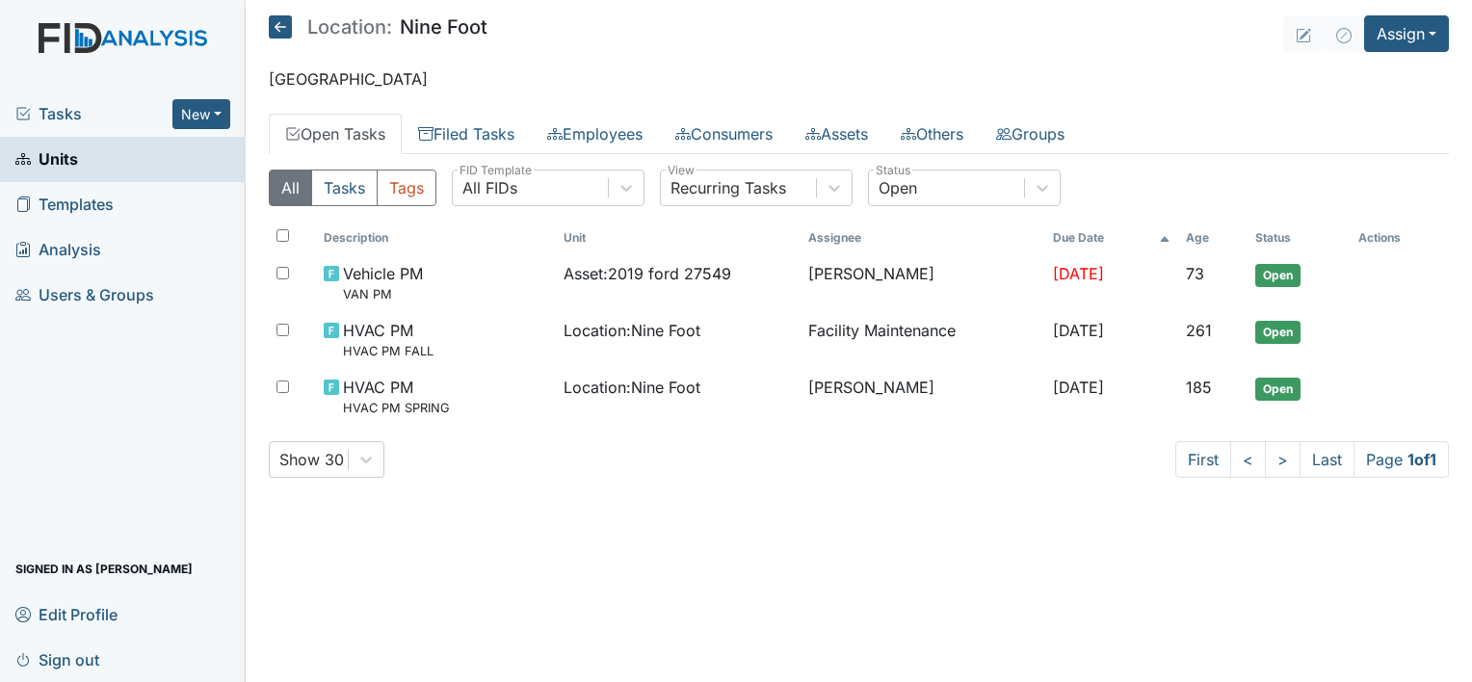
click at [1206, 47] on header "Location: Nine Foot Assign Assign Form Assign Inspection Assign Document Assign…" at bounding box center [859, 33] width 1180 height 37
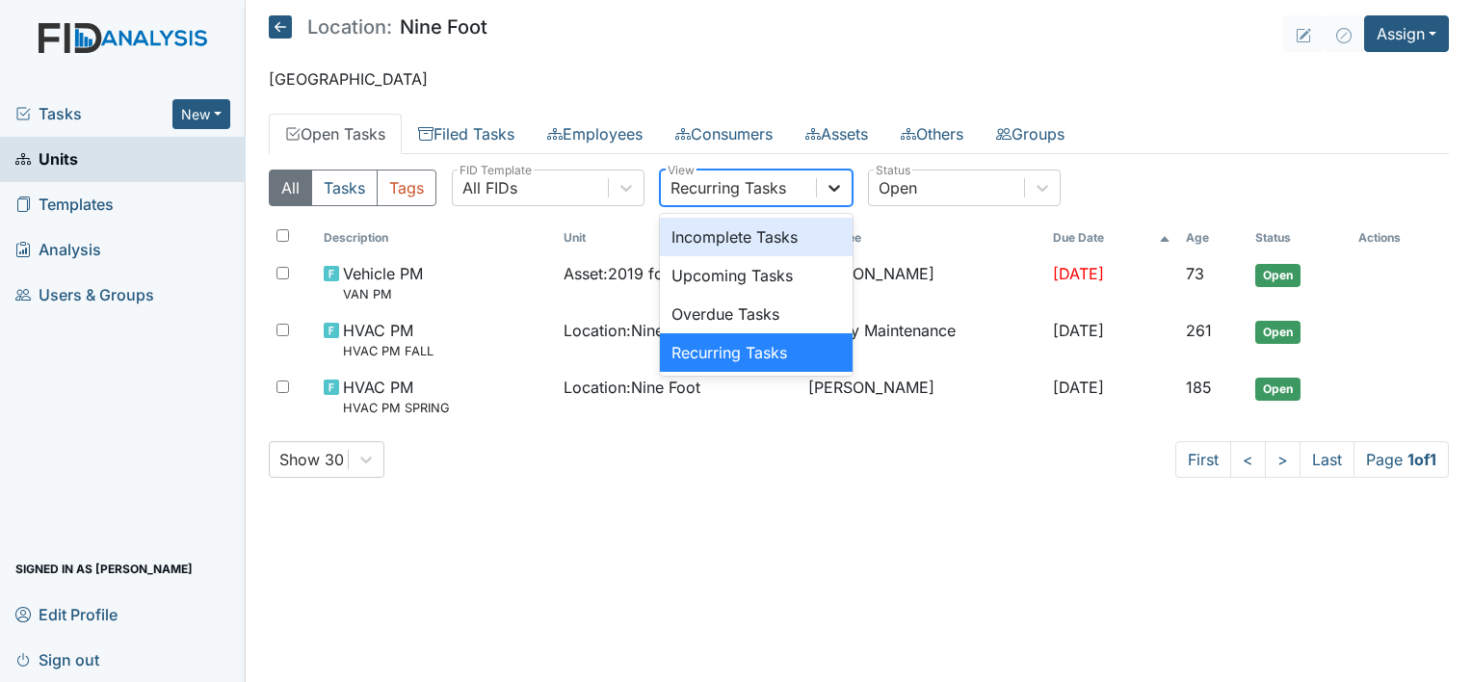
click at [829, 188] on icon at bounding box center [833, 187] width 19 height 19
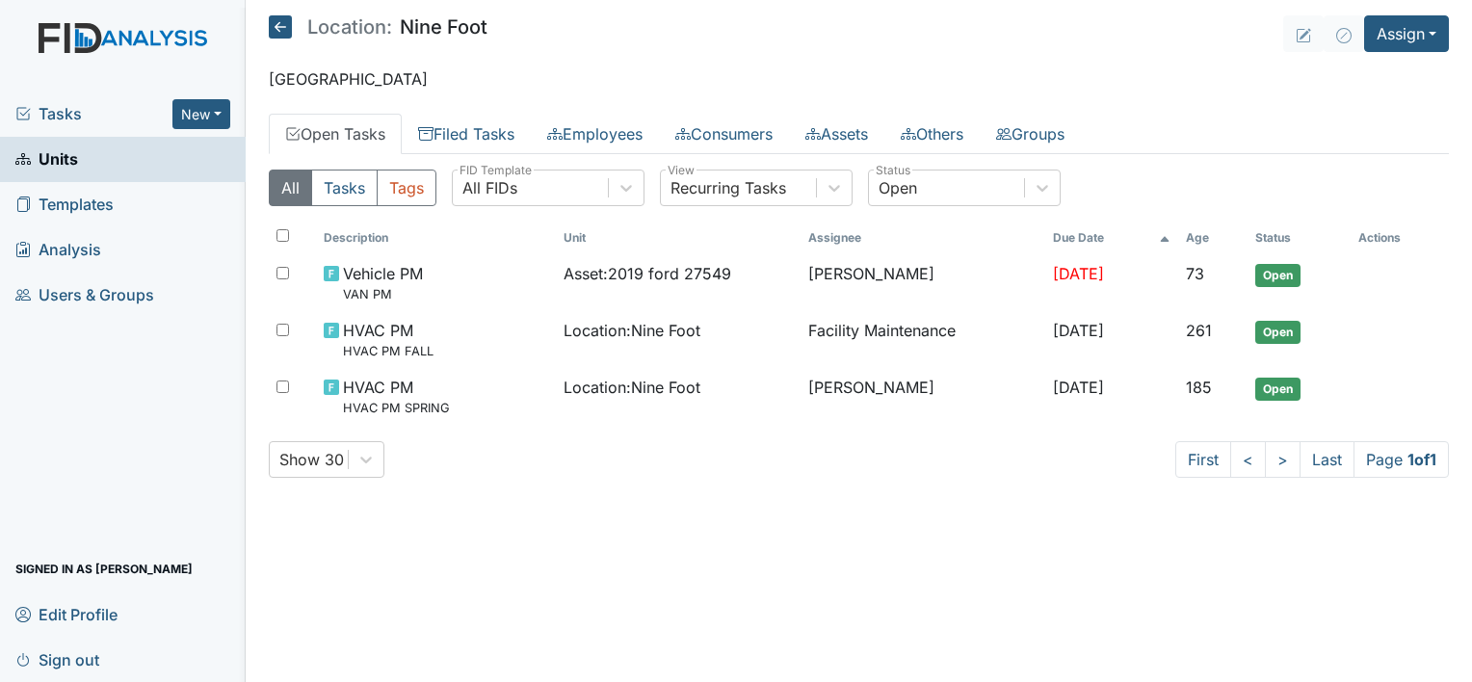
click at [89, 162] on link "Units" at bounding box center [123, 159] width 246 height 45
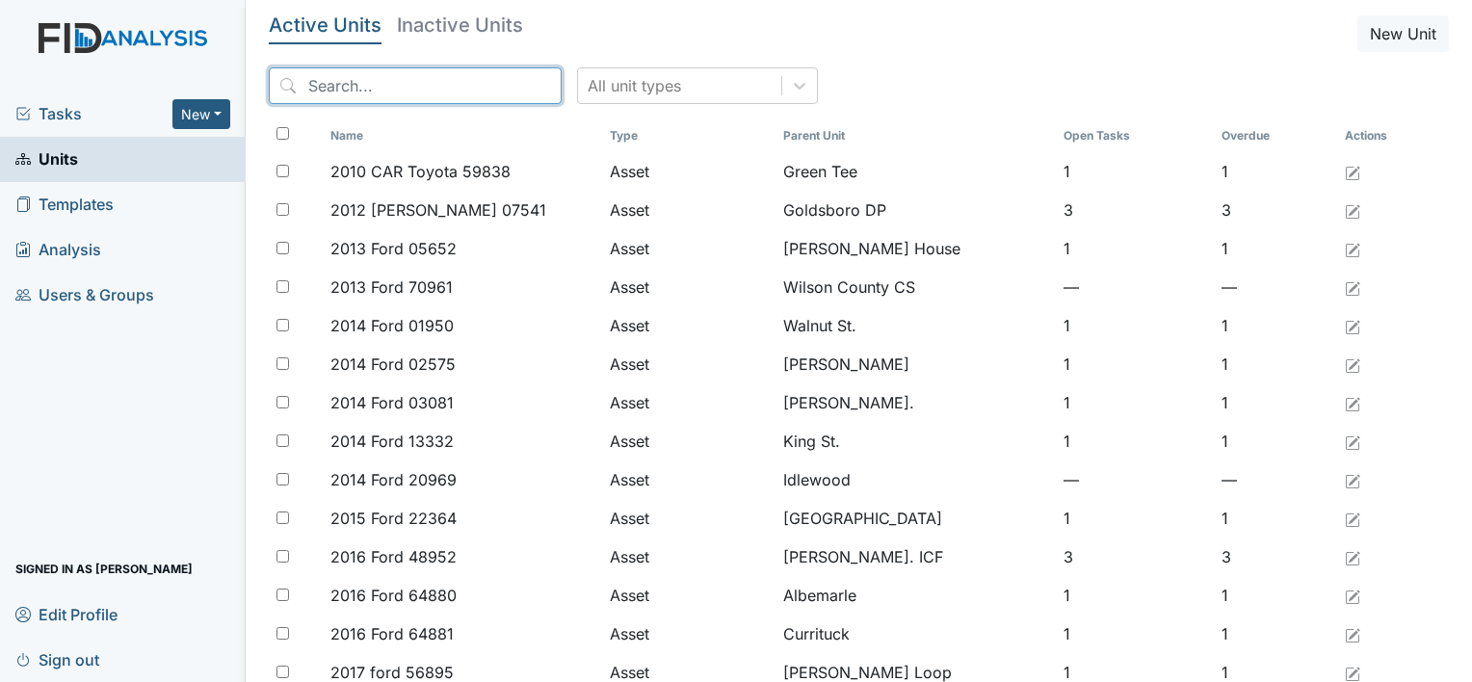
click at [308, 85] on input "search" at bounding box center [415, 85] width 293 height 37
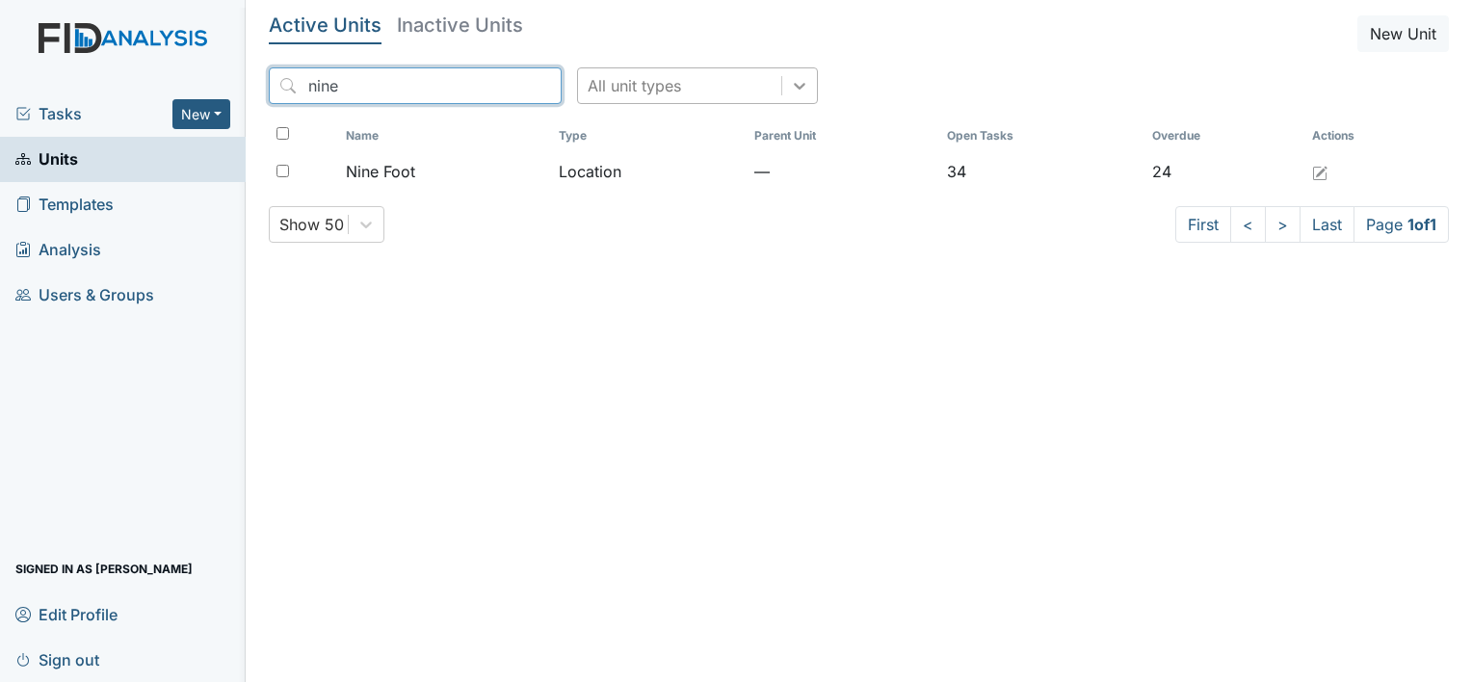
type input "nine"
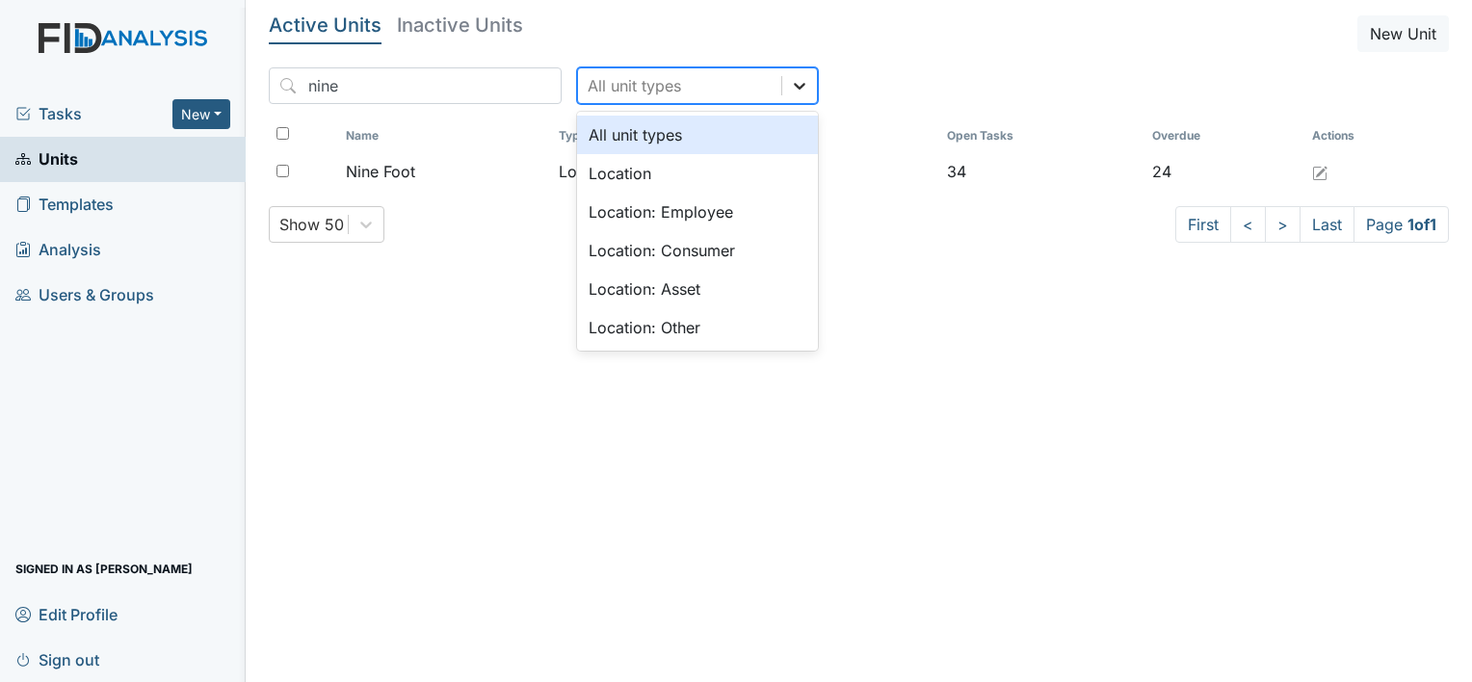
click at [790, 89] on icon at bounding box center [799, 85] width 19 height 19
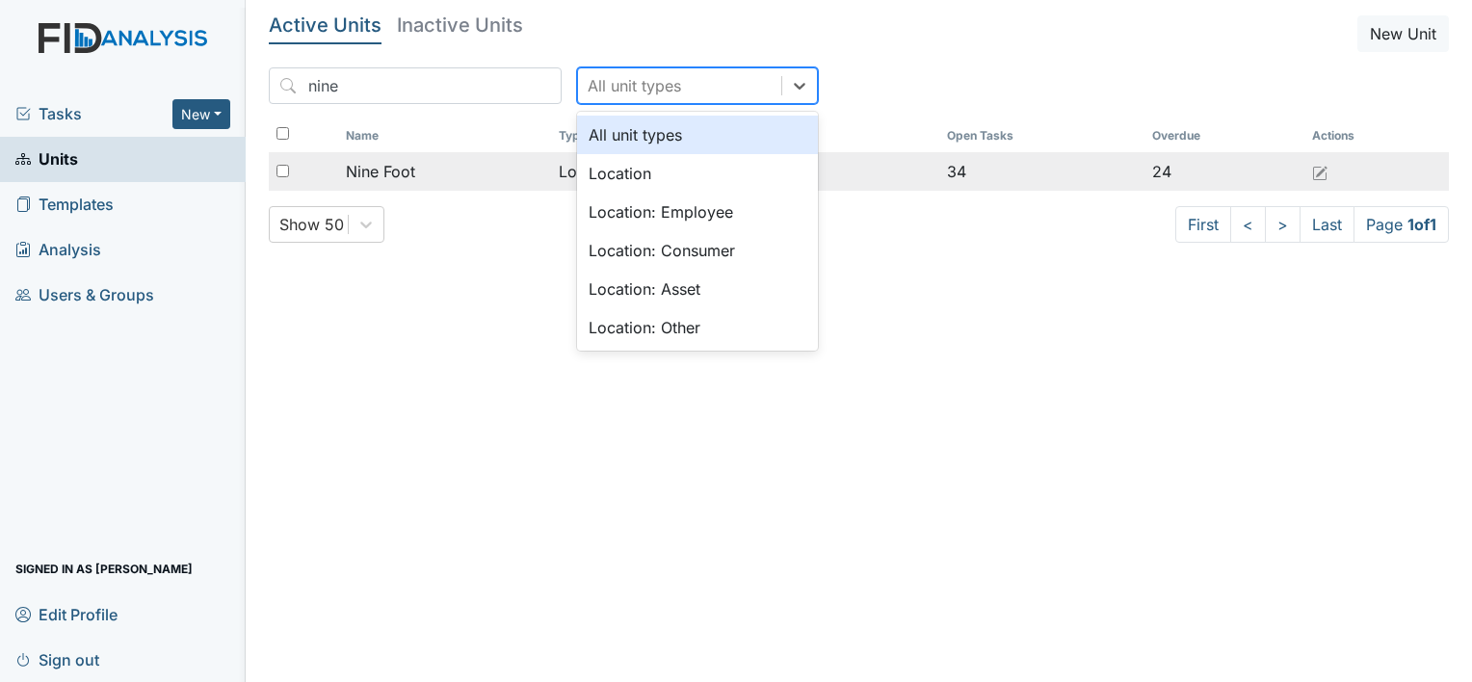
click at [397, 166] on span "Nine Foot" at bounding box center [380, 171] width 69 height 23
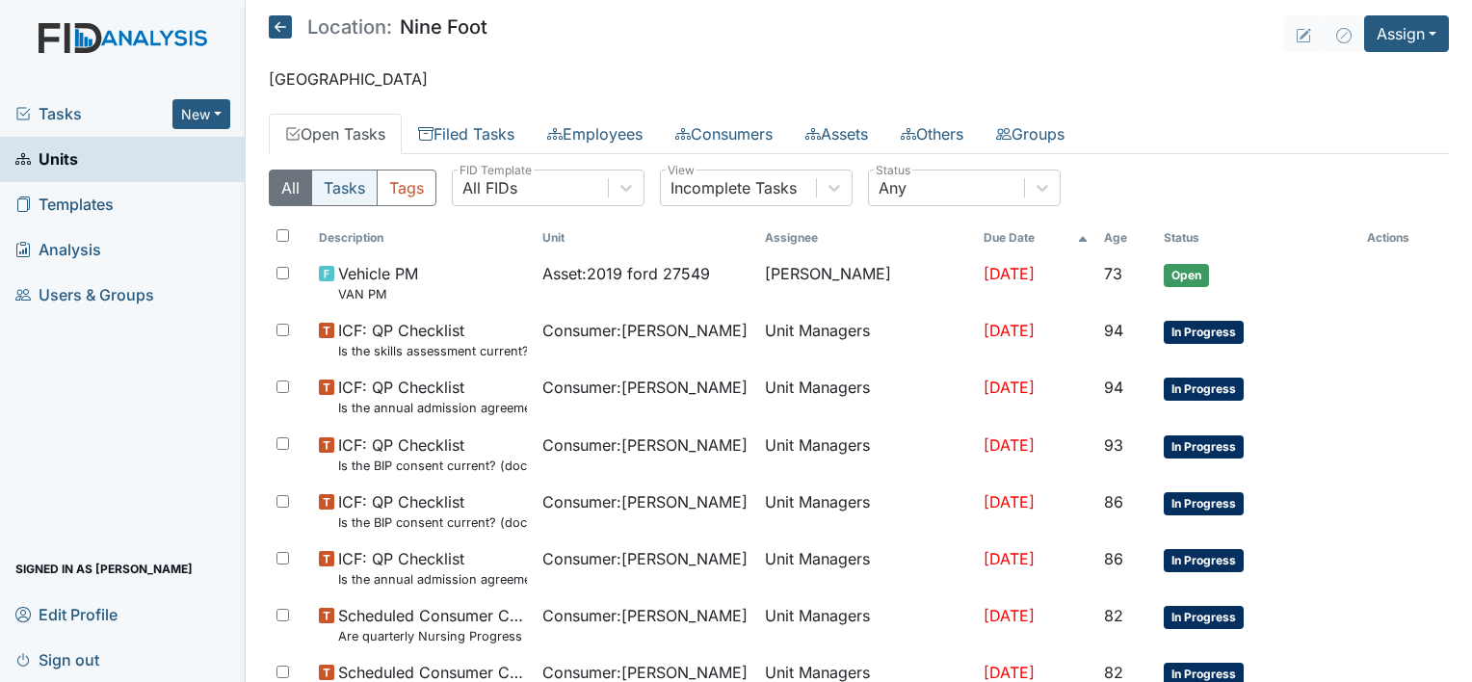
click at [347, 185] on button "Tasks" at bounding box center [344, 188] width 66 height 37
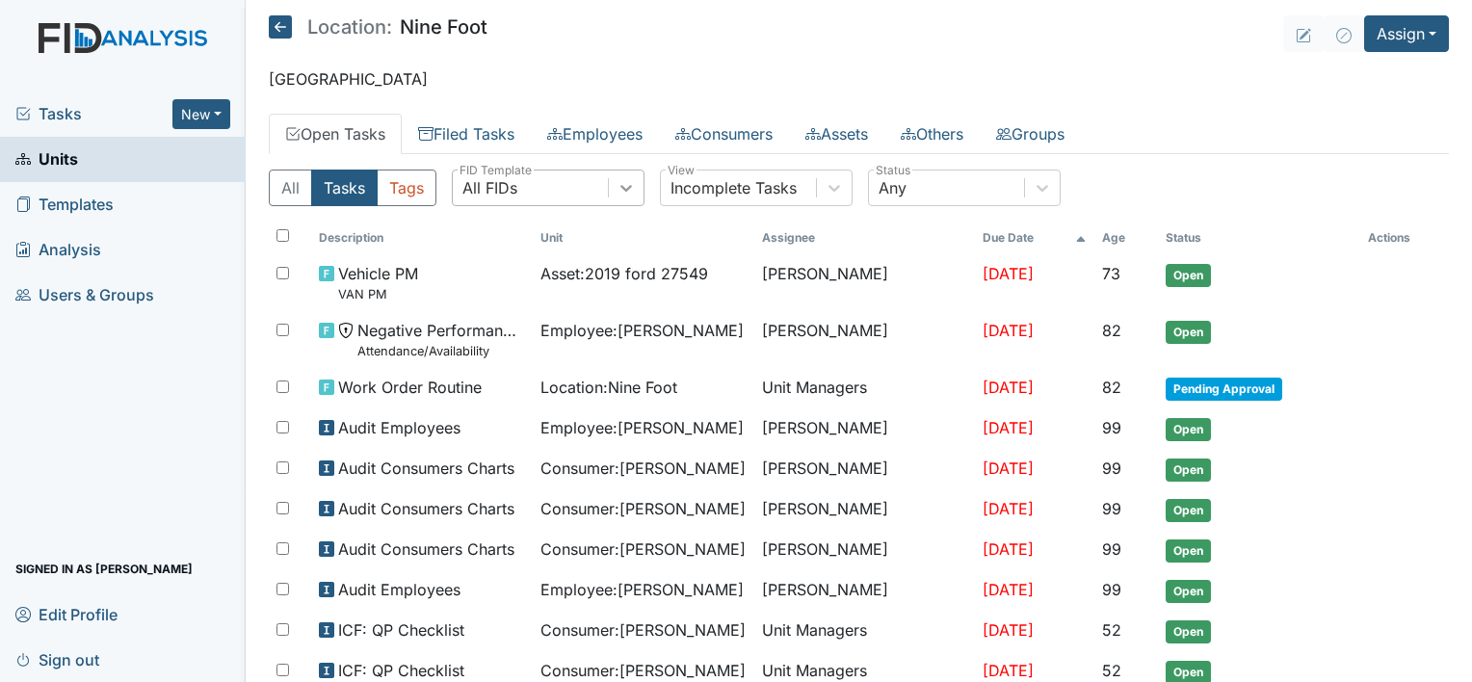
click at [624, 191] on icon at bounding box center [625, 187] width 19 height 19
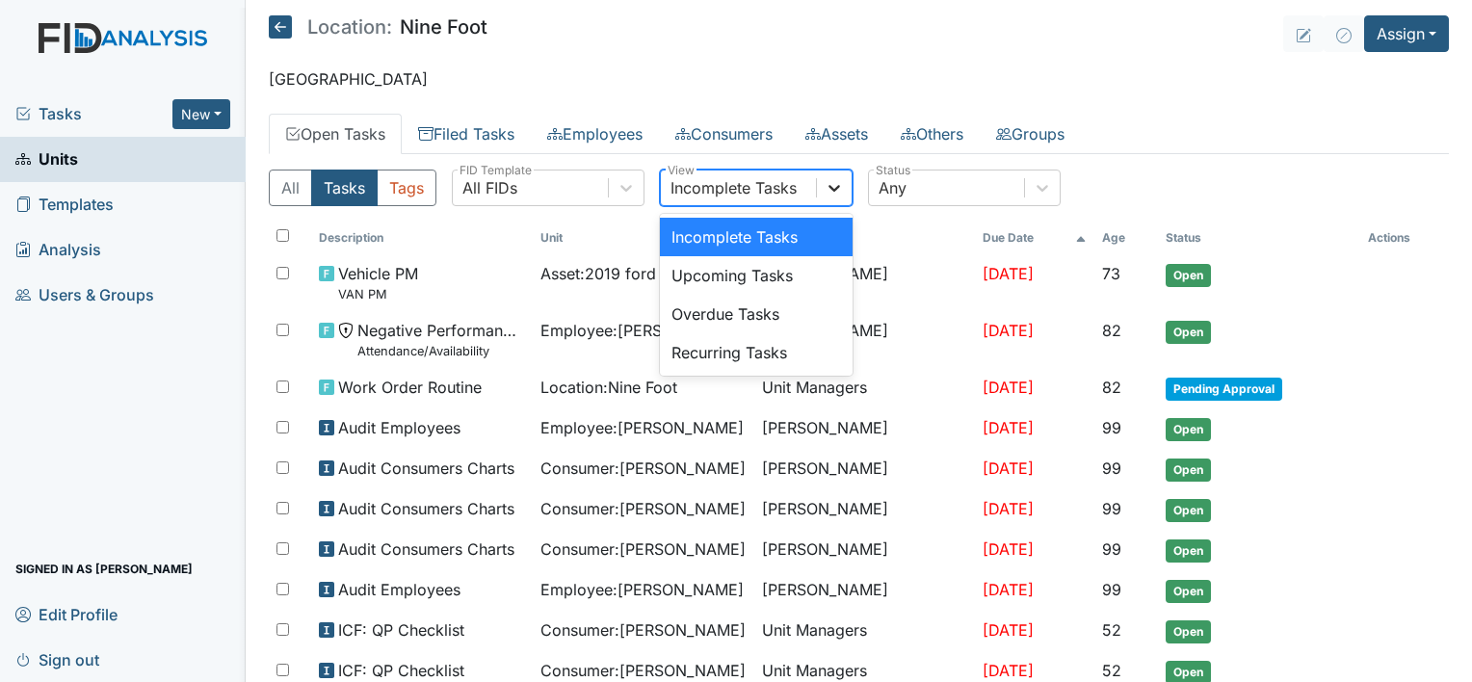
click at [829, 186] on icon at bounding box center [834, 188] width 12 height 7
click at [840, 342] on div "Recurring Tasks" at bounding box center [756, 352] width 193 height 39
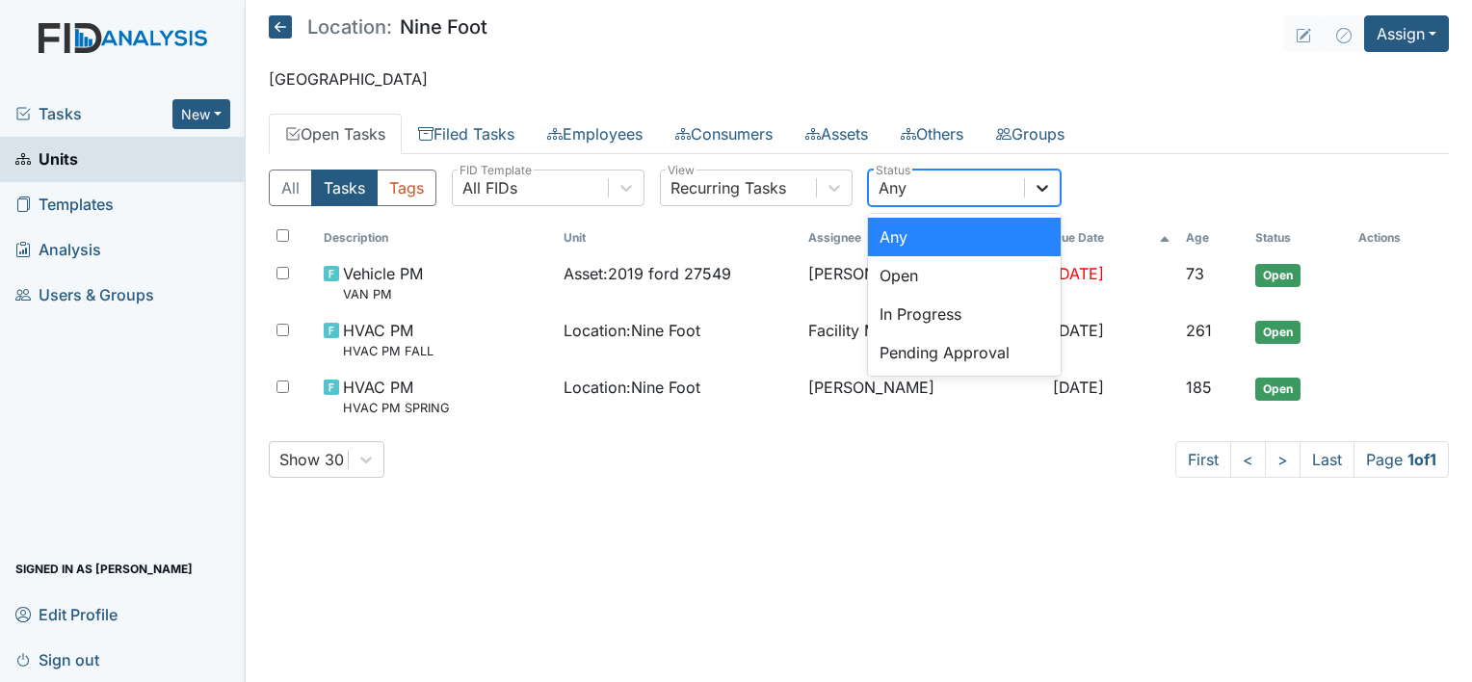
click at [1043, 187] on icon at bounding box center [1042, 188] width 12 height 7
click at [1023, 244] on div "Any" at bounding box center [964, 237] width 193 height 39
click at [1044, 186] on icon at bounding box center [1042, 188] width 12 height 7
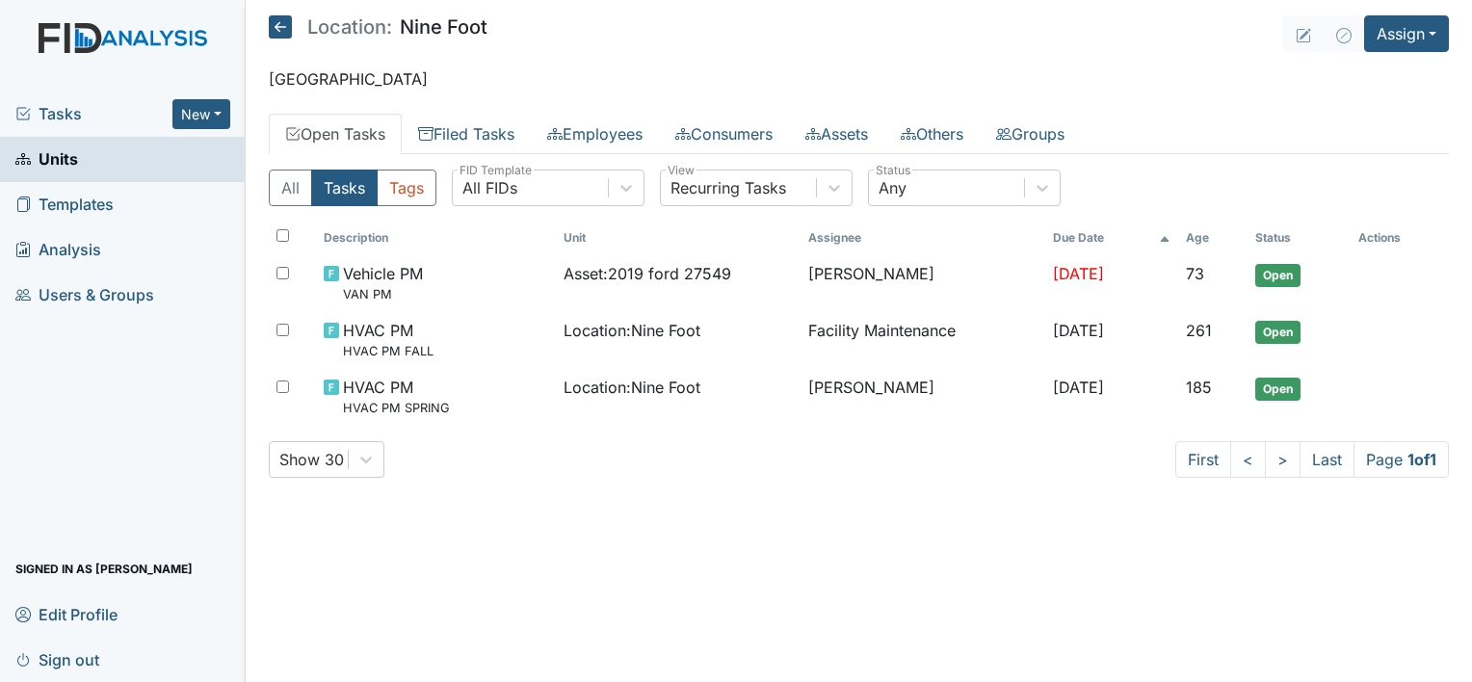
click at [153, 162] on link "Units" at bounding box center [123, 159] width 246 height 45
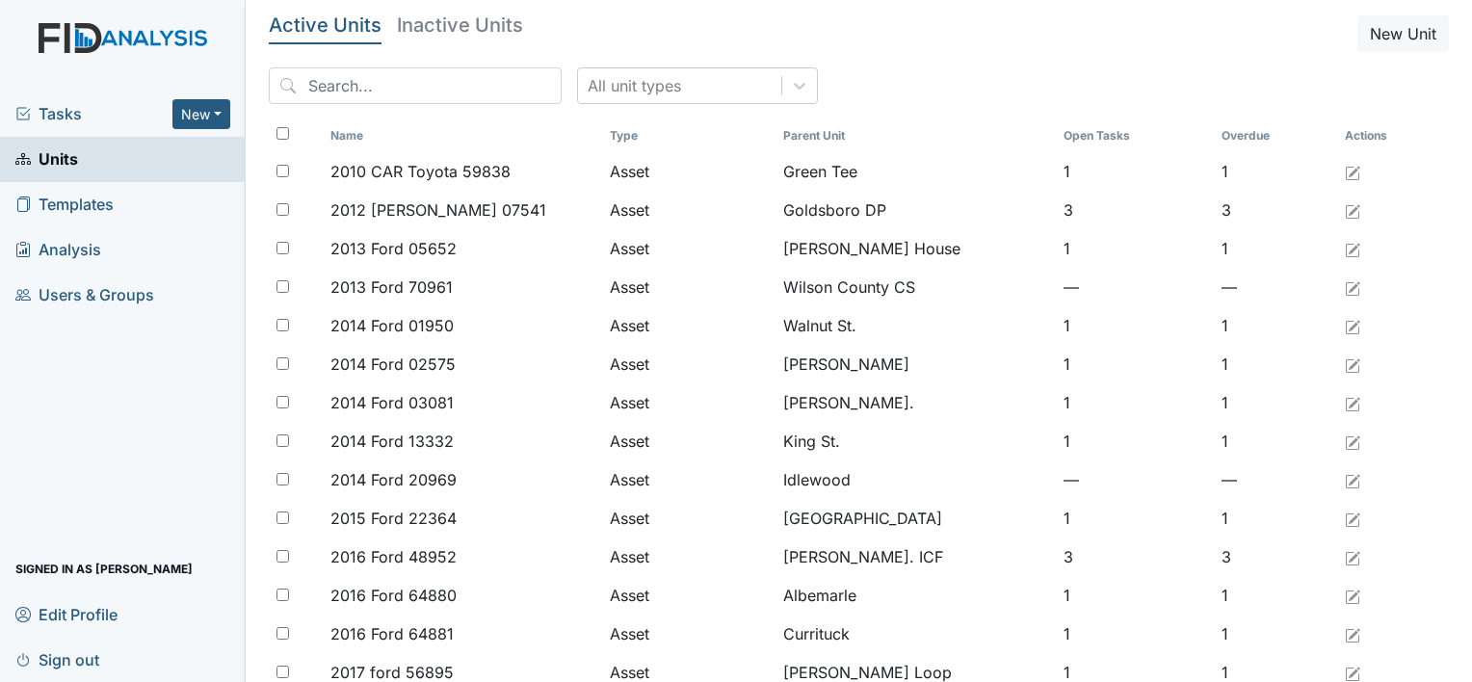
click at [154, 162] on link "Units" at bounding box center [123, 159] width 246 height 45
click at [312, 85] on input "search" at bounding box center [415, 85] width 293 height 37
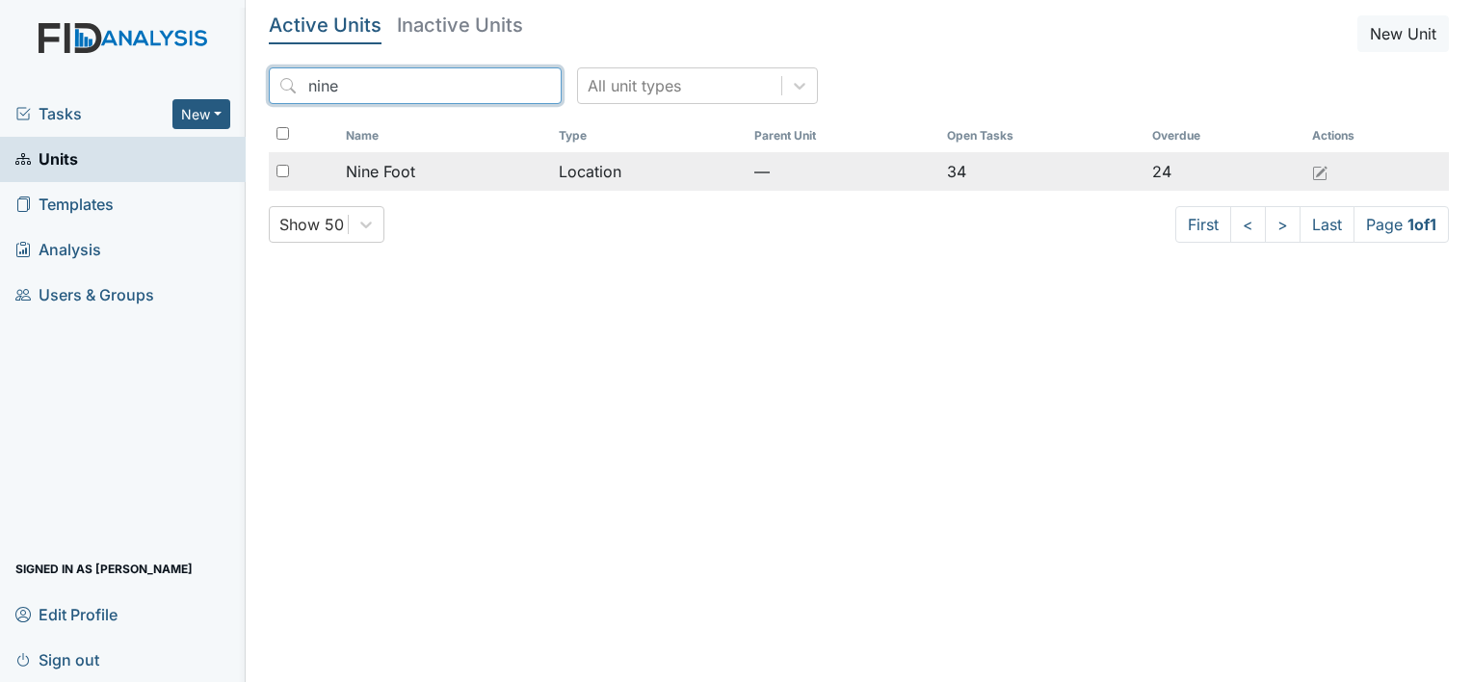
type input "nine"
click at [402, 170] on span "Nine Foot" at bounding box center [380, 171] width 69 height 23
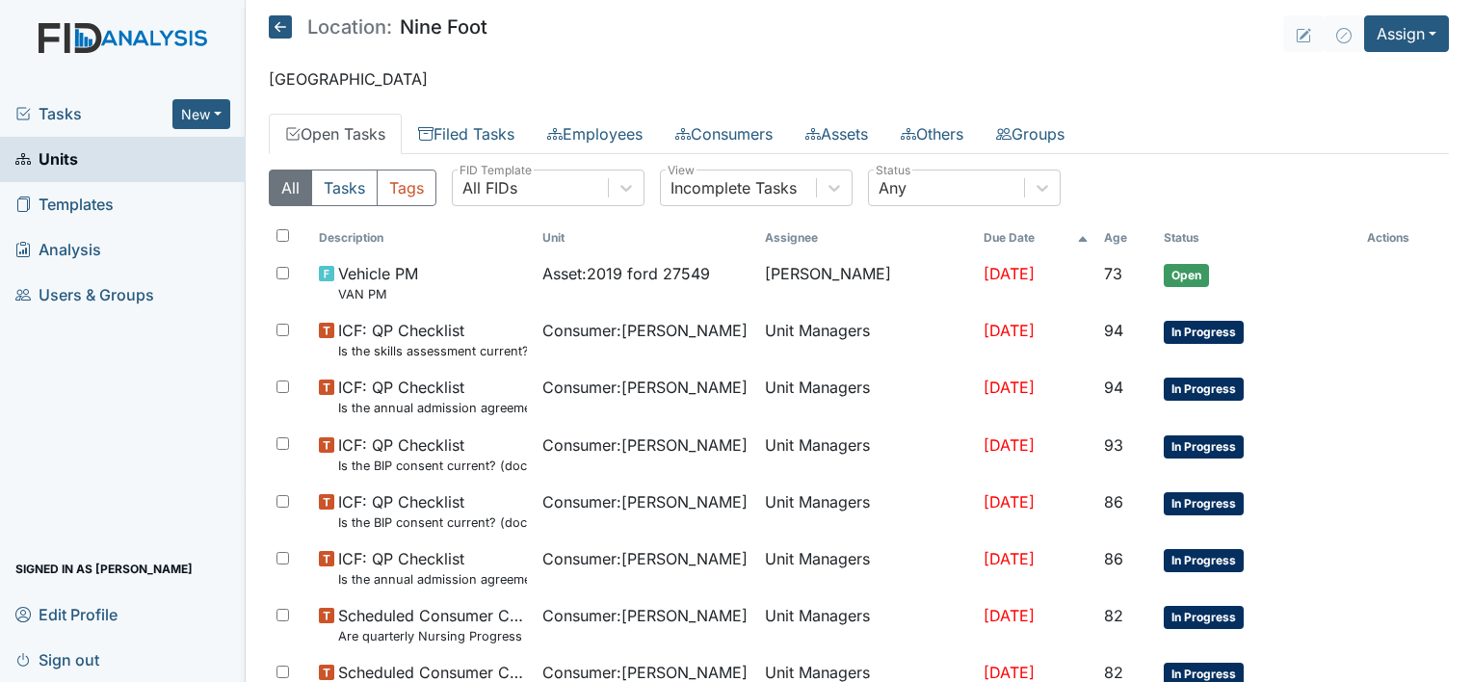
drag, startPoint x: 0, startPoint y: 0, endPoint x: 131, endPoint y: 157, distance: 204.5
click at [131, 157] on div "Tasks New Form Inspection Document Bundle Units Templates Analysis Users & Grou…" at bounding box center [736, 341] width 1472 height 682
click at [131, 157] on link "Units" at bounding box center [123, 159] width 246 height 45
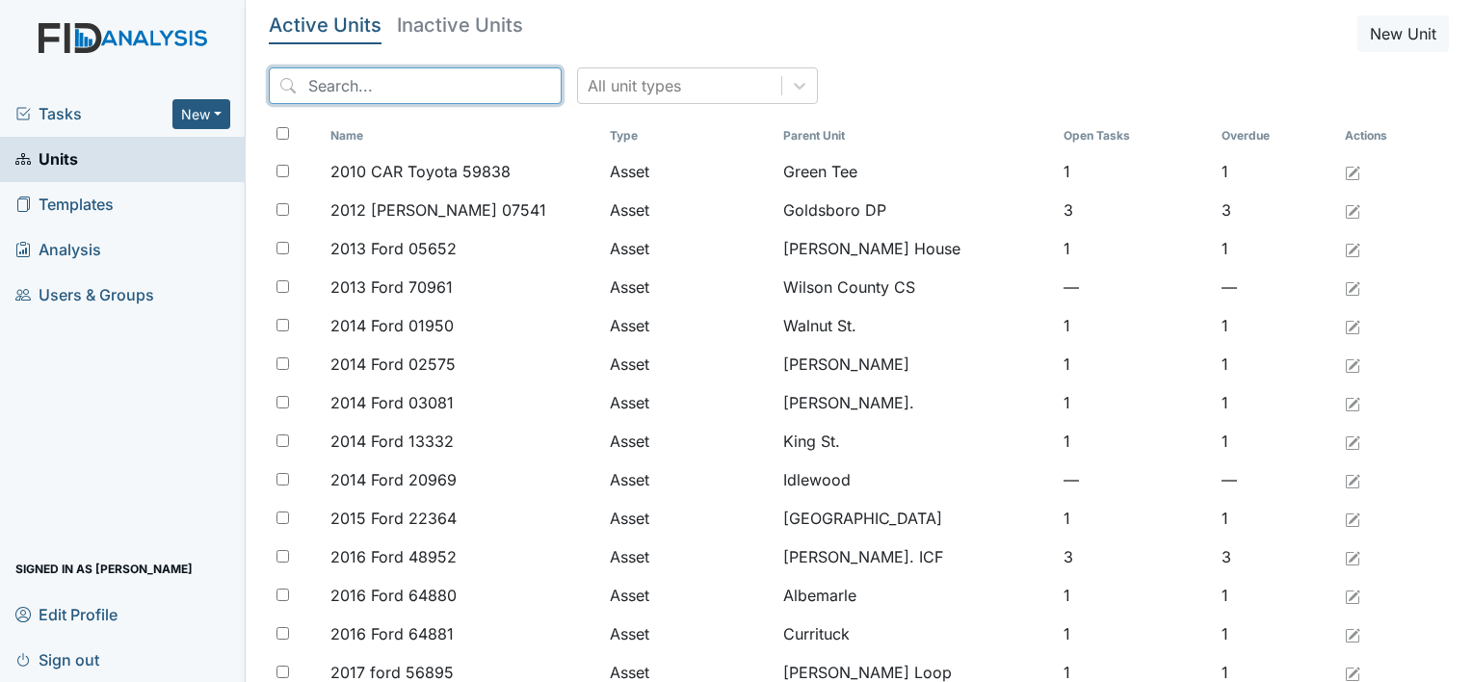
click at [316, 78] on input "search" at bounding box center [415, 85] width 293 height 37
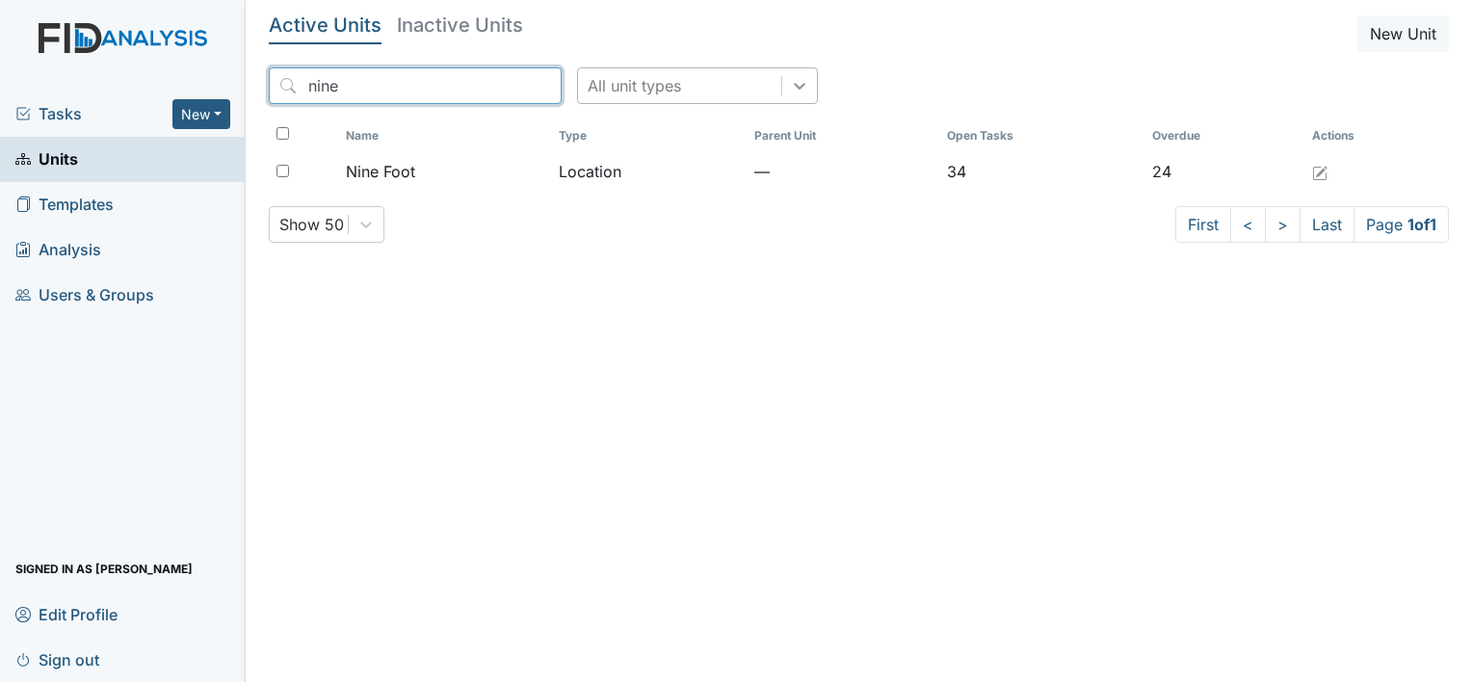
type input "nine"
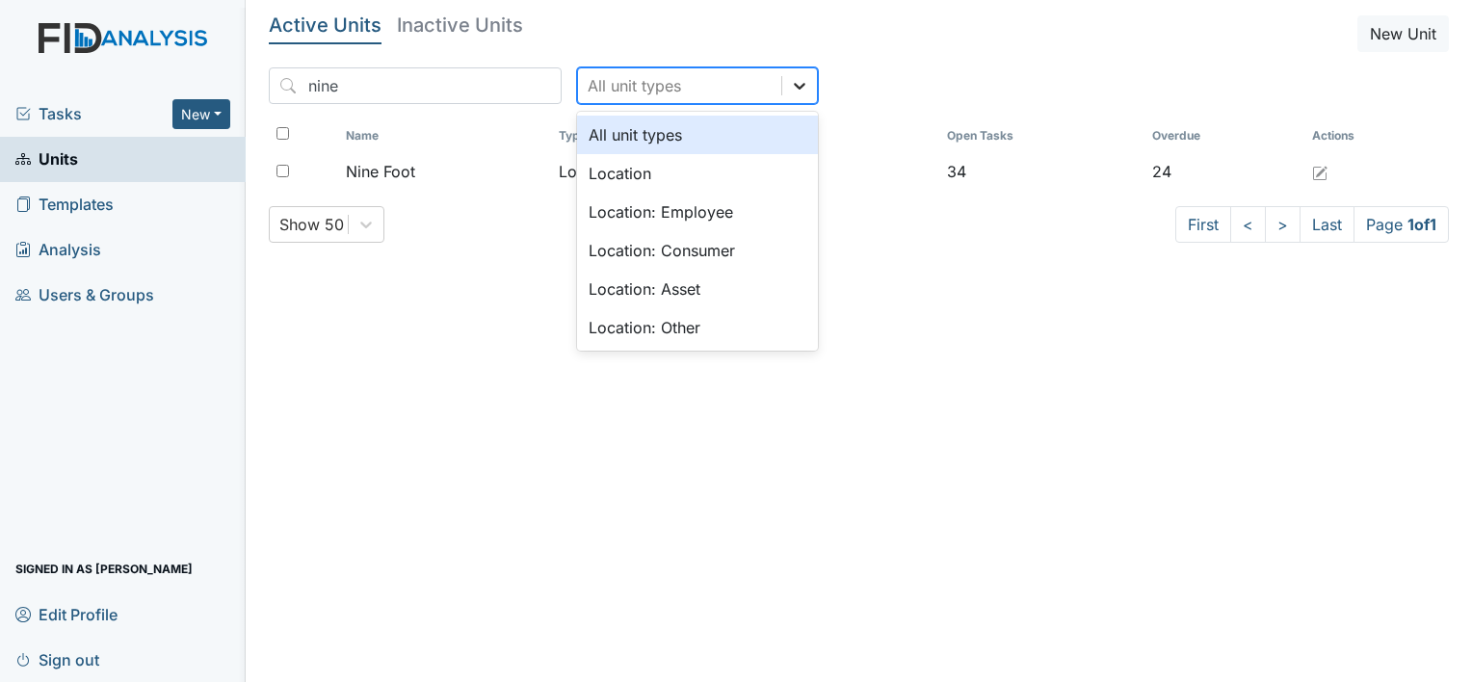
click at [794, 87] on icon at bounding box center [800, 86] width 12 height 7
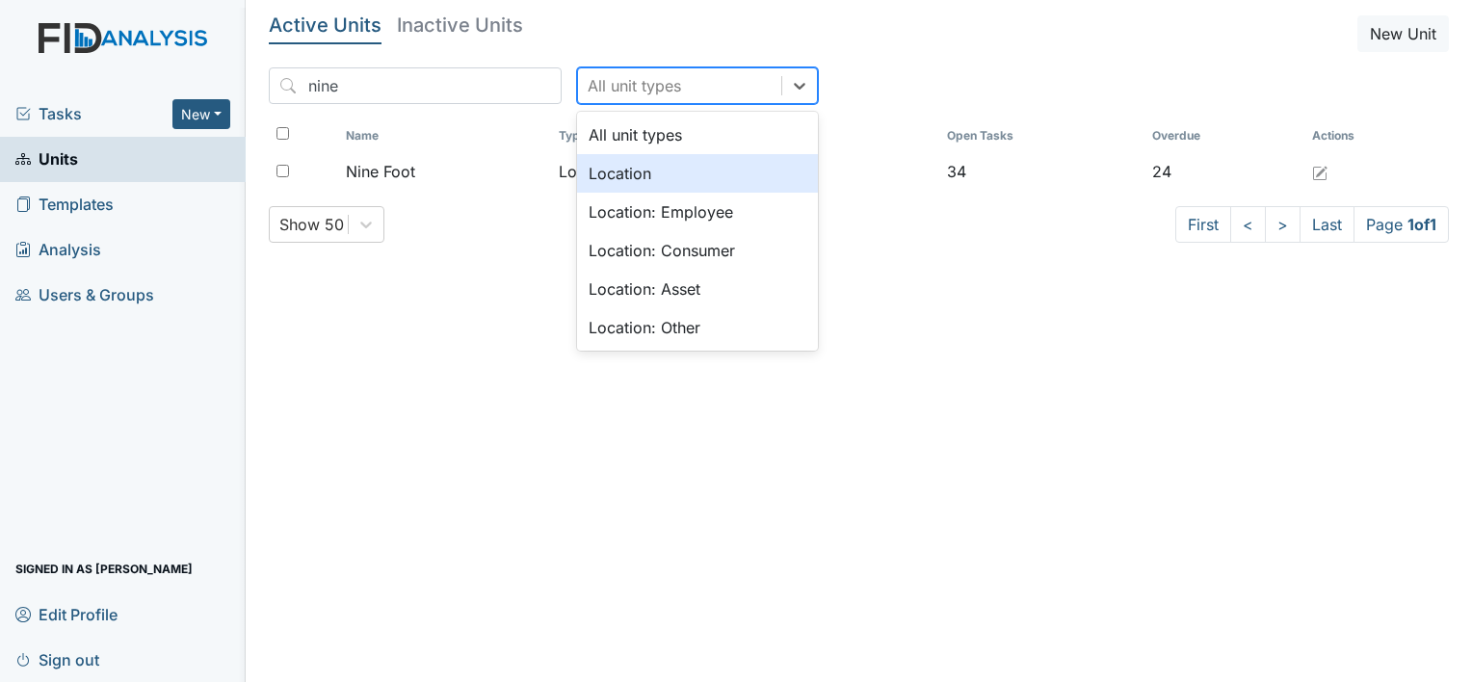
click at [694, 178] on div "Location" at bounding box center [697, 173] width 241 height 39
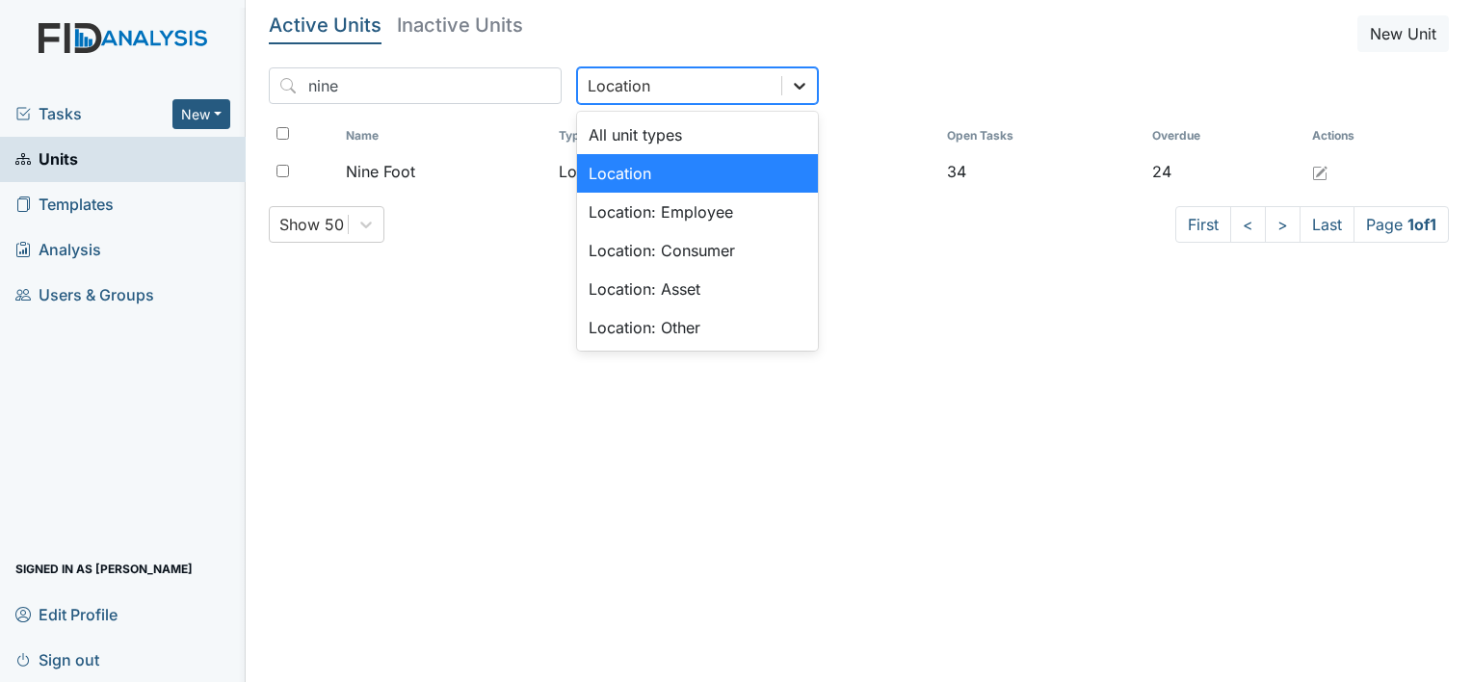
click at [794, 85] on icon at bounding box center [800, 86] width 12 height 7
click at [678, 133] on div "All unit types" at bounding box center [697, 135] width 241 height 39
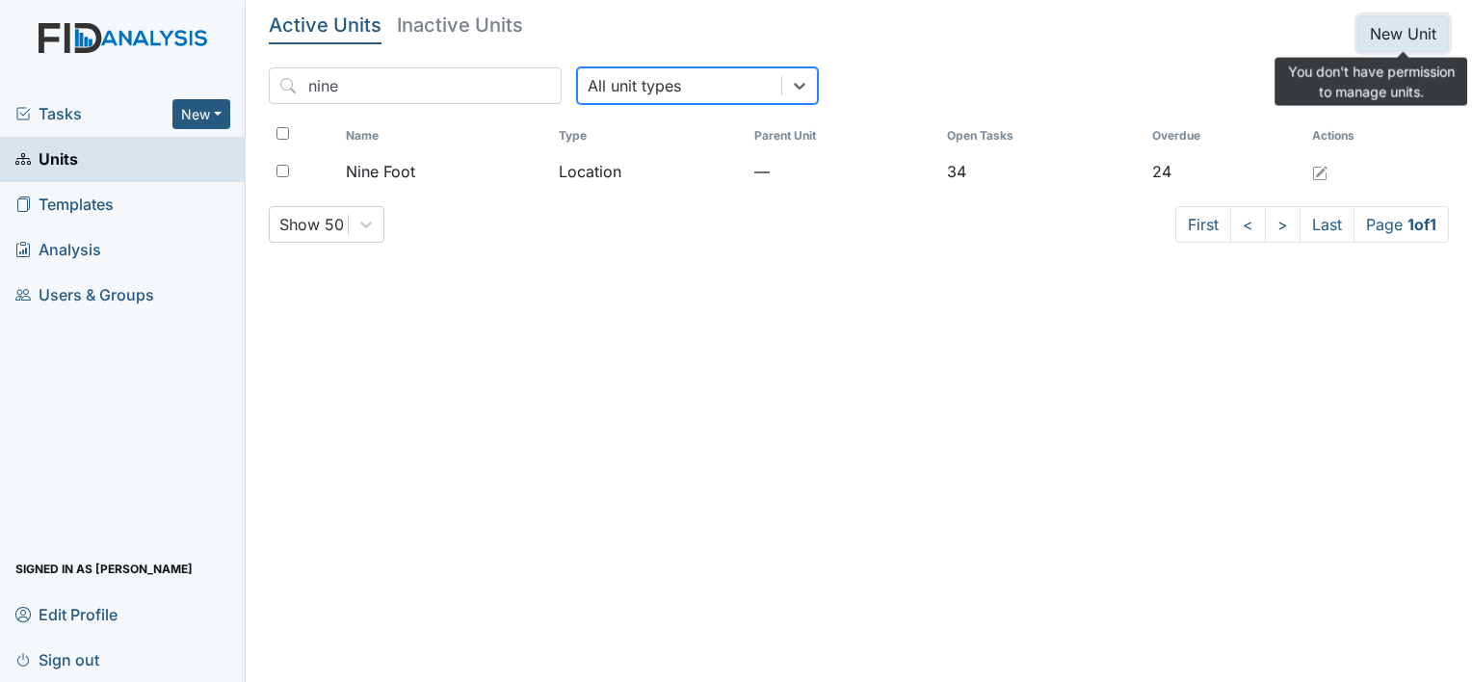
click at [1393, 41] on button "New Unit" at bounding box center [1403, 33] width 92 height 37
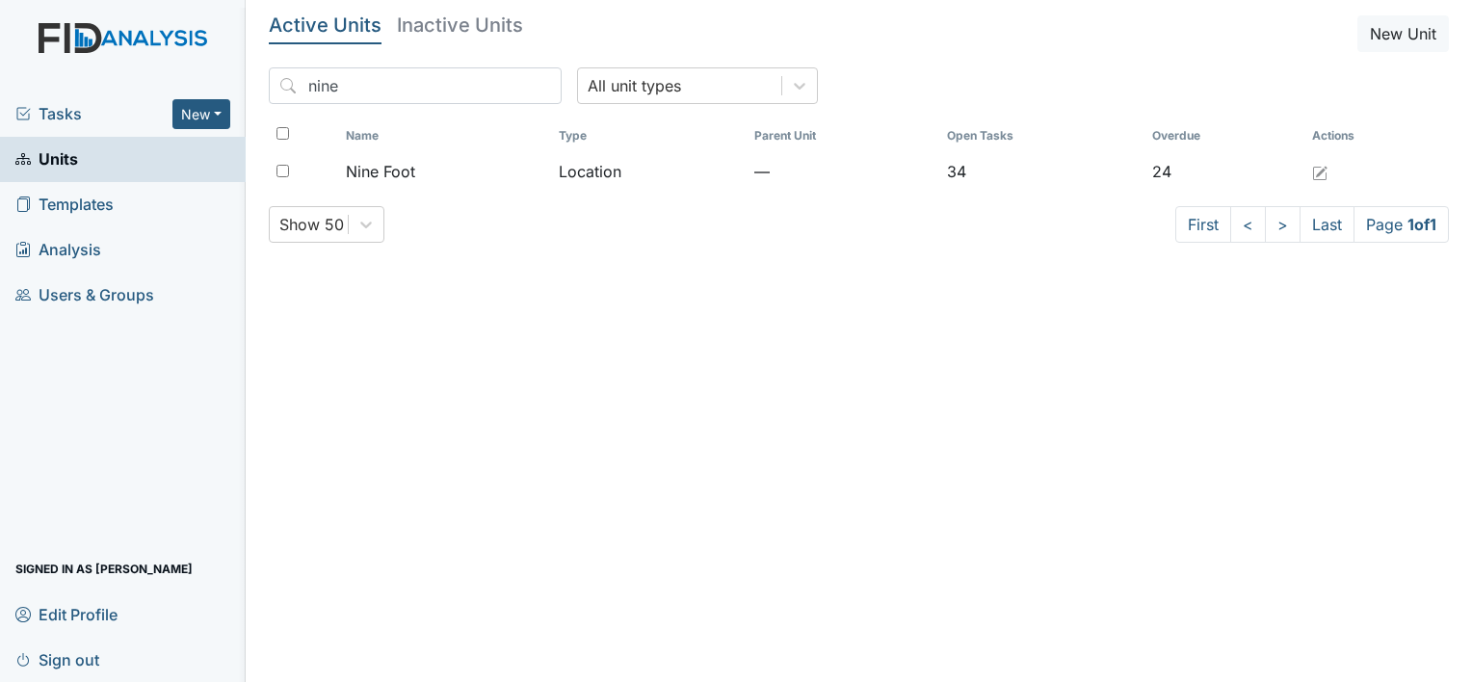
click at [193, 163] on link "Units" at bounding box center [123, 159] width 246 height 45
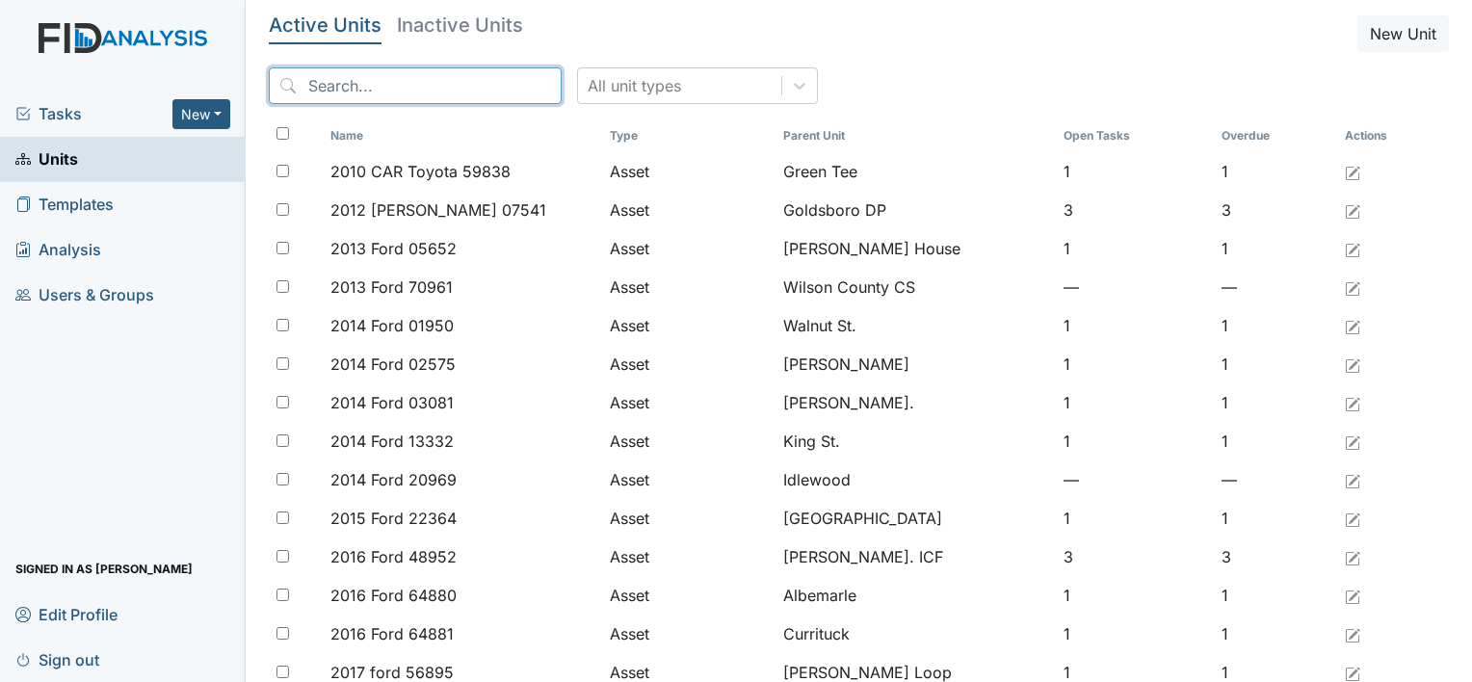
click at [320, 87] on input "search" at bounding box center [415, 85] width 293 height 37
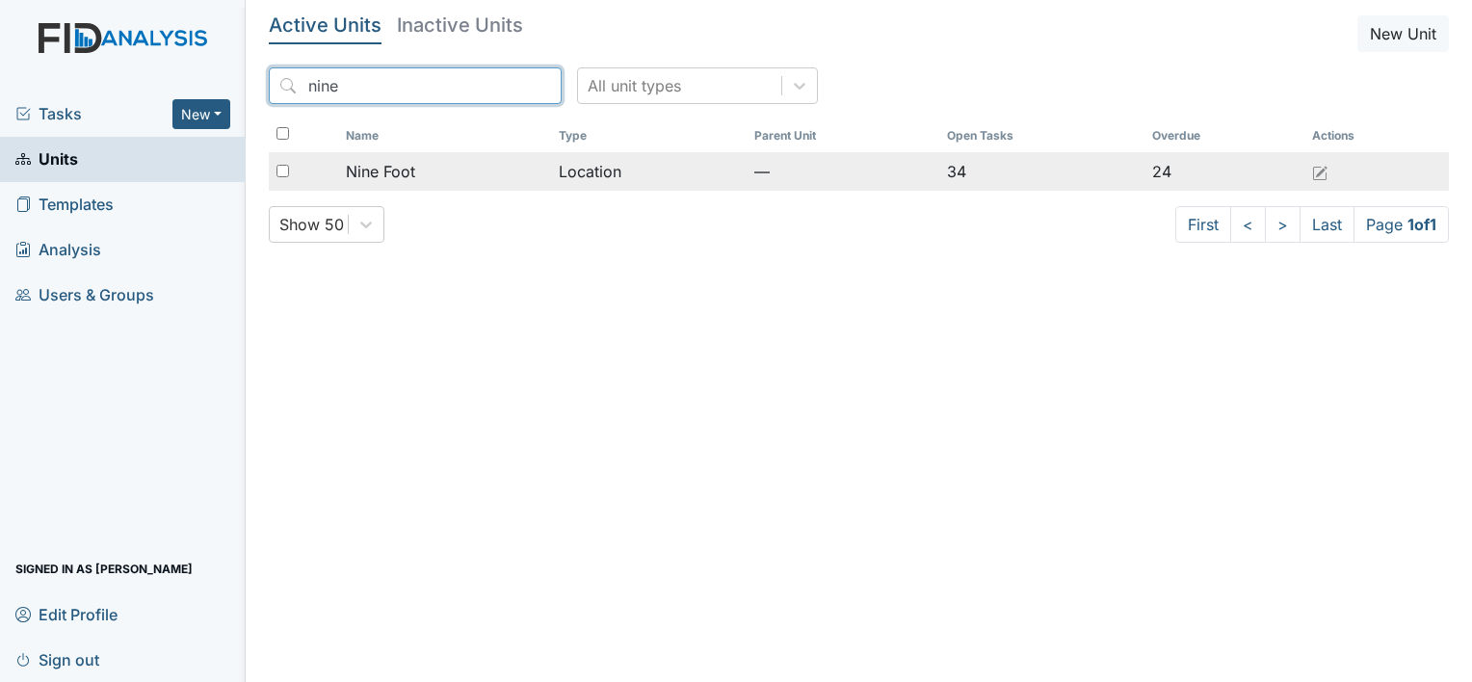
type input "nine"
click at [393, 173] on span "Nine Foot" at bounding box center [380, 171] width 69 height 23
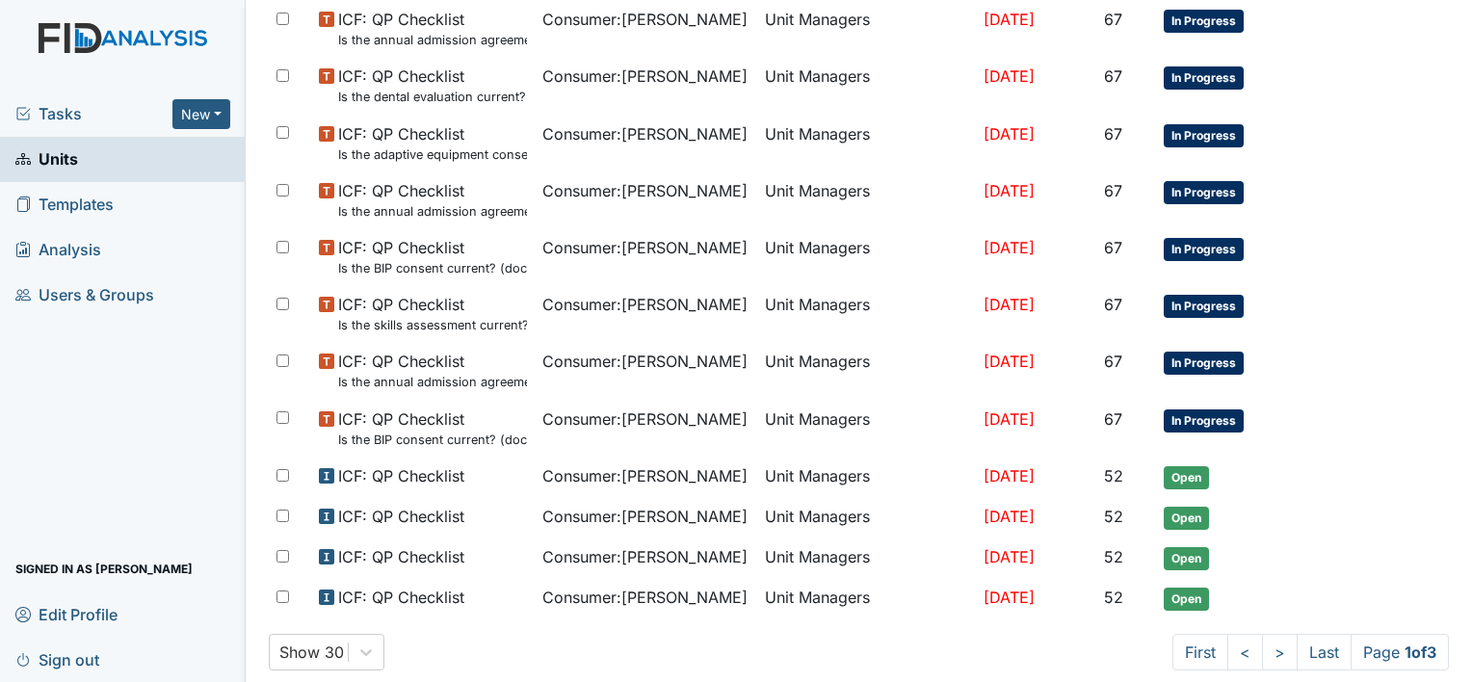
scroll to position [1207, 0]
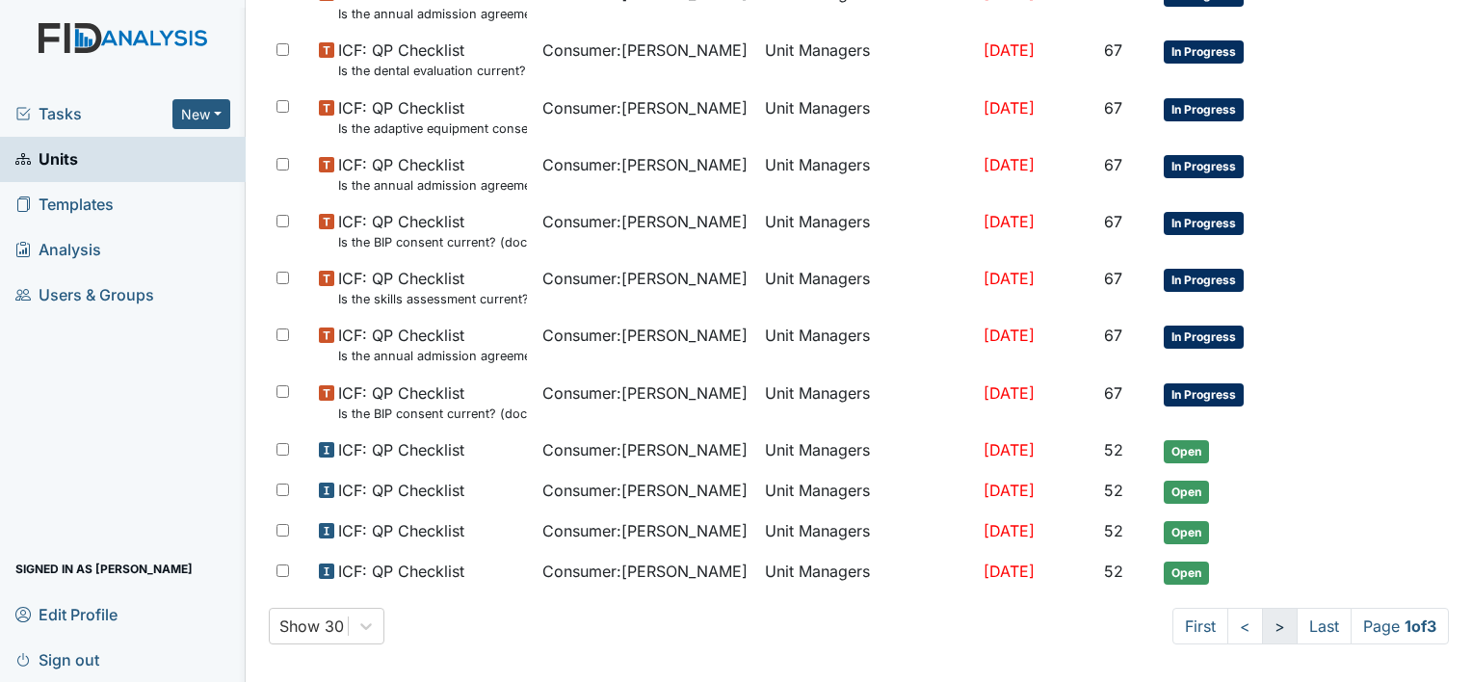
click at [1262, 619] on link ">" at bounding box center [1280, 626] width 36 height 37
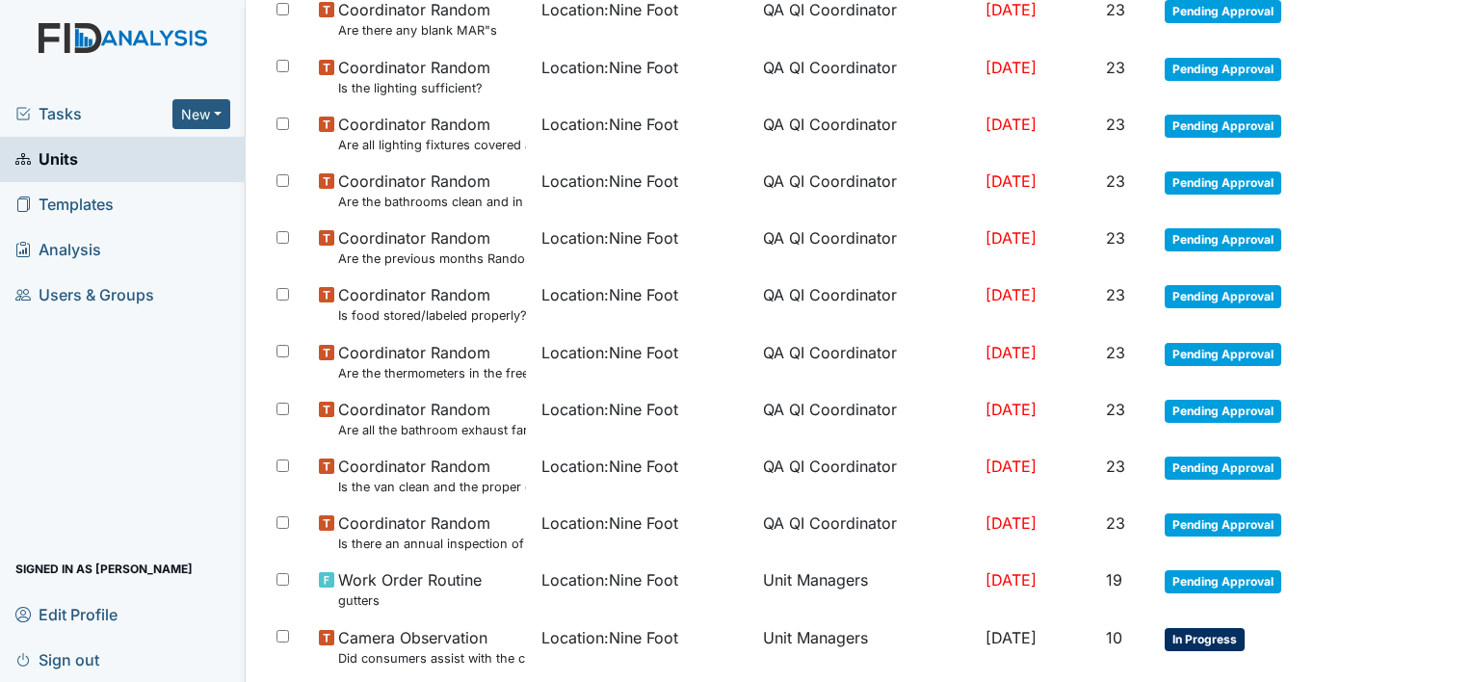
scroll to position [1225, 0]
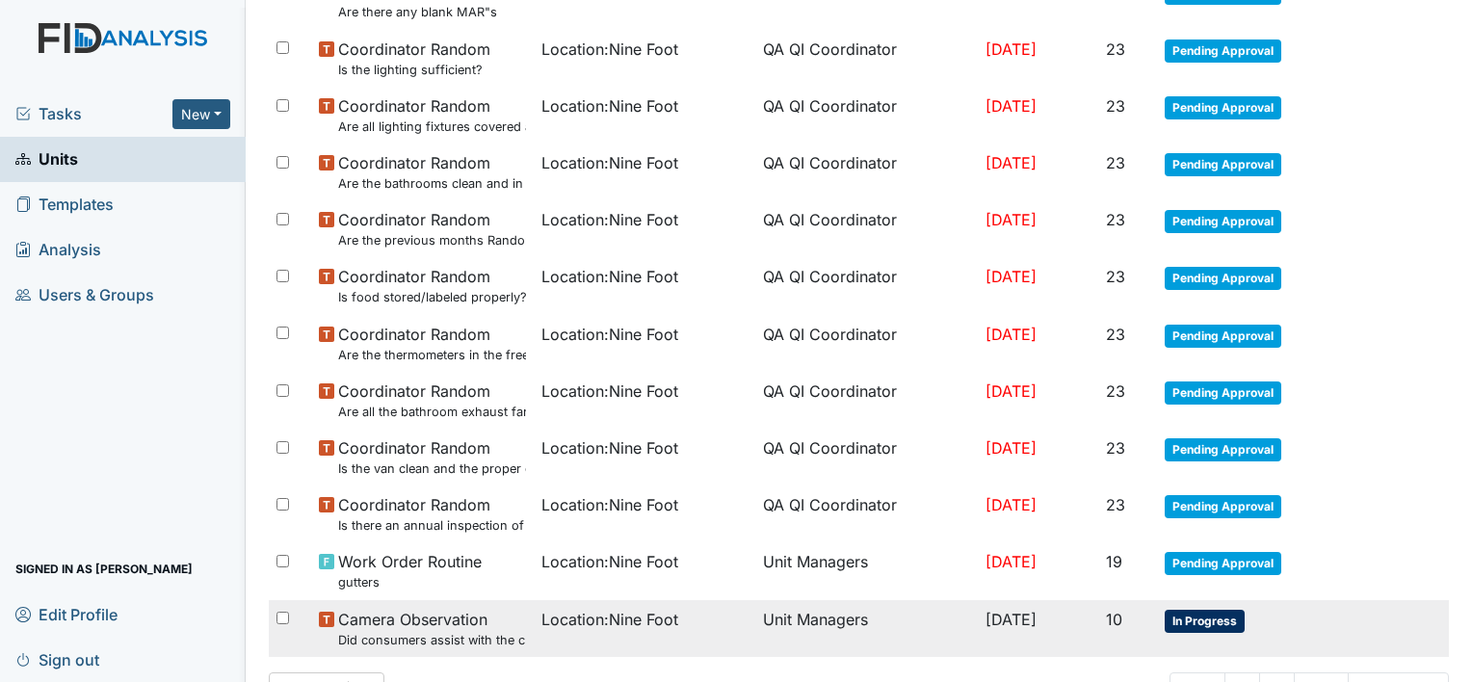
click at [643, 614] on span "Location : Nine Foot" at bounding box center [609, 619] width 137 height 23
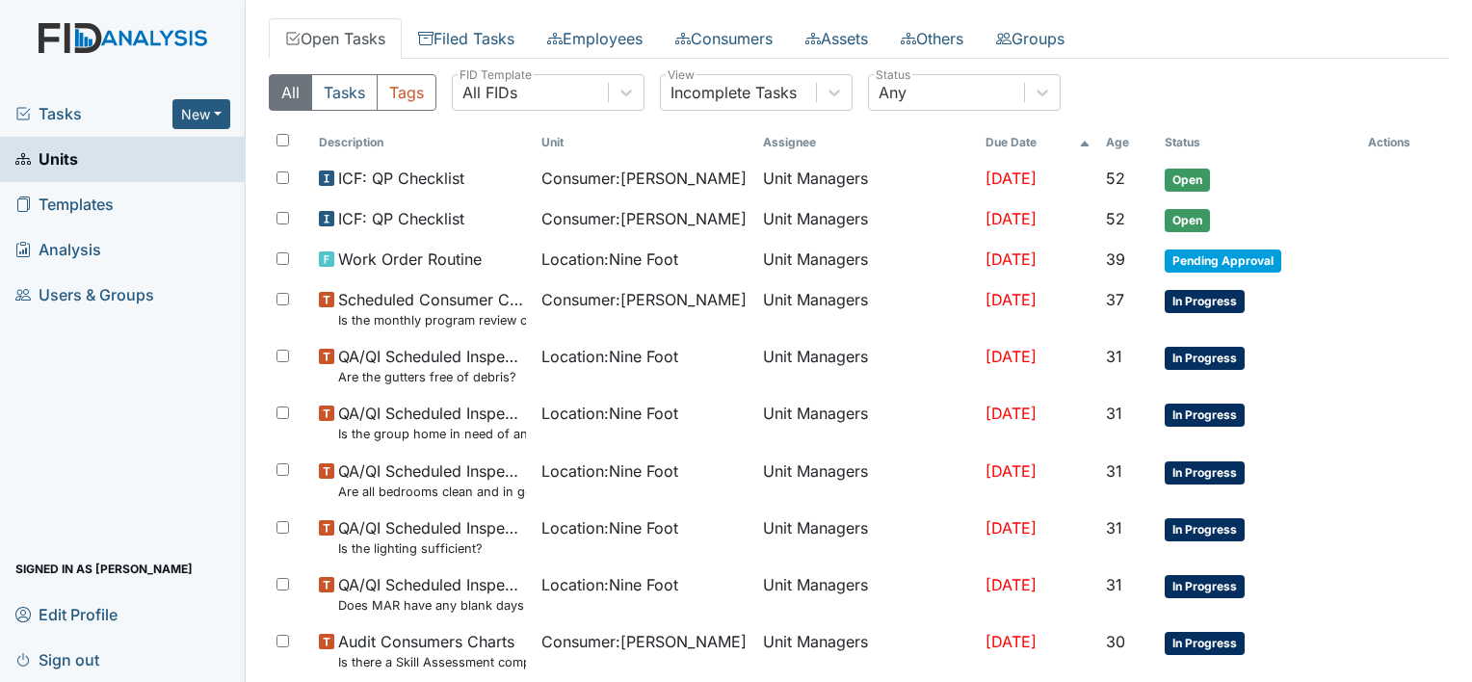
scroll to position [0, 0]
